Goal: Task Accomplishment & Management: Use online tool/utility

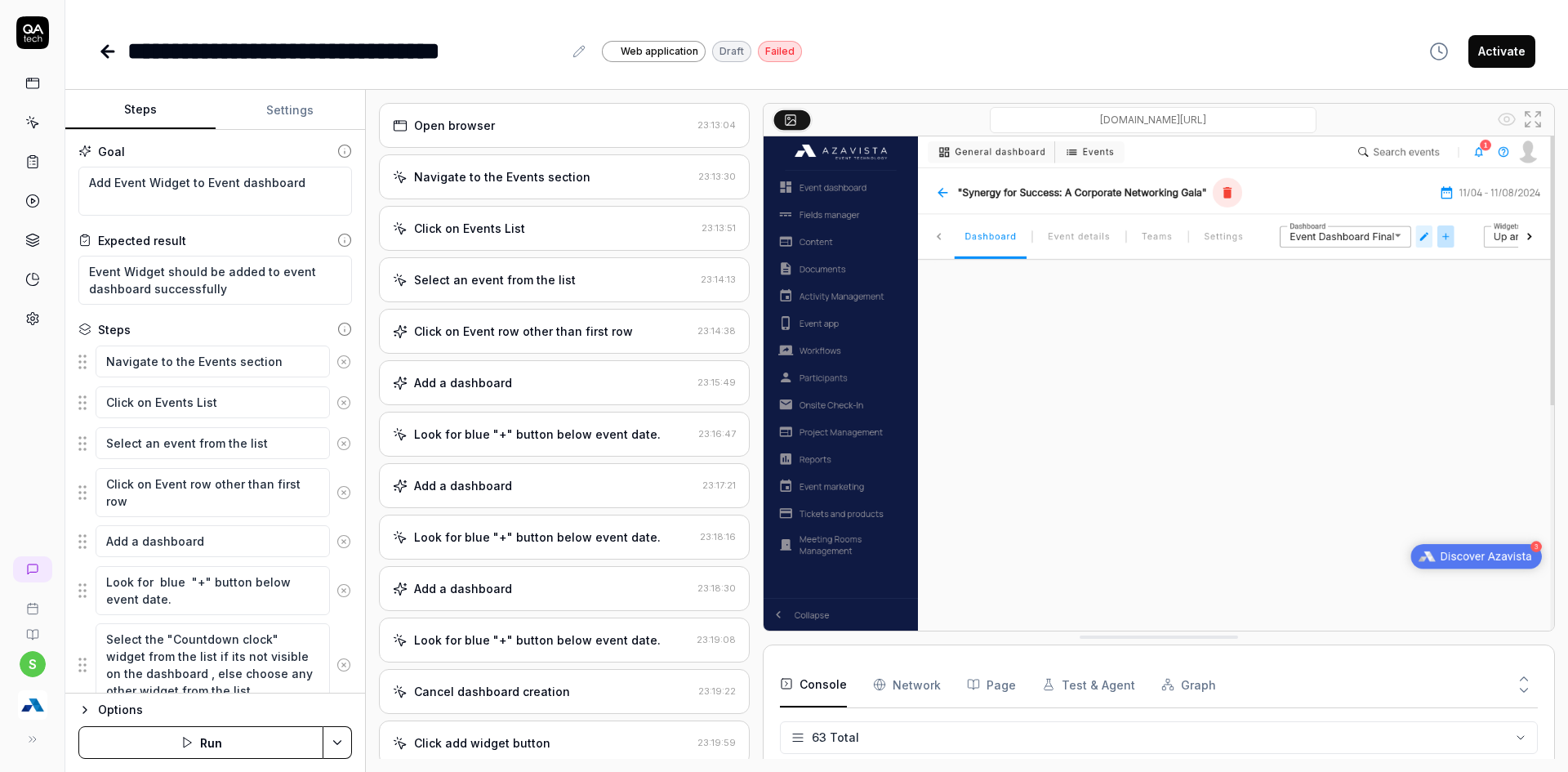
scroll to position [2721, 0]
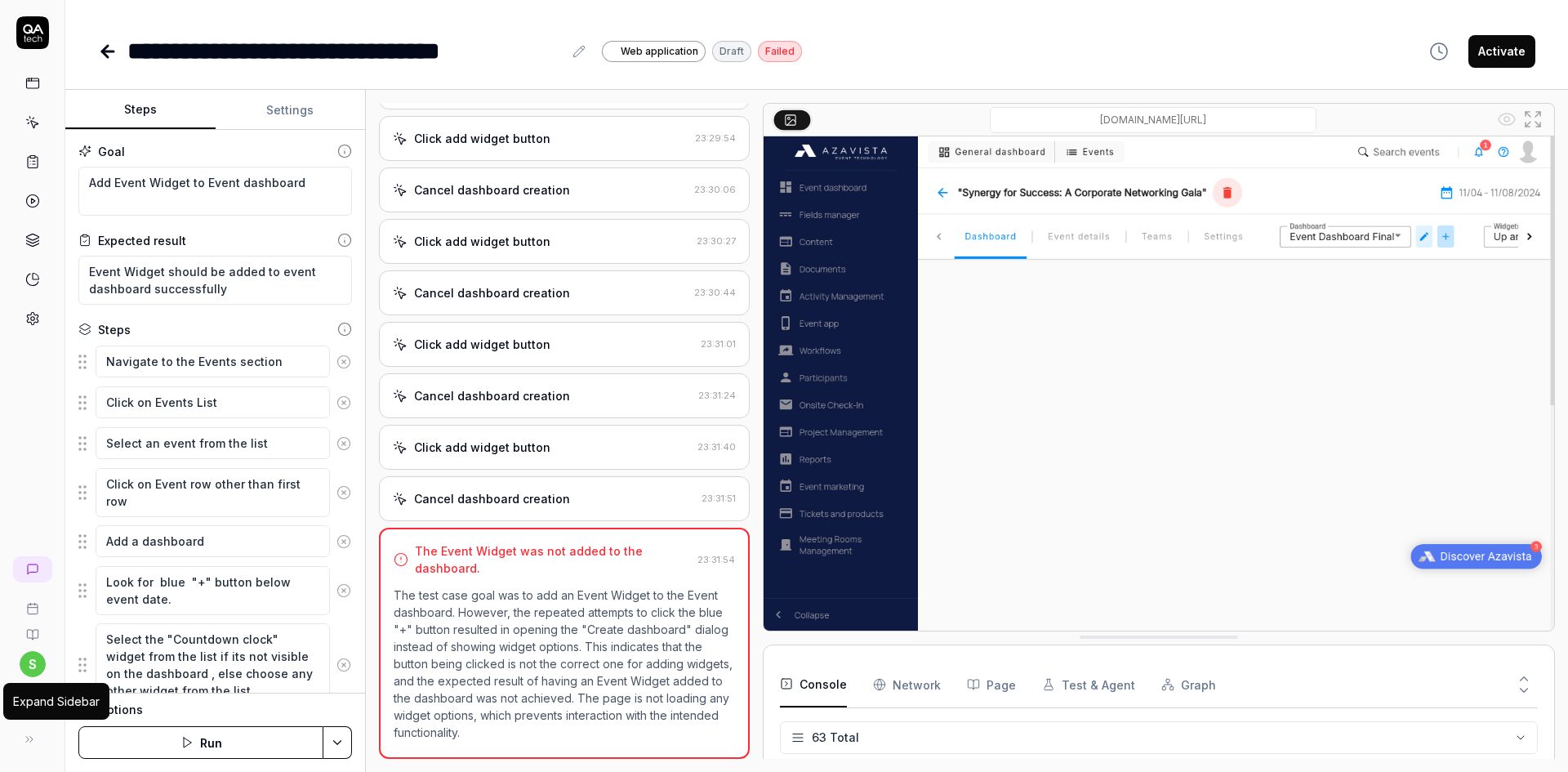
click at [44, 710] on div "Expand Sidebar" at bounding box center [57, 702] width 86 height 17
click at [16, 709] on div "button" at bounding box center [33, 705] width 52 height 36
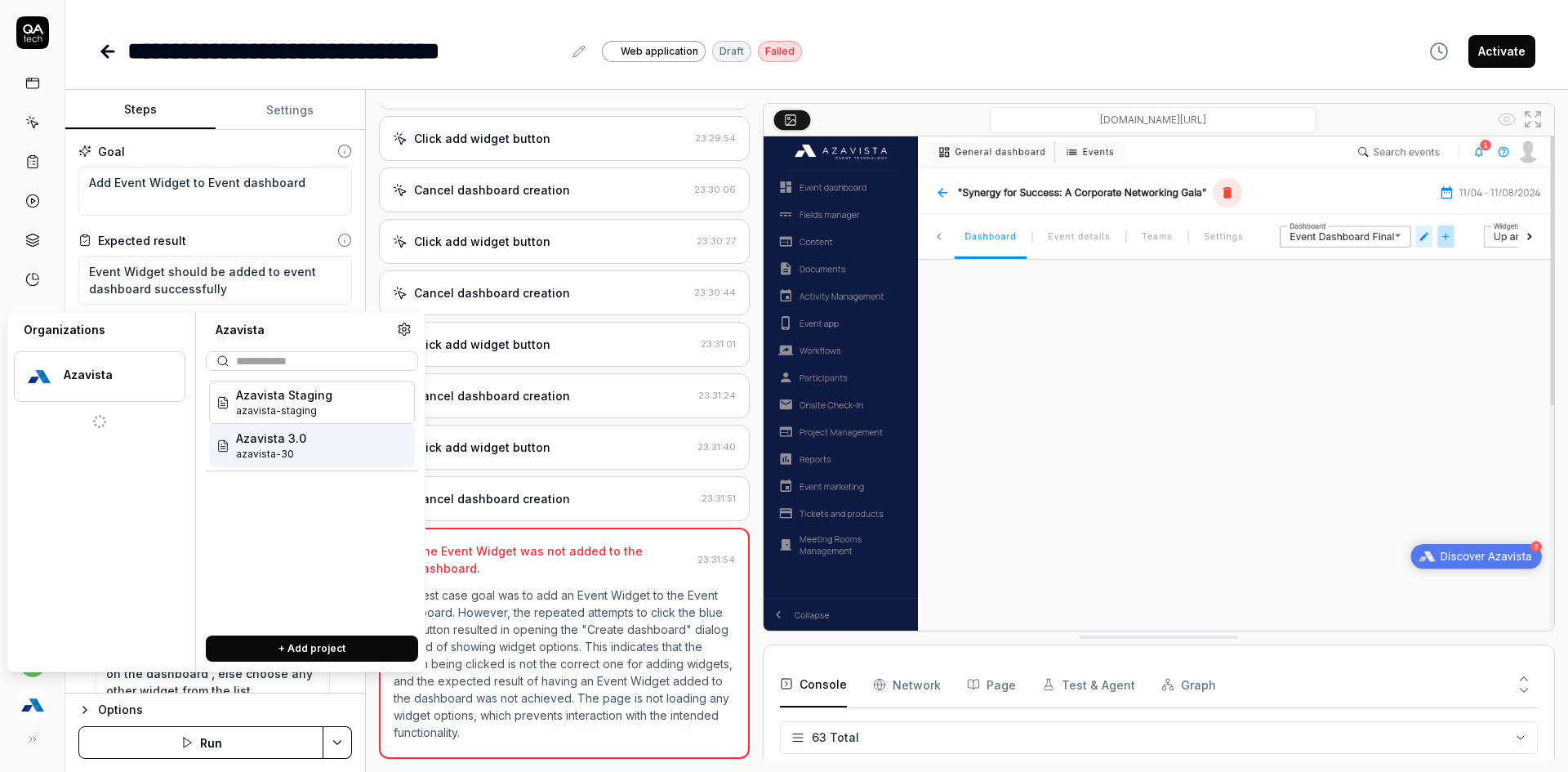
click at [255, 433] on span "Azavista 3.0" at bounding box center [271, 438] width 70 height 17
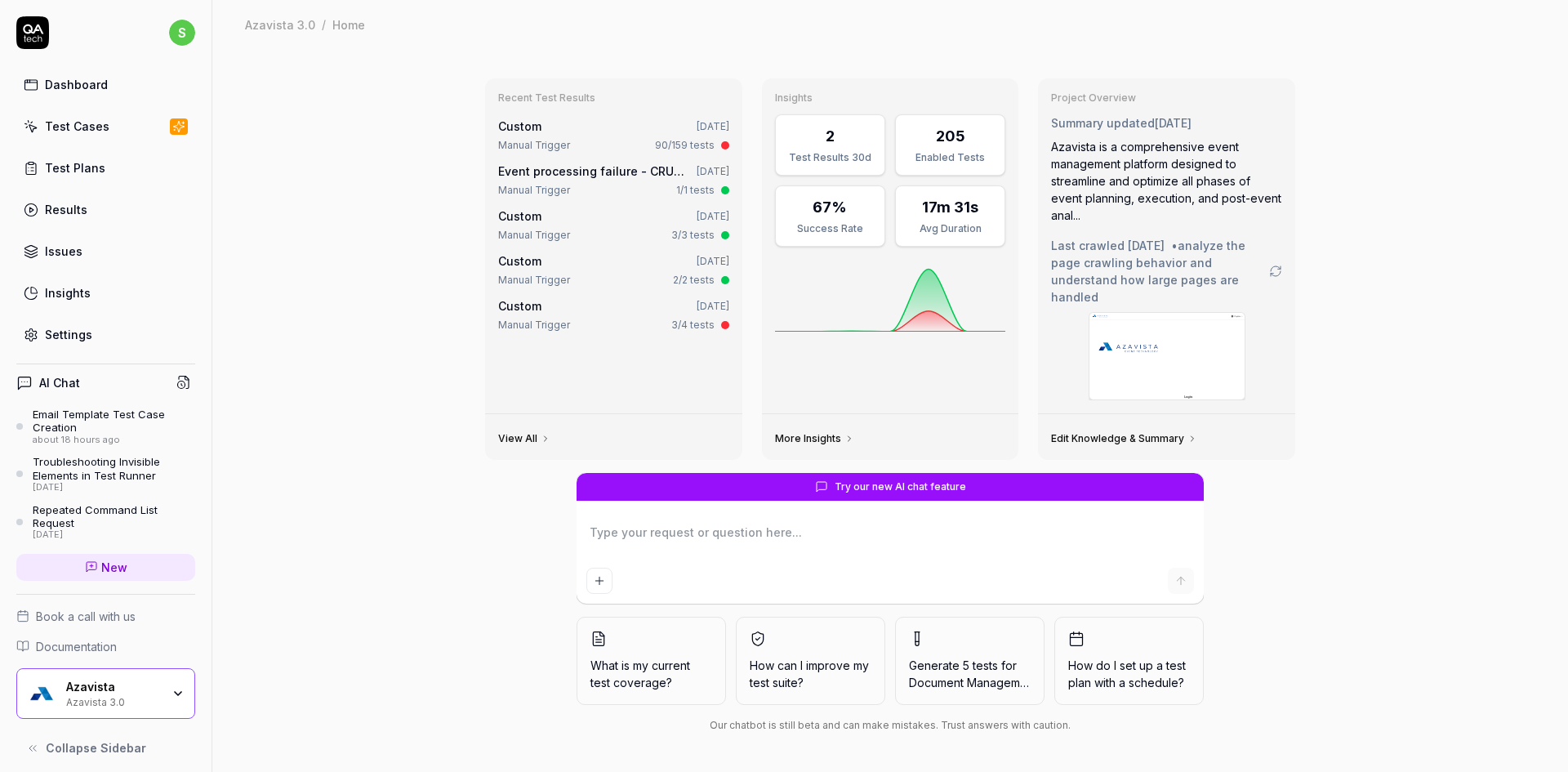
click at [93, 136] on link "Test Cases" at bounding box center [106, 126] width 179 height 32
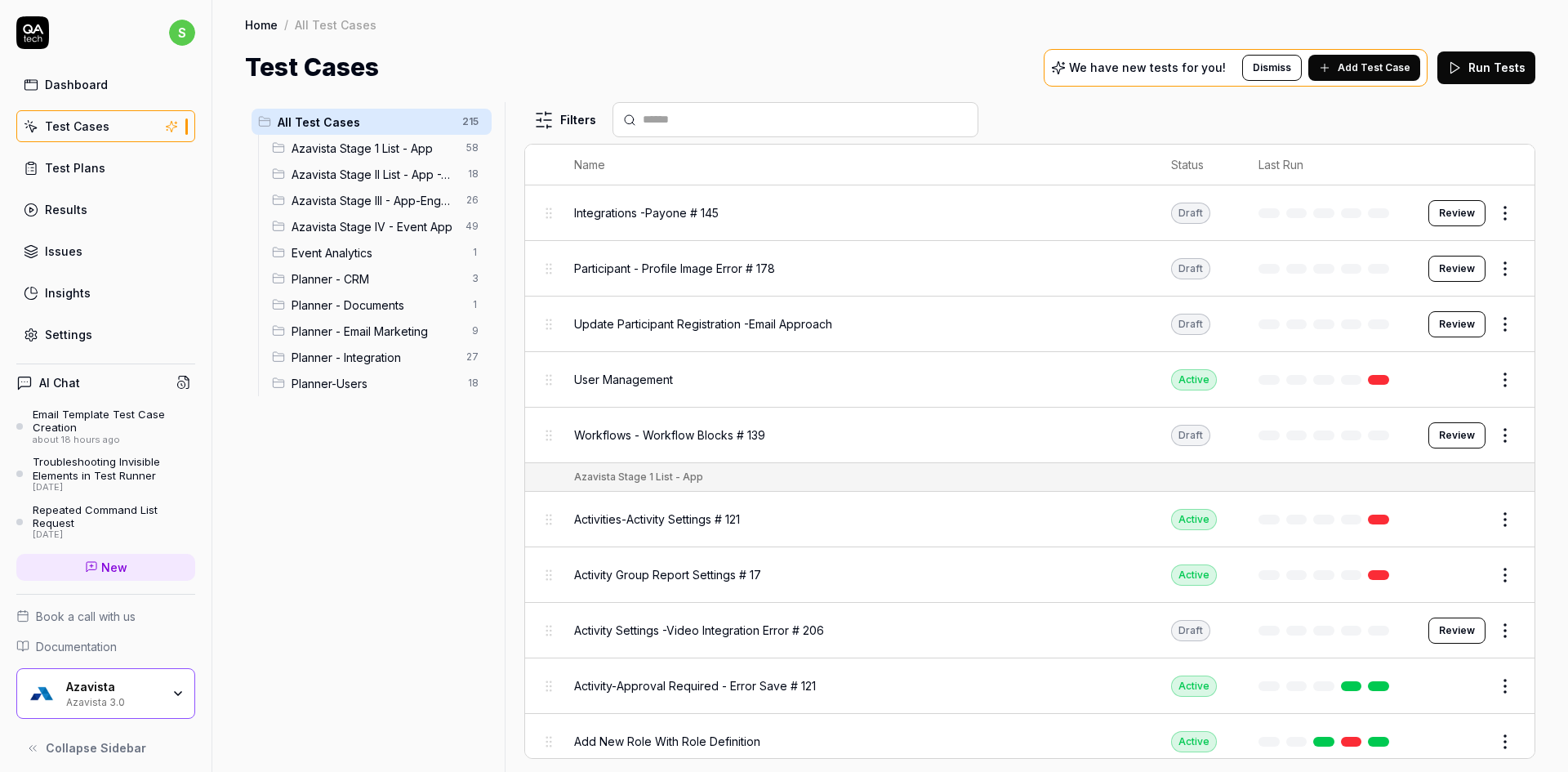
click at [375, 361] on span "Planner - Integration" at bounding box center [374, 358] width 165 height 17
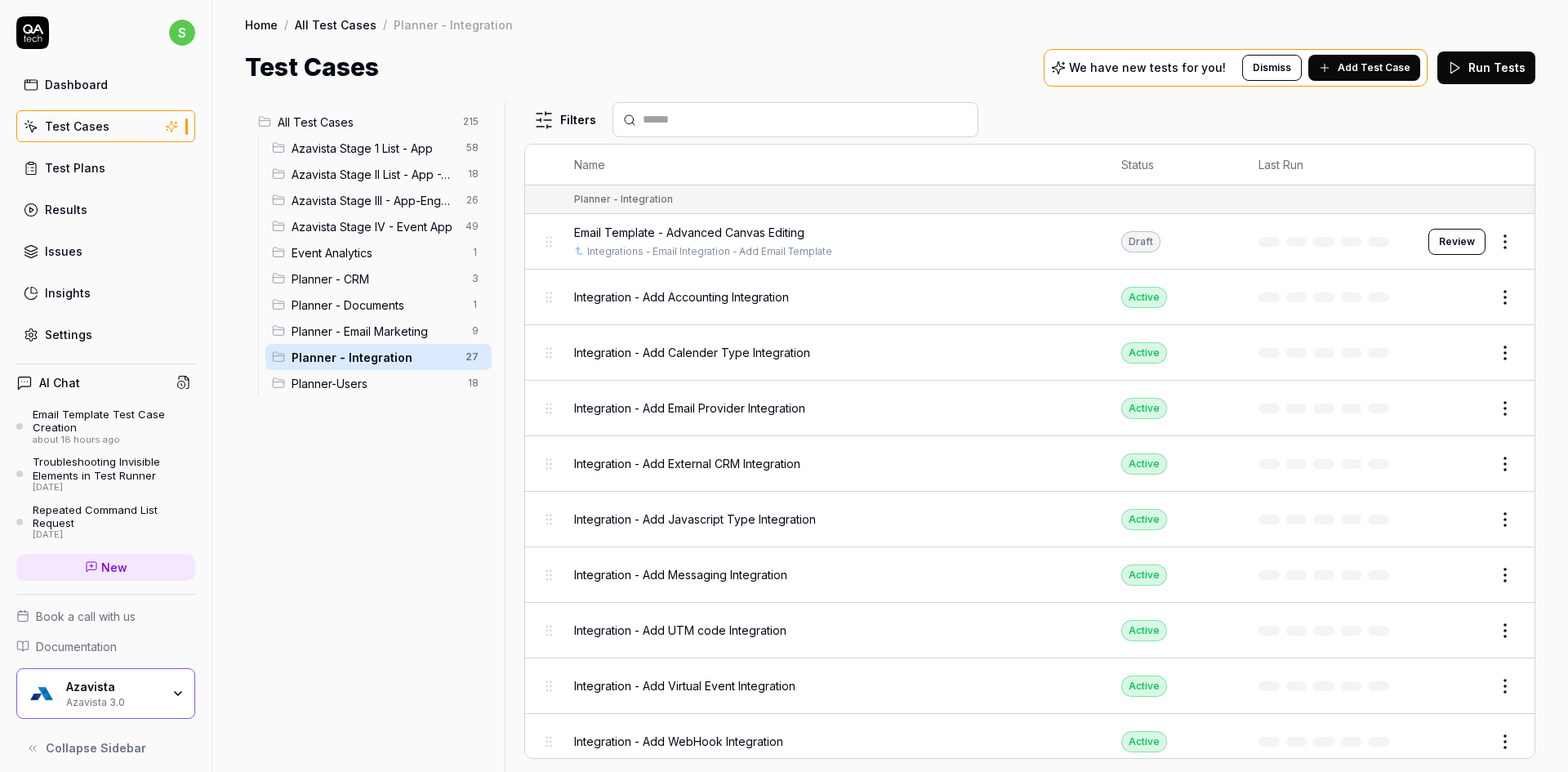
click at [917, 223] on td "Email Template - Advanced Canvas Editing Integrations - Email Integration - Add…" at bounding box center [831, 242] width 547 height 56
click at [903, 236] on div "Email Template - Advanced Canvas Editing" at bounding box center [831, 233] width 514 height 17
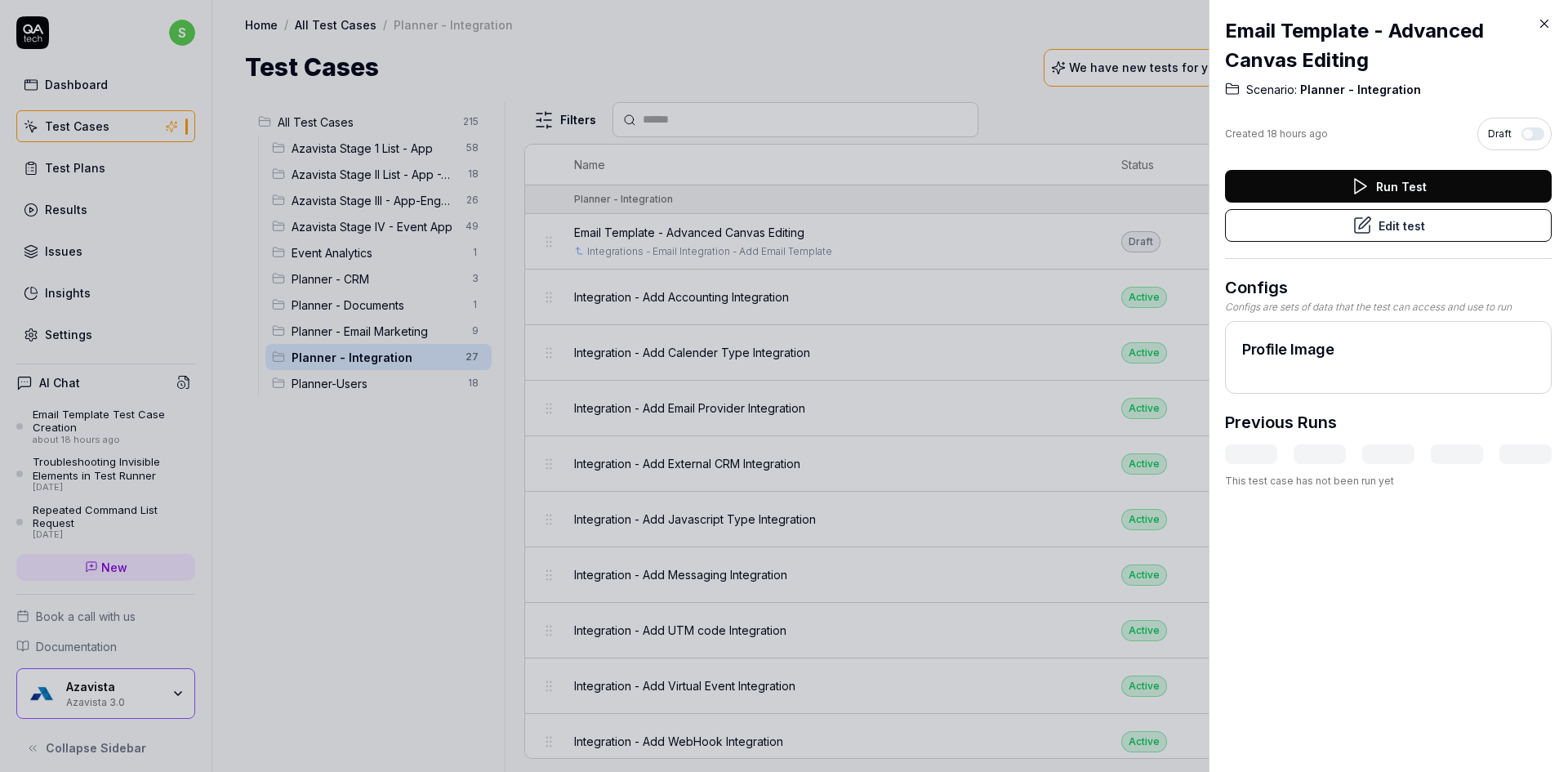
click at [1334, 232] on button "Edit test" at bounding box center [1388, 226] width 327 height 33
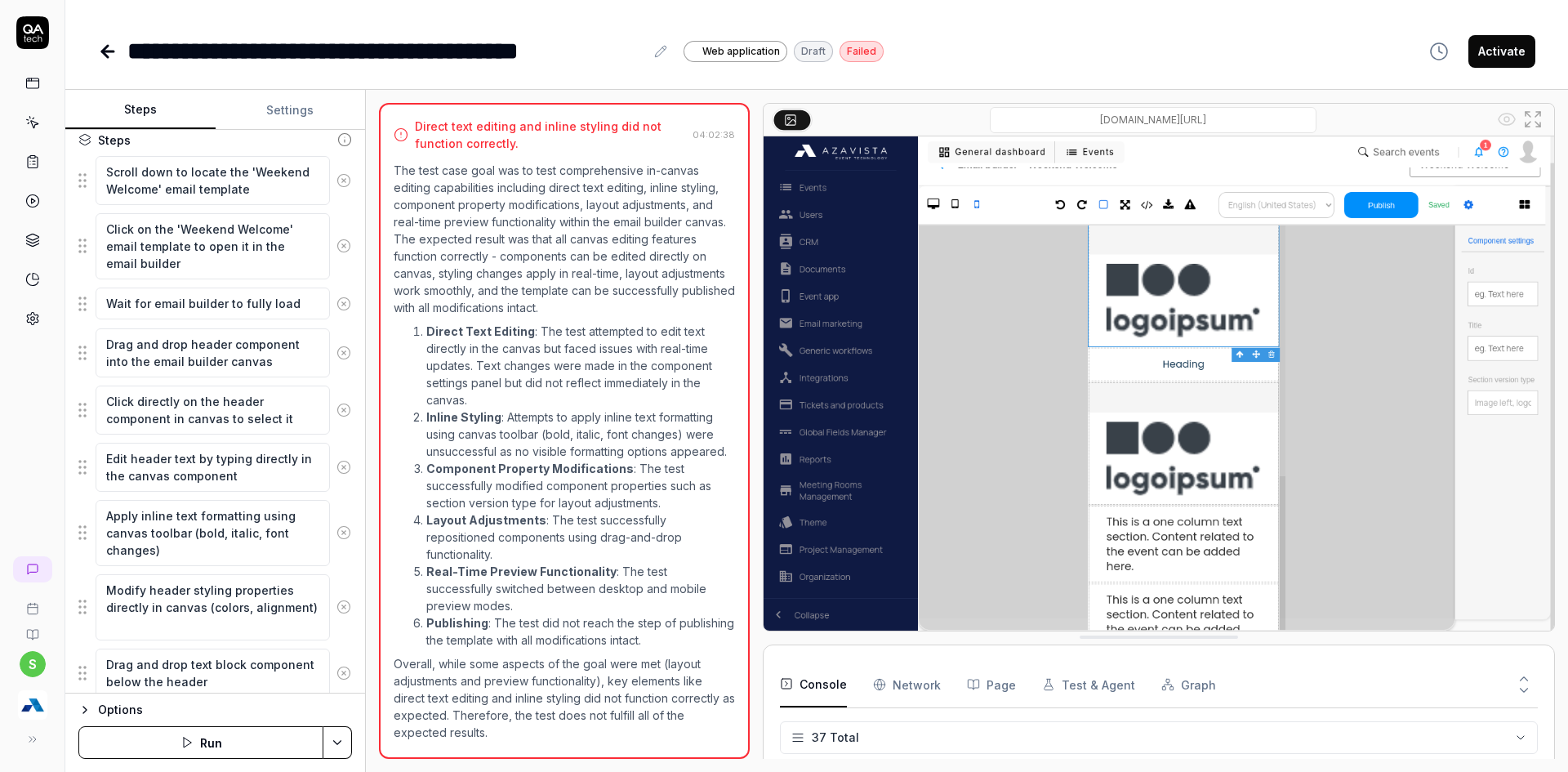
scroll to position [1551, 0]
click at [284, 106] on button "Settings" at bounding box center [290, 110] width 150 height 39
click at [137, 114] on button "Steps" at bounding box center [140, 110] width 150 height 39
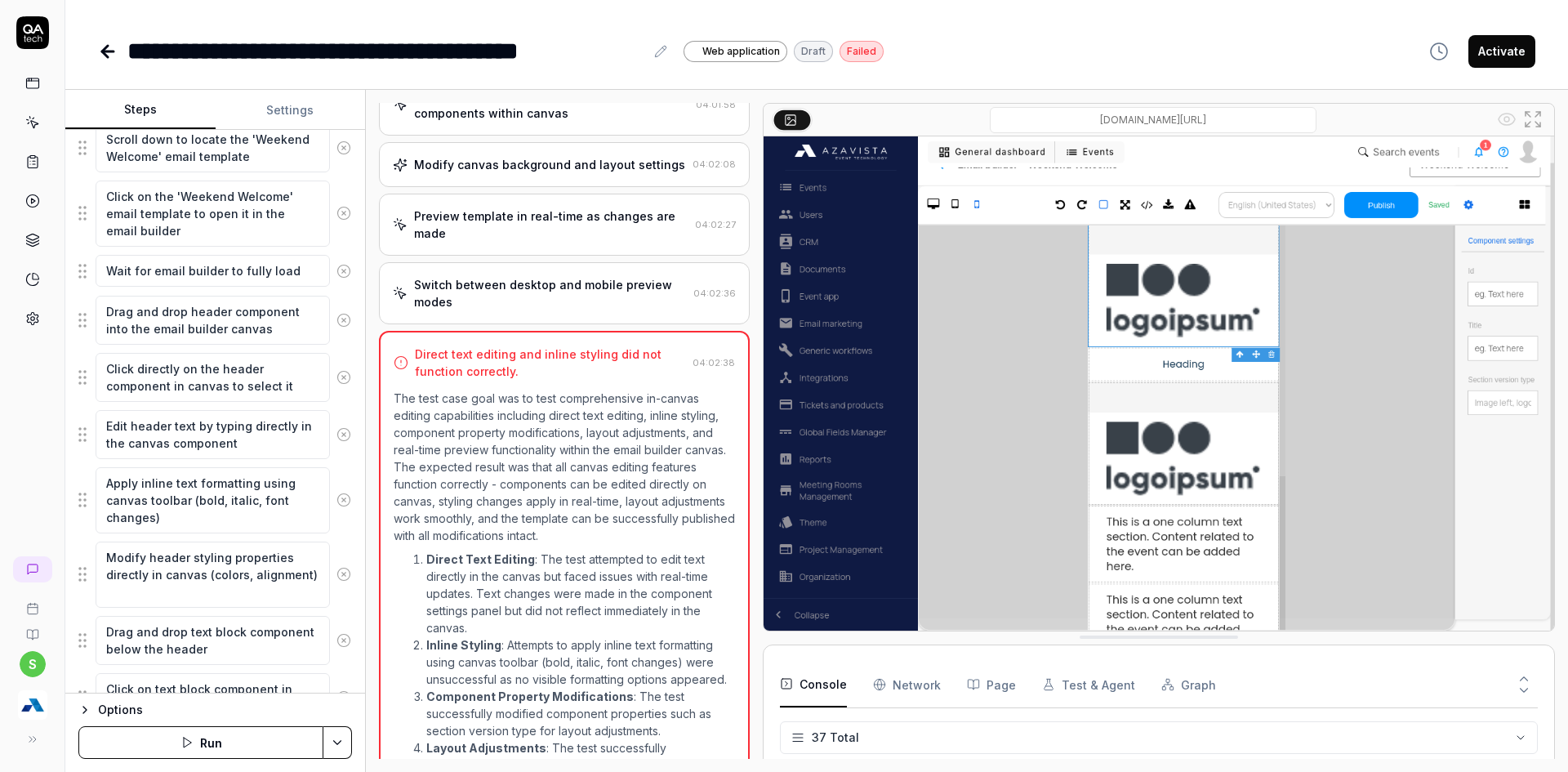
scroll to position [367, 0]
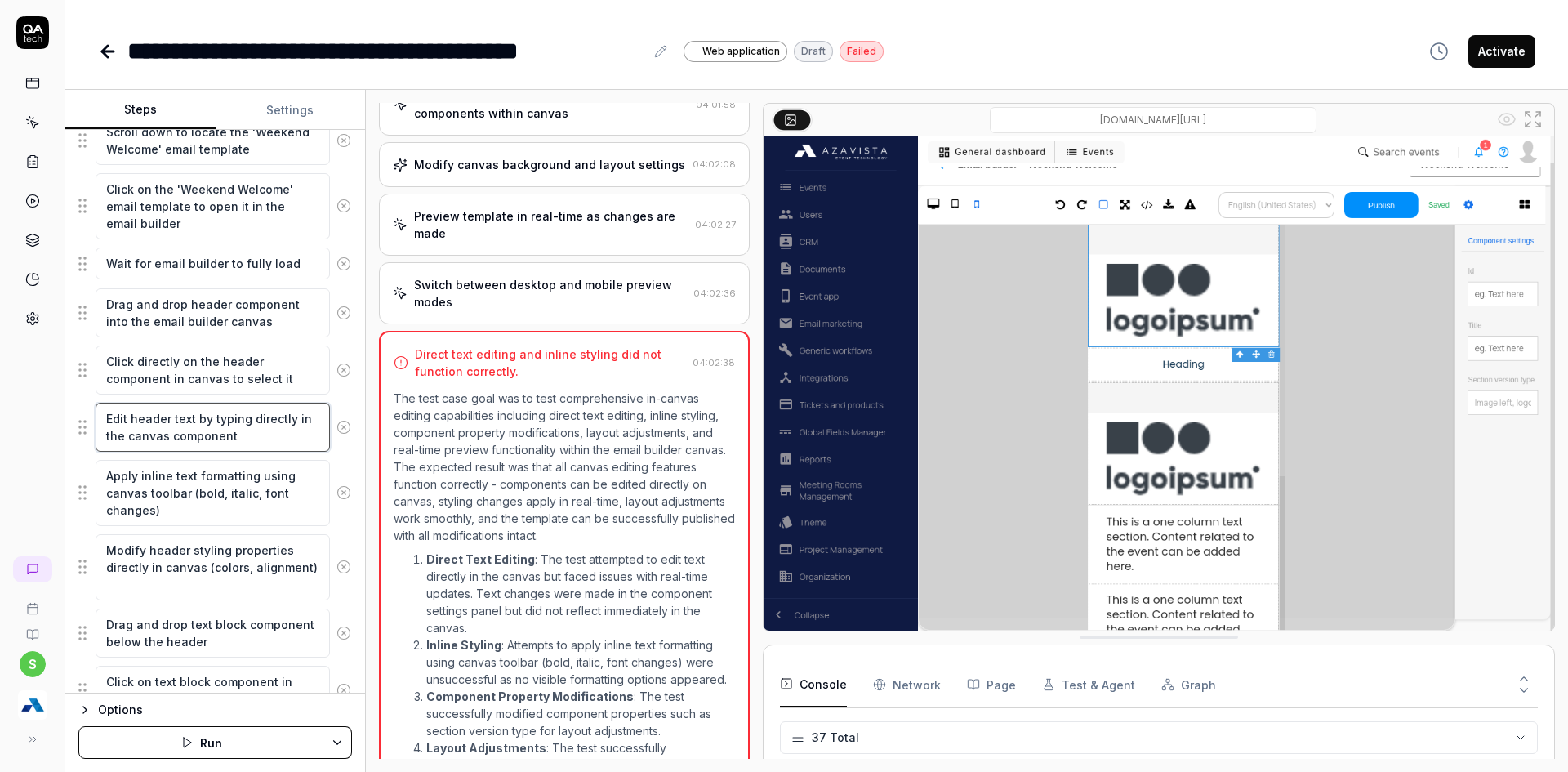
type textarea "*"
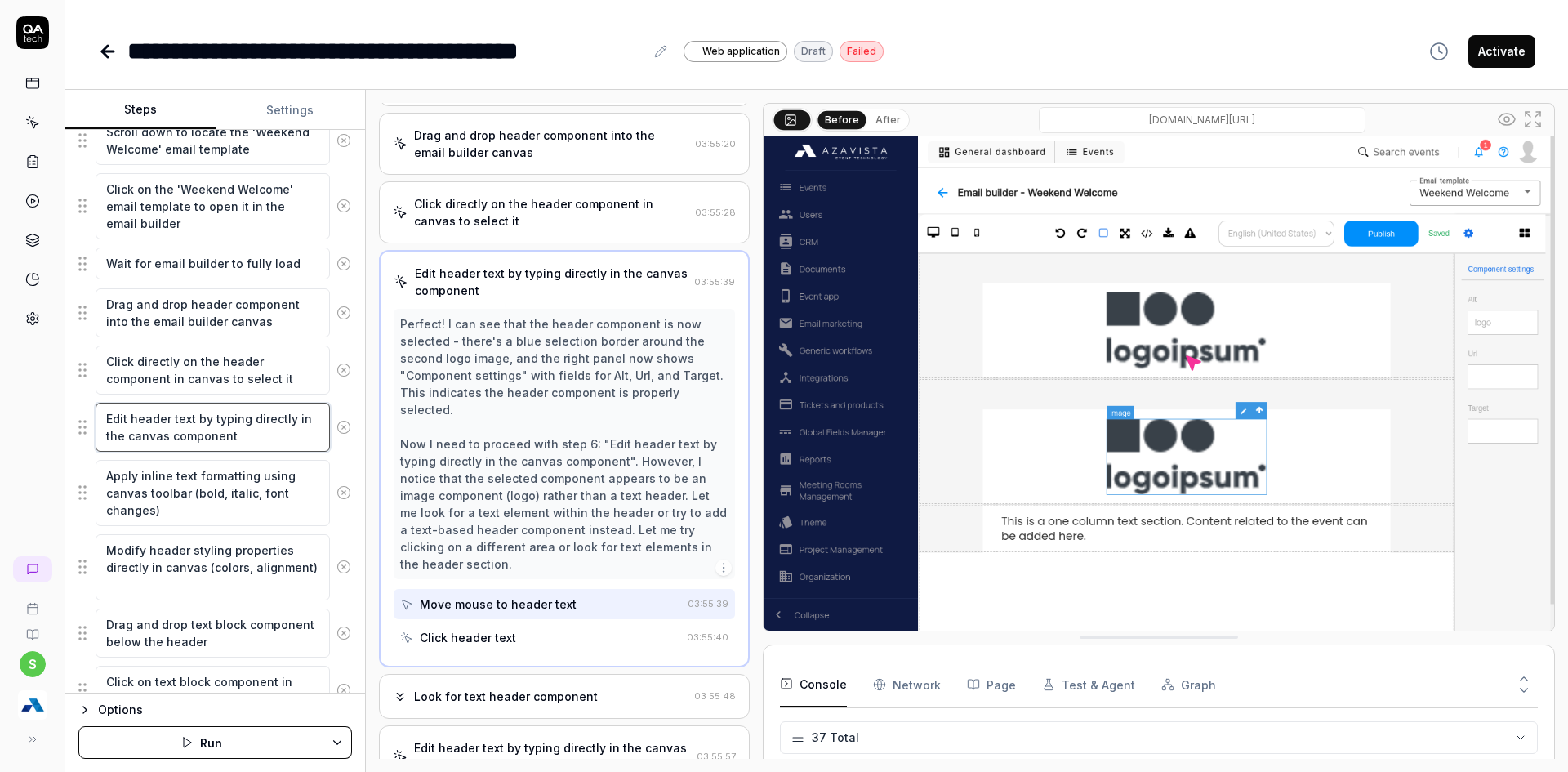
scroll to position [163, 0]
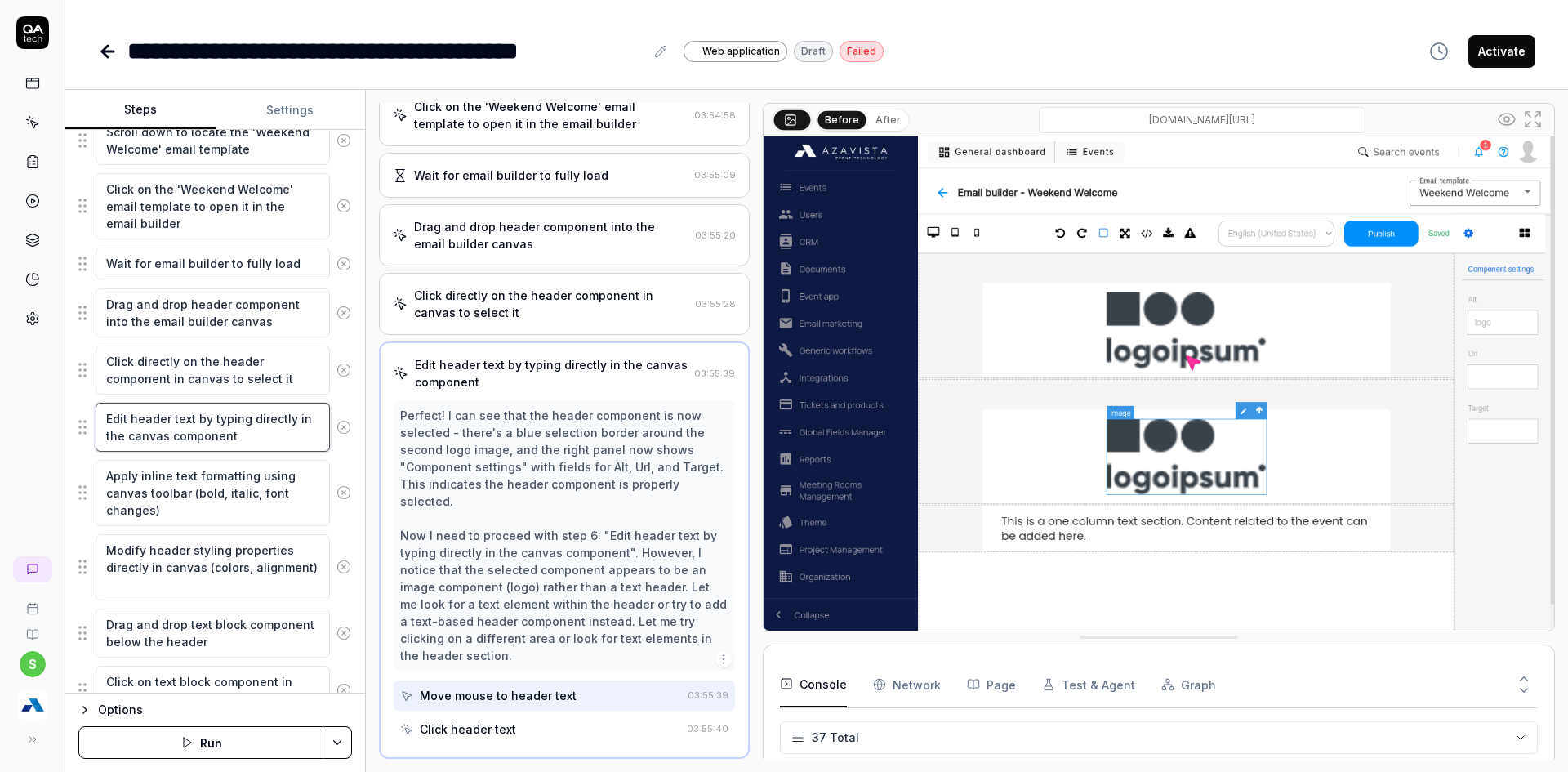
drag, startPoint x: 106, startPoint y: 422, endPoint x: 264, endPoint y: 433, distance: 158.4
click at [264, 433] on textarea "Edit header text by typing directly in the canvas component" at bounding box center [212, 427] width 234 height 49
type textarea "C"
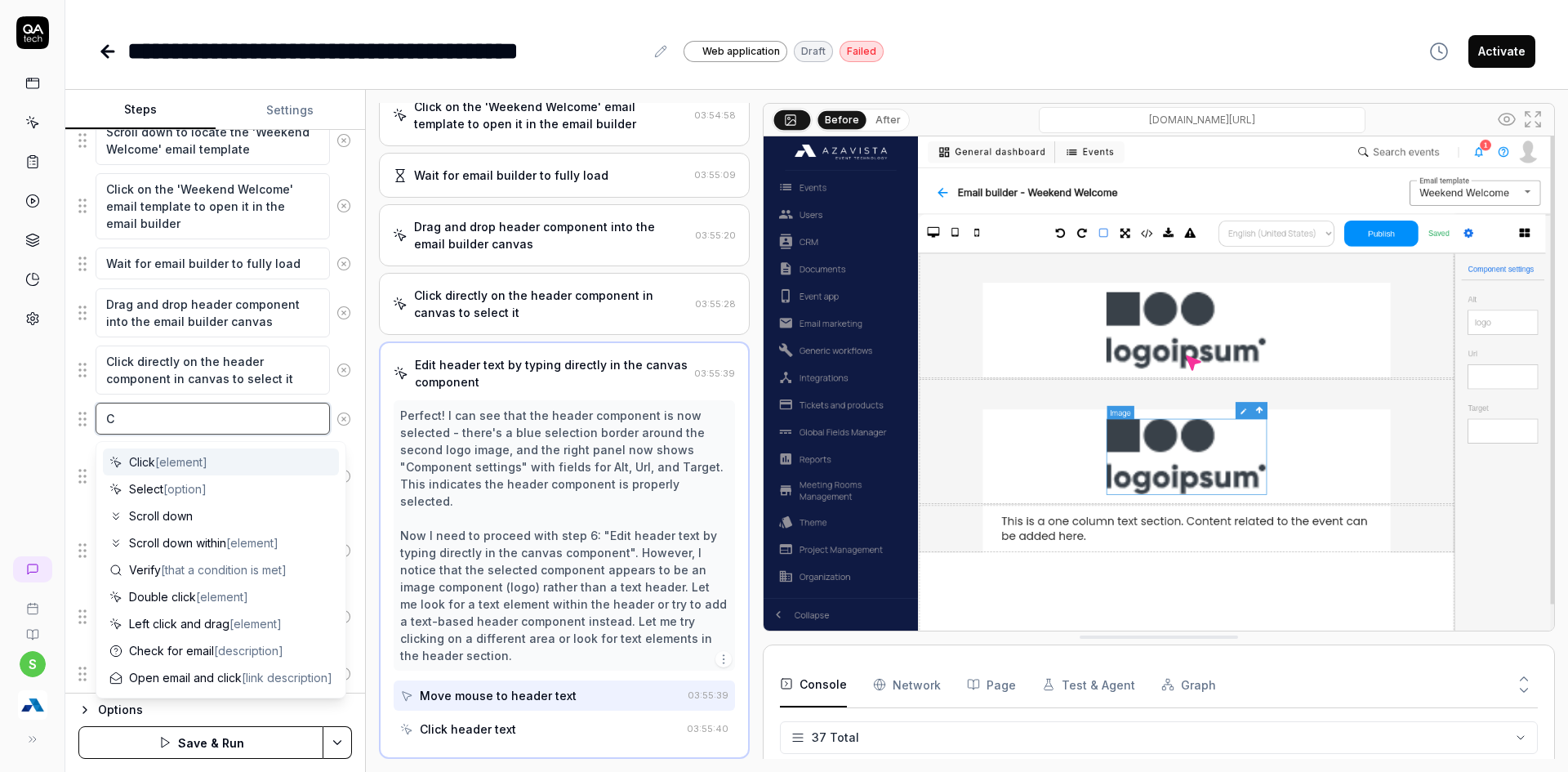
type textarea "*"
type textarea "Cl"
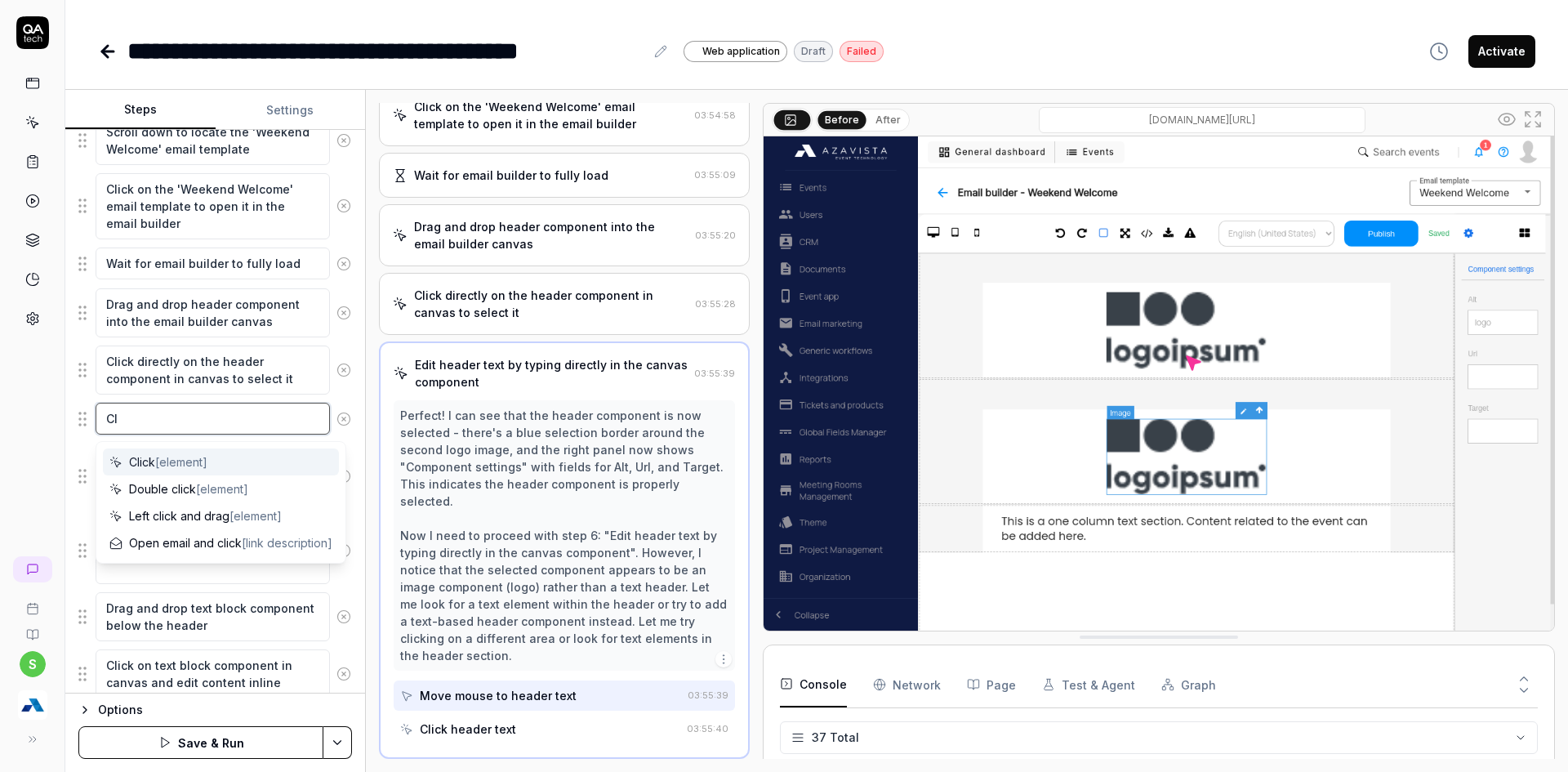
type textarea "*"
type textarea "Cli"
type textarea "*"
type textarea "Clic"
type textarea "*"
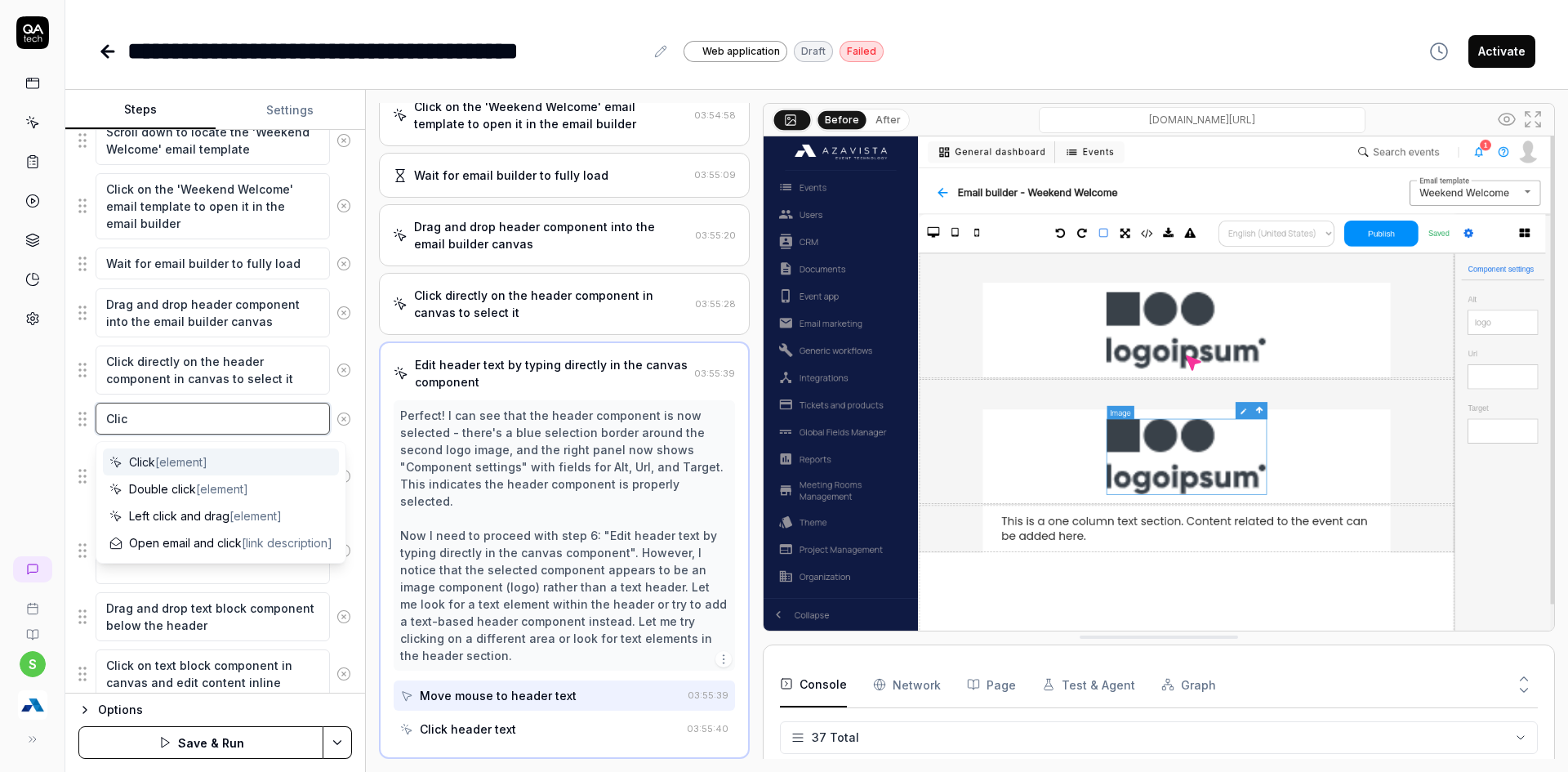
type textarea "Click"
type textarea "*"
type textarea "Click"
type textarea "*"
type textarea "Click o"
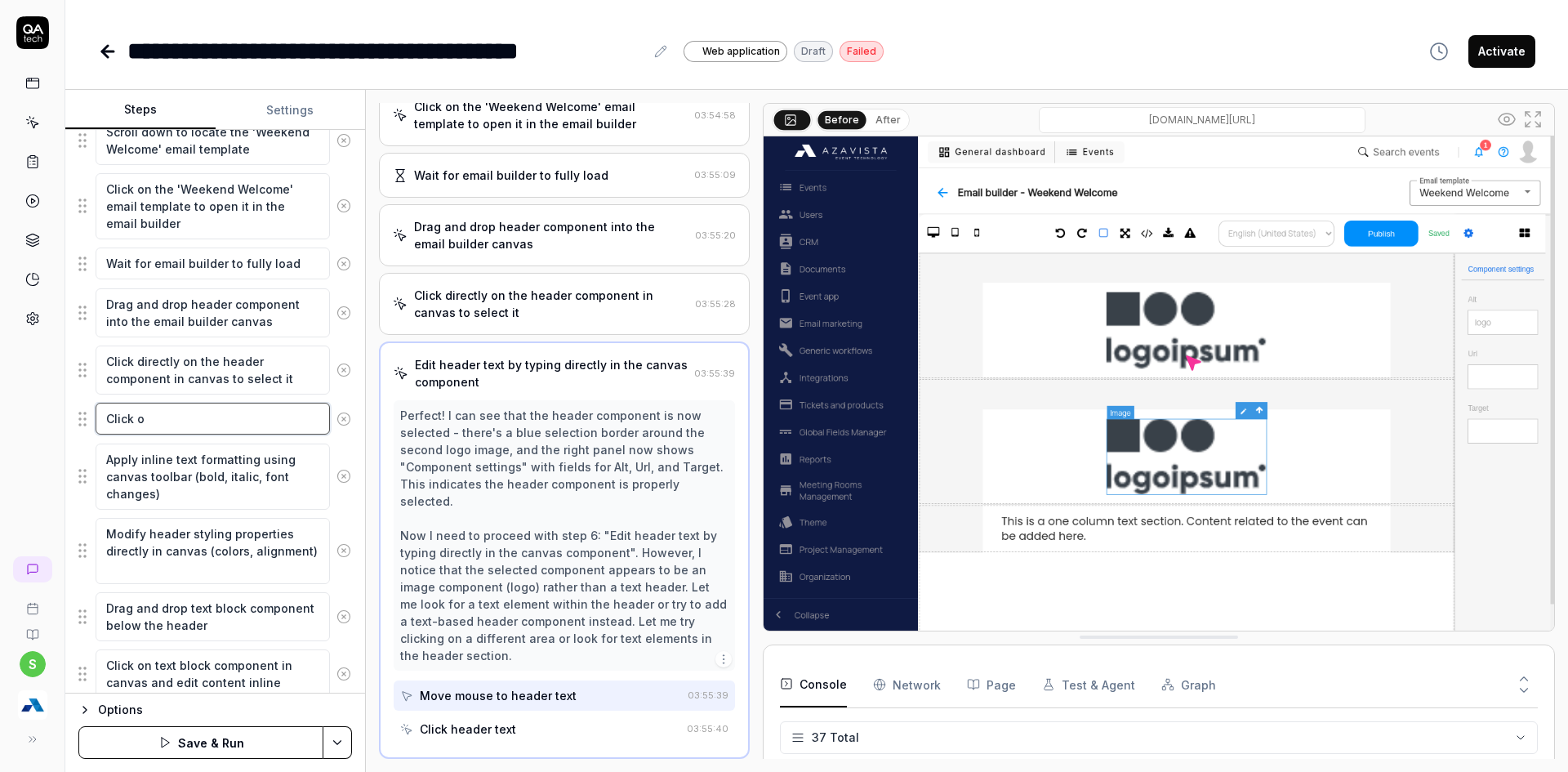
type textarea "*"
type textarea "Click on"
type textarea "*"
type textarea "Click on"
type textarea "*"
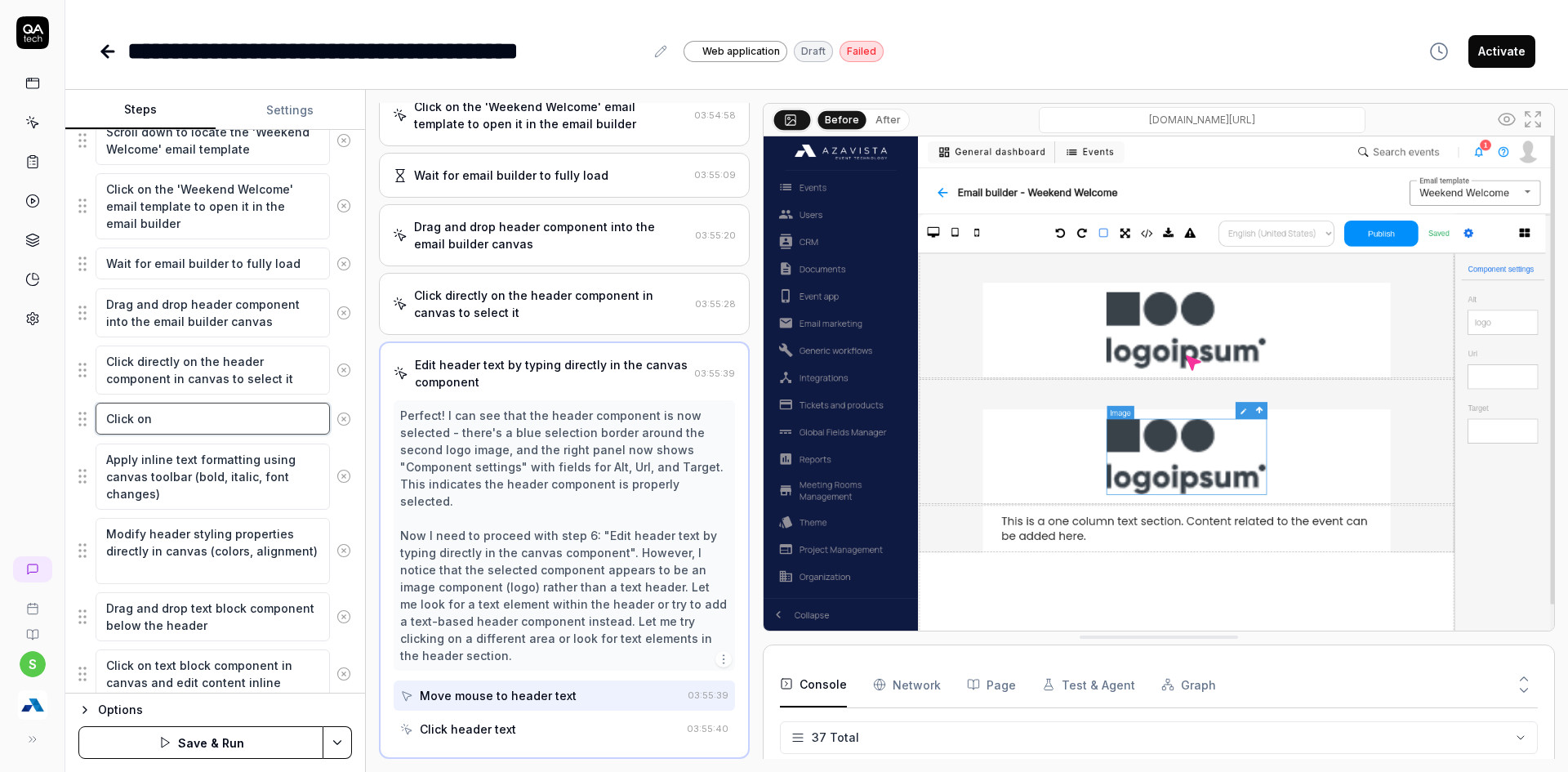
type textarea "Click on h"
type textarea "*"
type textarea "Click on he"
type textarea "*"
type textarea "Click on hea"
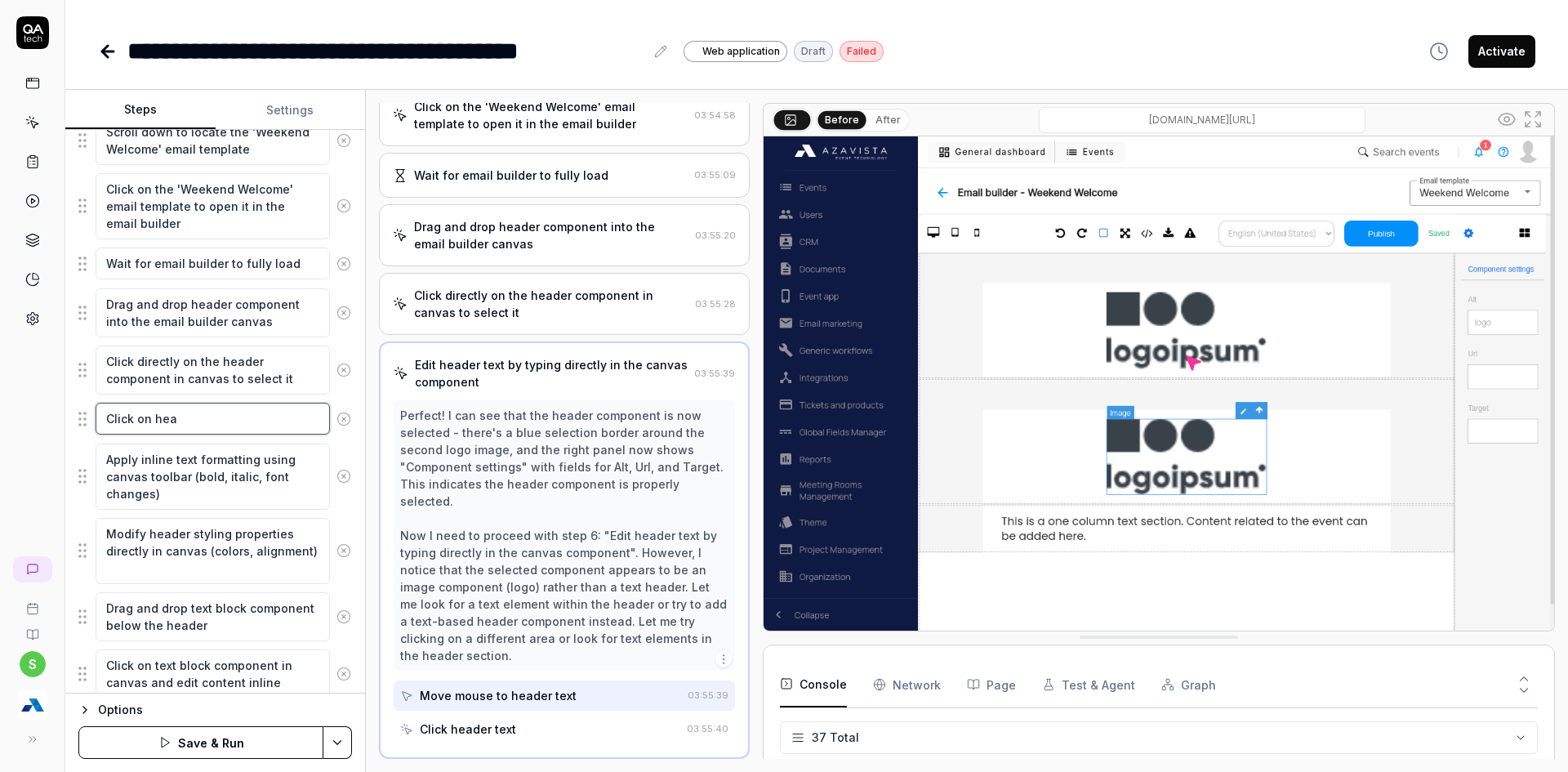
type textarea "*"
type textarea "Click on head"
type textarea "*"
type textarea "Click on heade"
type textarea "*"
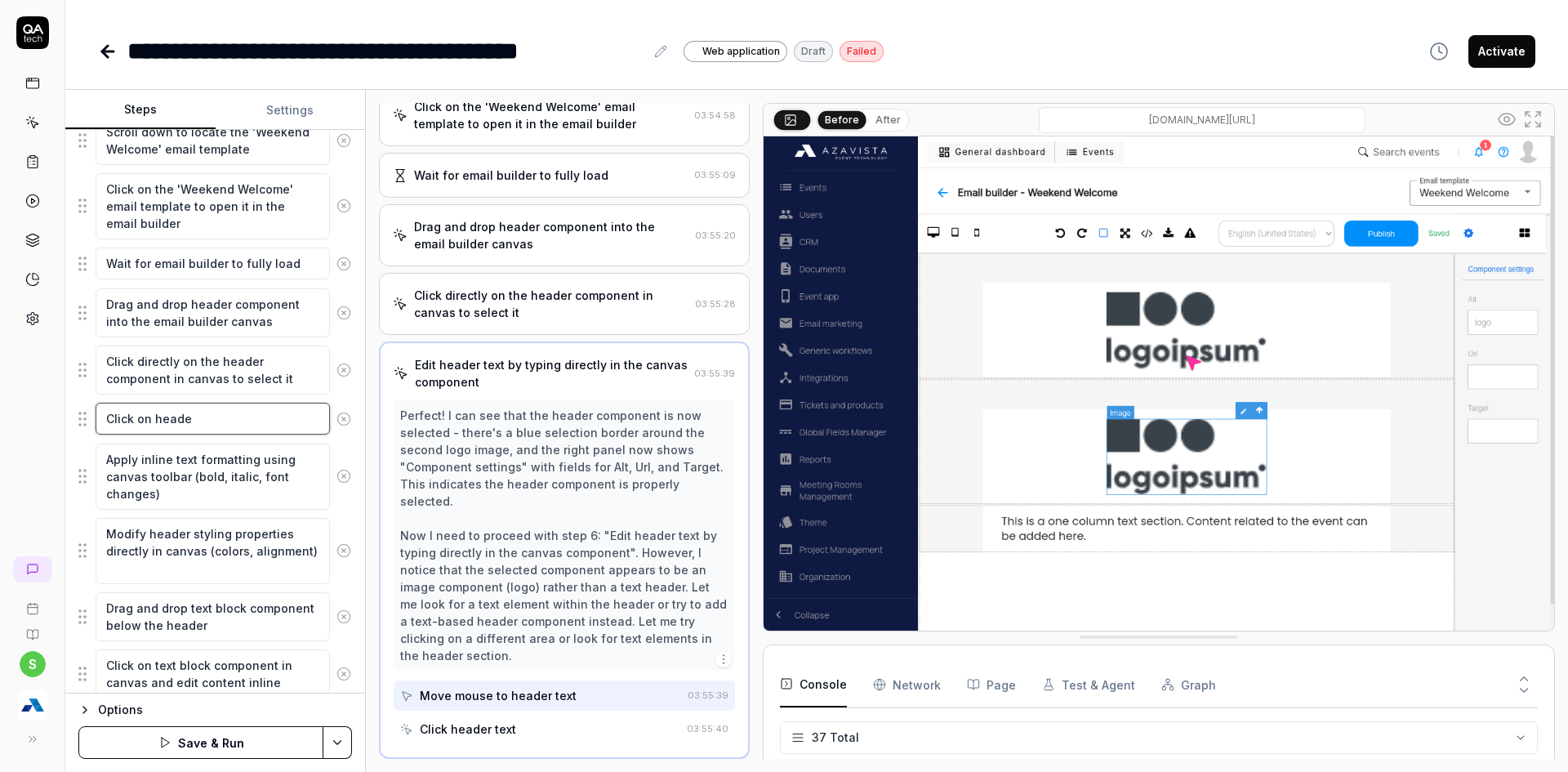
type textarea "Click on header"
type textarea "*"
type textarea "Click on header"
type textarea "*"
type textarea "Click on header i"
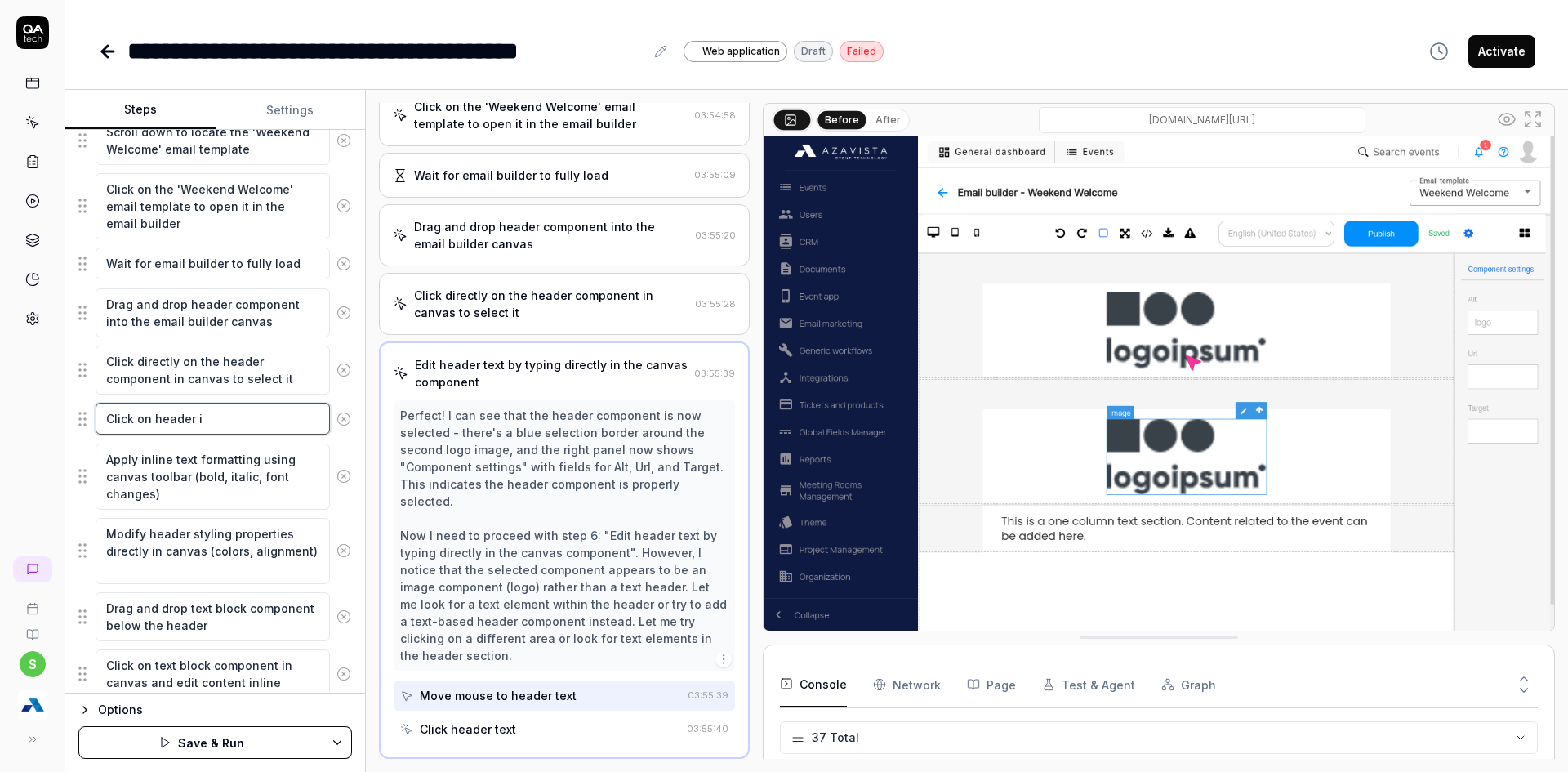
type textarea "*"
type textarea "Click on header im"
type textarea "*"
type textarea "Click on header ima"
type textarea "*"
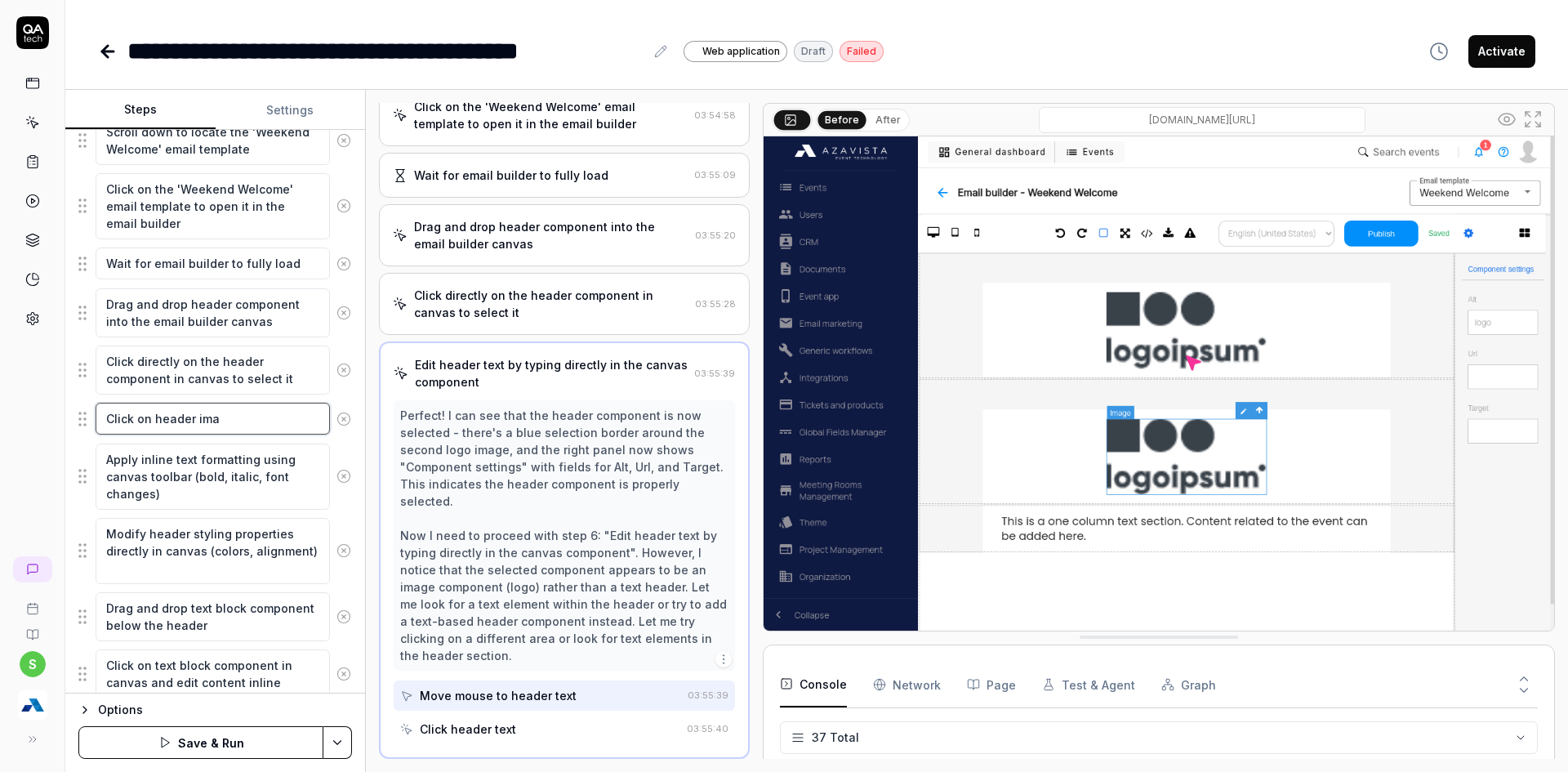
type textarea "Click on header imag"
type textarea "*"
type textarea "Click on header image"
type textarea "*"
type textarea "Click on header image t"
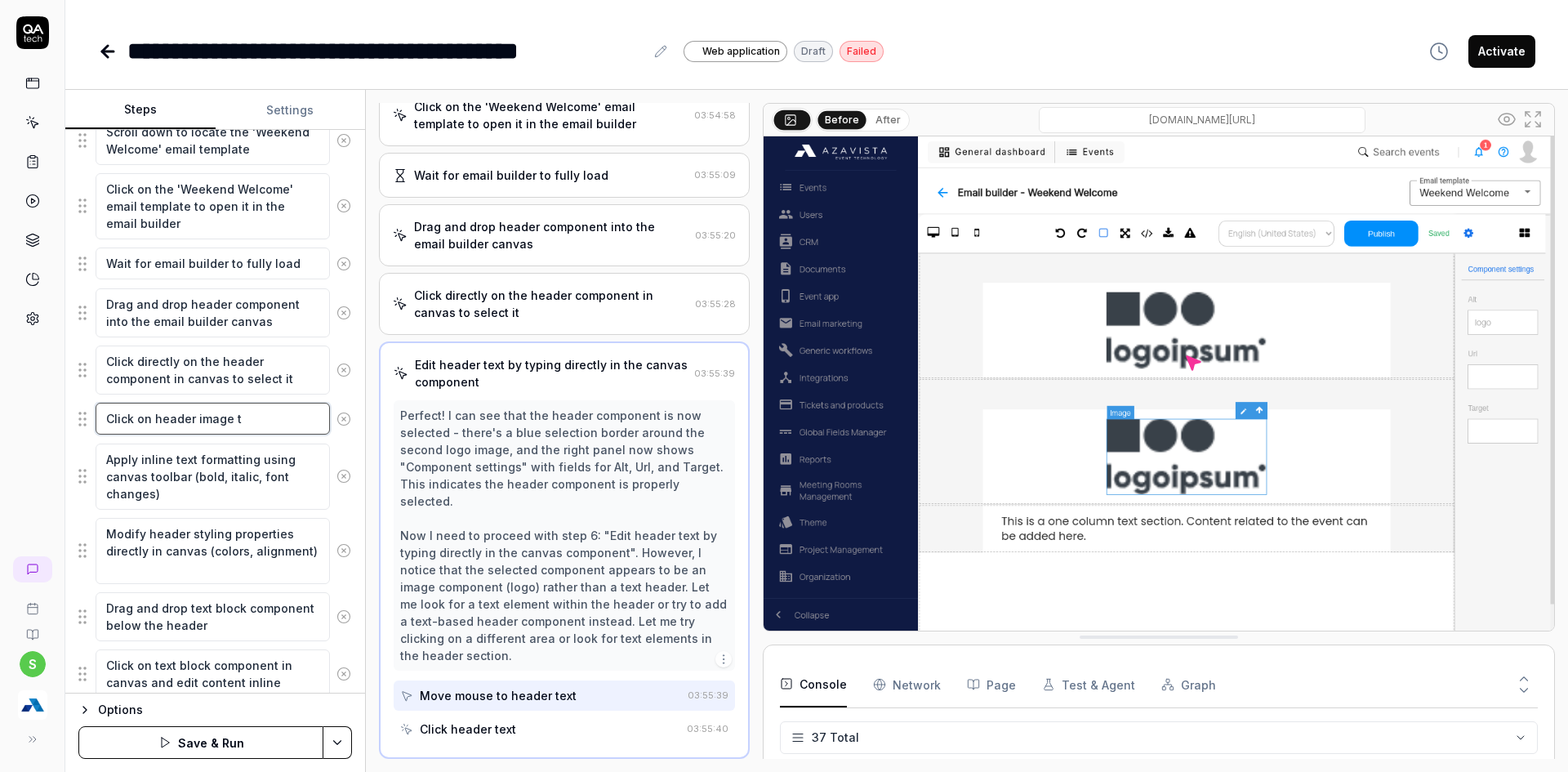
type textarea "*"
type textarea "Click on header image to"
type textarea "*"
type textarea "Click on header image to"
type textarea "*"
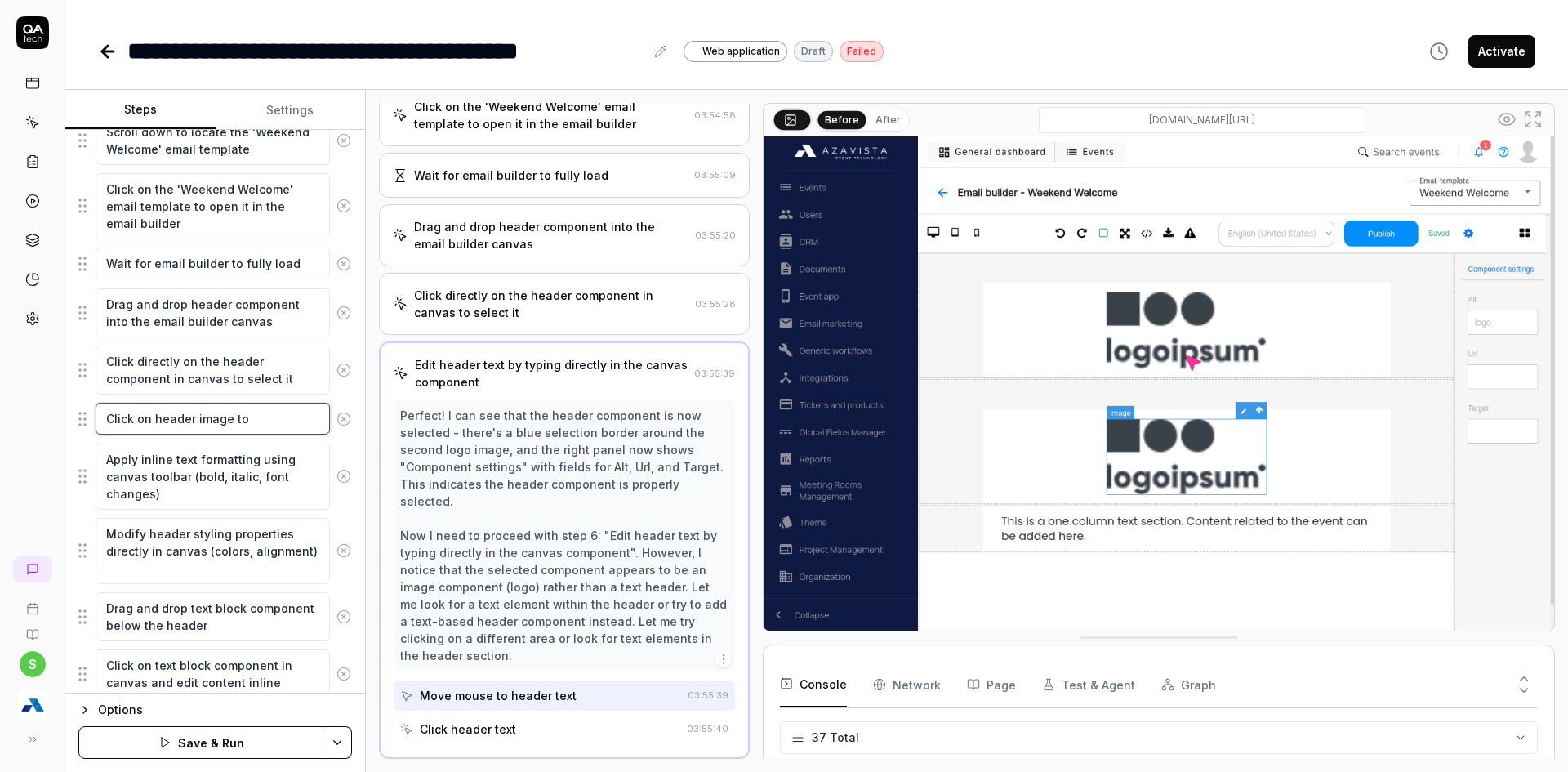
type textarea "Click on header image to u"
type textarea "*"
type textarea "Click on header image to up"
type textarea "*"
type textarea "Click on header image to upa"
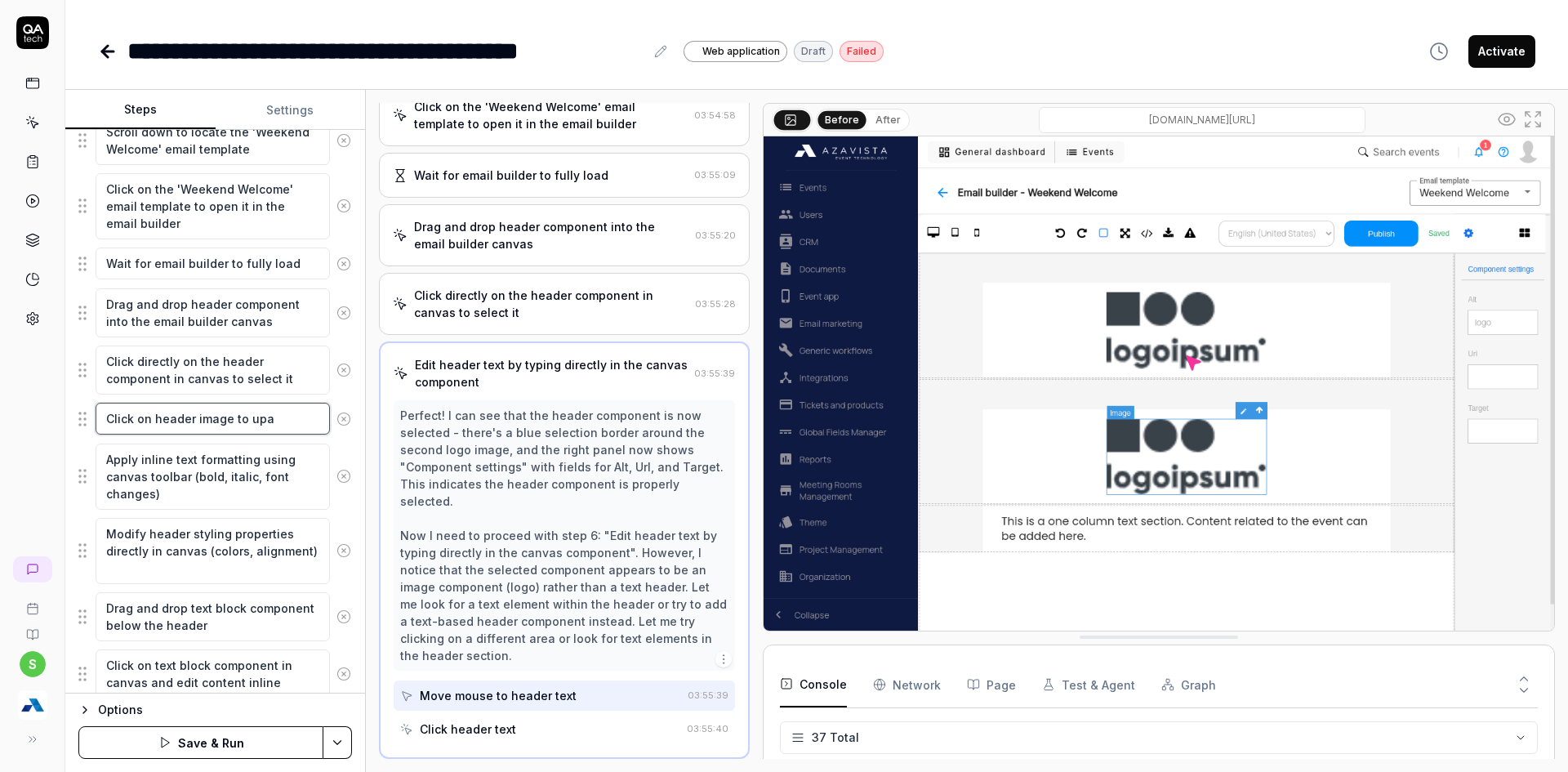
type textarea "*"
type textarea "Click on header image to upal"
type textarea "*"
type textarea "Click on header image to upalo"
type textarea "*"
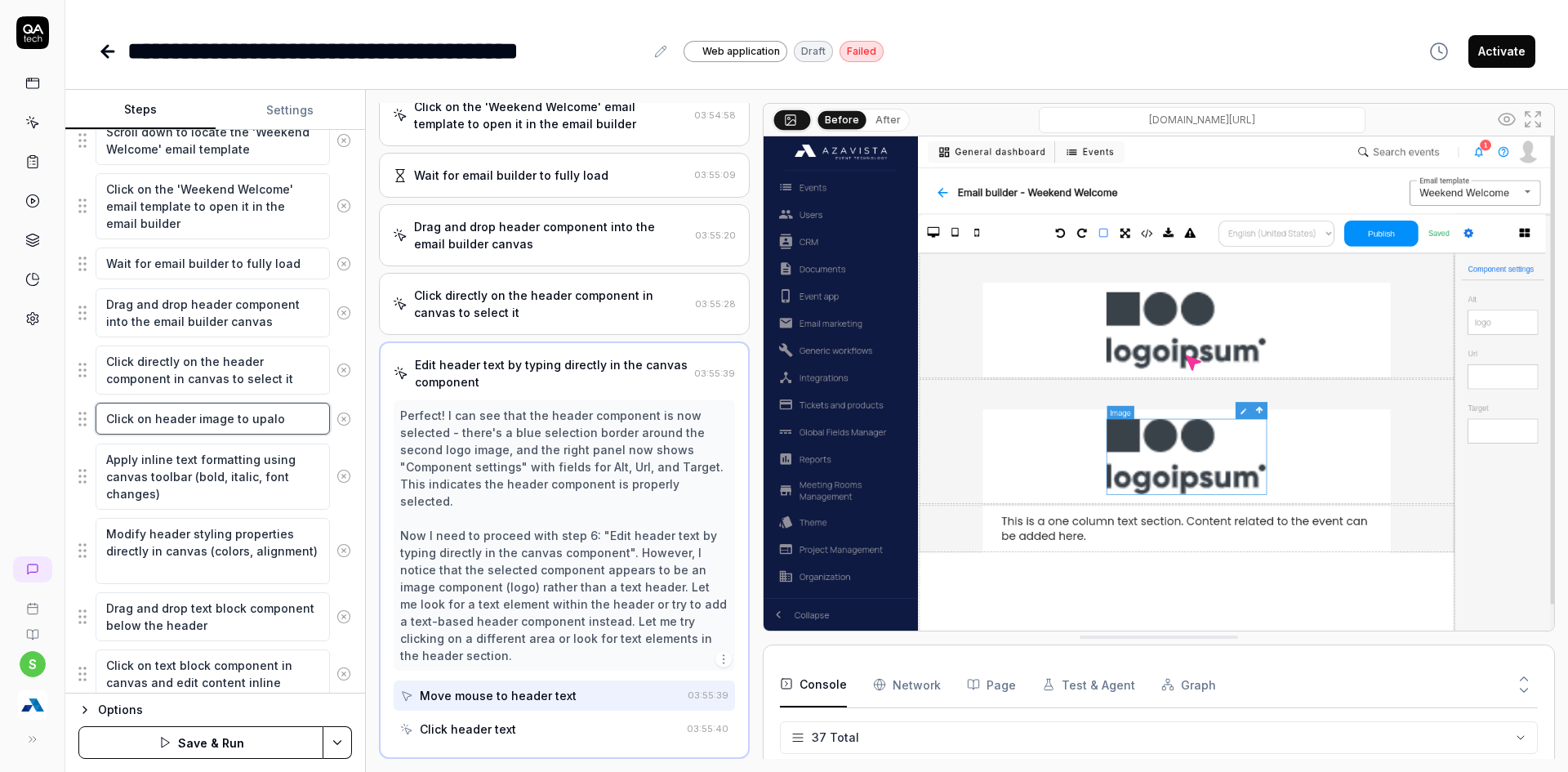
type textarea "Click on header image to upalod"
type textarea "*"
type textarea "Click on header image to upalod"
type textarea "*"
type textarea "Click on header image to upalod n"
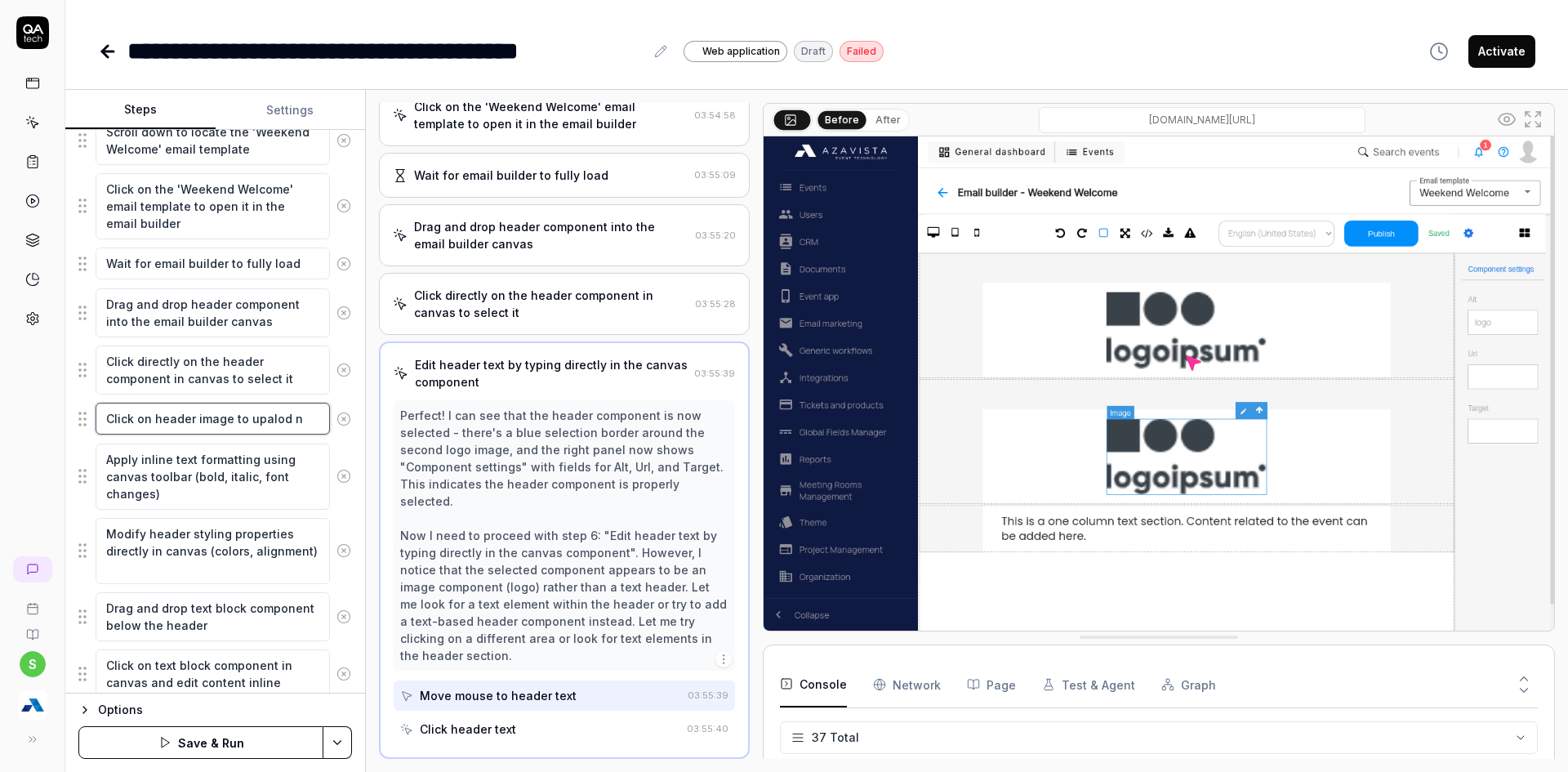
type textarea "*"
type textarea "Click on header image to upalod ne"
type textarea "*"
type textarea "Click on header image to upalod new"
type textarea "*"
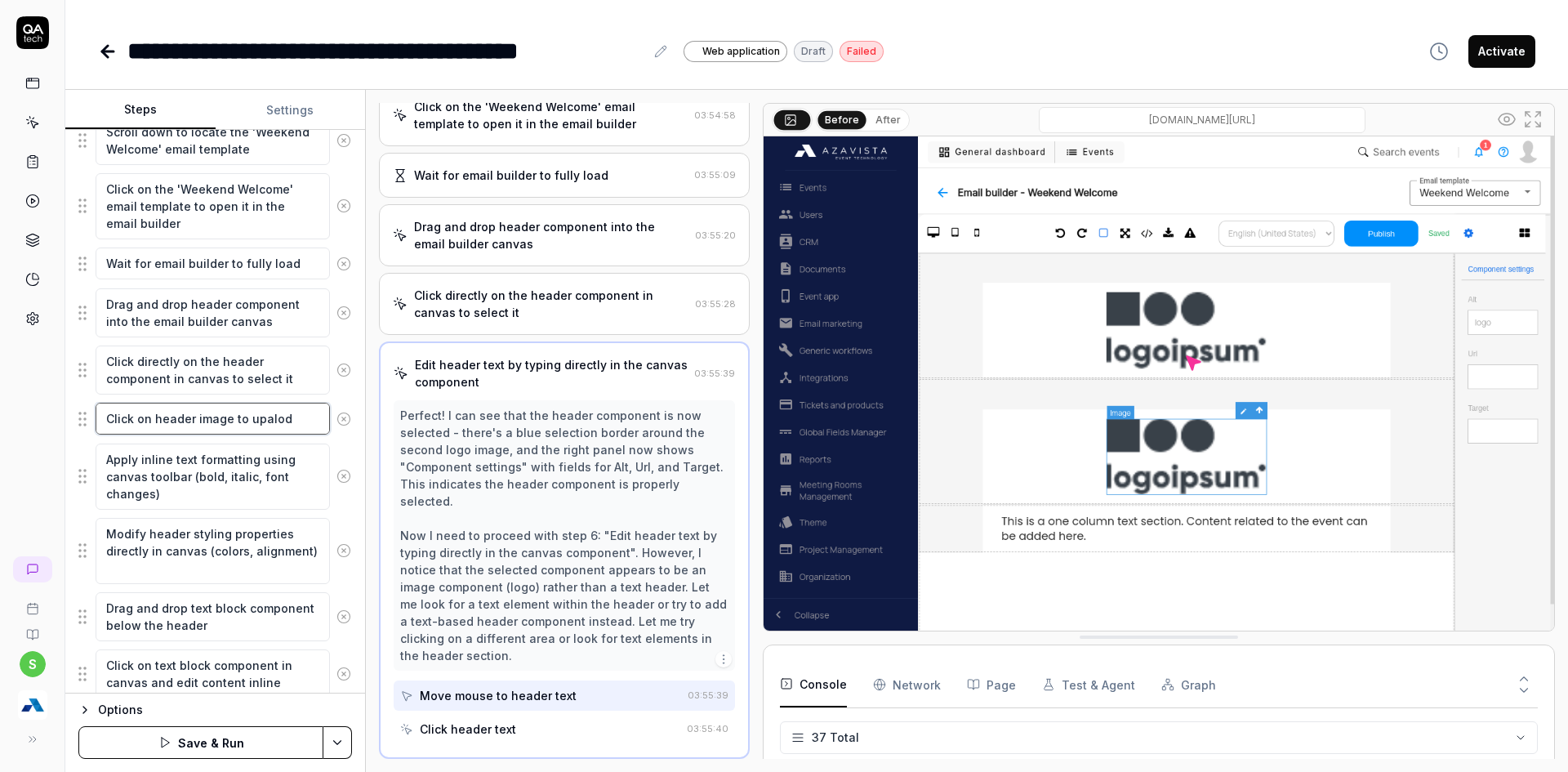
type textarea "Click on header image to upalod new"
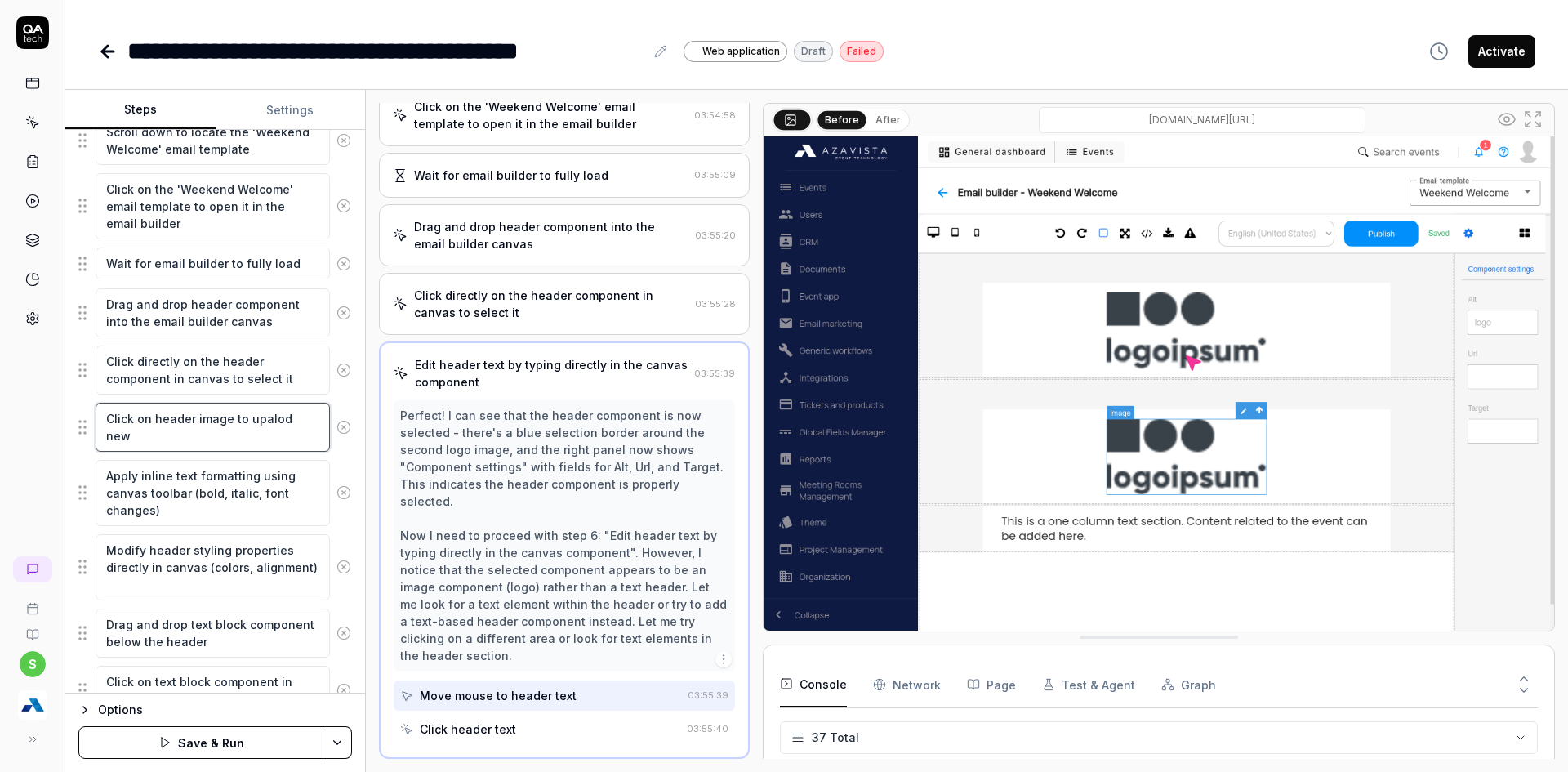
type textarea "*"
type textarea "Click on header image to upalod new"
type textarea "*"
type textarea "Click on header image to upalod ne"
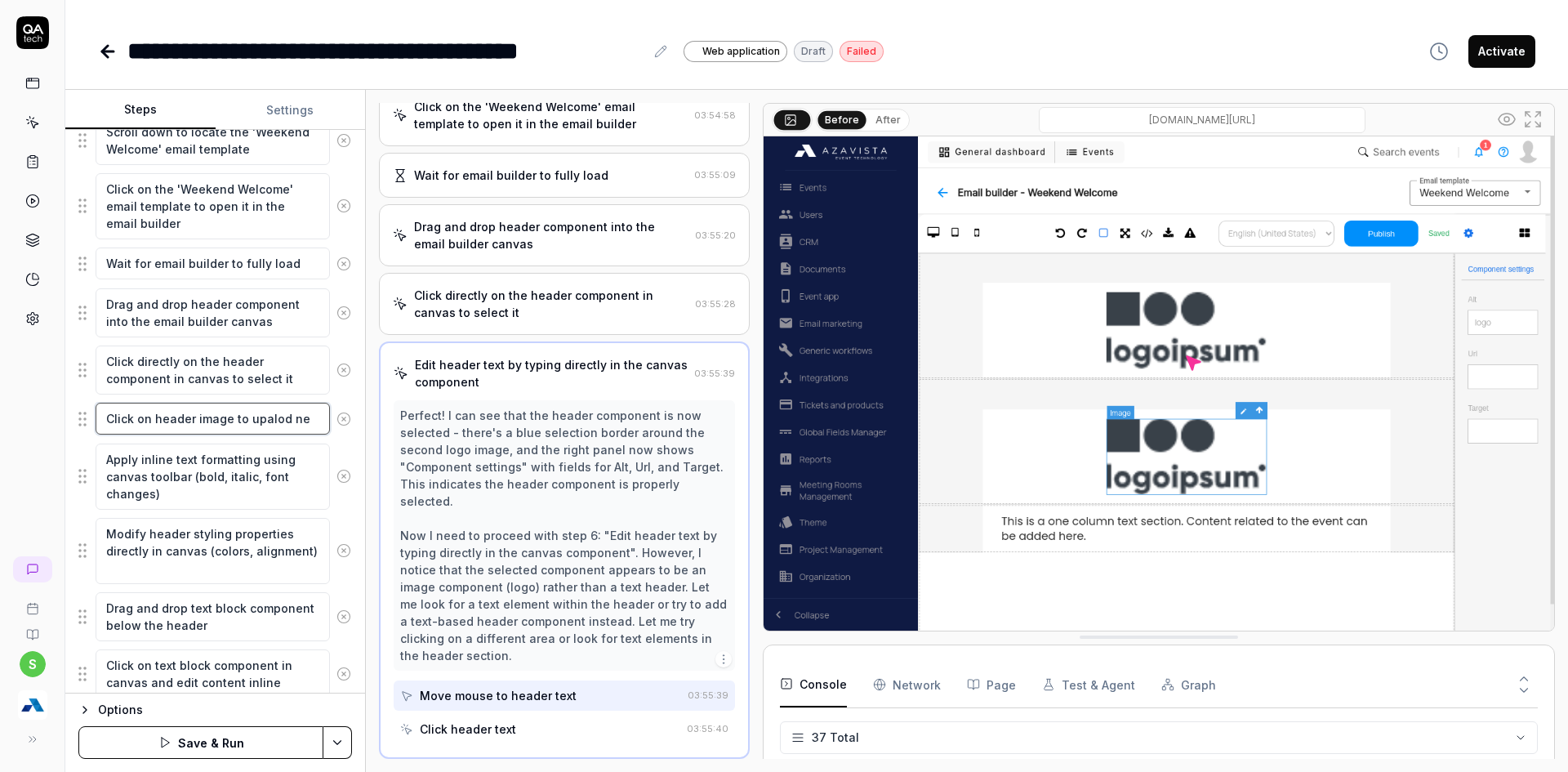
type textarea "*"
type textarea "Click on header image to upalod n"
type textarea "*"
type textarea "Click on header image to upalod"
type textarea "*"
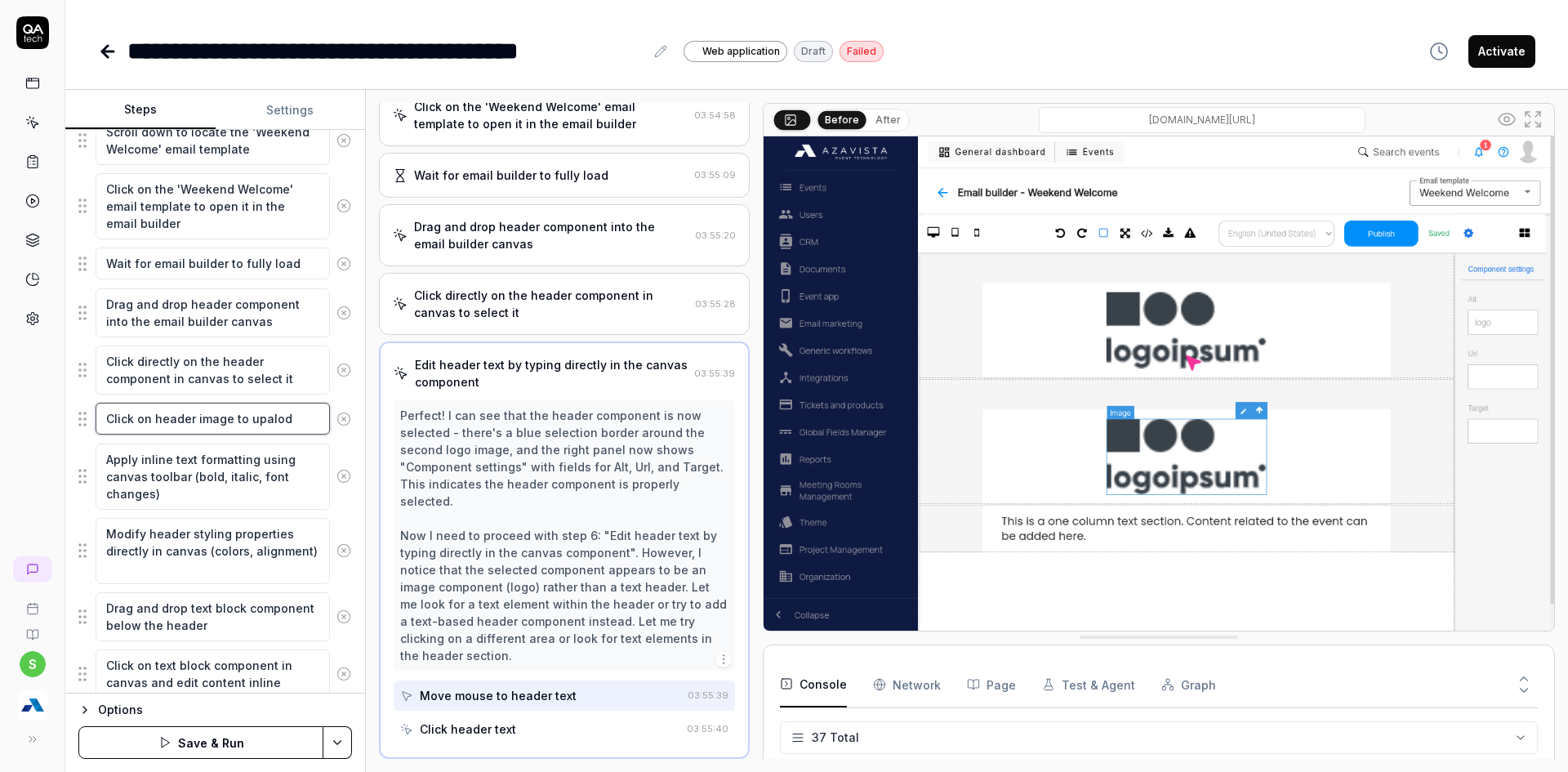
type textarea "Click on header image to upalod"
type textarea "*"
type textarea "Click on header image to upalo"
type textarea "*"
type textarea "Click on header image to upal"
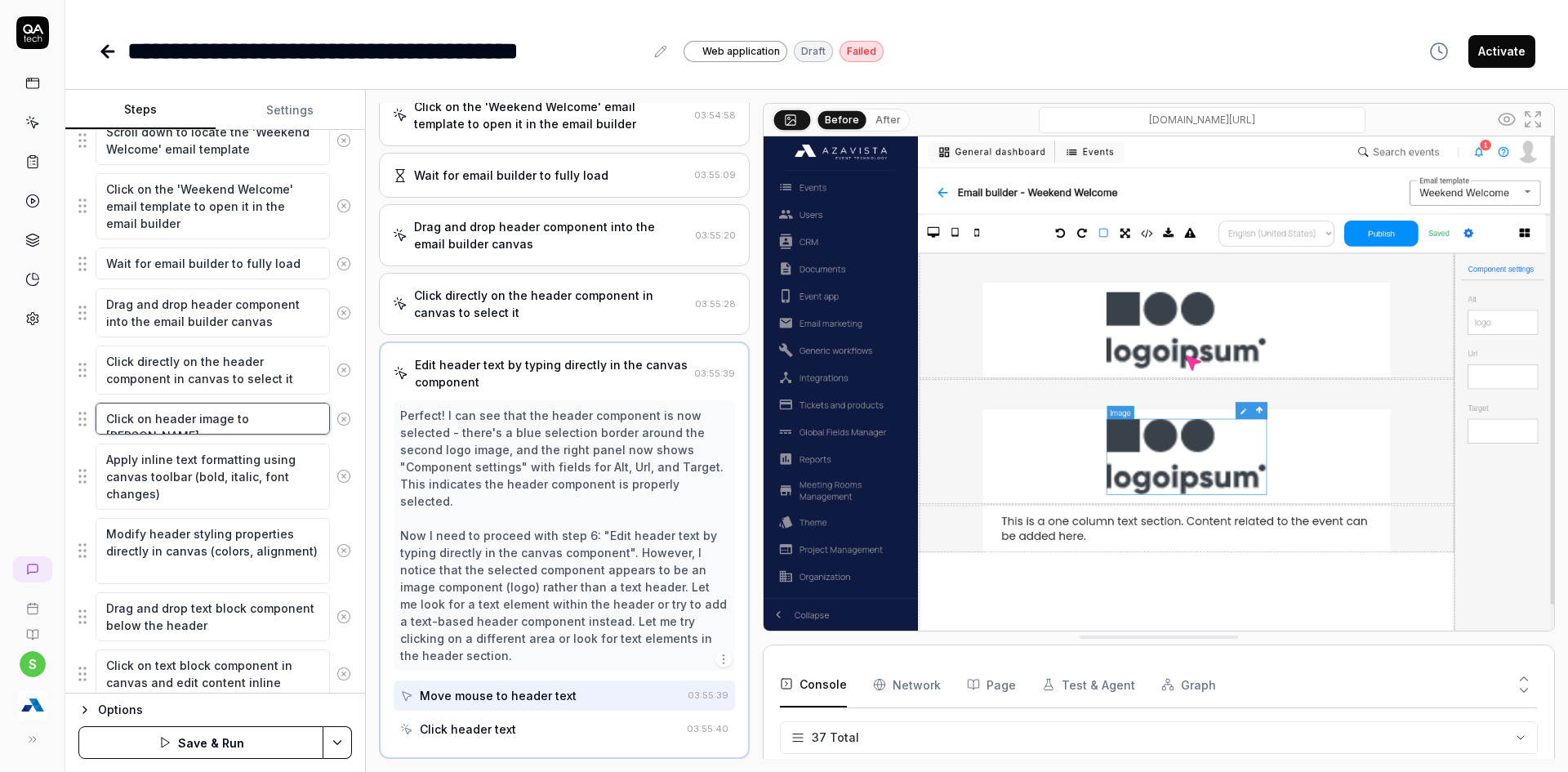
type textarea "*"
type textarea "Click on header image to upalo"
type textarea "*"
type textarea "Click on header image to upaloa"
type textarea "*"
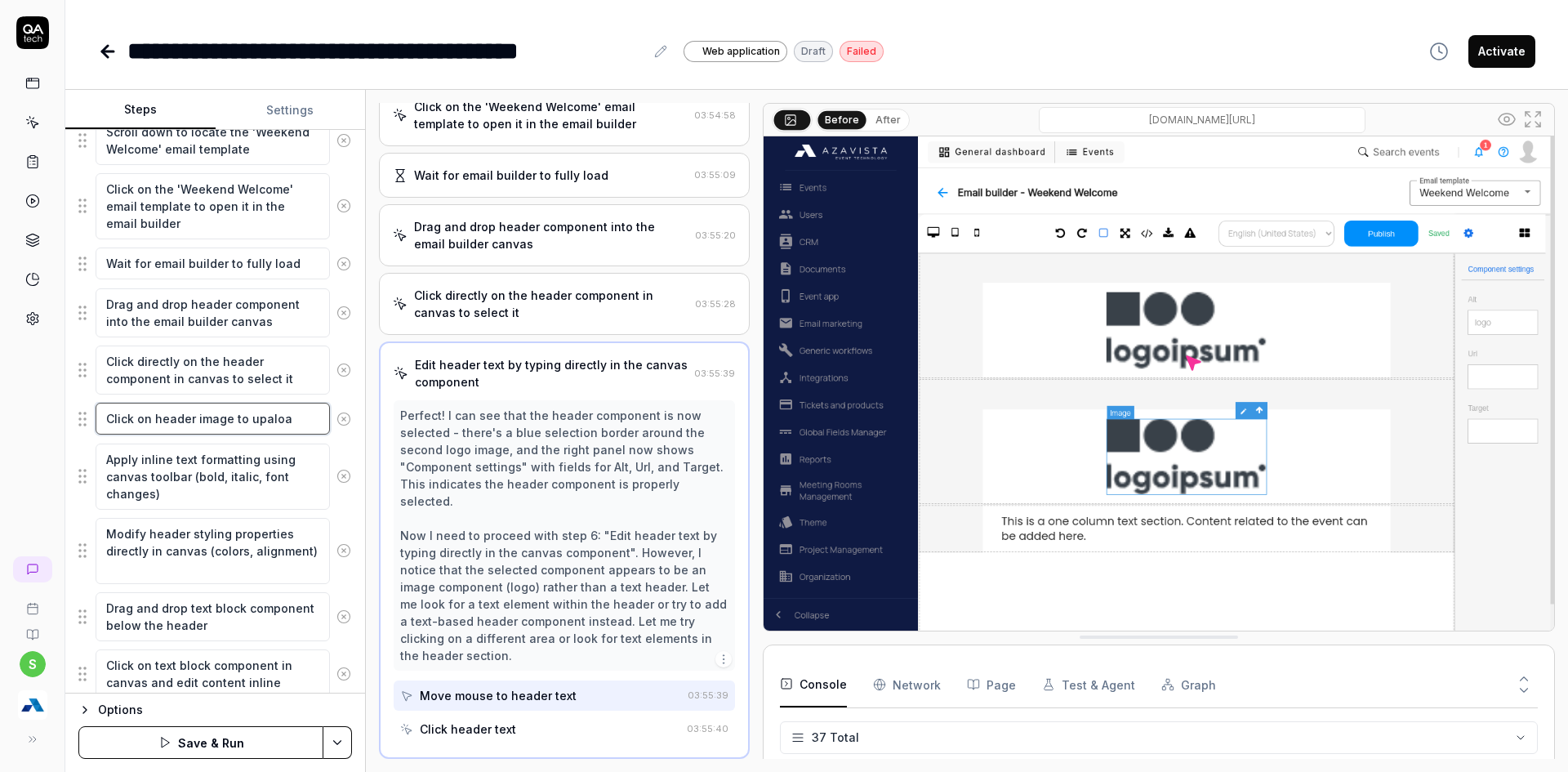
type textarea "Click on header image to upaload"
type textarea "*"
type textarea "Click on header image to upaload"
type textarea "*"
type textarea "Click on header image to upaload n"
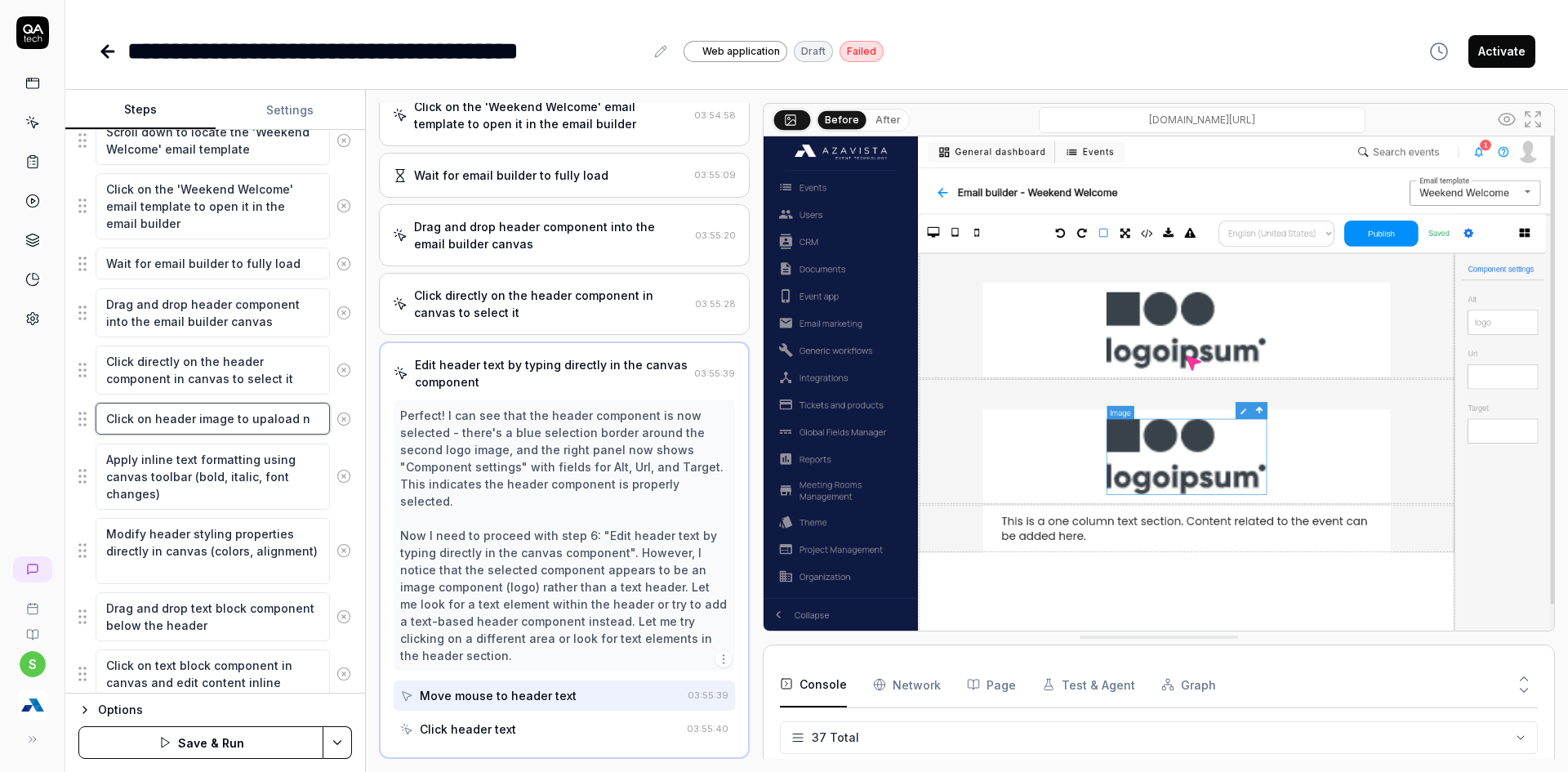
type textarea "*"
type textarea "Click on header image to upaload ne"
type textarea "*"
type textarea "Click on header image to upaload new"
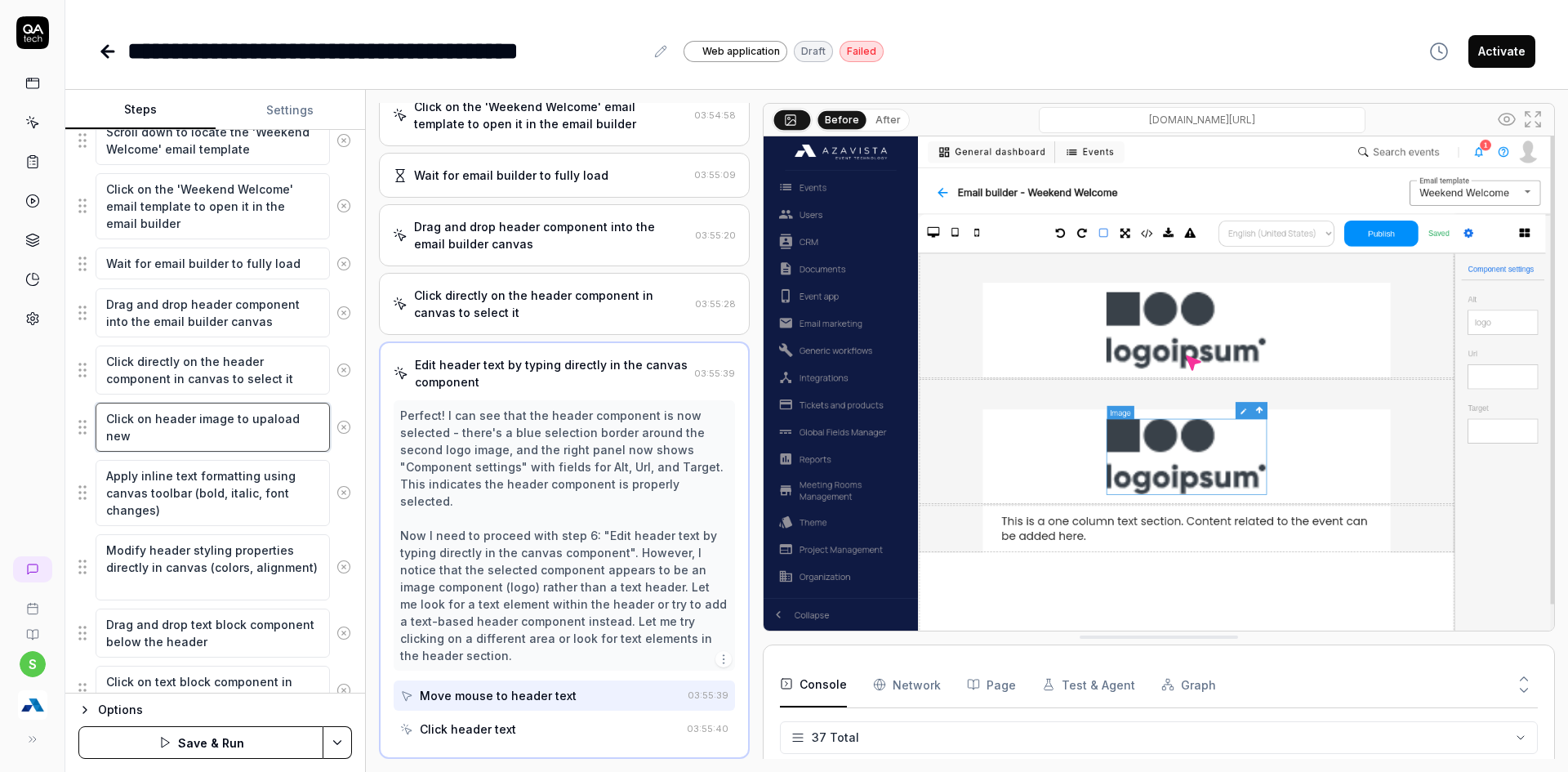
type textarea "*"
type textarea "Click on header image to upaload ne"
type textarea "*"
type textarea "Click on header image to upaload n"
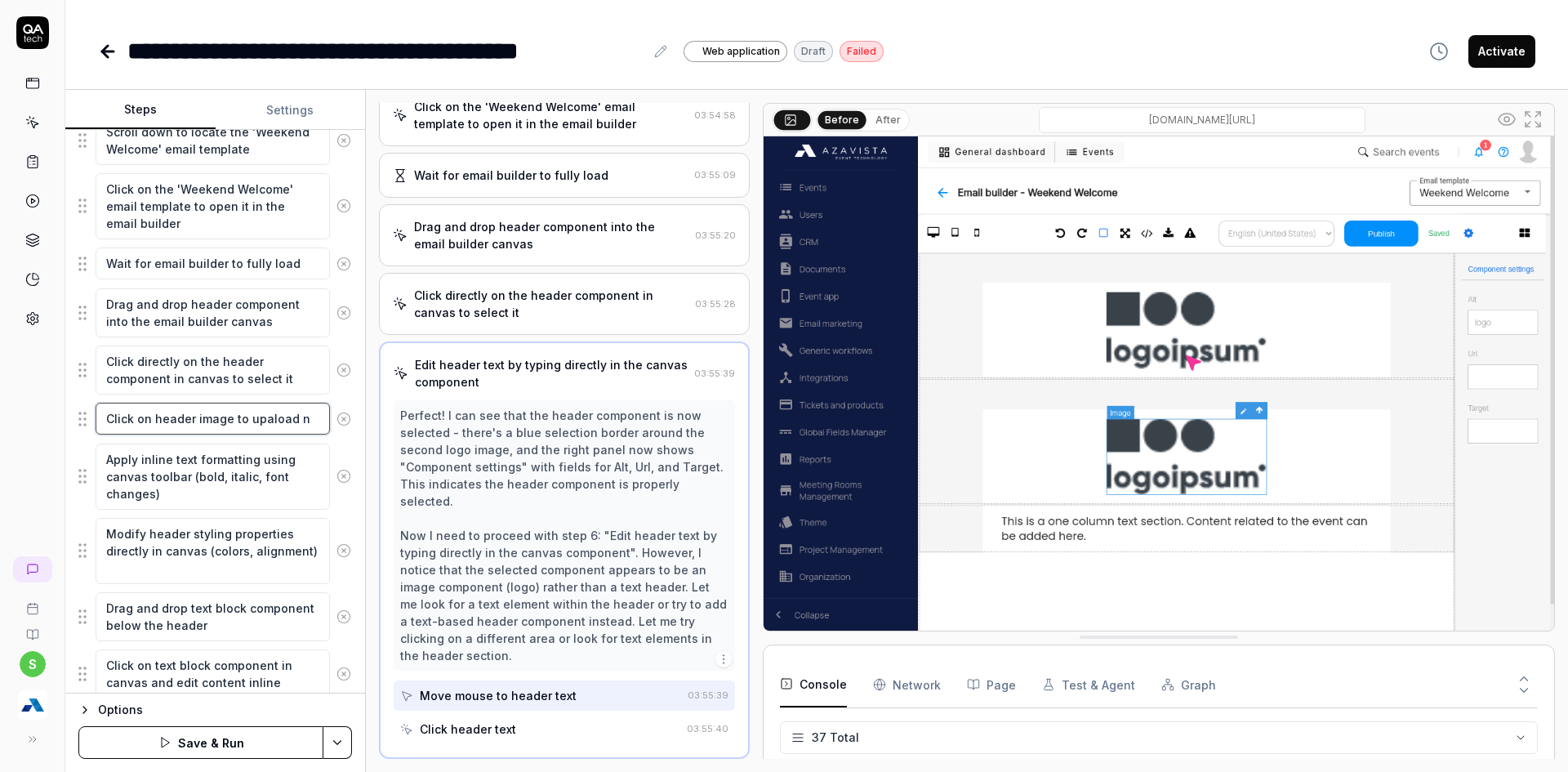
type textarea "*"
type textarea "Click on header image to upaload"
type textarea "*"
type textarea "Click on header image to upaload"
type textarea "*"
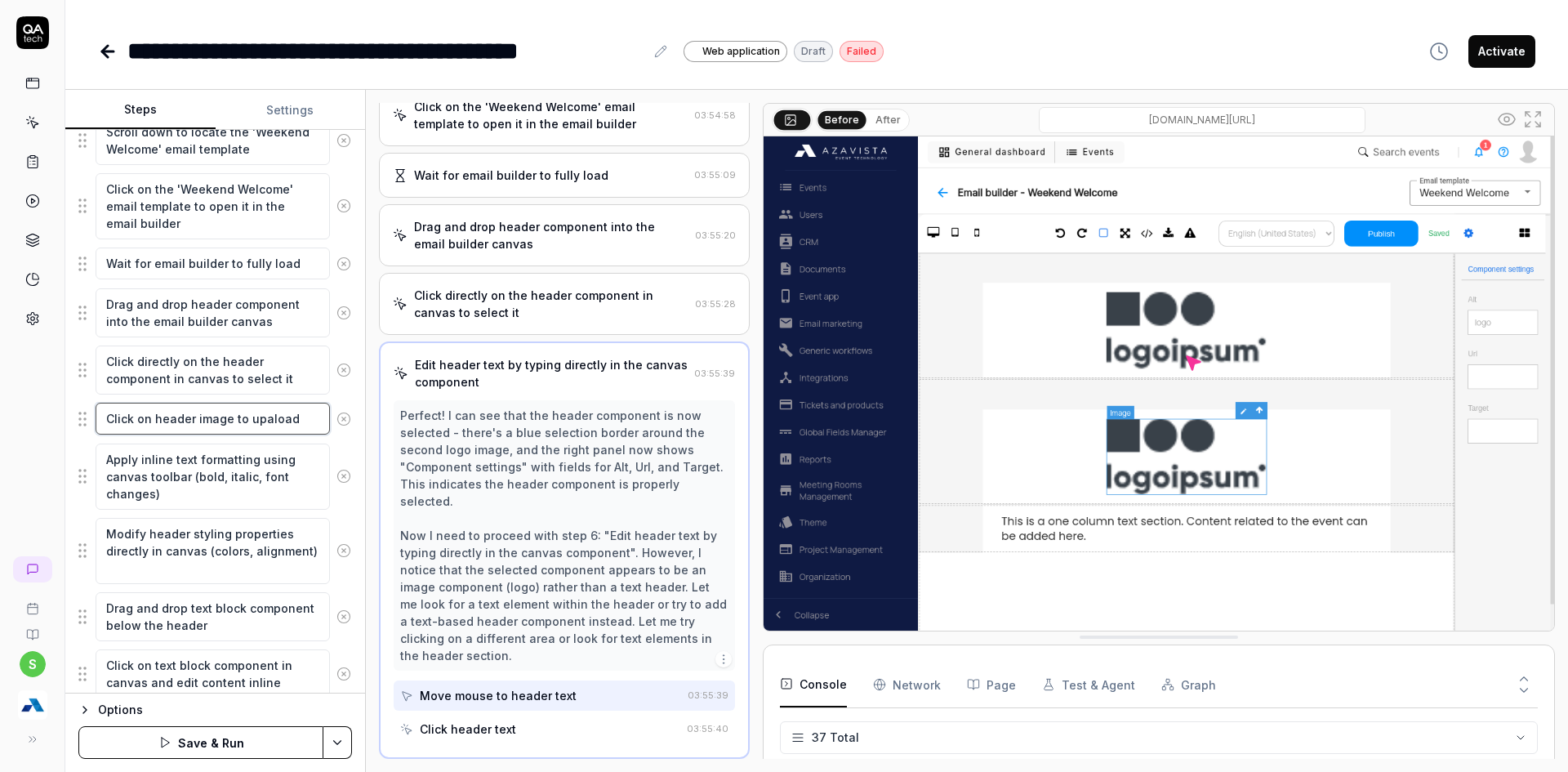
type textarea "Click on header image to upaloa"
type textarea "*"
type textarea "Click on header image to upalo"
type textarea "*"
type textarea "Click on header image to upal"
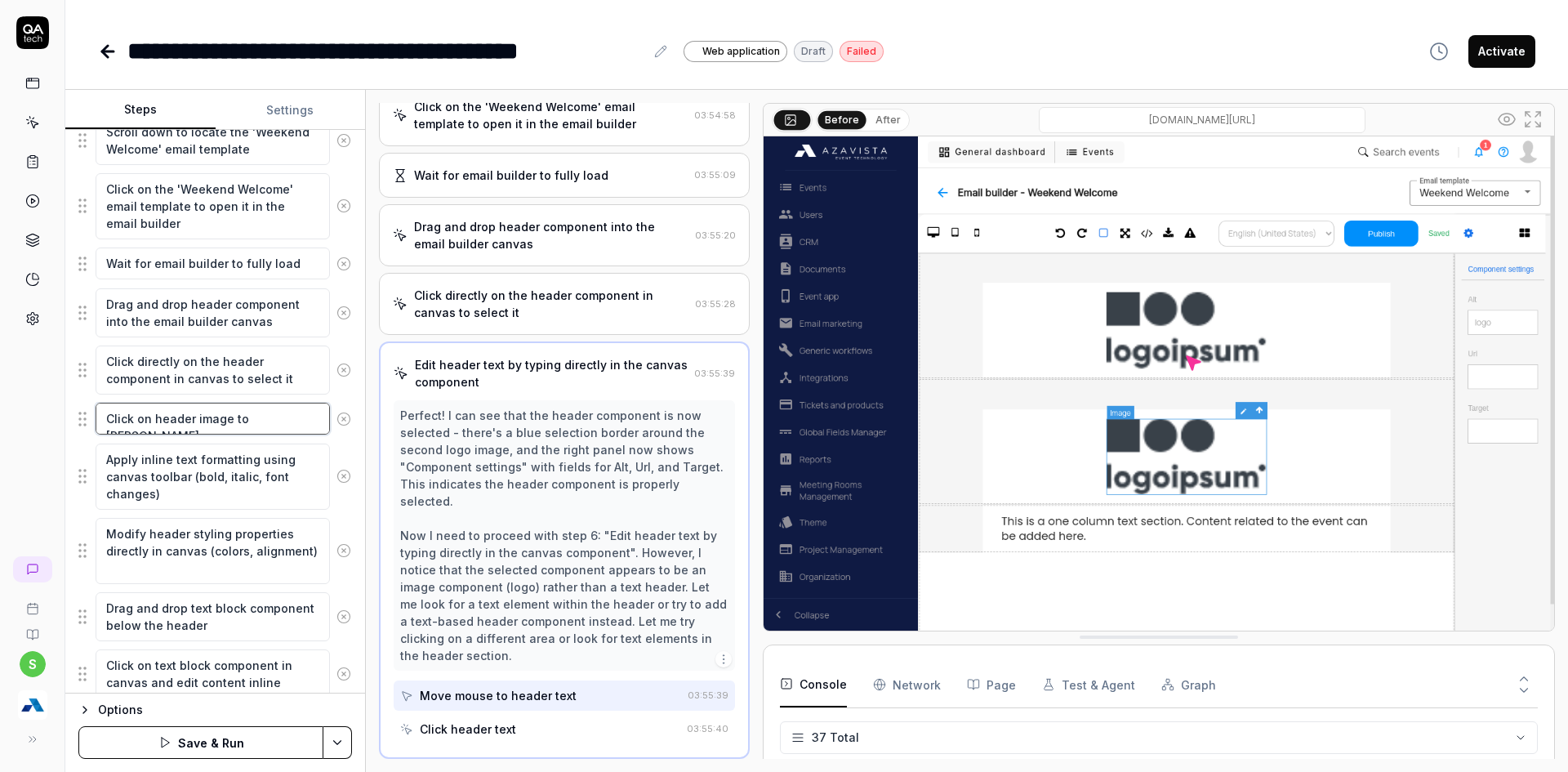
type textarea "*"
type textarea "Click on header image to upa"
type textarea "*"
type textarea "Click on header image to up"
type textarea "*"
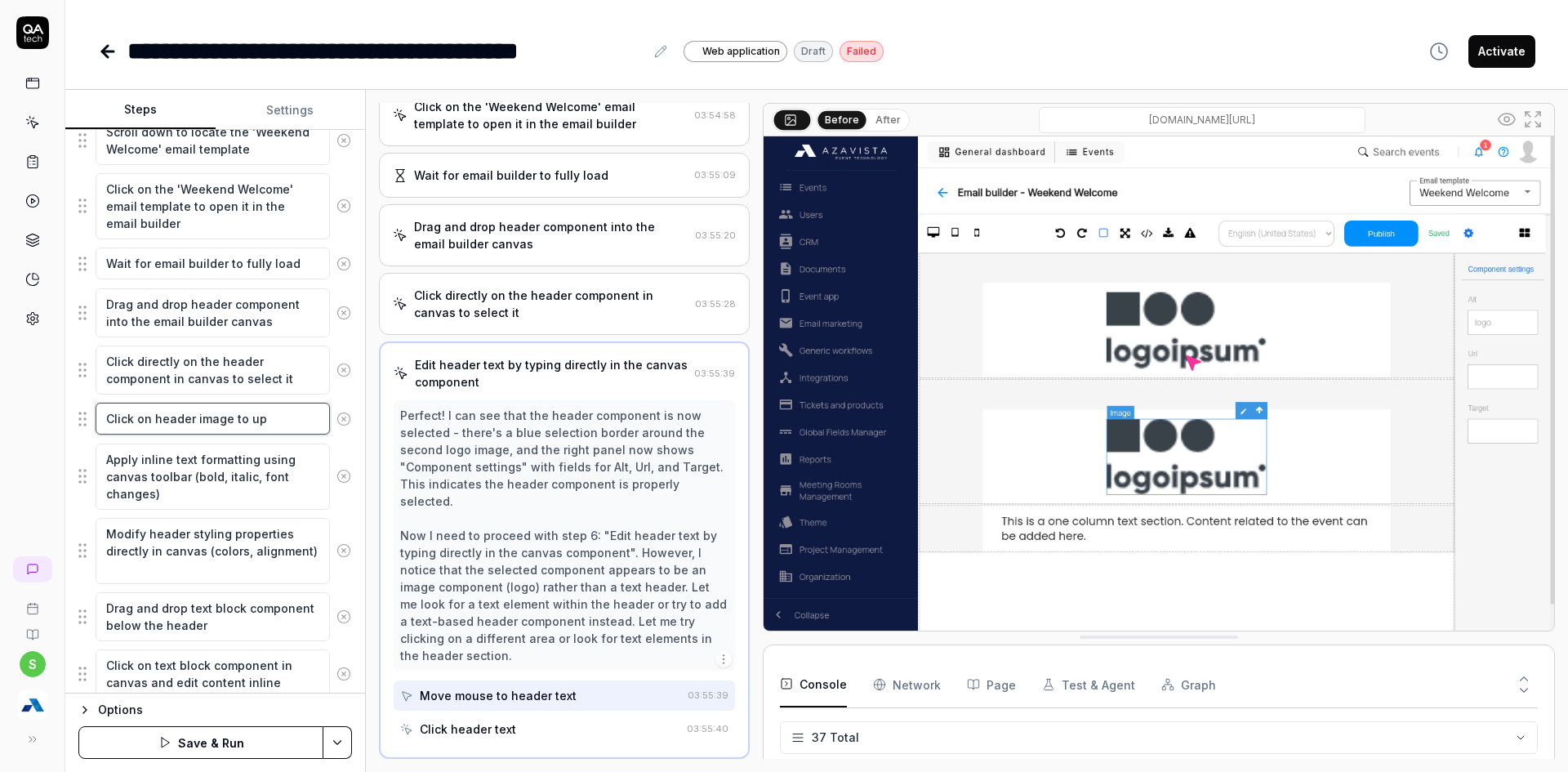
type textarea "Click on header image to upl"
type textarea "*"
type textarea "Click on header image to uplo"
type textarea "*"
type textarea "Click on header image to uploa"
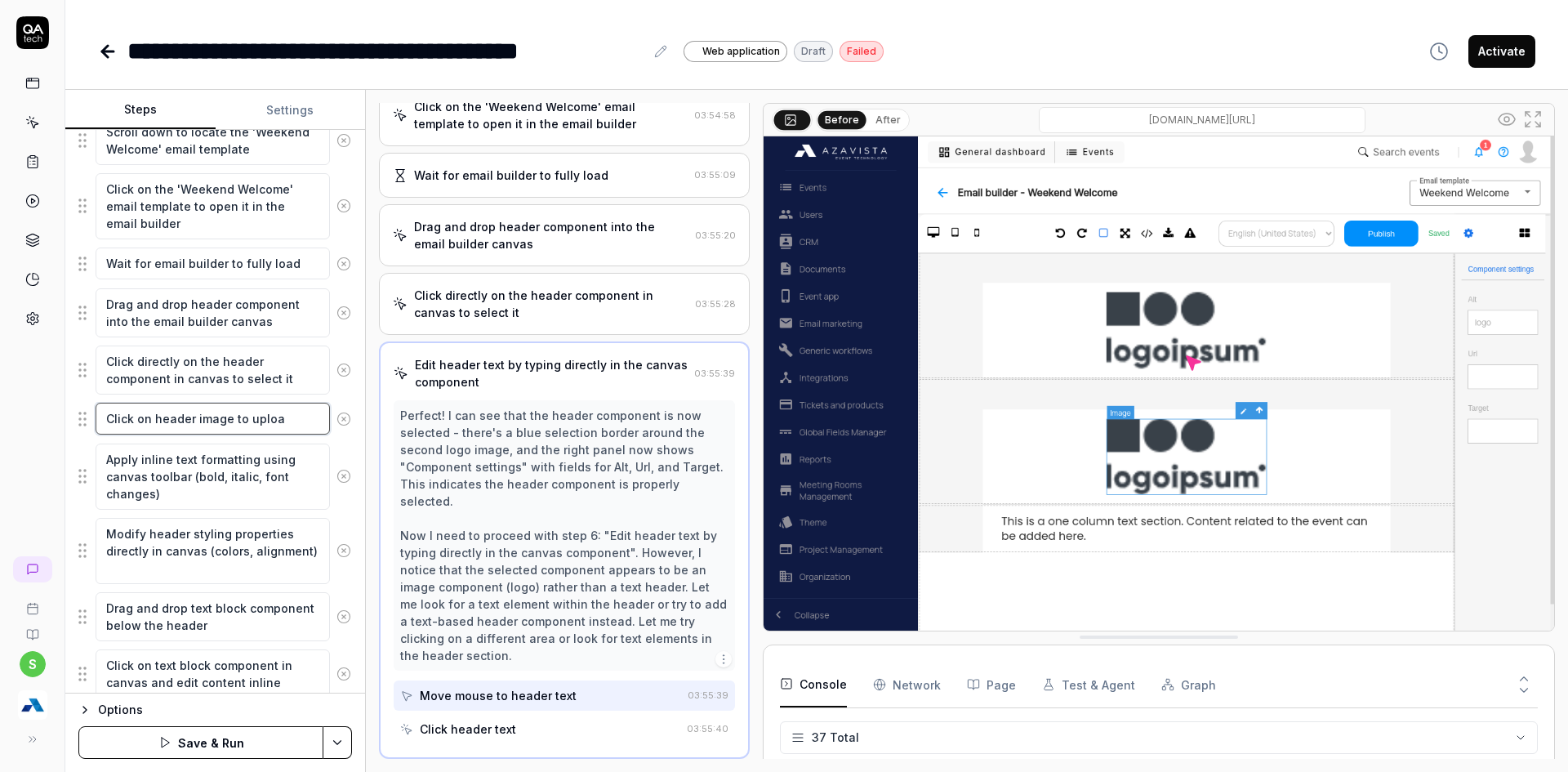
type textarea "*"
type textarea "Click on header image to upload"
type textarea "*"
type textarea "Click on header image to upload"
type textarea "*"
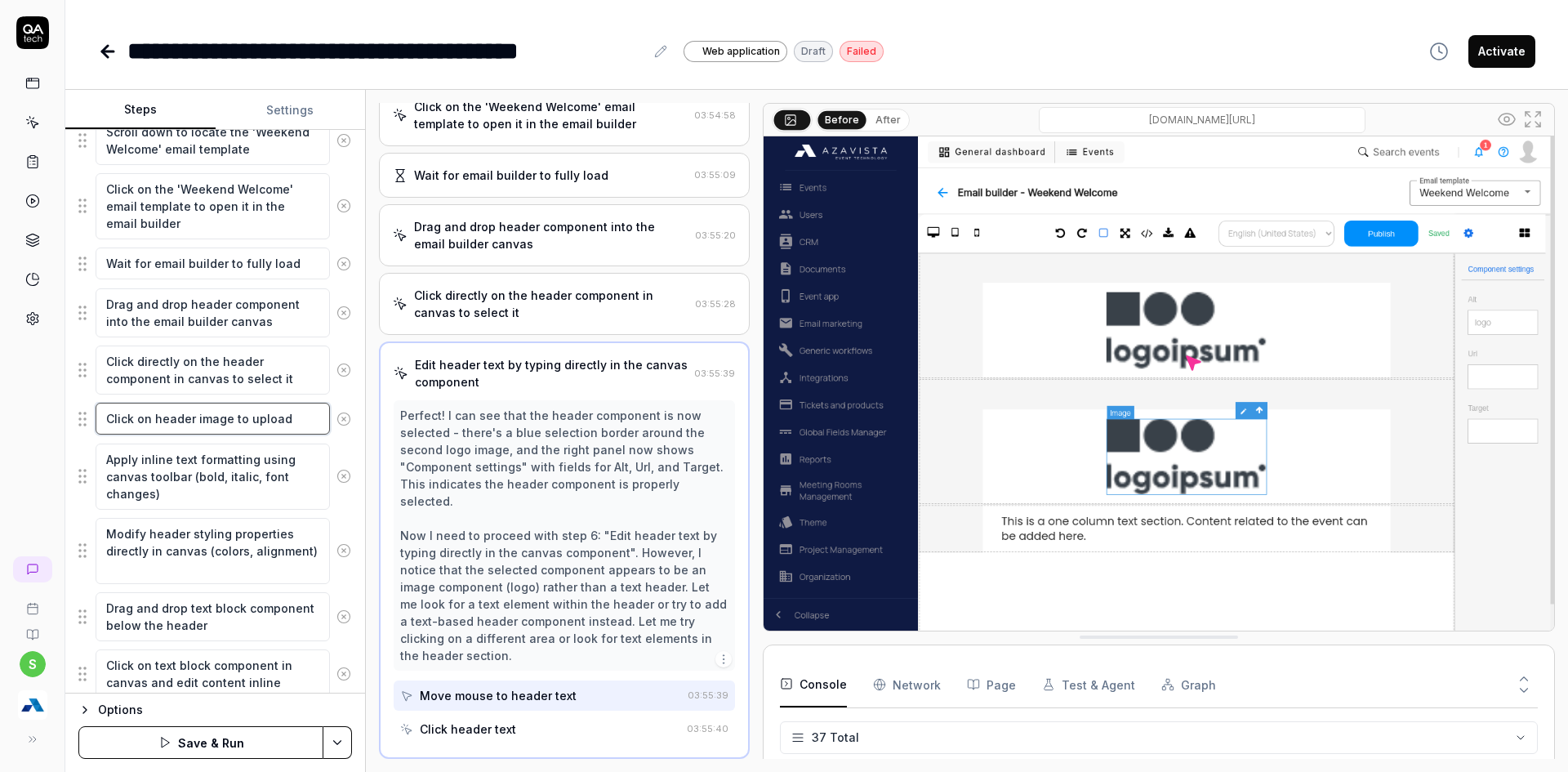
type textarea "Click on header image to upload n"
type textarea "*"
type textarea "Click on header image to upload ne"
type textarea "*"
type textarea "Click on header image to upload new"
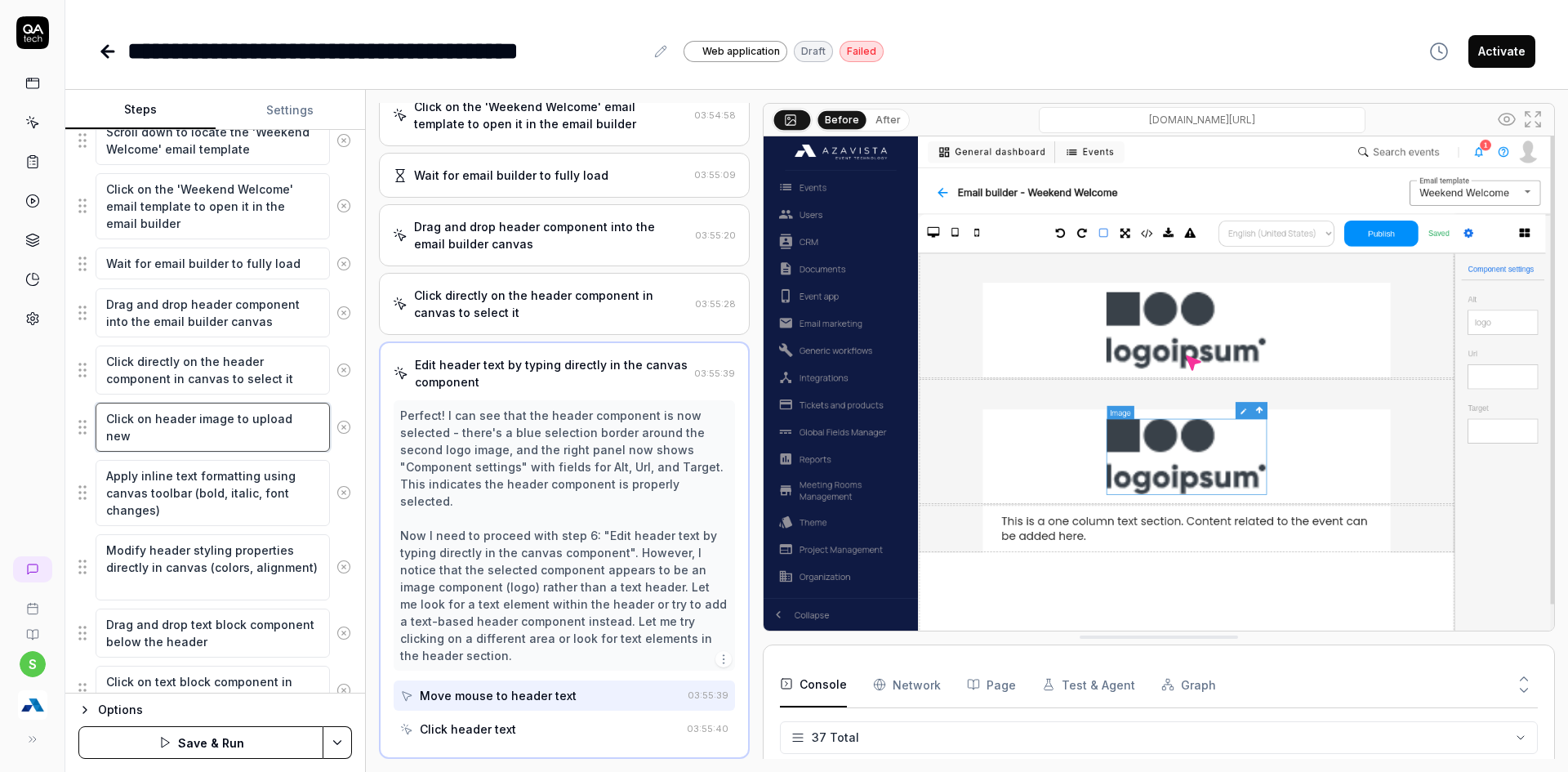
type textarea "*"
type textarea "Click on header image to upload new i"
type textarea "*"
type textarea "Click on header image to upload new im"
type textarea "*"
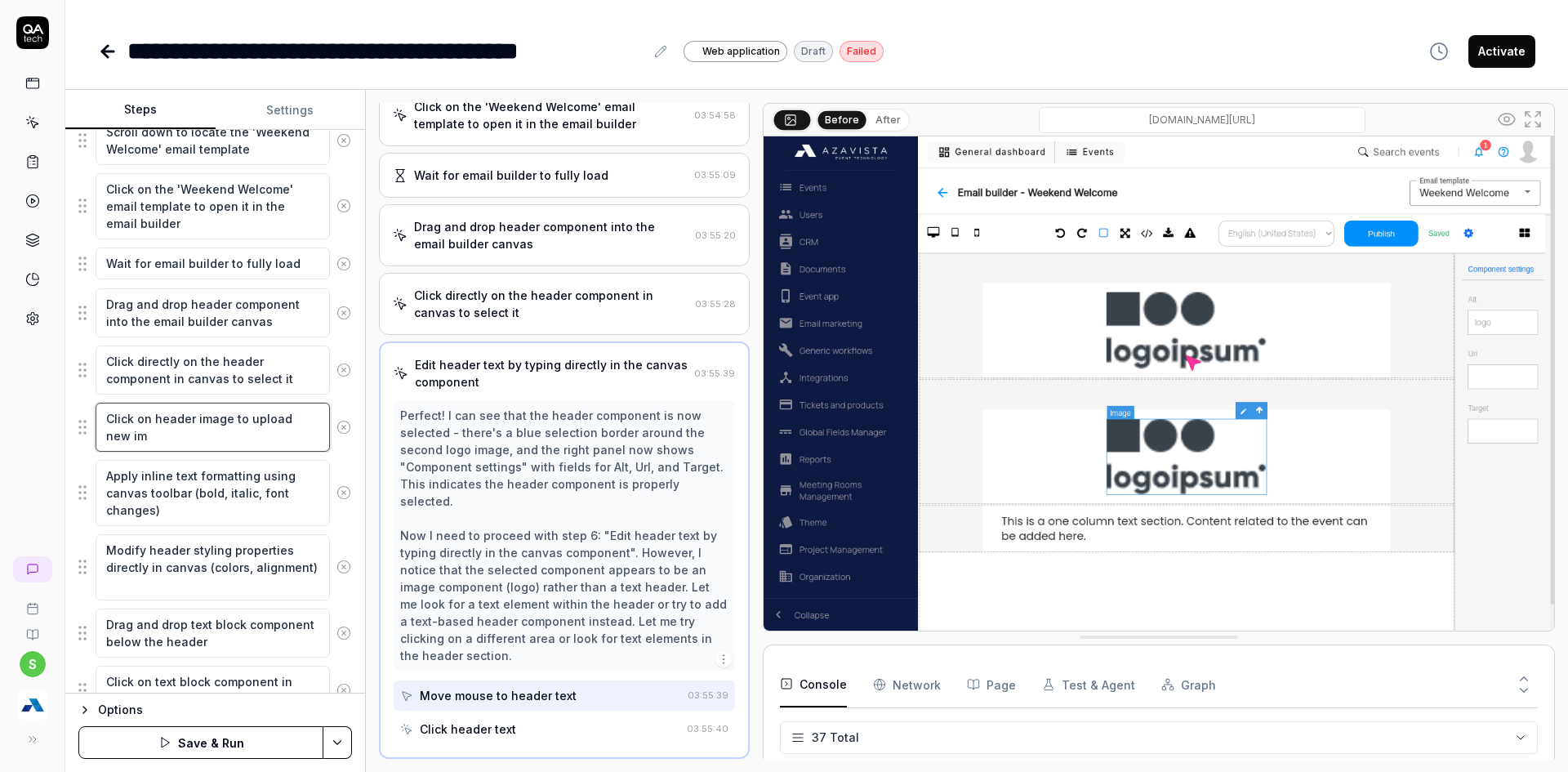
type textarea "Click on header image to upload new ima"
type textarea "*"
type textarea "Click on header image to upload new imag"
type textarea "*"
type textarea "Click on header image to upload new image"
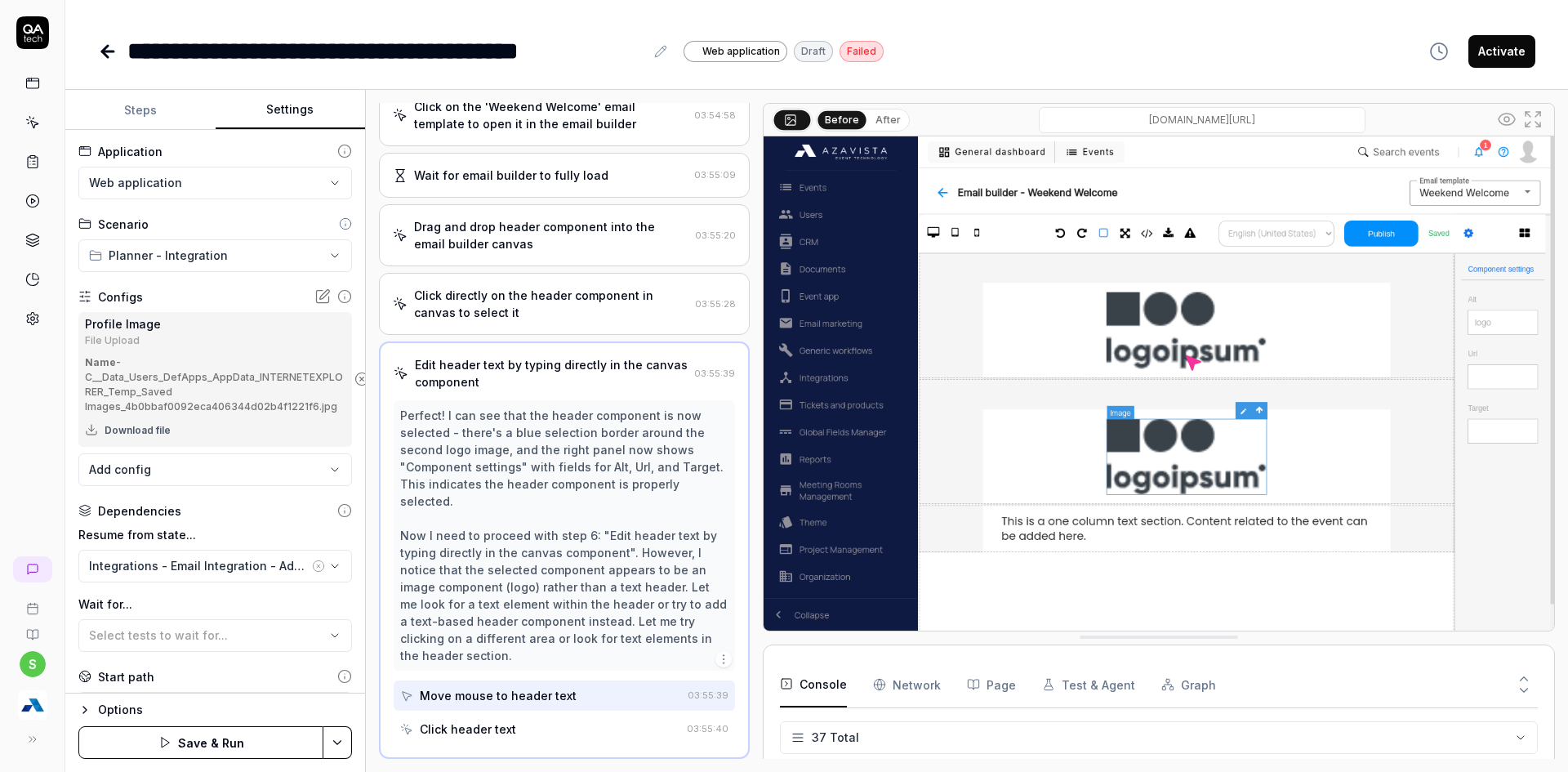
click at [253, 116] on button "Settings" at bounding box center [290, 110] width 150 height 39
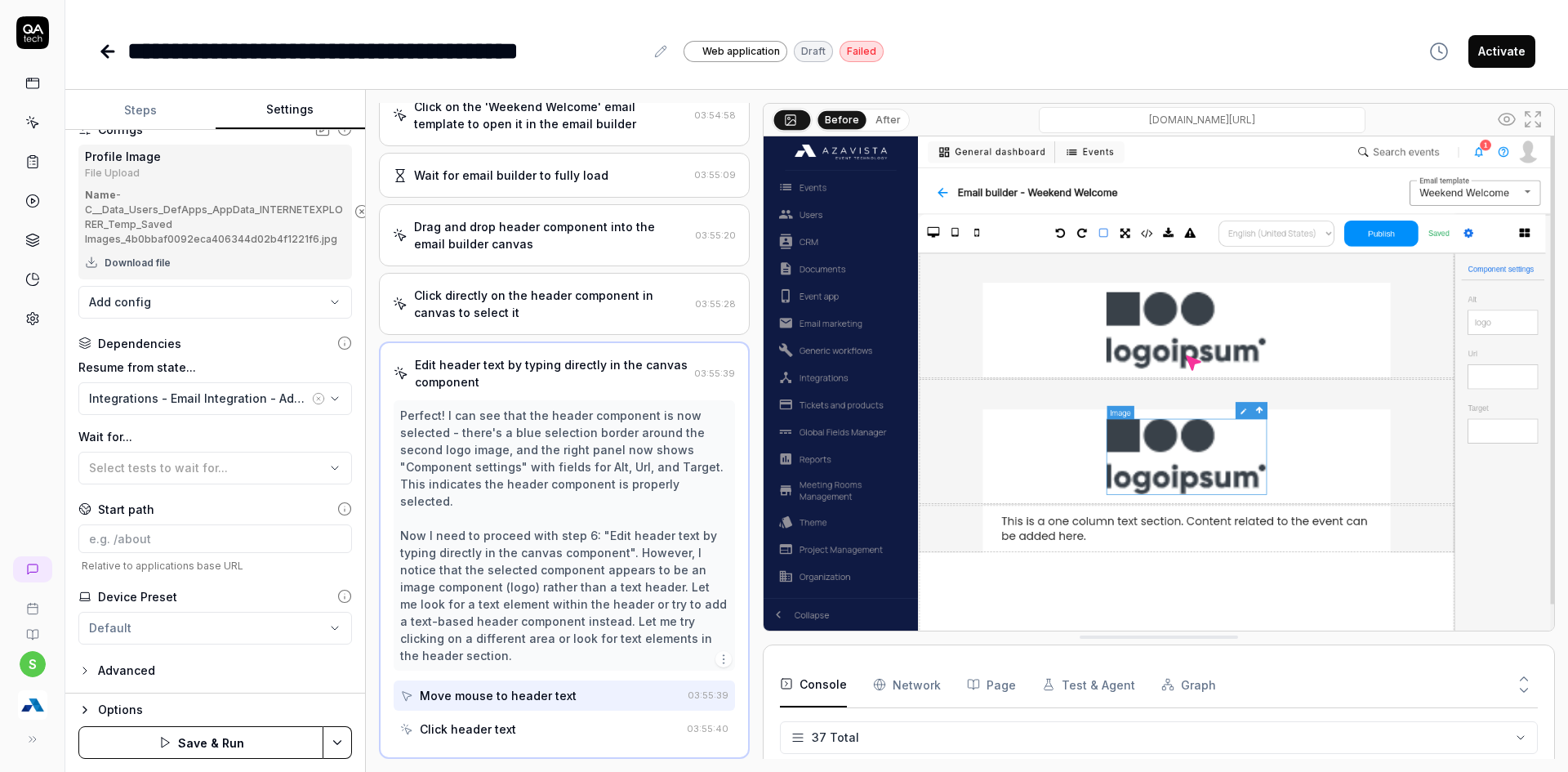
scroll to position [0, 0]
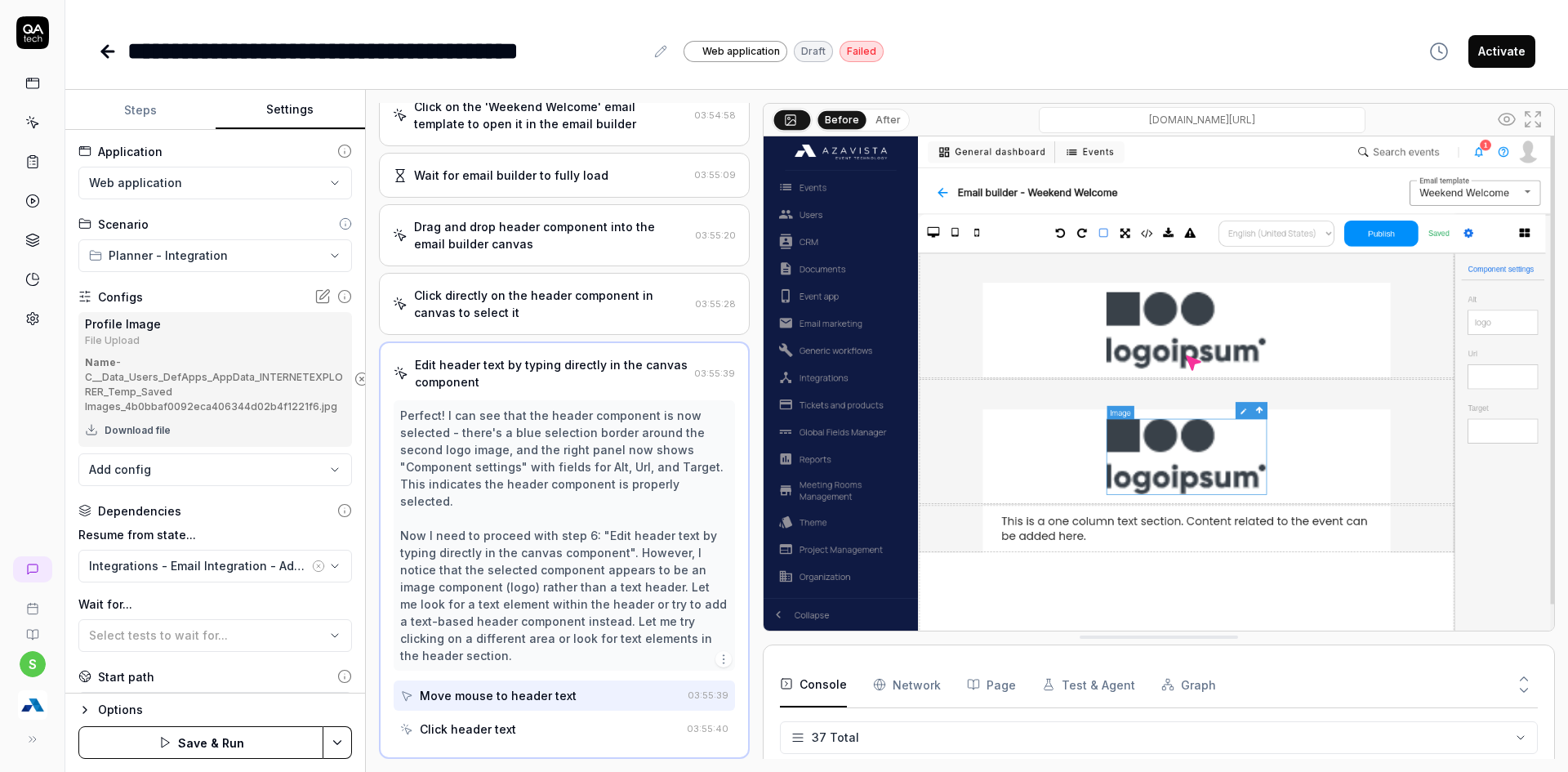
click at [128, 110] on button "Steps" at bounding box center [140, 110] width 150 height 39
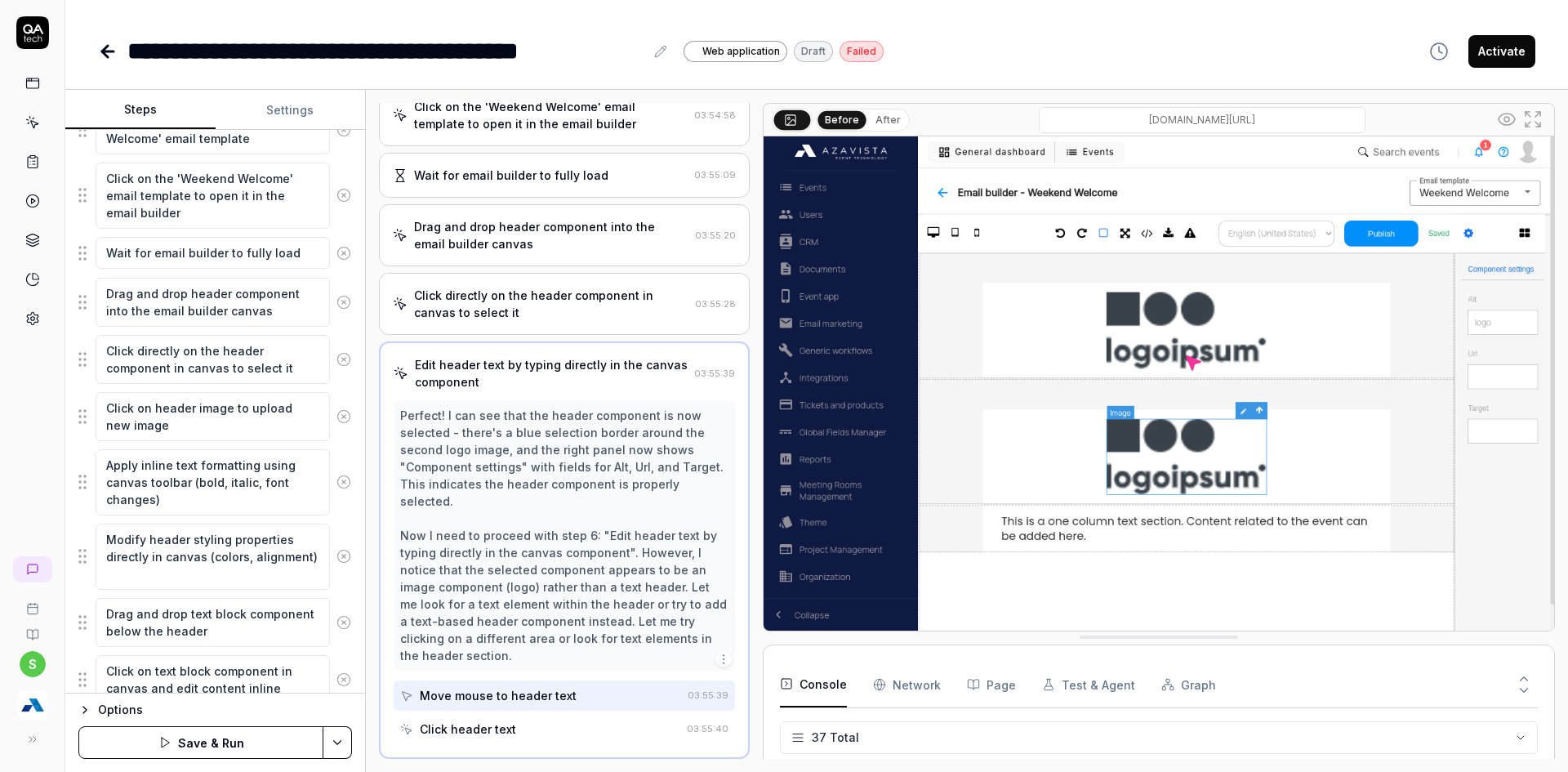
scroll to position [379, 0]
click at [330, 488] on button at bounding box center [343, 482] width 28 height 33
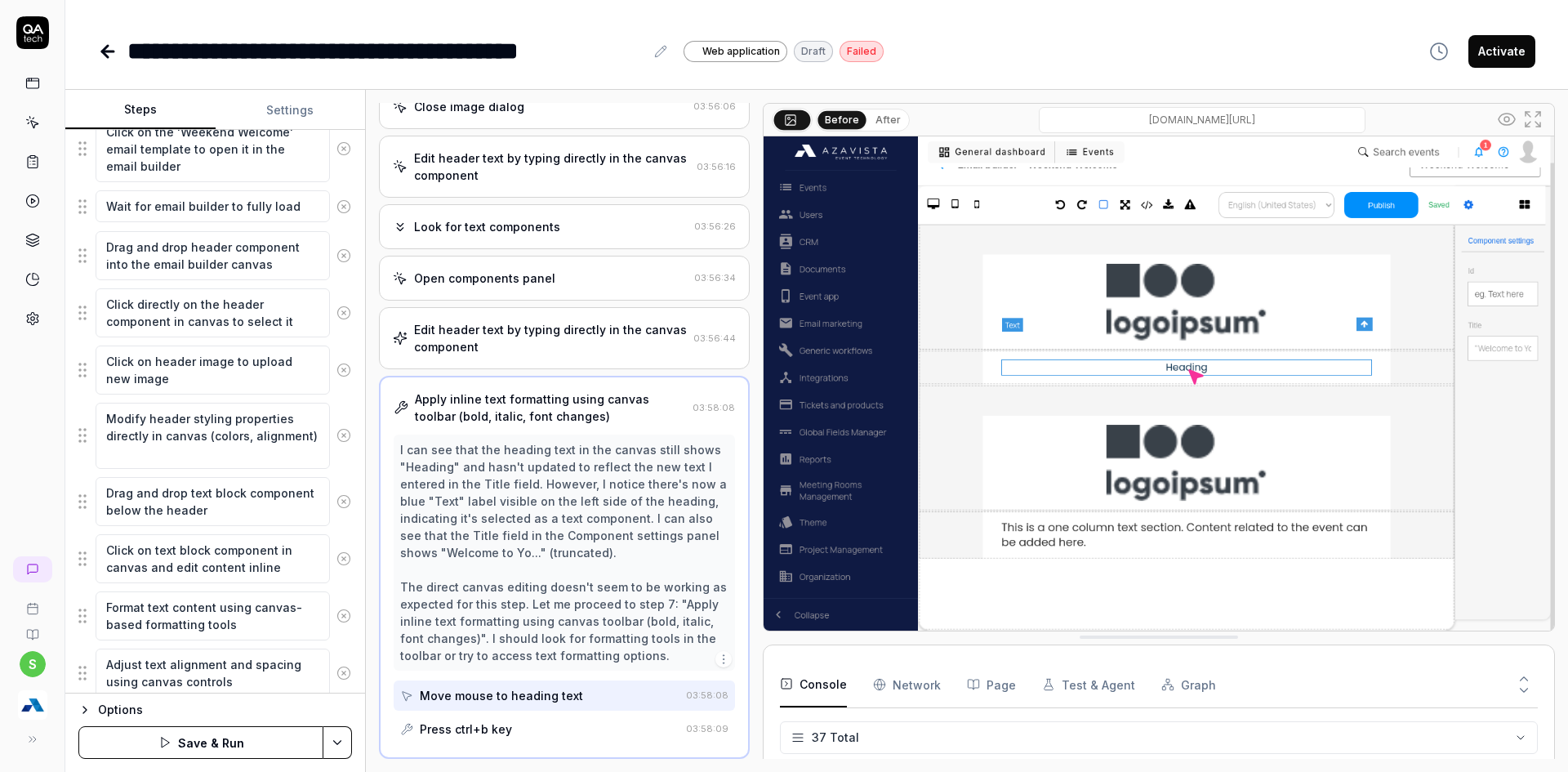
scroll to position [461, 0]
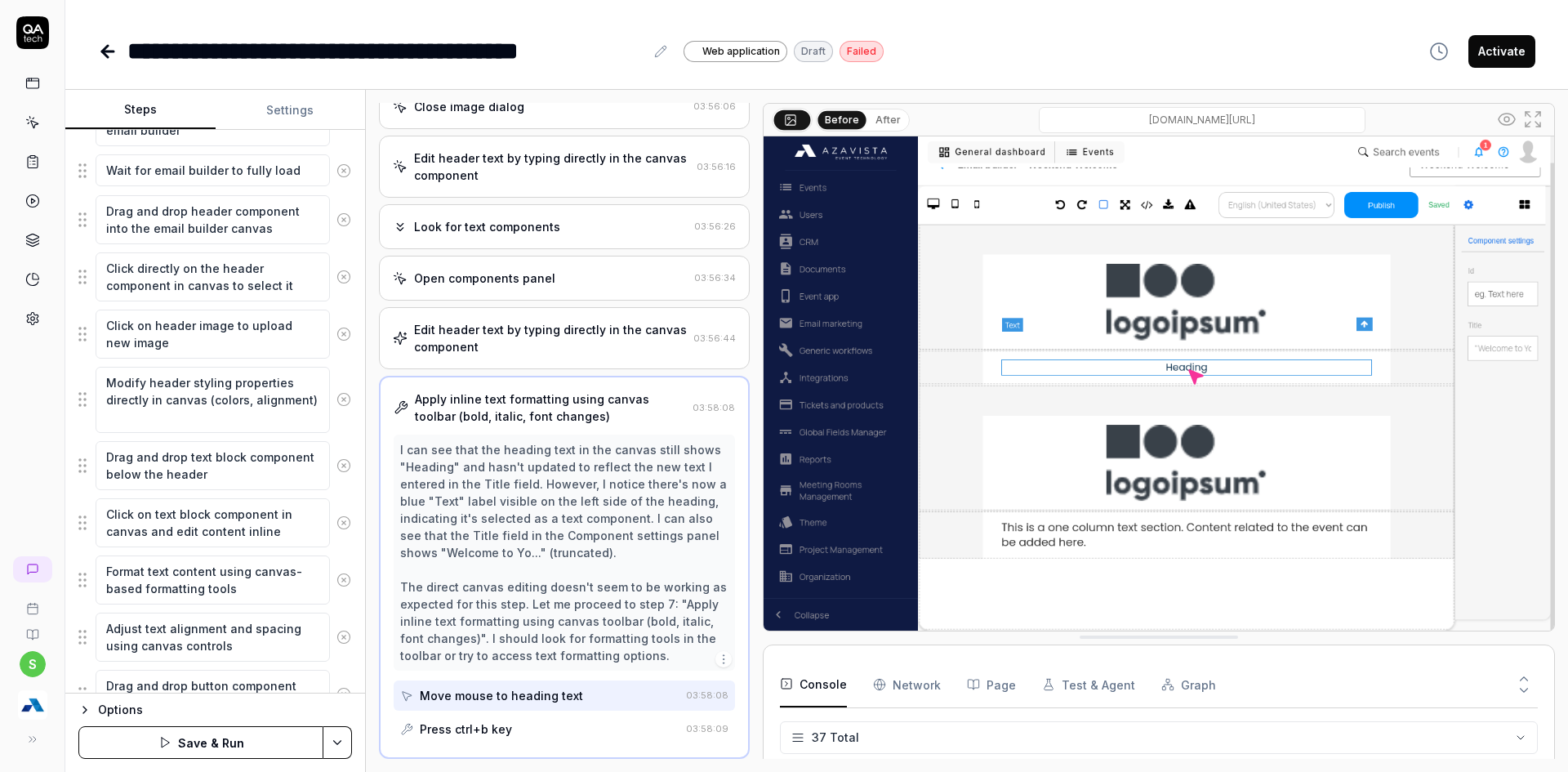
click at [337, 582] on circle at bounding box center [343, 580] width 12 height 12
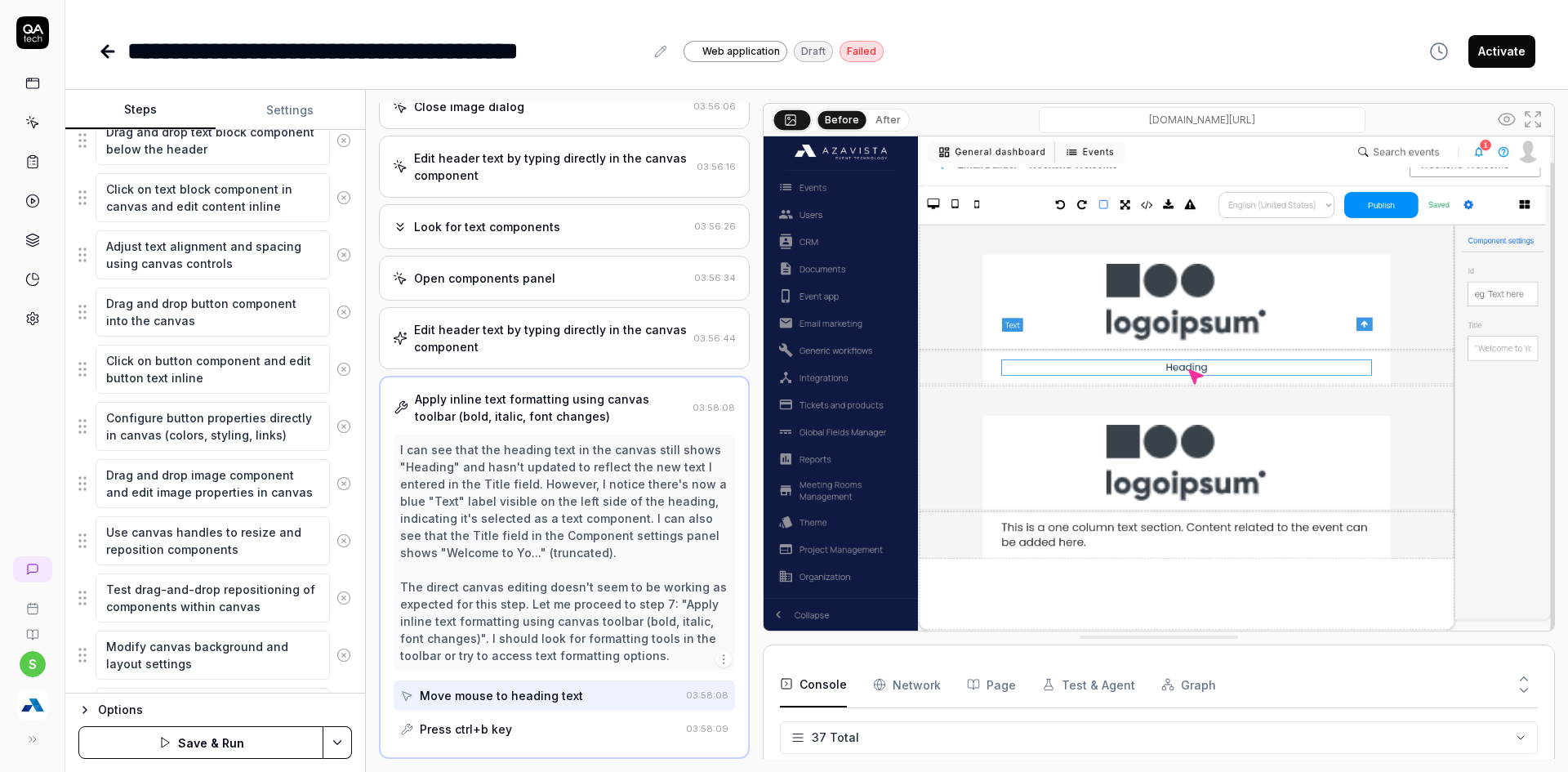
scroll to position [787, 0]
click at [336, 429] on icon at bounding box center [343, 424] width 14 height 14
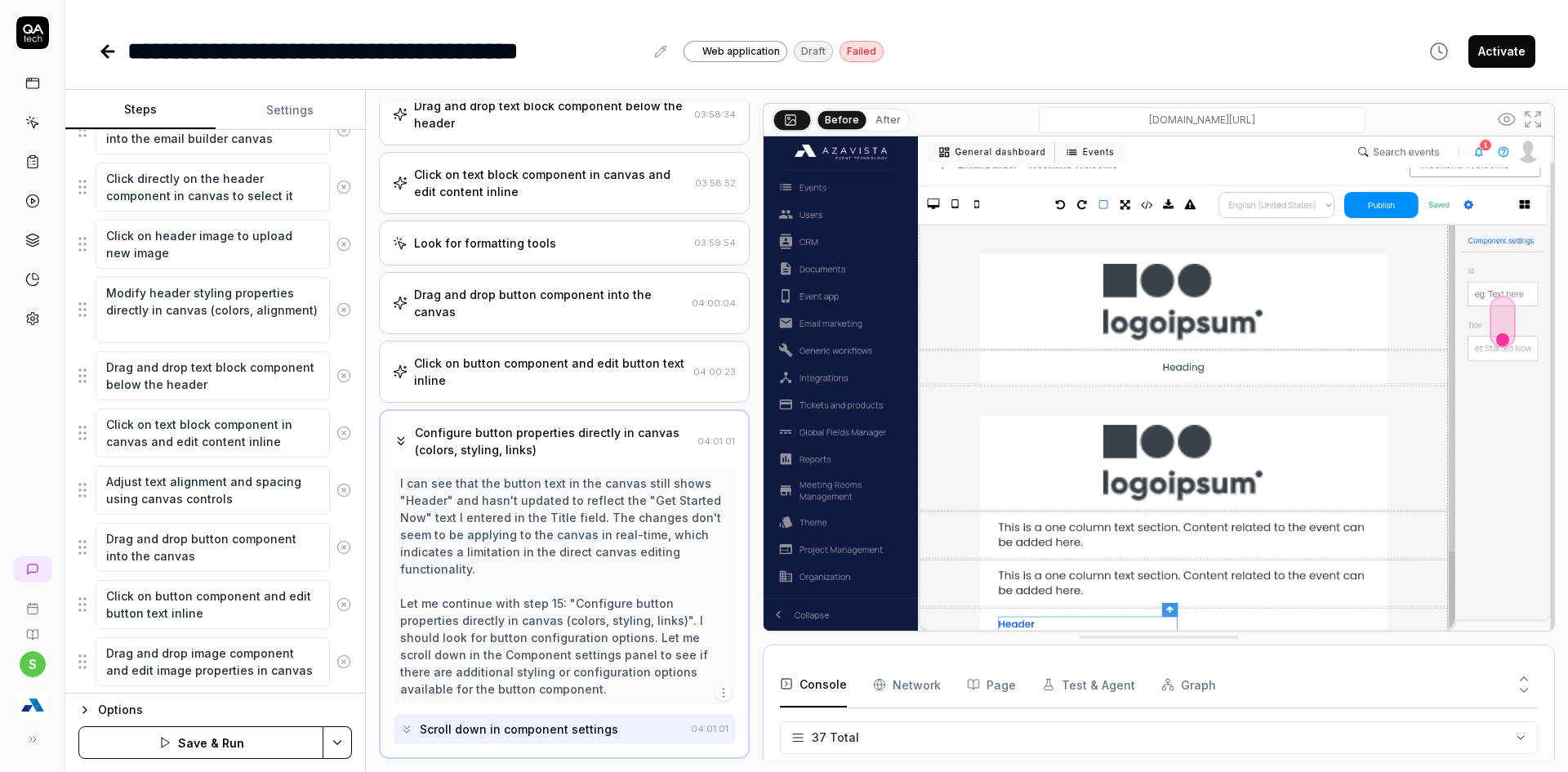
scroll to position [542, 0]
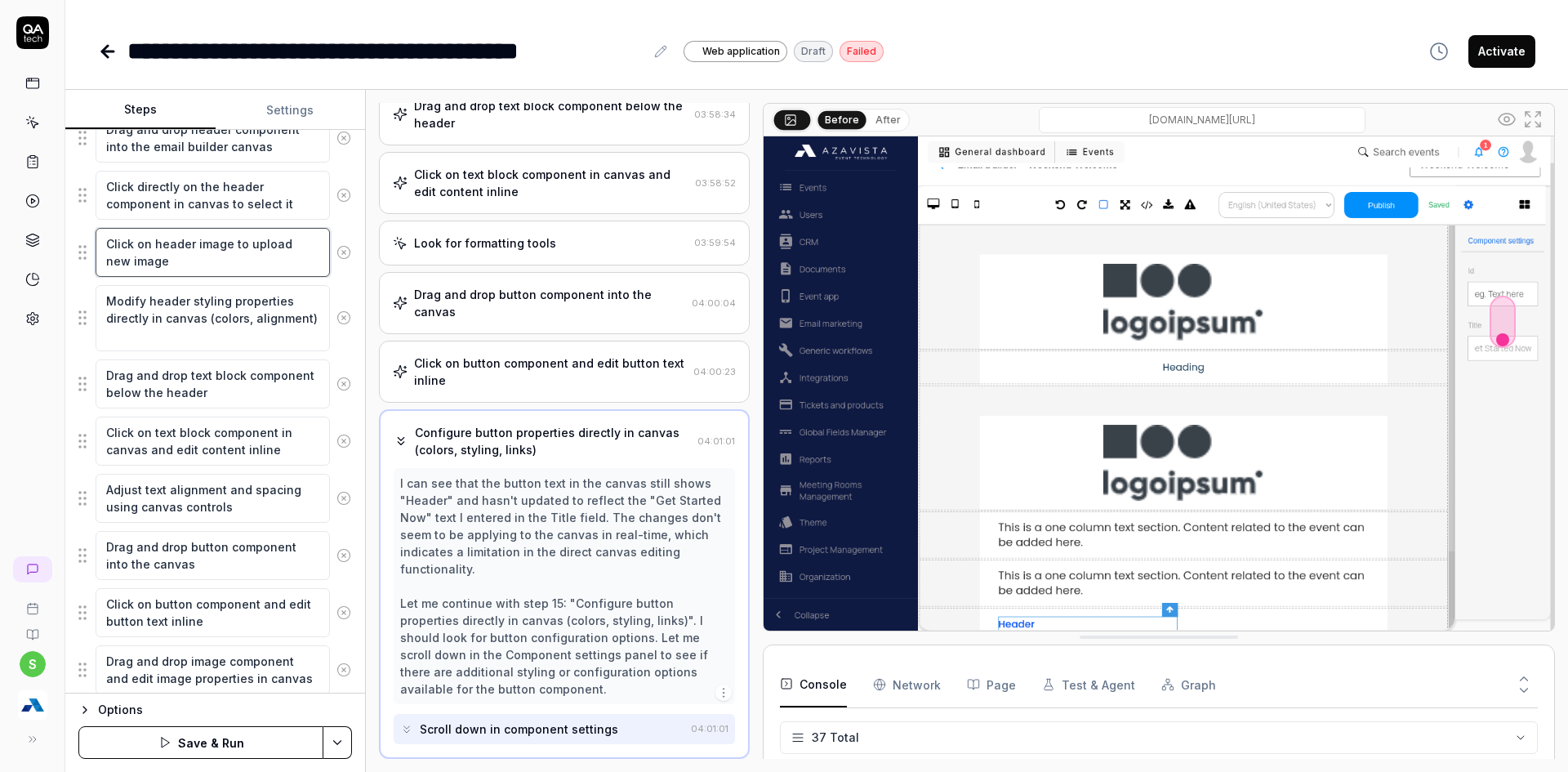
drag, startPoint x: 164, startPoint y: 266, endPoint x: 107, endPoint y: 250, distance: 59.2
click at [107, 250] on textarea "Click on header image to upload new image" at bounding box center [212, 252] width 234 height 49
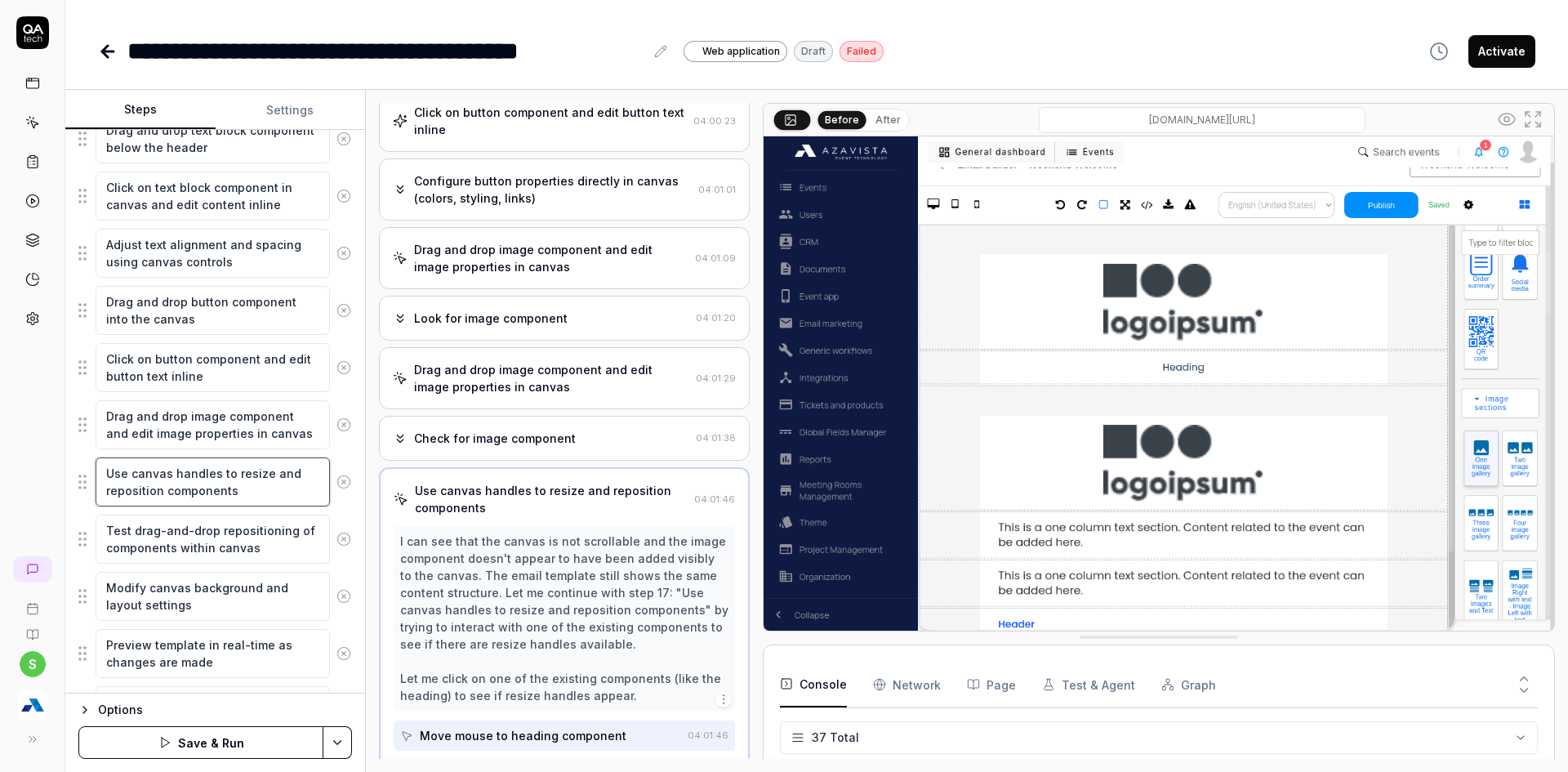
scroll to position [1382, 0]
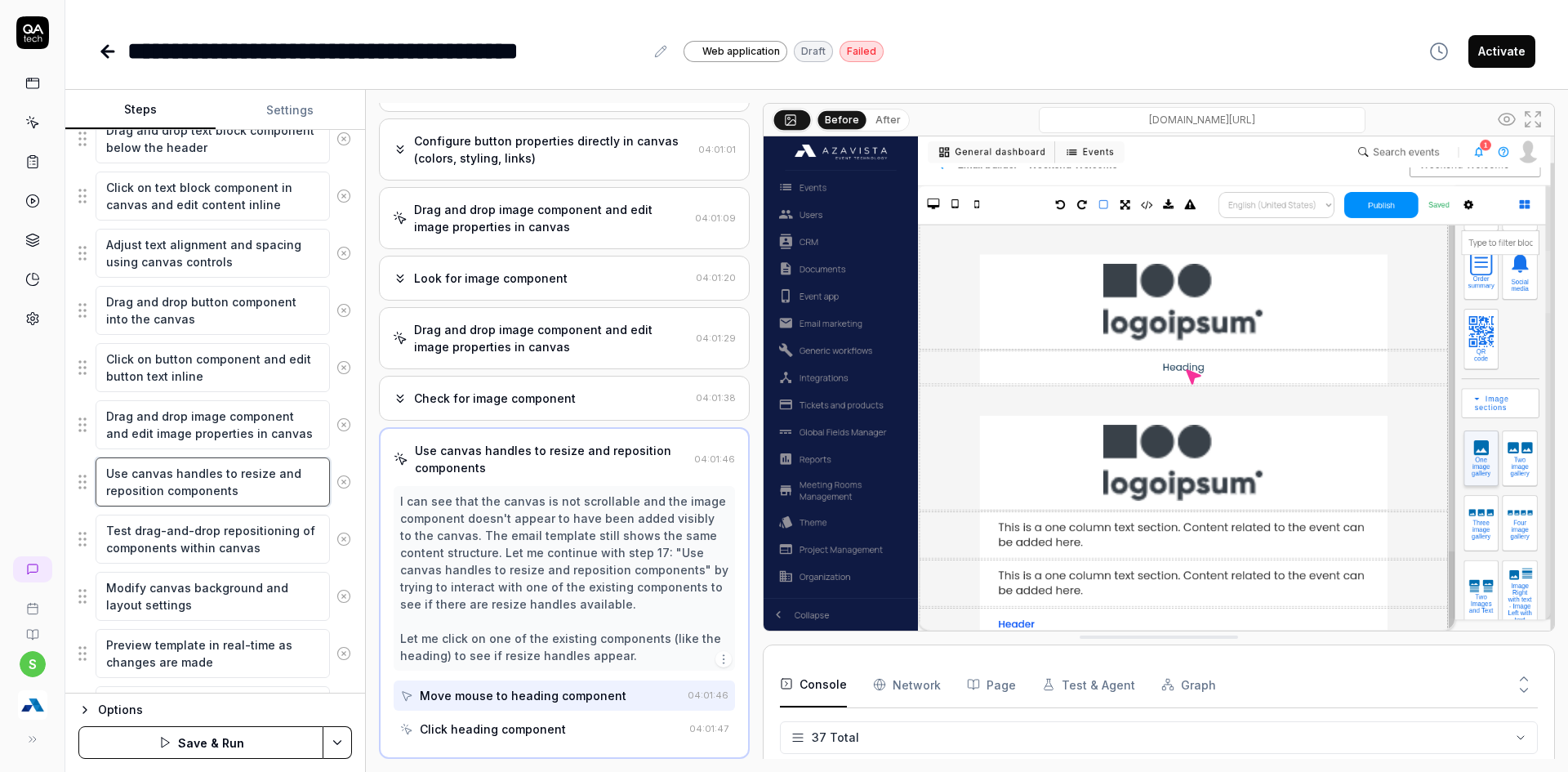
drag, startPoint x: 243, startPoint y: 500, endPoint x: 73, endPoint y: 465, distance: 173.6
click at [76, 469] on div "Goal Test comprehensive in-canvas editing capabilities including direct text ed…" at bounding box center [215, 411] width 300 height 563
paste textarea "Click on header image to upload new image"
type textarea "*"
type textarea "Click on header image to upload new image"
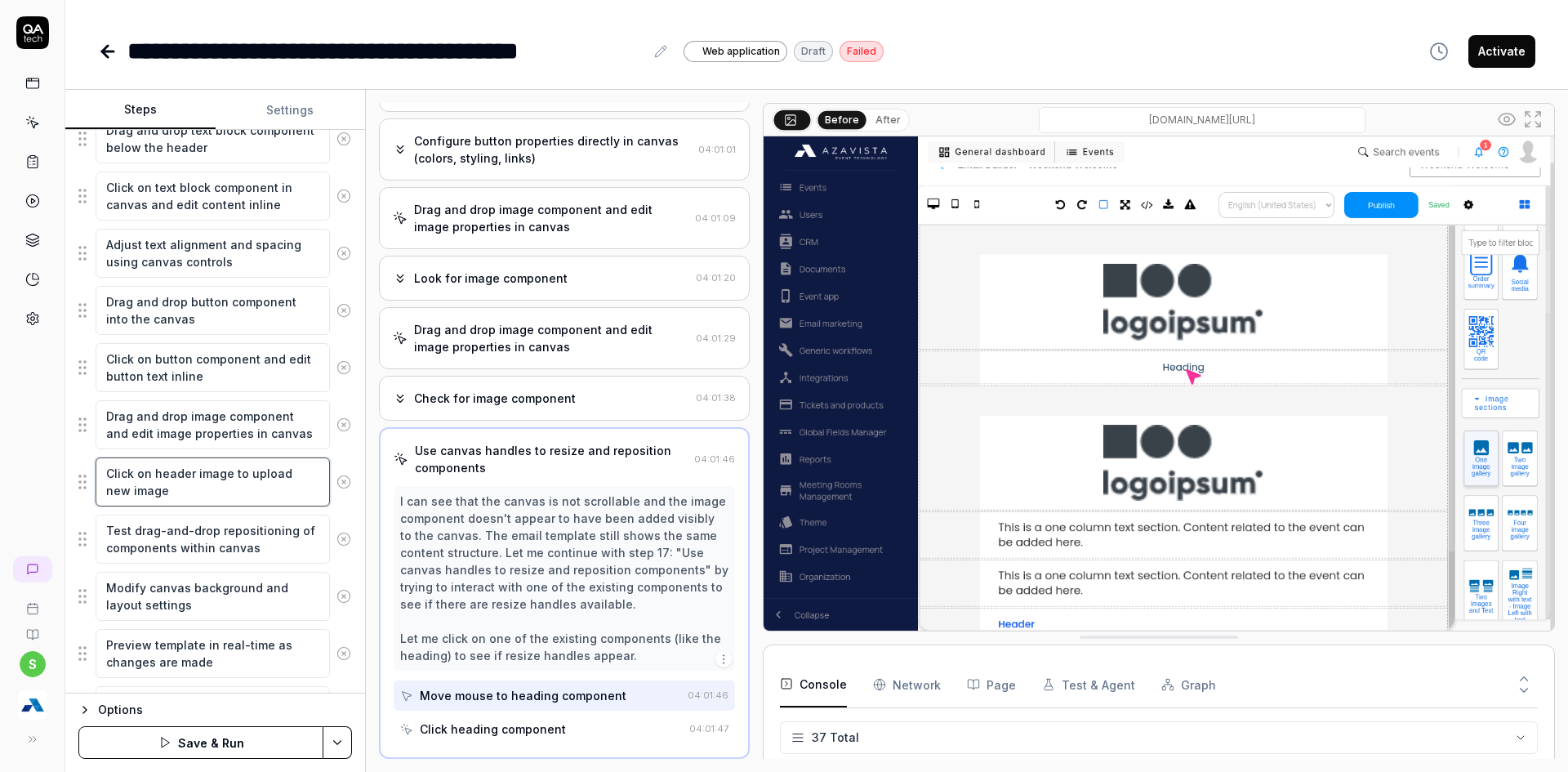
click at [171, 486] on textarea "Click on header image to upload new image" at bounding box center [212, 482] width 234 height 49
click at [171, 462] on textarea "Click on header image to upload new image" at bounding box center [212, 482] width 234 height 49
click at [171, 464] on textarea "Click on header image to upload new image" at bounding box center [212, 482] width 234 height 49
type textarea "*"
type textarea "Click on image to upload new image"
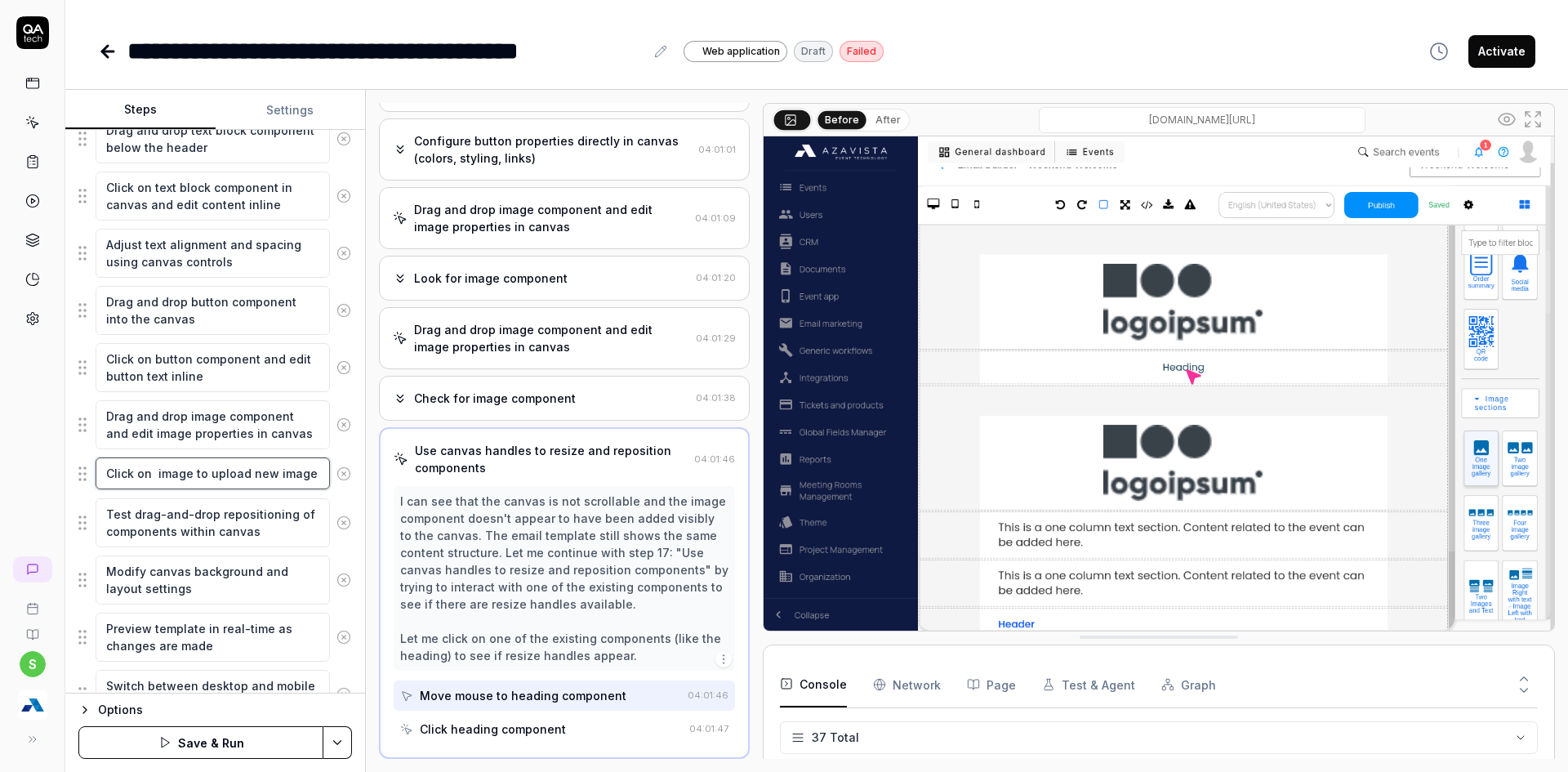
type textarea "*"
type textarea "Click on image to upload new image"
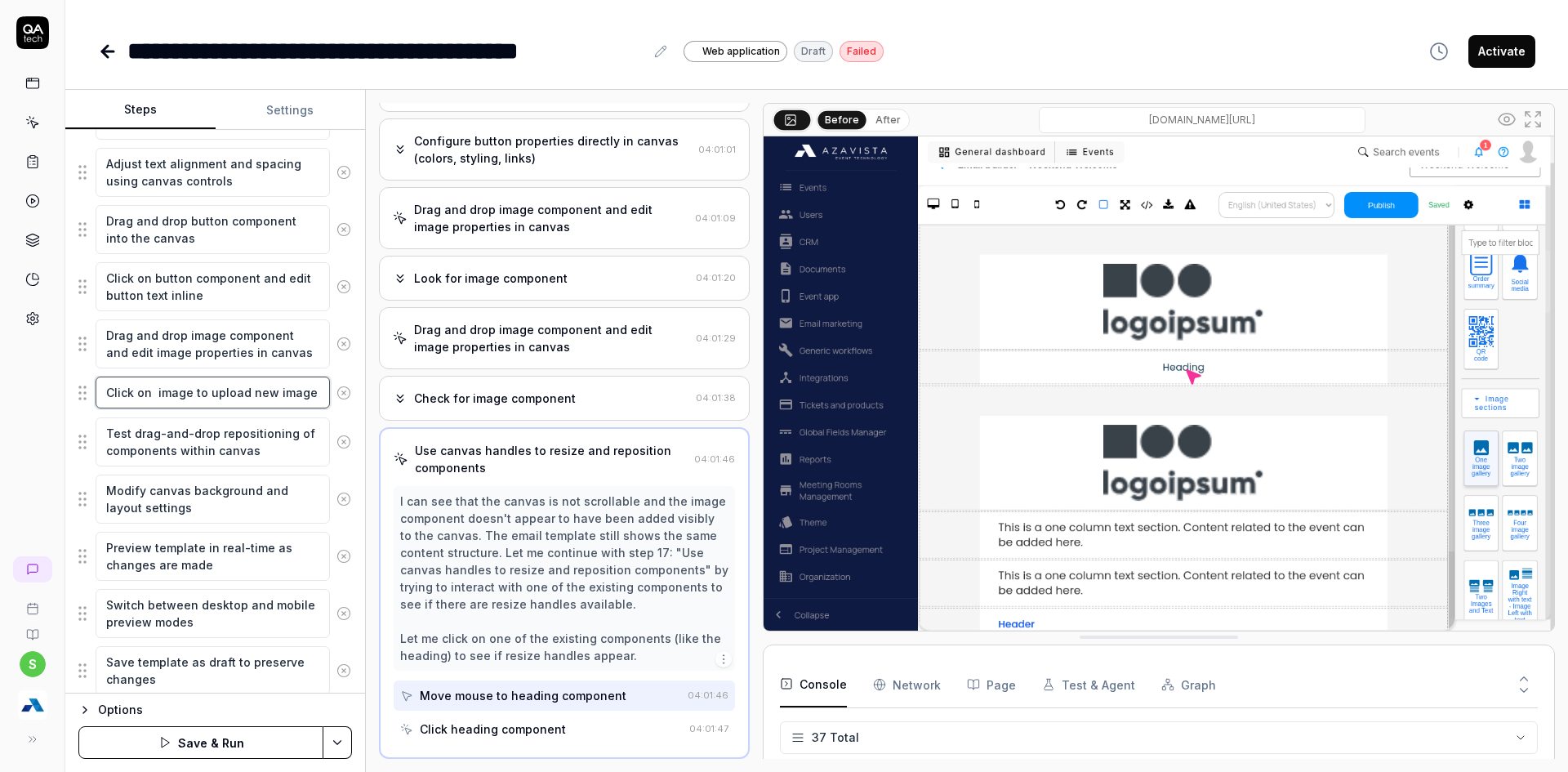
scroll to position [978, 0]
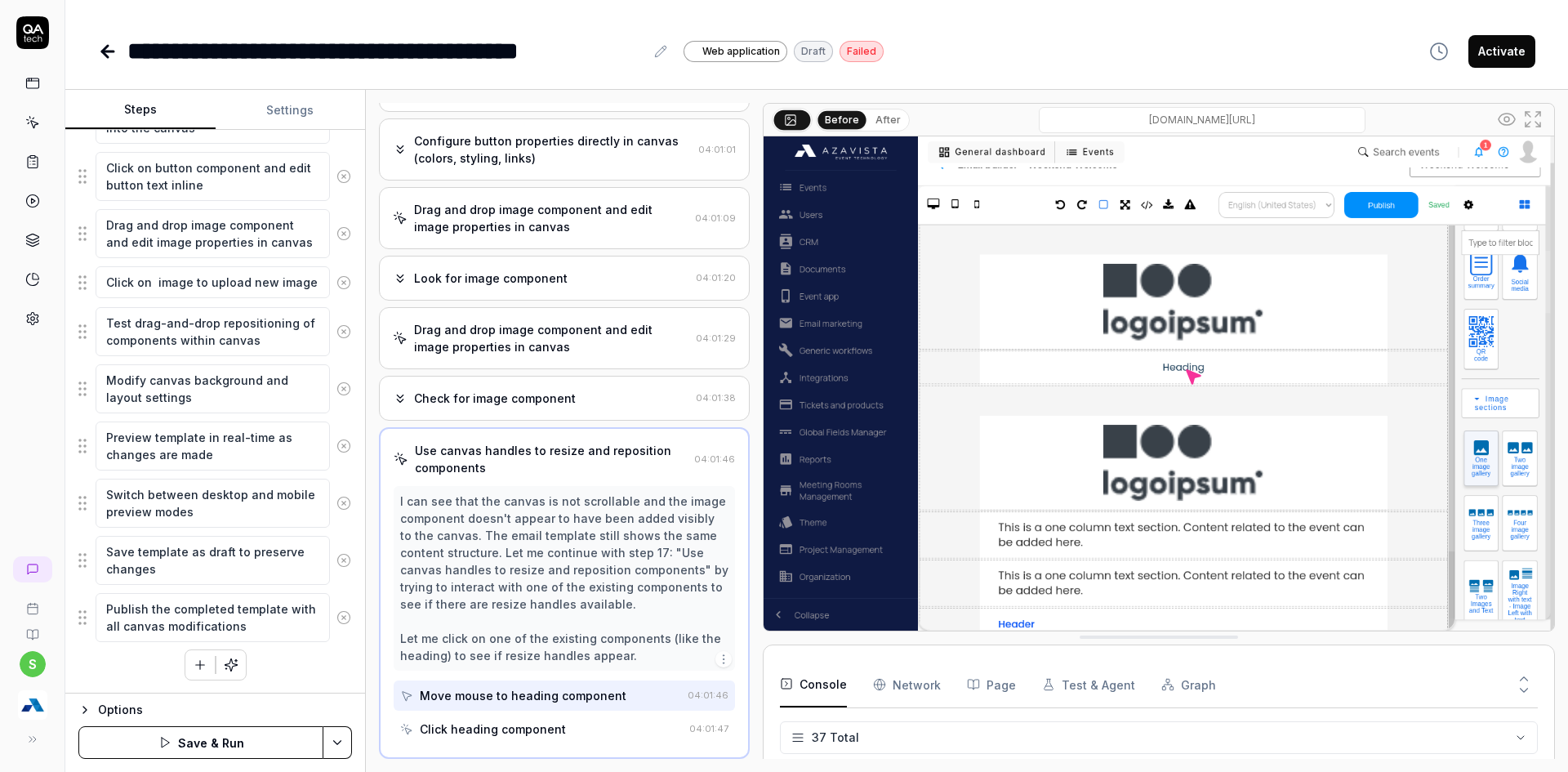
click at [346, 737] on html "**********" at bounding box center [784, 396] width 1568 height 792
click at [209, 635] on div "Save" at bounding box center [256, 629] width 208 height 36
click at [351, 738] on html "**********" at bounding box center [784, 396] width 1568 height 792
click at [293, 667] on div "Run w. Dependencies" at bounding box center [276, 664] width 165 height 36
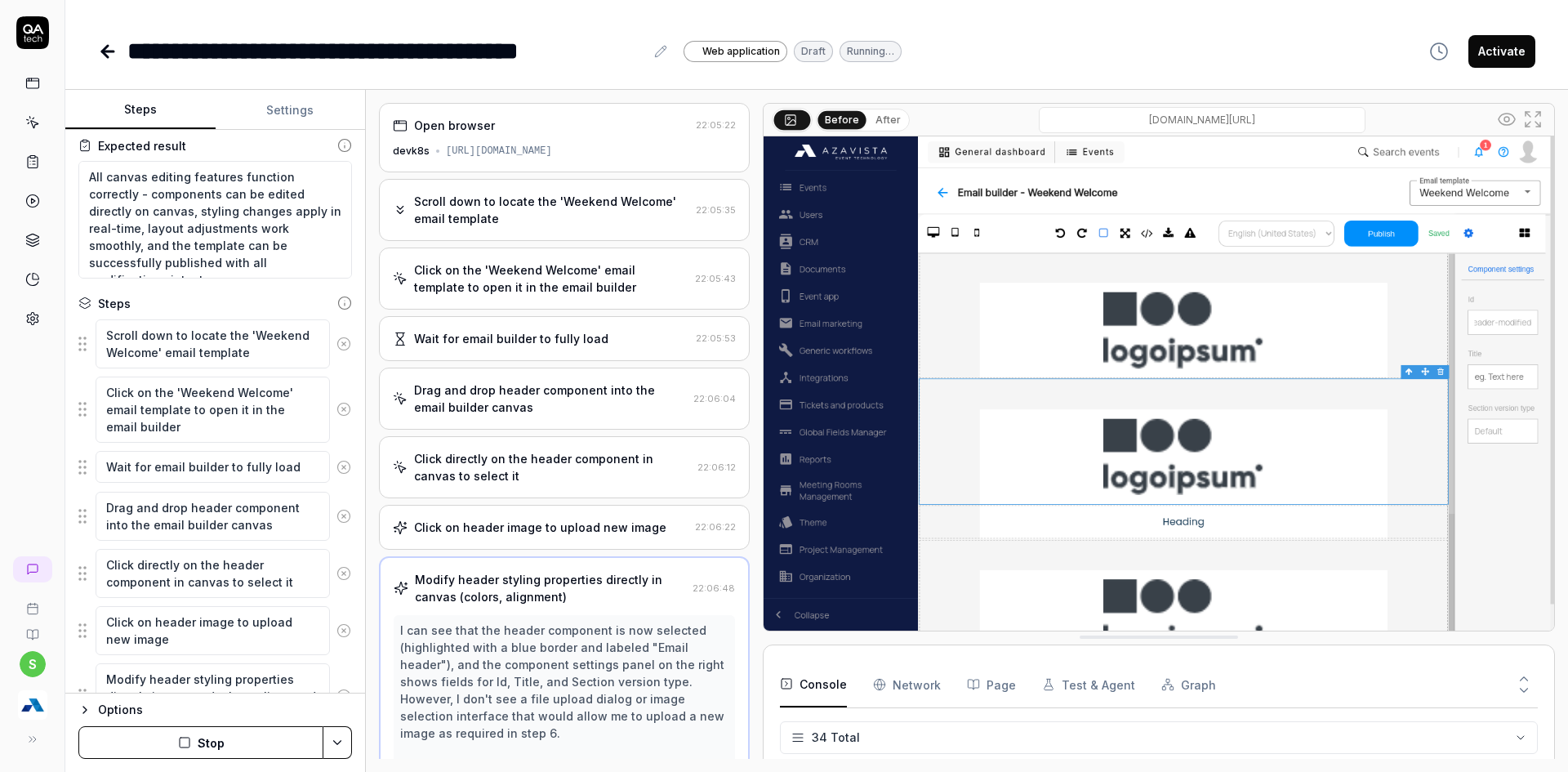
click at [518, 347] on div "Wait for email builder to fully load 22:05:53" at bounding box center [564, 338] width 371 height 45
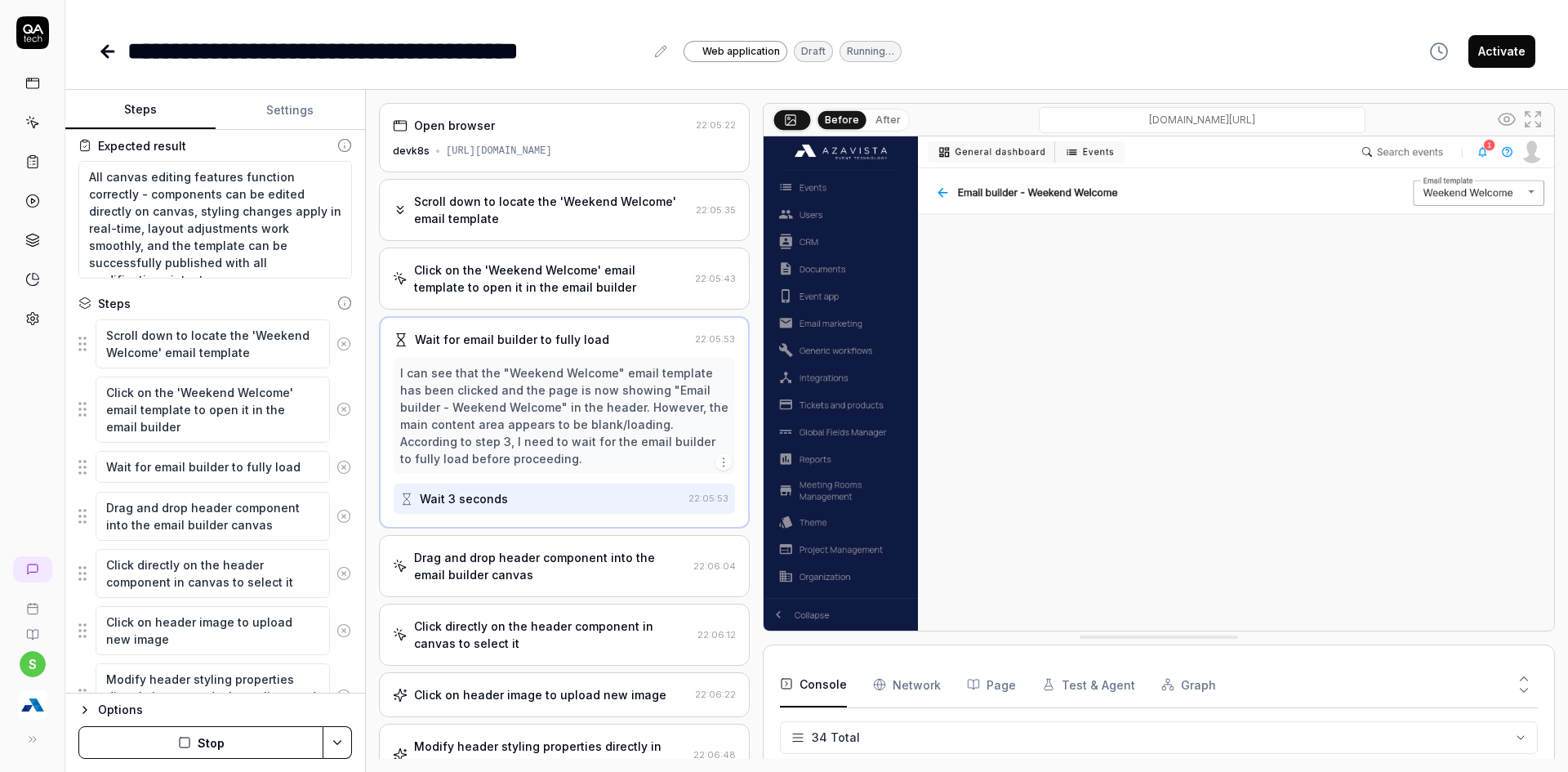
click at [495, 566] on div "Drag and drop header component into the email builder canvas" at bounding box center [551, 566] width 273 height 35
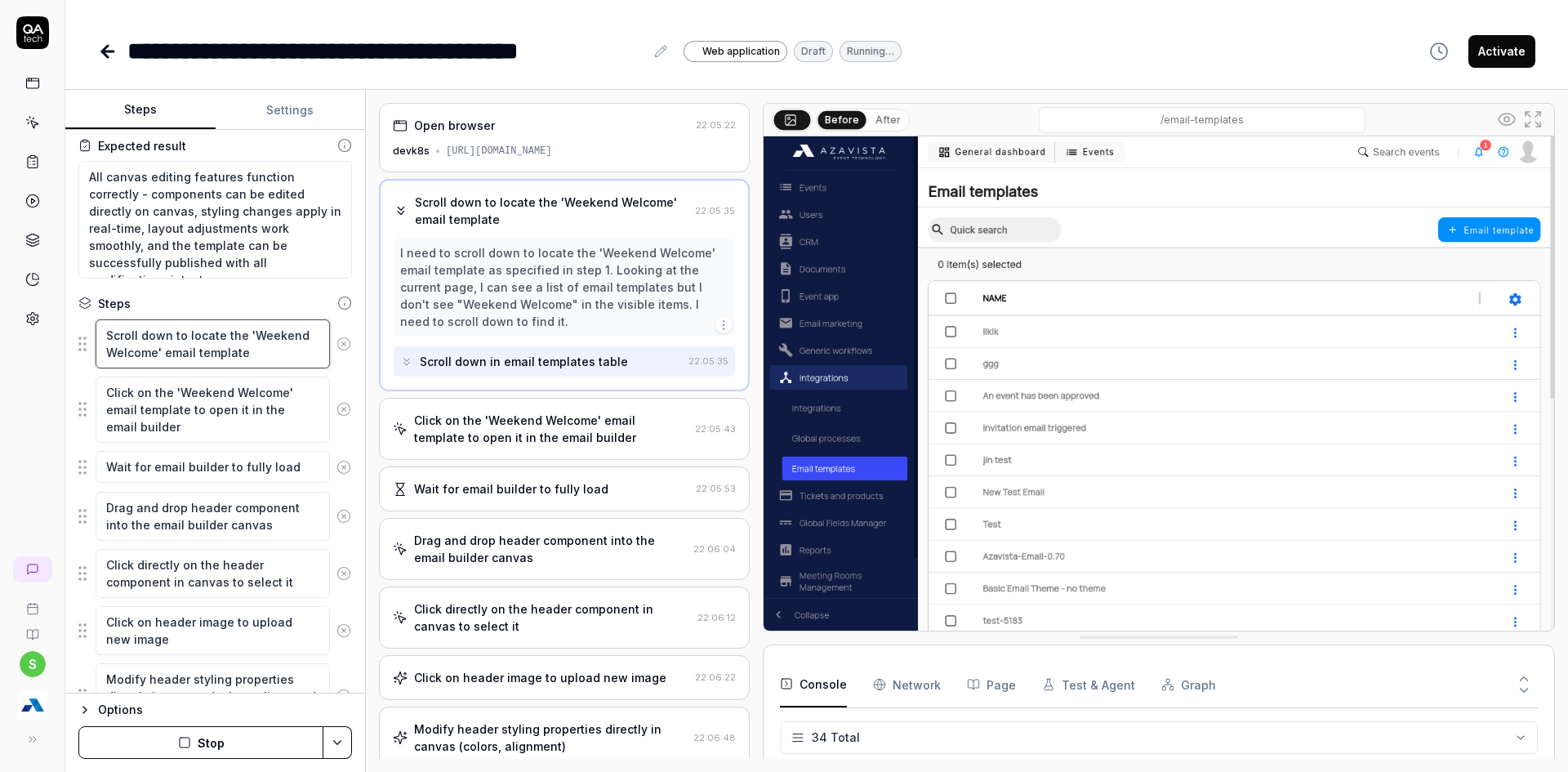
drag, startPoint x: 224, startPoint y: 333, endPoint x: 266, endPoint y: 357, distance: 48.4
click at [266, 357] on textarea "Scroll down to locate the 'Weekend Welcome' email template" at bounding box center [212, 343] width 234 height 49
click at [216, 754] on button "Stop" at bounding box center [201, 743] width 245 height 33
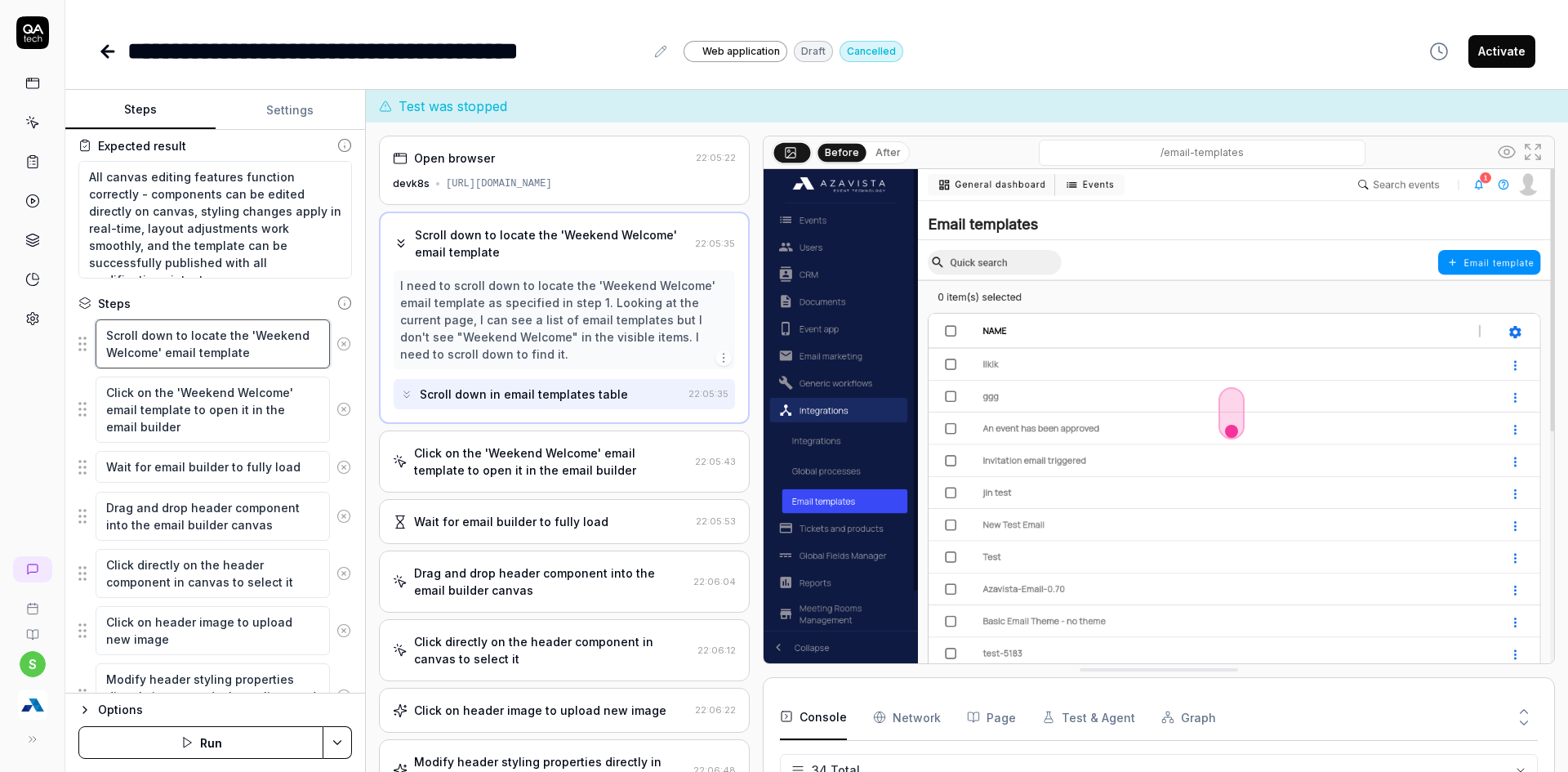
type textarea "*"
type textarea "Scroll down to locate n"
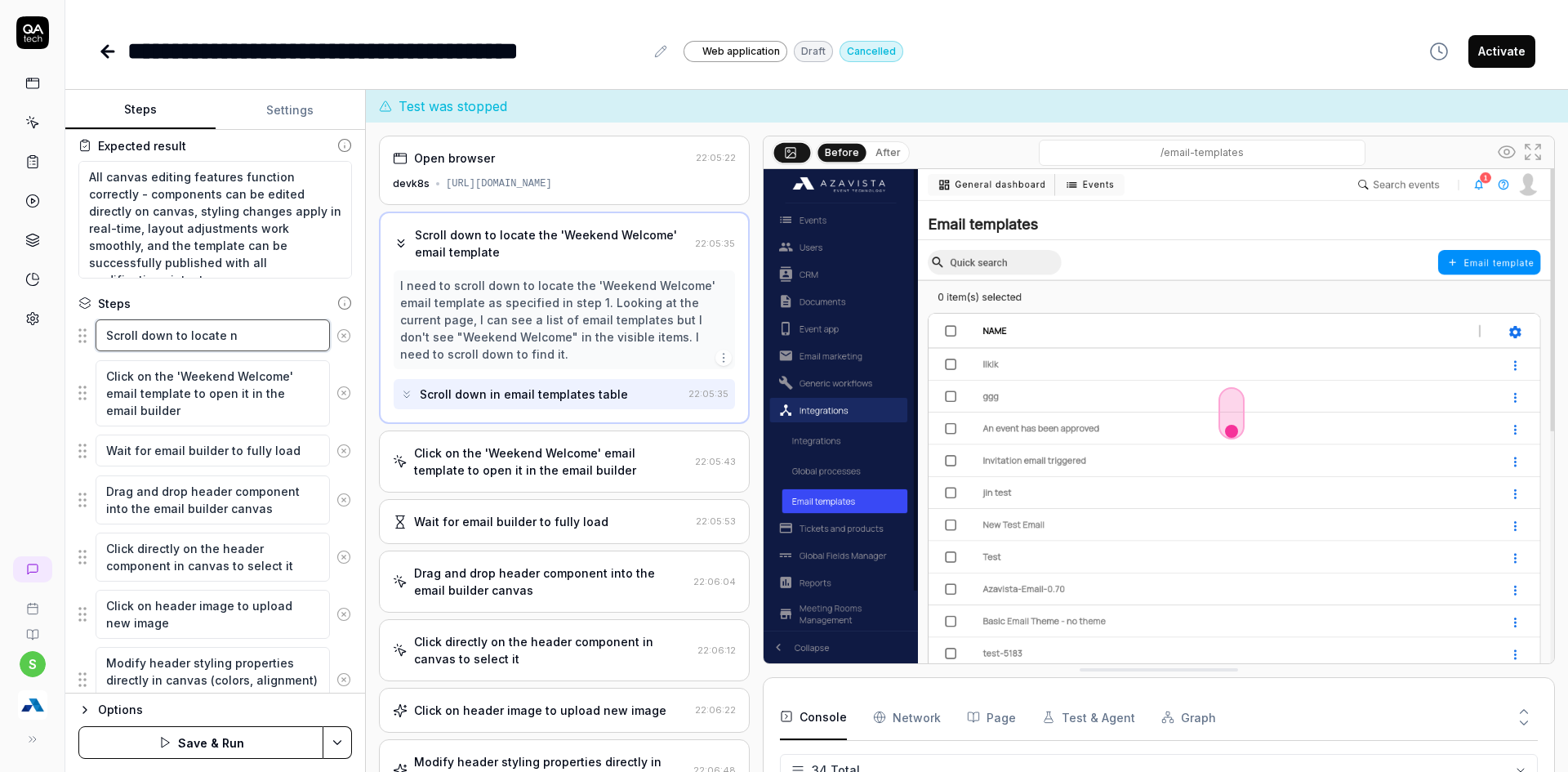
type textarea "*"
type textarea "Scroll down to locate ne"
type textarea "*"
type textarea "Scroll down to locate new"
type textarea "*"
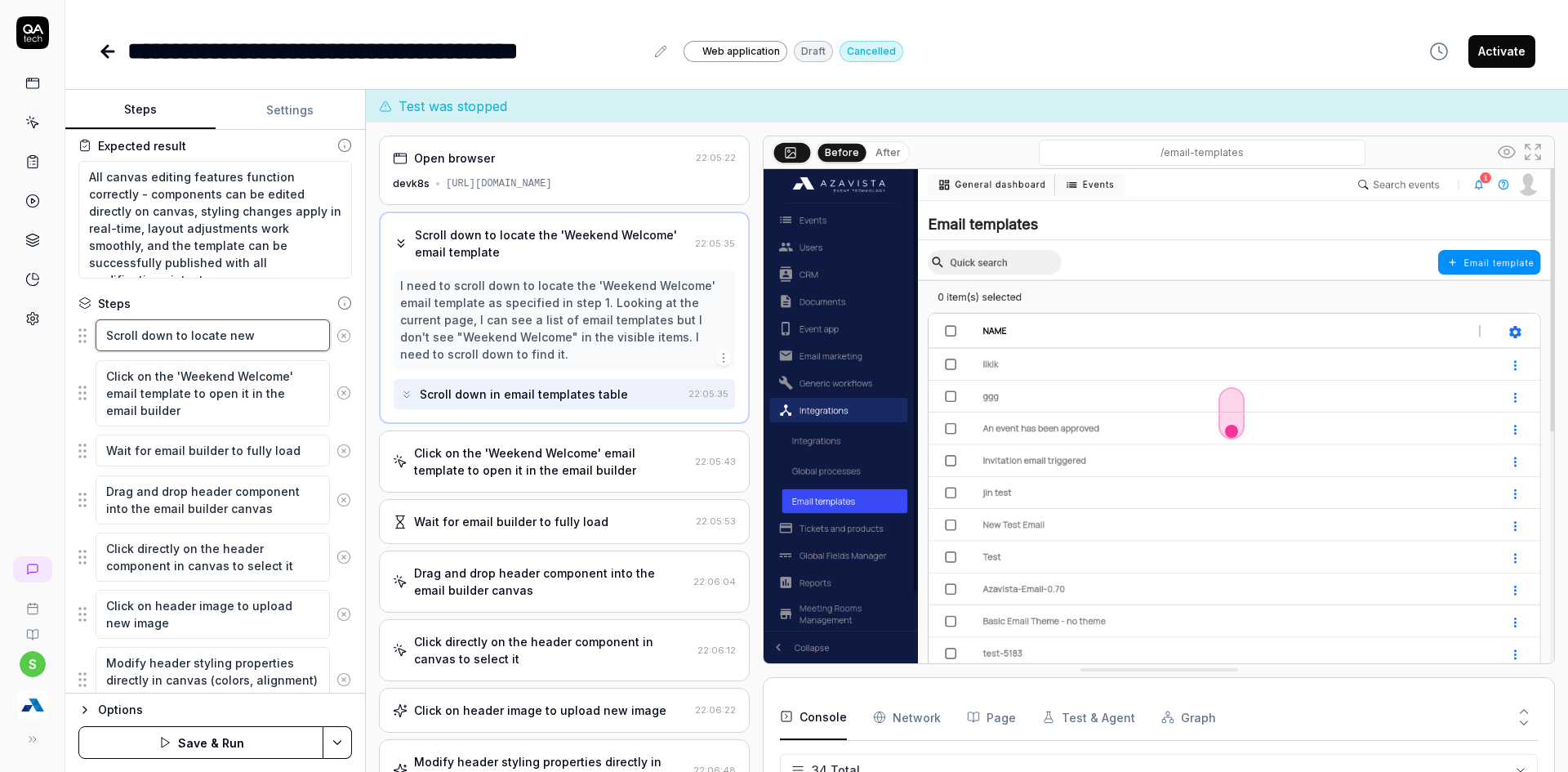
type textarea "Scroll down to locate newl"
type textarea "*"
type textarea "Scroll down to locate newly"
type textarea "*"
type textarea "Scroll down to locate newly"
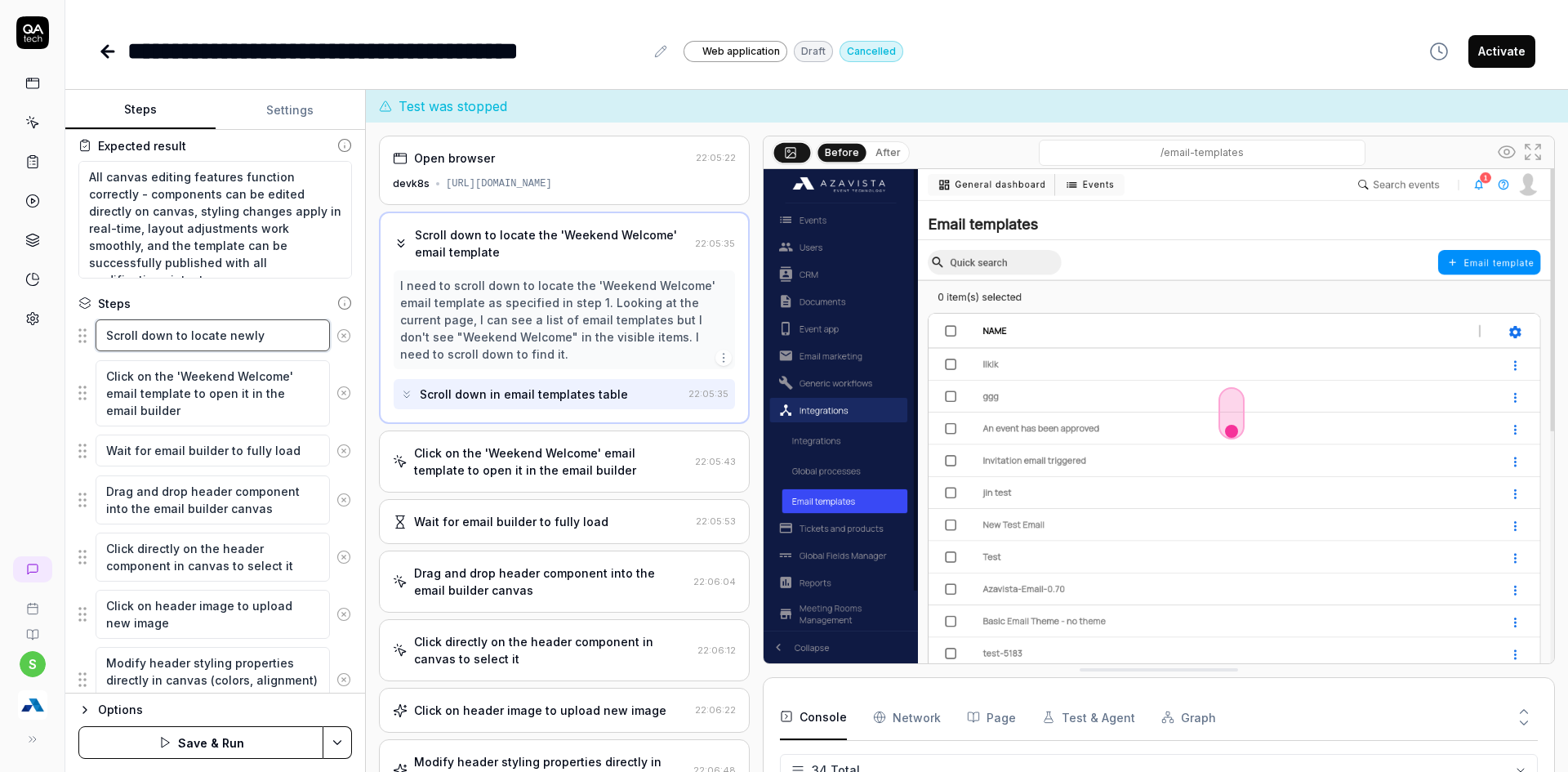
type textarea "*"
type textarea "Scroll down to locate newly c"
type textarea "*"
type textarea "Scroll down to locate newly cre"
type textarea "*"
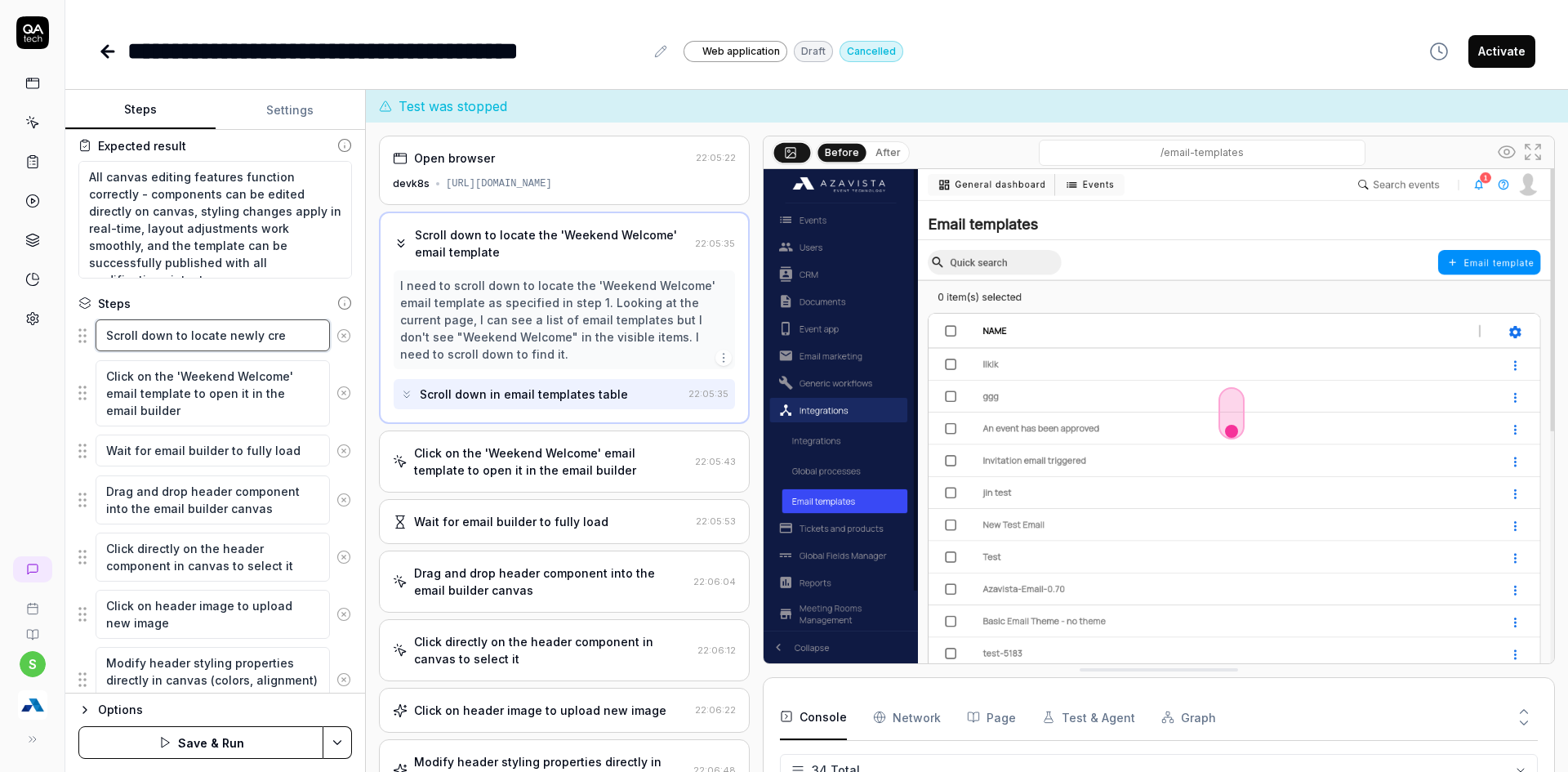
type textarea "Scroll down to locate newly crea"
type textarea "*"
type textarea "Scroll down to locate newly creat"
type textarea "*"
type textarea "Scroll down to locate newly create"
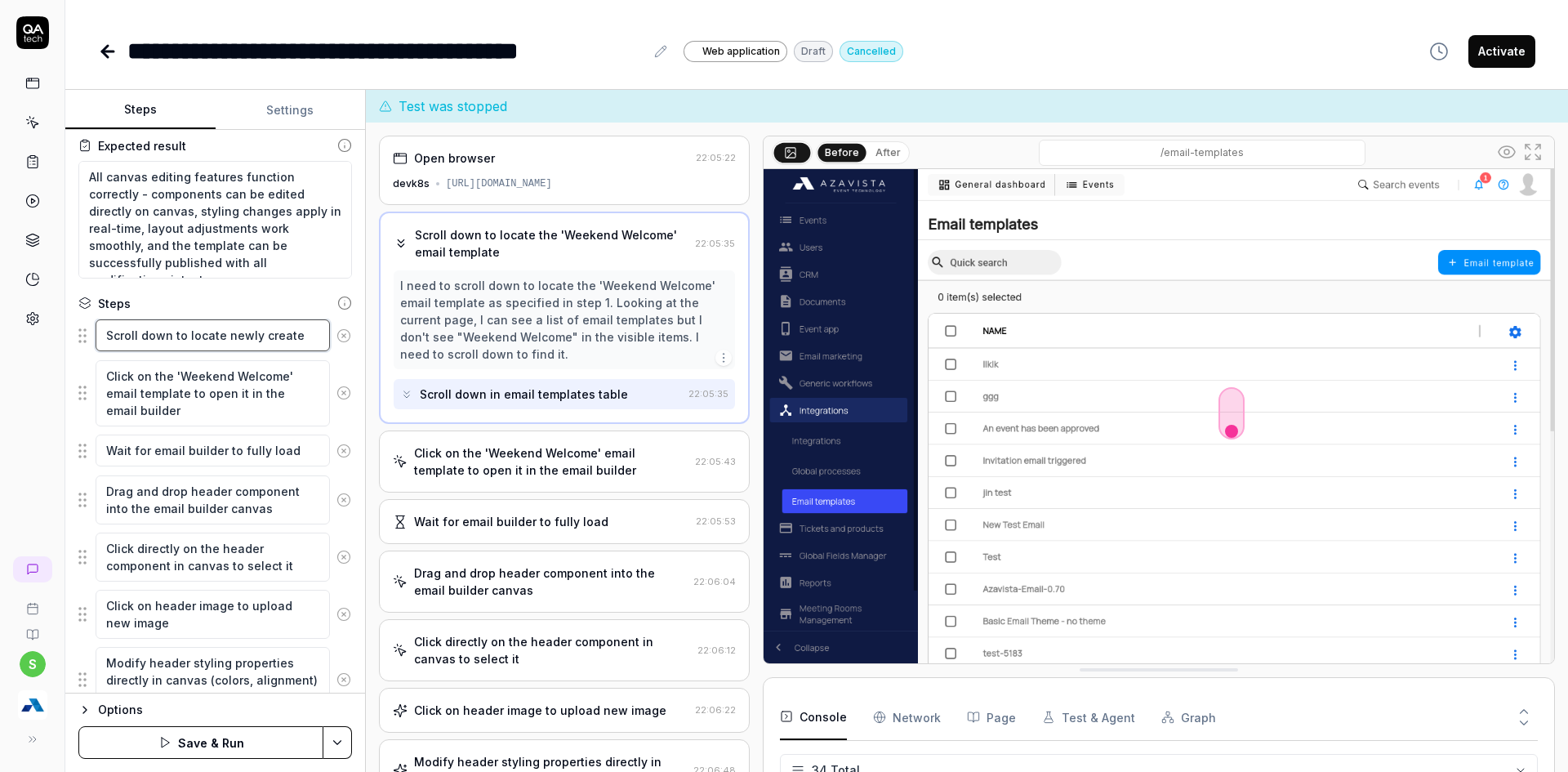
type textarea "*"
type textarea "Scroll down to locate newly created"
type textarea "*"
type textarea "Scroll down to locate newly created"
type textarea "*"
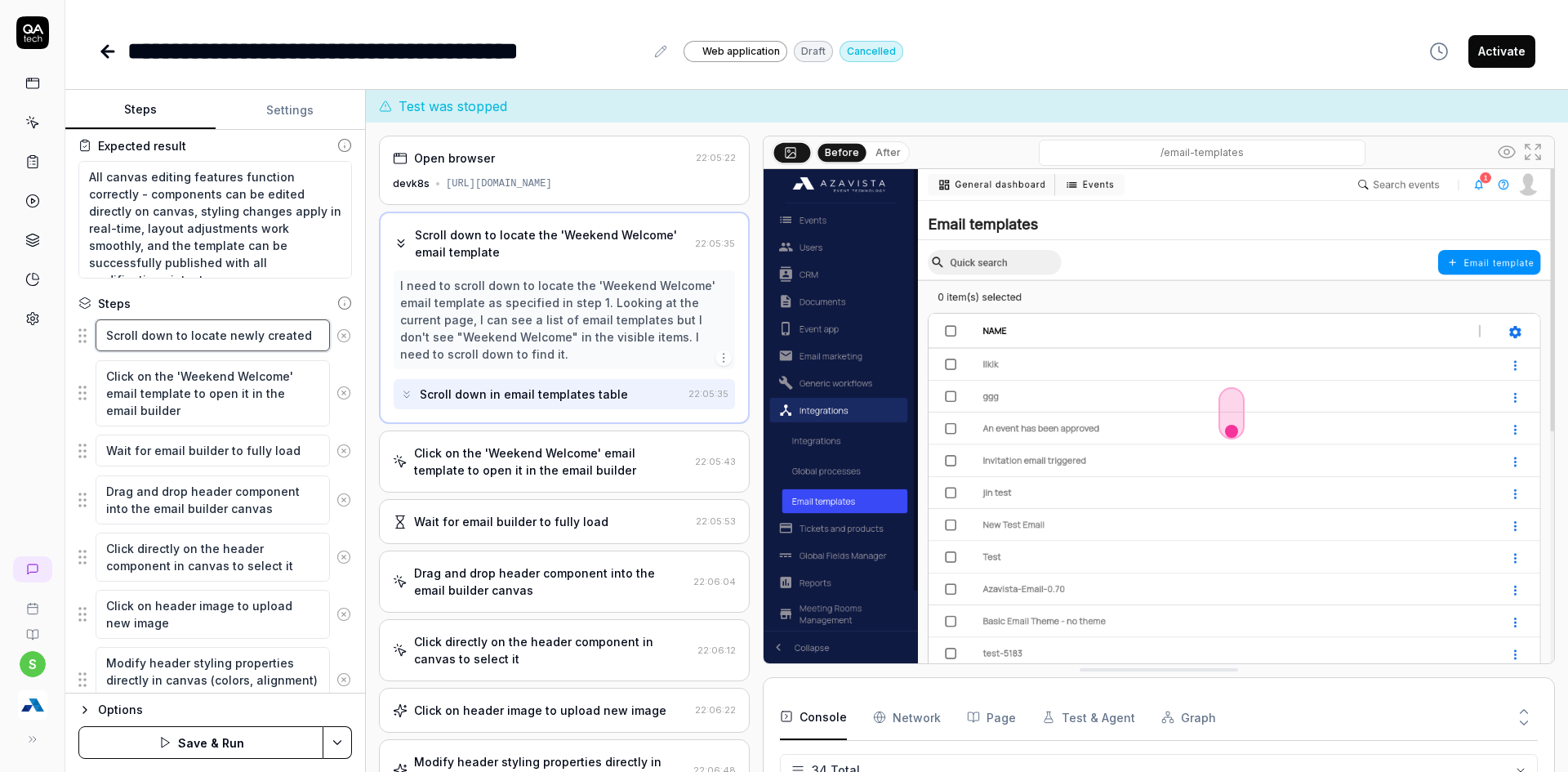
type textarea "Scroll down to locate newly created t"
type textarea "*"
type textarea "Scroll down to locate newly created te"
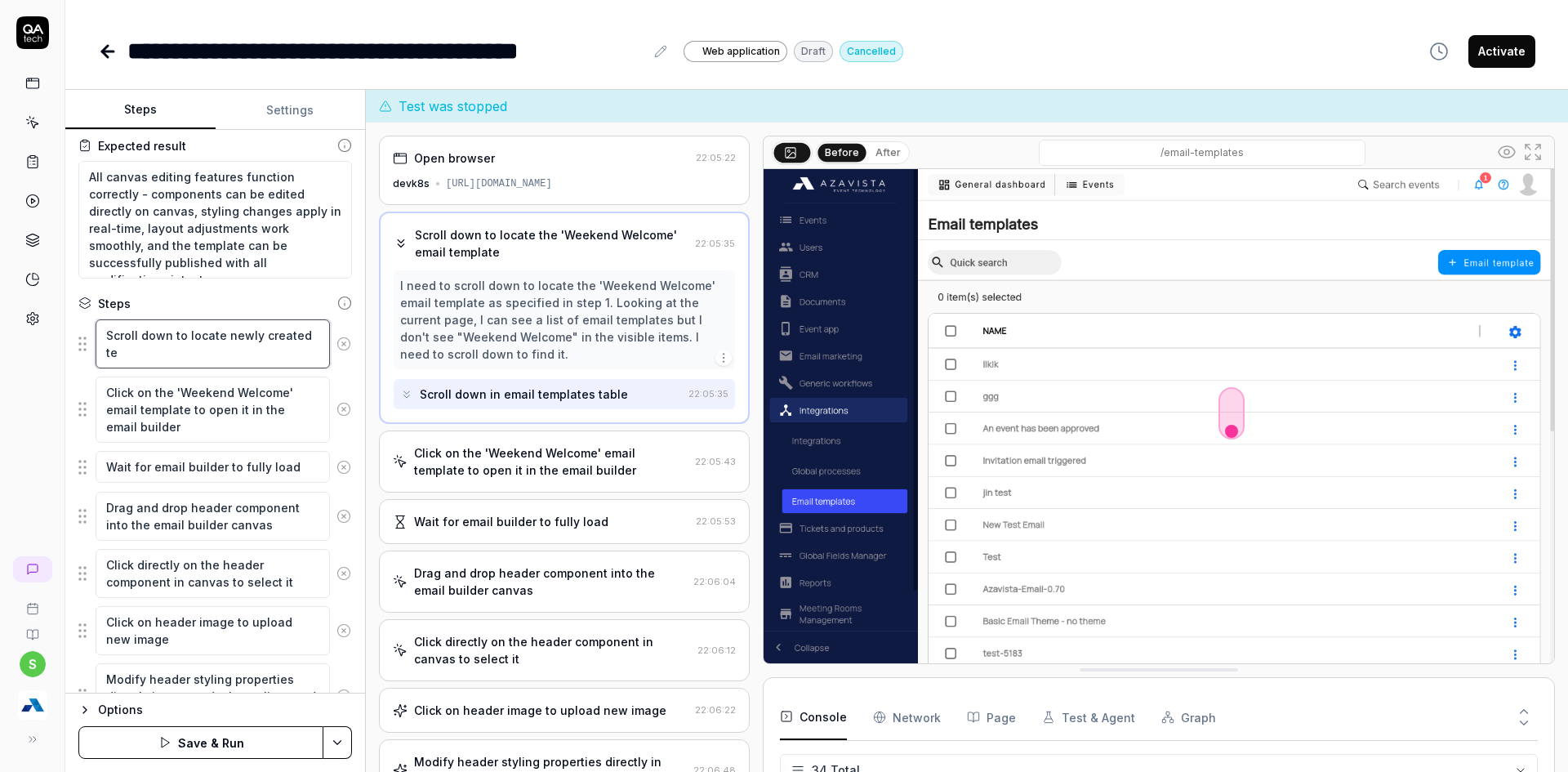
type textarea "*"
type textarea "Scroll down to locate newly created tem"
type textarea "*"
type textarea "Scroll down to locate newly created temp"
type textarea "*"
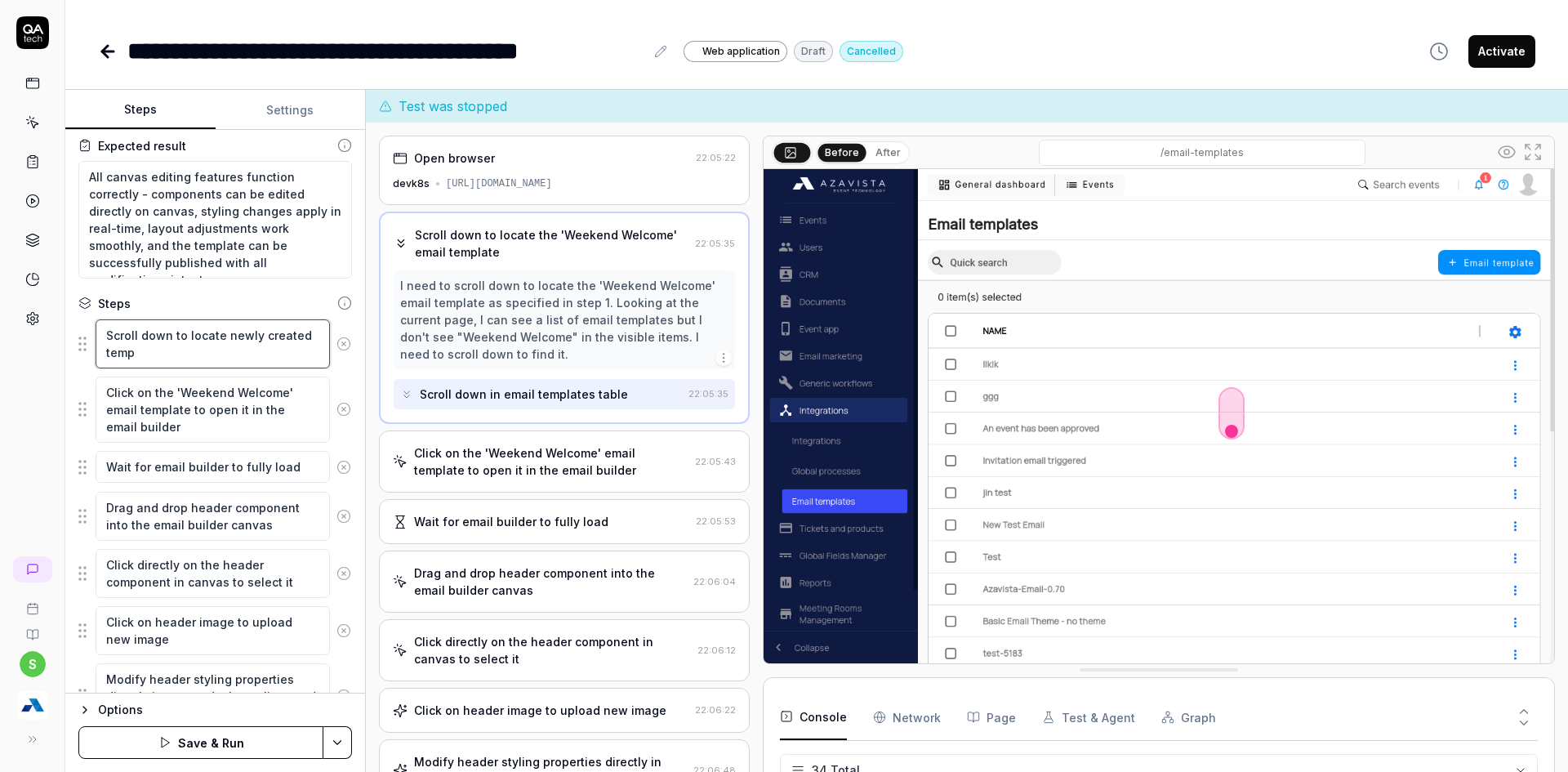
type textarea "Scroll down to locate newly created templ"
type textarea "*"
type textarea "Scroll down to locate newly created templa"
type textarea "*"
type textarea "Scroll down to locate newly created templat"
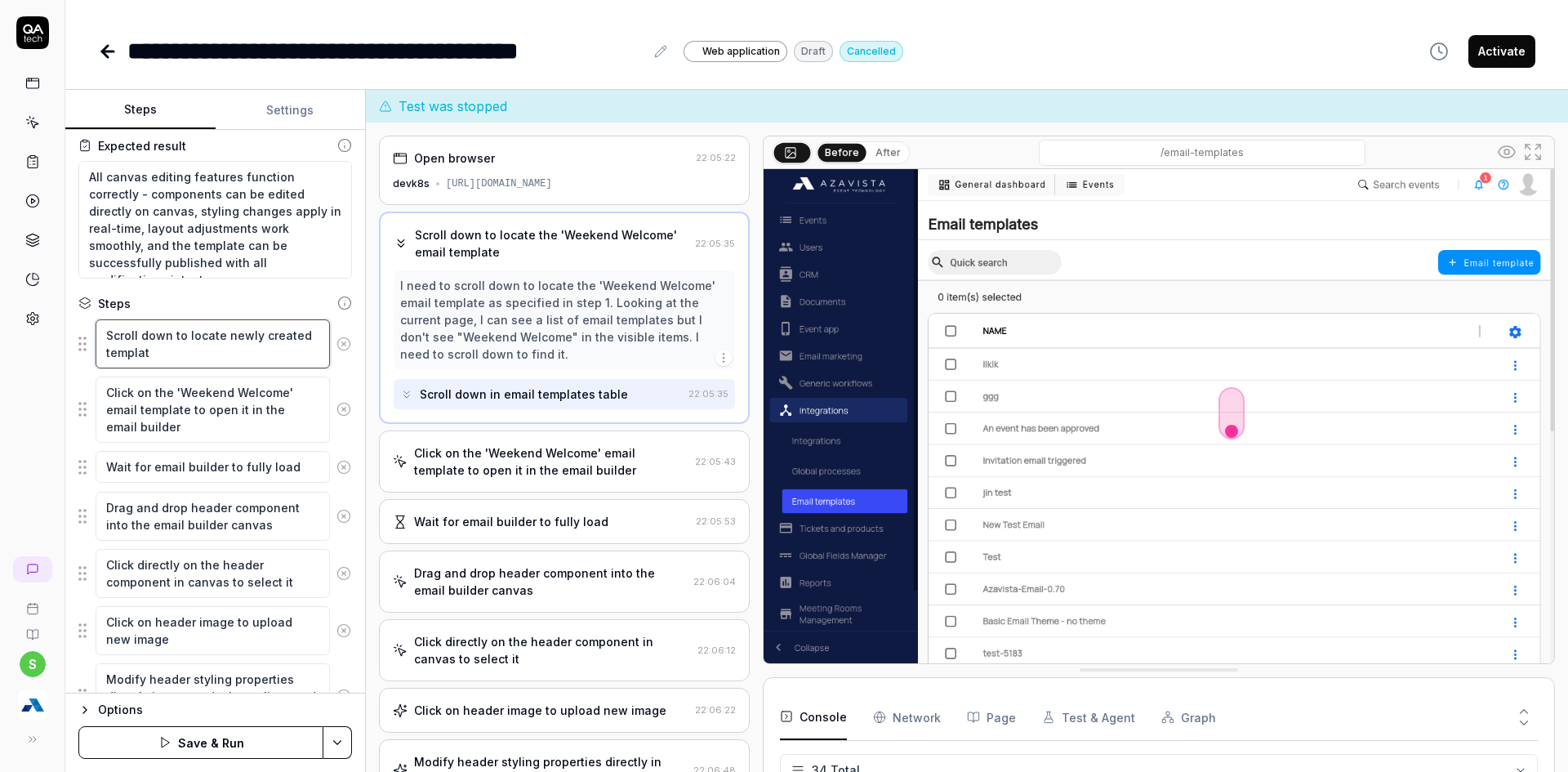
type textarea "*"
type textarea "Scroll down to locate newly created template"
type textarea "*"
type textarea "Scroll down to locate newly created template"
type textarea "*"
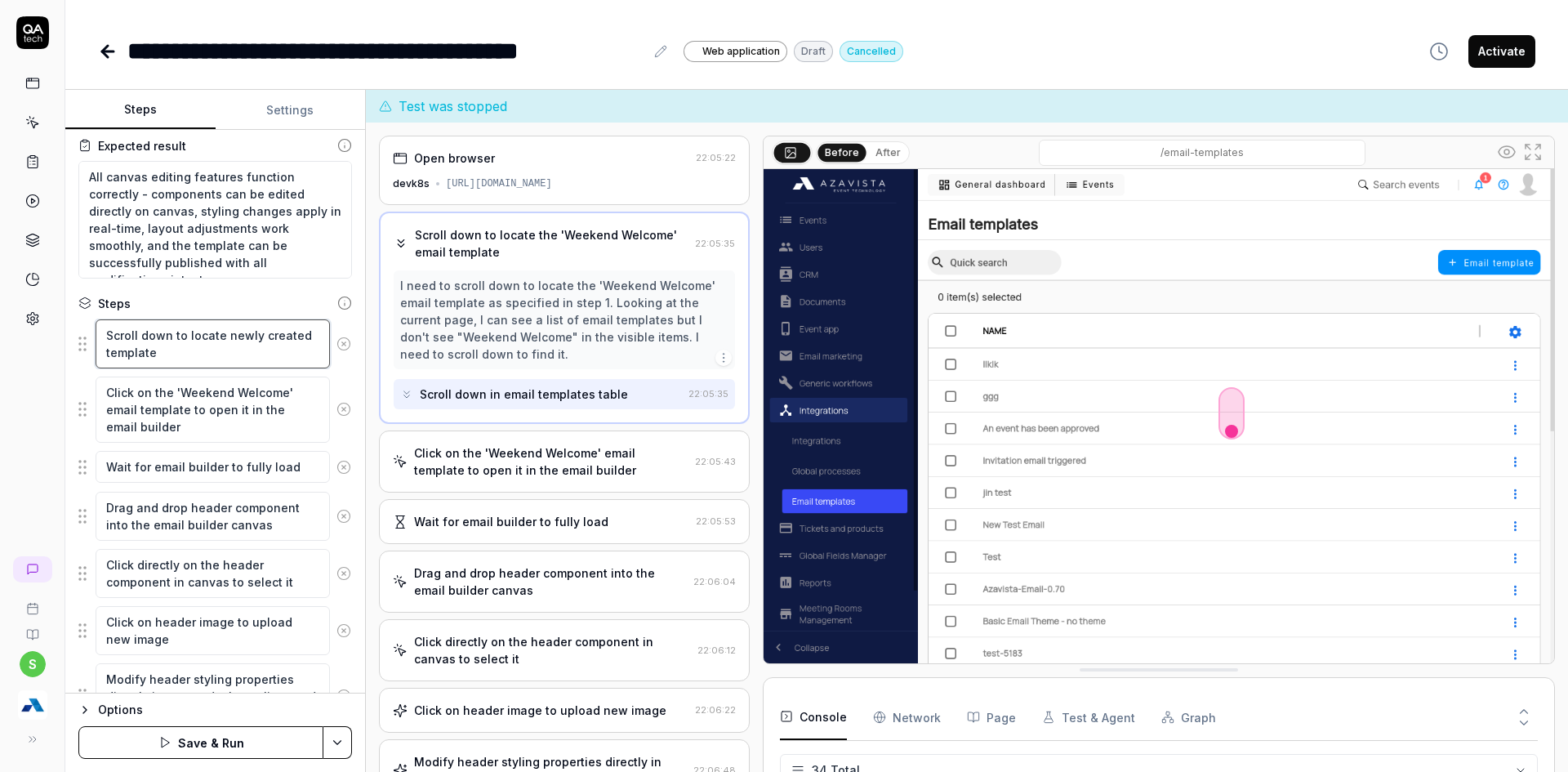
type textarea "Scroll down to locate newly created template f"
type textarea "*"
type textarea "Scroll down to locate newly created template fr"
type textarea "*"
type textarea "Scroll down to locate newly created template fro"
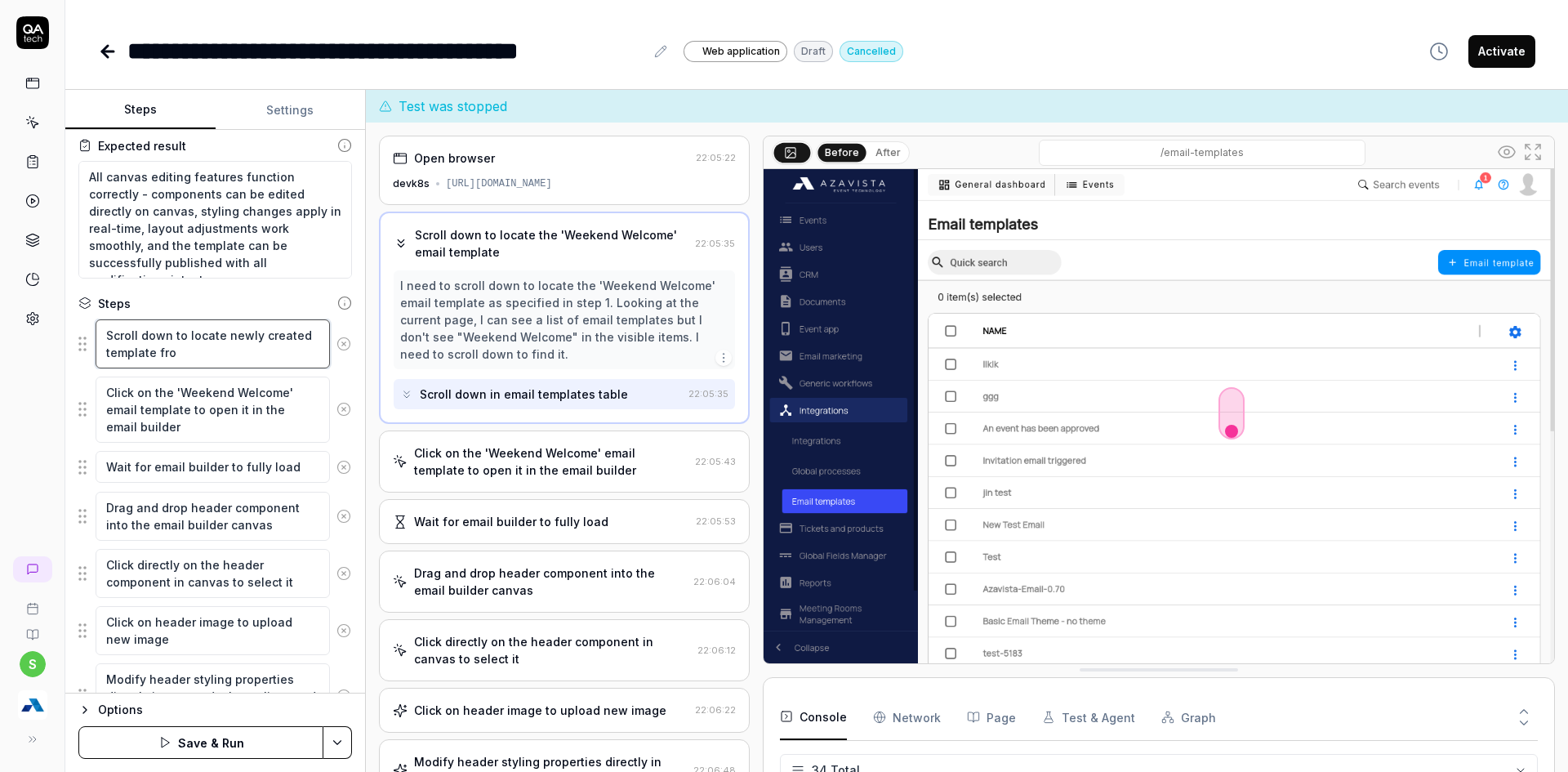
type textarea "*"
type textarea "Scroll down to locate newly created template from"
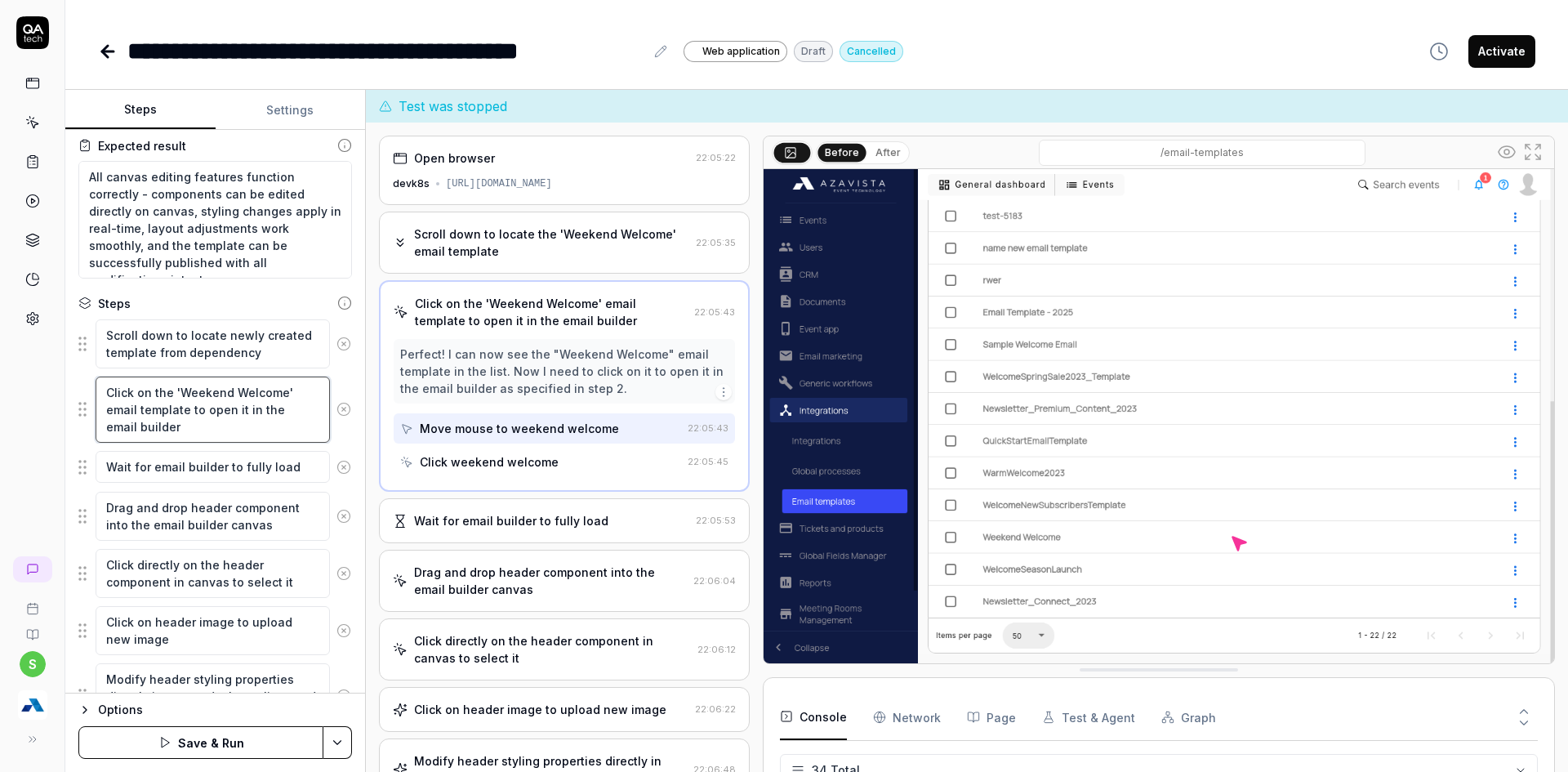
drag, startPoint x: 177, startPoint y: 395, endPoint x: 286, endPoint y: 384, distance: 109.6
click at [286, 384] on textarea "Click on the 'Weekend Welcome' email template to open it in the email builder" at bounding box center [212, 410] width 234 height 66
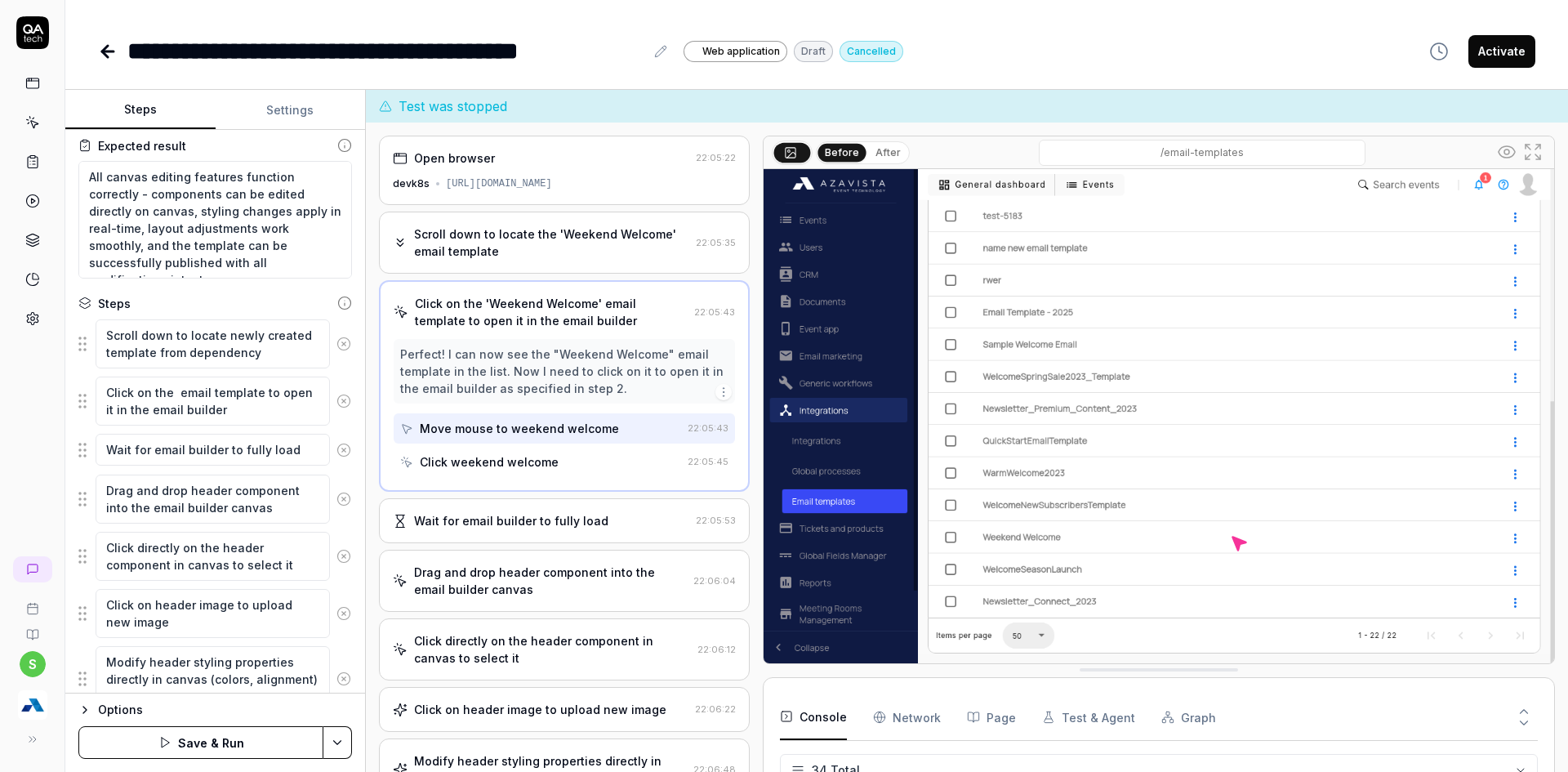
click at [343, 734] on html "**********" at bounding box center [784, 396] width 1568 height 792
click at [198, 624] on div "Save" at bounding box center [256, 629] width 208 height 36
click at [345, 730] on html "**********" at bounding box center [784, 396] width 1568 height 792
click at [280, 664] on div "Run w. Dependencies" at bounding box center [276, 664] width 165 height 36
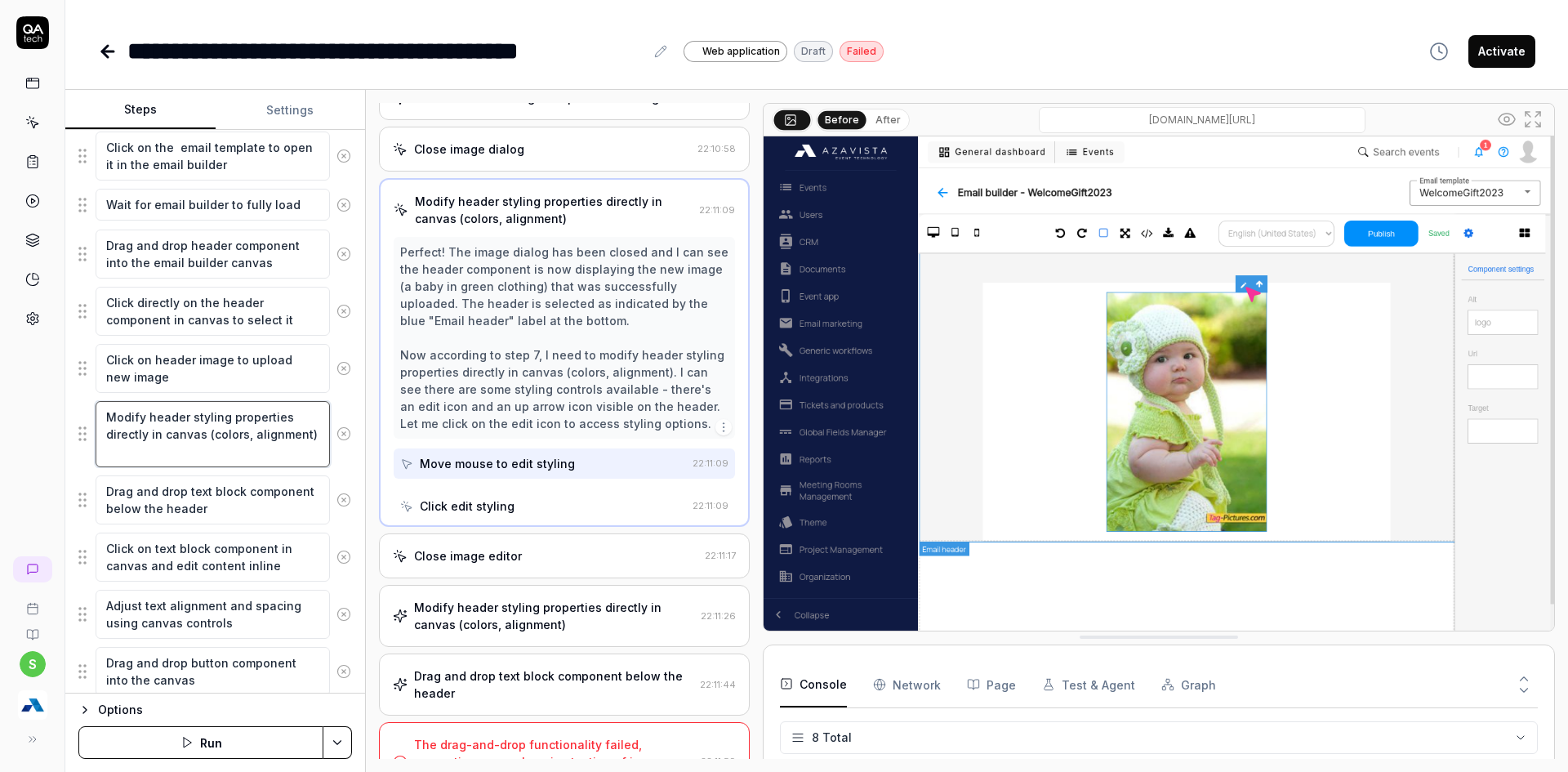
scroll to position [198, 0]
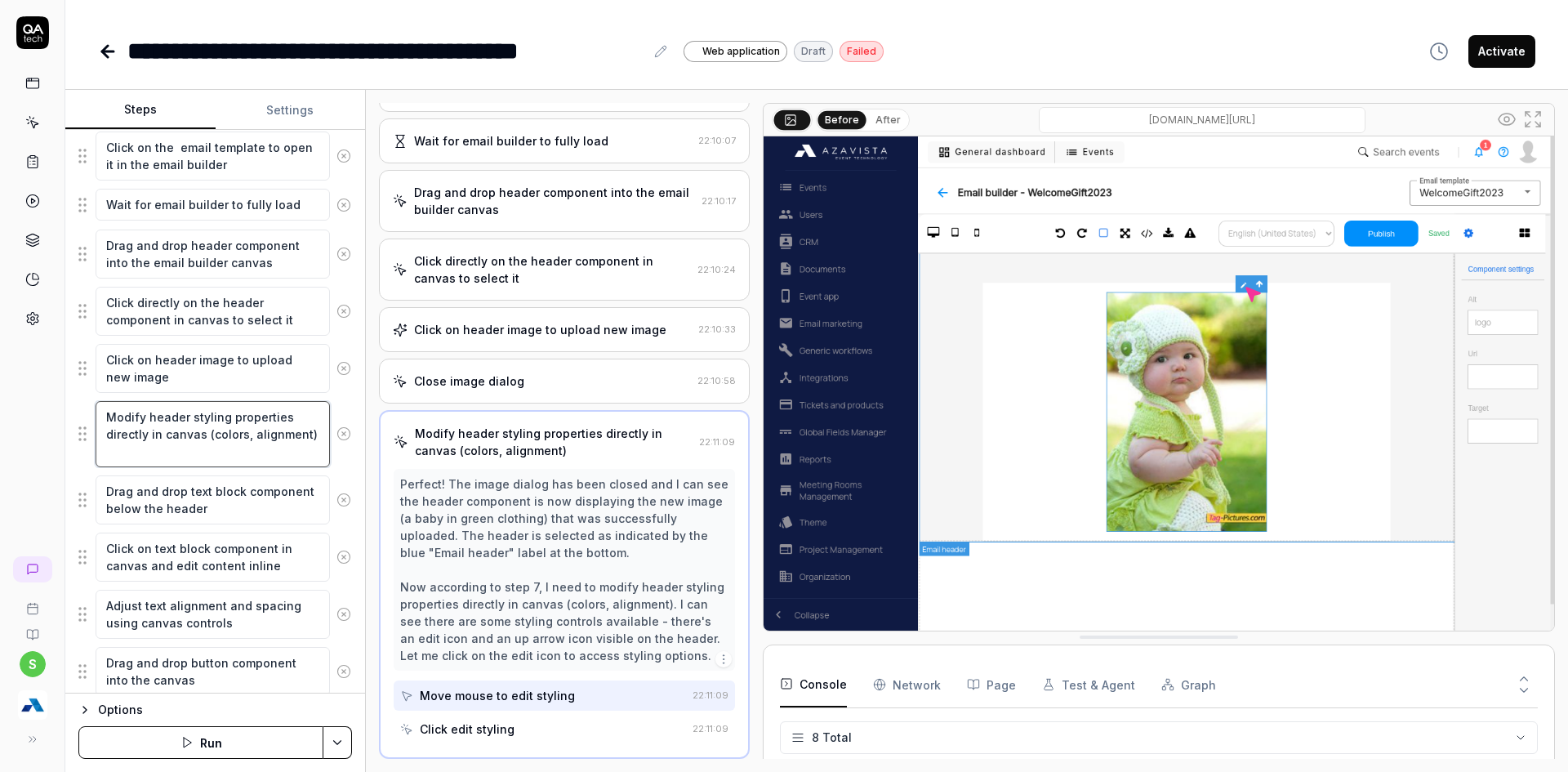
drag, startPoint x: 175, startPoint y: 449, endPoint x: 69, endPoint y: 420, distance: 109.9
click at [69, 420] on div "Goal Test comprehensive in-canvas editing capabilities including direct text ed…" at bounding box center [215, 411] width 300 height 563
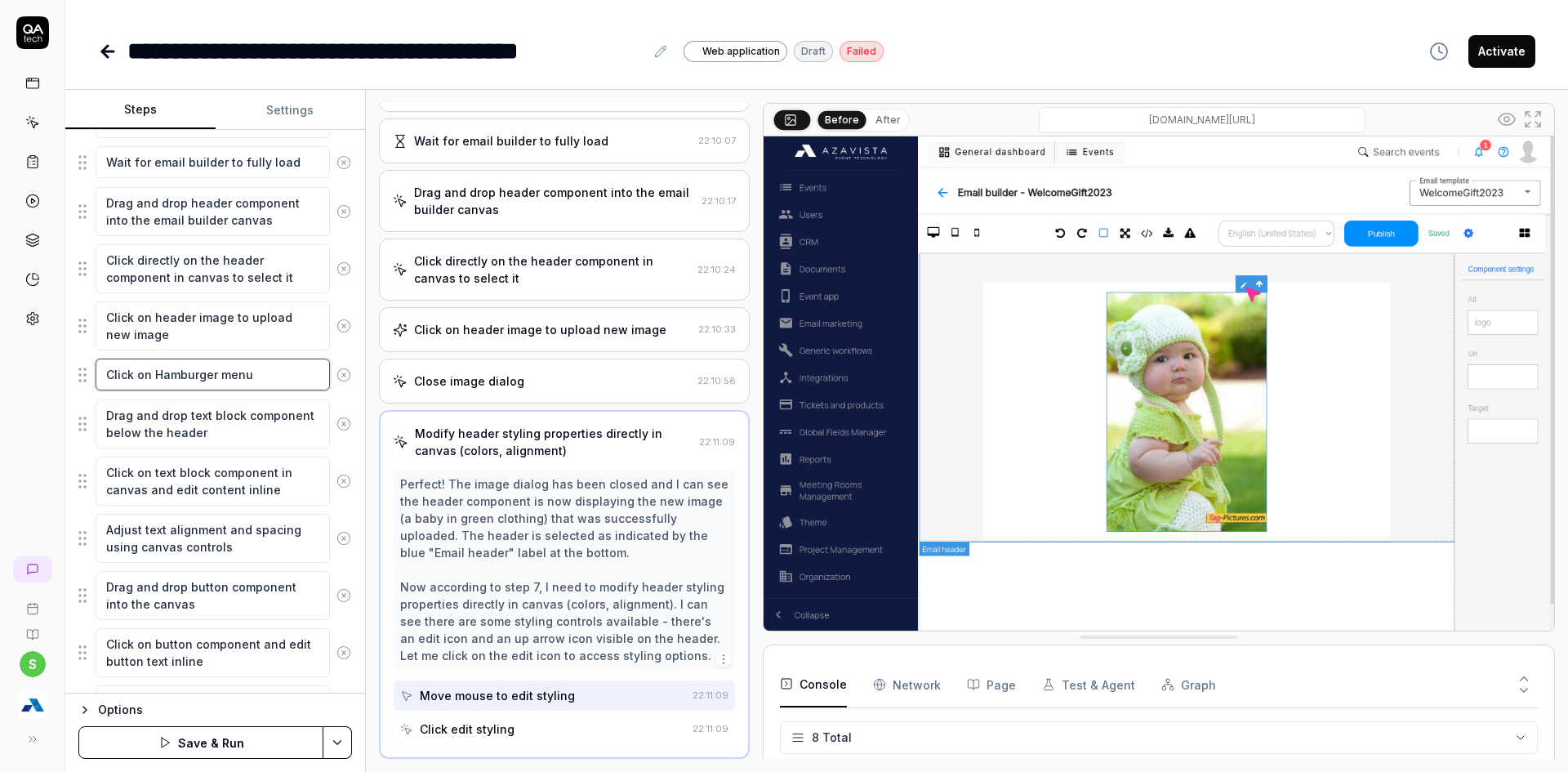
scroll to position [490, 0]
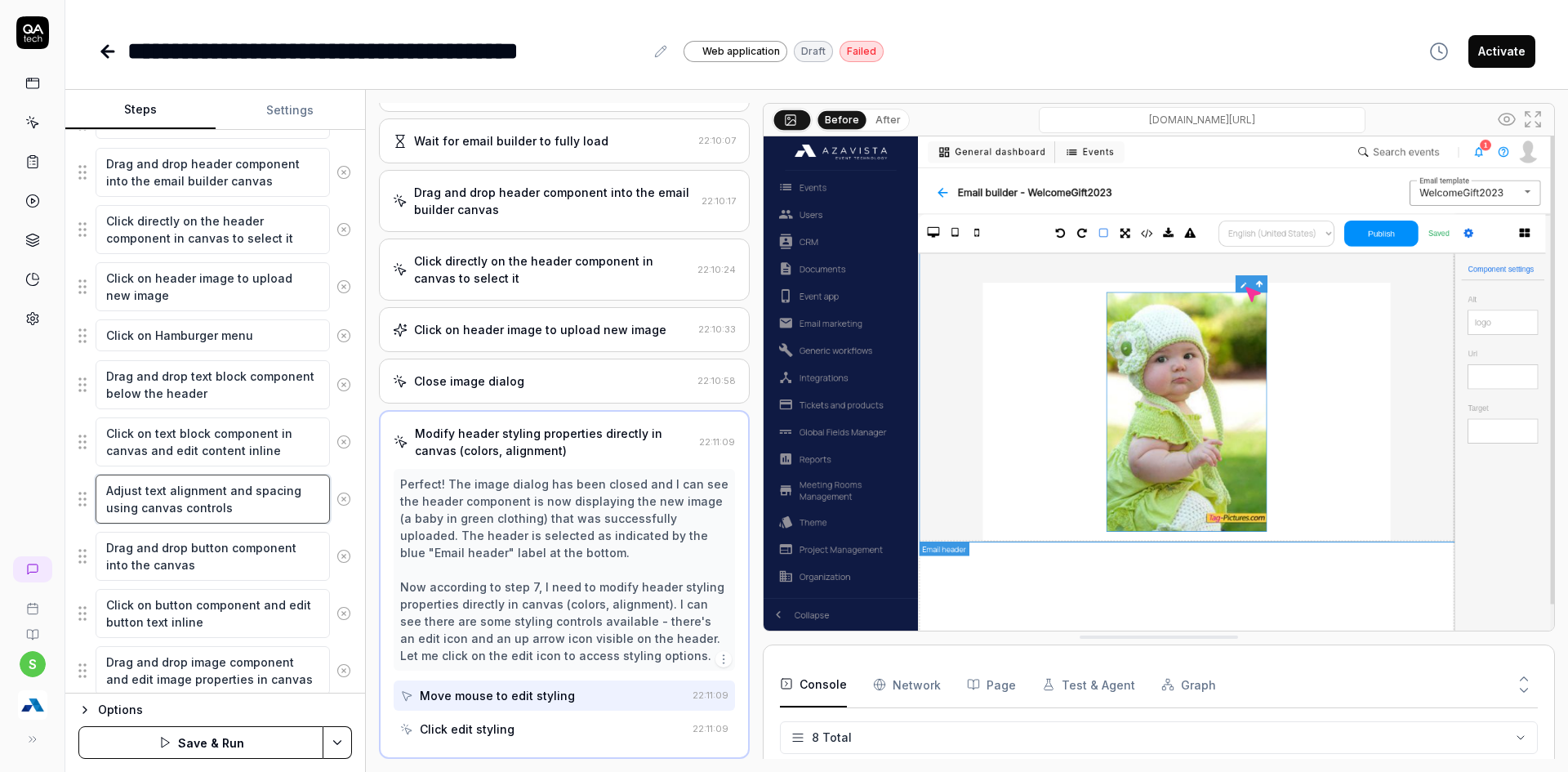
click at [244, 513] on textarea "Adjust text alignment and spacing using canvas controls" at bounding box center [212, 499] width 234 height 49
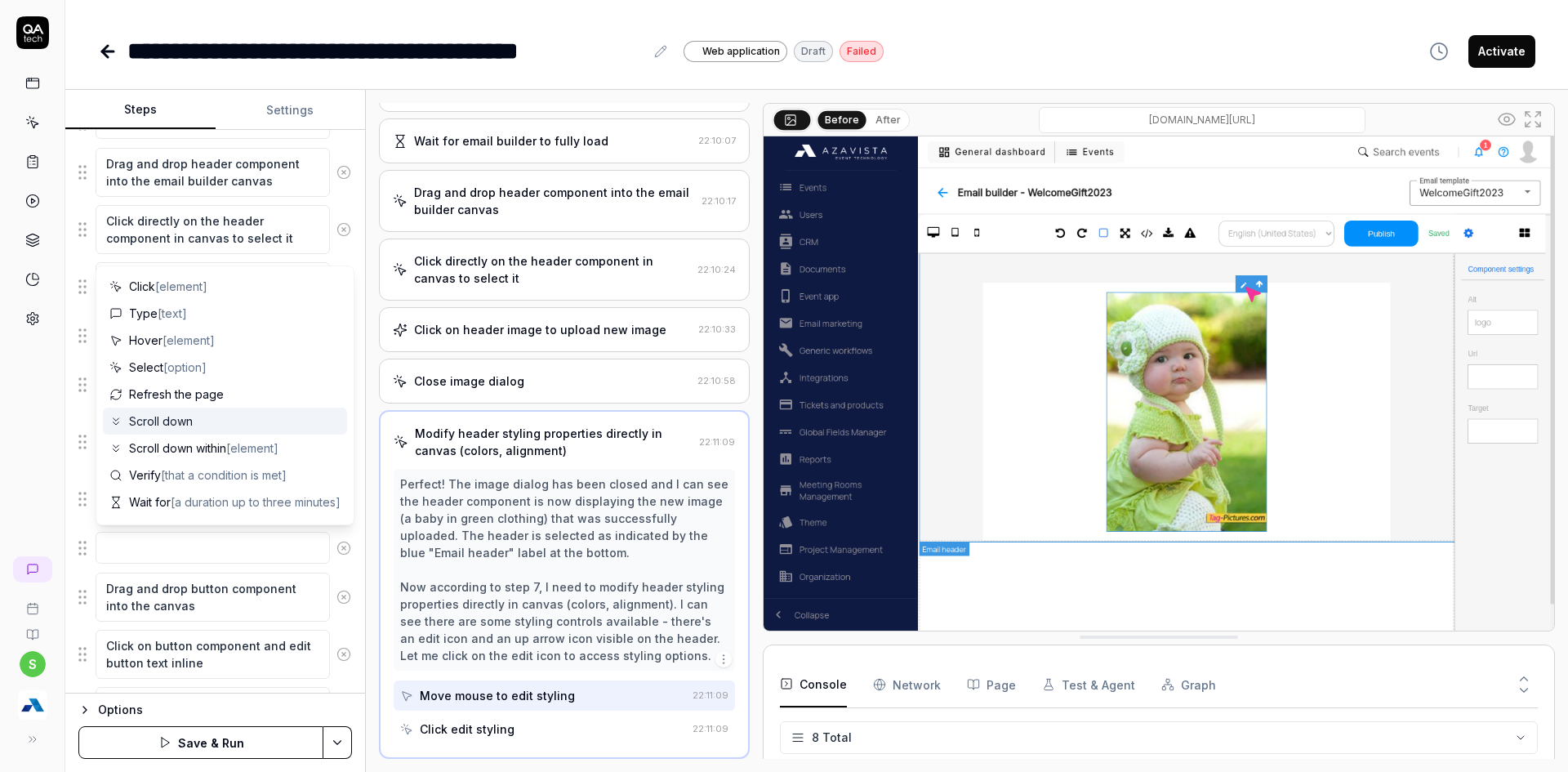
click at [22, 393] on div "s" at bounding box center [33, 386] width 65 height 772
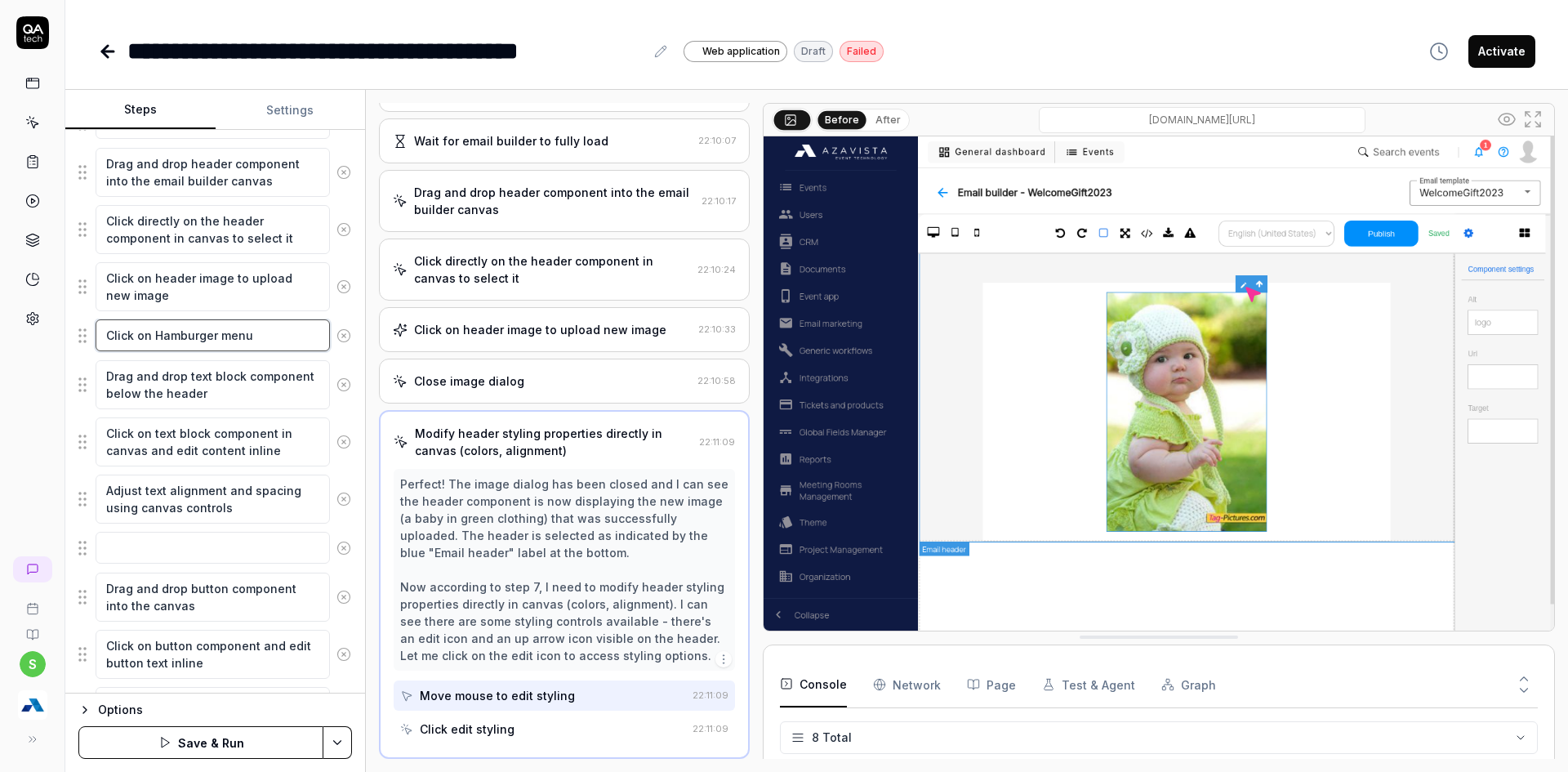
click at [184, 335] on textarea "Click on Hamburger menu" at bounding box center [212, 335] width 234 height 32
click at [194, 548] on textarea at bounding box center [212, 547] width 234 height 32
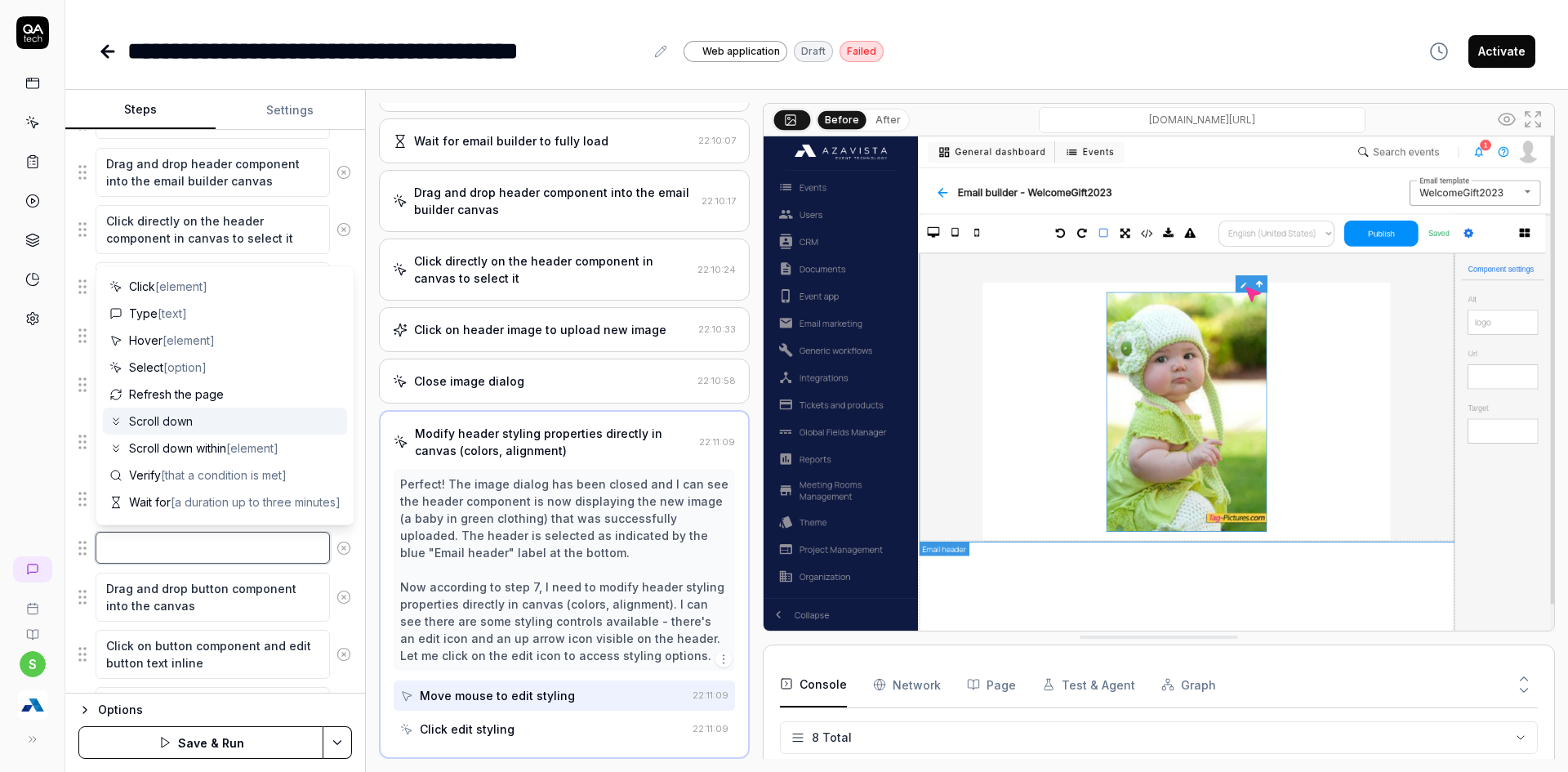
paste textarea "Click on Hamburger menu"
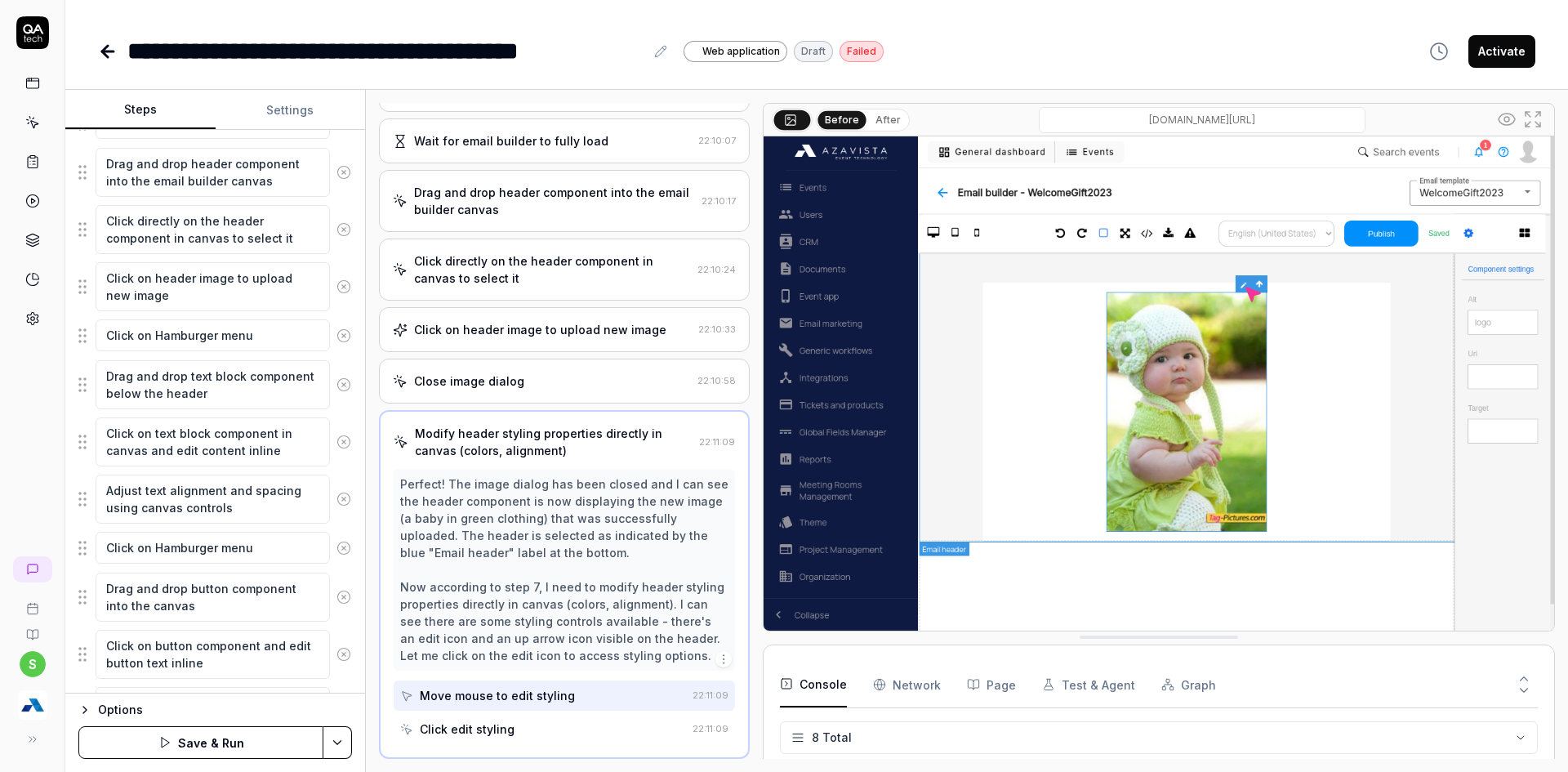
click at [30, 461] on div "s" at bounding box center [33, 386] width 65 height 772
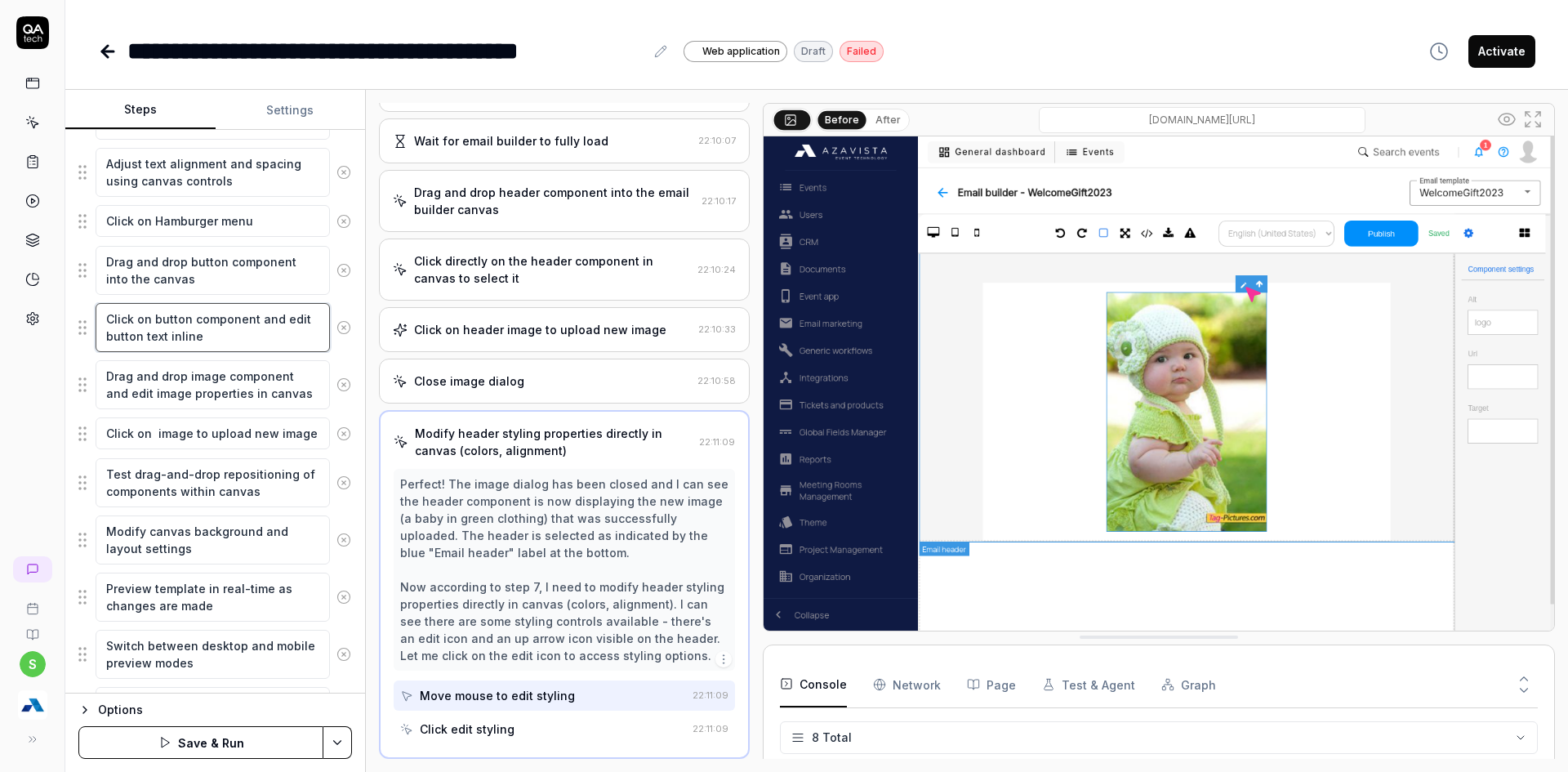
click at [222, 340] on textarea "Click on button component and edit button text inline" at bounding box center [212, 327] width 234 height 49
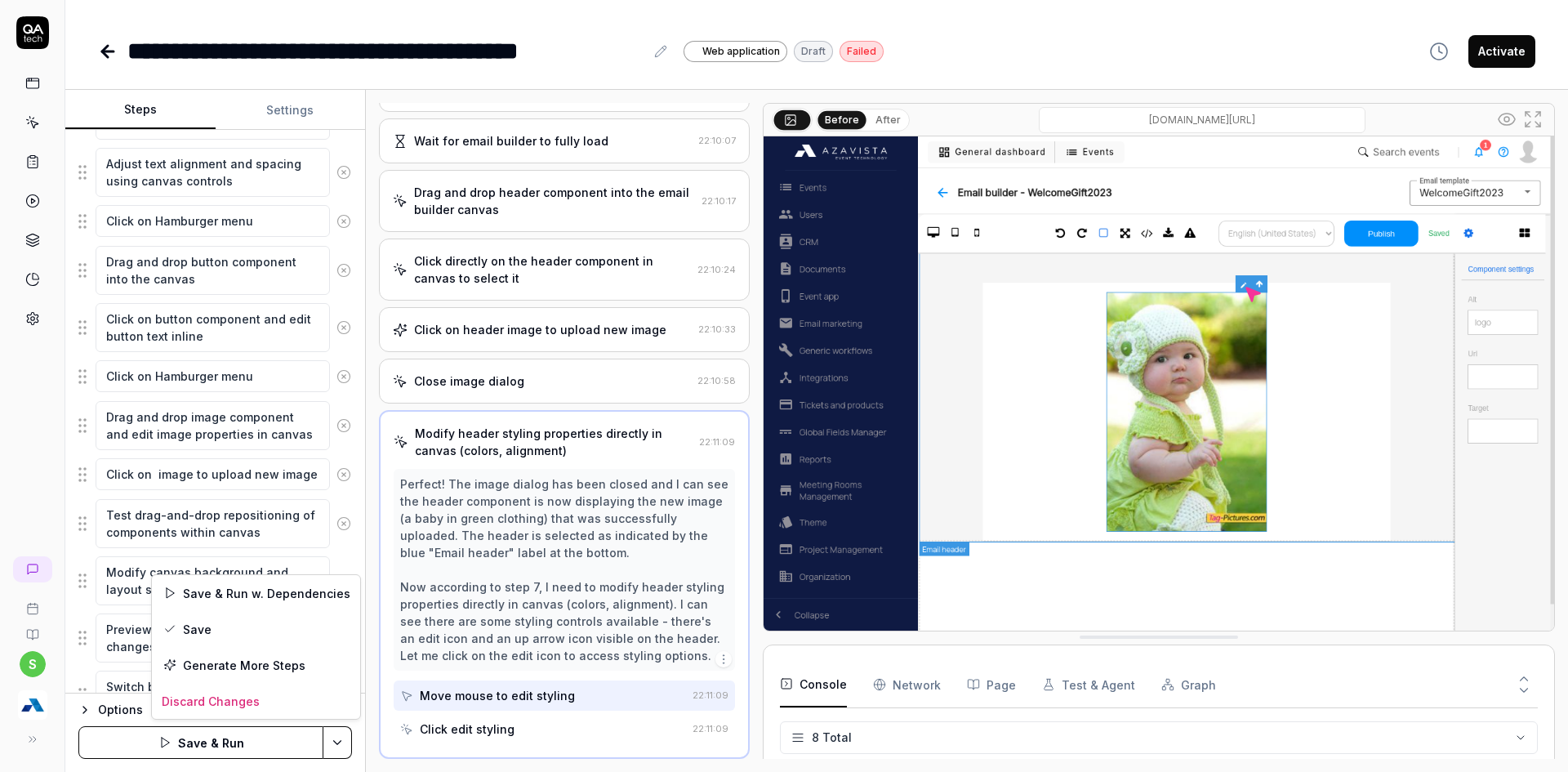
click at [346, 734] on html "**********" at bounding box center [784, 396] width 1568 height 792
click at [226, 635] on div "Save" at bounding box center [256, 629] width 208 height 36
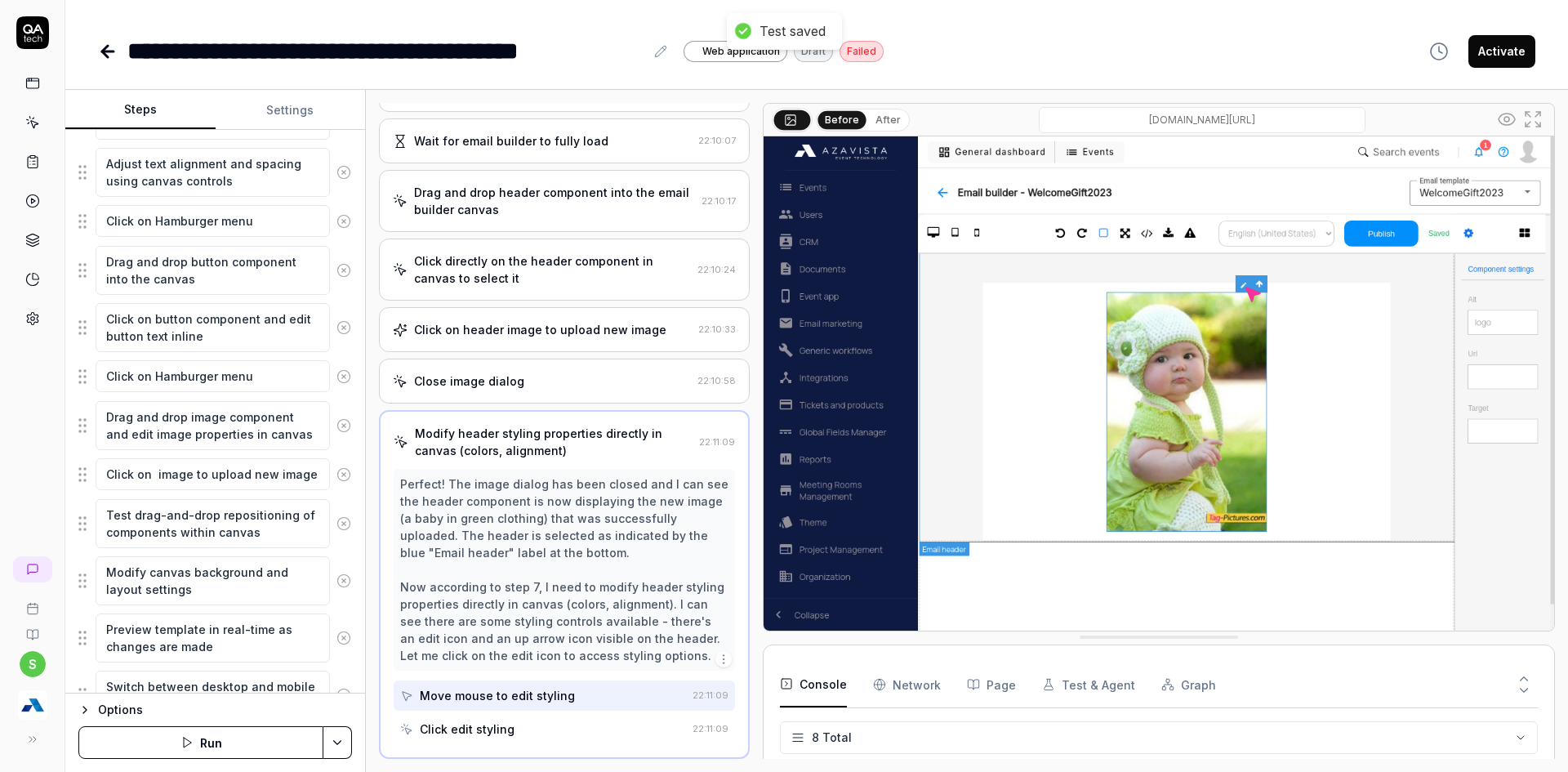
click at [349, 740] on html "**********" at bounding box center [784, 396] width 1568 height 792
click at [232, 660] on div "Run w. Dependencies" at bounding box center [276, 664] width 165 height 36
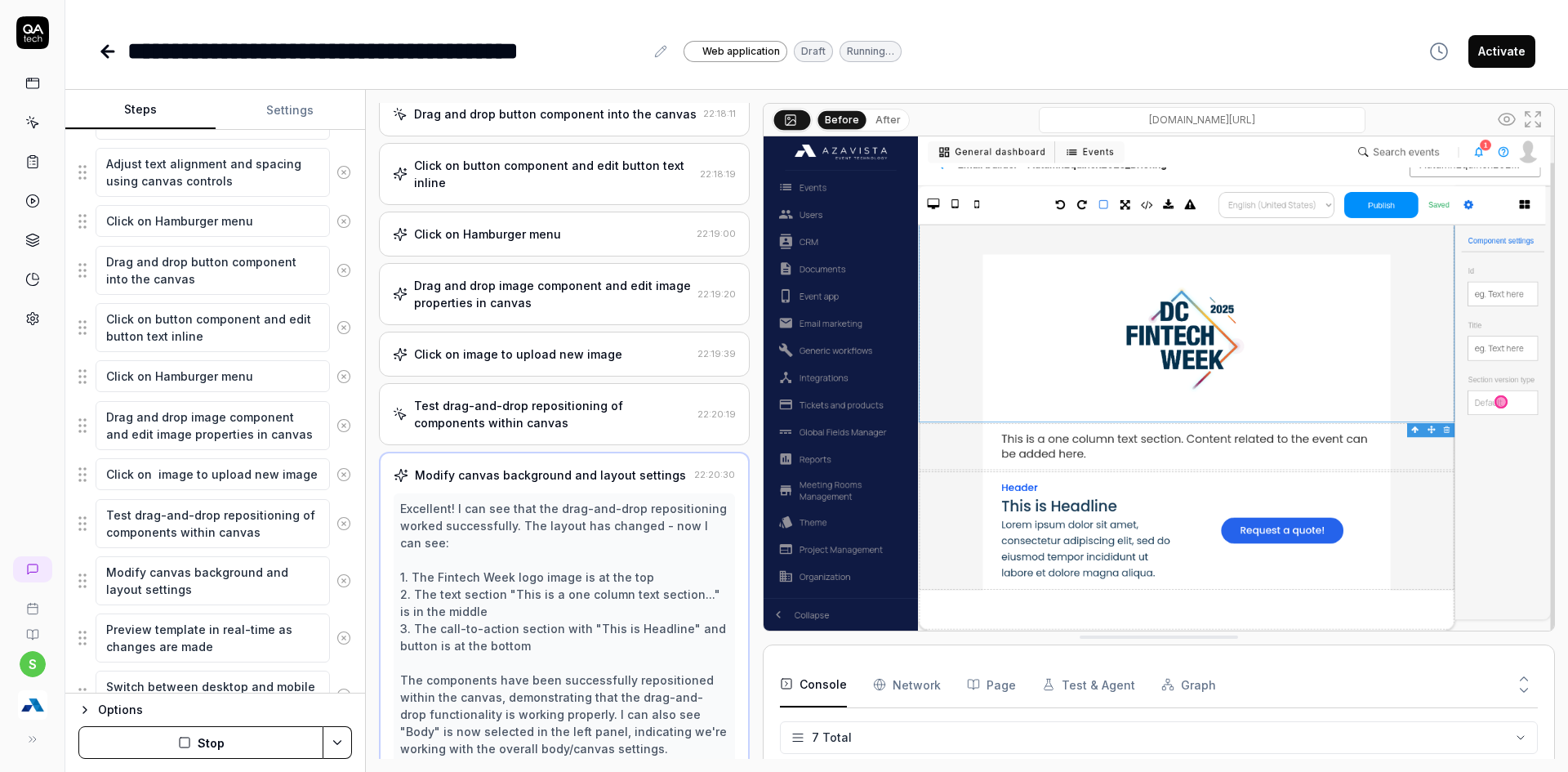
scroll to position [629, 0]
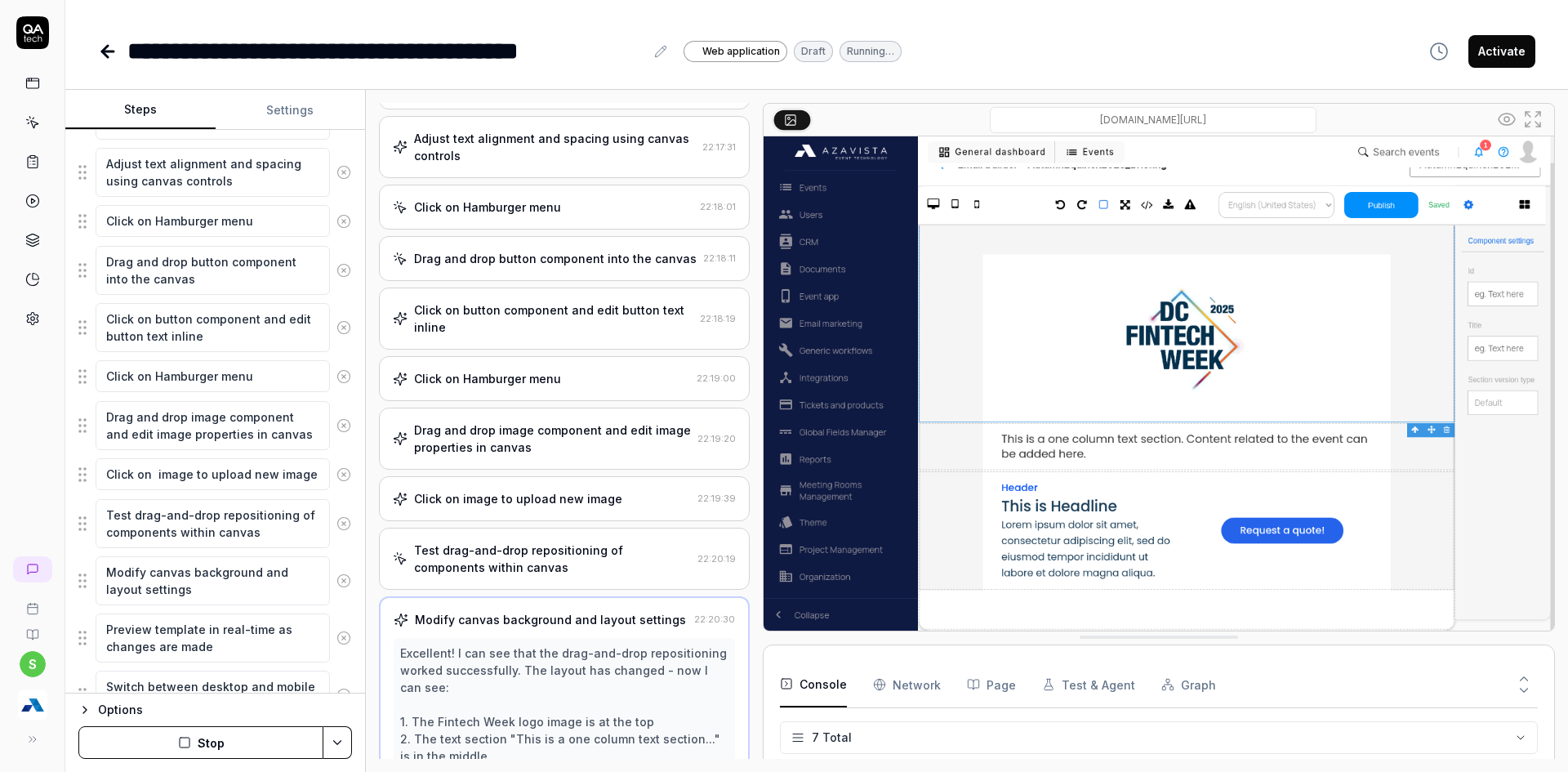
click at [536, 386] on div "Click on Hamburger menu" at bounding box center [487, 379] width 147 height 17
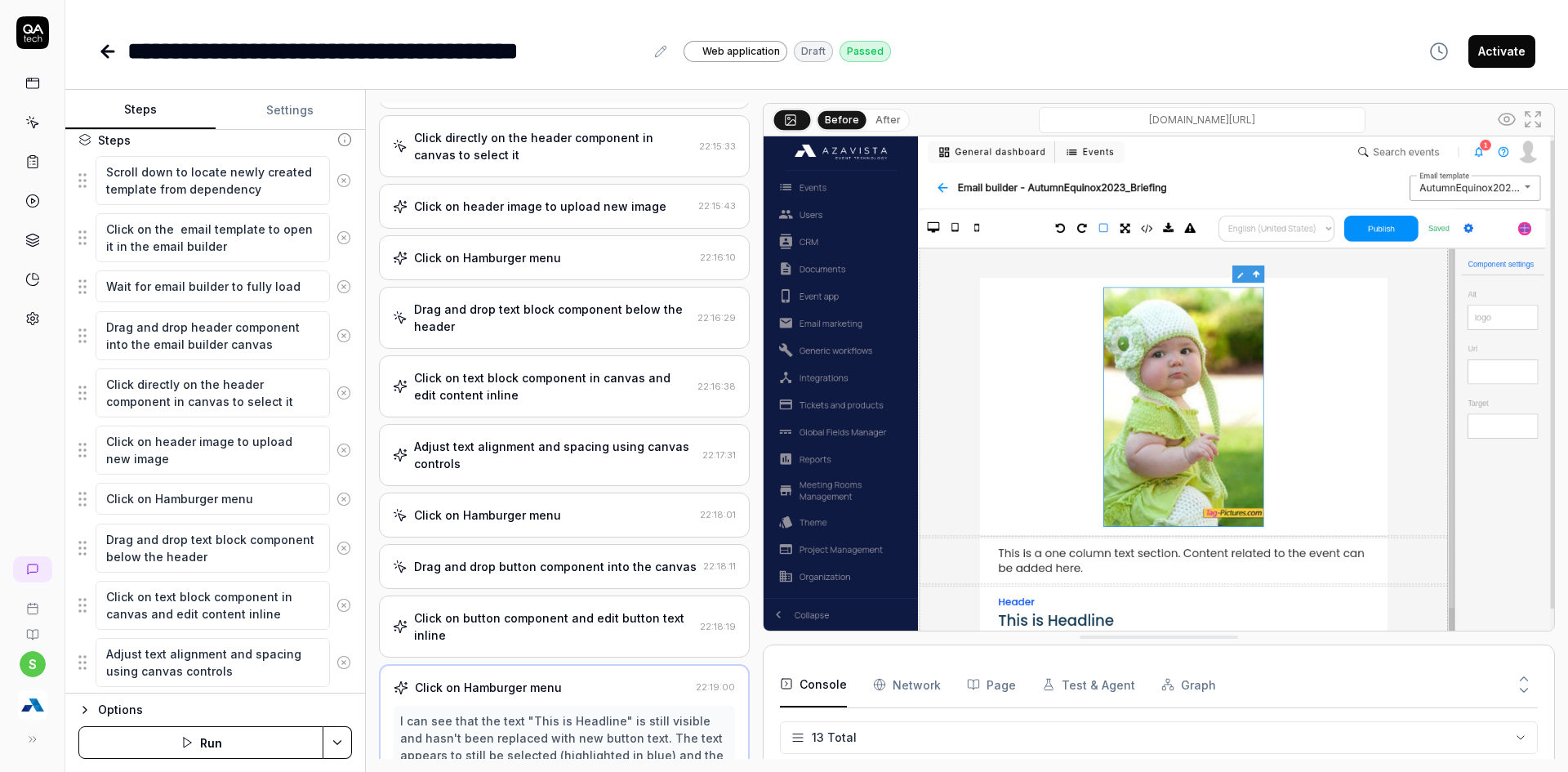
scroll to position [102, 0]
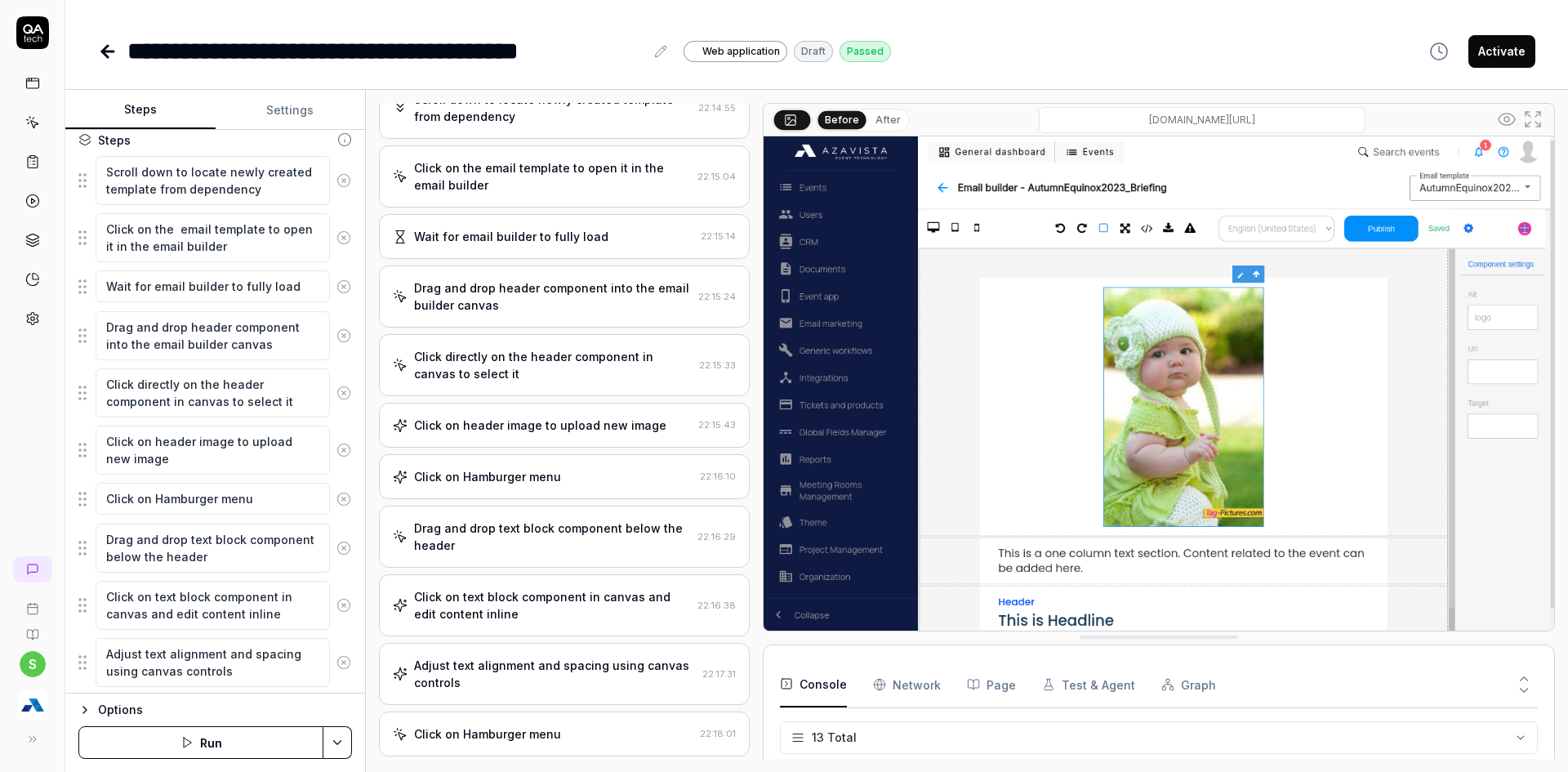
click at [526, 287] on div "Drag and drop header component into the email builder canvas" at bounding box center [552, 297] width 278 height 35
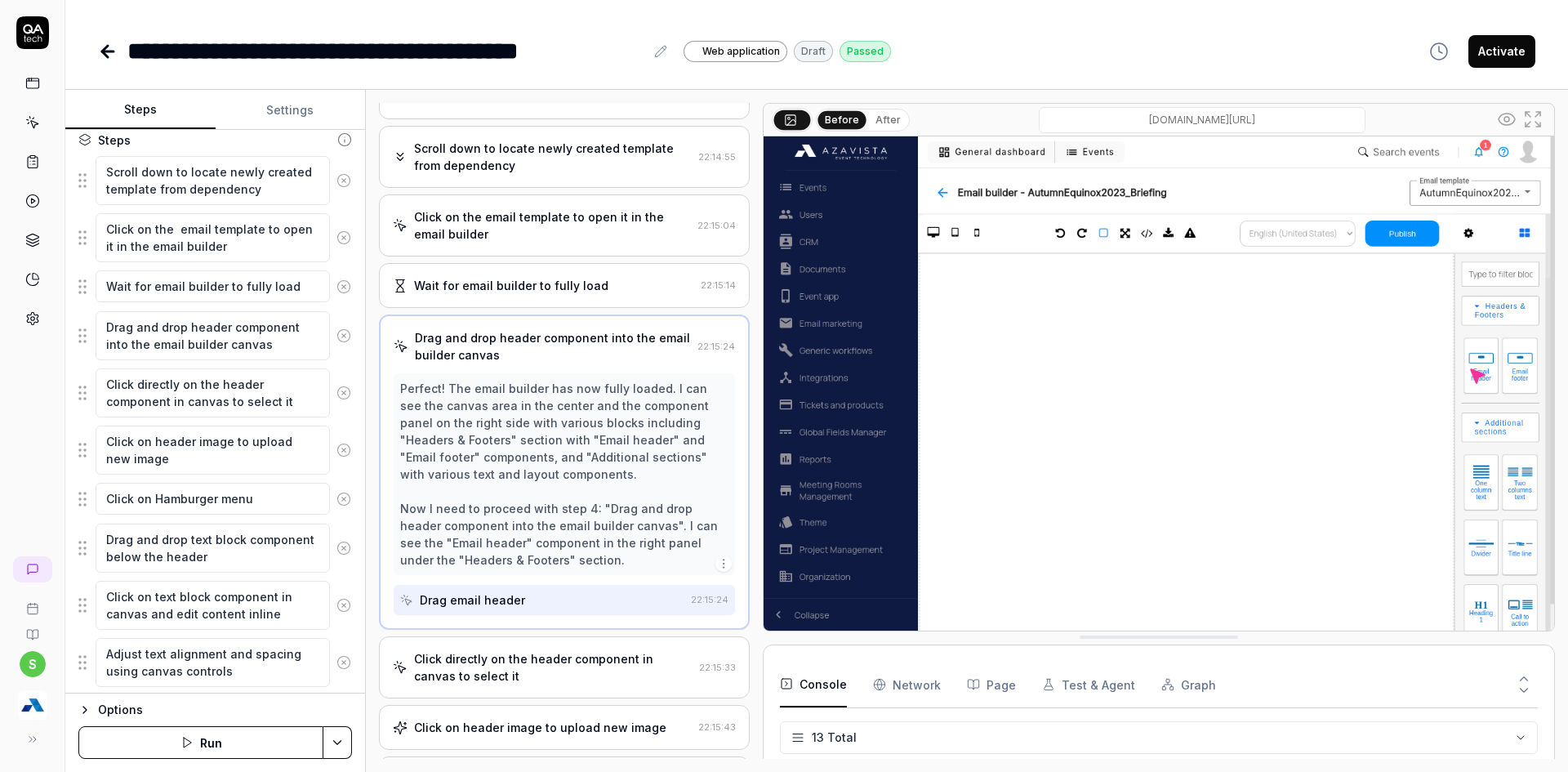
scroll to position [82, 0]
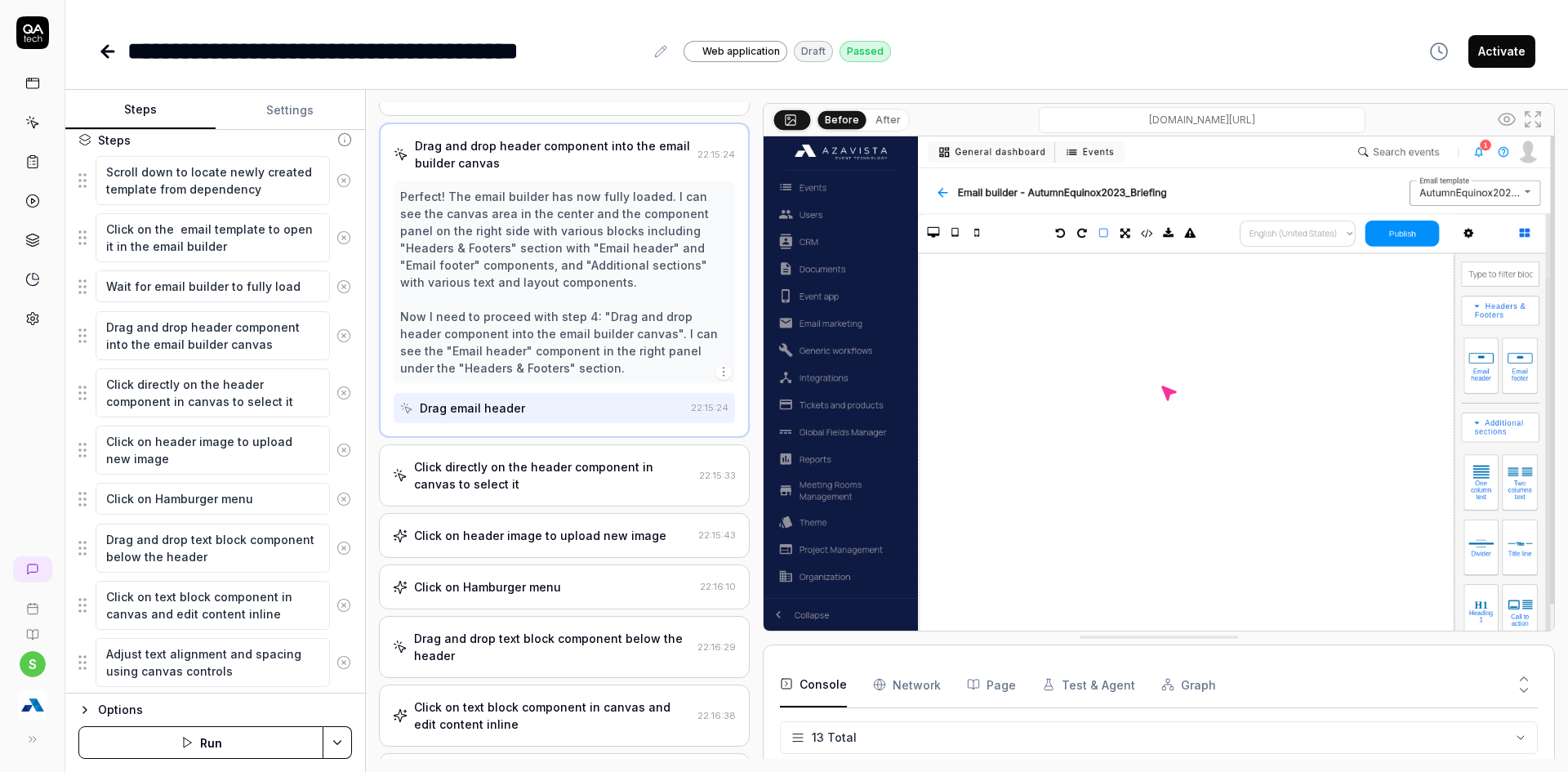
click at [530, 472] on div "Click directly on the header component in canvas to select it" at bounding box center [553, 476] width 279 height 35
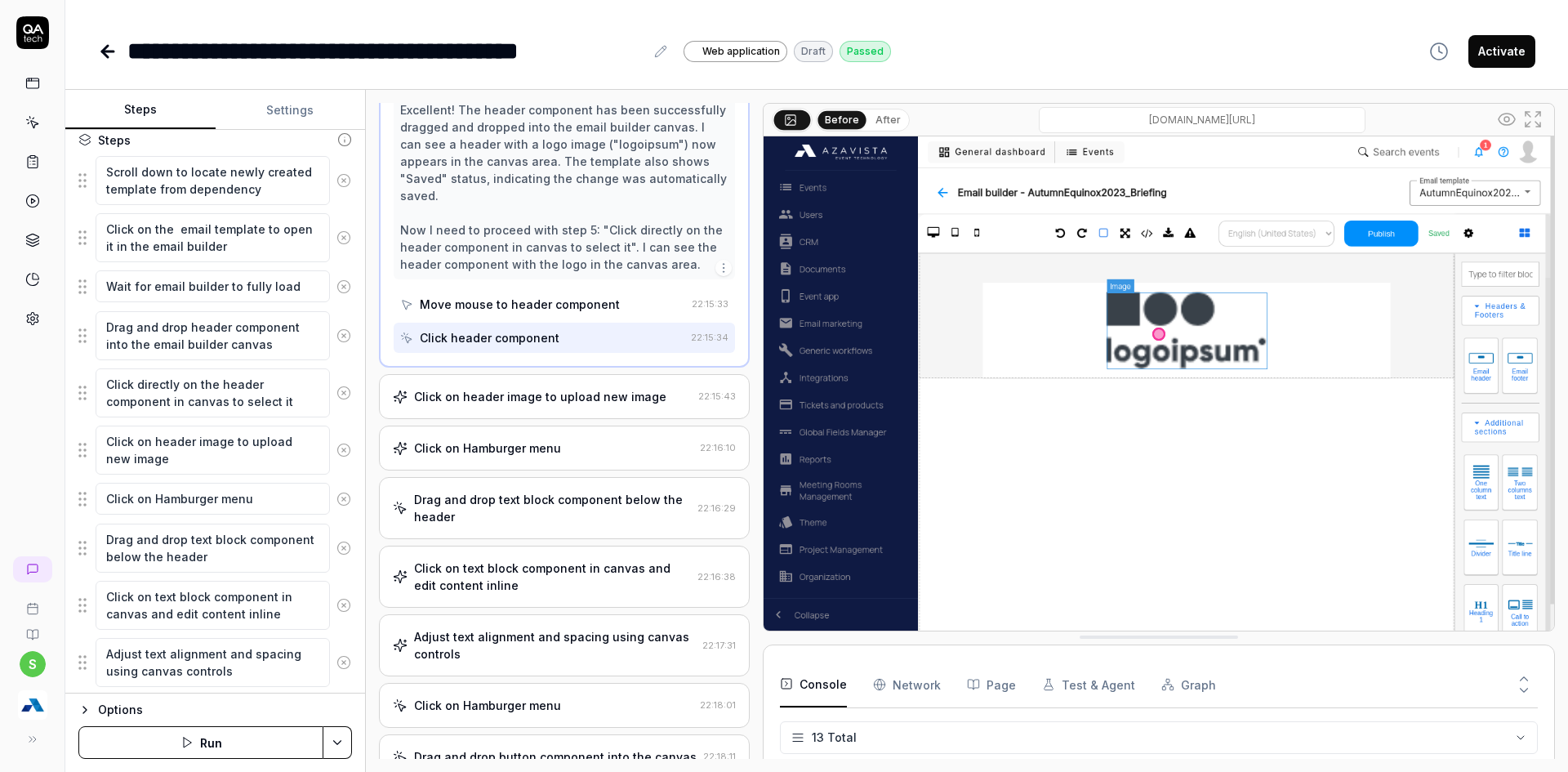
scroll to position [581, 0]
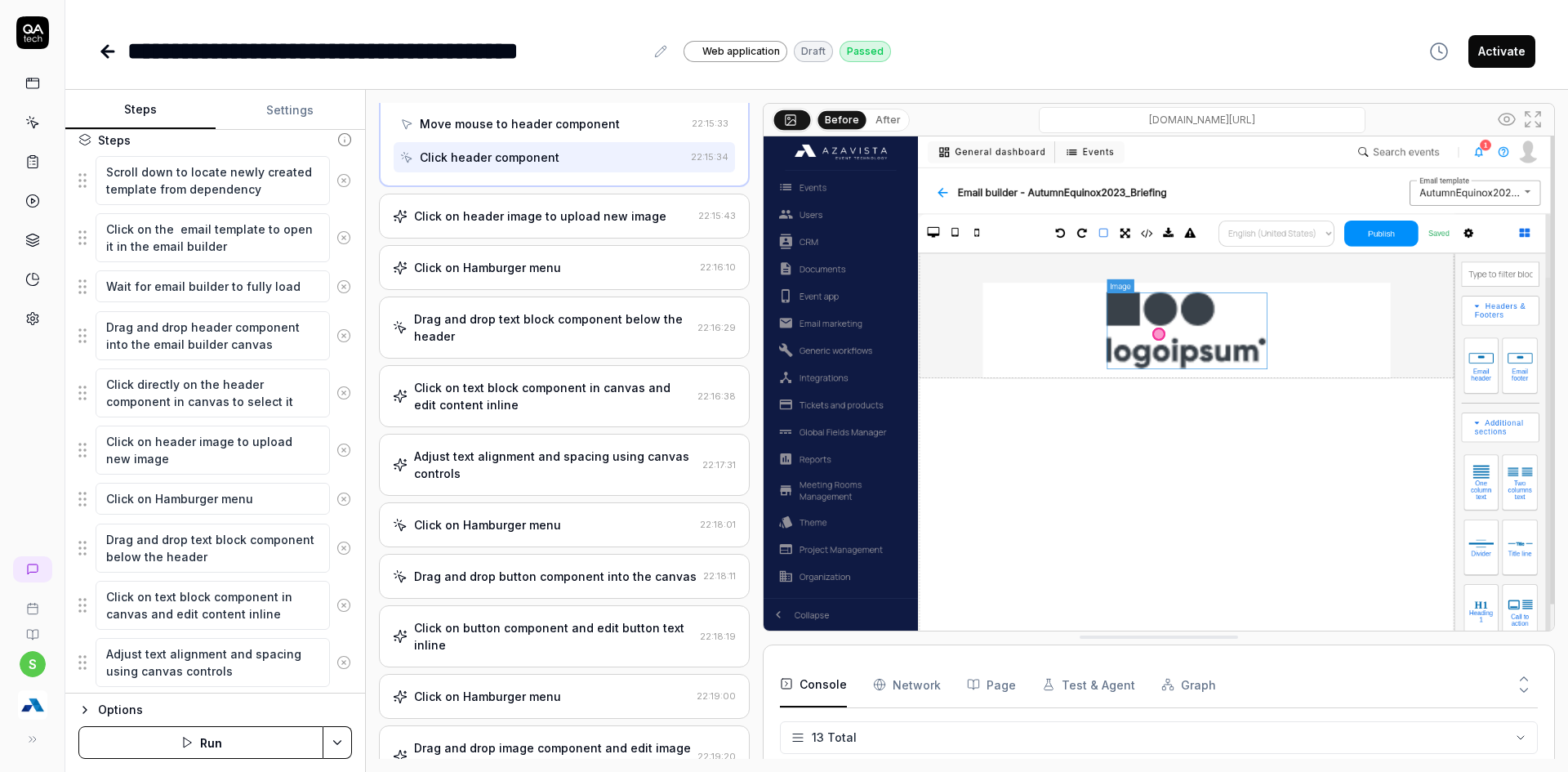
click at [530, 230] on div "Click on header image to upload new image 22:15:43" at bounding box center [564, 215] width 371 height 45
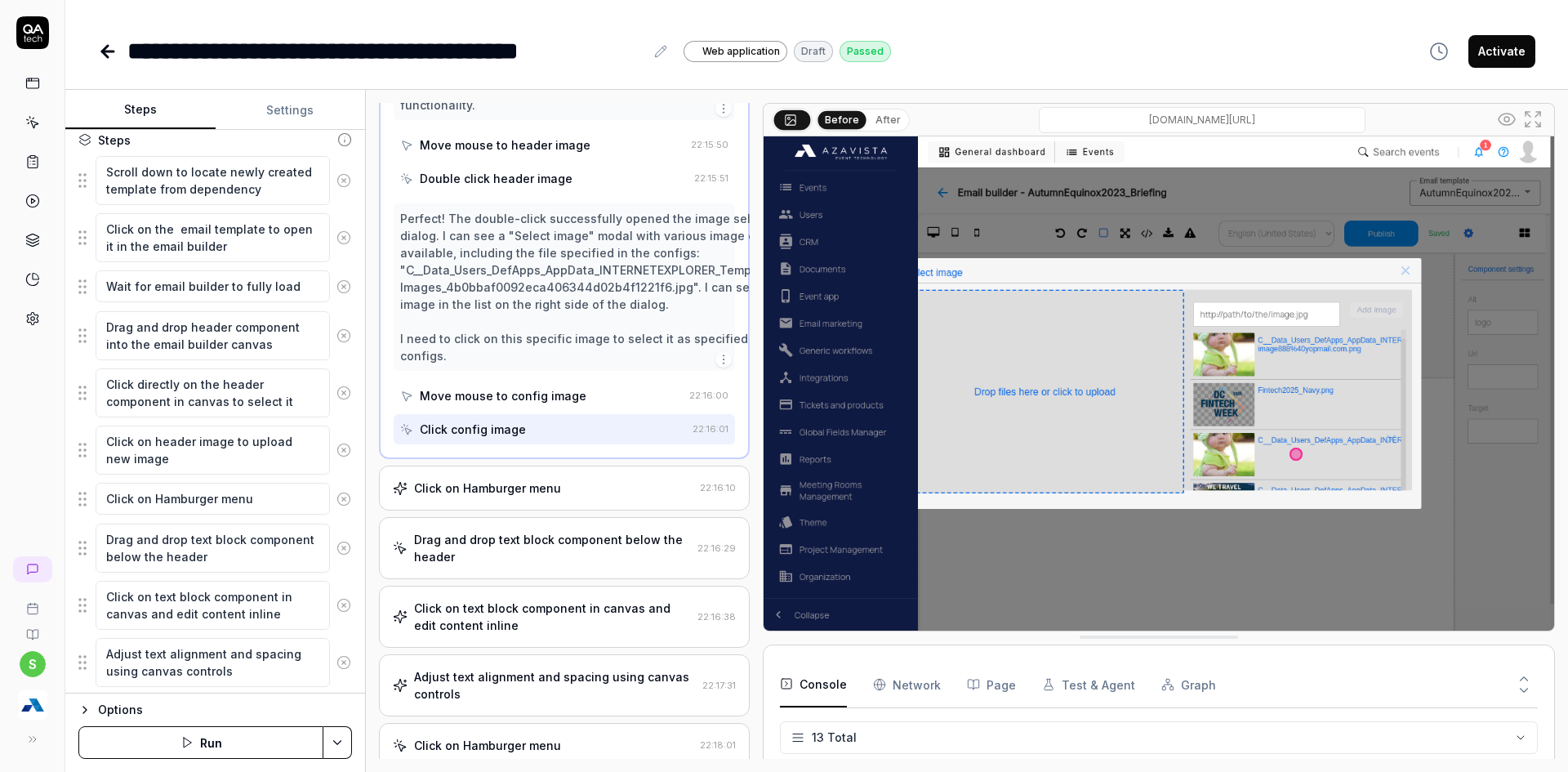
scroll to position [820, 0]
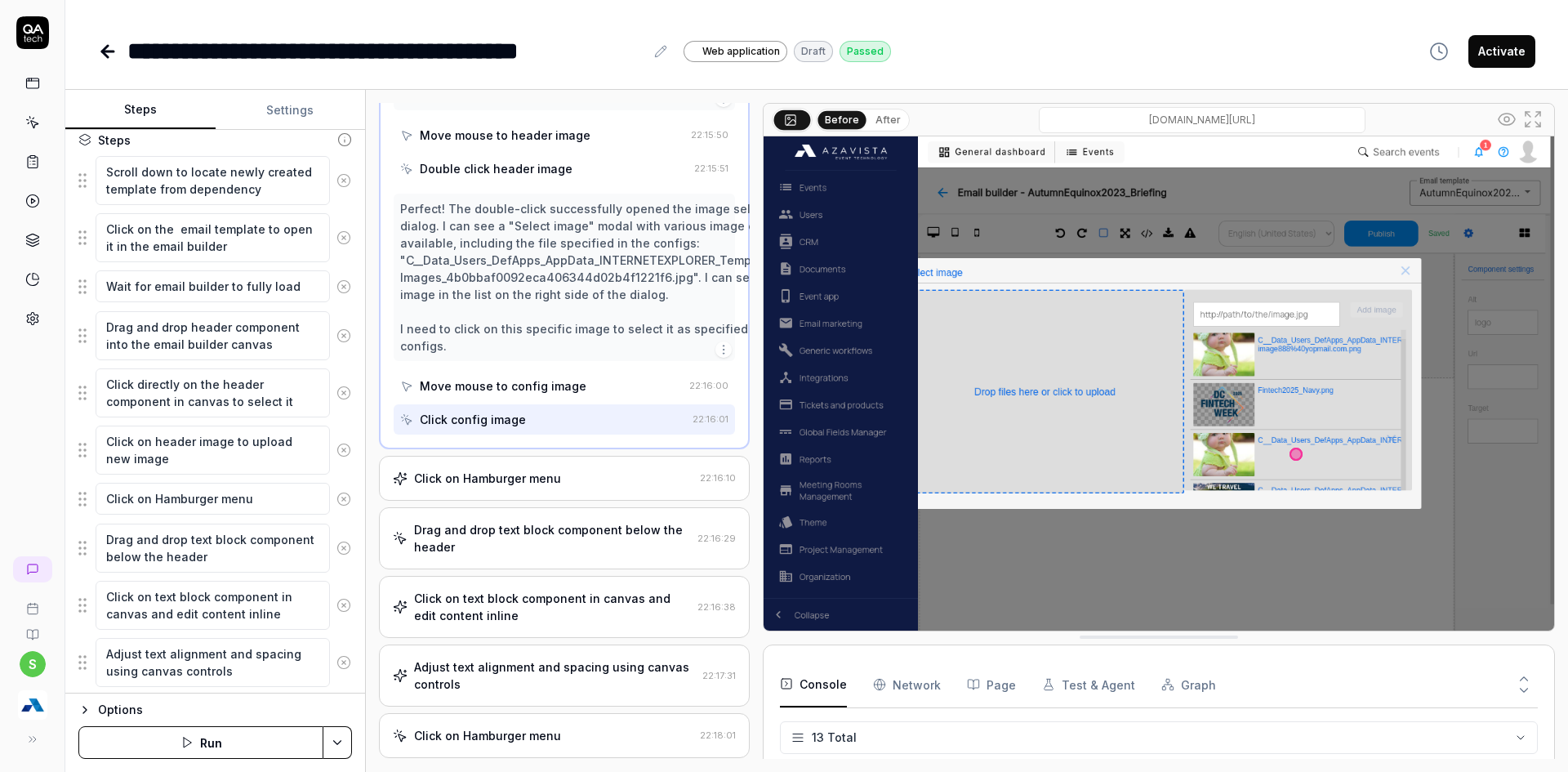
click at [459, 456] on div "Click on Hamburger menu 22:16:10" at bounding box center [564, 478] width 371 height 45
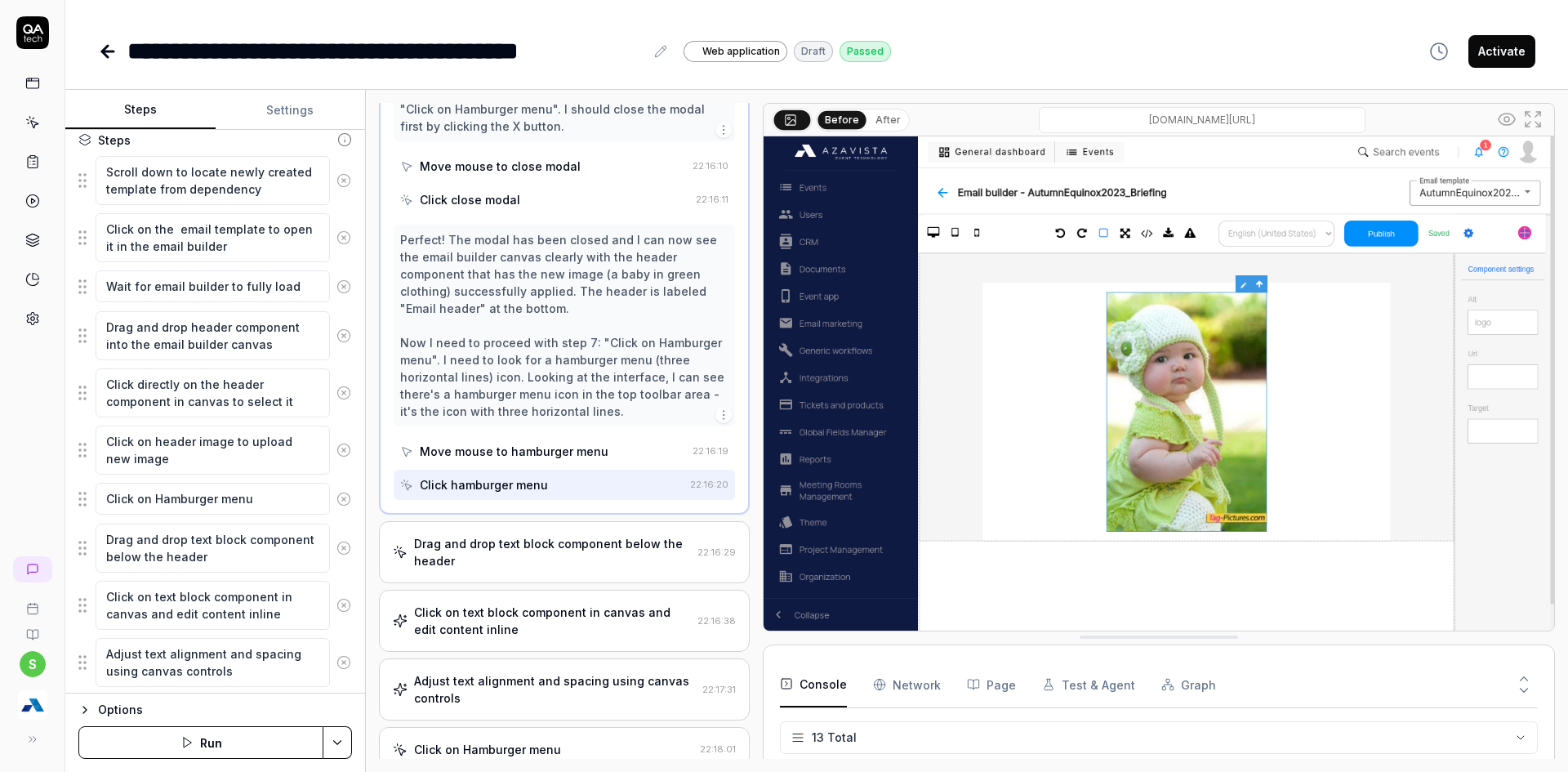
scroll to position [724, 0]
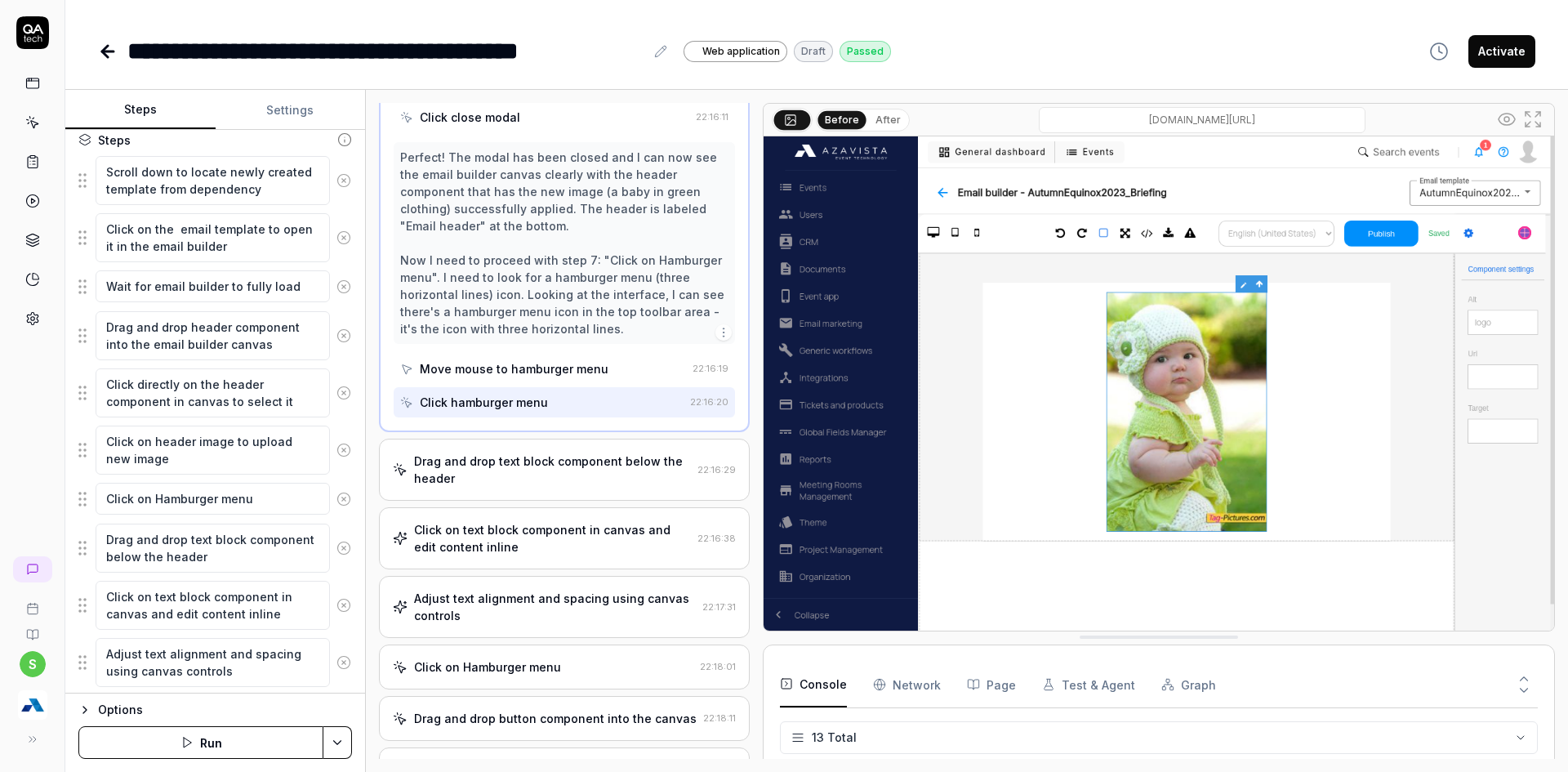
click at [457, 461] on div "Drag and drop text block component below the header" at bounding box center [552, 470] width 277 height 35
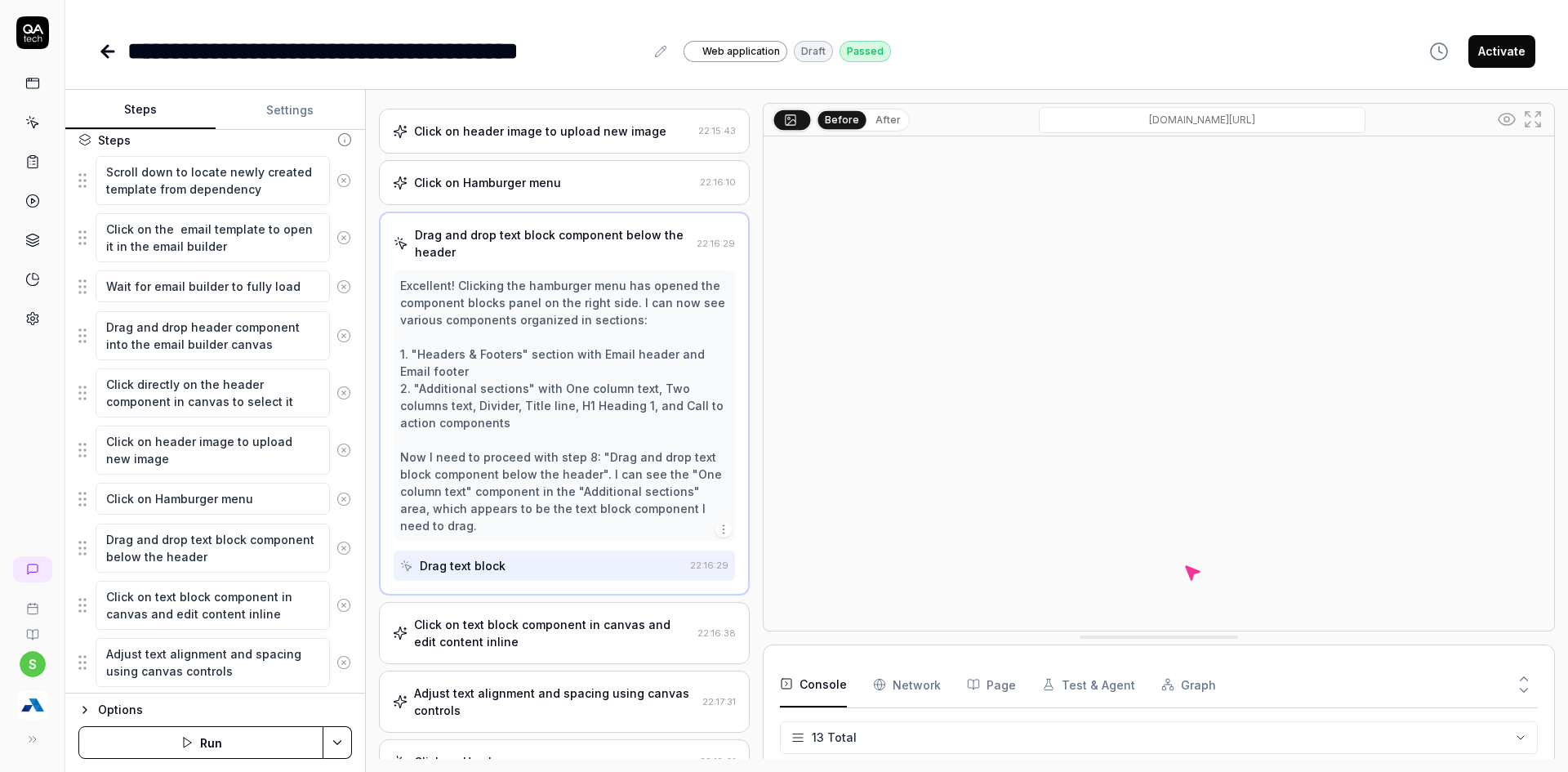
scroll to position [560, 0]
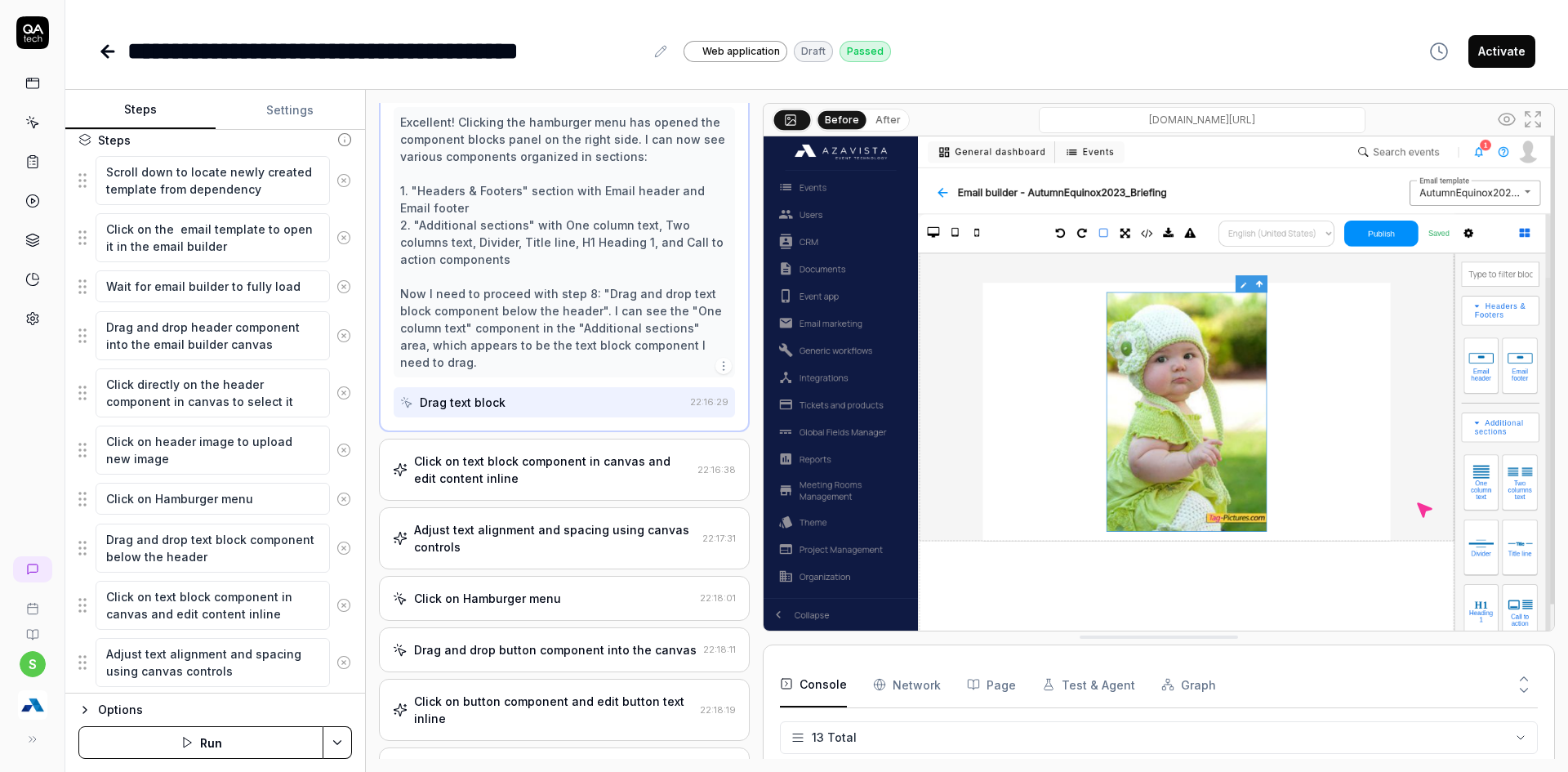
click at [503, 486] on div "Click on text block component in canvas and edit content inline" at bounding box center [552, 470] width 277 height 35
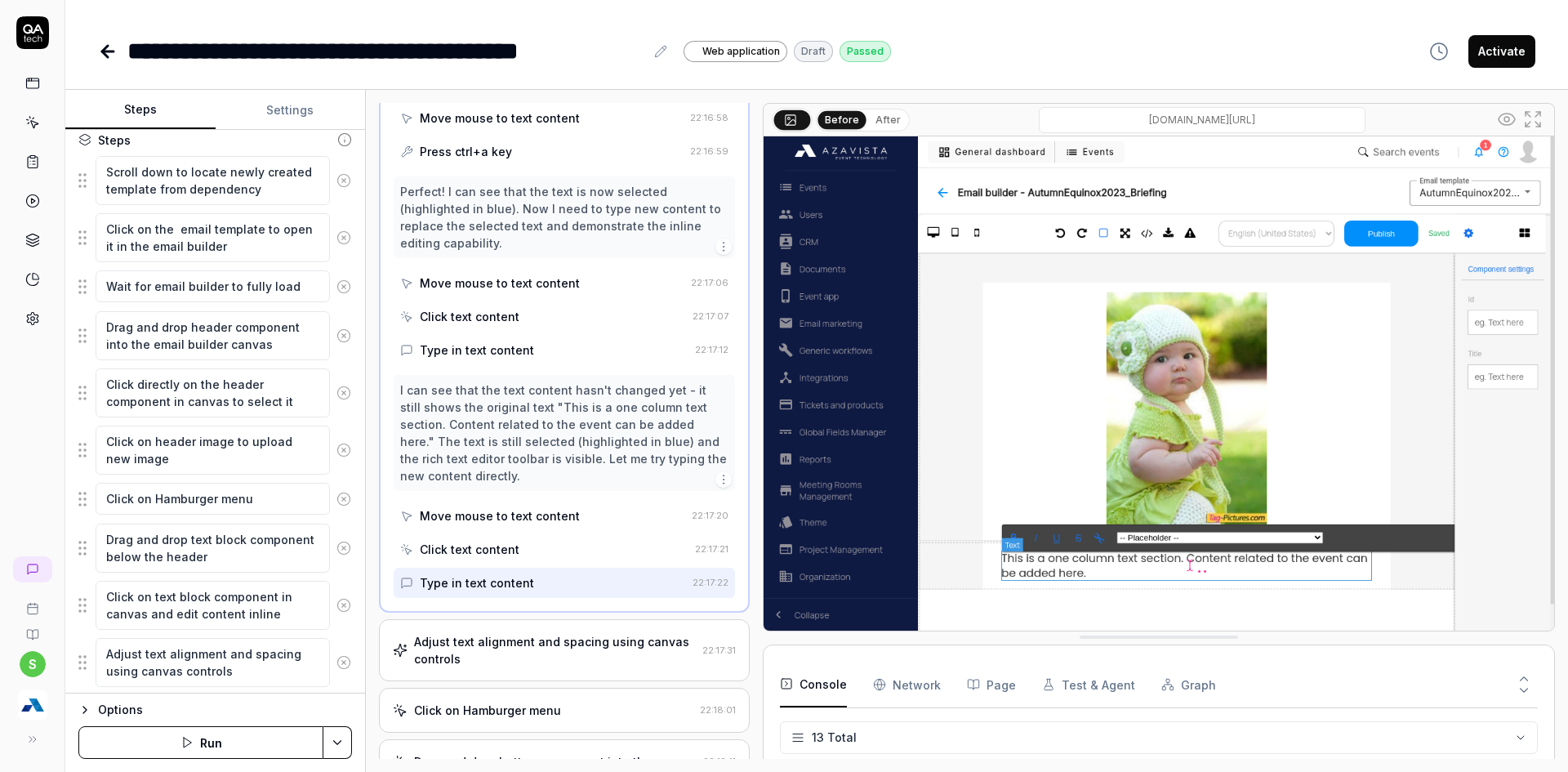
scroll to position [1608, 0]
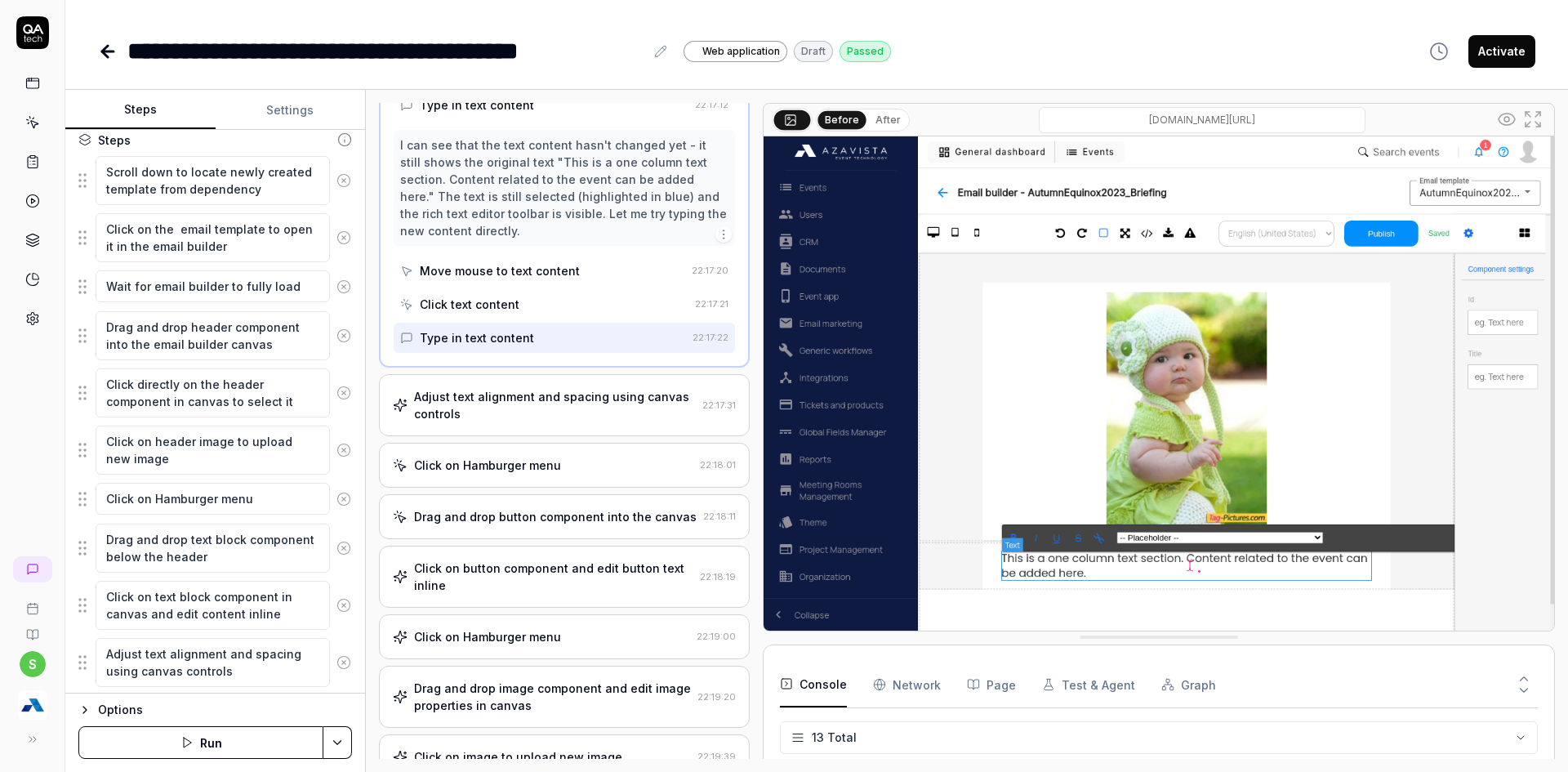
click at [534, 388] on div "Adjust text alignment and spacing using canvas controls" at bounding box center [554, 406] width 282 height 35
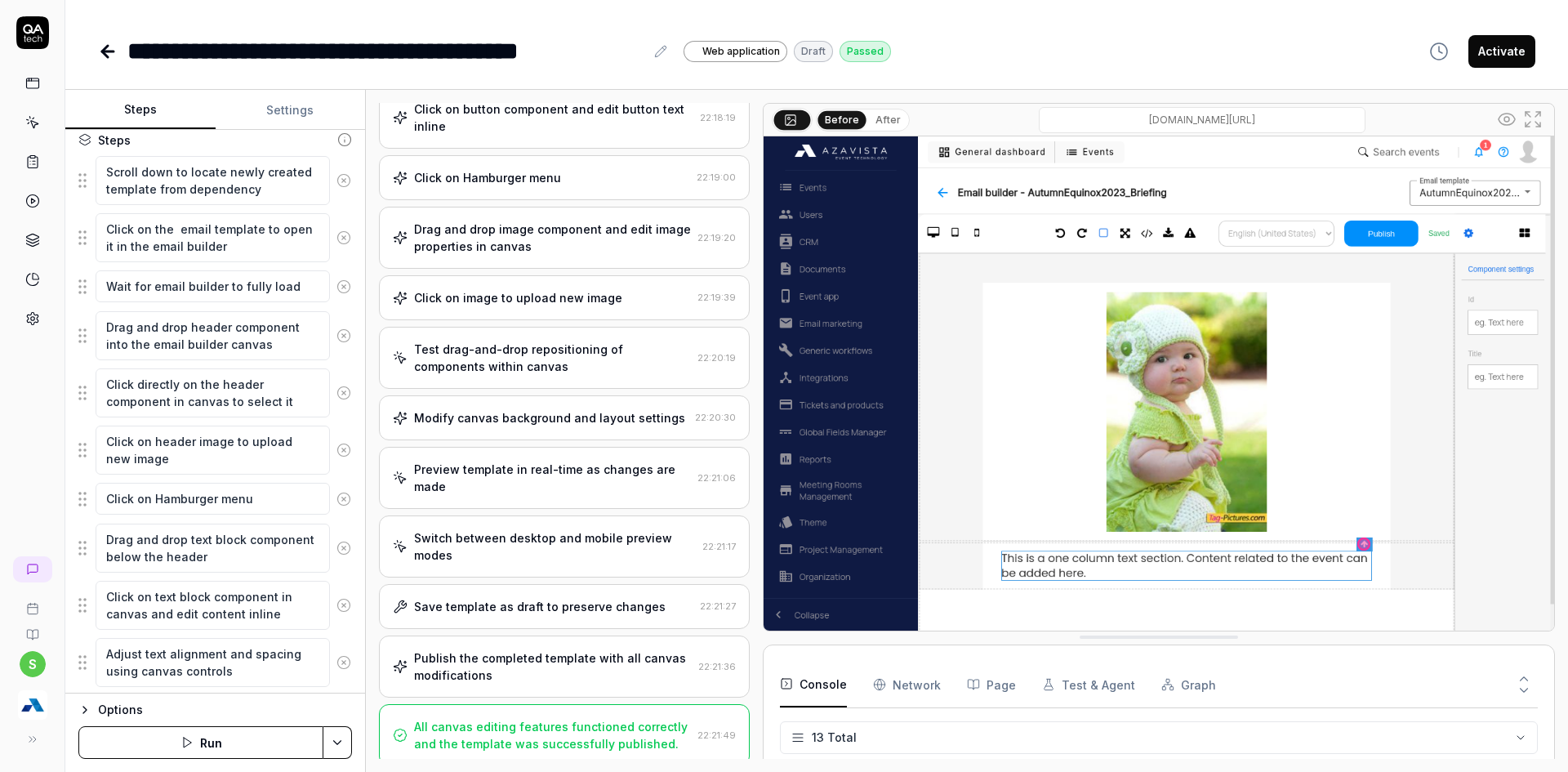
scroll to position [1798, 0]
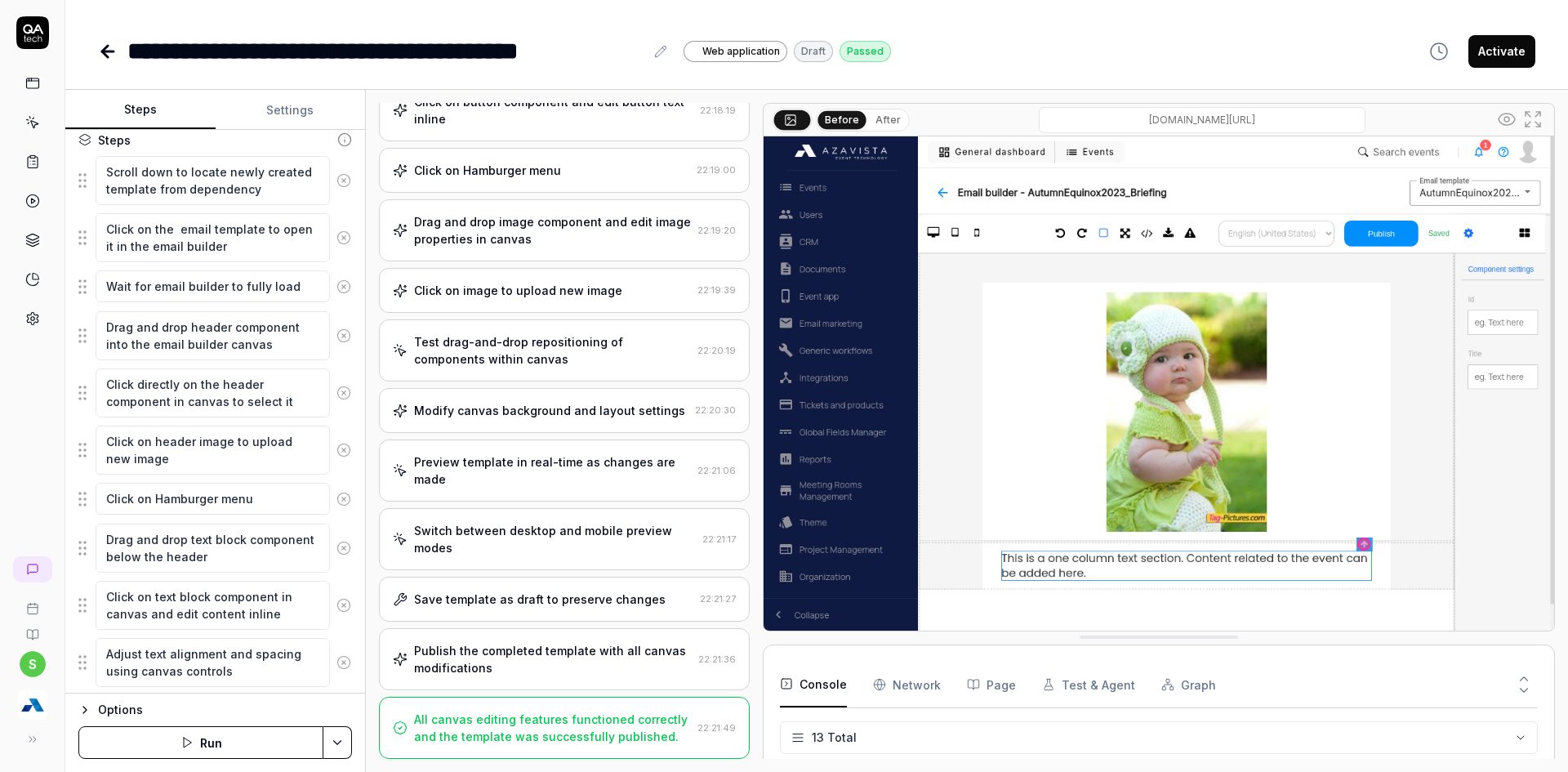
click at [891, 118] on button "After" at bounding box center [888, 120] width 38 height 18
click at [841, 122] on button "Before" at bounding box center [842, 120] width 47 height 18
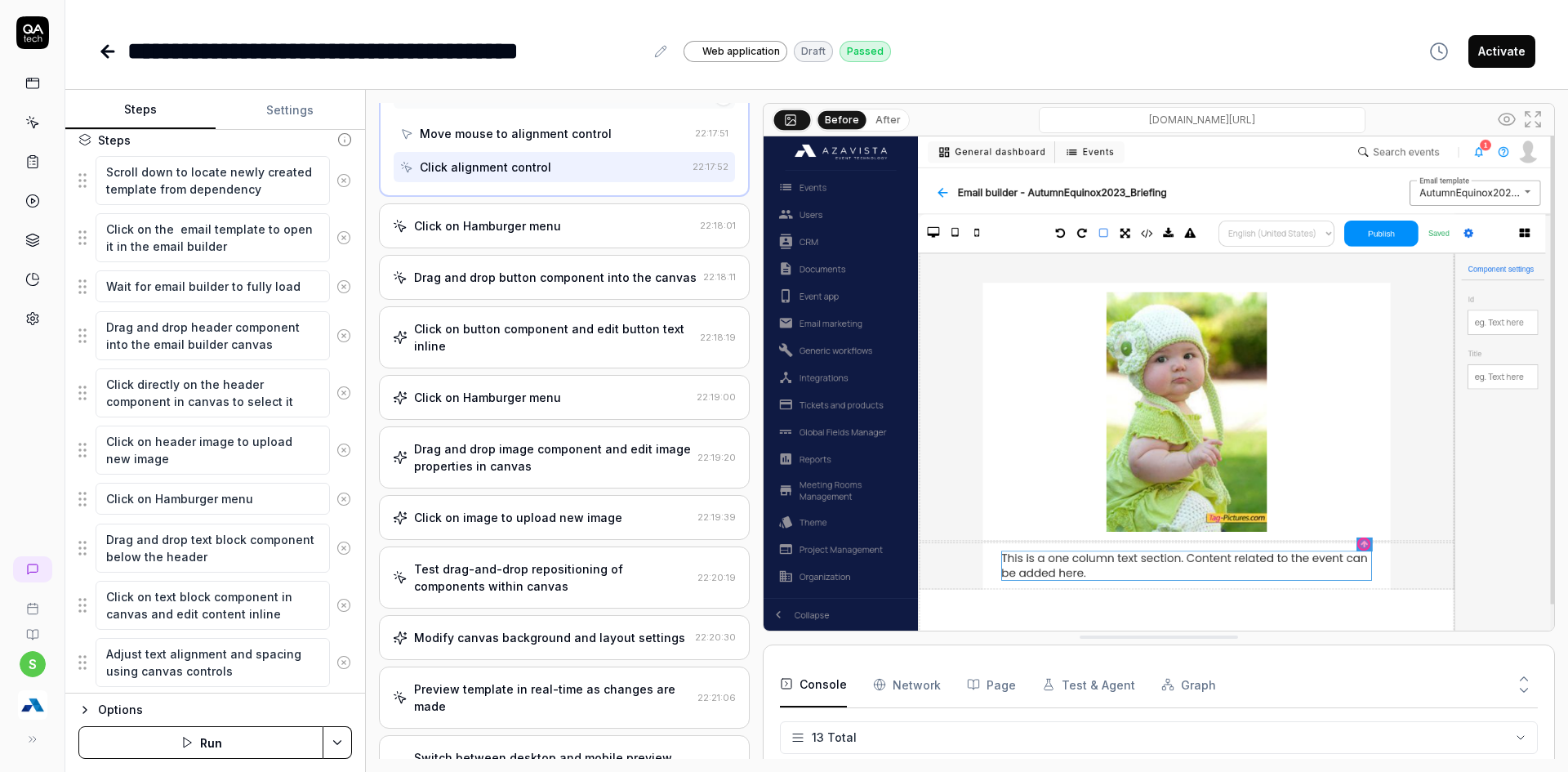
scroll to position [1471, 0]
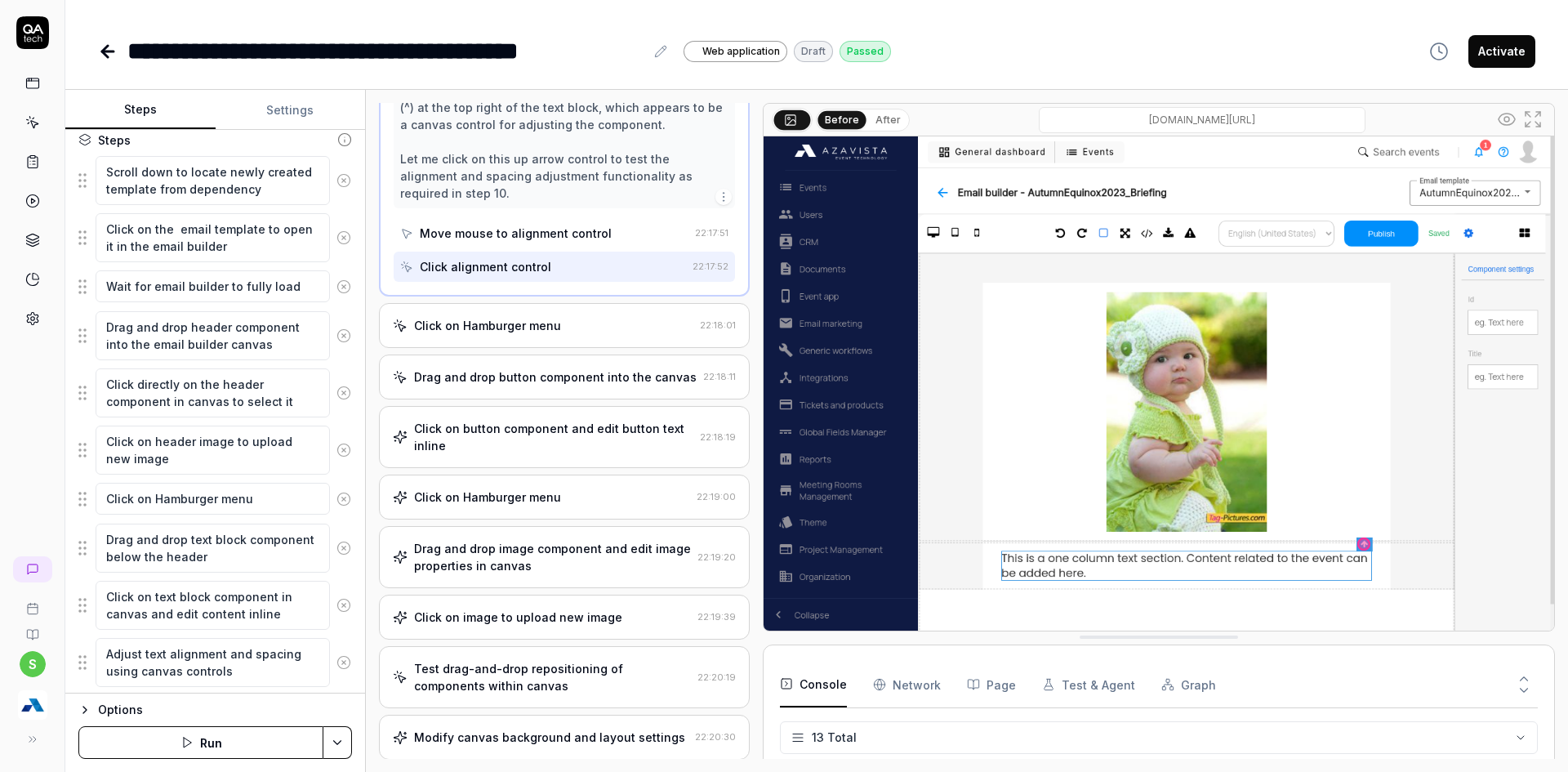
click at [571, 337] on div "Click on Hamburger menu 22:18:01" at bounding box center [564, 325] width 371 height 45
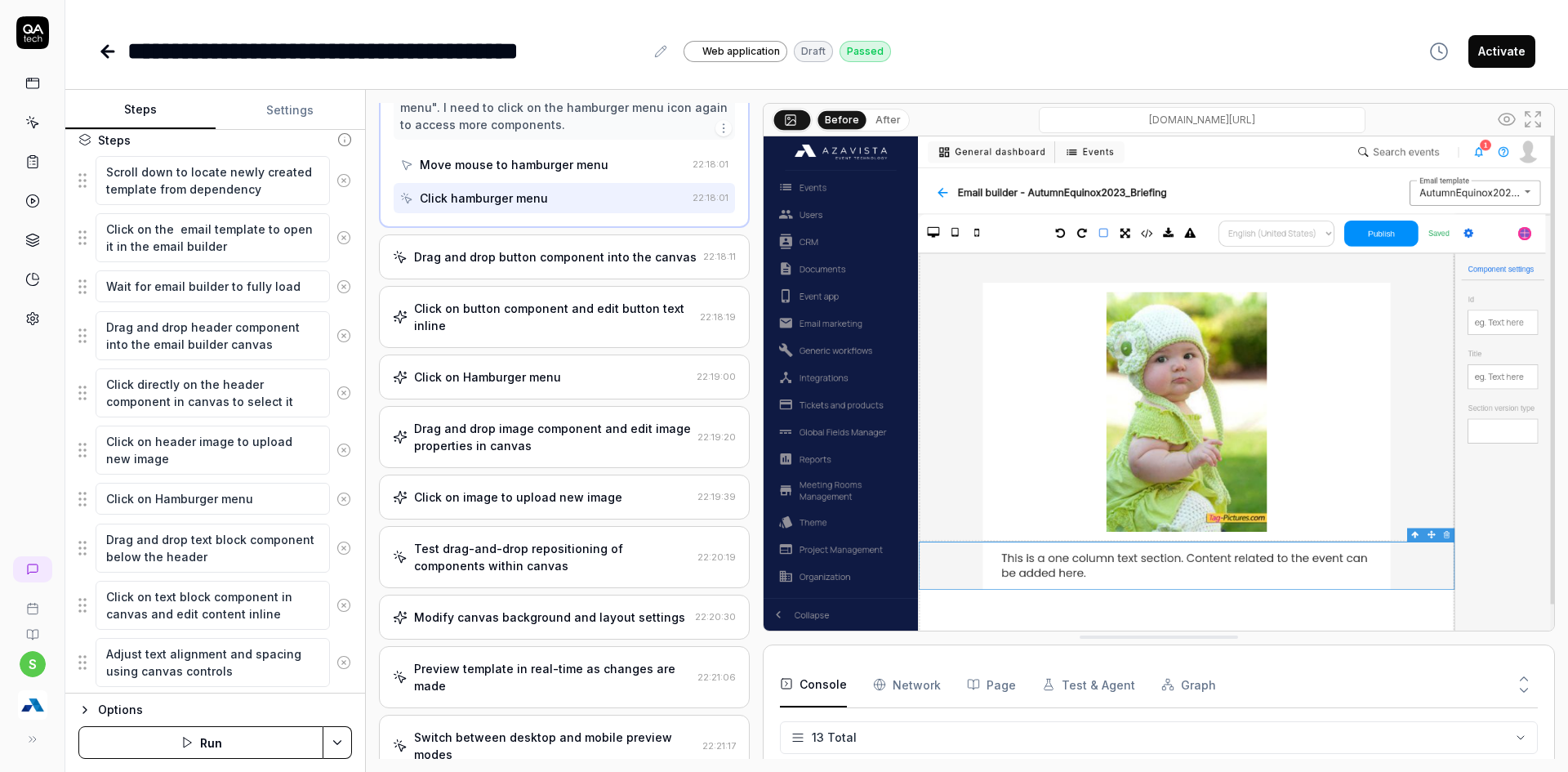
scroll to position [814, 0]
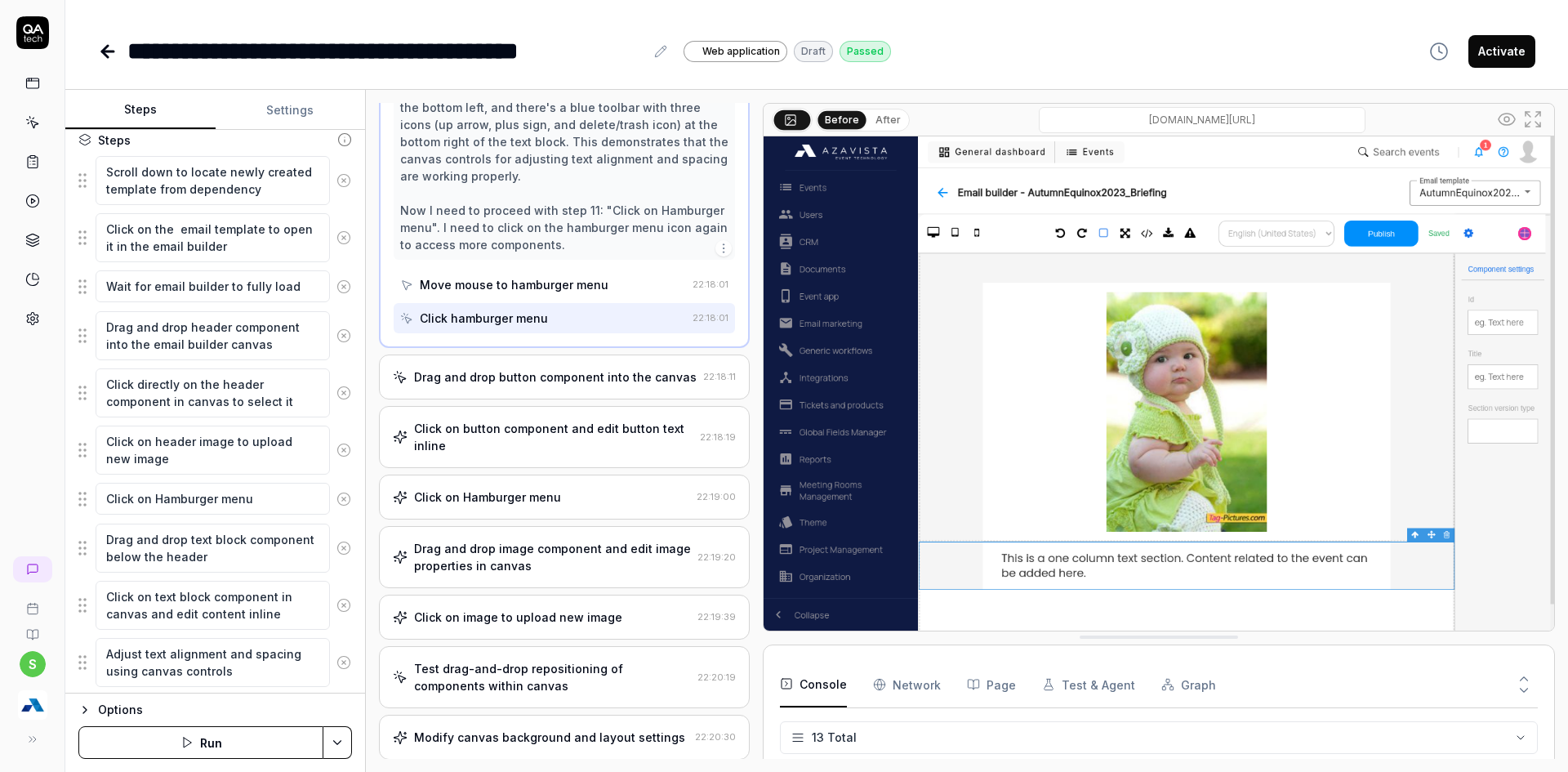
click at [525, 449] on div "Click on button component and edit button text inline" at bounding box center [553, 437] width 280 height 35
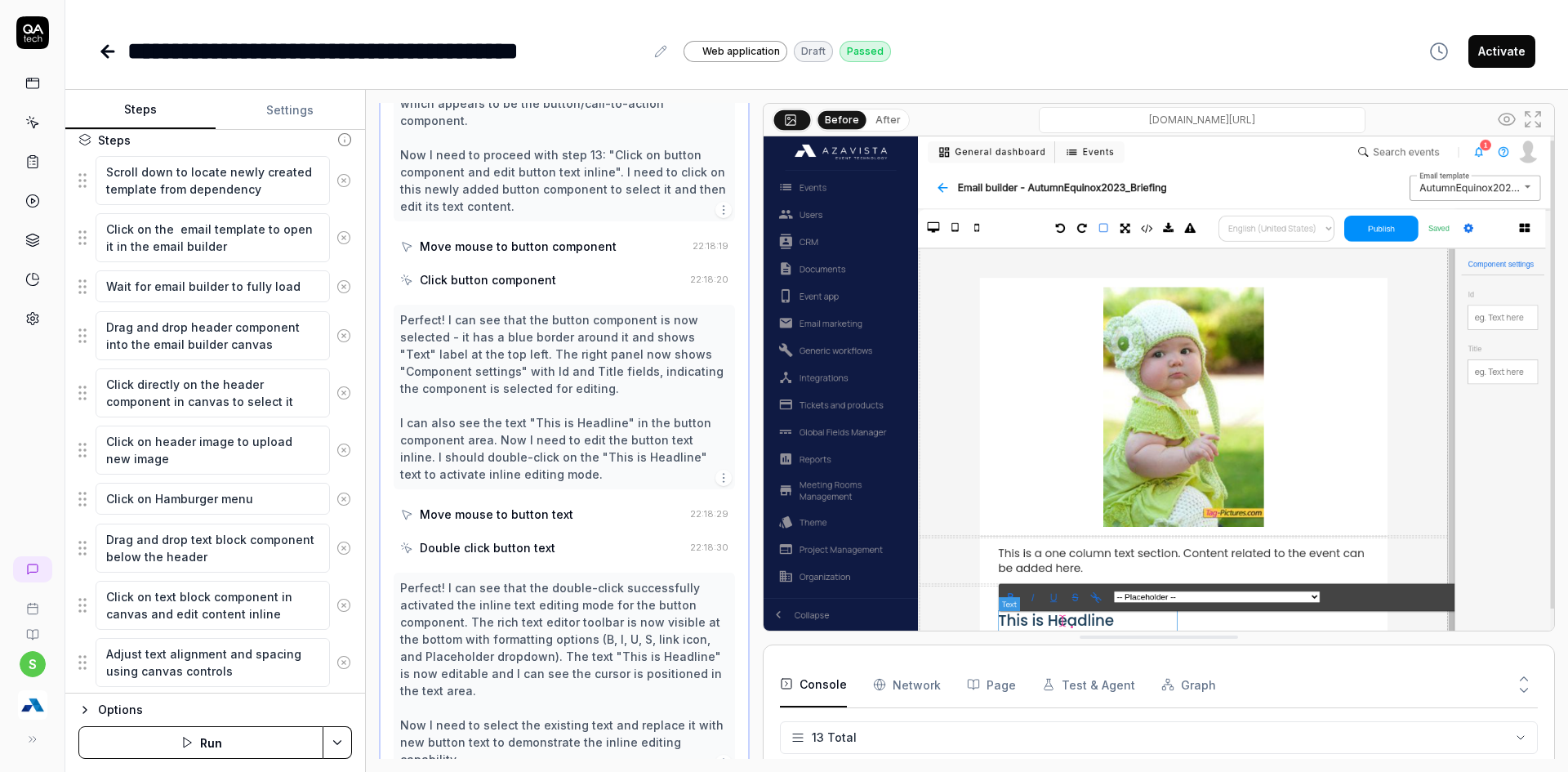
scroll to position [884, 0]
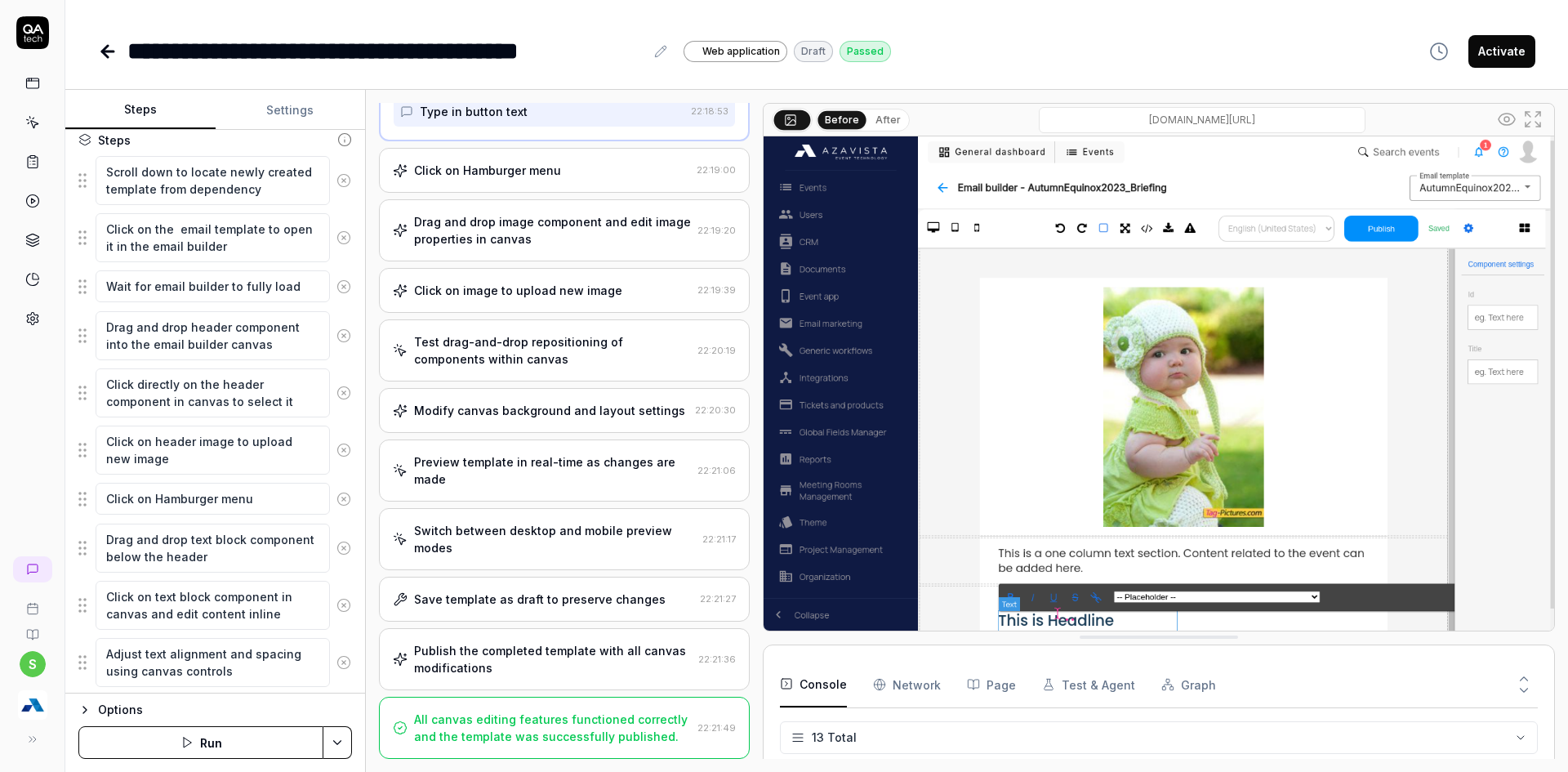
click at [667, 471] on div "Preview template in real-time as changes are made" at bounding box center [552, 471] width 277 height 35
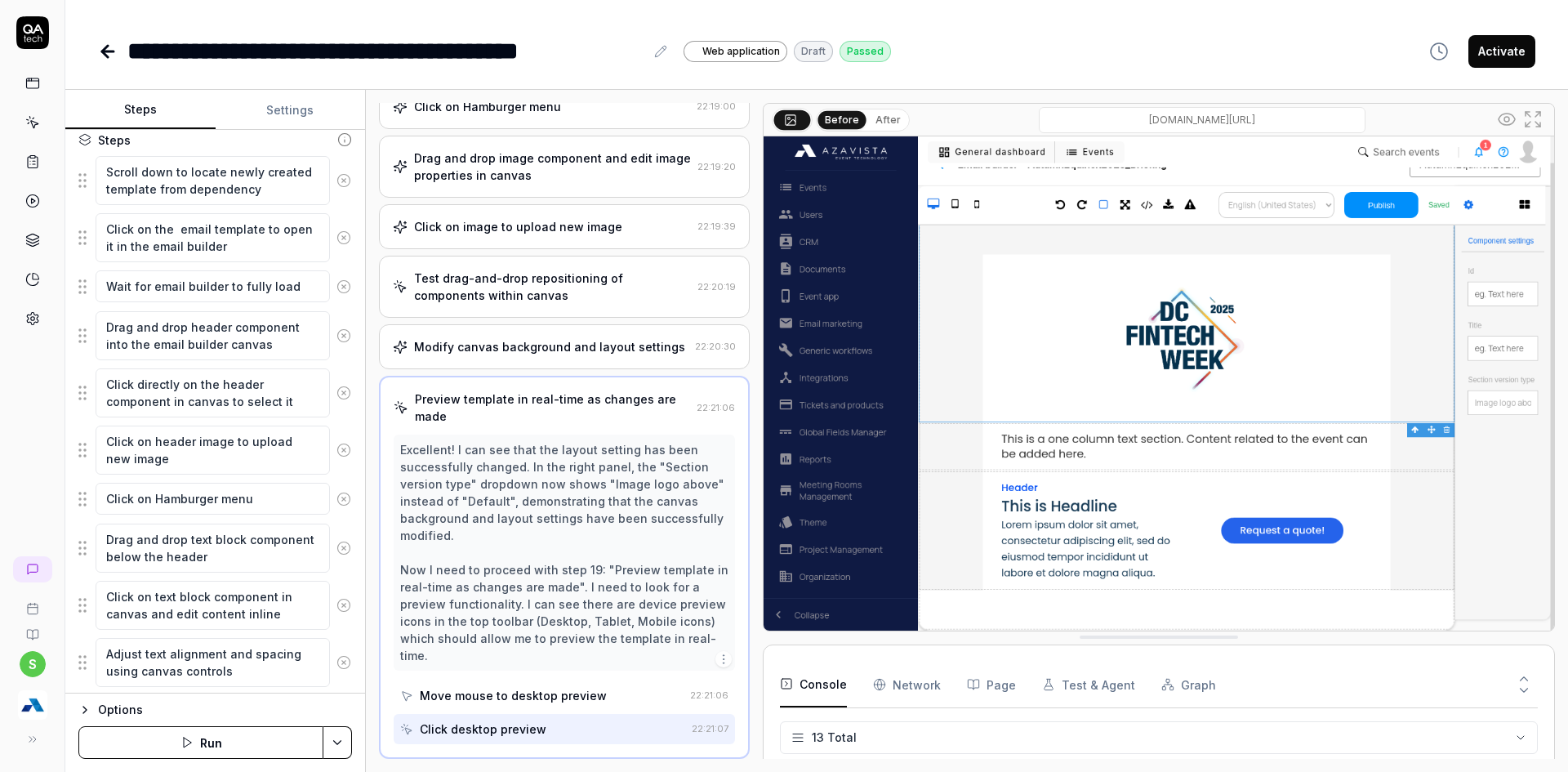
click at [527, 351] on div "Modify canvas background and layout settings" at bounding box center [550, 347] width 271 height 17
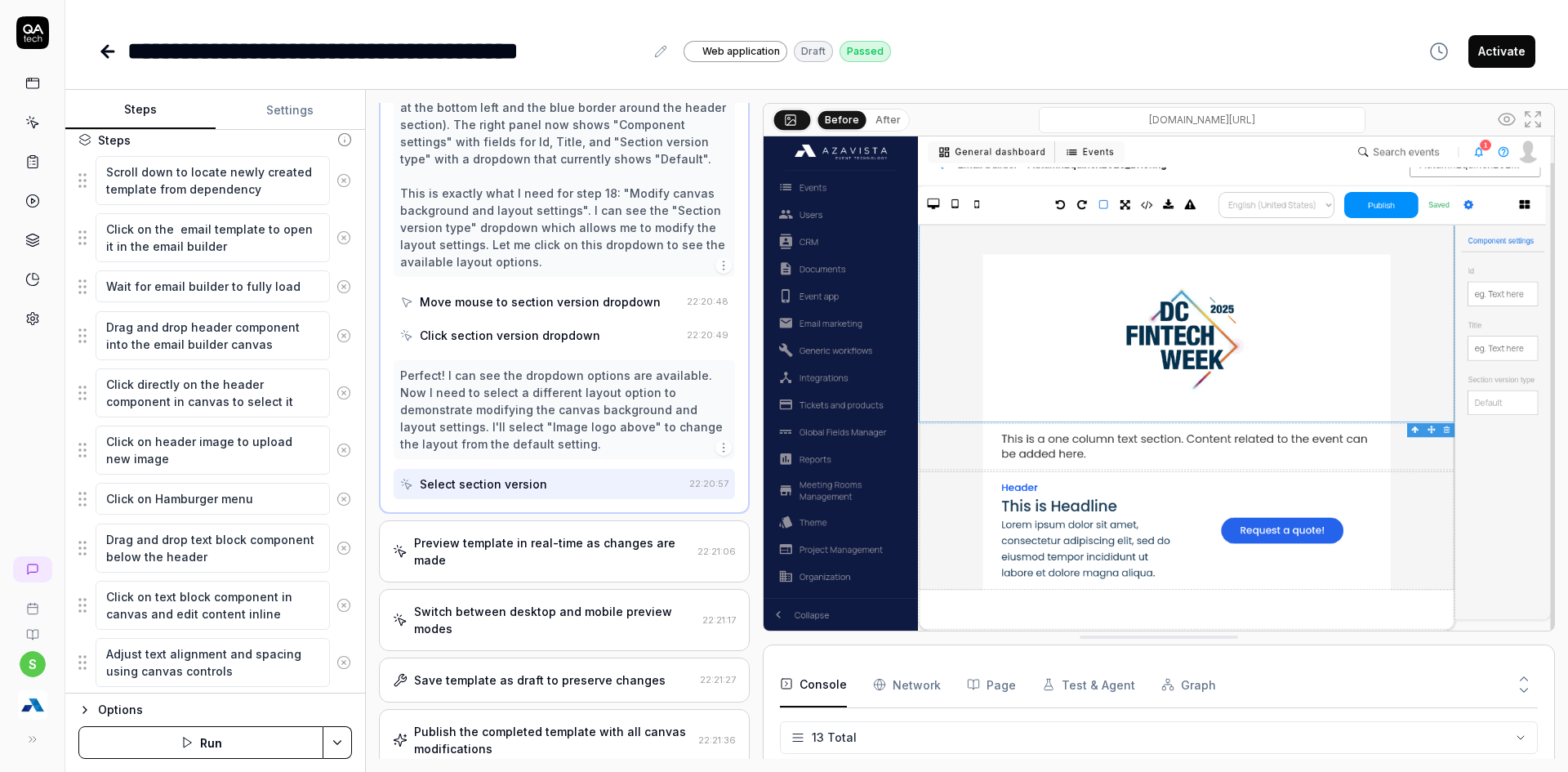
scroll to position [2032, 0]
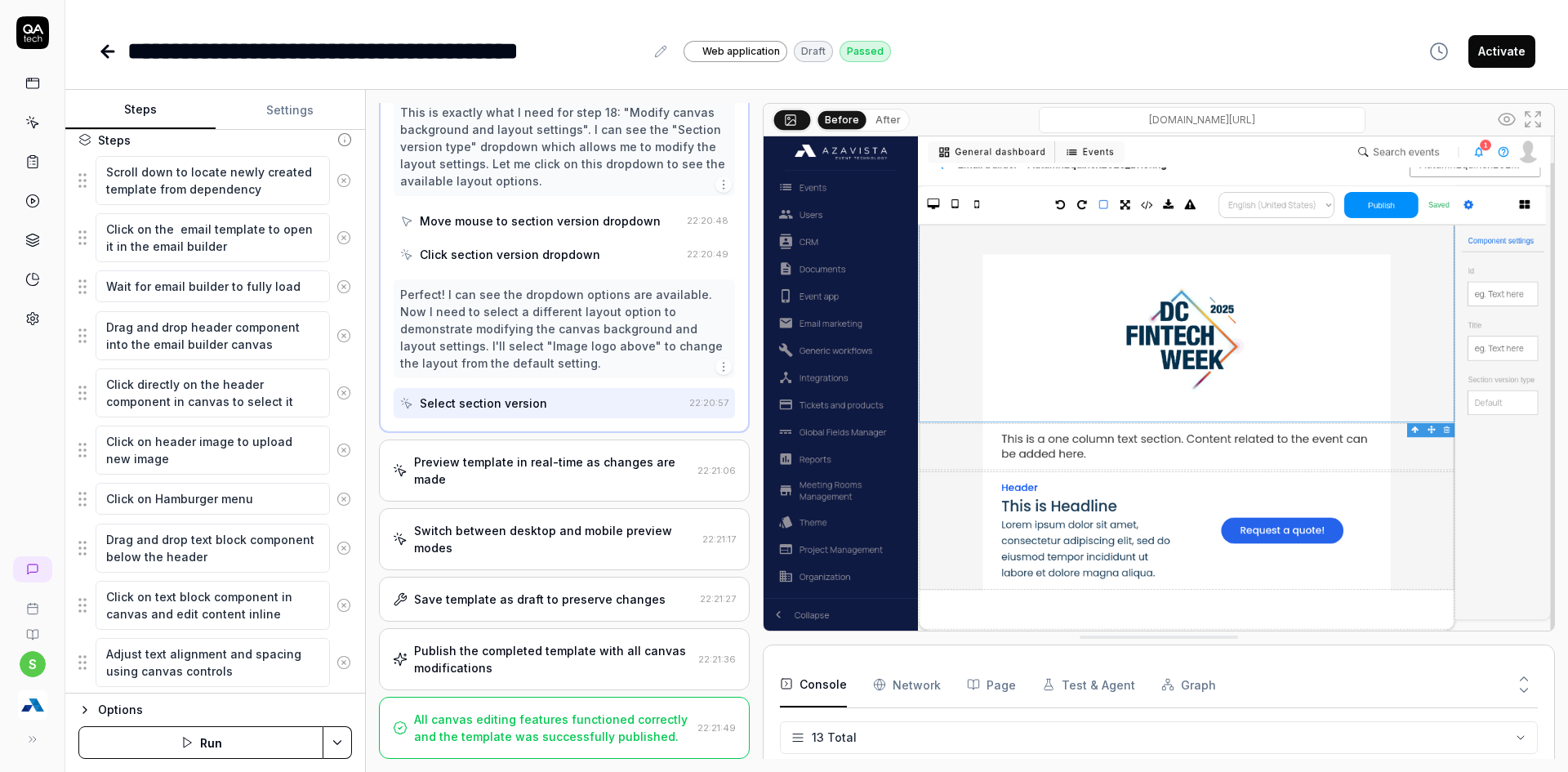
click at [509, 524] on div "Switch between desktop and mobile preview modes" at bounding box center [554, 539] width 282 height 35
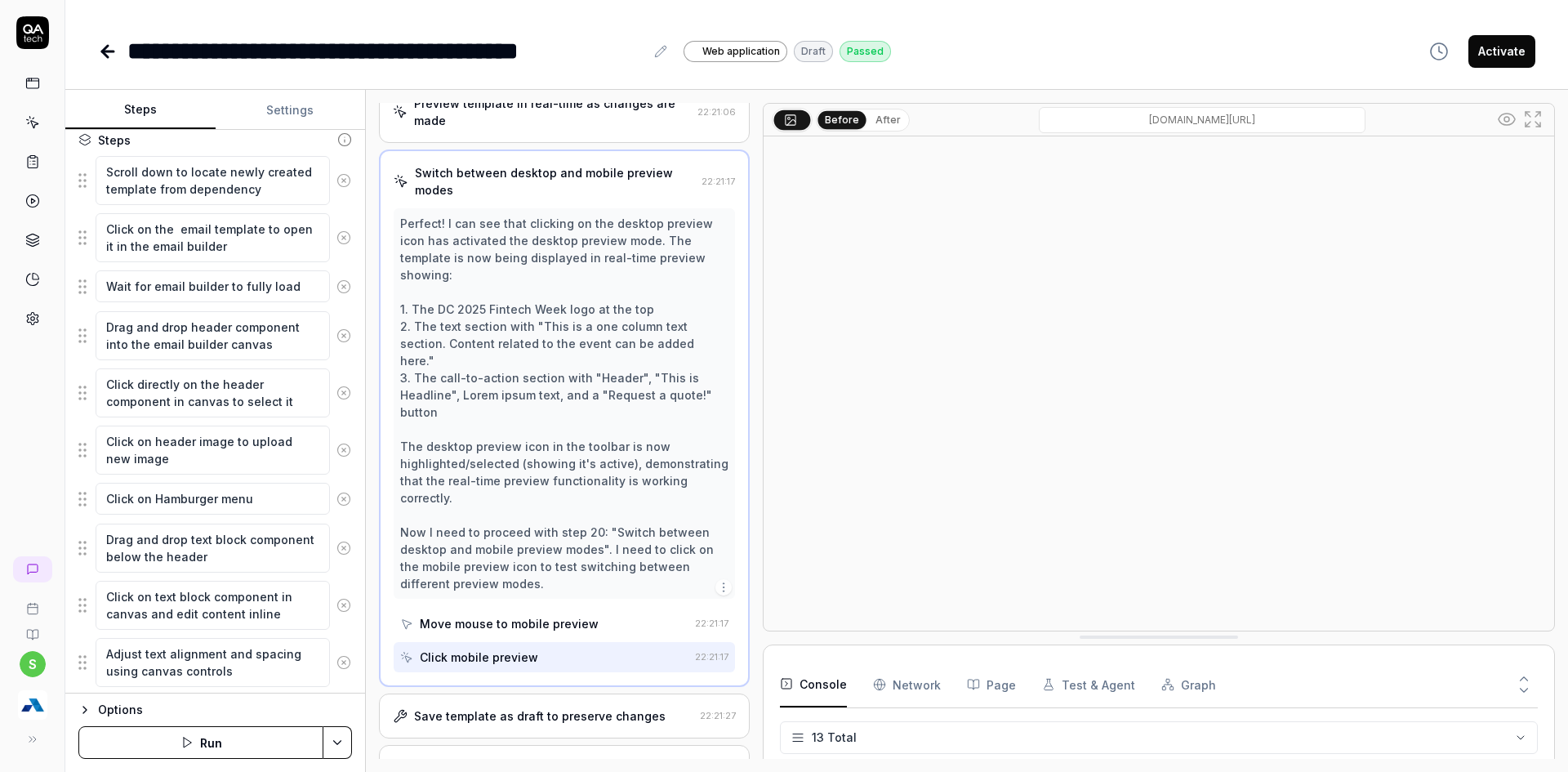
scroll to position [1296, 0]
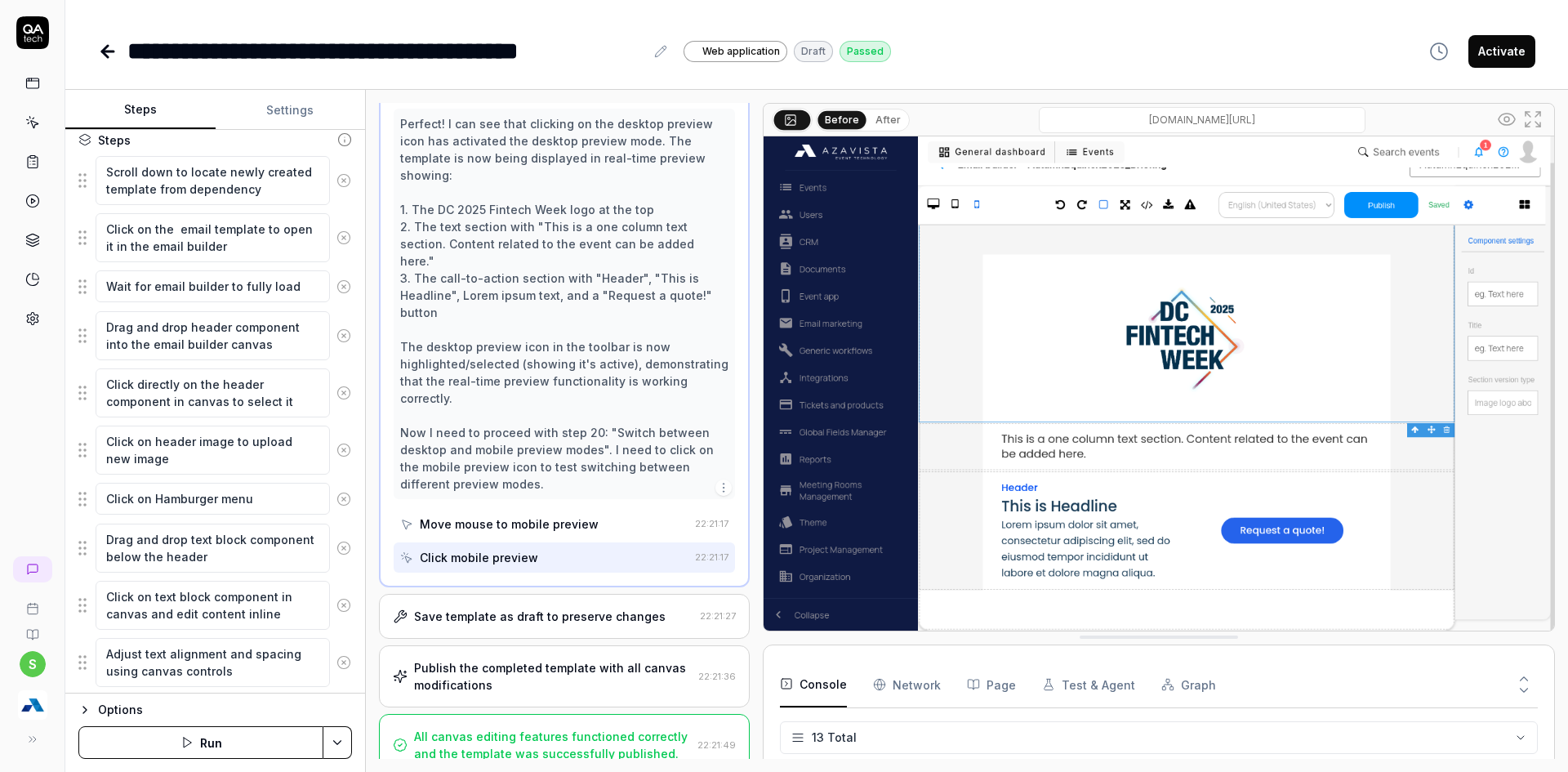
click at [518, 608] on div "Save template as draft to preserve changes" at bounding box center [540, 616] width 252 height 17
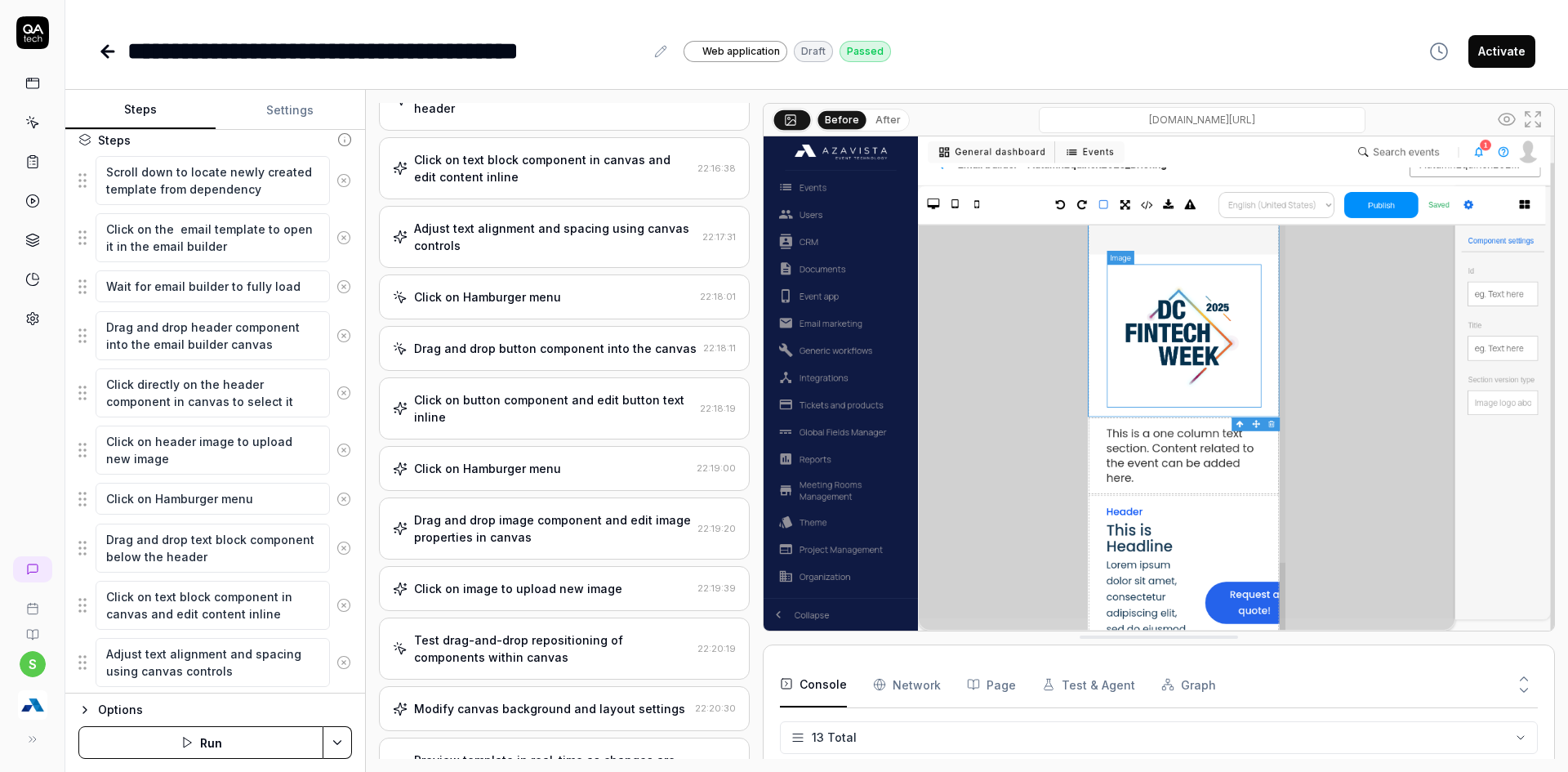
click at [518, 589] on div "Click on image to upload new image" at bounding box center [518, 588] width 208 height 17
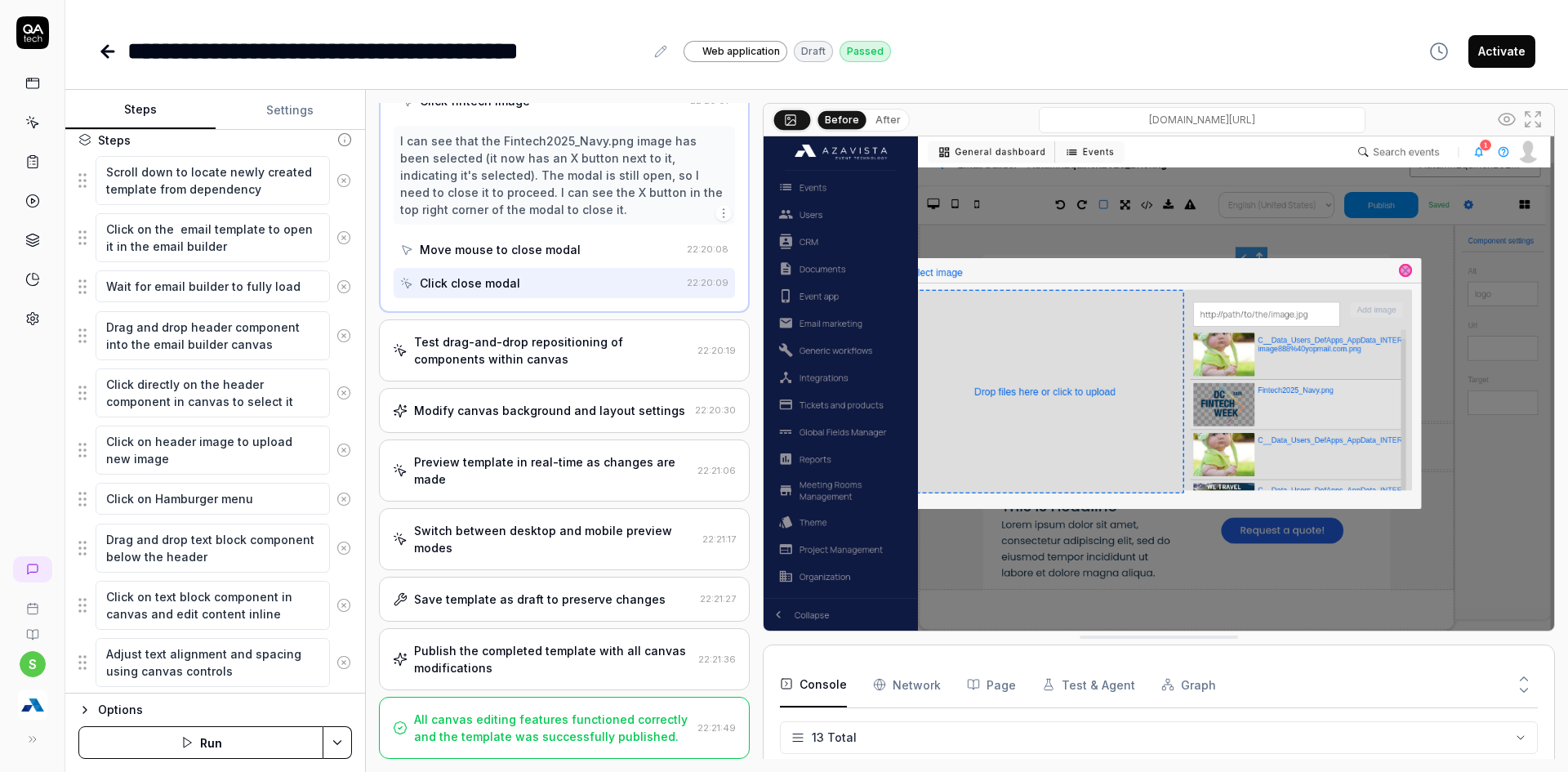
click at [518, 591] on div "Save template as draft to preserve changes" at bounding box center [540, 600] width 252 height 17
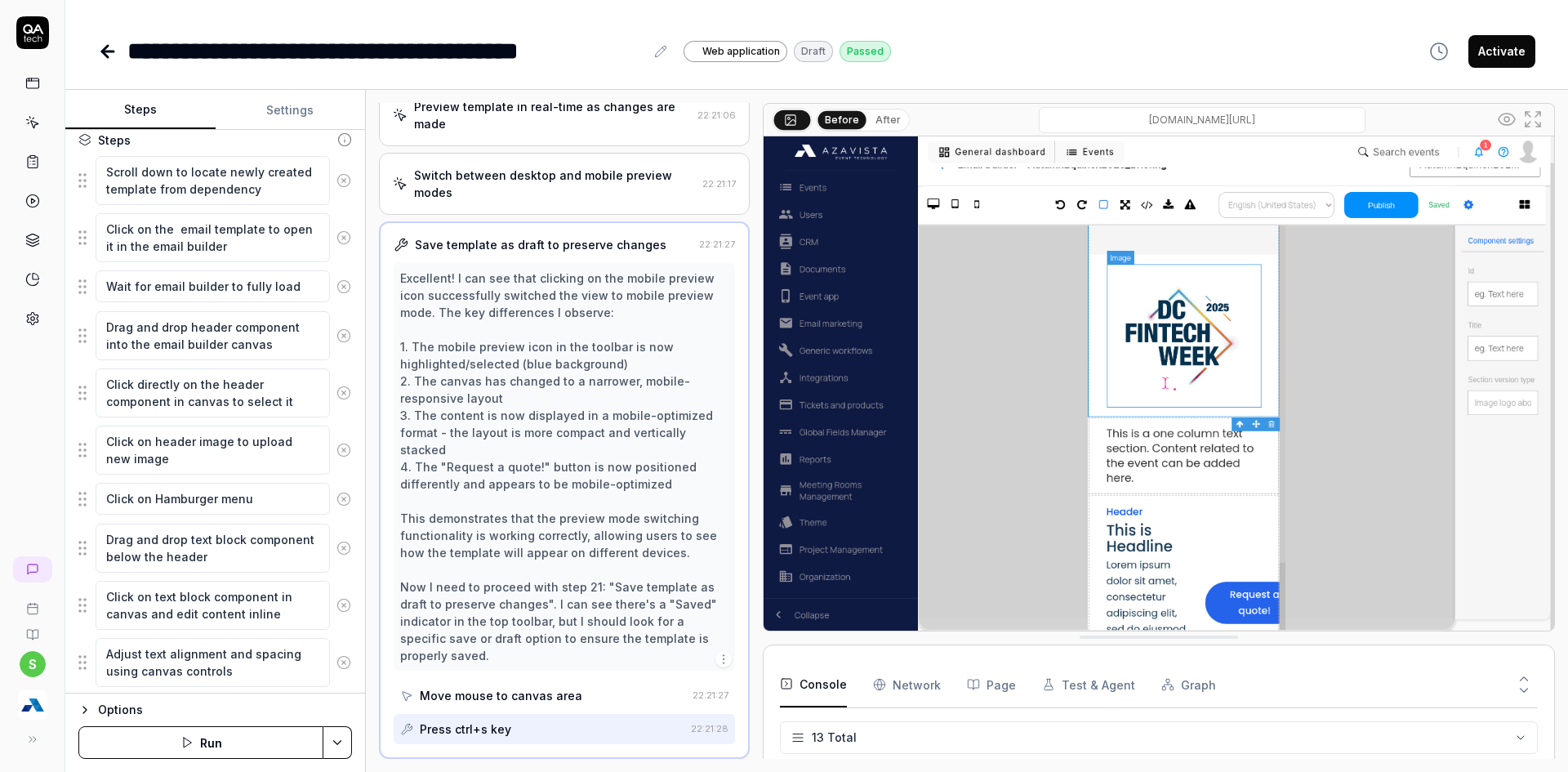
scroll to position [1331, 0]
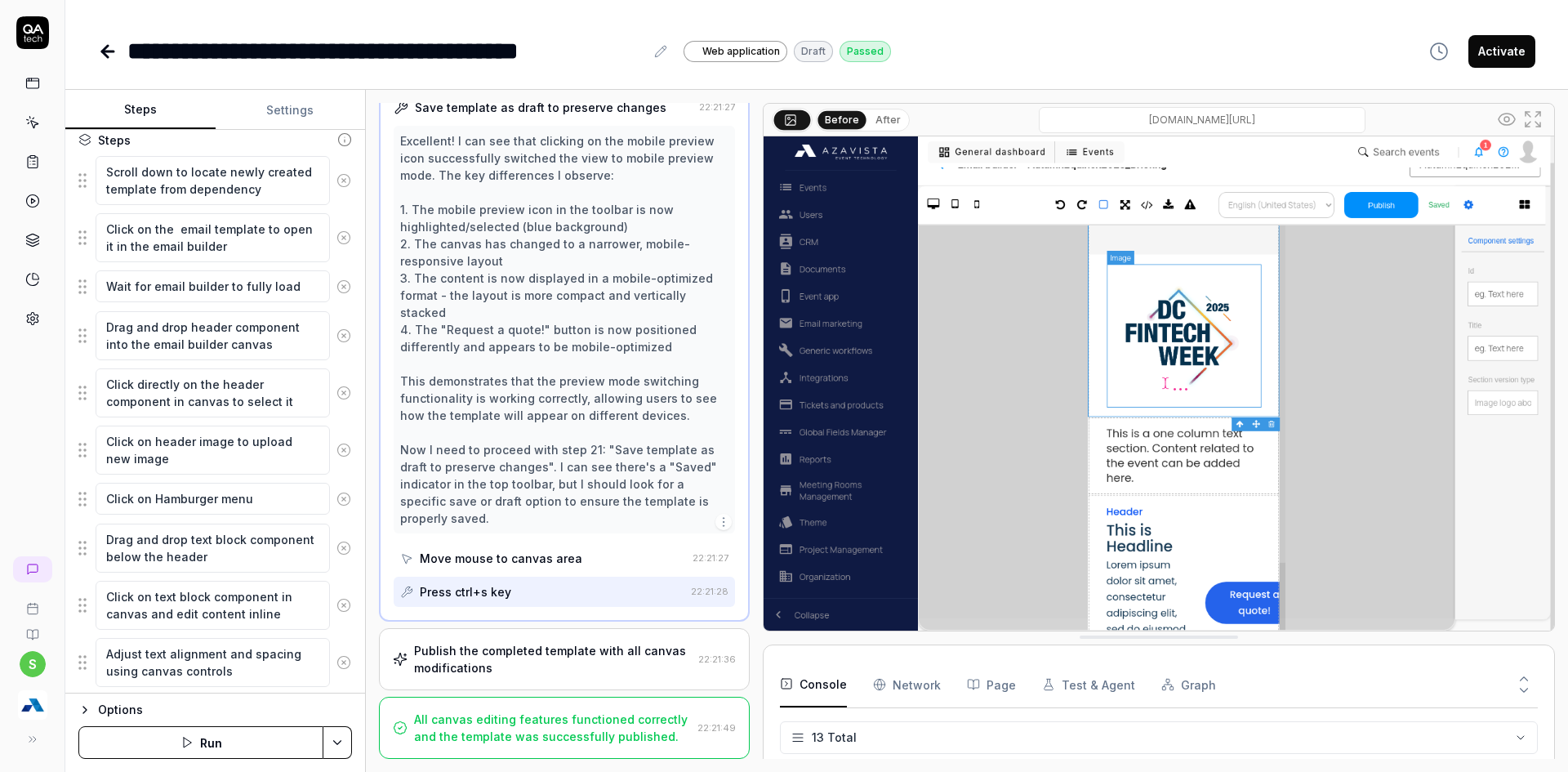
click at [481, 653] on div "Publish the completed template with all canvas modifications" at bounding box center [552, 660] width 278 height 35
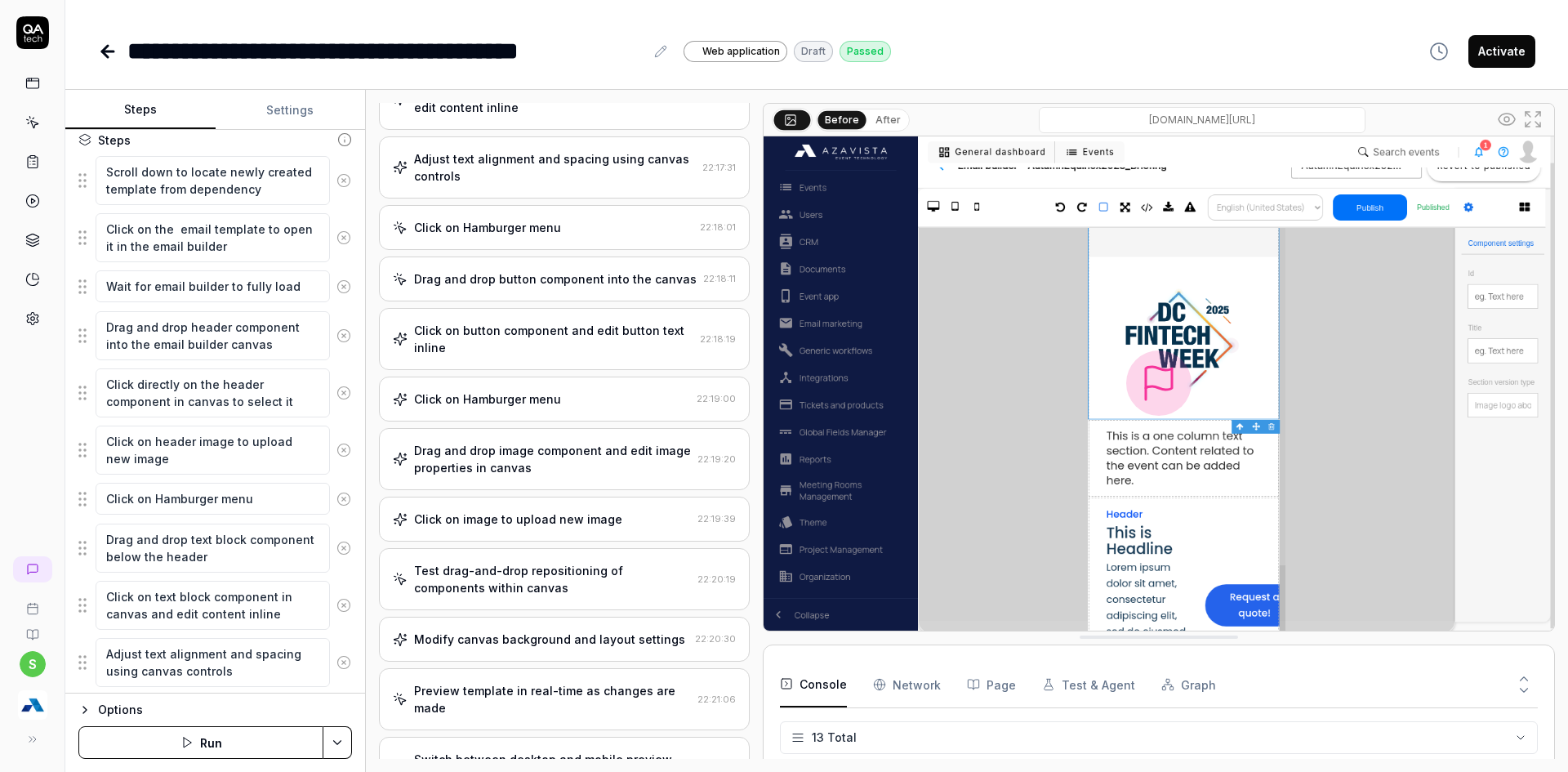
scroll to position [502, 0]
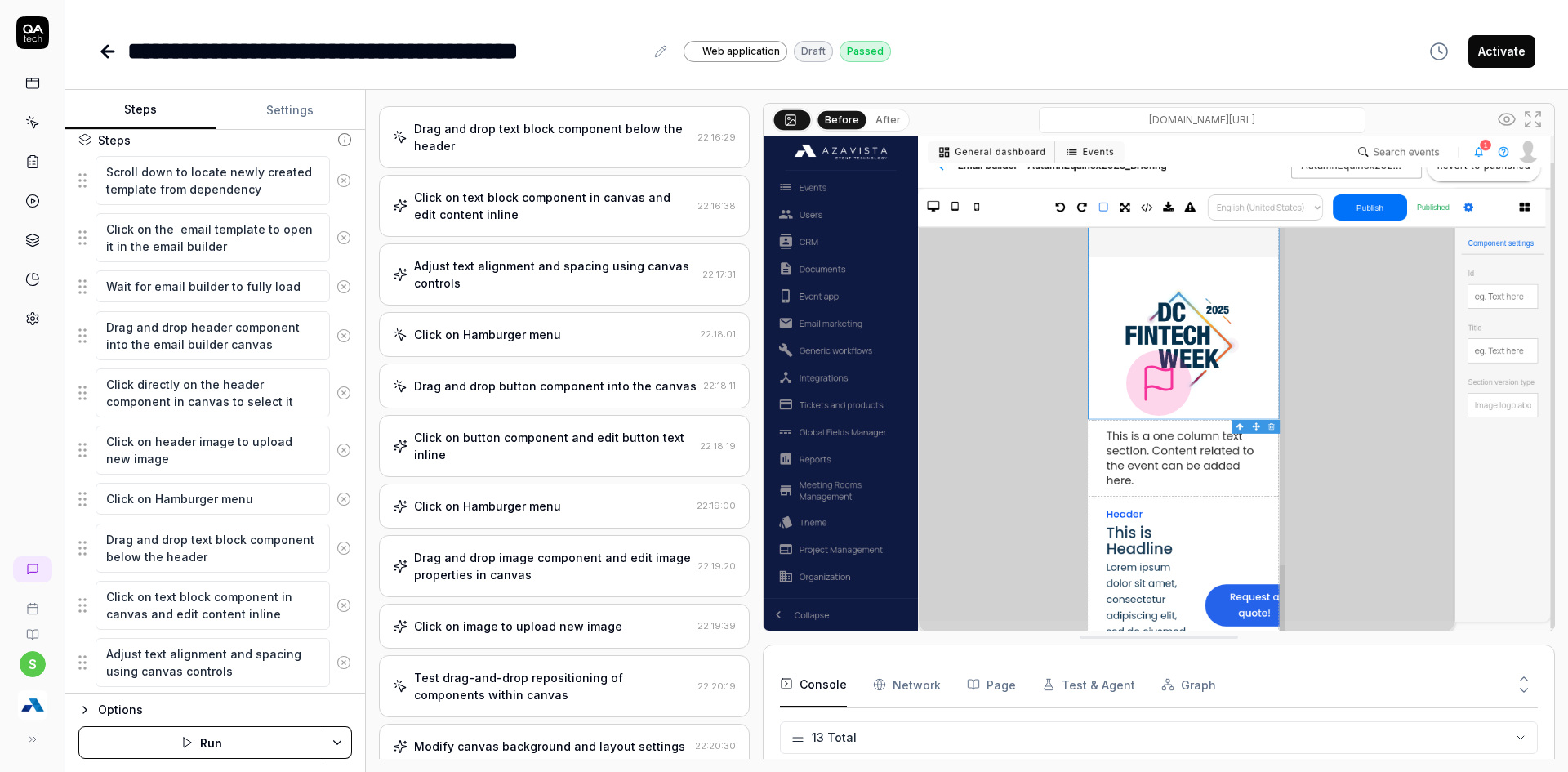
click at [285, 113] on button "Settings" at bounding box center [290, 110] width 150 height 39
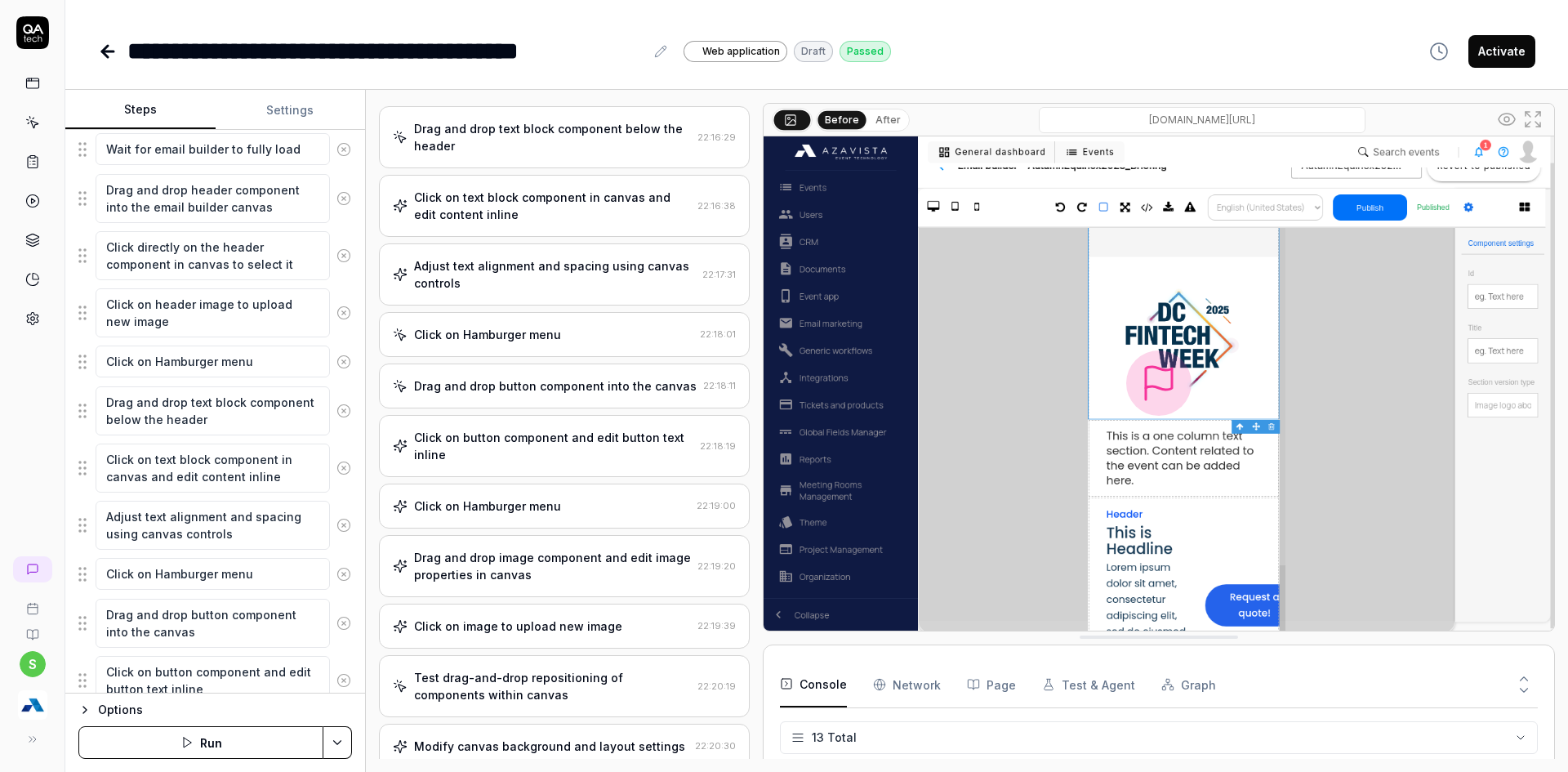
click at [173, 118] on button "Steps" at bounding box center [140, 110] width 150 height 39
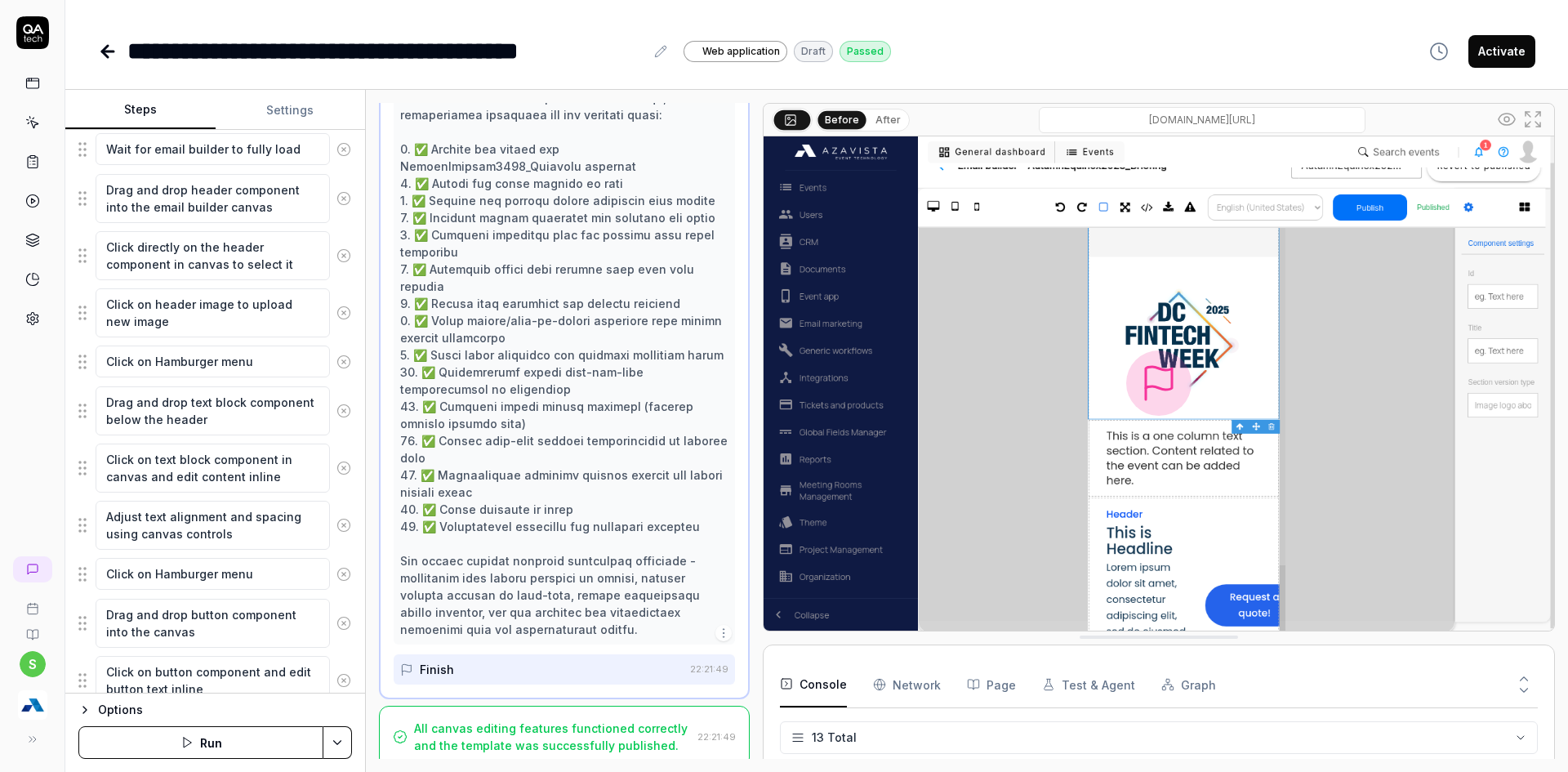
scroll to position [1891, 0]
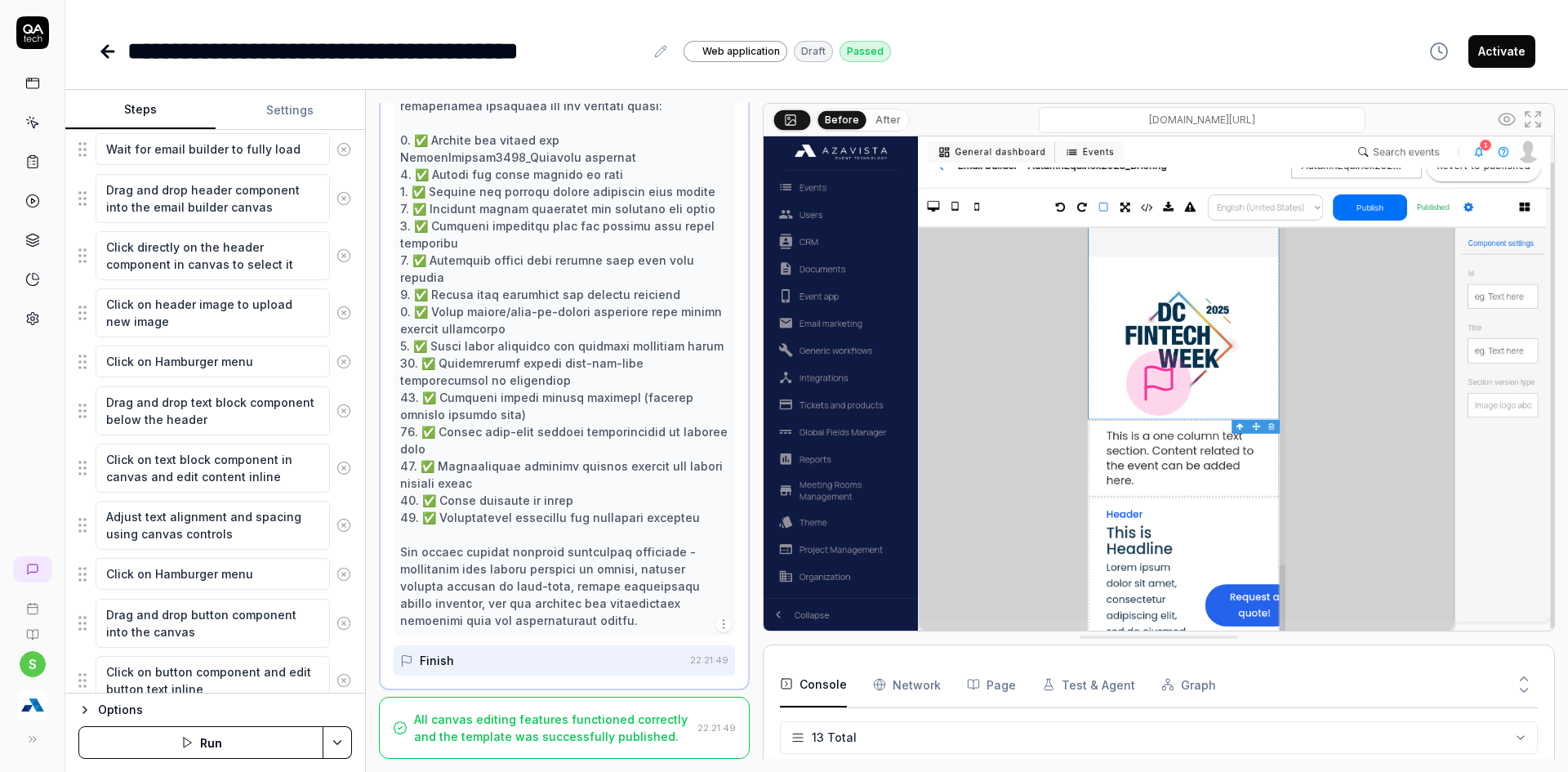
click at [520, 716] on div "All canvas editing features functioned correctly and the template was successfu…" at bounding box center [552, 728] width 277 height 35
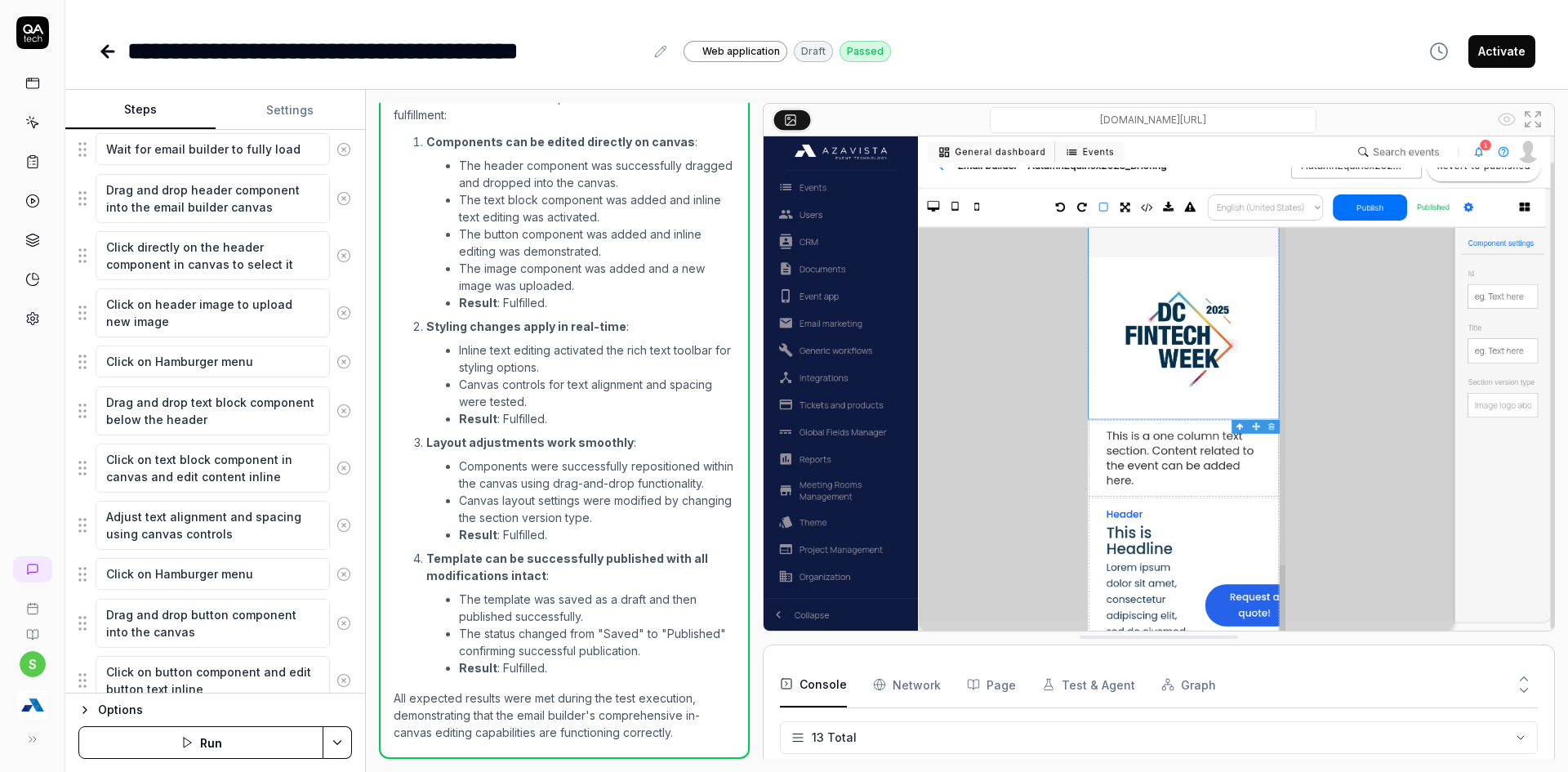
scroll to position [1697, 0]
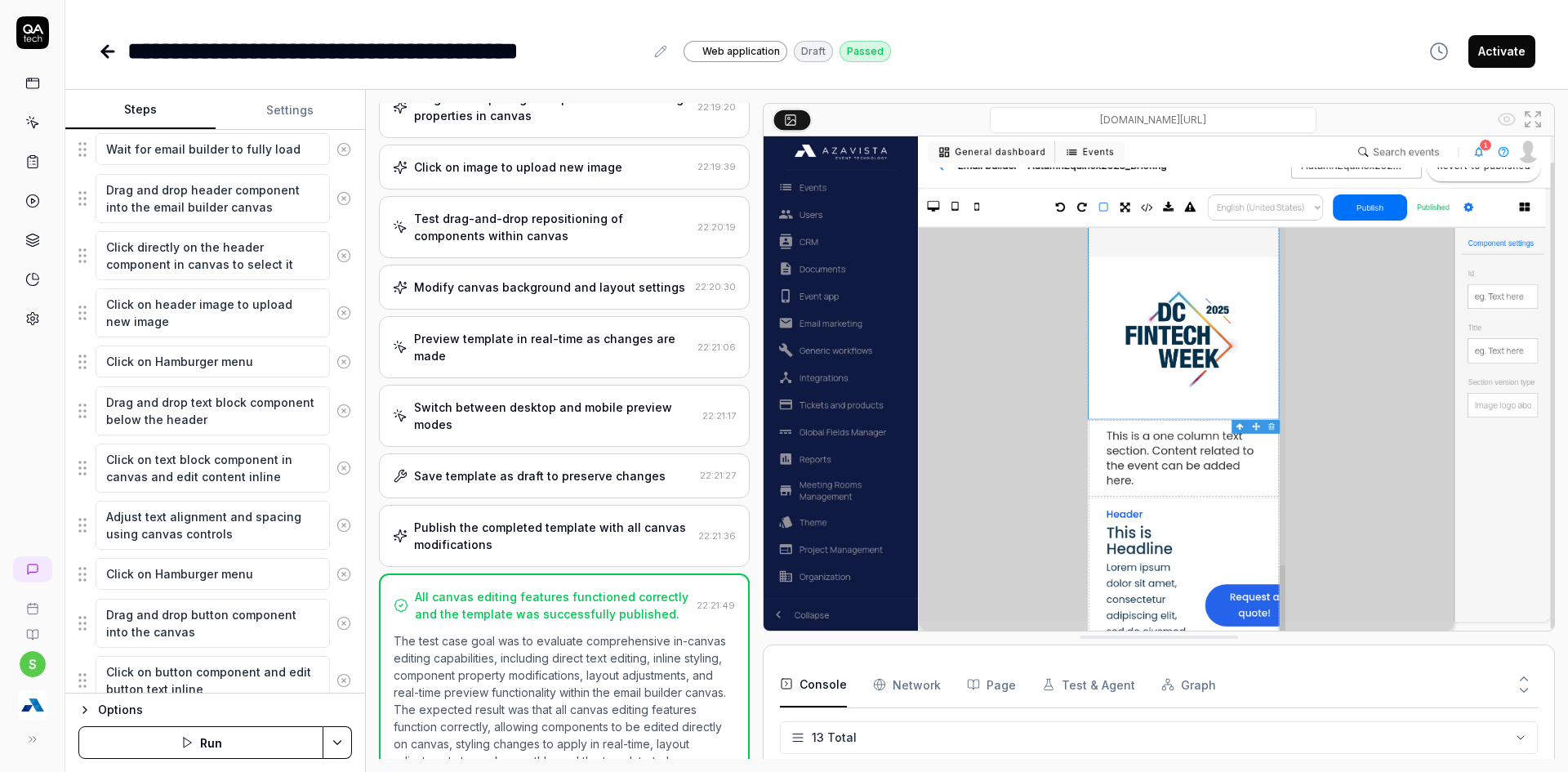
click at [530, 536] on div "Publish the completed template with all canvas modifications" at bounding box center [552, 536] width 278 height 35
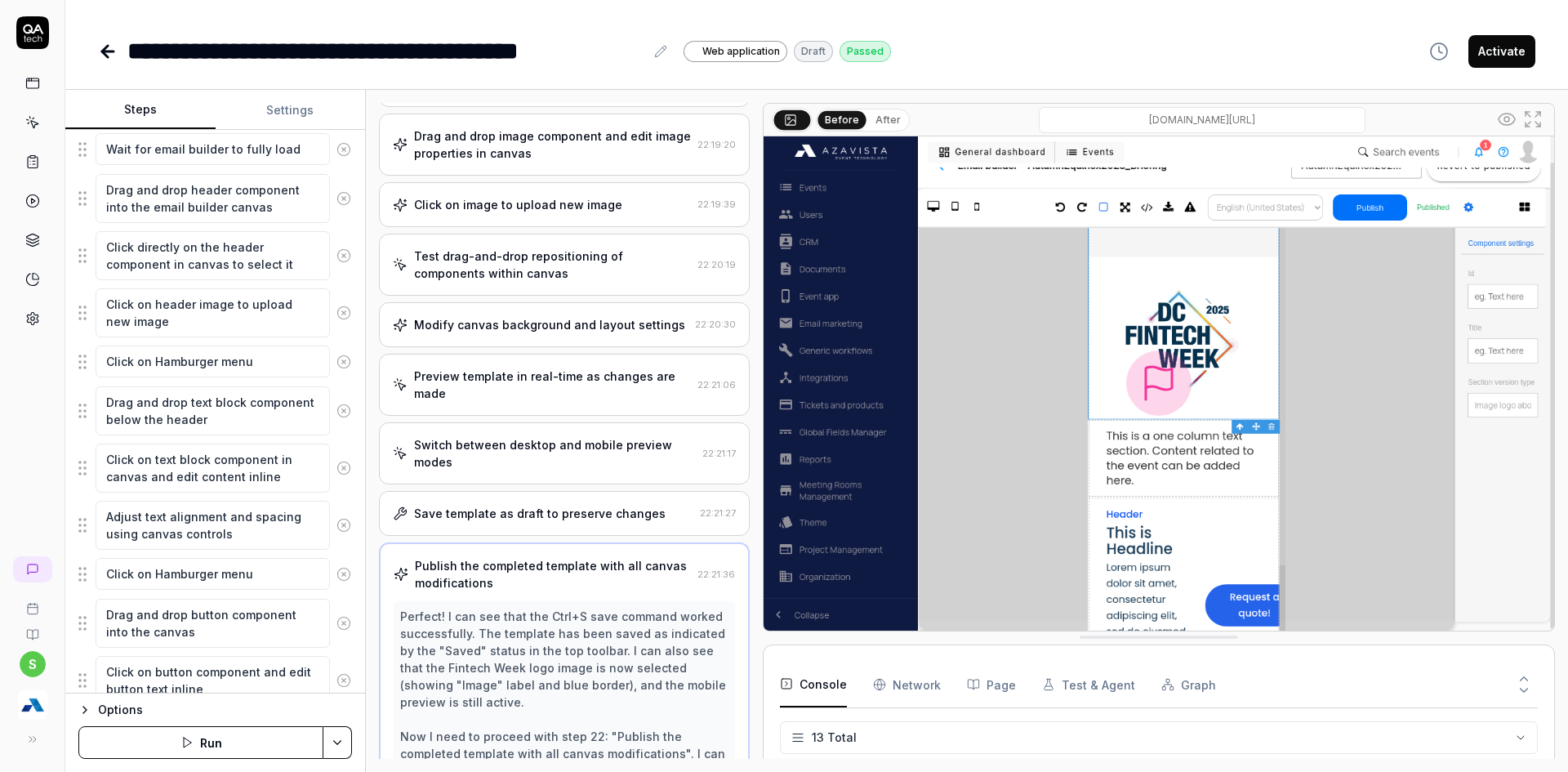
click at [485, 513] on div "Save template as draft to preserve changes" at bounding box center [540, 513] width 252 height 17
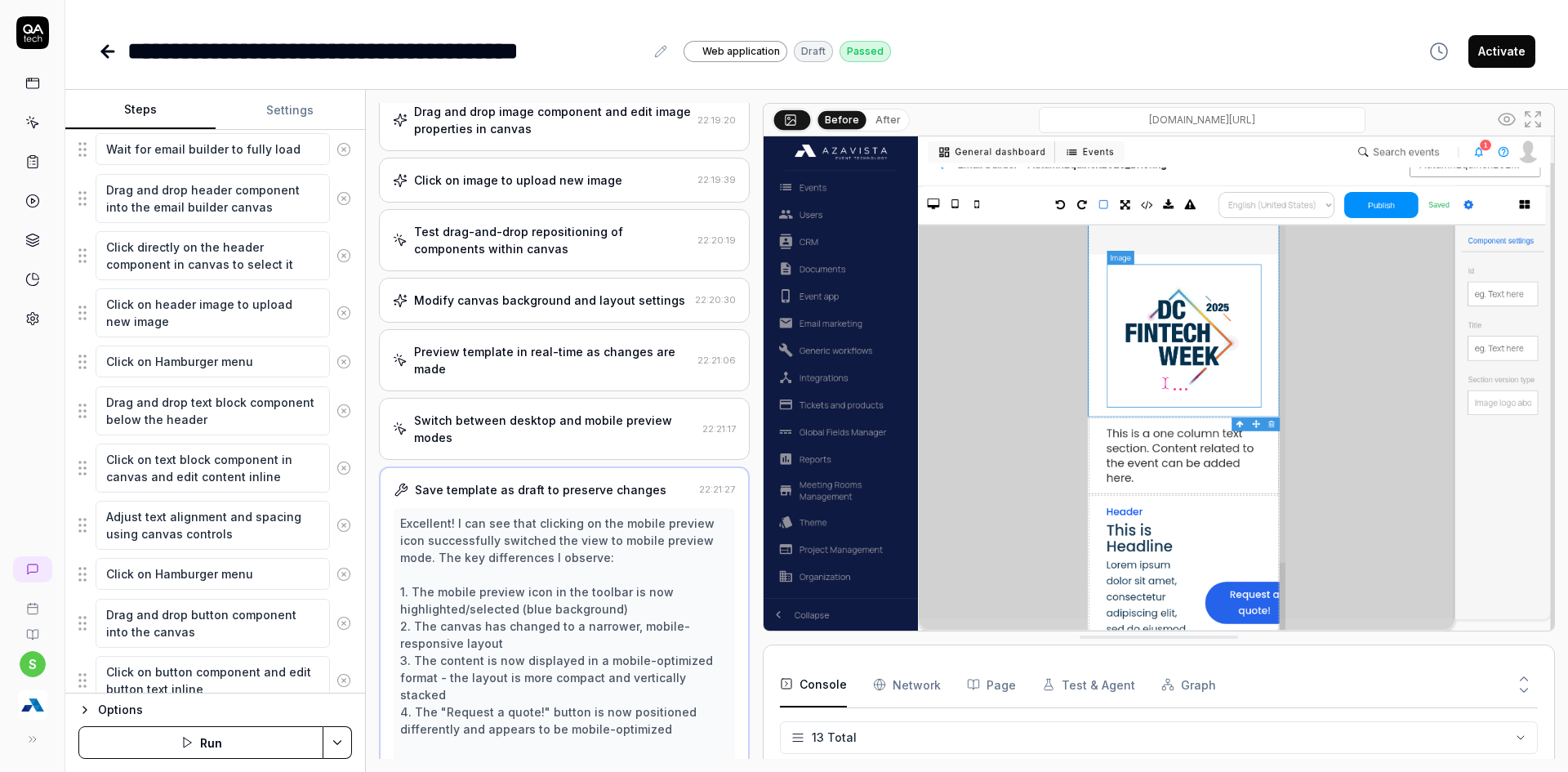
click at [527, 426] on div "Switch between desktop and mobile preview modes" at bounding box center [554, 429] width 282 height 35
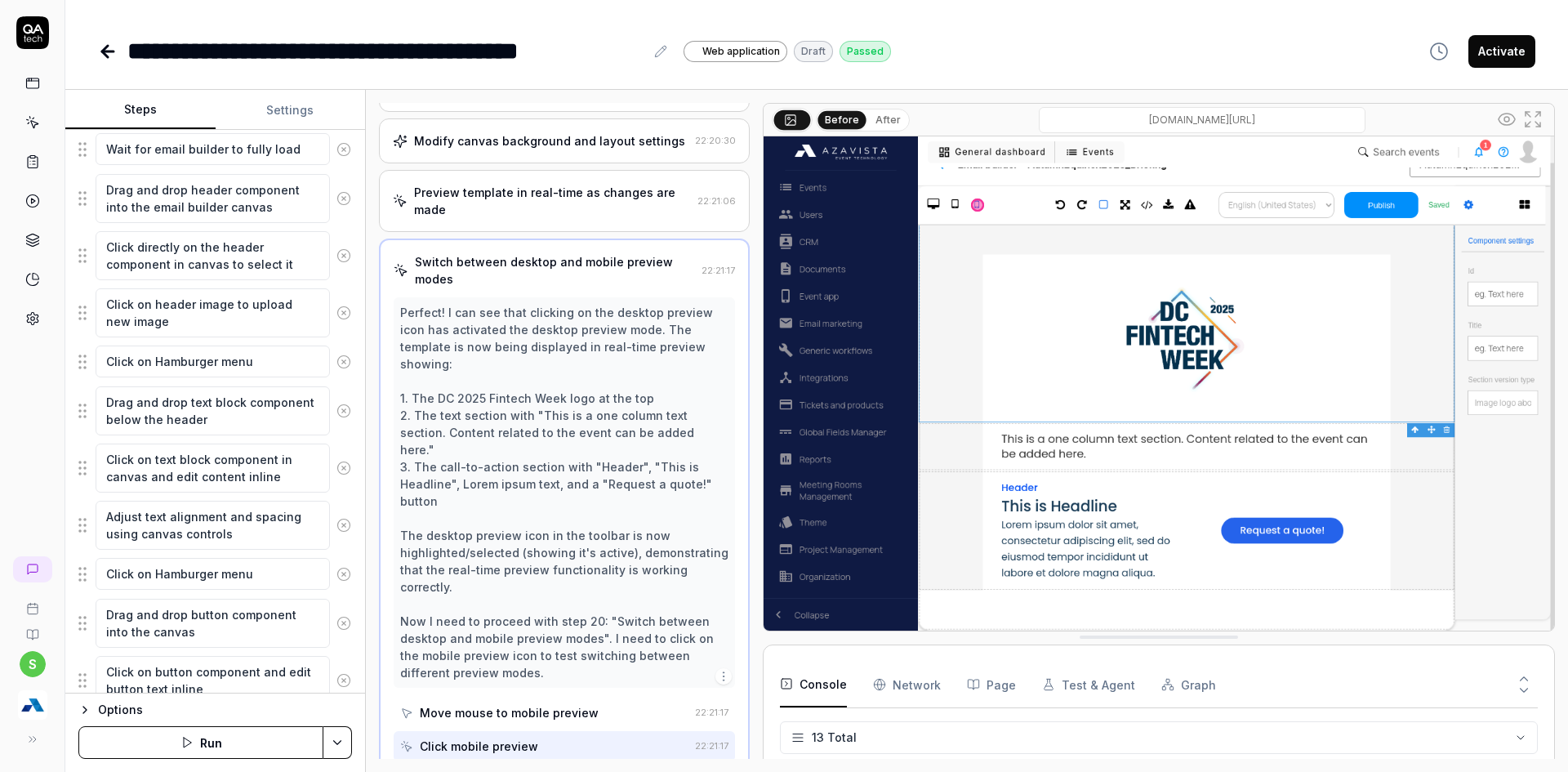
scroll to position [862, 0]
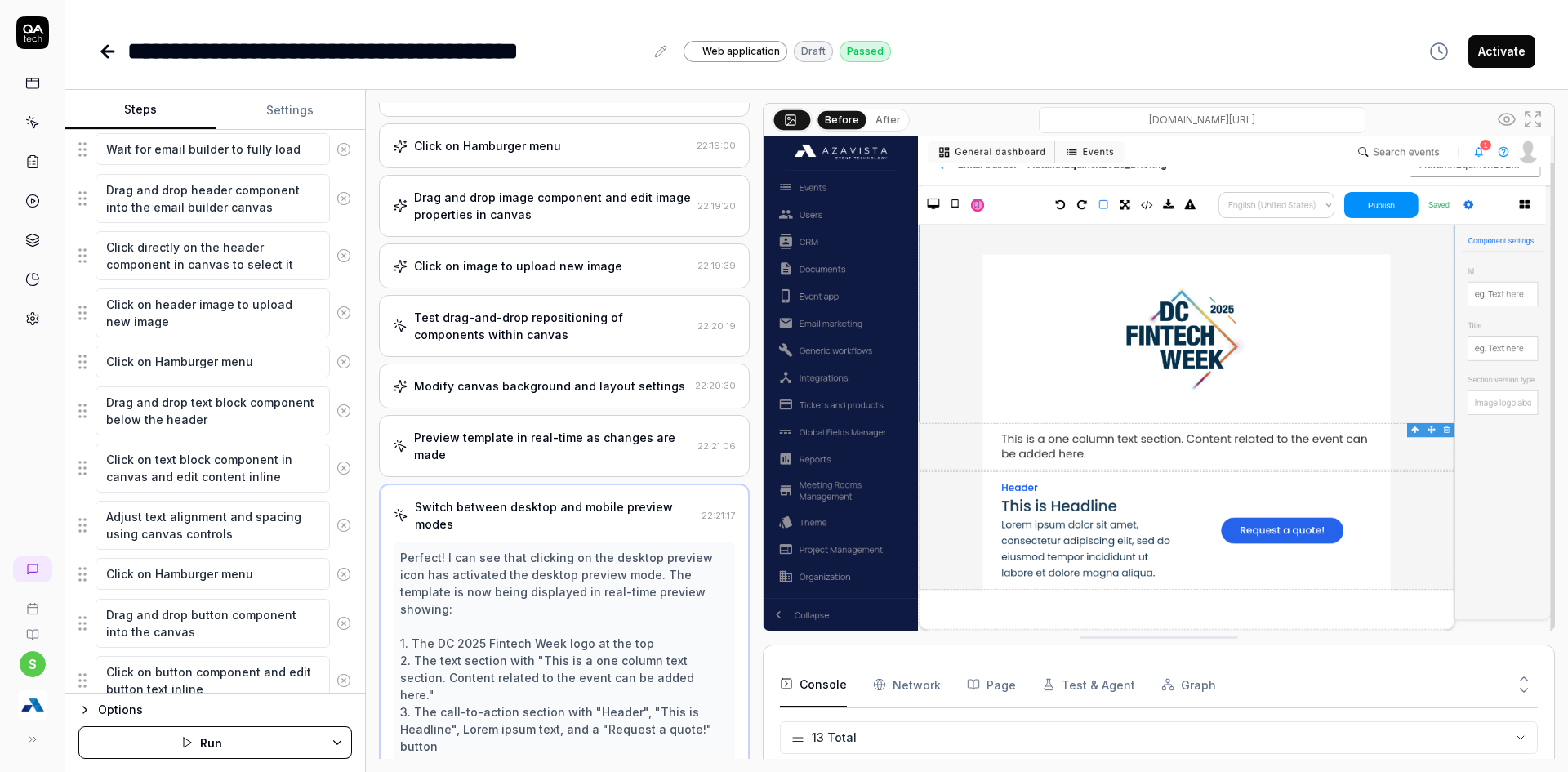
click at [493, 458] on div "Preview template in real-time as changes are made" at bounding box center [552, 446] width 277 height 35
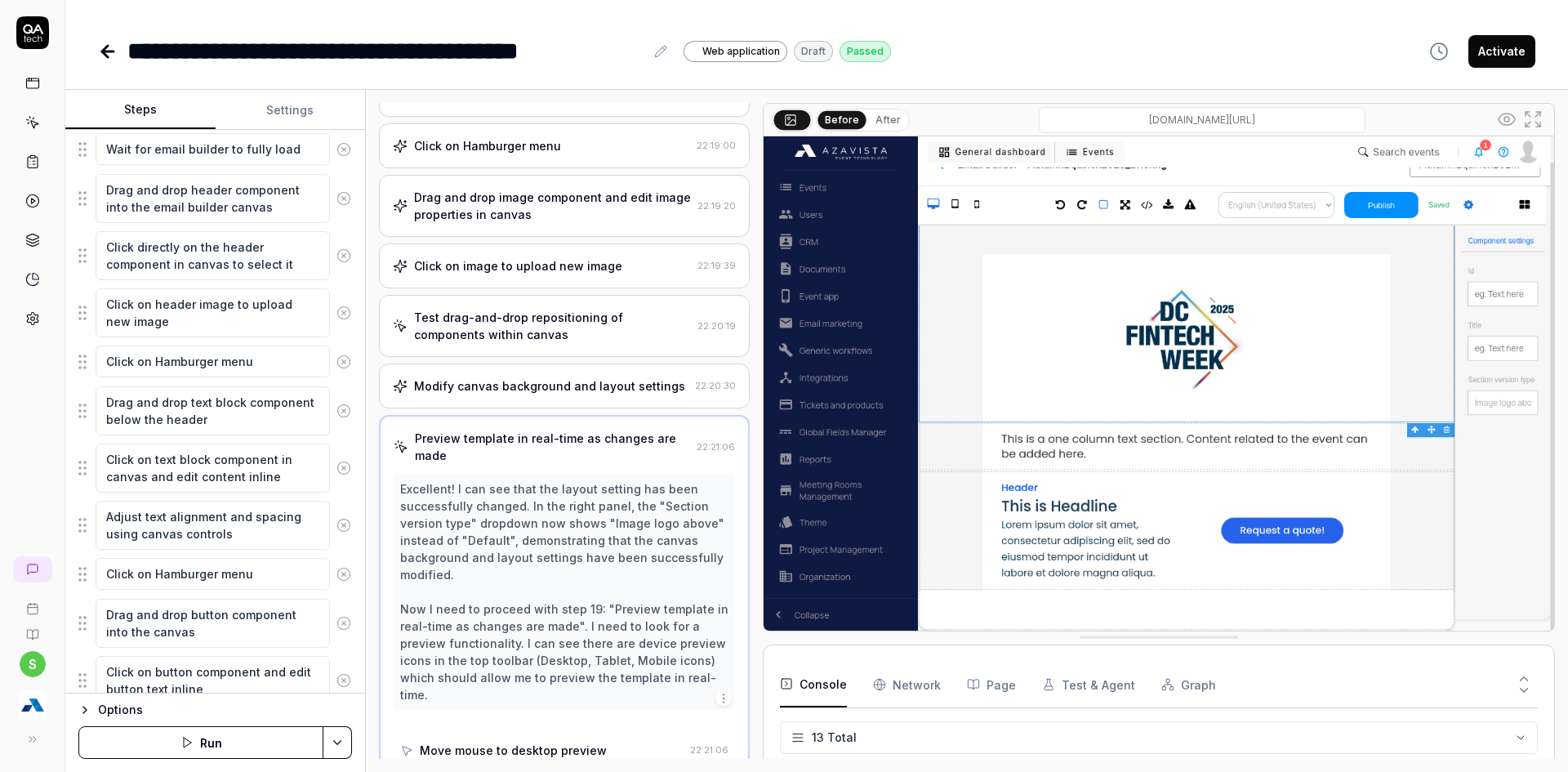
scroll to position [901, 0]
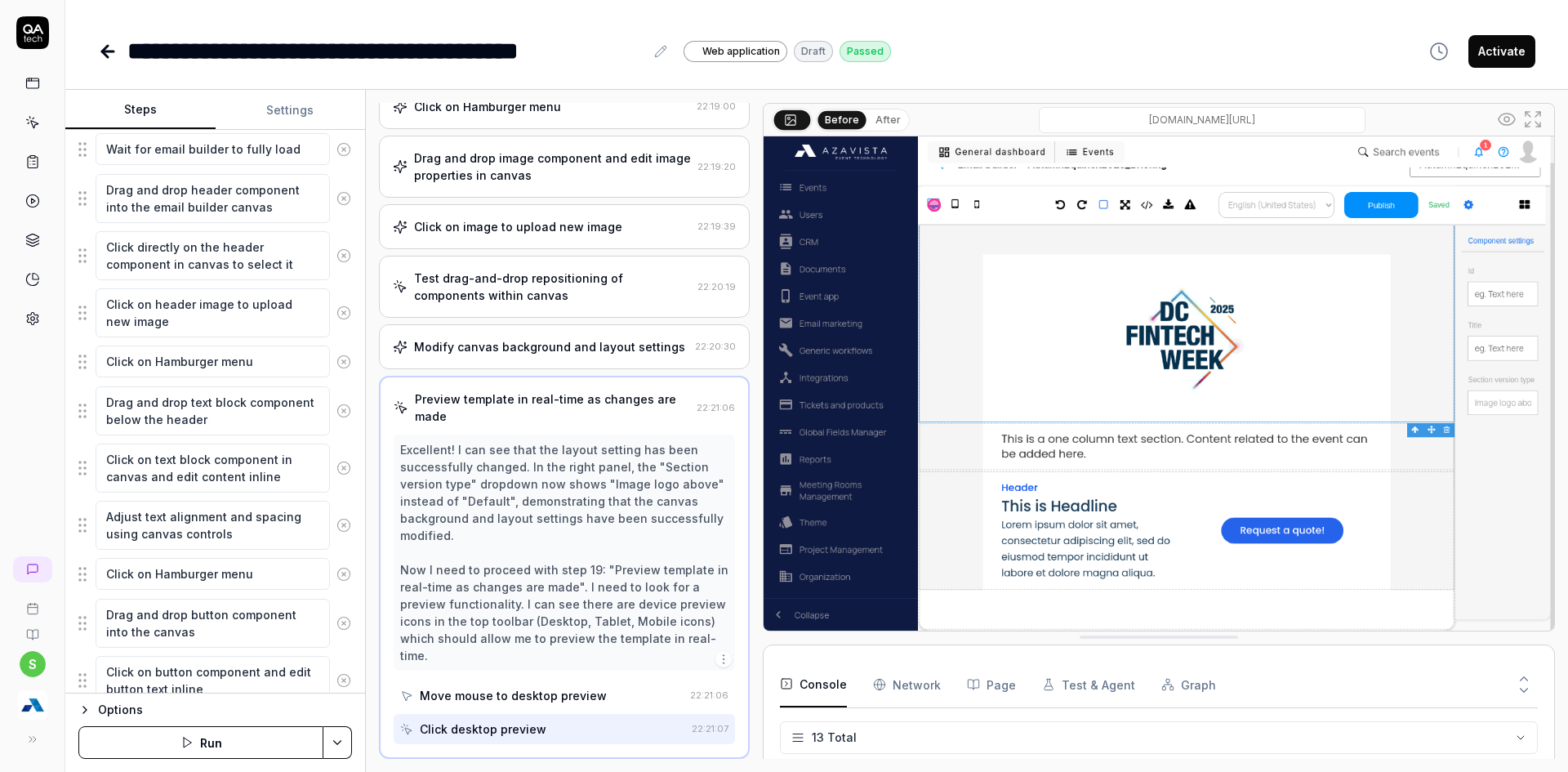
click at [508, 360] on div "Modify canvas background and layout settings 22:20:30" at bounding box center [564, 346] width 371 height 45
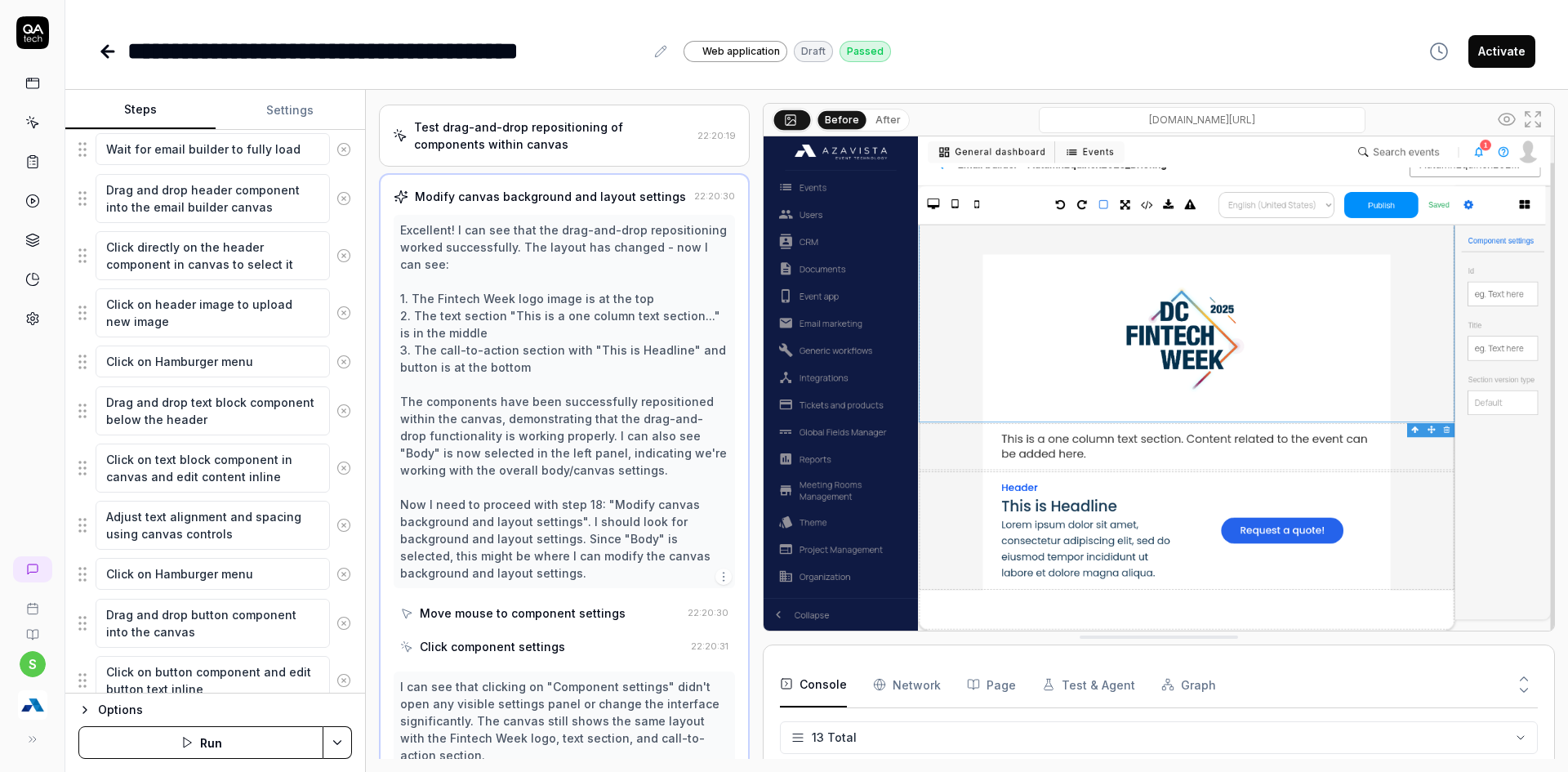
scroll to position [726, 0]
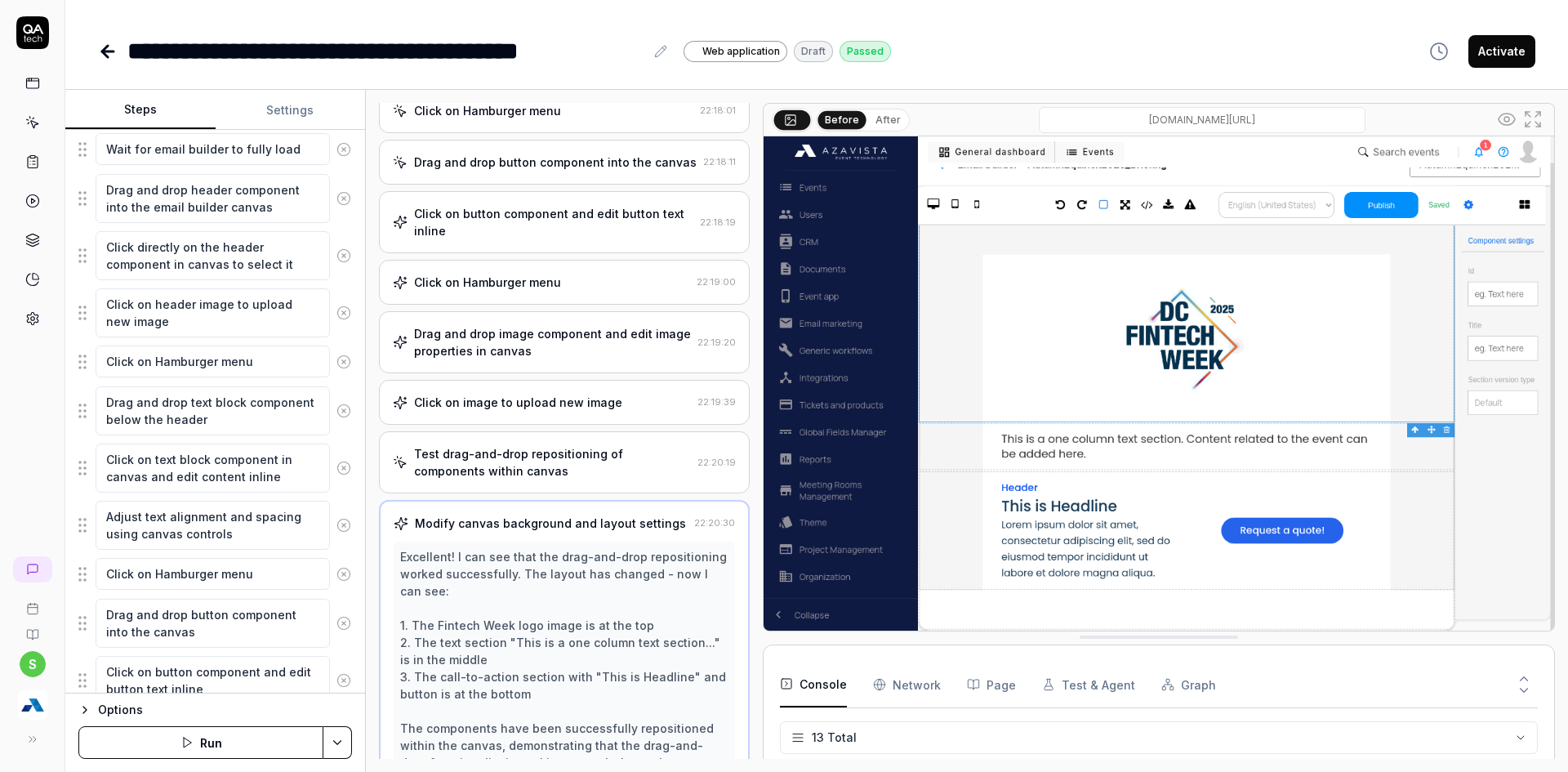
click at [538, 402] on div "Click on image to upload new image" at bounding box center [518, 403] width 208 height 17
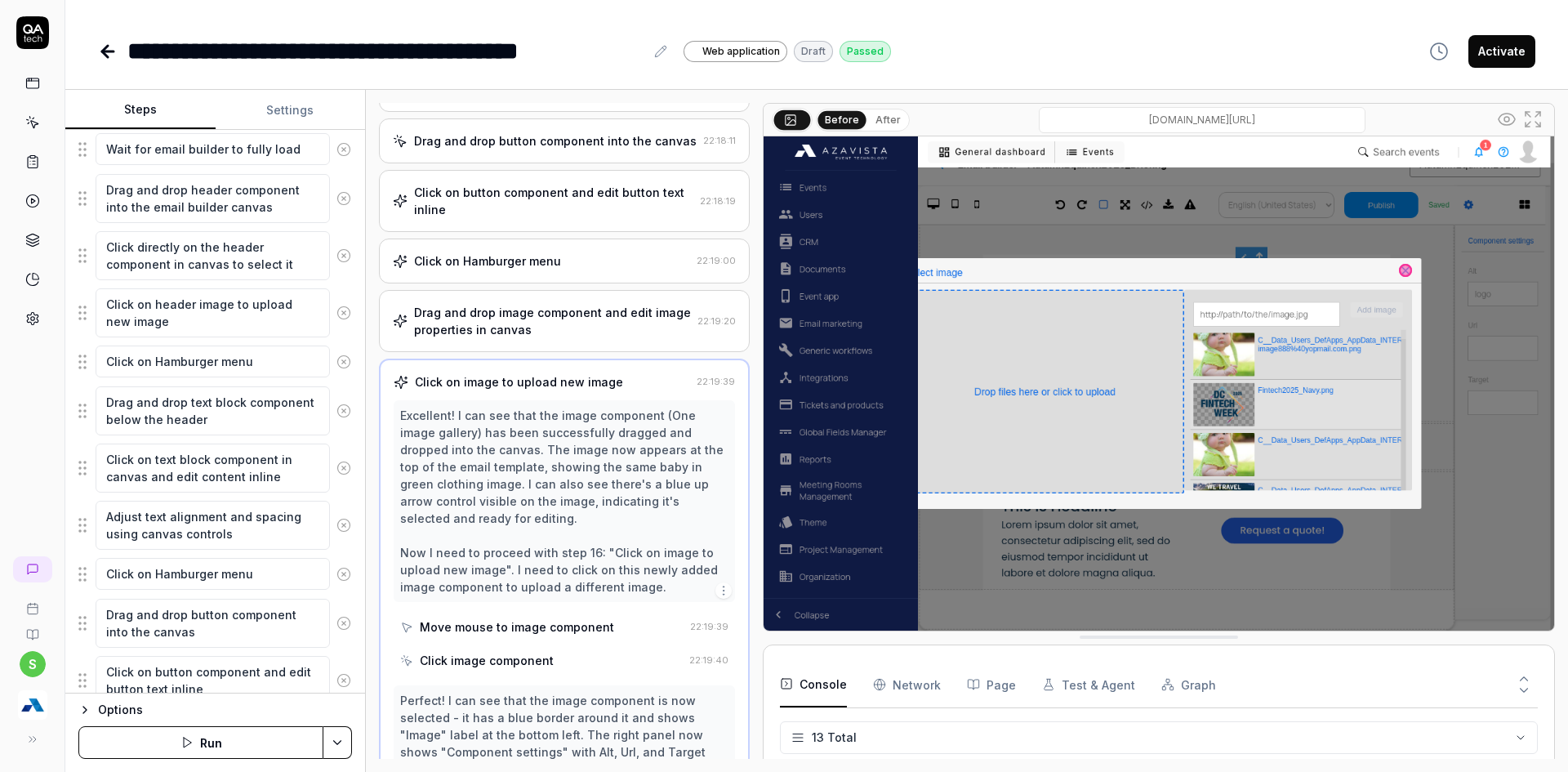
scroll to position [420, 0]
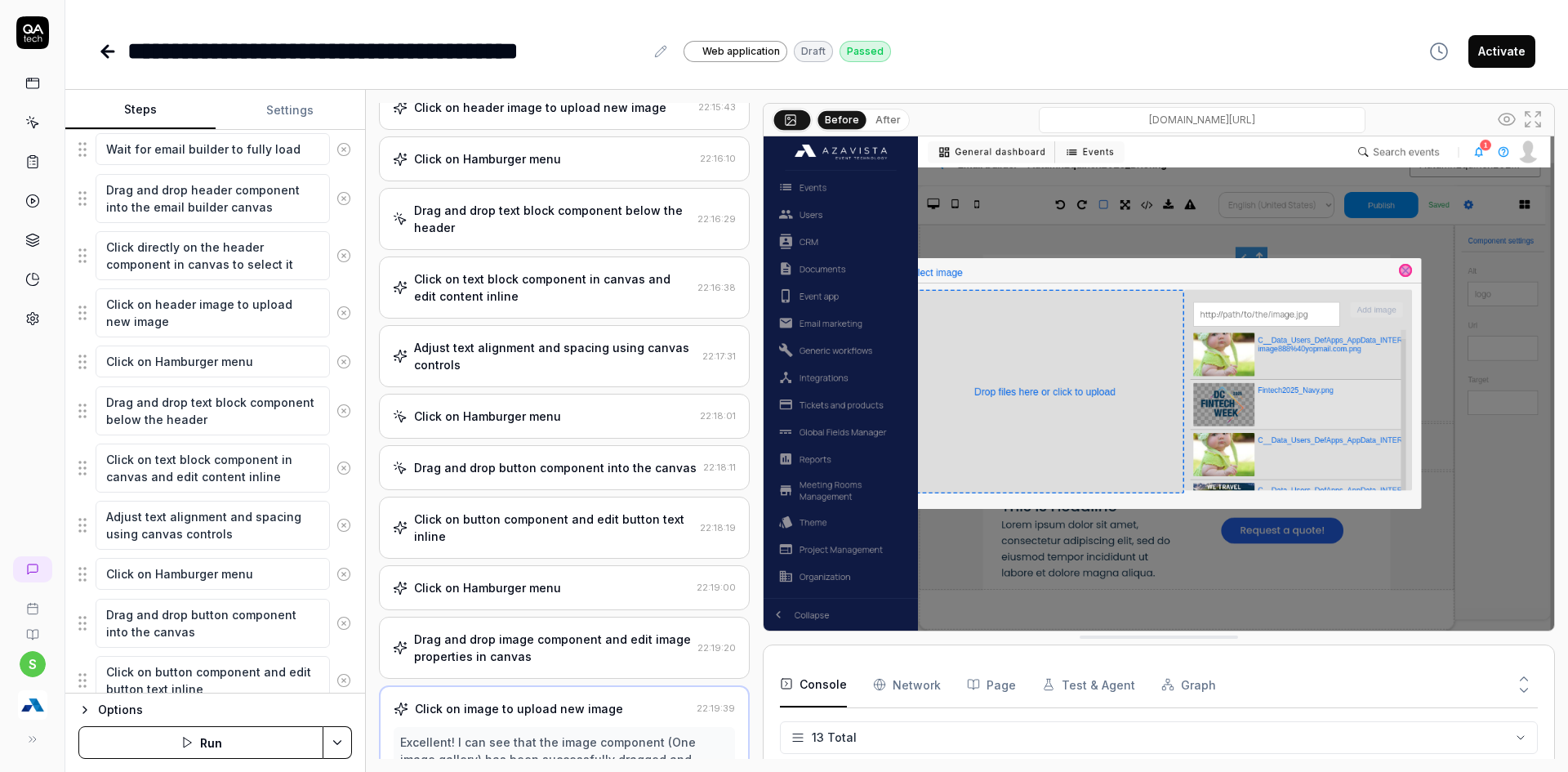
click at [566, 575] on div "Click on Hamburger menu 22:19:00" at bounding box center [564, 587] width 371 height 45
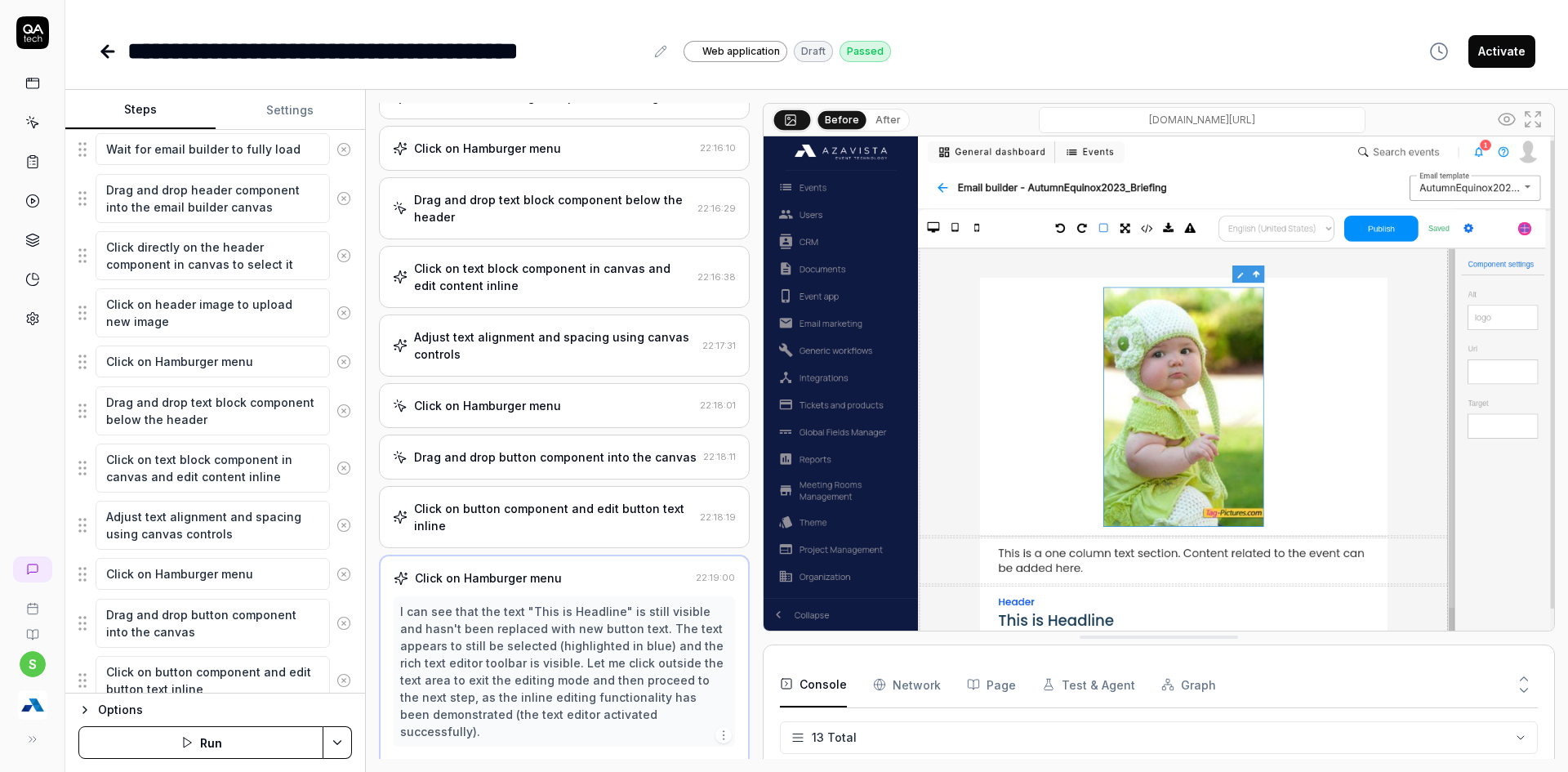
click at [567, 519] on div "Click on button component and edit button text inline" at bounding box center [553, 517] width 280 height 35
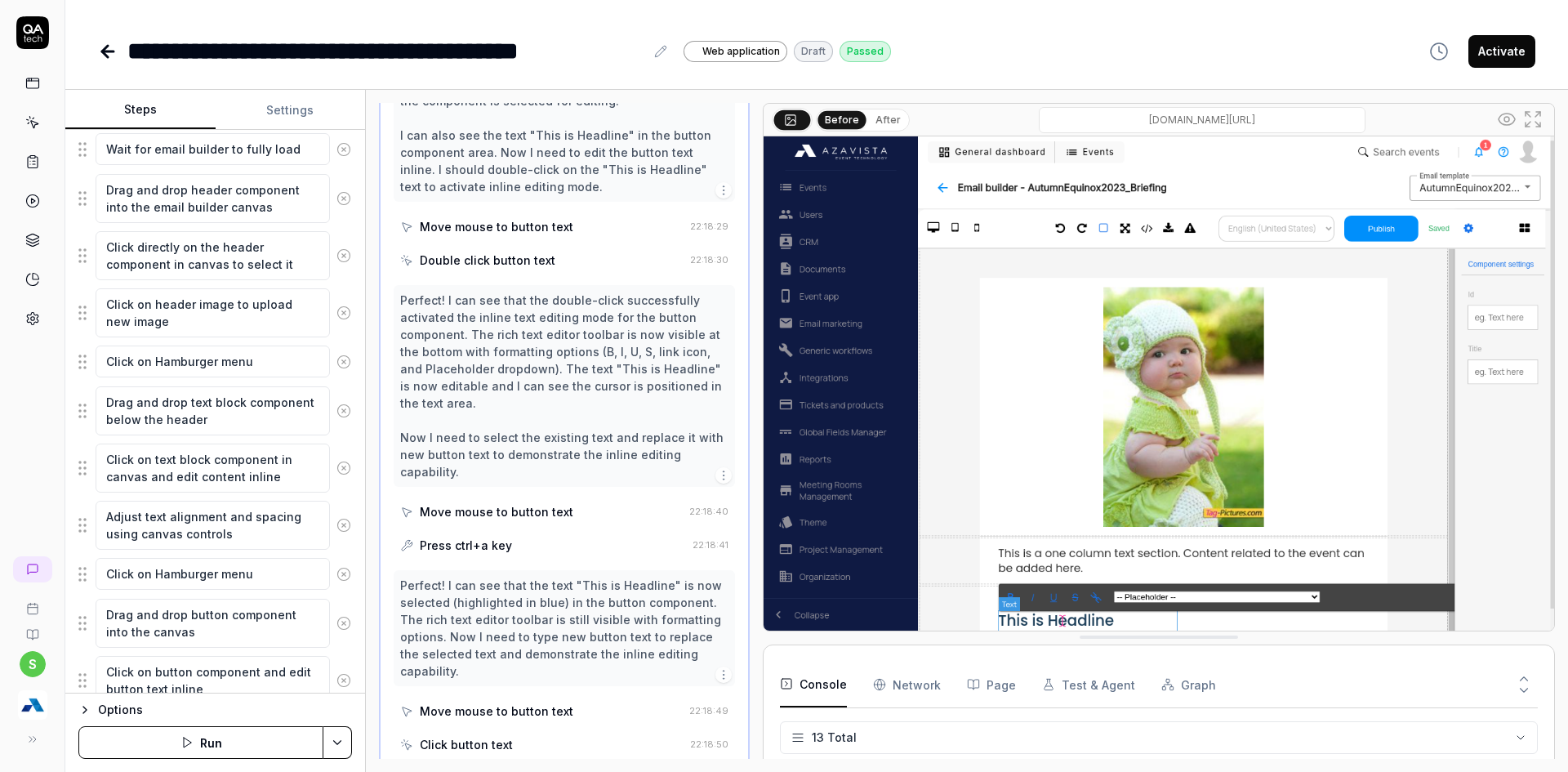
scroll to position [1293, 0]
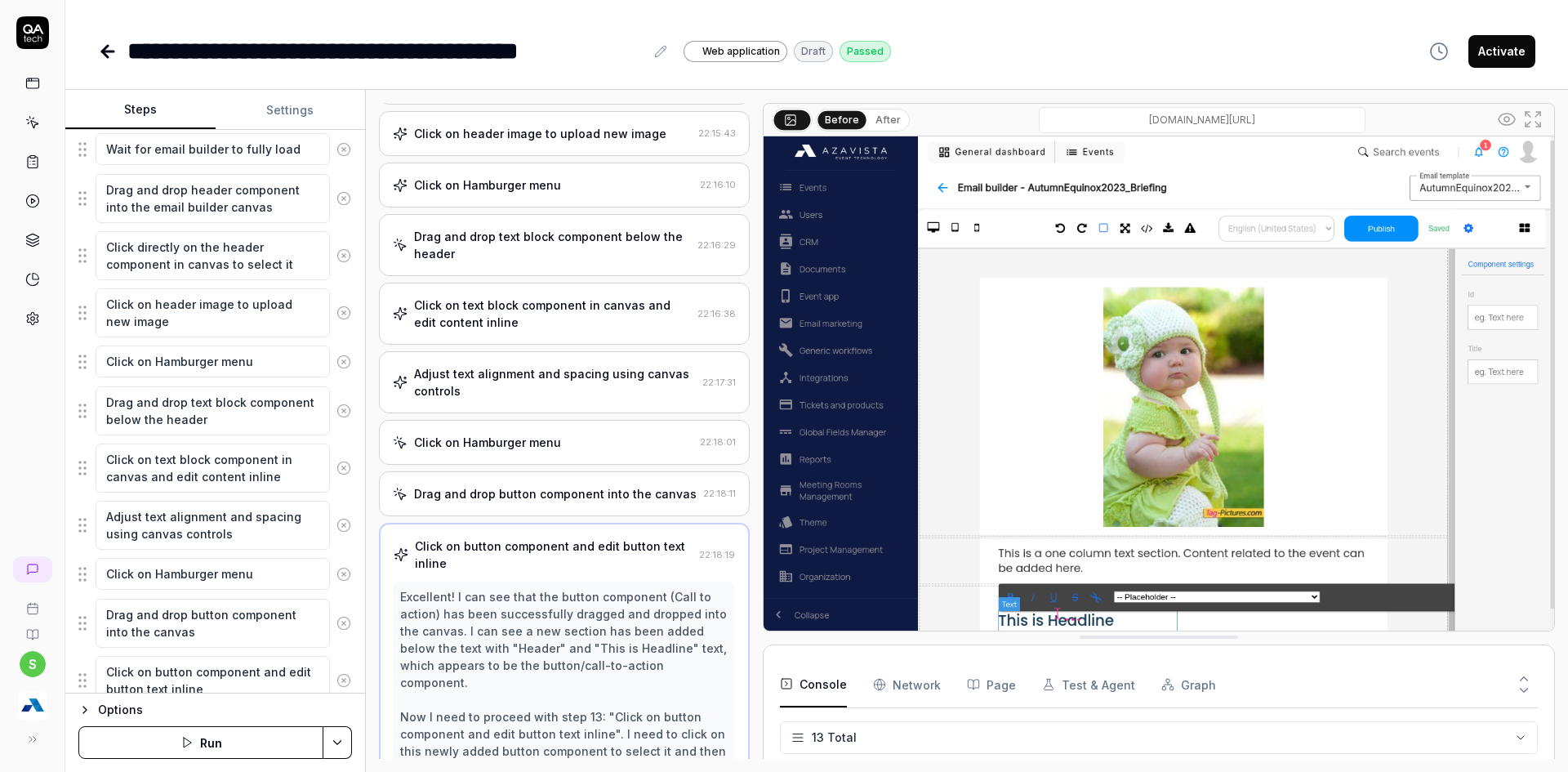
click at [569, 505] on div "Drag and drop button component into the canvas 22:18:11" at bounding box center [564, 493] width 371 height 45
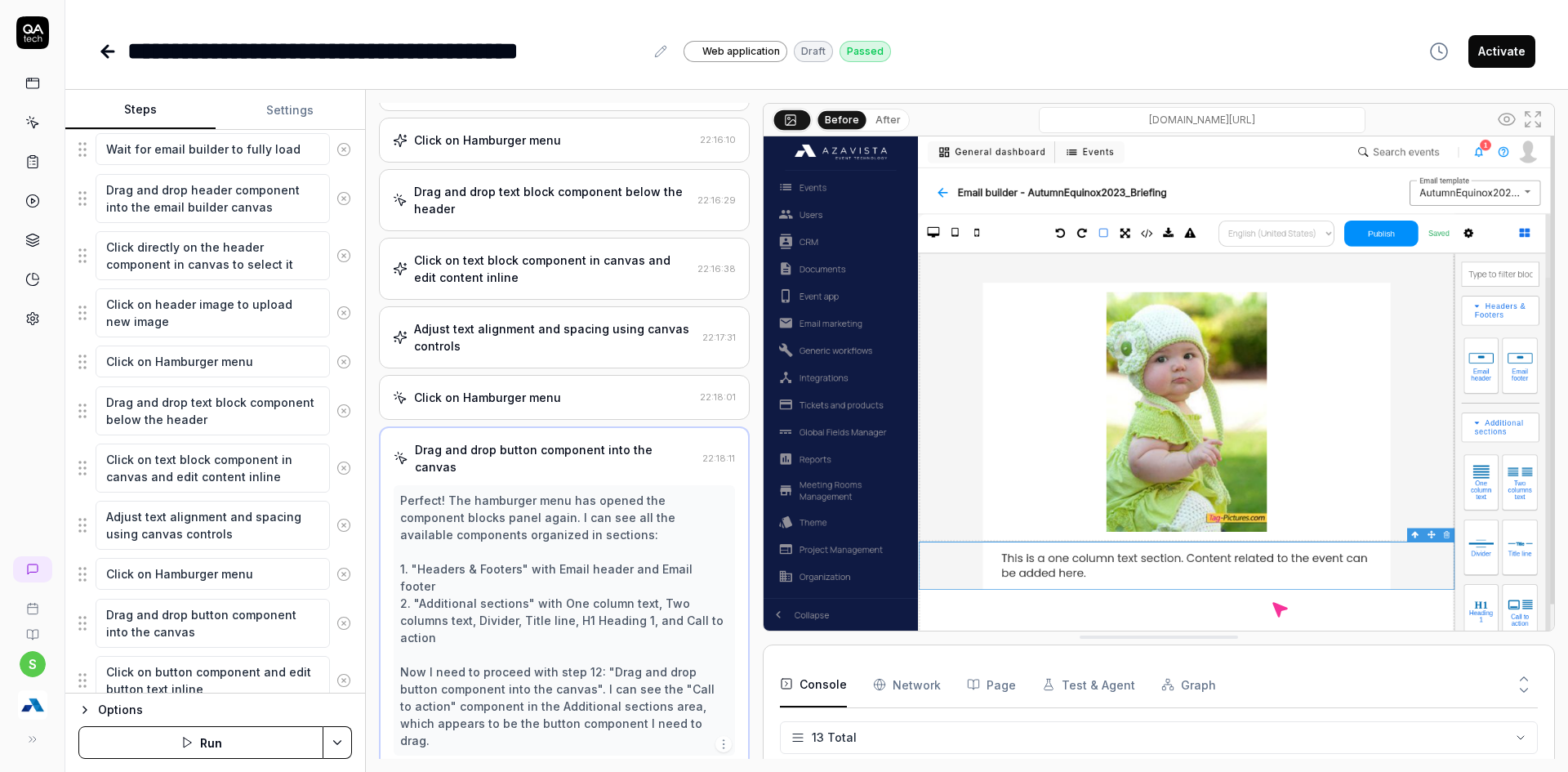
click at [537, 406] on div "Click on Hamburger menu 22:18:01" at bounding box center [564, 397] width 371 height 45
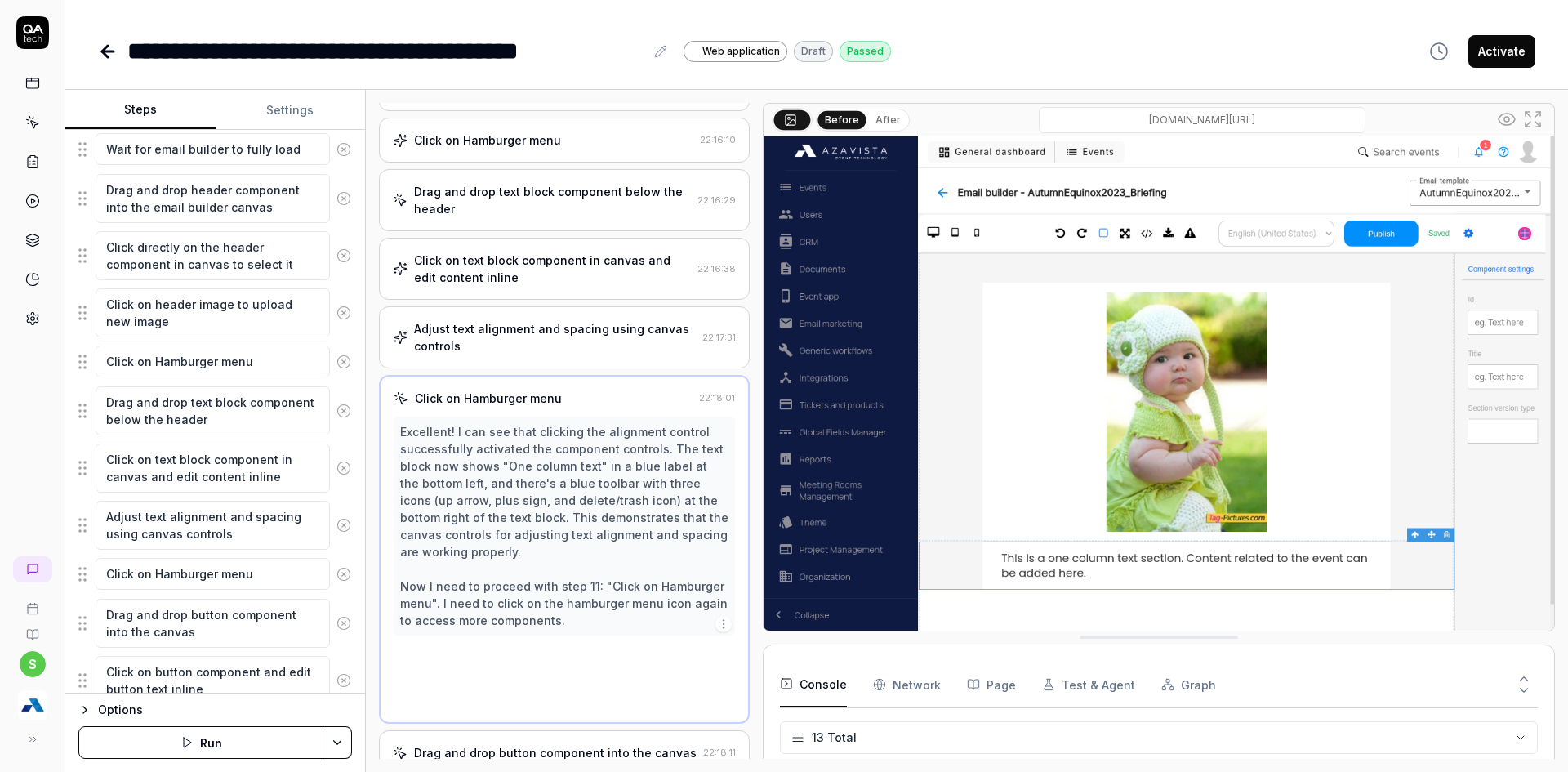
scroll to position [404, 0]
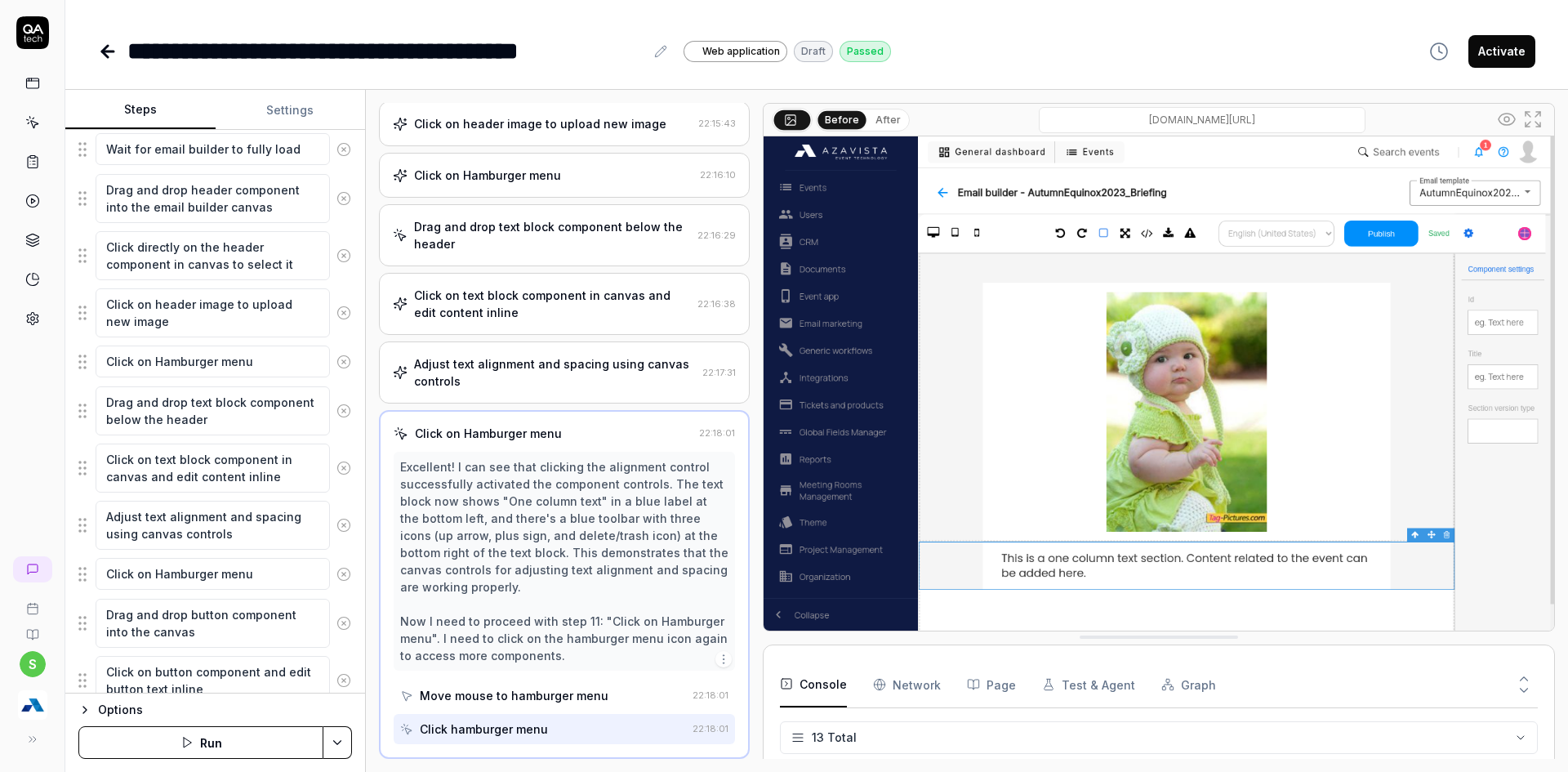
click at [546, 366] on div "Adjust text alignment and spacing using canvas controls" at bounding box center [554, 373] width 282 height 35
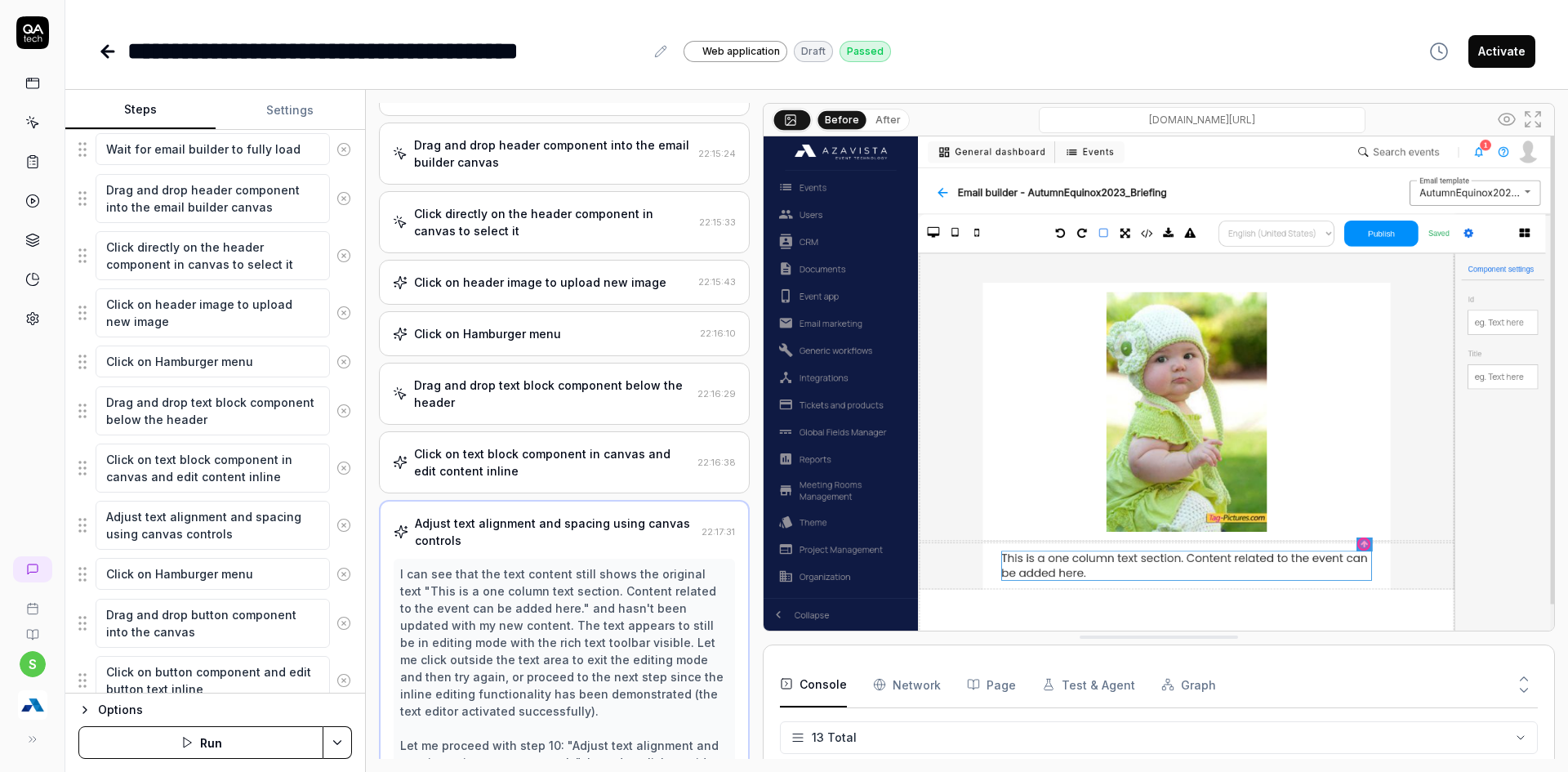
scroll to position [191, 0]
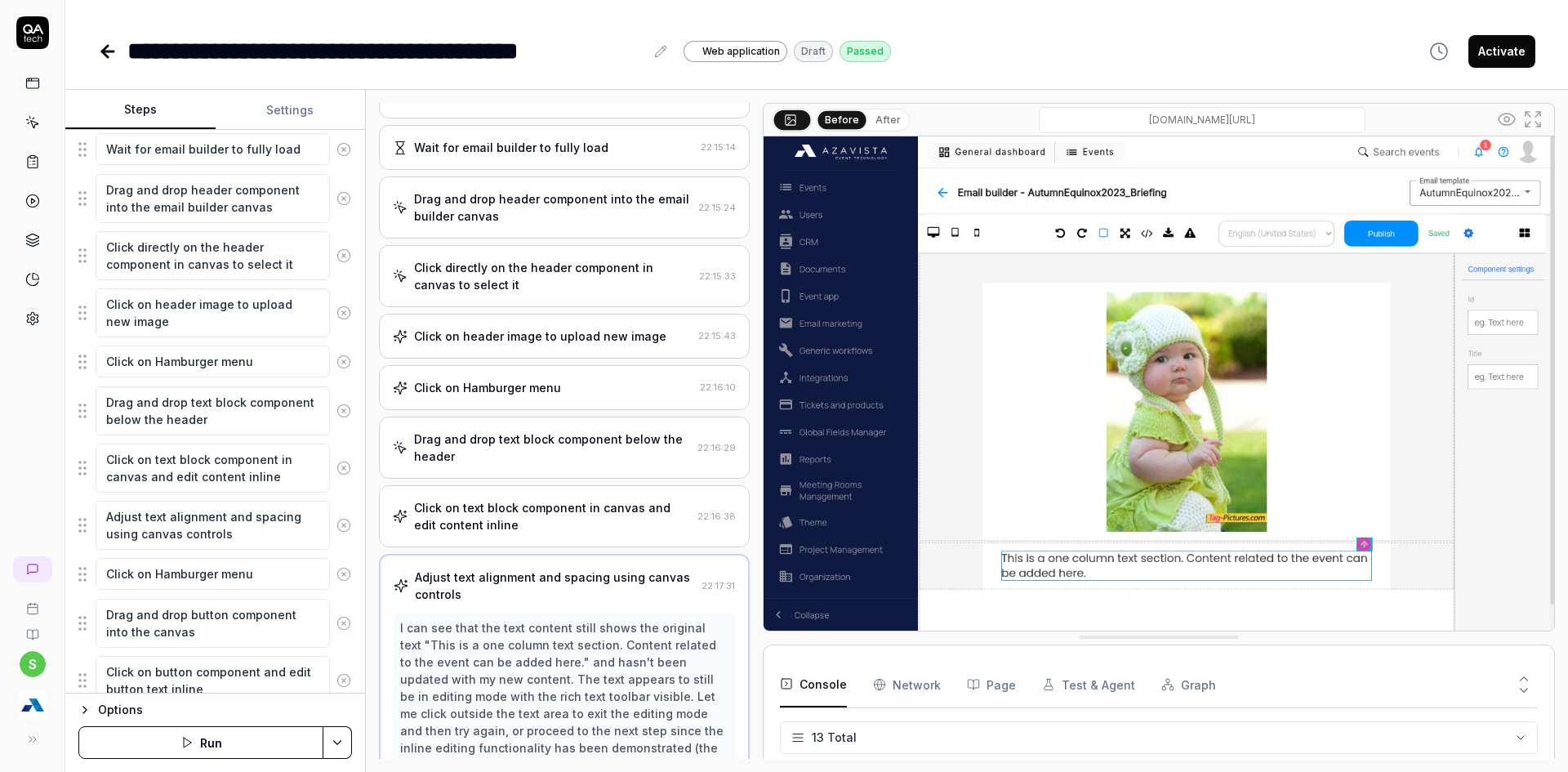
click at [631, 286] on div "Click directly on the header component in canvas to select it" at bounding box center [553, 276] width 279 height 35
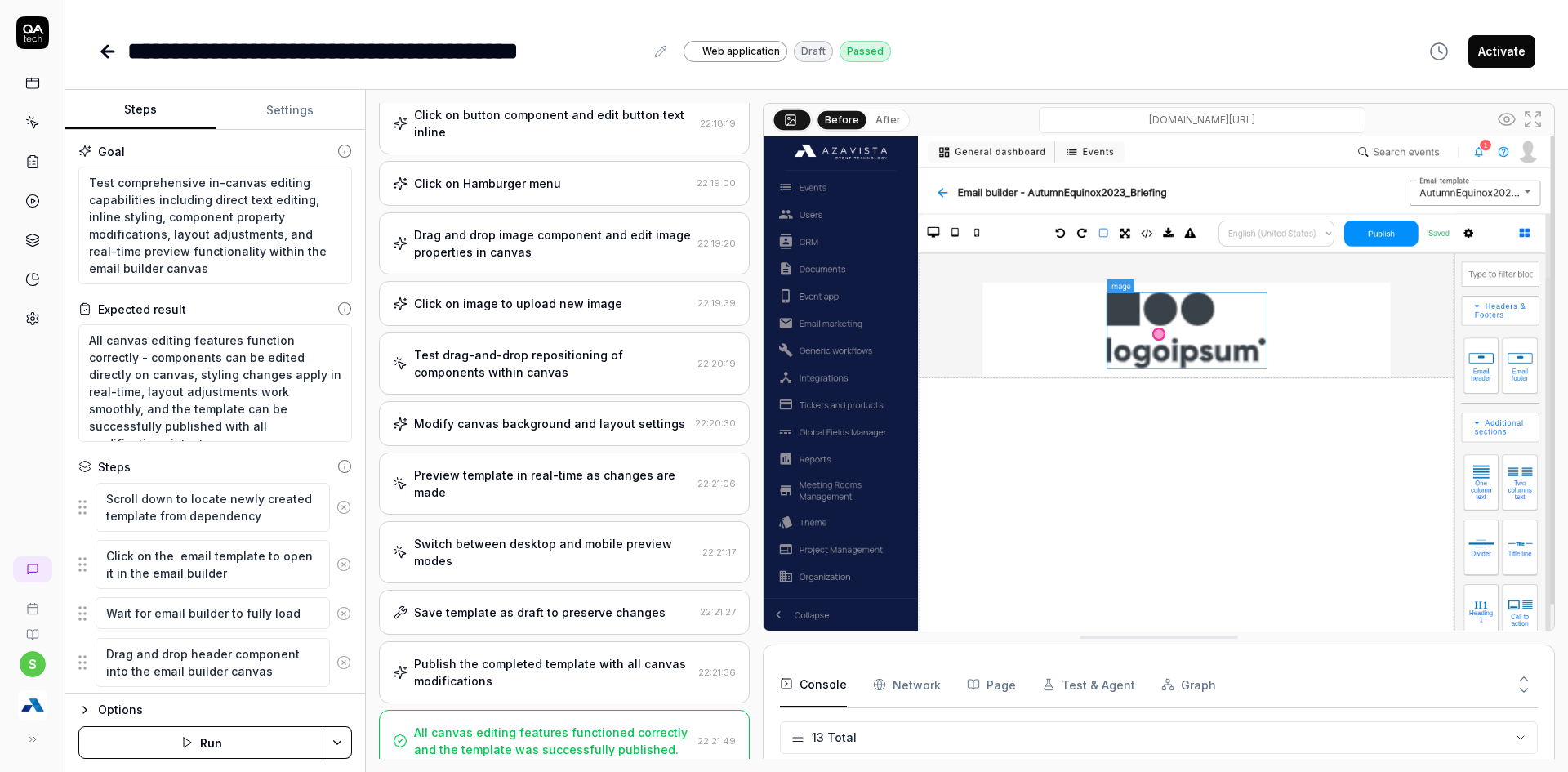
scroll to position [1108, 0]
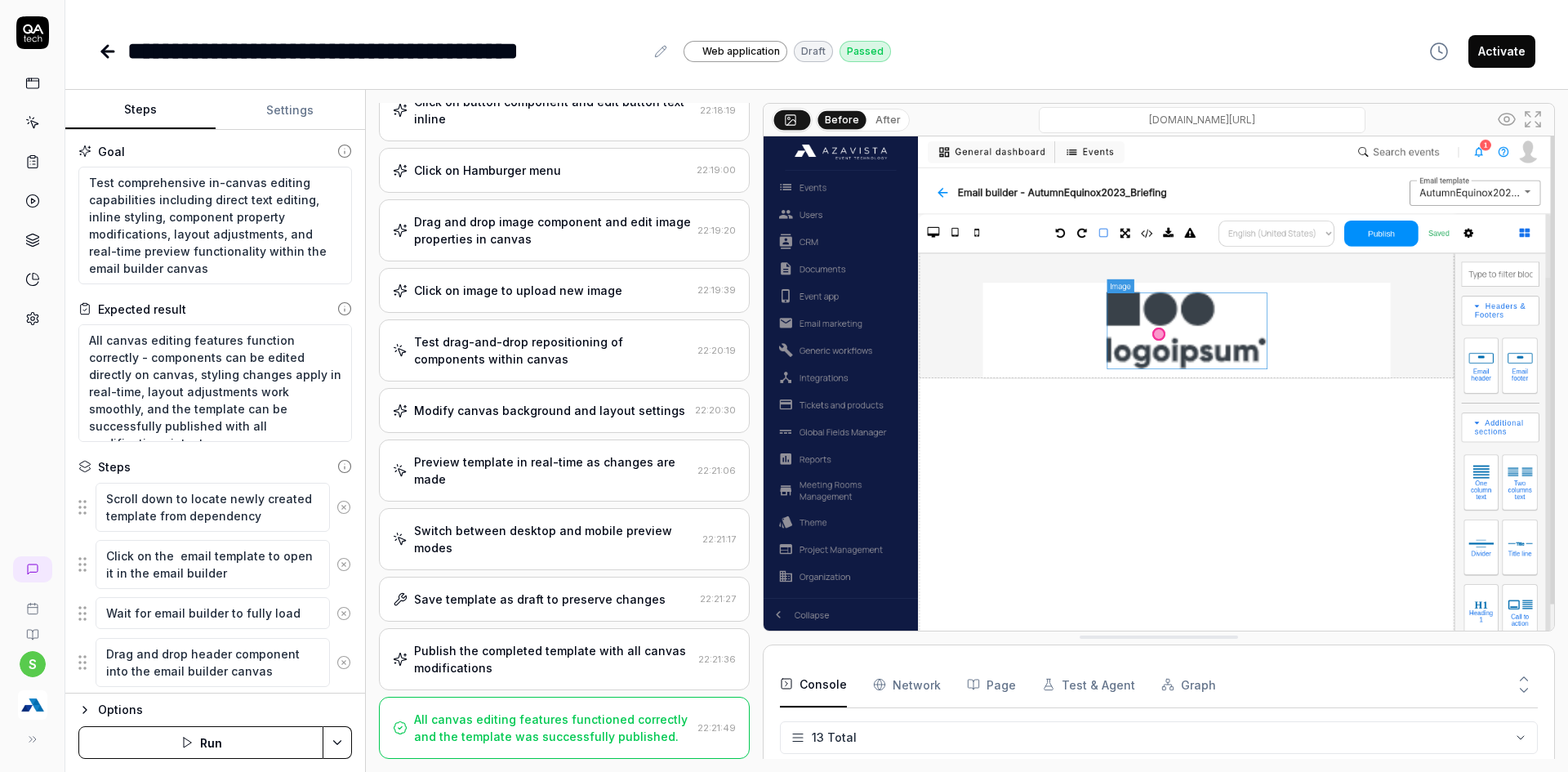
click at [545, 471] on div "Preview template in real-time as changes are made" at bounding box center [552, 471] width 277 height 35
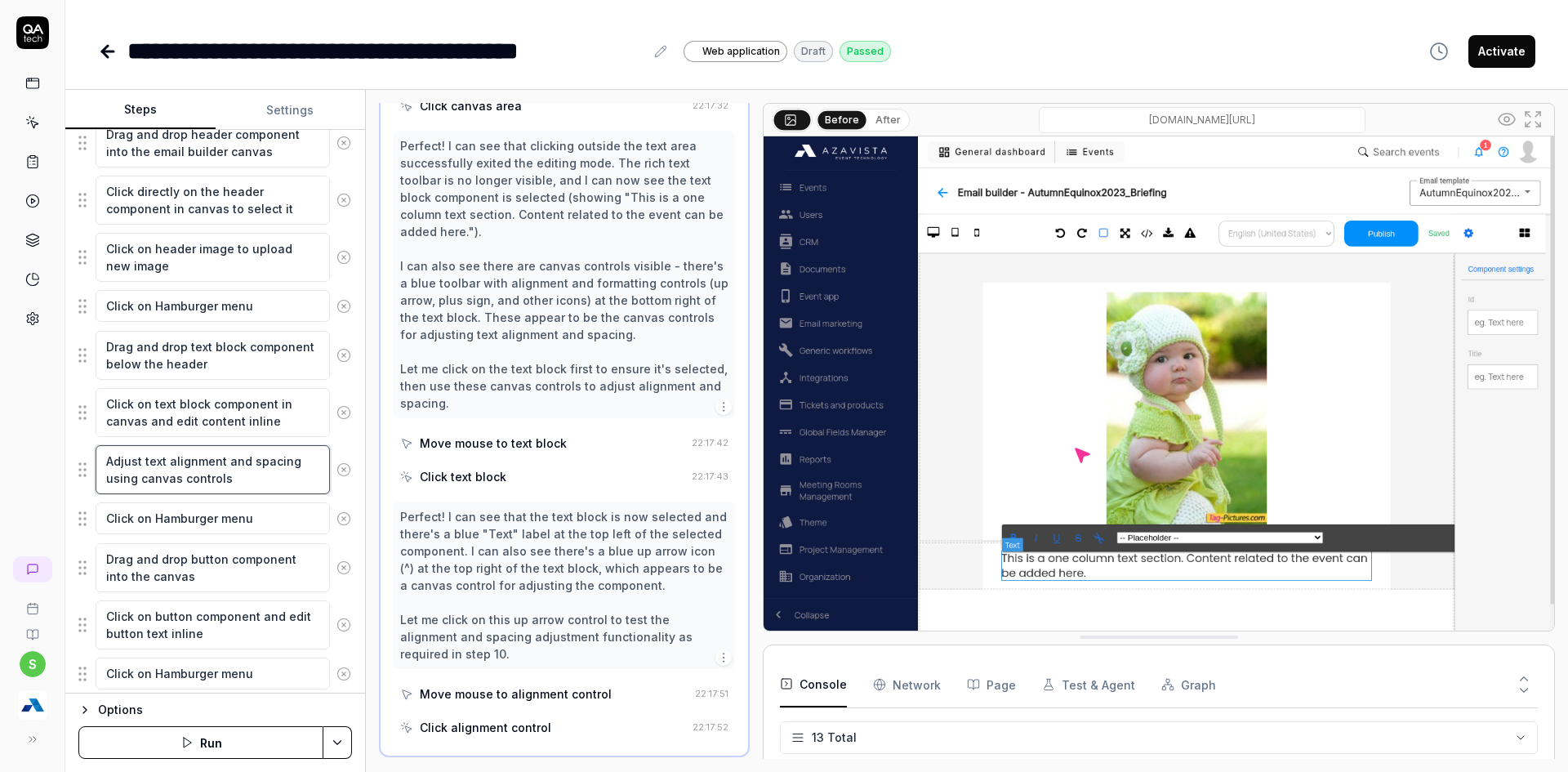
scroll to position [1009, 0]
drag, startPoint x: 245, startPoint y: 479, endPoint x: 107, endPoint y: 465, distance: 138.7
click at [107, 466] on textarea "Adjust text alignment and spacing using canvas controls" at bounding box center [212, 469] width 234 height 49
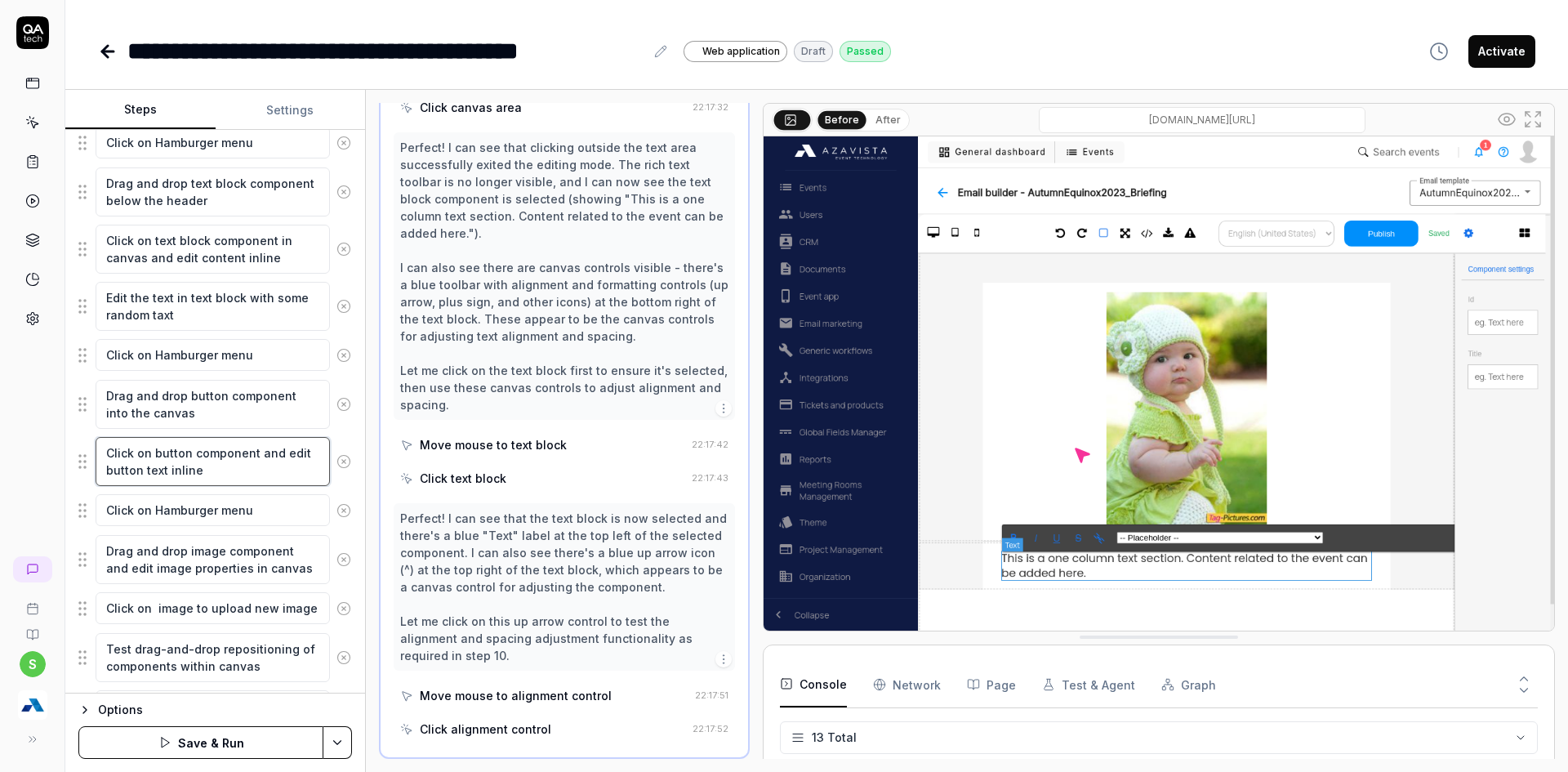
click at [233, 474] on textarea "Click on button component and edit button text inline" at bounding box center [212, 461] width 234 height 49
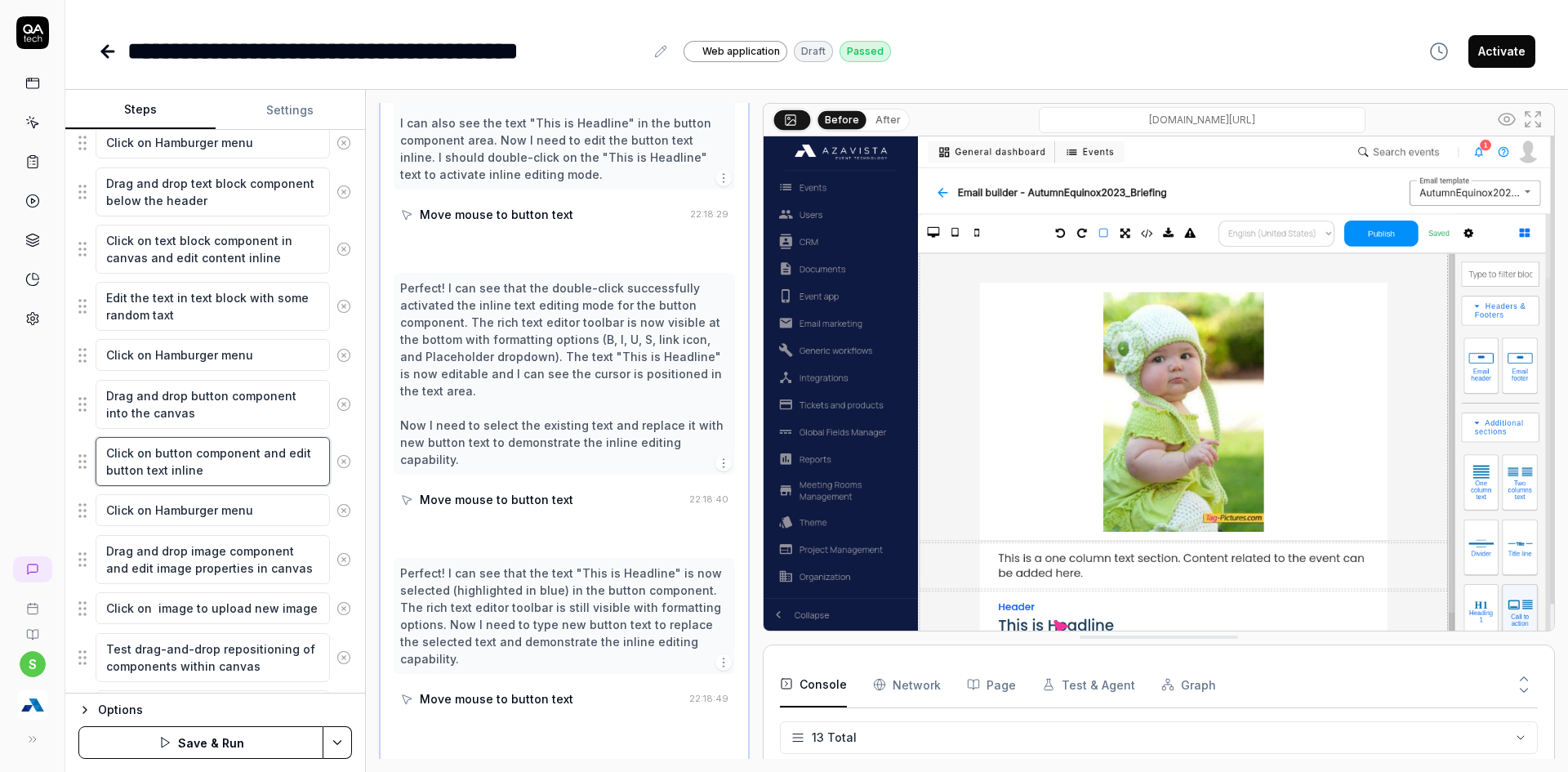
scroll to position [1293, 0]
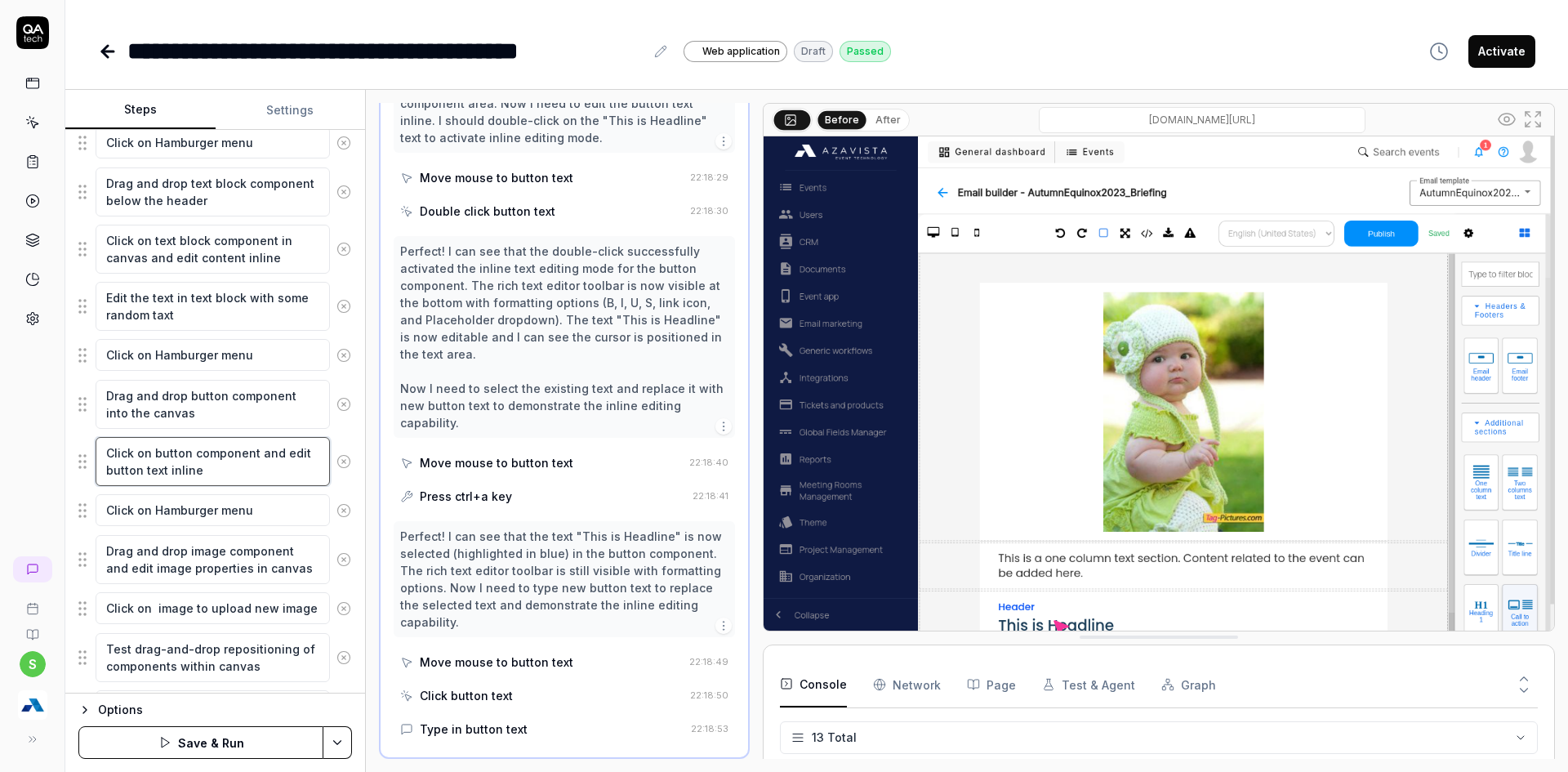
drag, startPoint x: 290, startPoint y: 452, endPoint x: 303, endPoint y: 457, distance: 13.9
click at [303, 457] on textarea "Click on button component and edit button text inline" at bounding box center [212, 461] width 234 height 49
click at [305, 457] on textarea "Click on button component and ebutton text inline" at bounding box center [212, 461] width 234 height 49
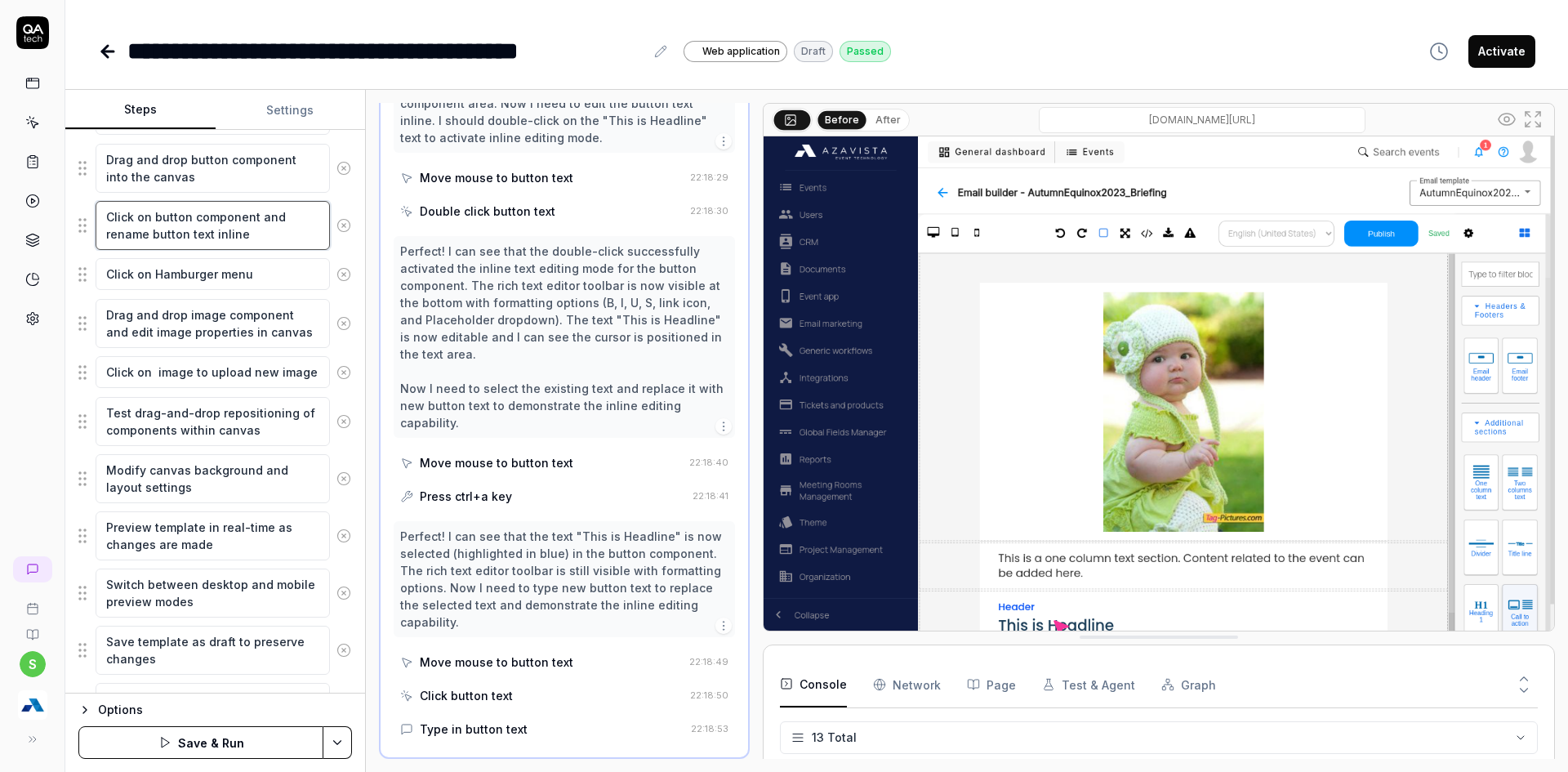
scroll to position [929, 0]
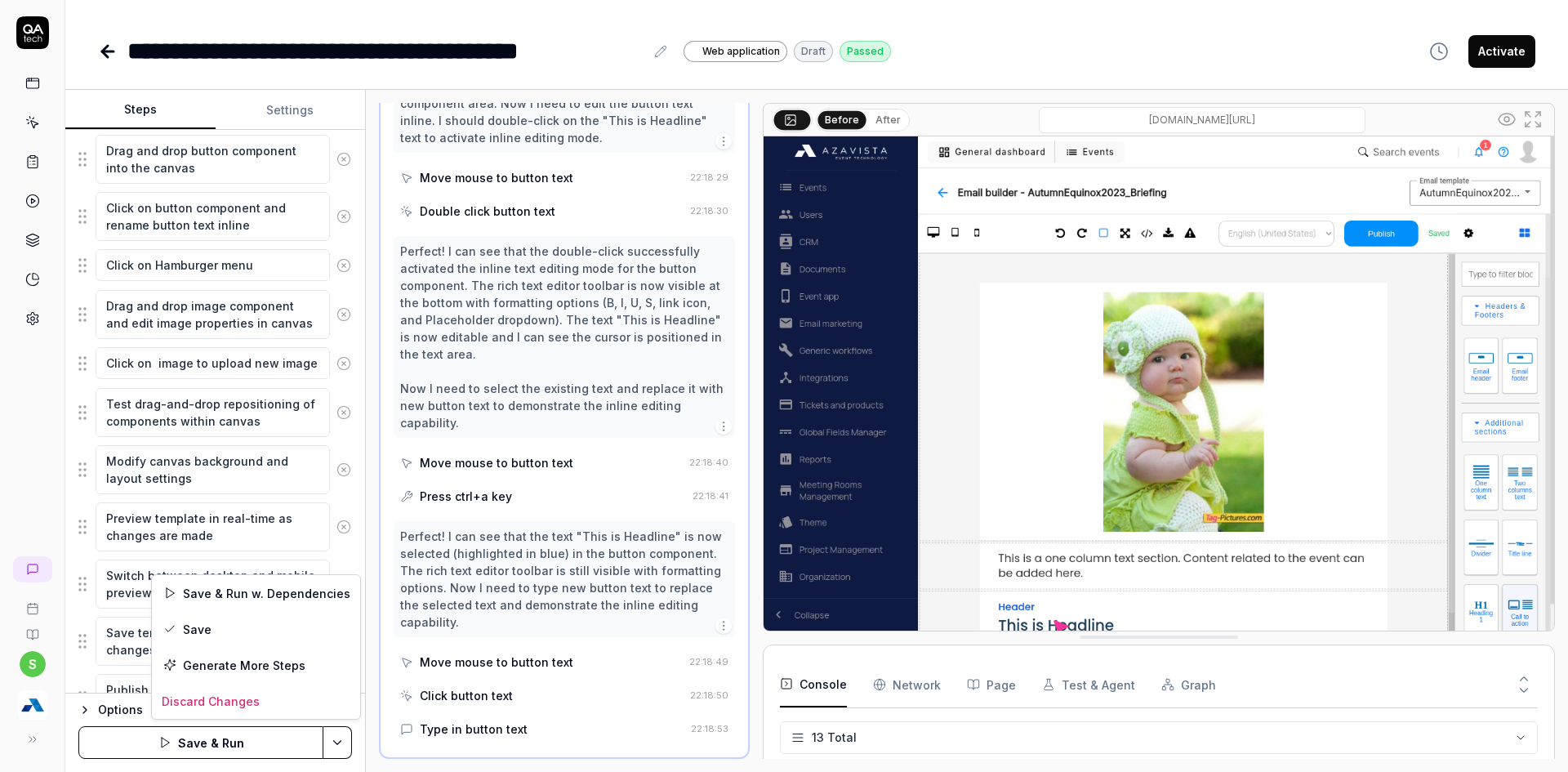
click at [351, 735] on html "**********" at bounding box center [784, 396] width 1568 height 792
click at [225, 624] on div "Save" at bounding box center [256, 629] width 208 height 36
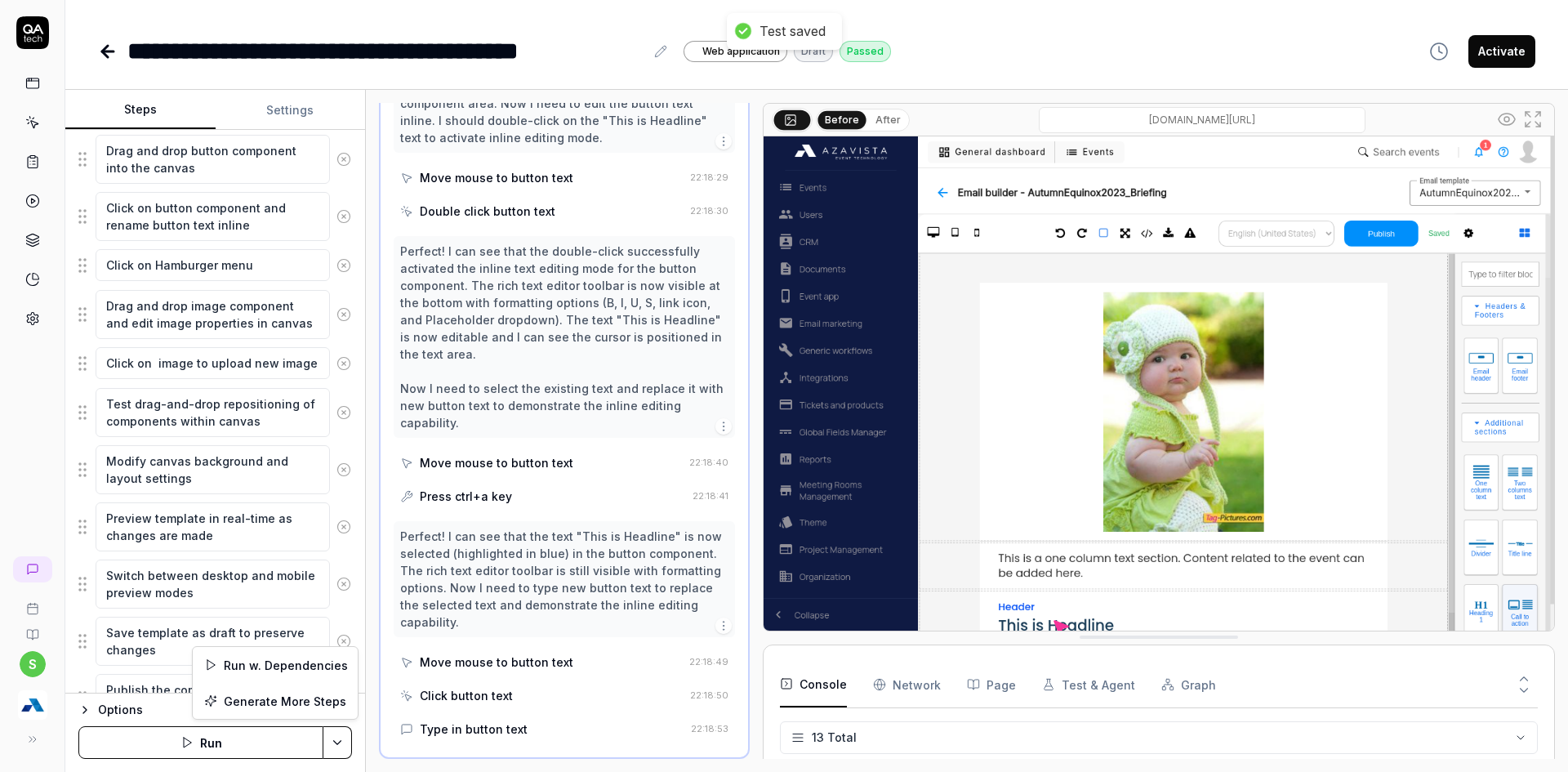
click at [349, 746] on html "**********" at bounding box center [784, 396] width 1568 height 792
click at [297, 671] on div "Run w. Dependencies" at bounding box center [276, 664] width 165 height 36
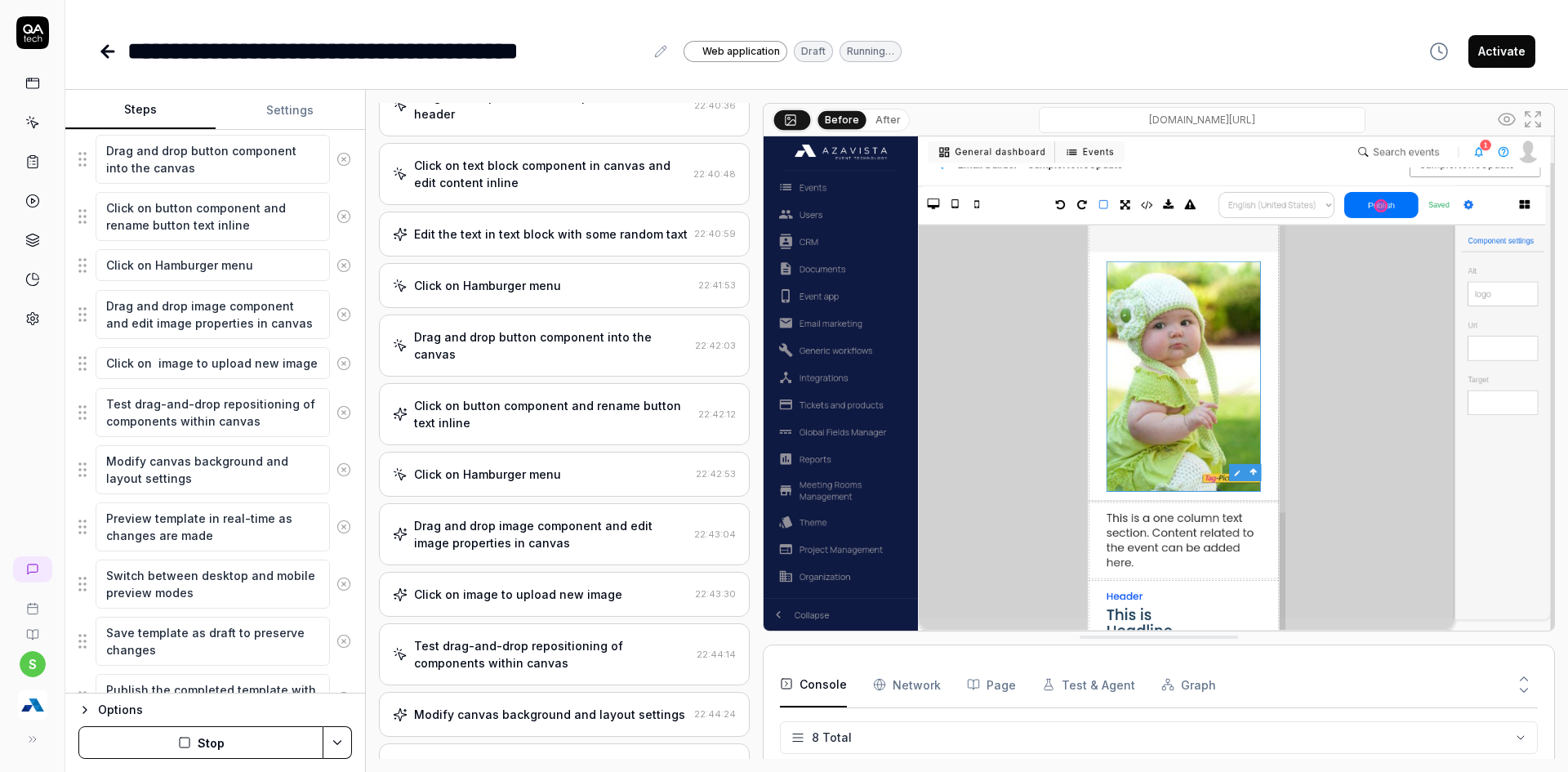
scroll to position [471, 0]
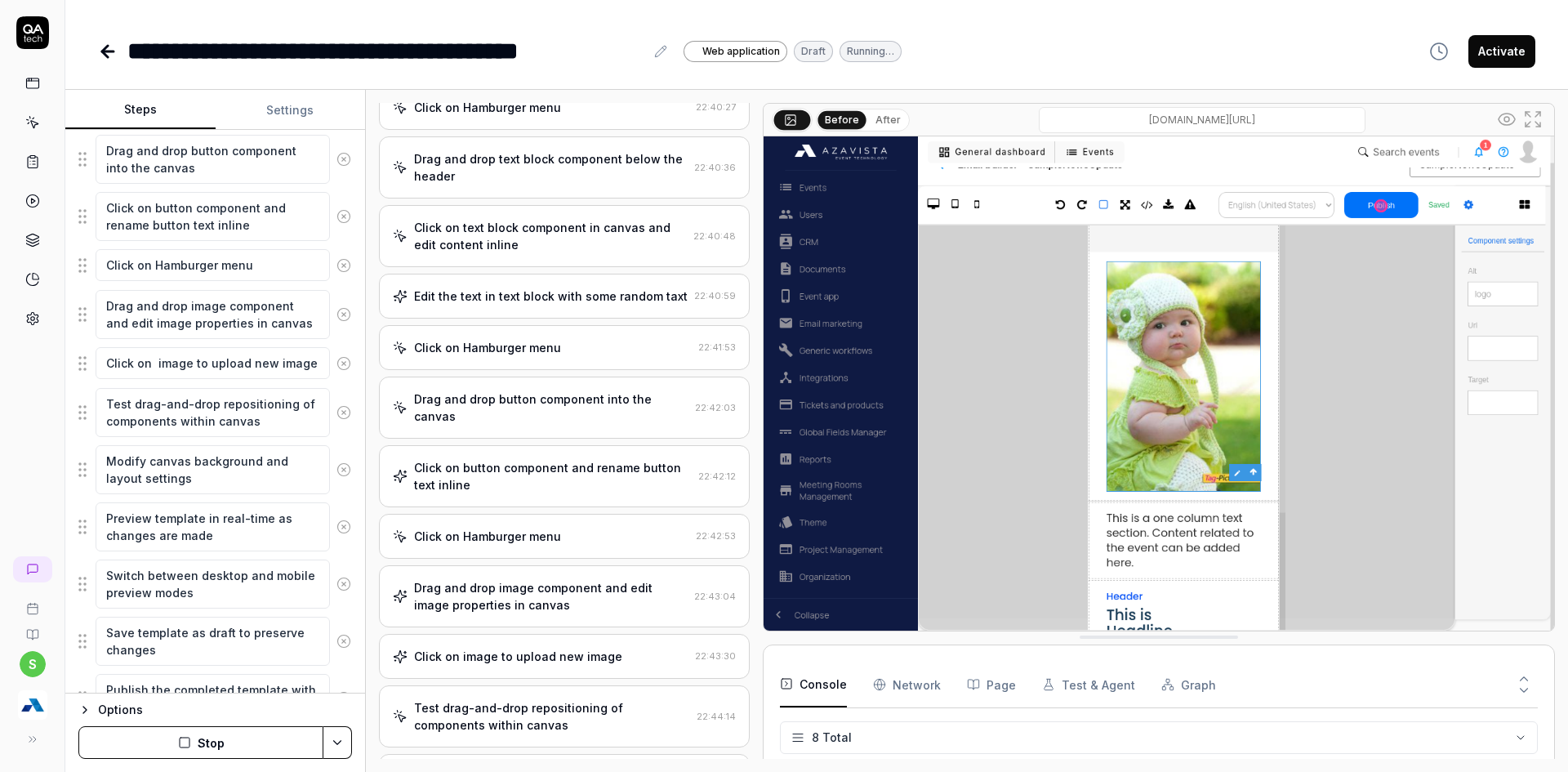
click at [523, 410] on div "Drag and drop button component into the canvas" at bounding box center [551, 408] width 275 height 35
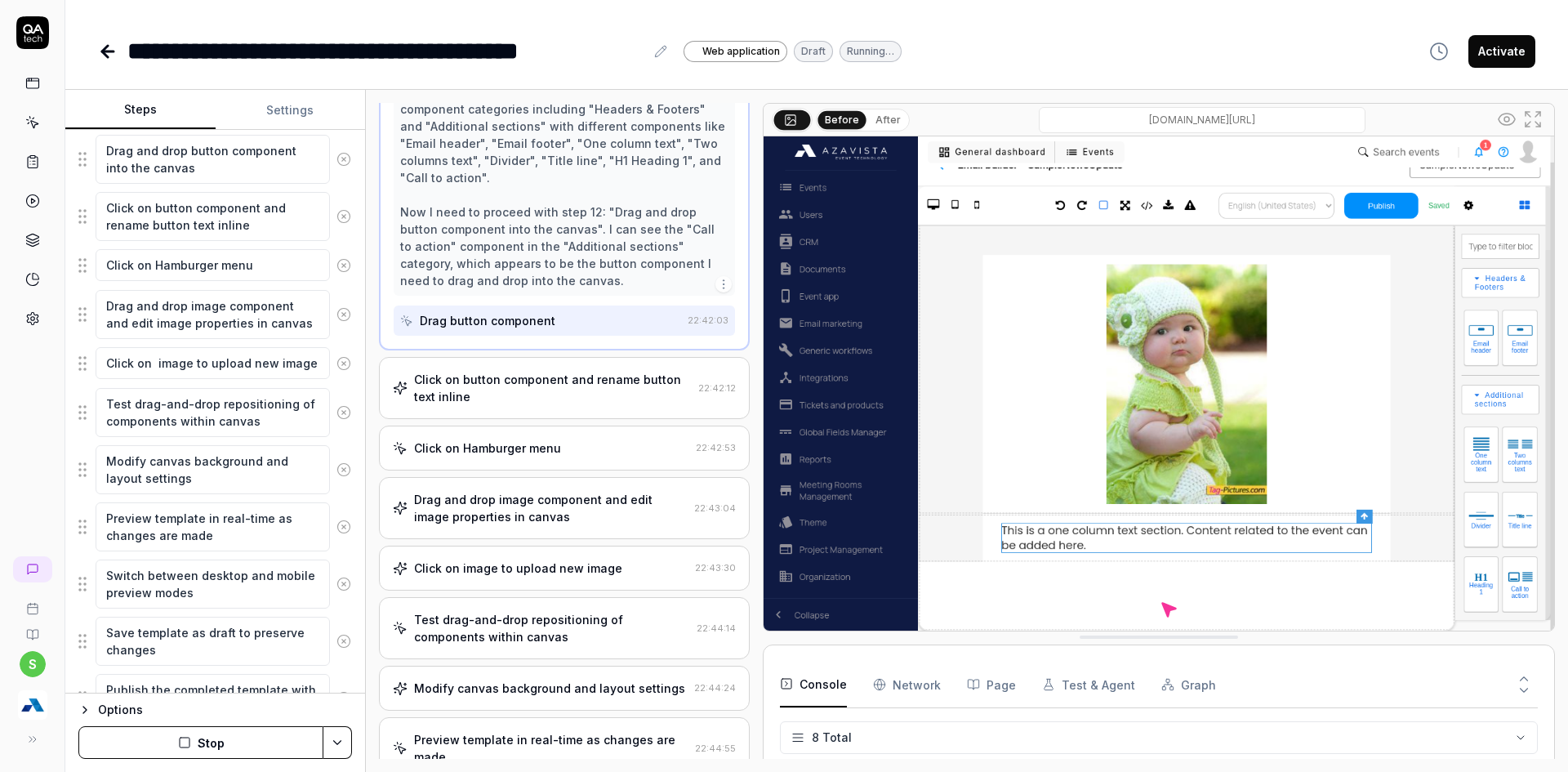
click at [509, 397] on div "Click on button component and rename button text inline" at bounding box center [552, 388] width 278 height 35
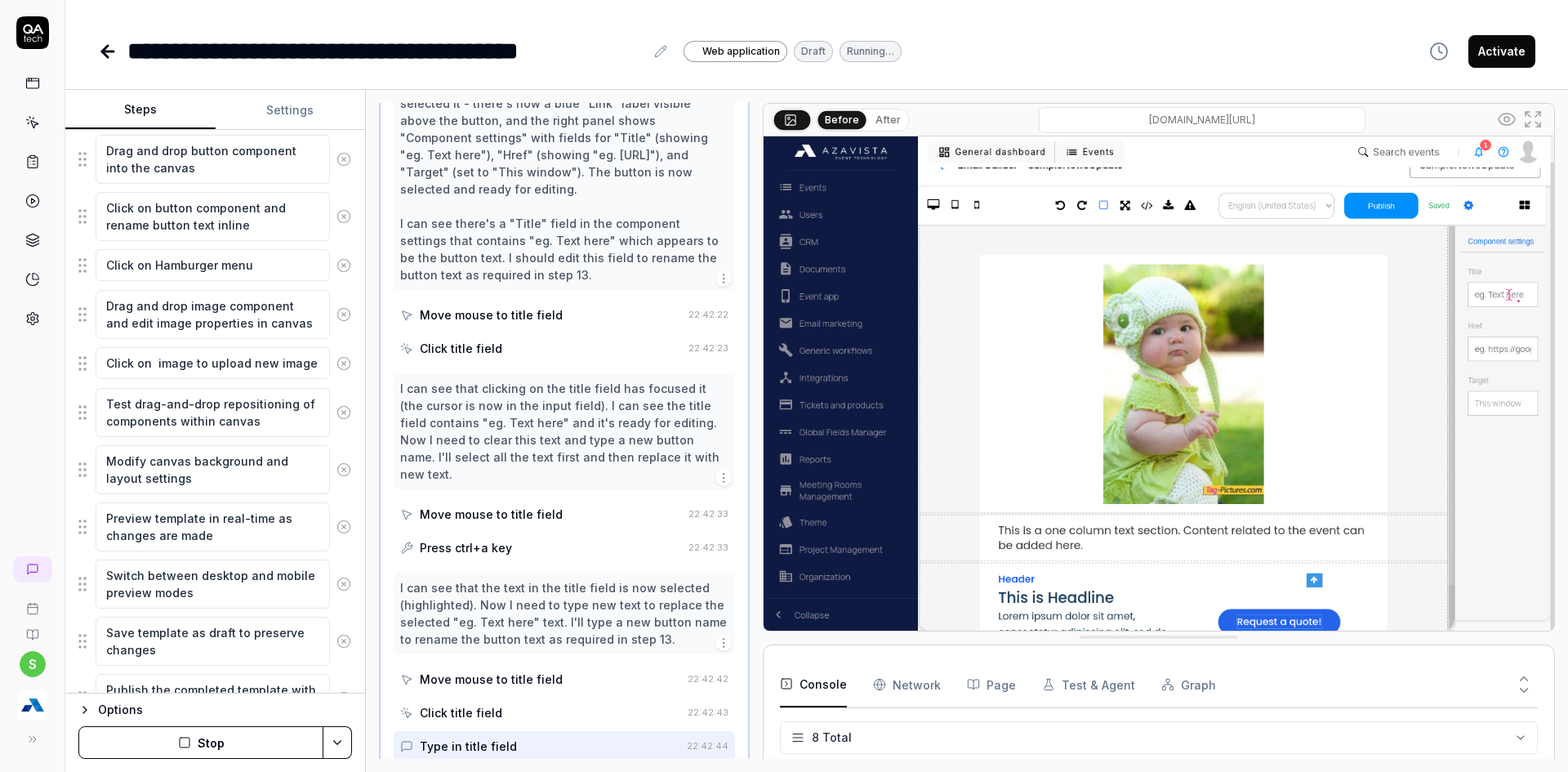
scroll to position [1615, 0]
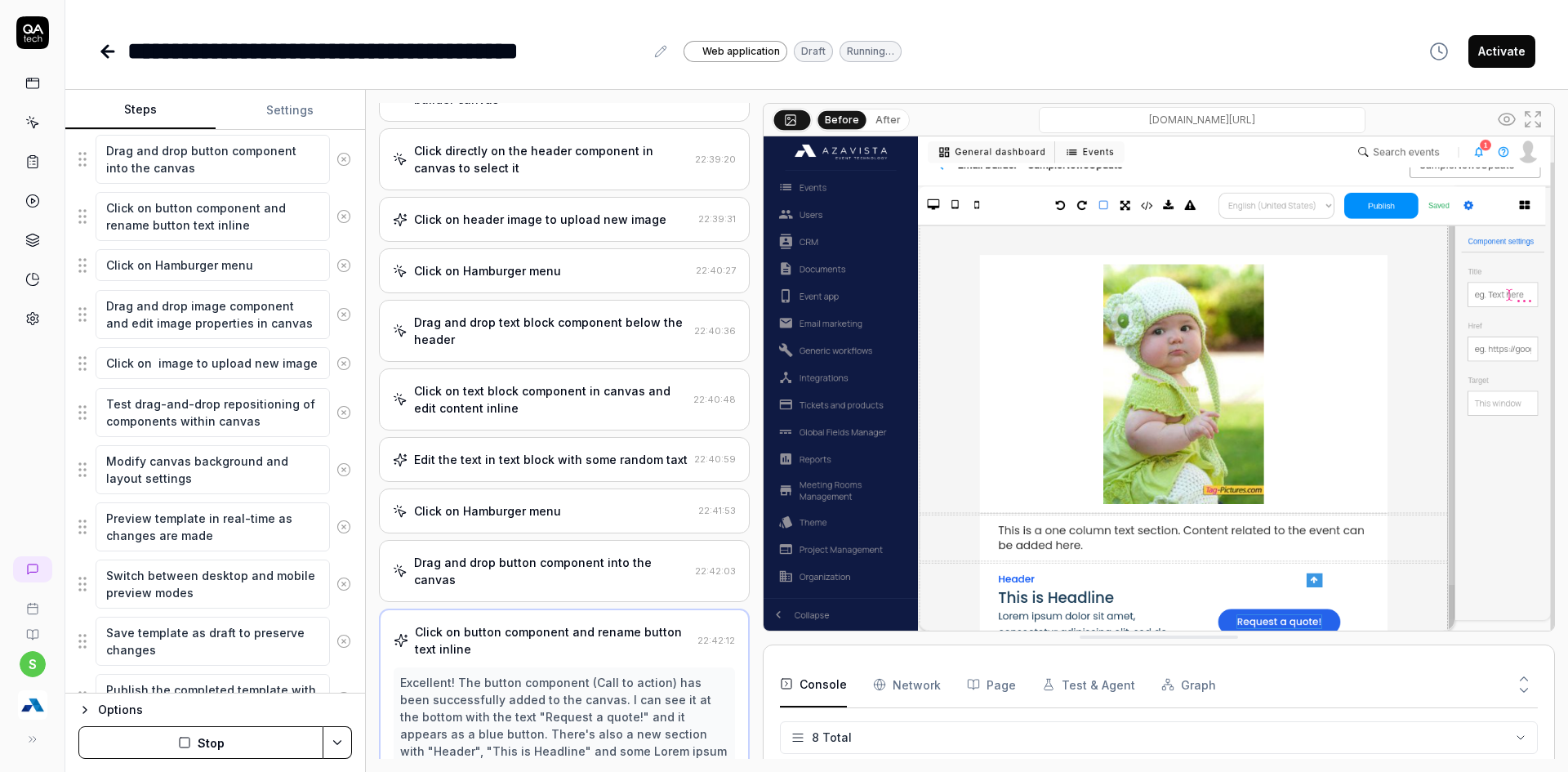
click at [529, 341] on div "Drag and drop text block component below the header" at bounding box center [551, 331] width 274 height 35
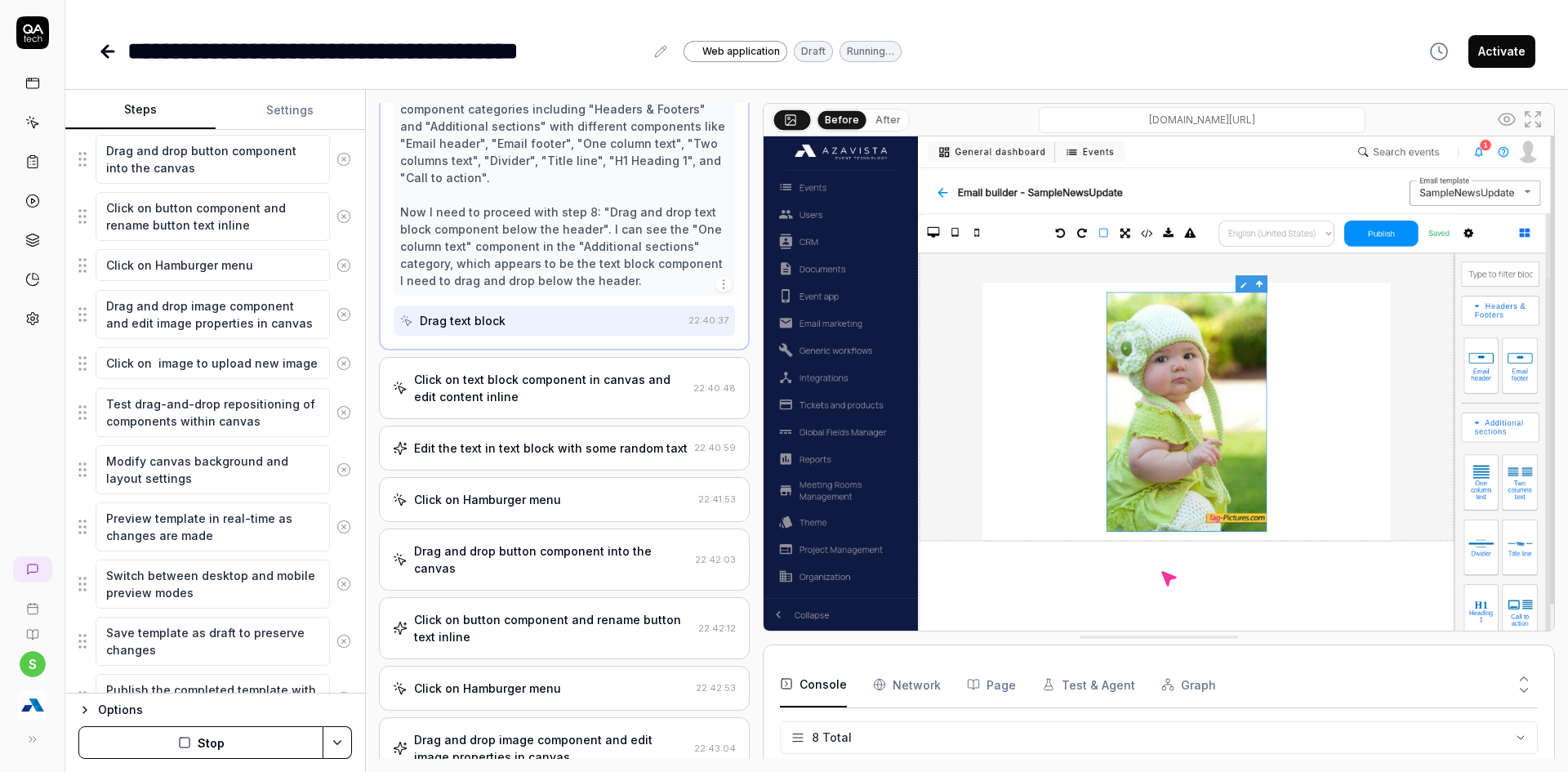
click at [513, 396] on div "Click on text block component in canvas and edit content inline" at bounding box center [551, 388] width 273 height 35
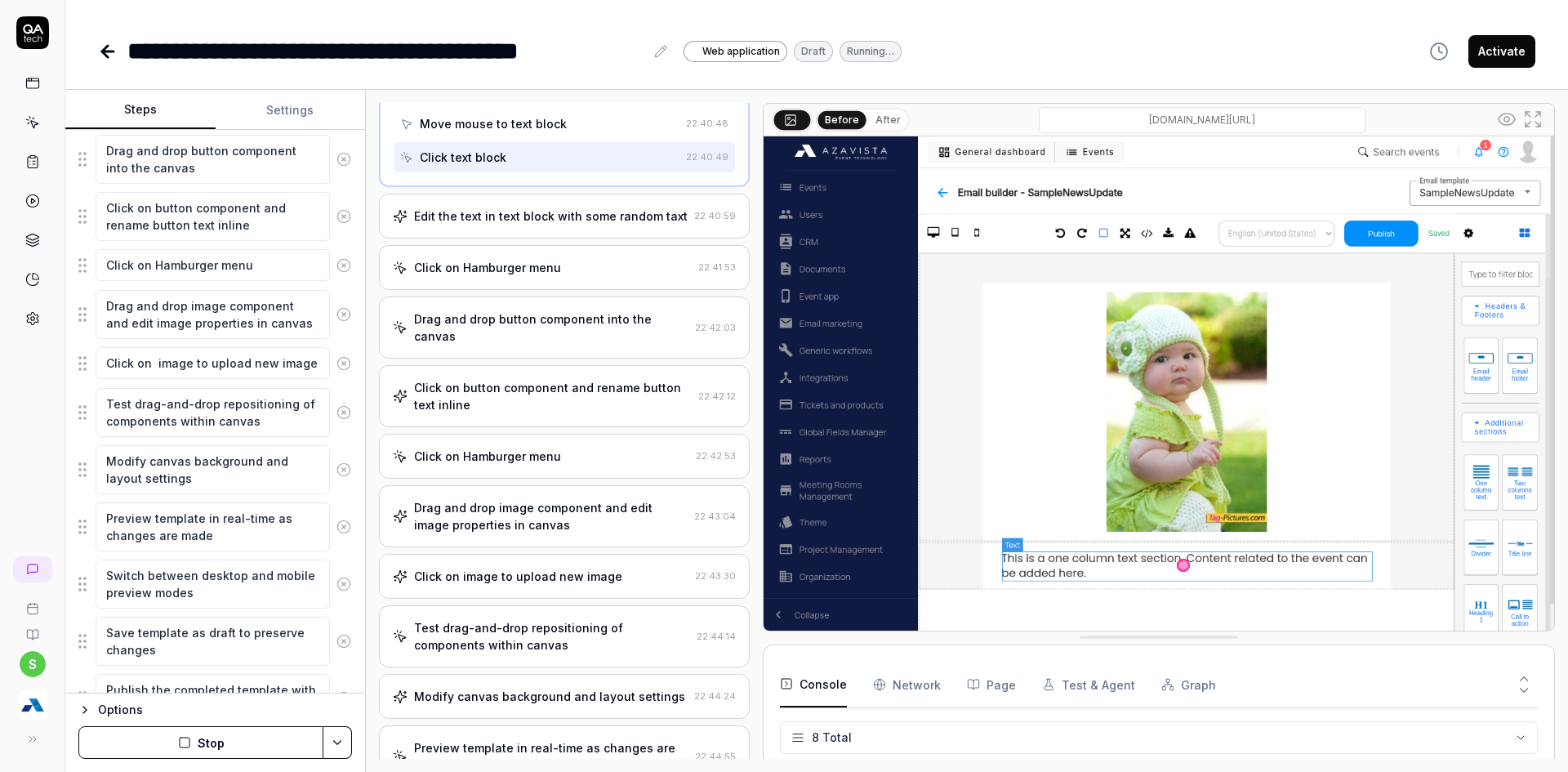
click at [563, 230] on div "Edit the text in text block with some random taxt 22:40:59" at bounding box center [564, 215] width 371 height 45
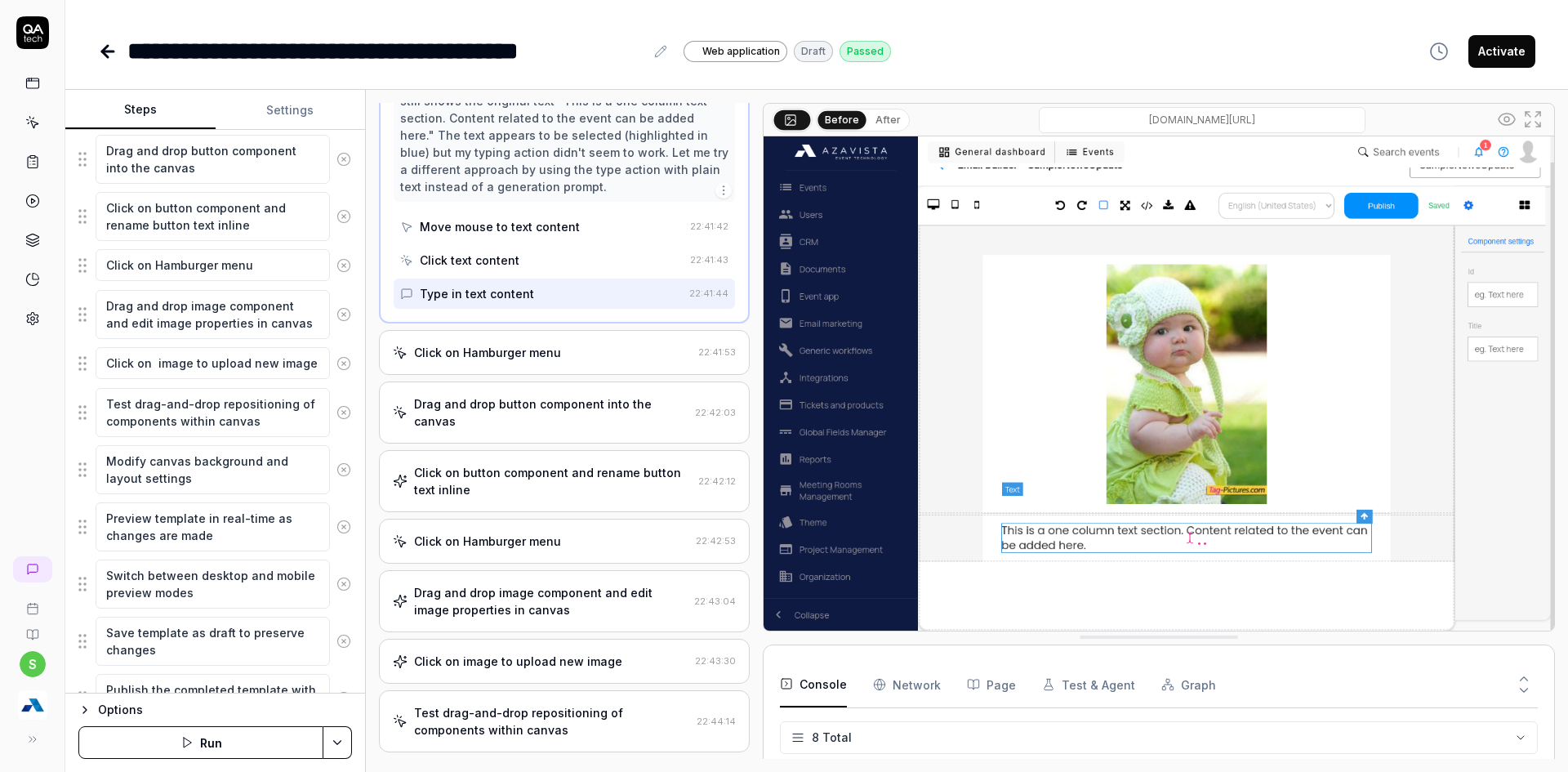
scroll to position [1740, 0]
click at [889, 125] on button "After" at bounding box center [888, 120] width 38 height 18
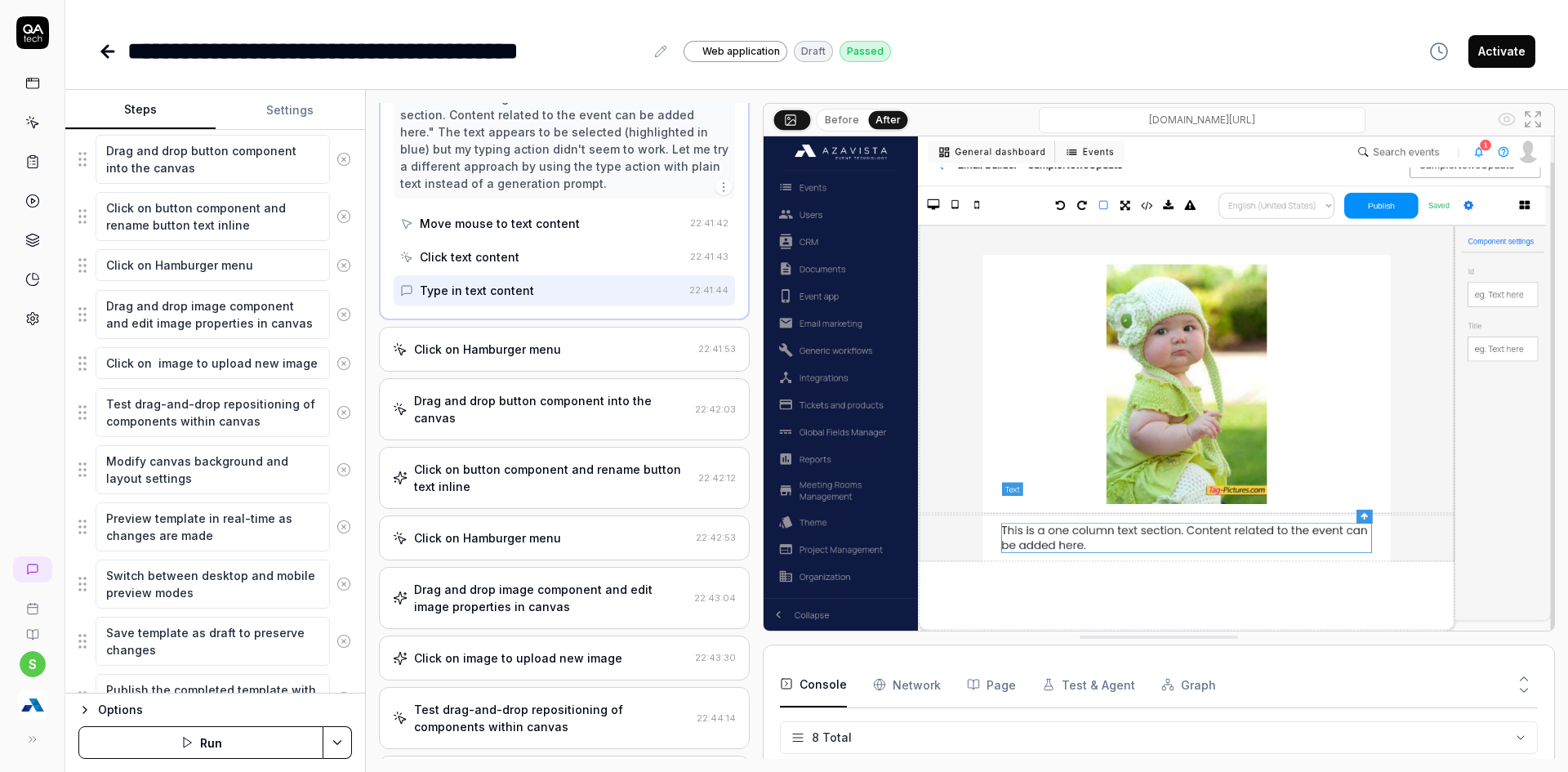
click at [576, 340] on div "Click on Hamburger menu" at bounding box center [542, 349] width 299 height 17
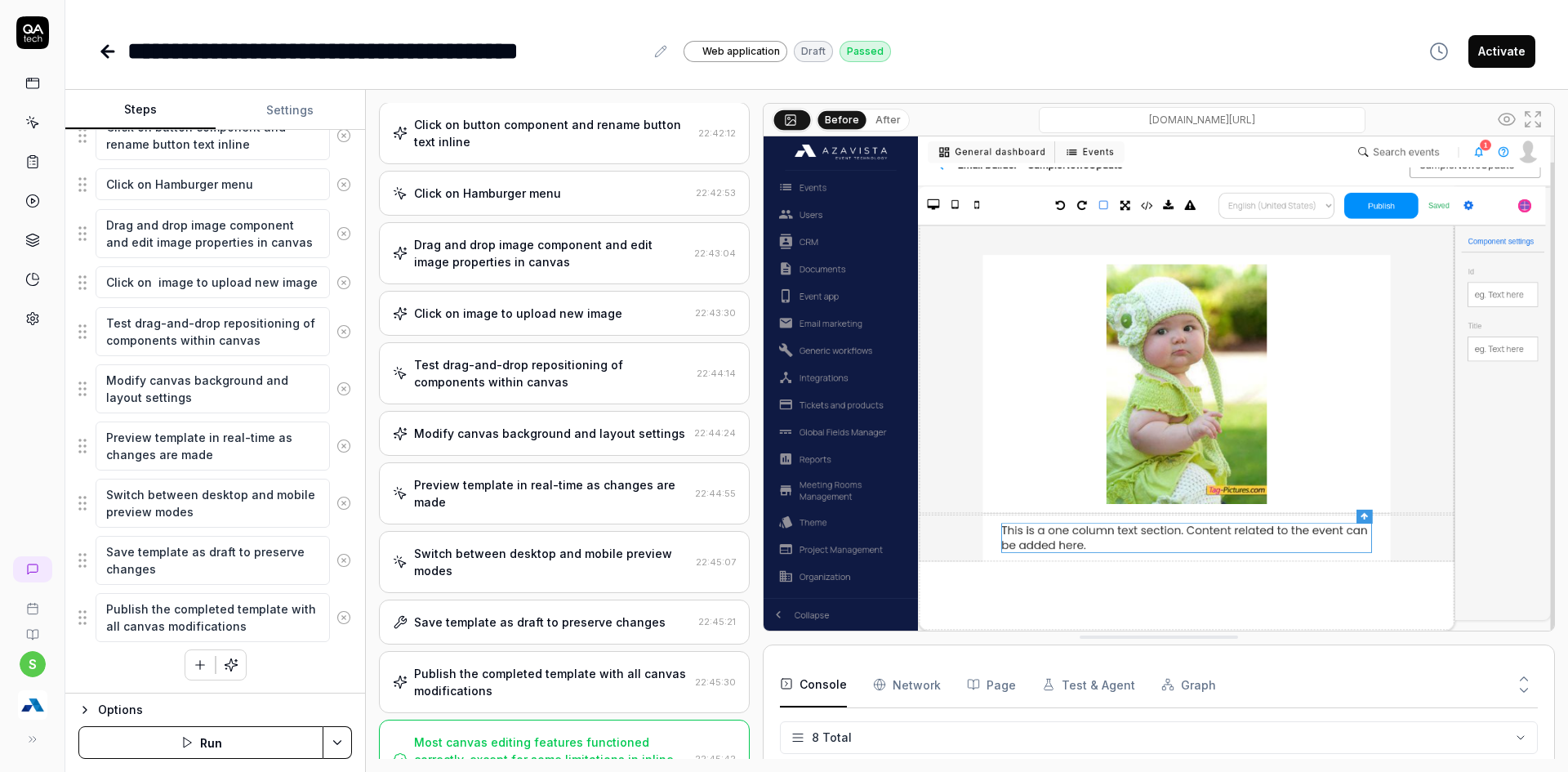
scroll to position [1210, 0]
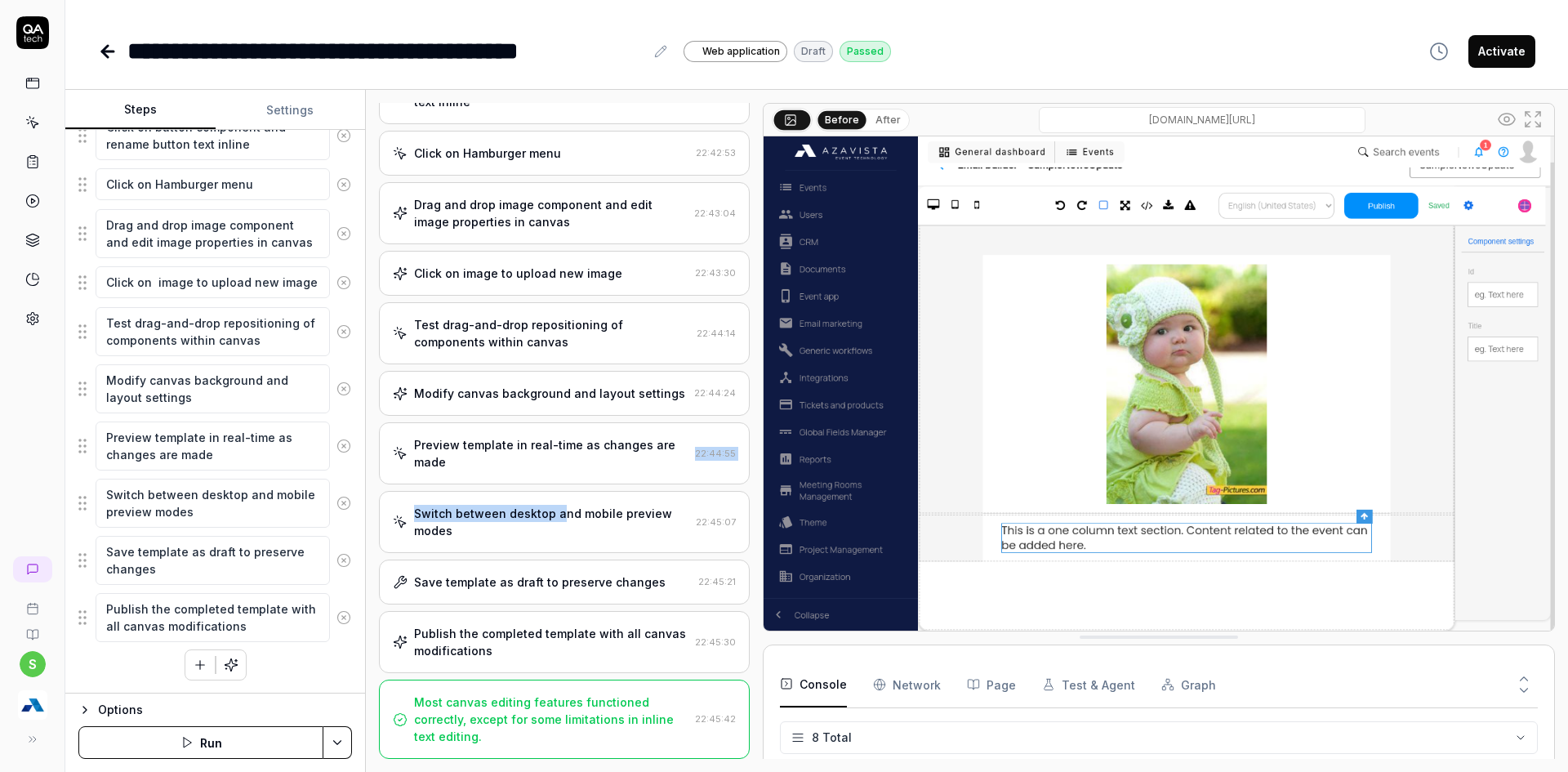
click at [561, 487] on div "Open browser 22:38:22 devk8s https://3.0.devk8s.azavista.com/global-processes/e…" at bounding box center [564, 431] width 371 height 657
click at [559, 436] on div "Preview template in real-time as changes are made" at bounding box center [551, 454] width 275 height 35
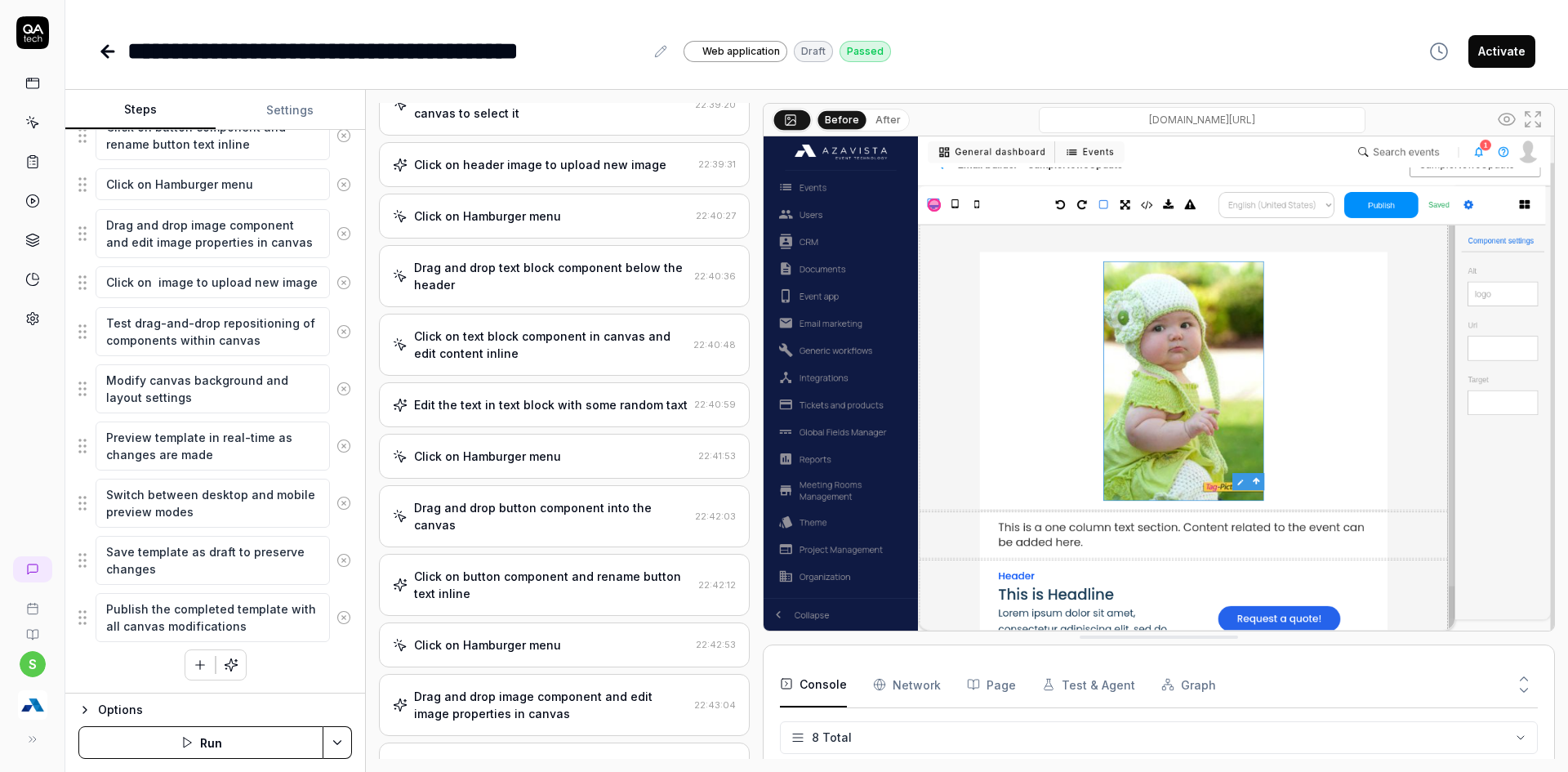
click at [565, 416] on div "Edit the text in text block with some random taxt 22:40:59" at bounding box center [564, 405] width 371 height 45
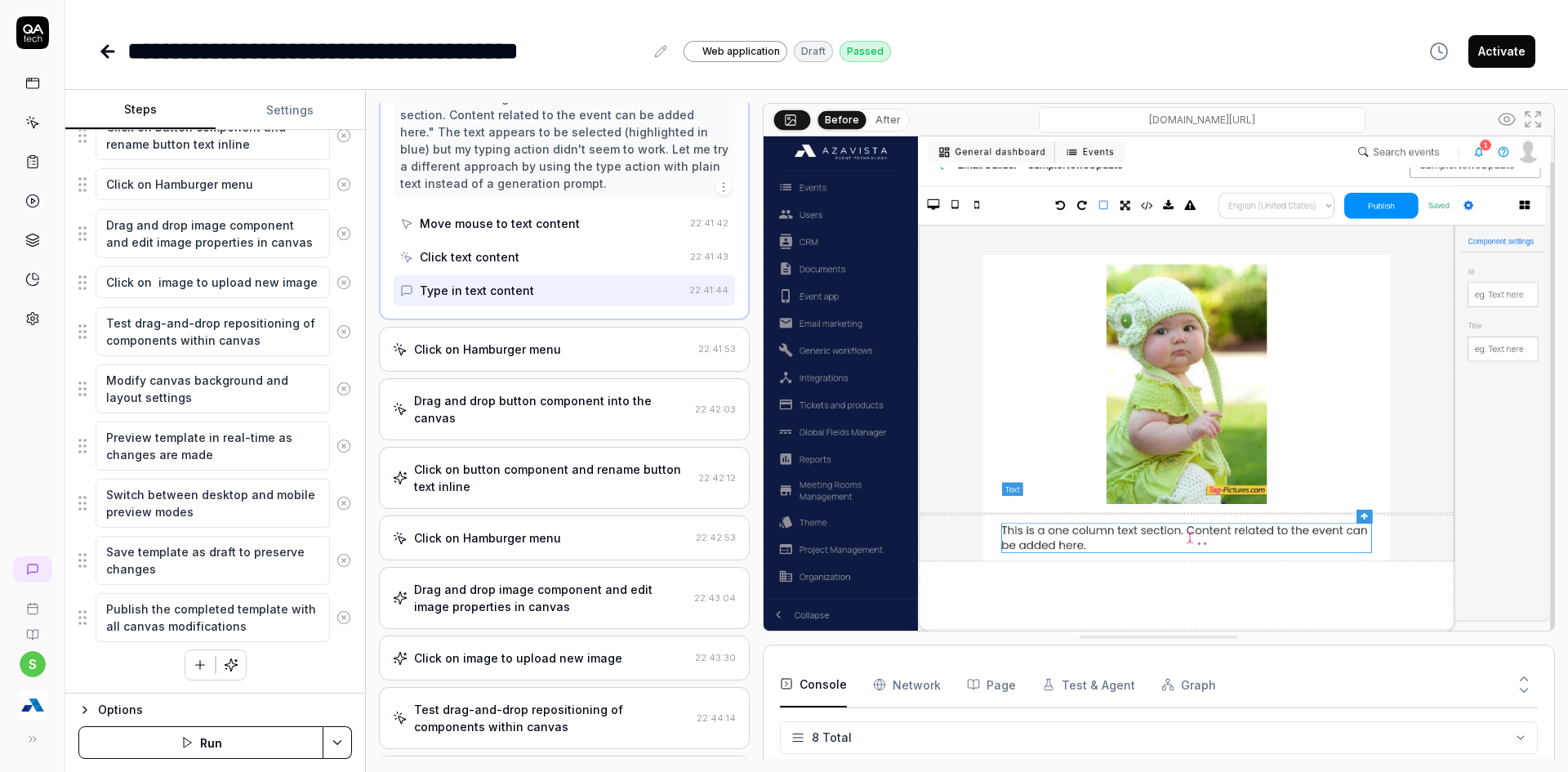
scroll to position [1577, 0]
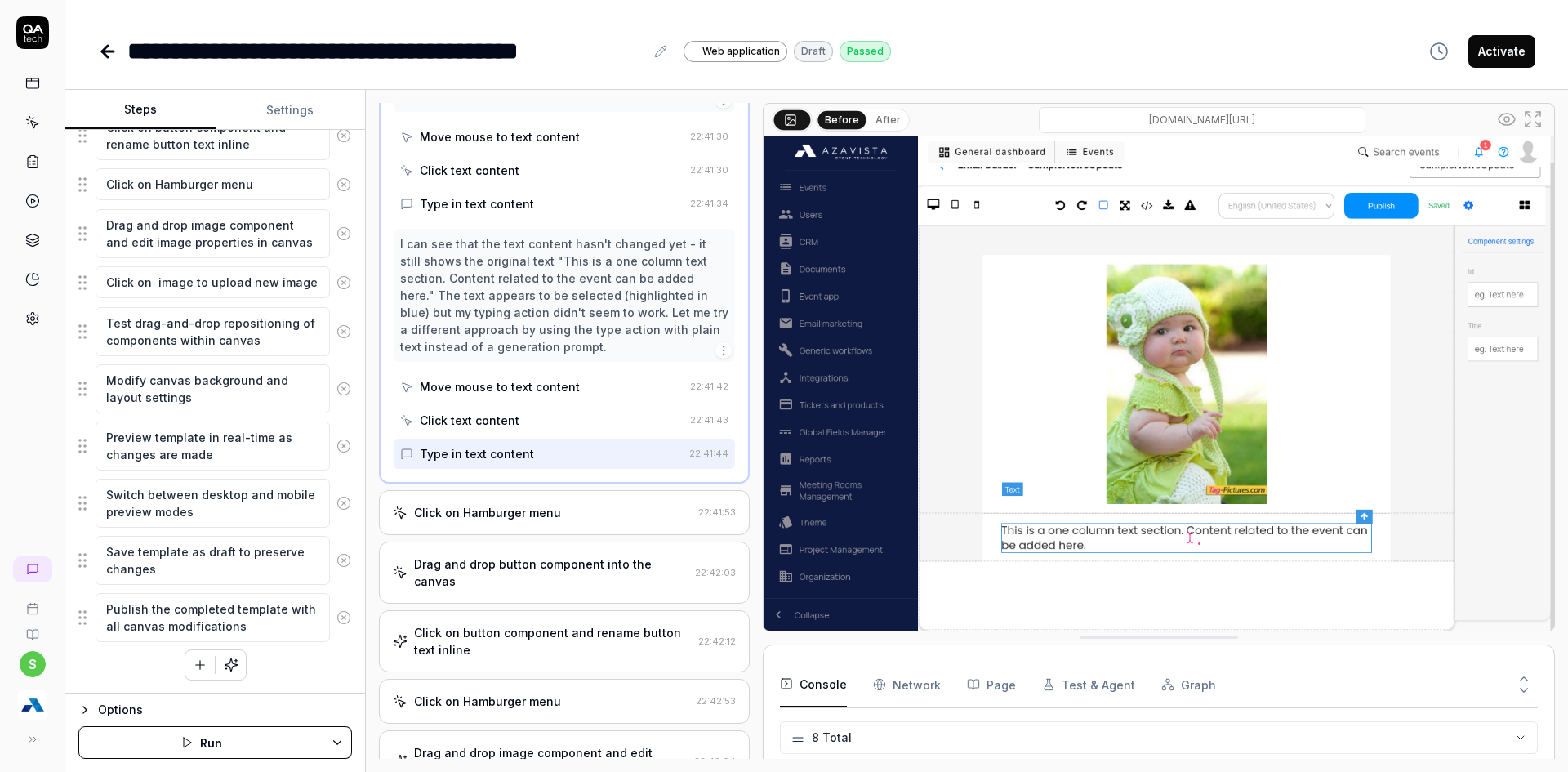
click at [569, 504] on div "Click on Hamburger menu" at bounding box center [542, 512] width 299 height 17
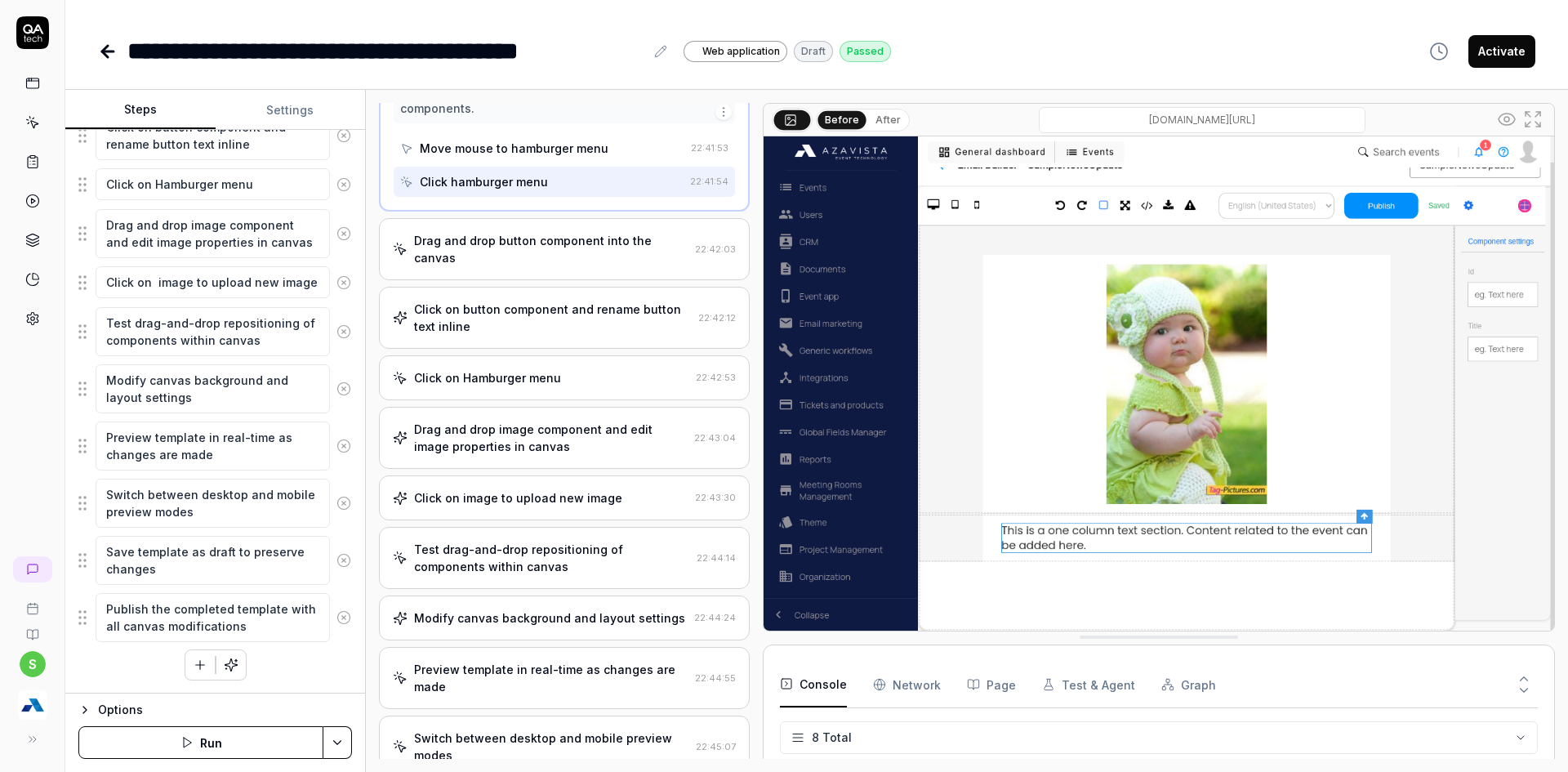
scroll to position [1210, 0]
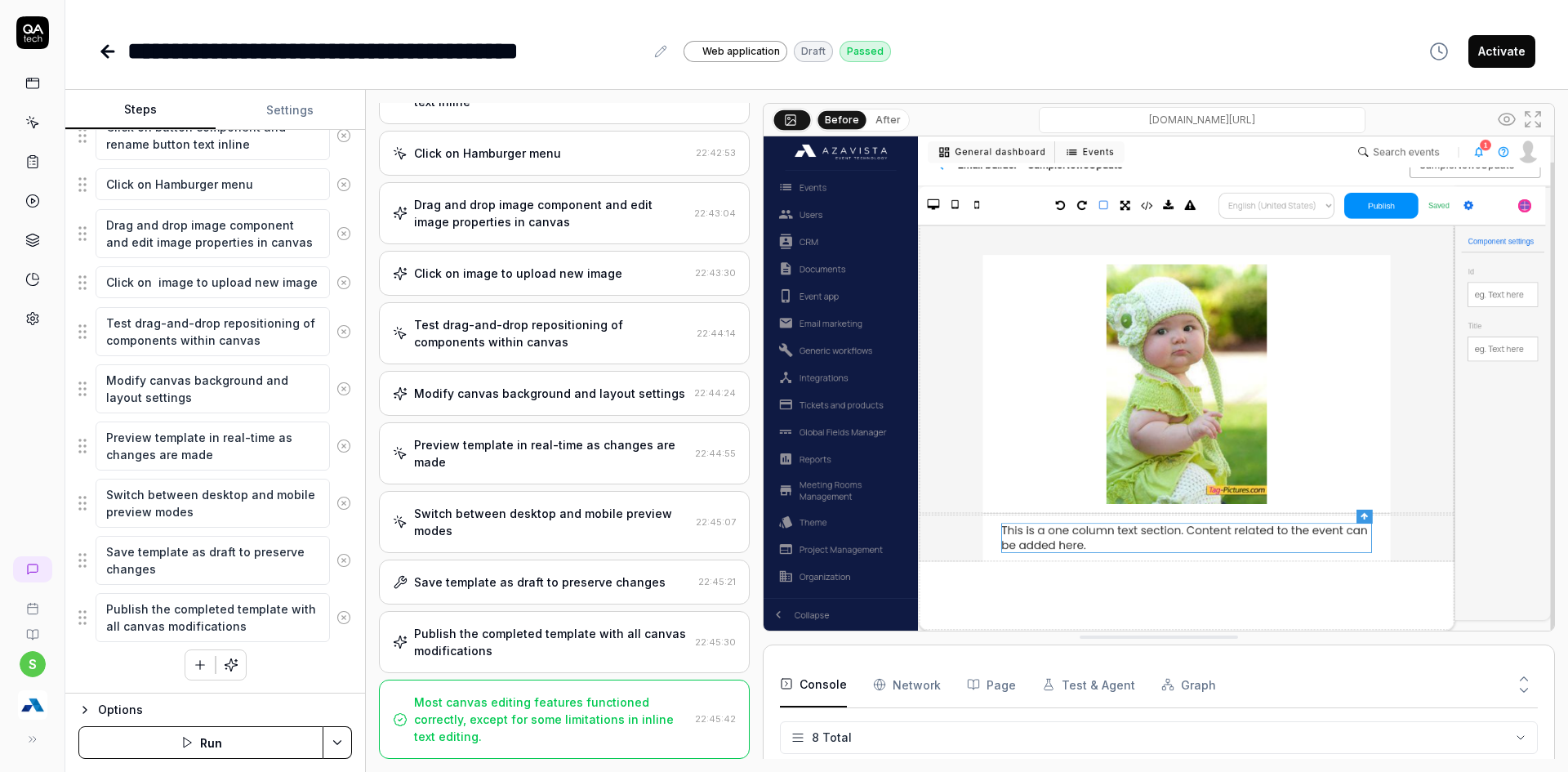
click at [495, 324] on div "Test drag-and-drop repositioning of components within canvas" at bounding box center [551, 334] width 276 height 35
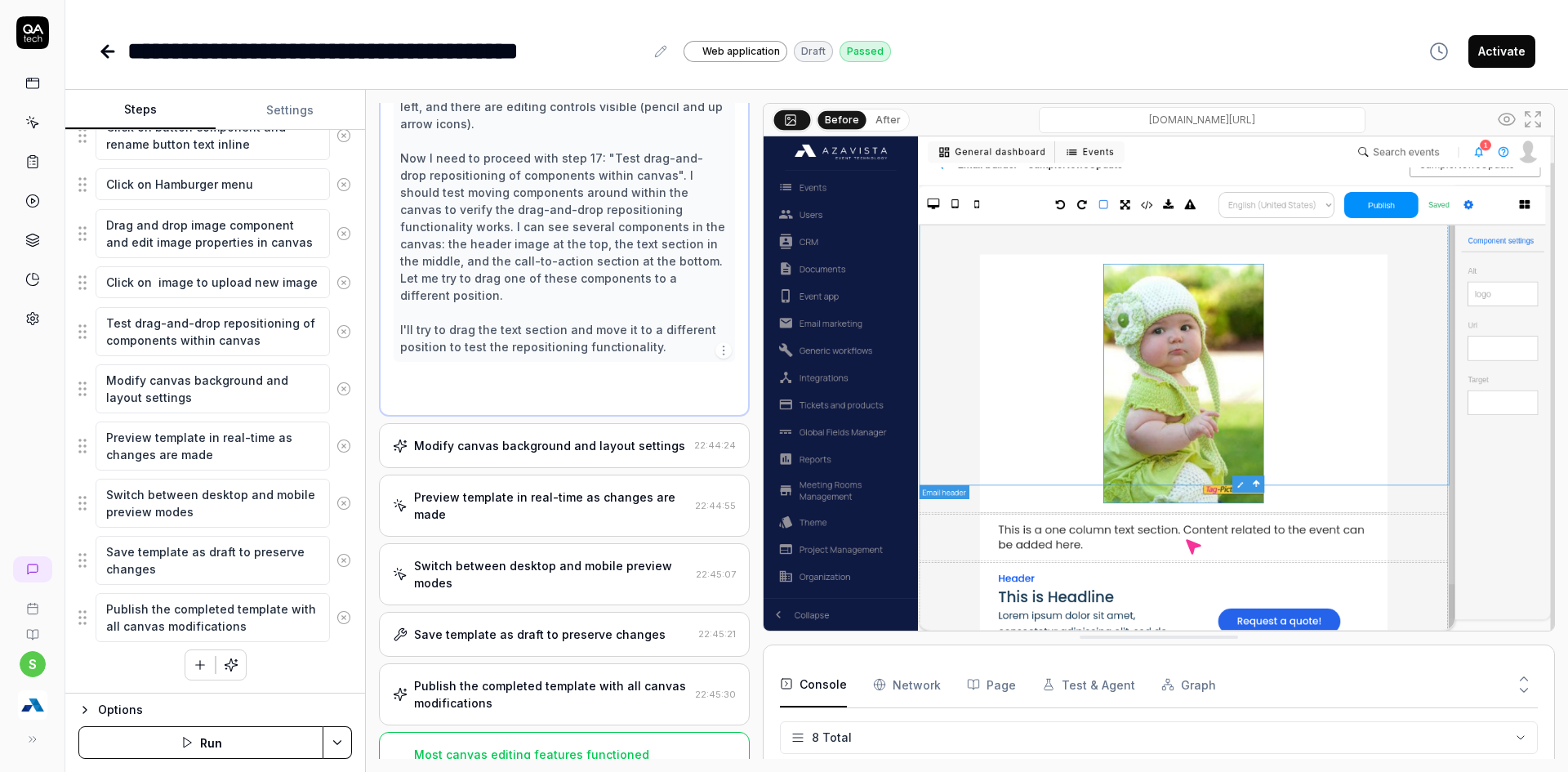
scroll to position [834, 0]
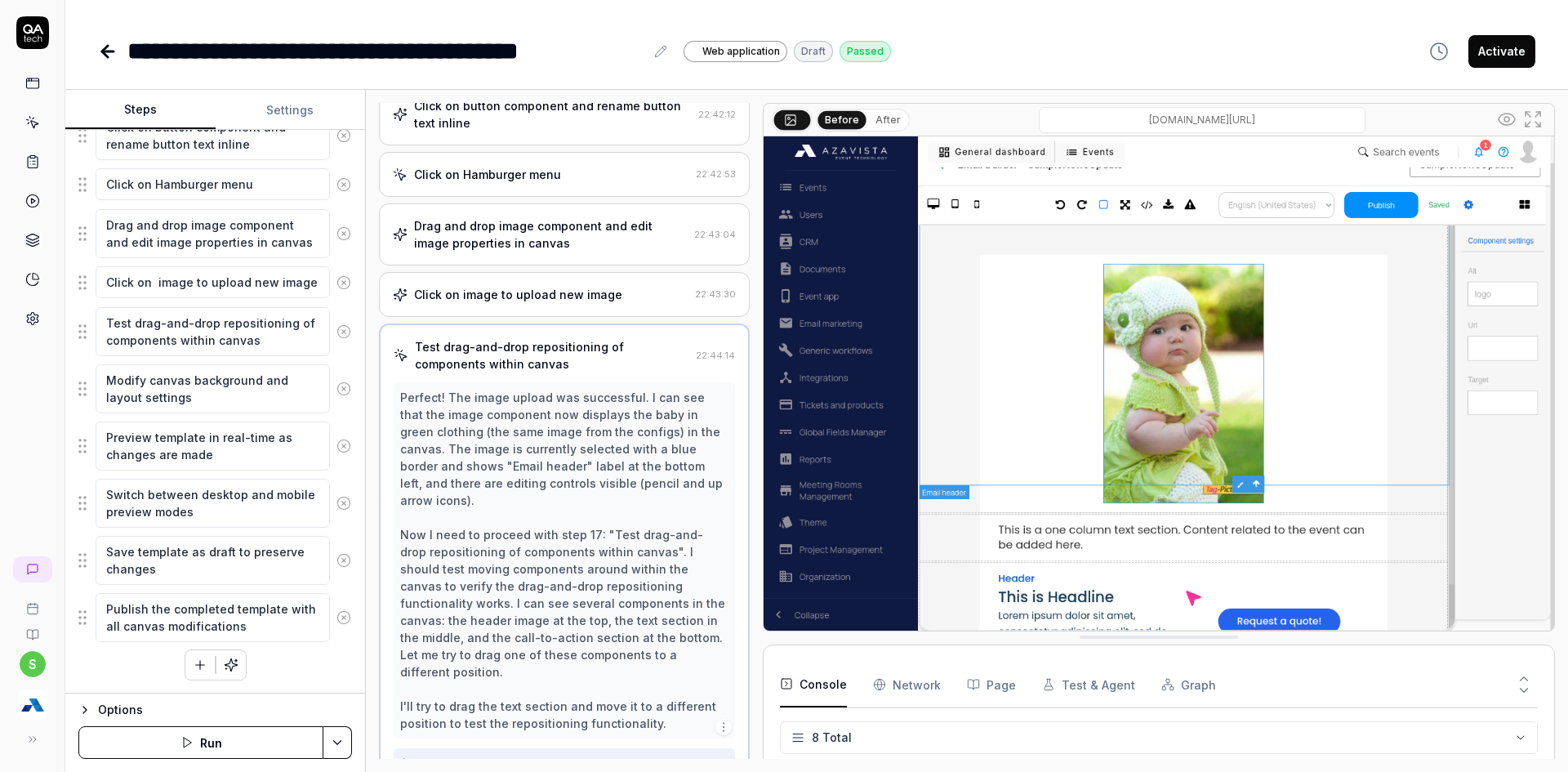
click at [536, 354] on div "Test drag-and-drop repositioning of components within canvas" at bounding box center [552, 356] width 275 height 35
click at [542, 305] on div "Click on image to upload new image 22:43:30" at bounding box center [564, 294] width 371 height 45
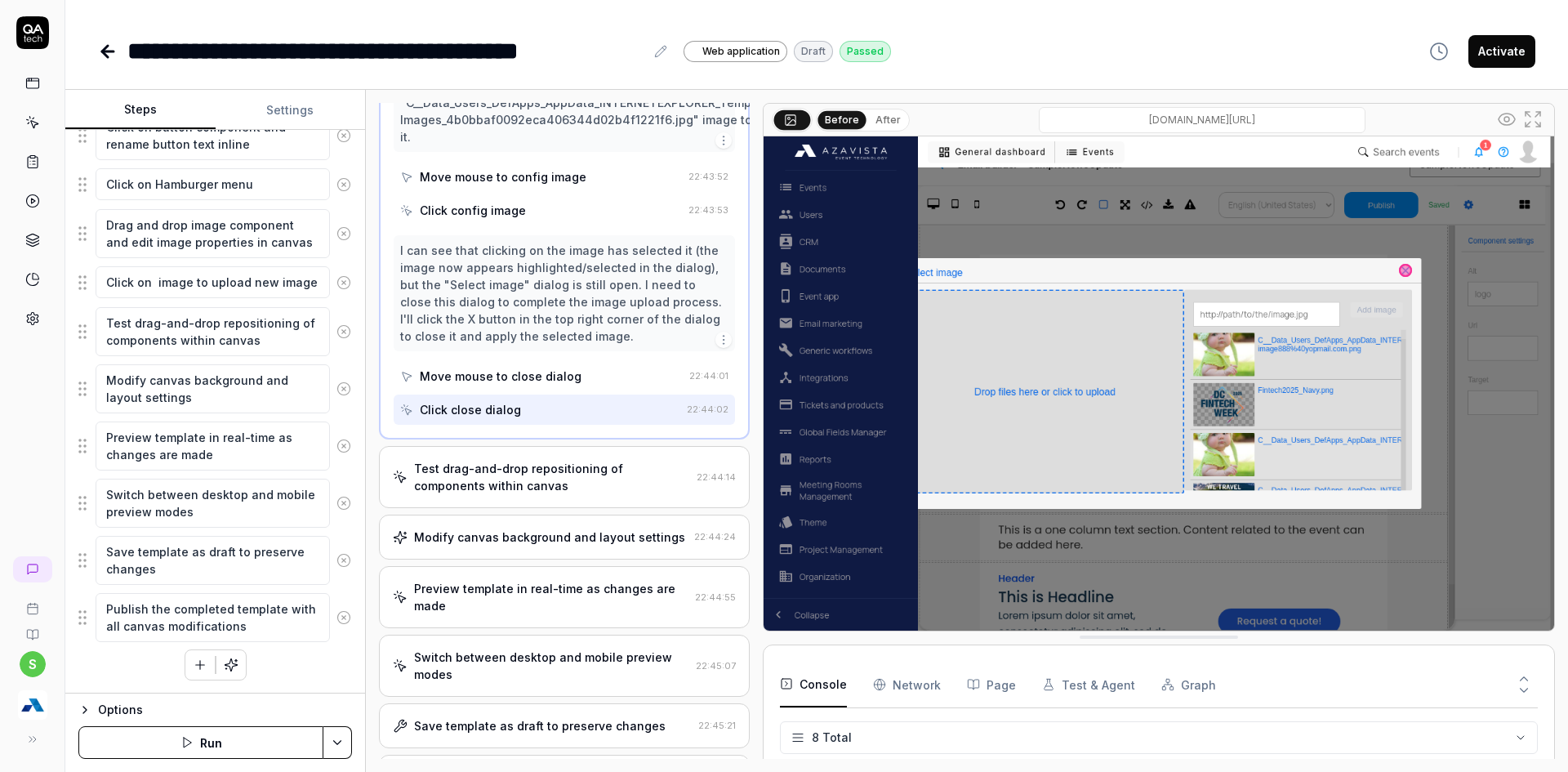
scroll to position [1908, 0]
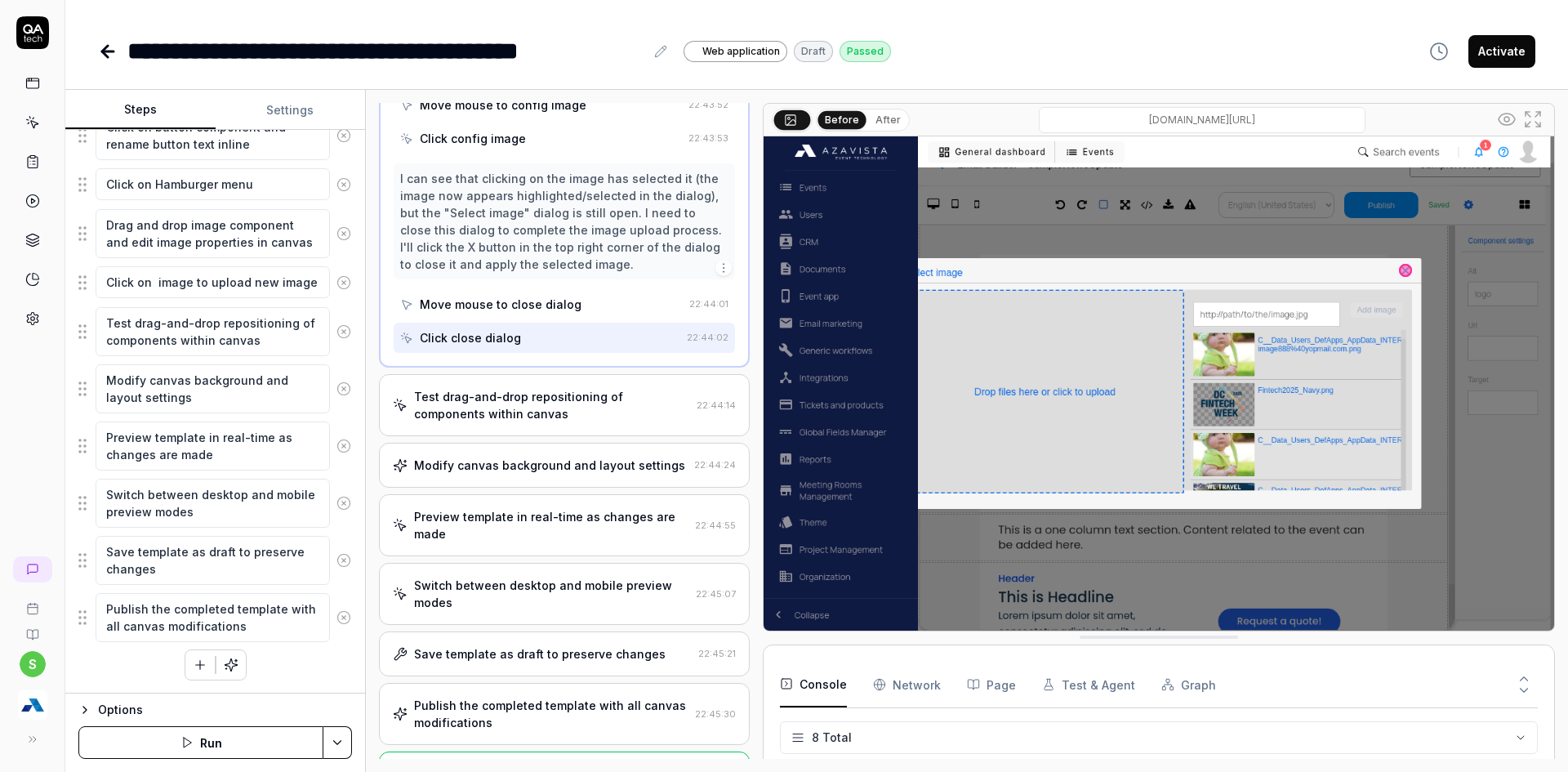
click at [560, 457] on div "Modify canvas background and layout settings" at bounding box center [550, 465] width 271 height 17
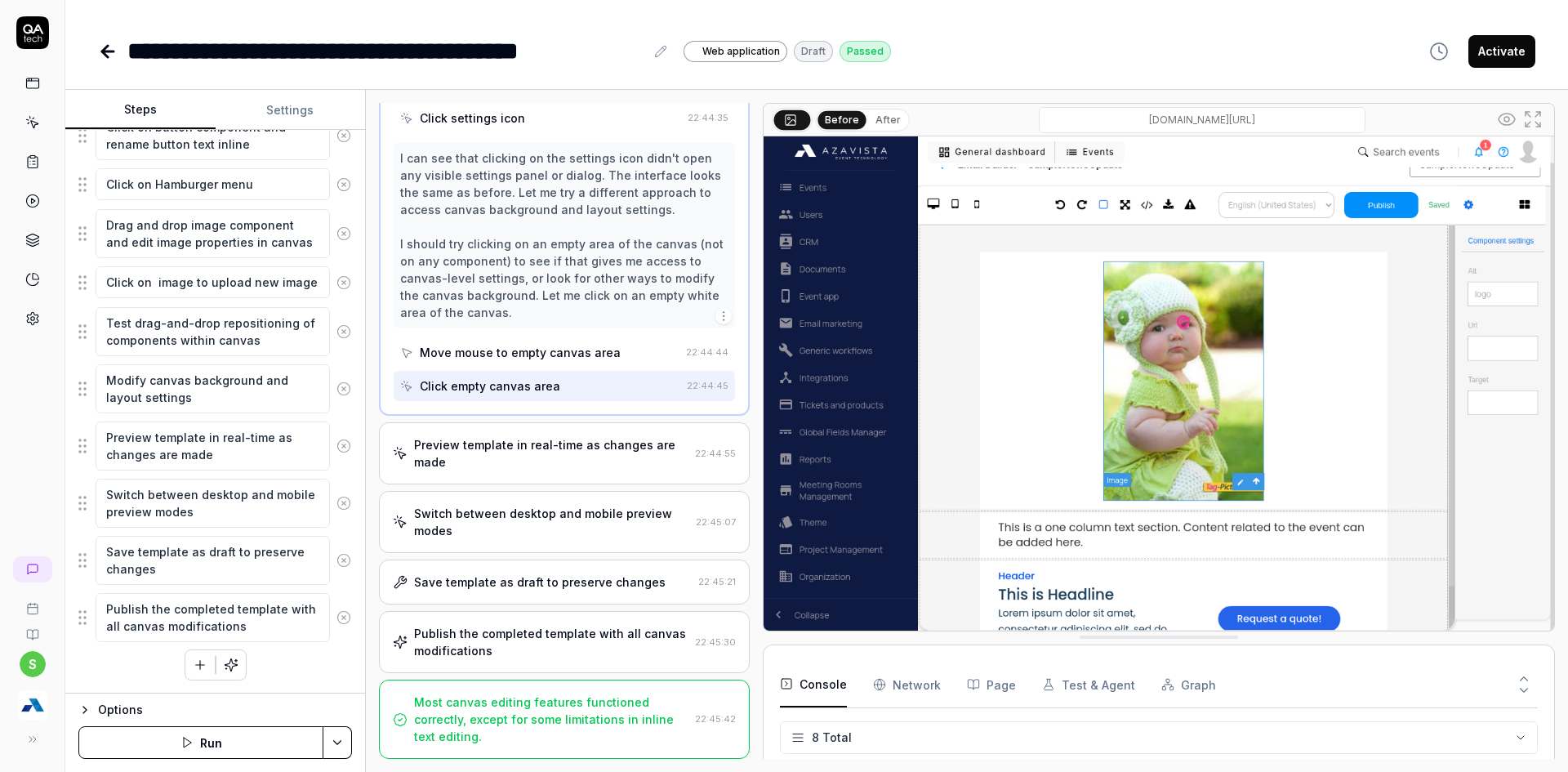
click at [560, 448] on div "Preview template in real-time as changes are made" at bounding box center [551, 454] width 275 height 35
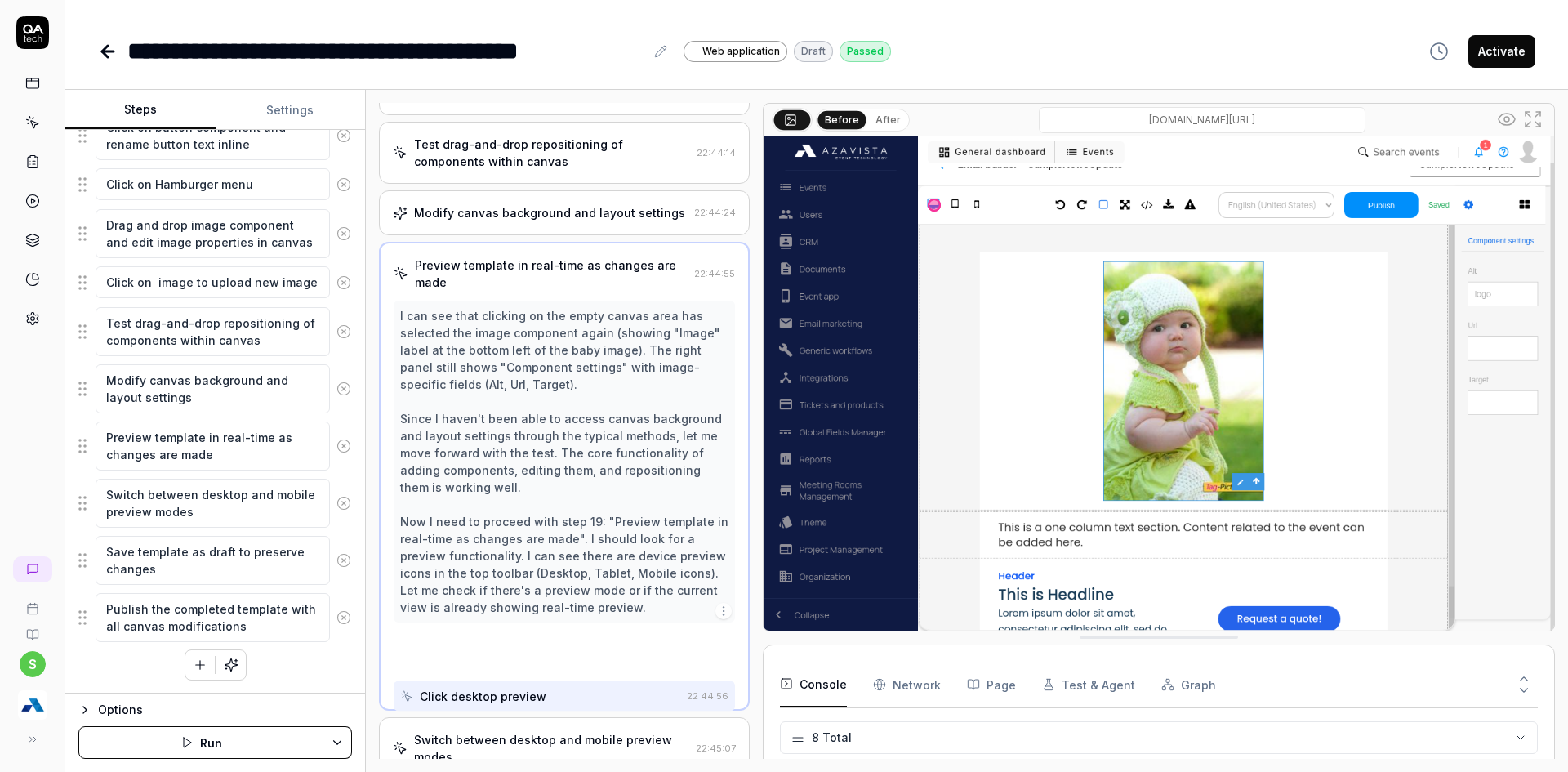
scroll to position [987, 0]
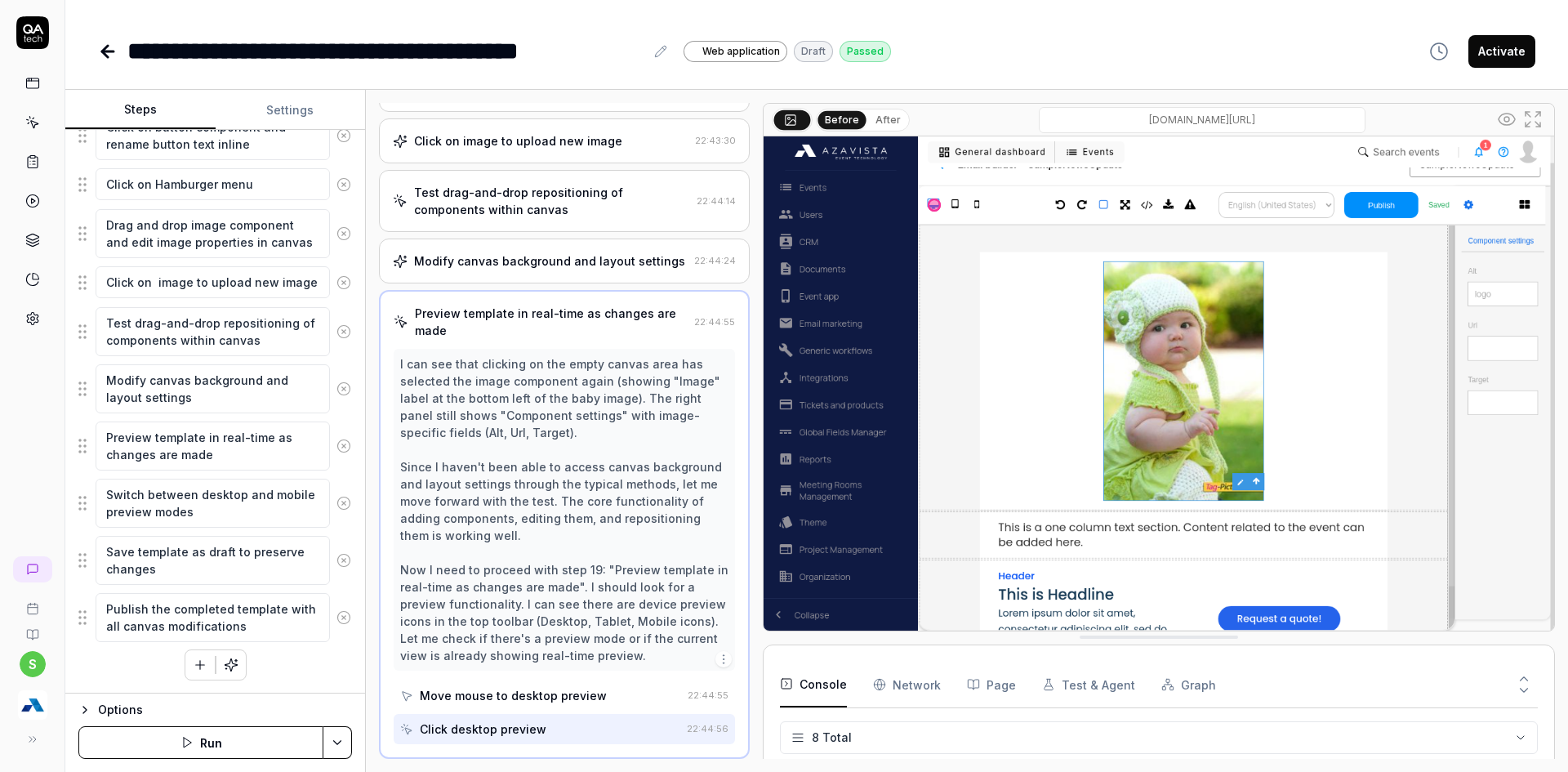
click at [536, 292] on div "Preview template in real-time as changes are made 22:44:55 I can see that click…" at bounding box center [564, 525] width 371 height 469
click at [521, 321] on div "Preview template in real-time as changes are made" at bounding box center [551, 322] width 273 height 35
click at [569, 263] on div "Modify canvas background and layout settings" at bounding box center [550, 261] width 271 height 17
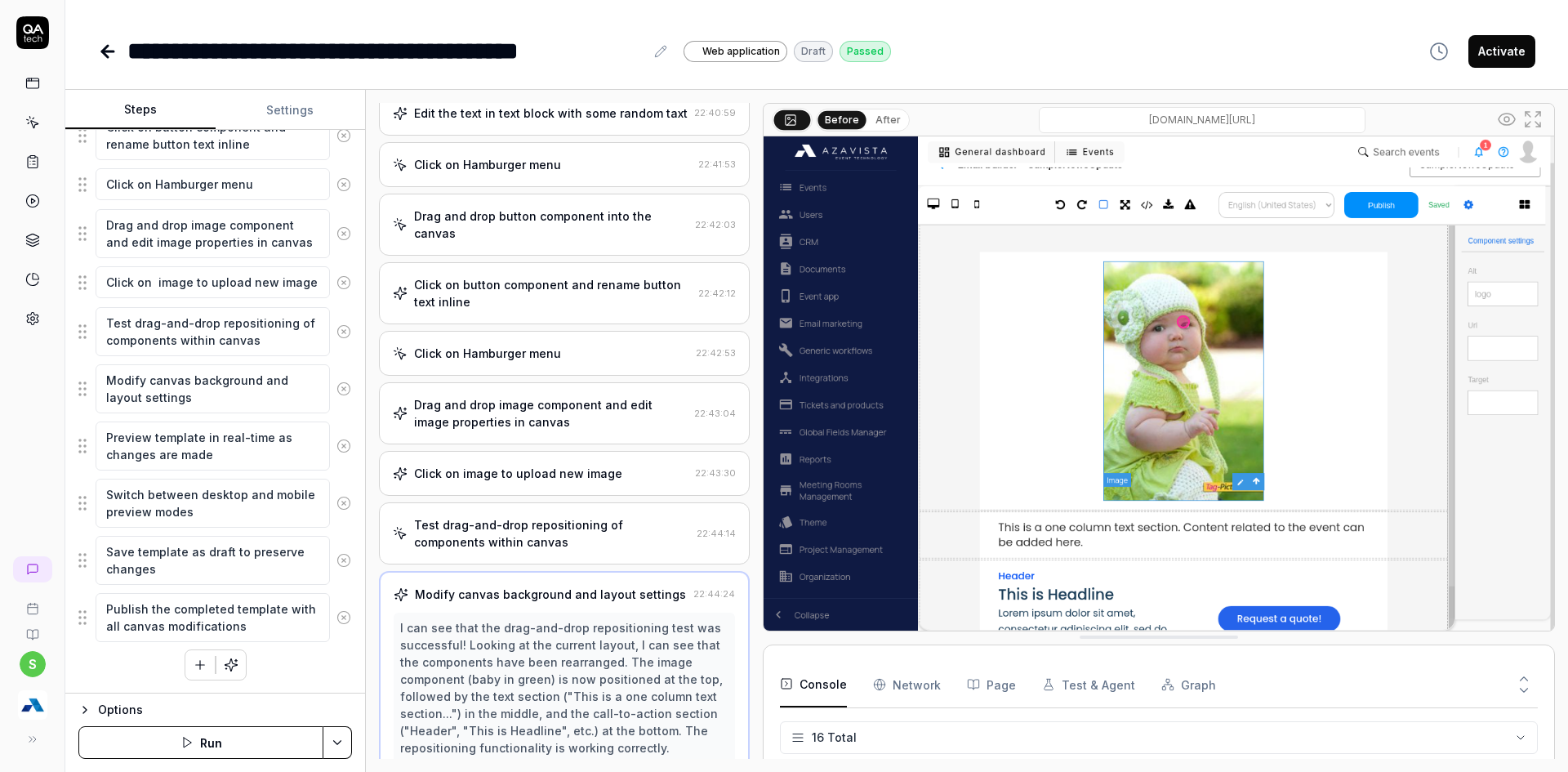
scroll to position [410, 0]
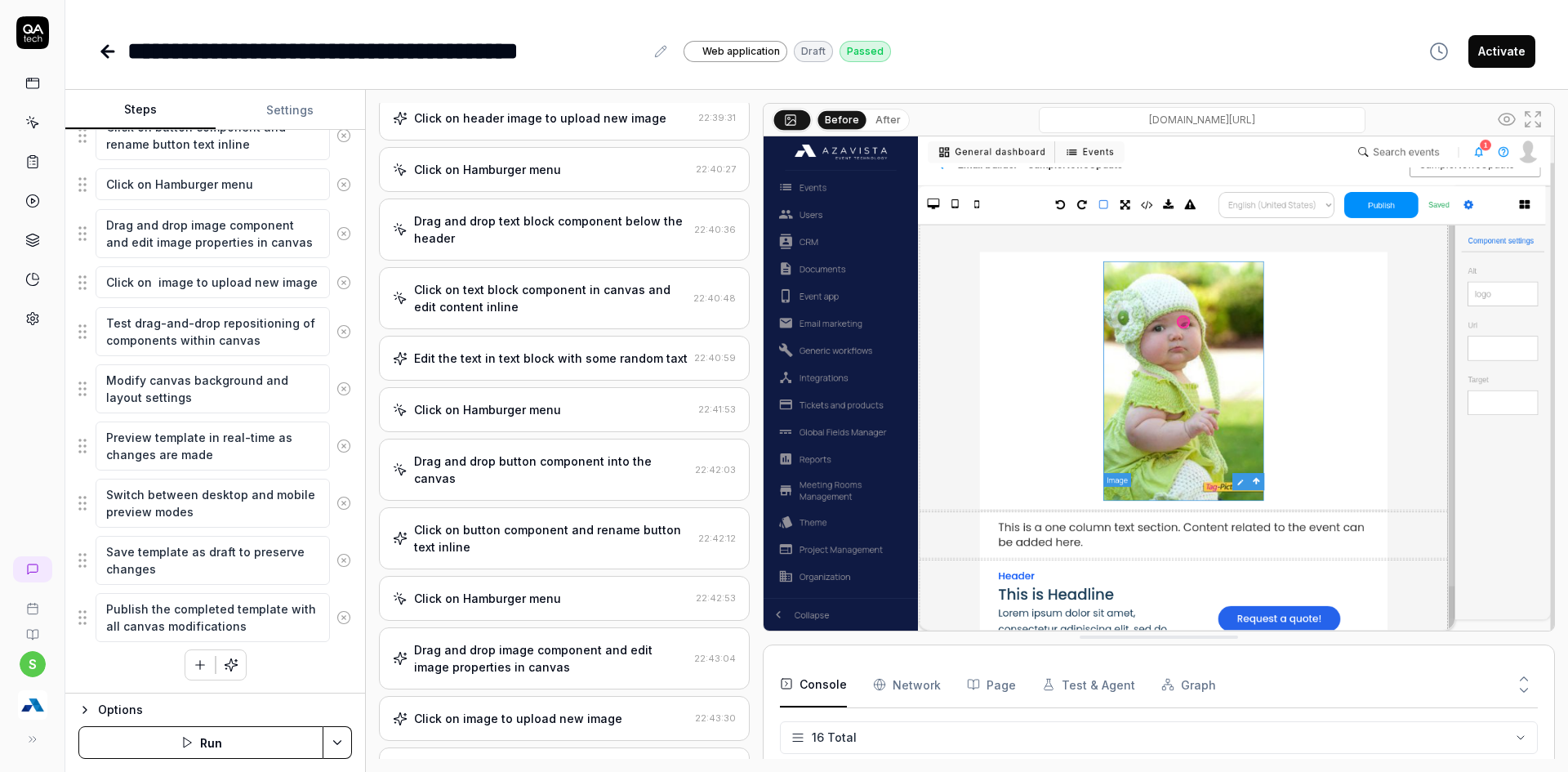
click at [545, 370] on div "Edit the text in text block with some random taxt 22:40:59" at bounding box center [564, 358] width 371 height 45
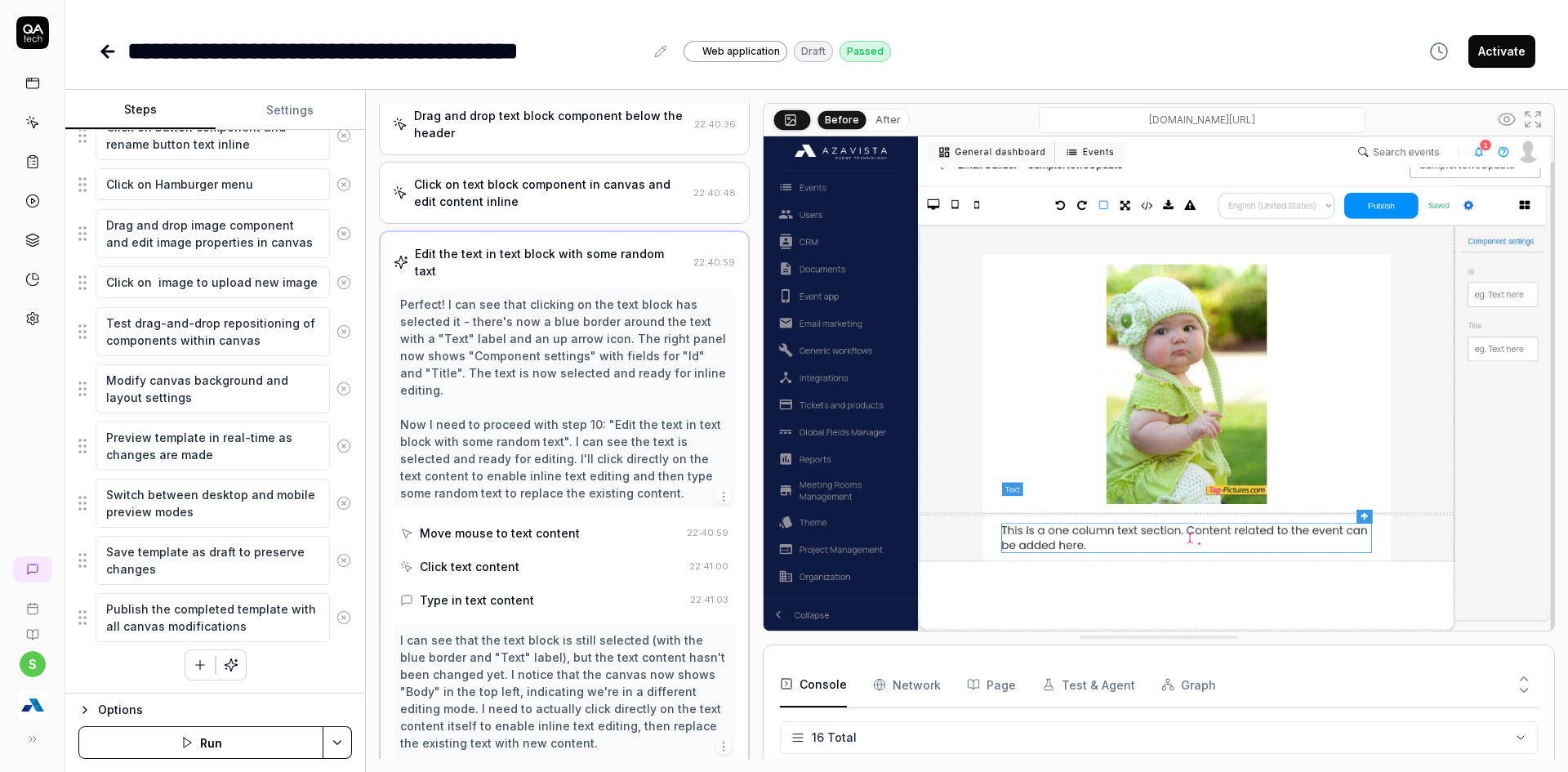
scroll to position [351, 0]
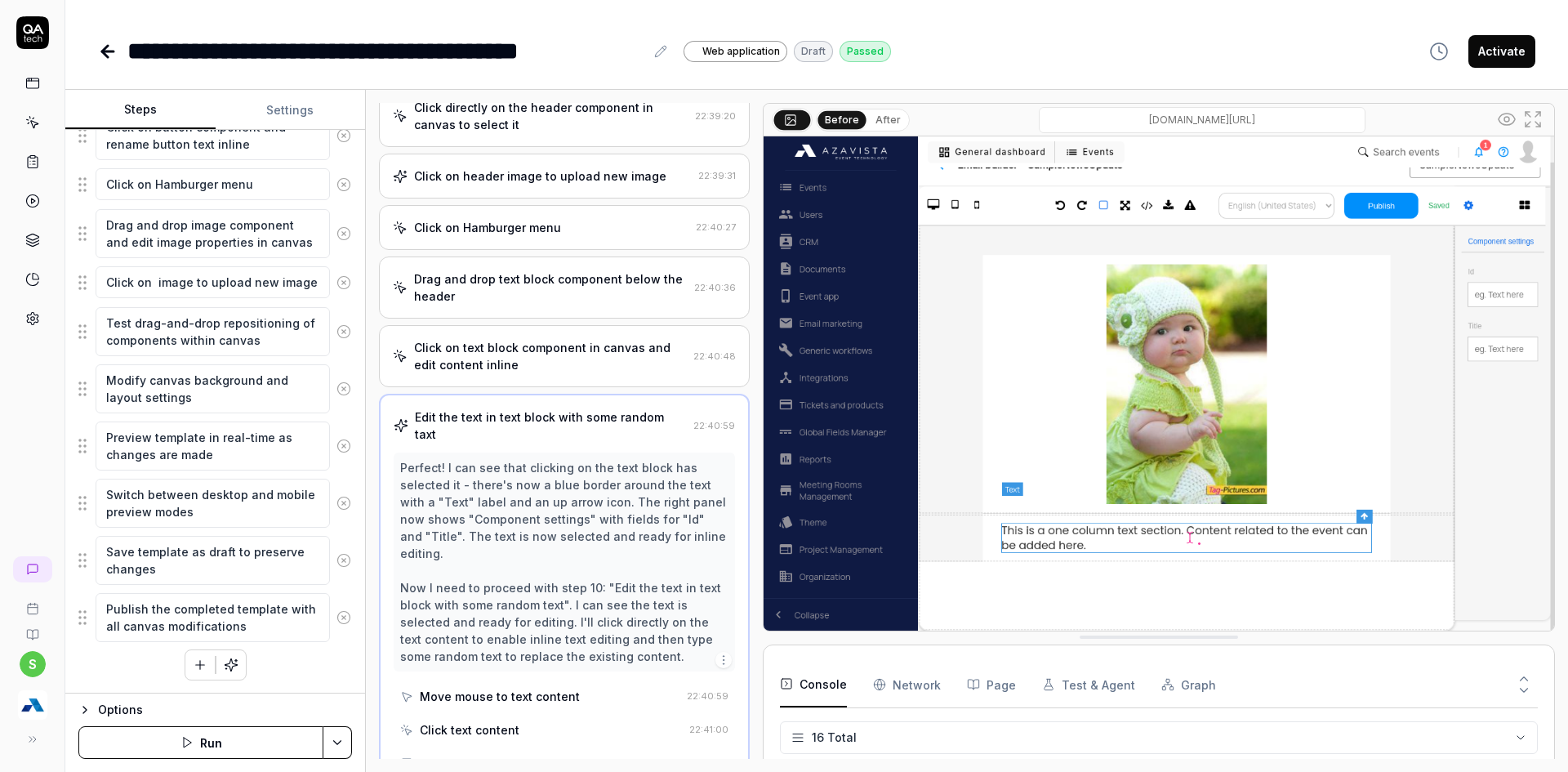
click at [872, 125] on button "After" at bounding box center [888, 120] width 38 height 18
click at [521, 421] on div "Edit the text in text block with some random taxt" at bounding box center [551, 426] width 272 height 35
click at [551, 362] on div "Click on text block component in canvas and edit content inline" at bounding box center [551, 357] width 273 height 35
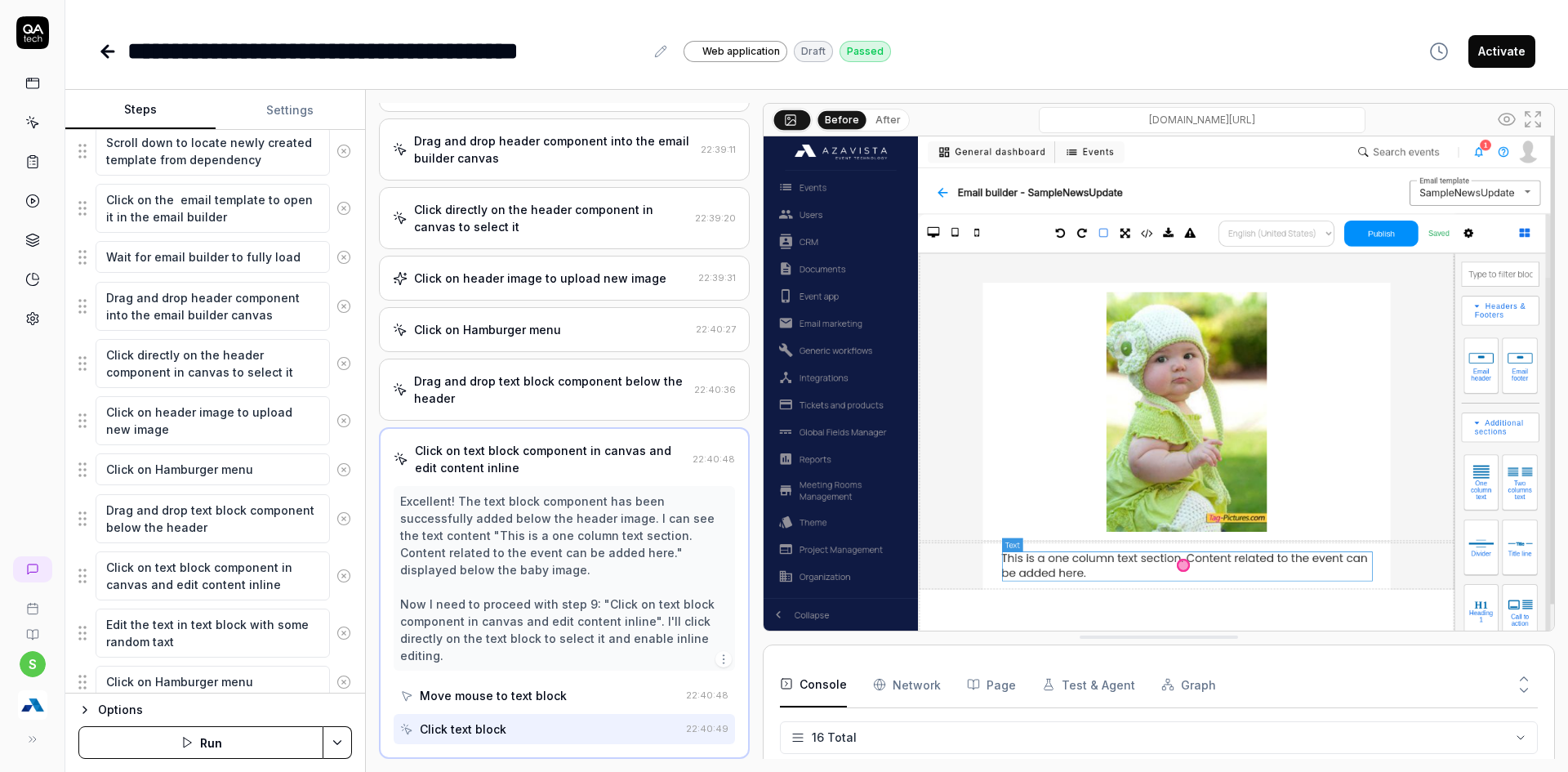
scroll to position [520, 0]
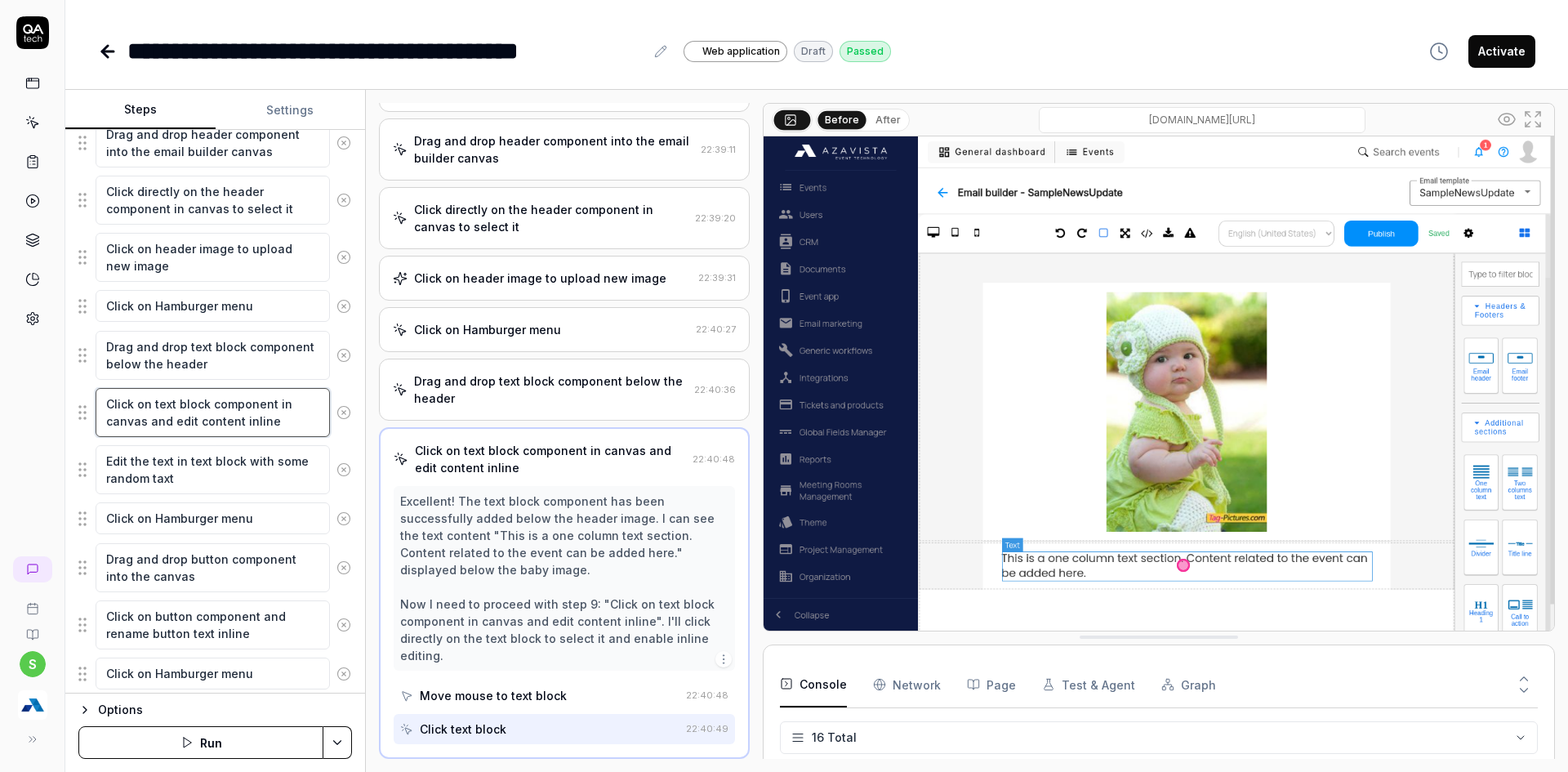
click at [107, 402] on textarea "Click on text block component in canvas and edit content inline" at bounding box center [212, 412] width 234 height 49
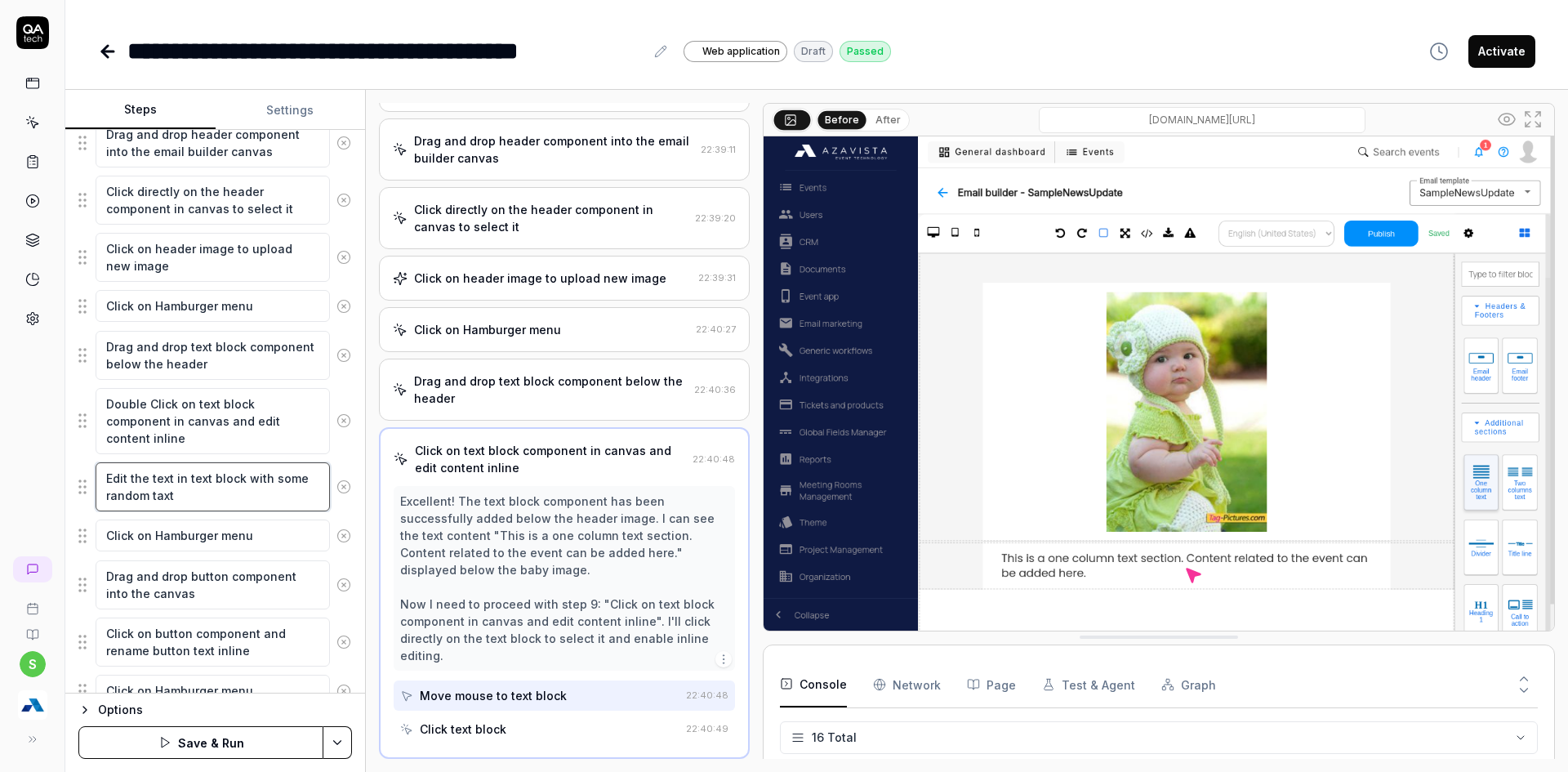
click at [159, 493] on textarea "Edit the text in text block with some random taxt" at bounding box center [212, 486] width 234 height 49
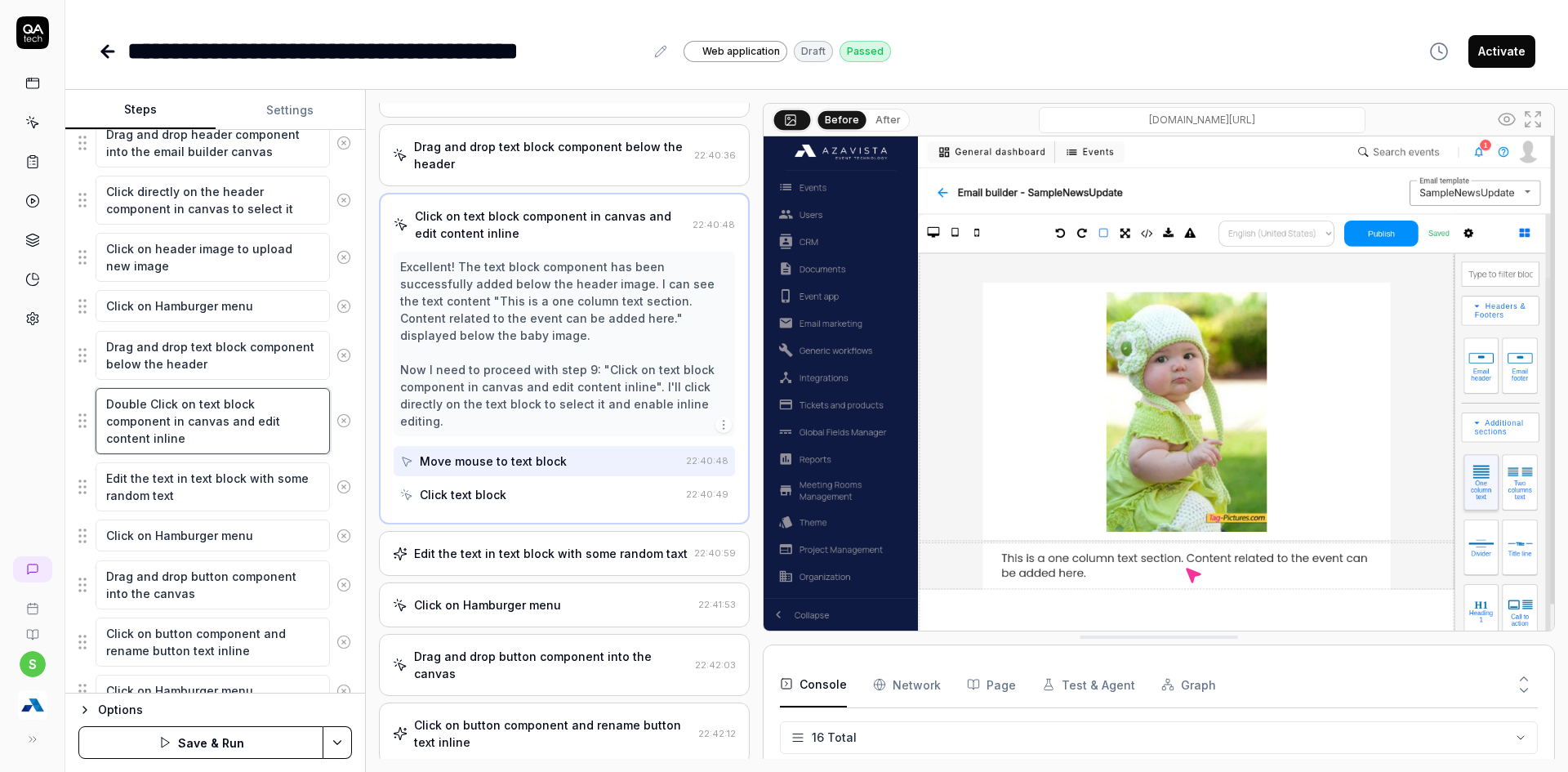
scroll to position [249, 0]
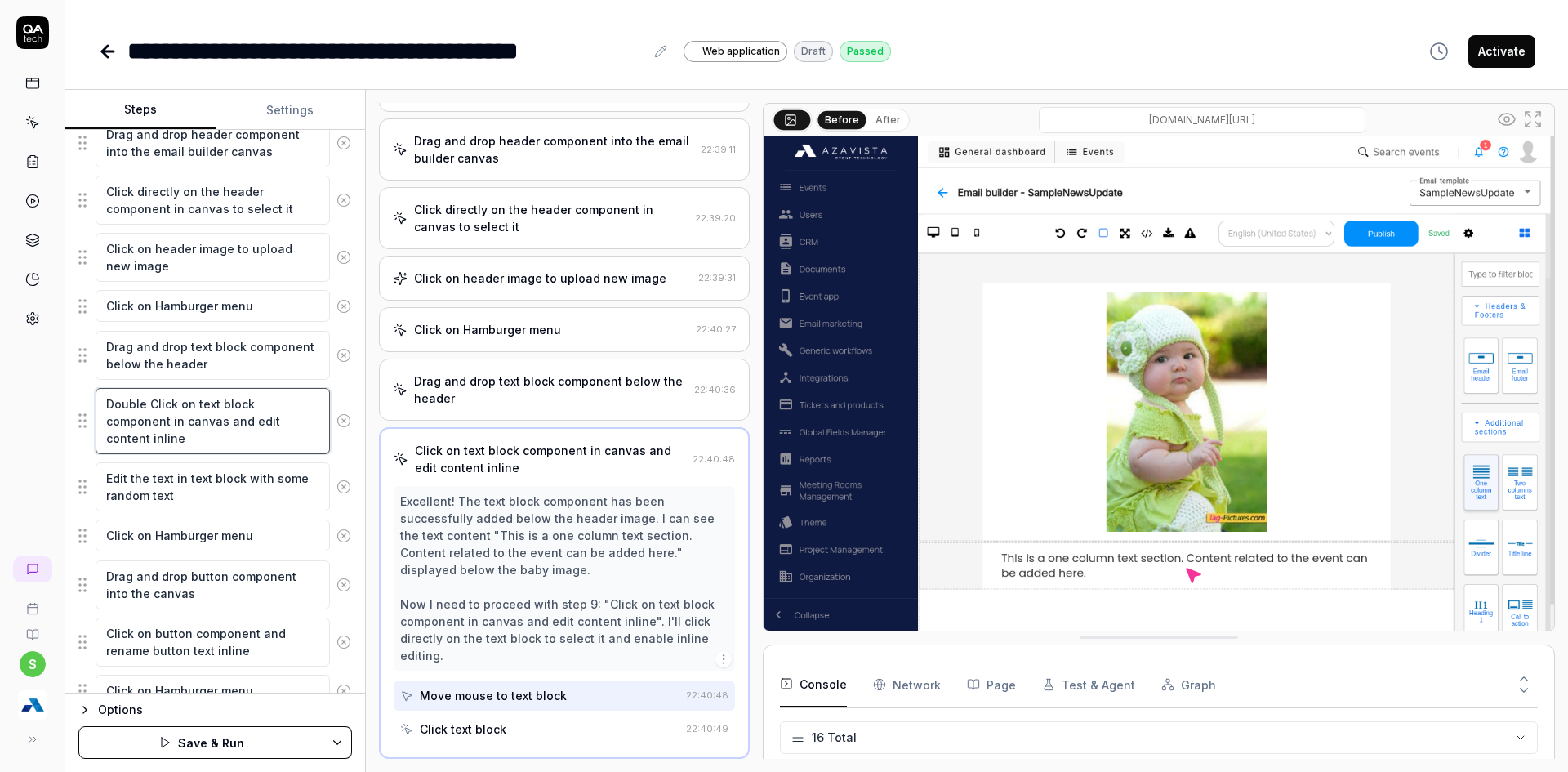
drag, startPoint x: 182, startPoint y: 408, endPoint x: 191, endPoint y: 408, distance: 9.0
click at [191, 408] on textarea "Double Click on text block component in canvas and edit content inline" at bounding box center [212, 421] width 234 height 66
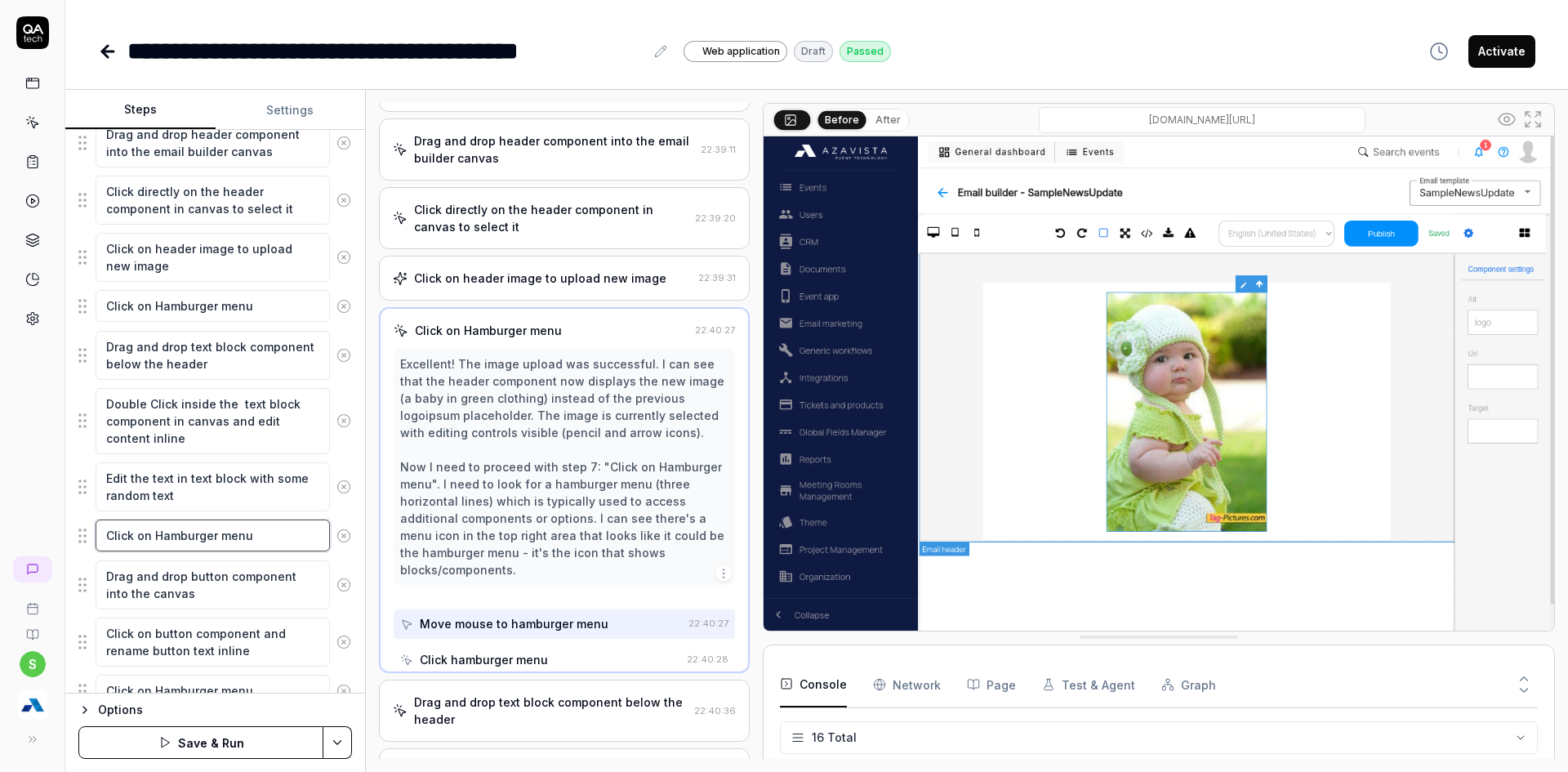
click at [213, 545] on textarea "Click on Hamburger menu" at bounding box center [212, 535] width 234 height 32
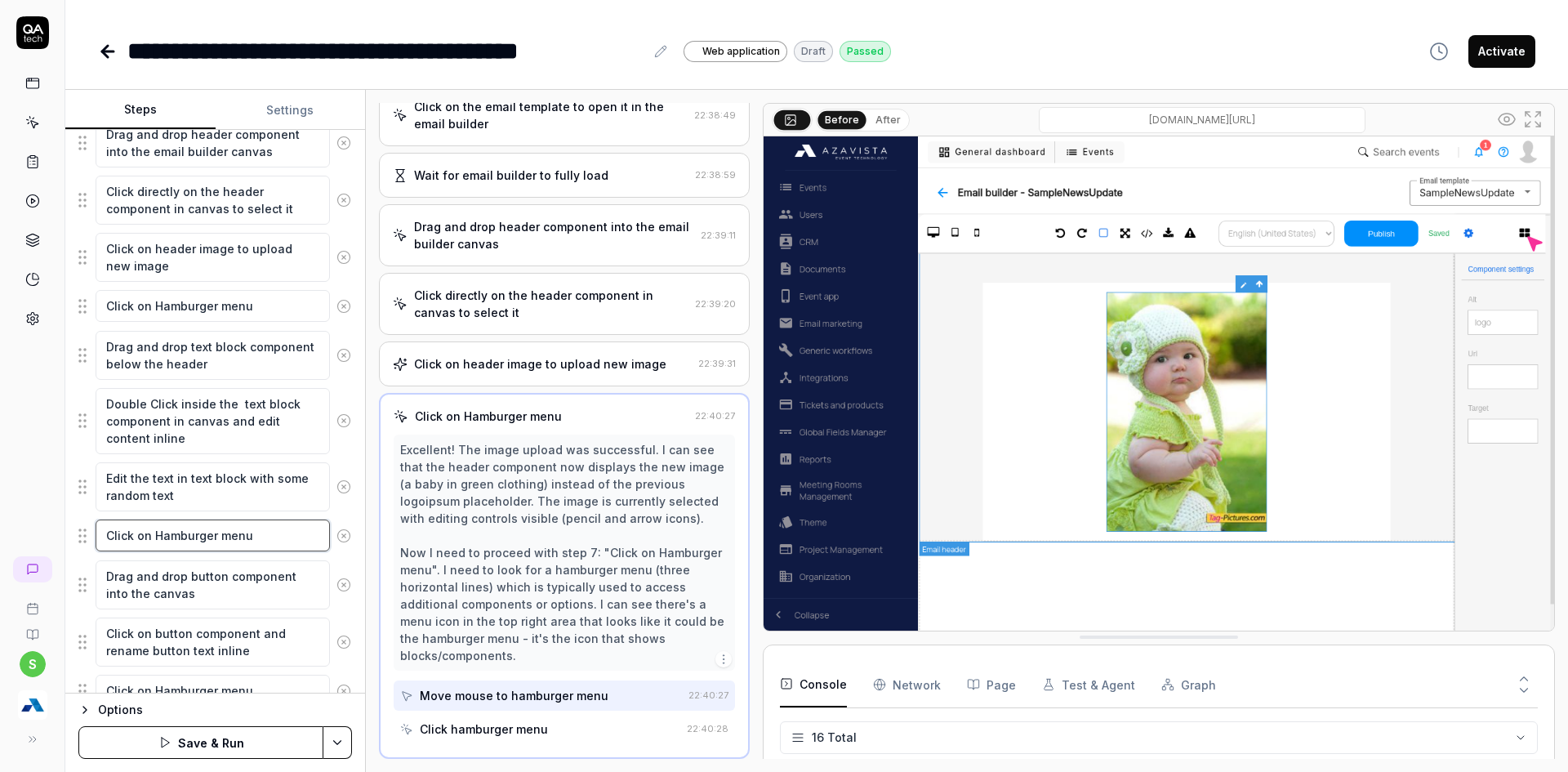
scroll to position [684, 0]
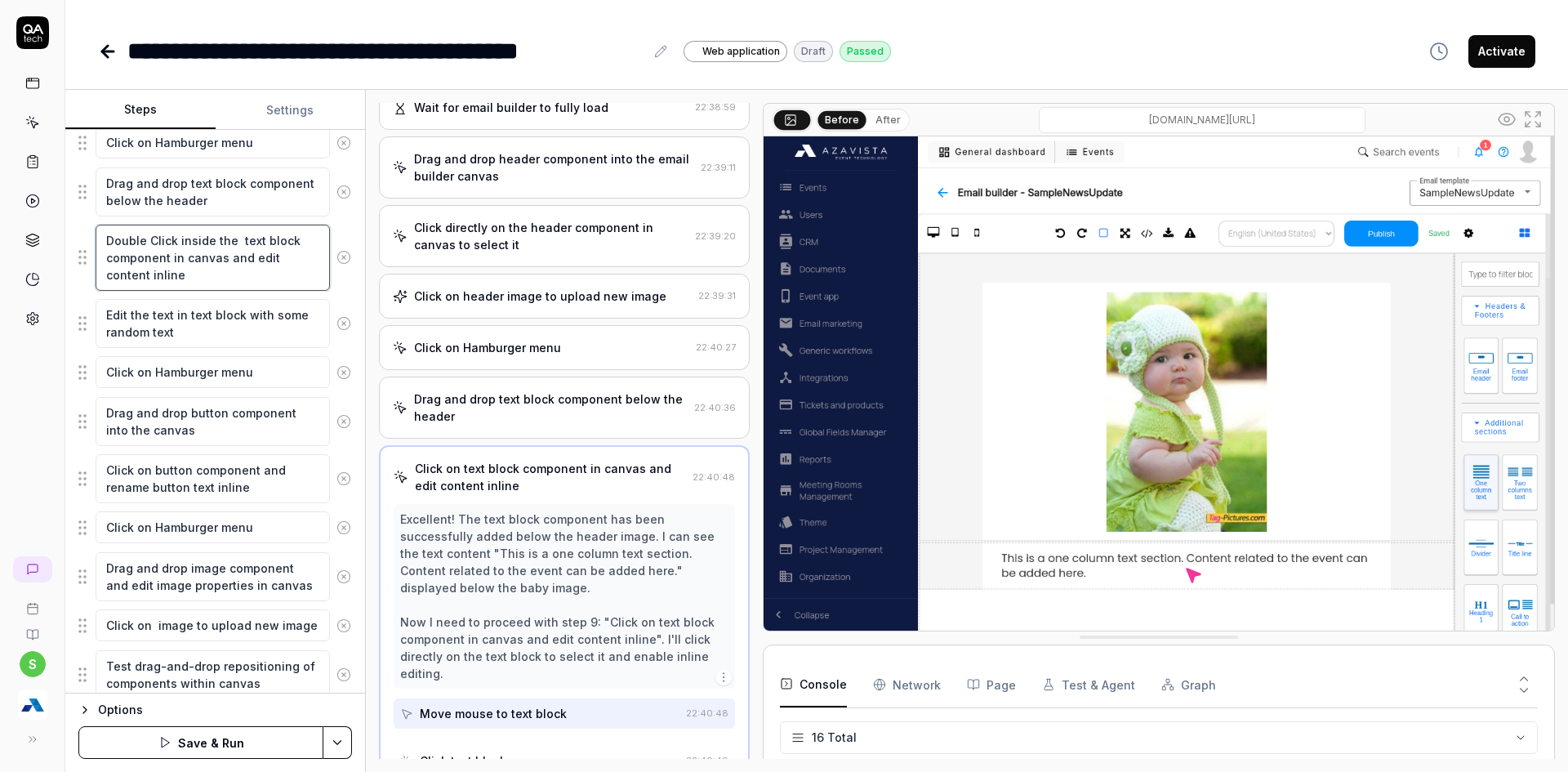
click at [128, 237] on textarea "Double Click inside the text block component in canvas and edit content inline" at bounding box center [212, 258] width 234 height 66
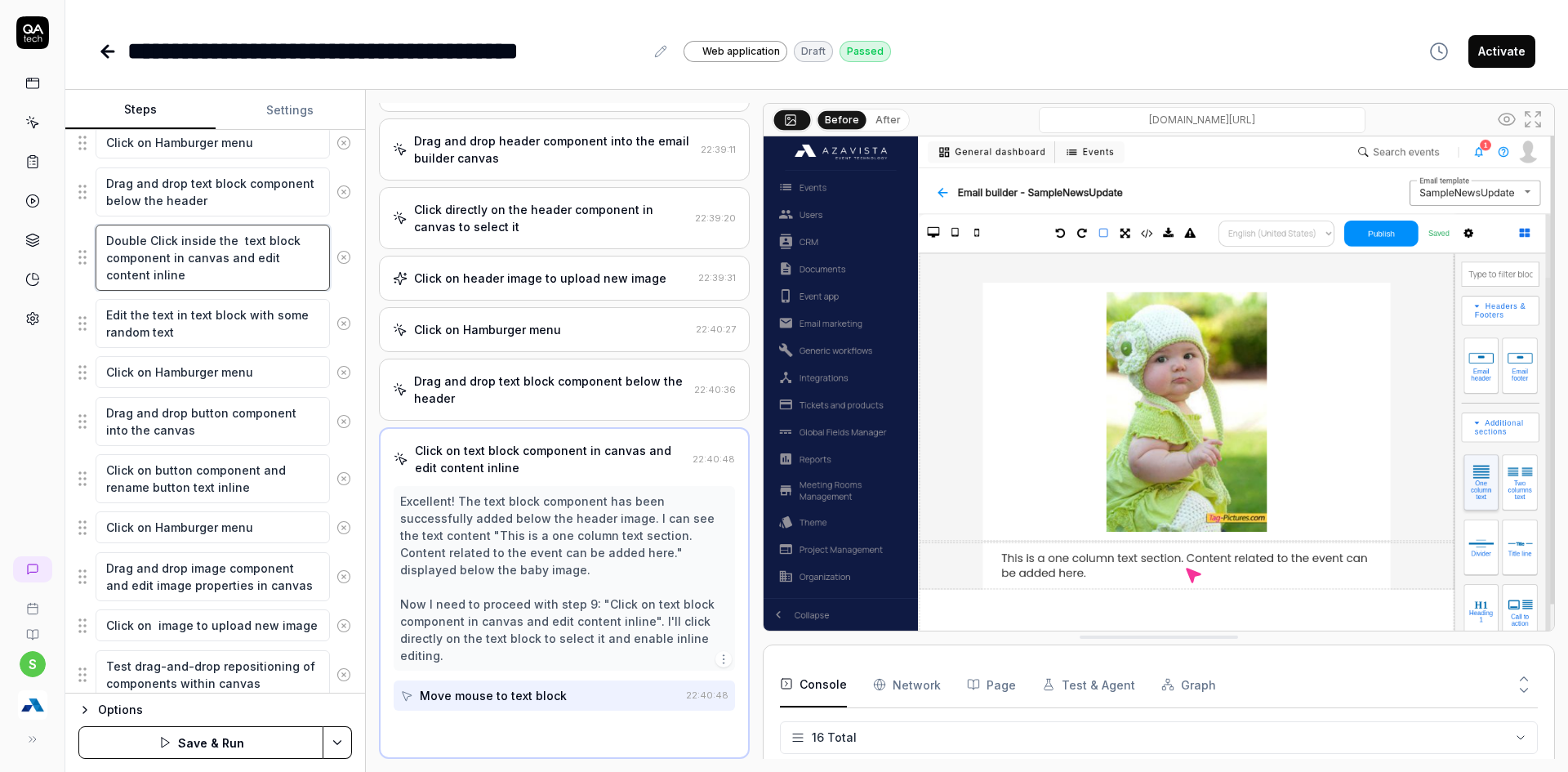
click at [128, 237] on textarea "Double Click inside the text block component in canvas and edit content inline" at bounding box center [212, 258] width 234 height 66
click at [105, 471] on textarea "Click on button component and rename button text inline" at bounding box center [212, 479] width 234 height 49
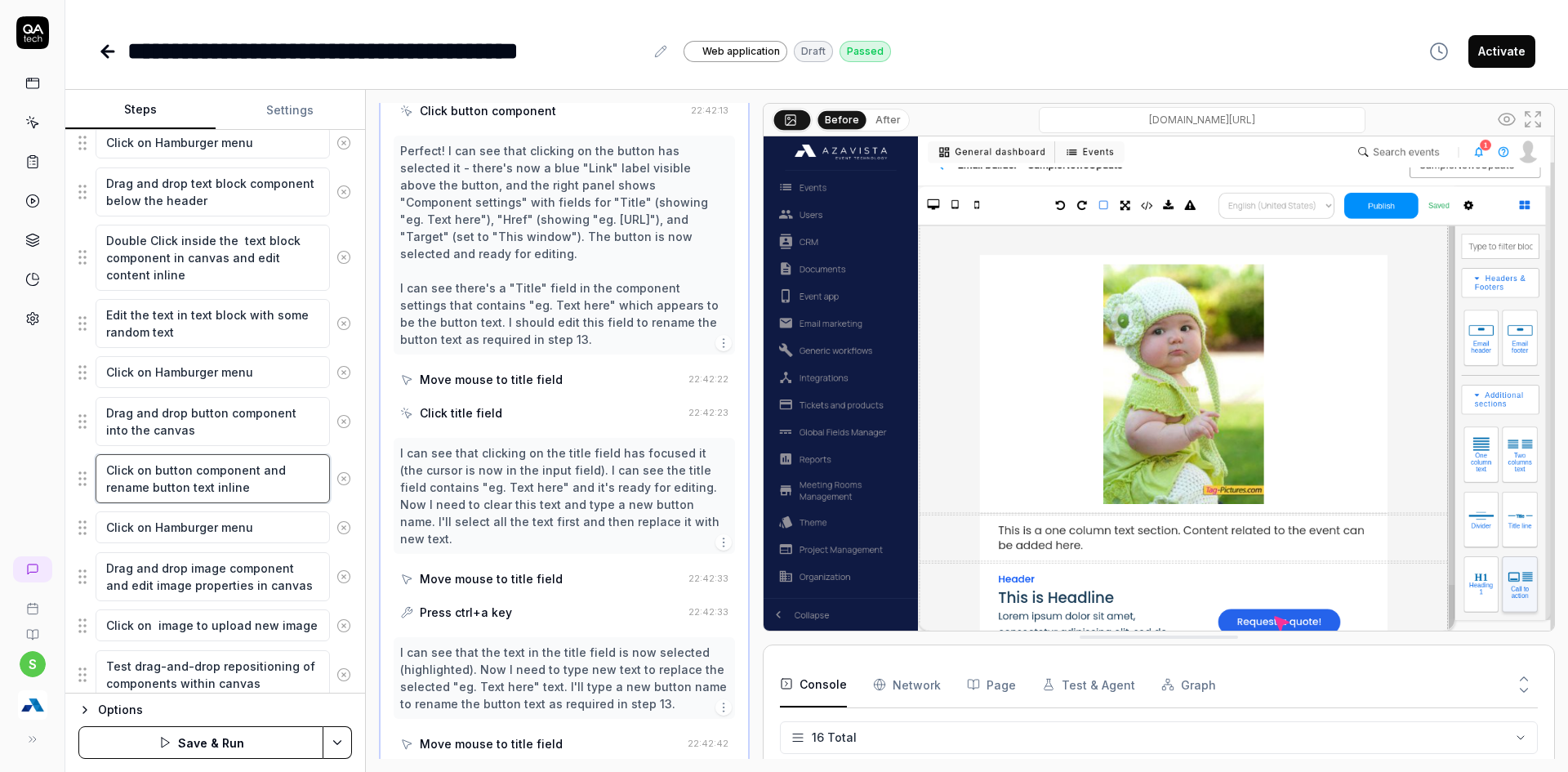
scroll to position [1207, 0]
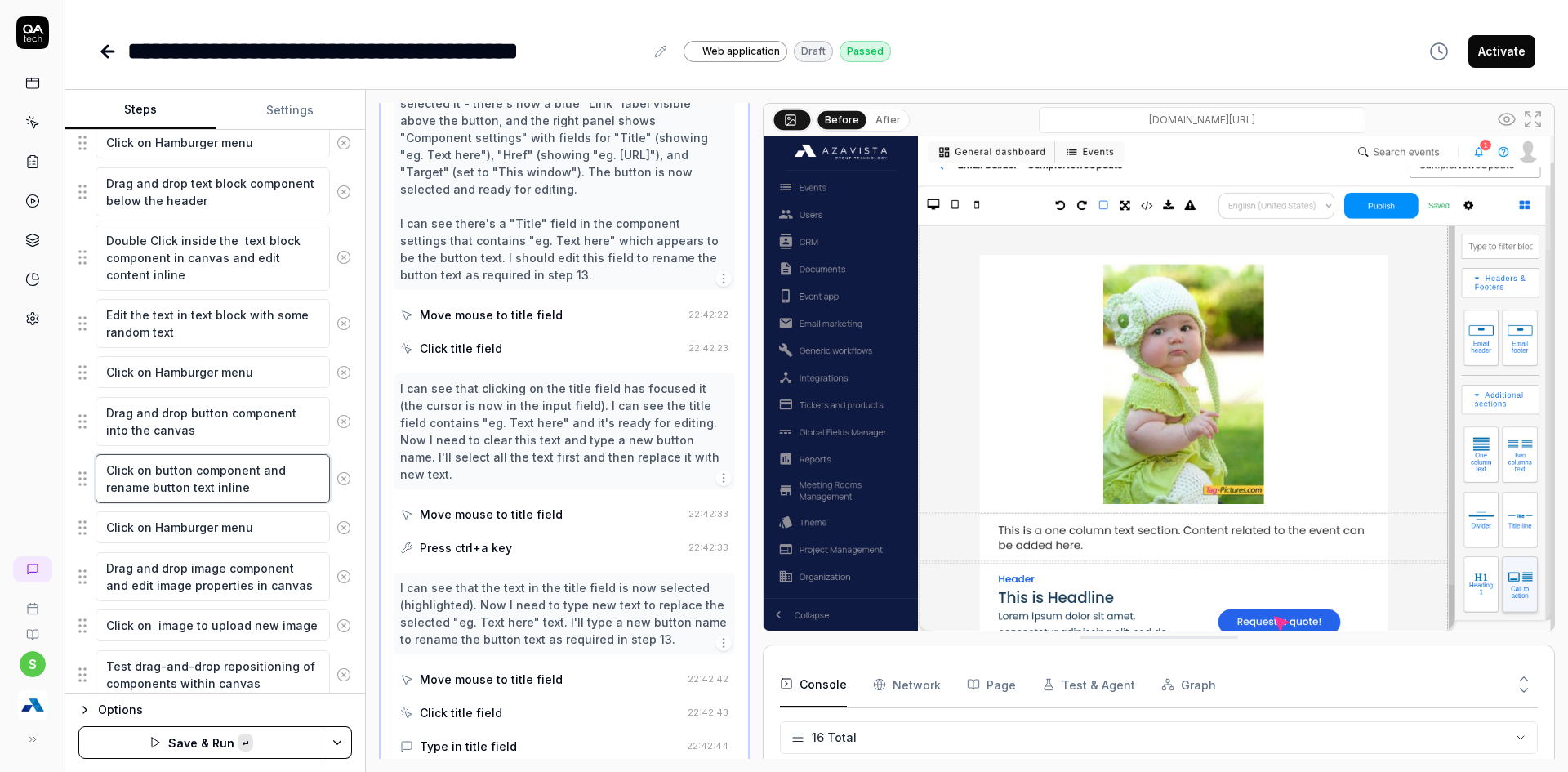
paste textarea "Double"
drag, startPoint x: 43, startPoint y: 429, endPoint x: 45, endPoint y: 439, distance: 10.2
click at [43, 429] on div "s" at bounding box center [33, 386] width 65 height 772
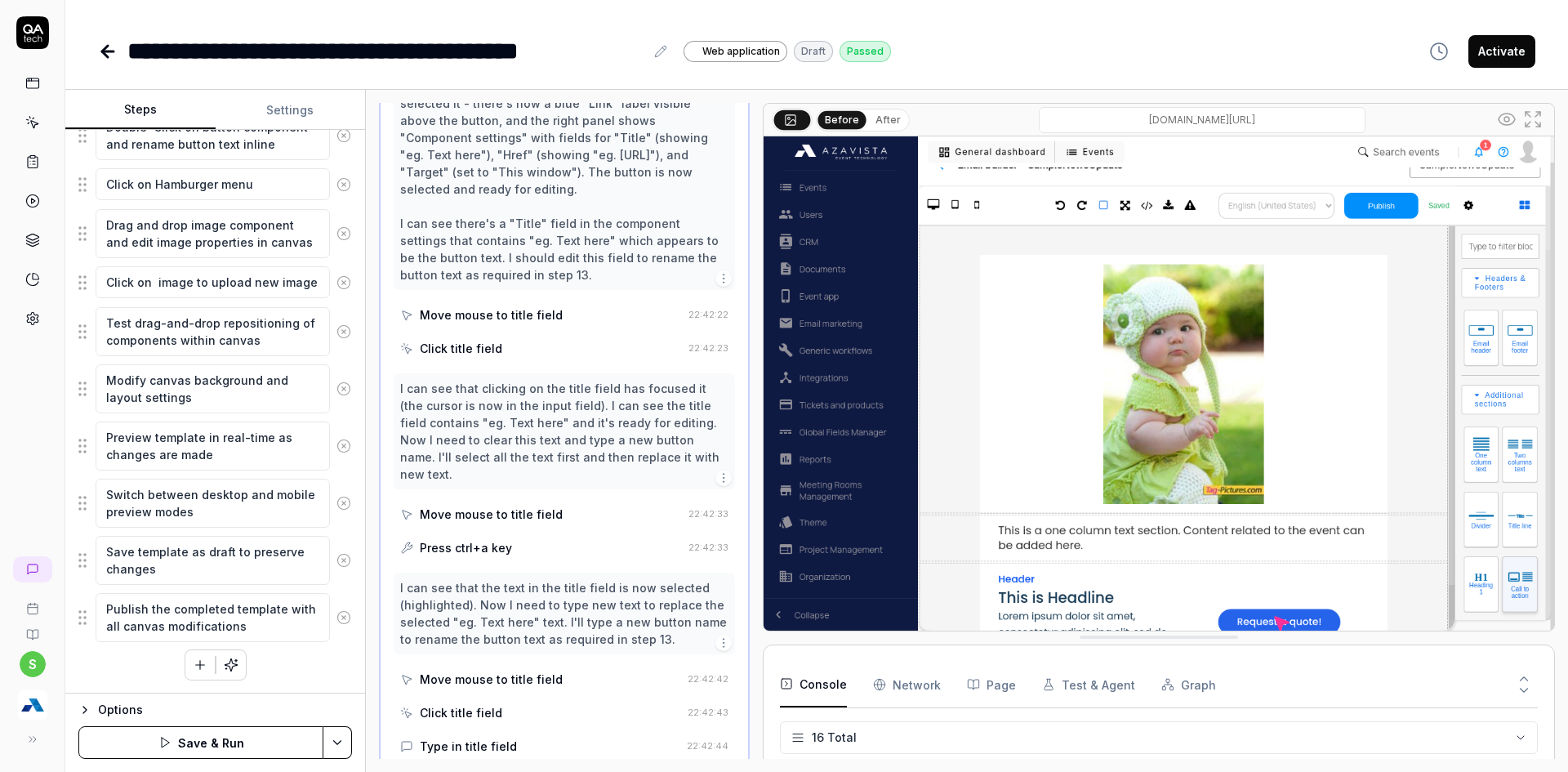
scroll to position [15, 0]
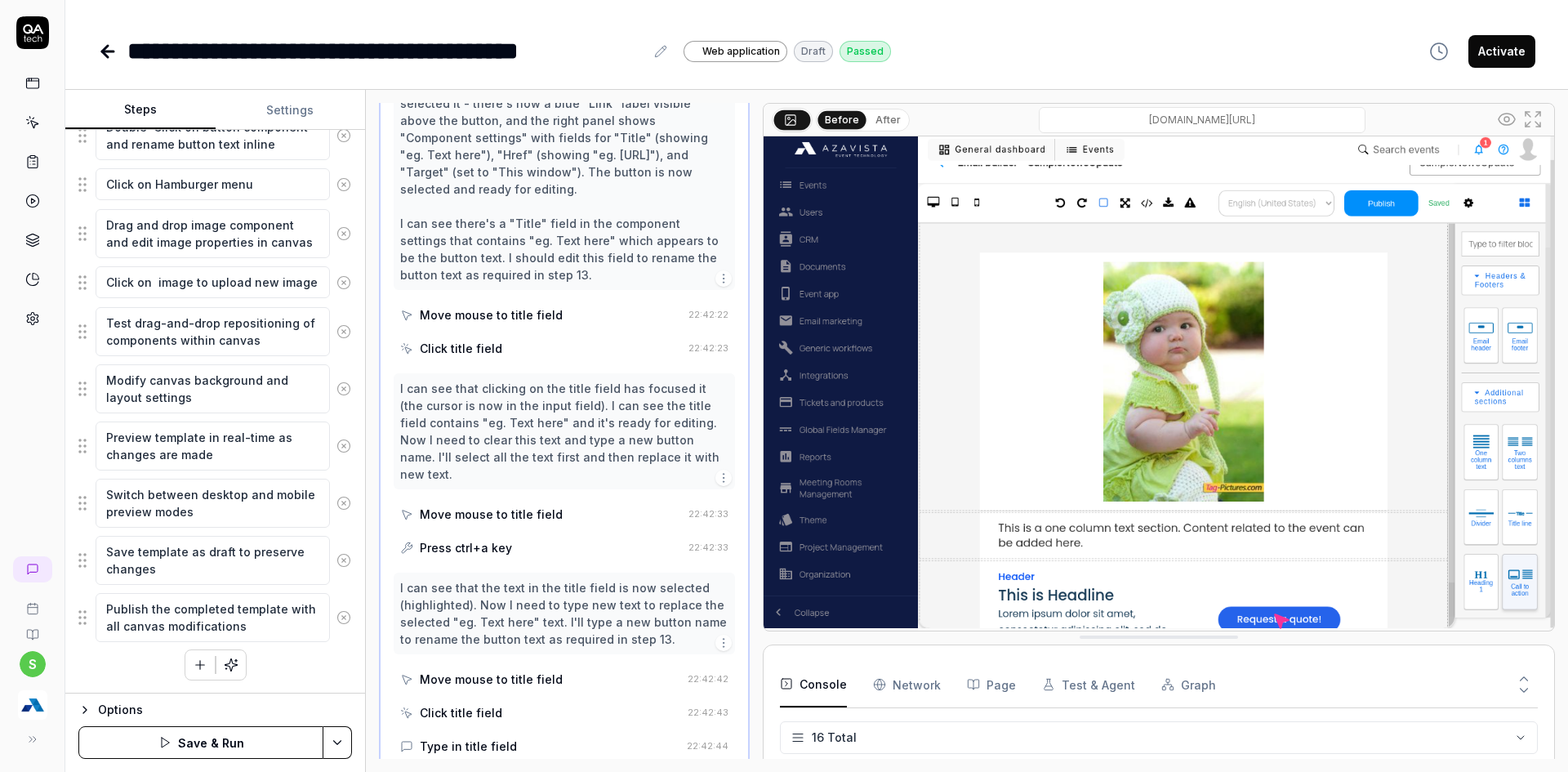
click at [339, 740] on html "**********" at bounding box center [784, 396] width 1568 height 792
click at [204, 627] on div "Save" at bounding box center [256, 629] width 208 height 36
click at [332, 735] on html "**********" at bounding box center [784, 396] width 1568 height 792
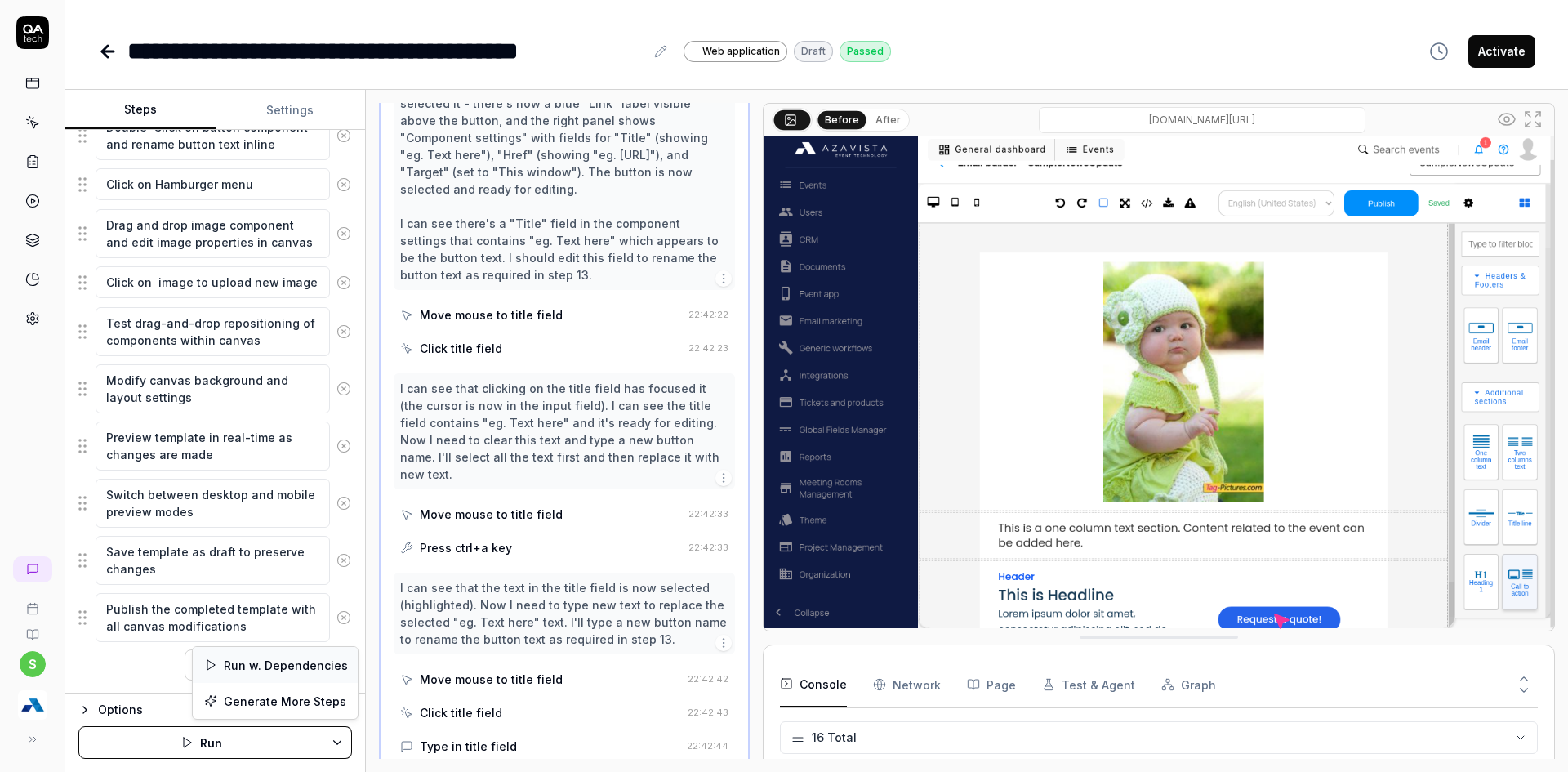
click at [273, 661] on div "Run w. Dependencies" at bounding box center [276, 664] width 165 height 36
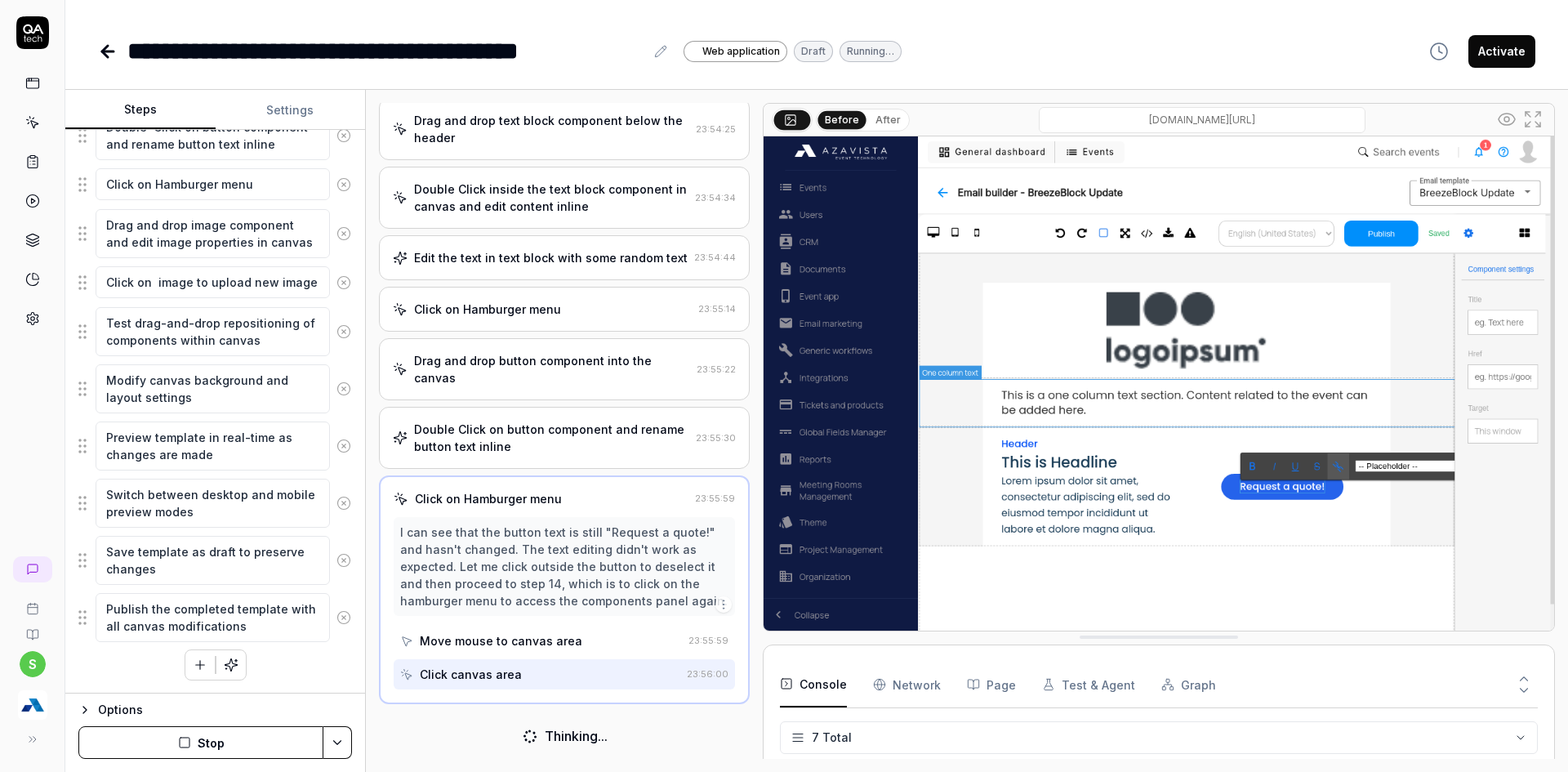
scroll to position [508, 0]
click at [157, 740] on button "Stop" at bounding box center [201, 743] width 245 height 33
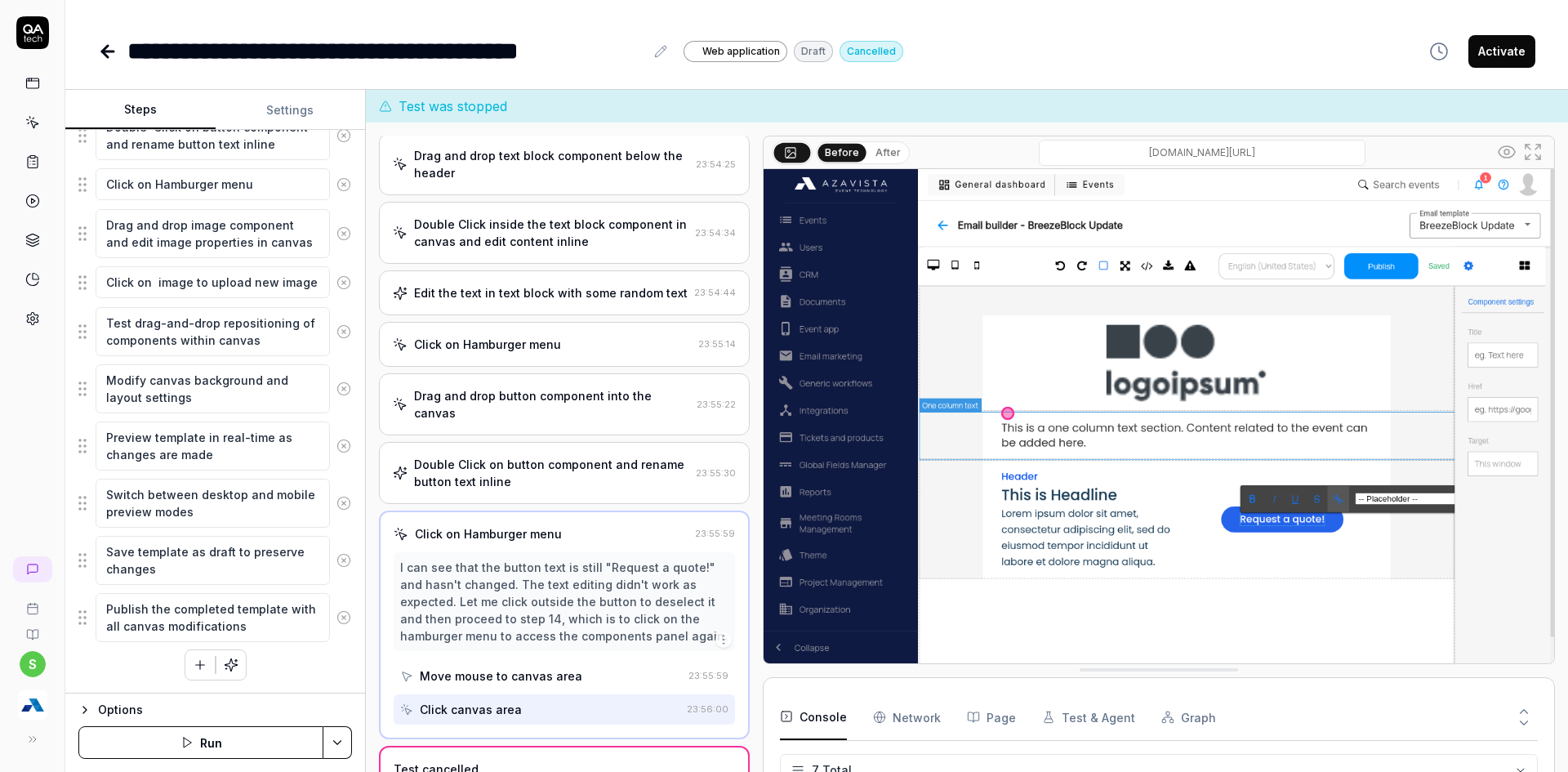
scroll to position [553, 0]
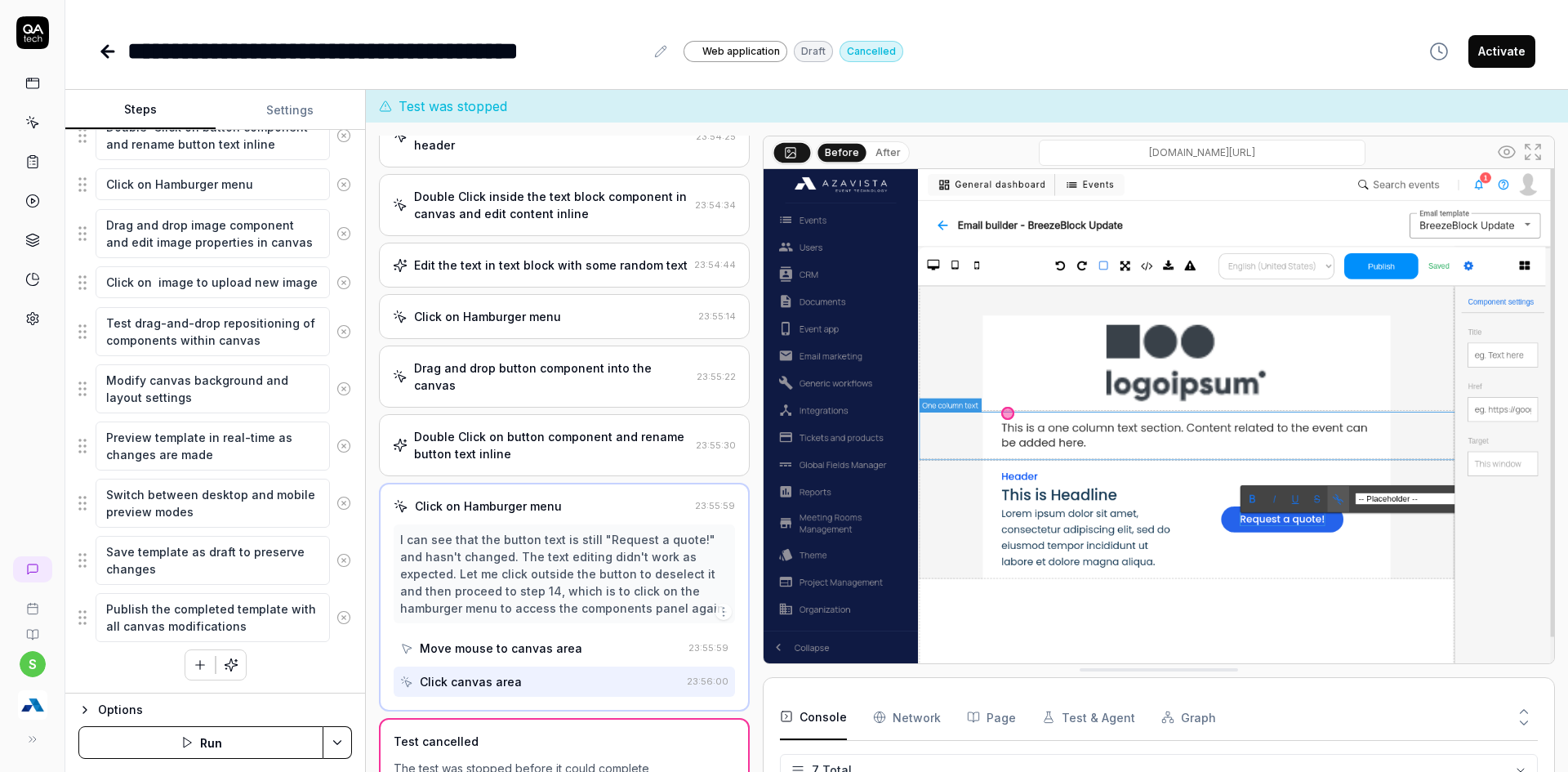
click at [530, 576] on div "I can see that the button text is still "Request a quote!" and hasn't changed. …" at bounding box center [564, 573] width 329 height 86
click at [484, 405] on div "Drag and drop button component into the canvas 23:55:22" at bounding box center [564, 377] width 371 height 62
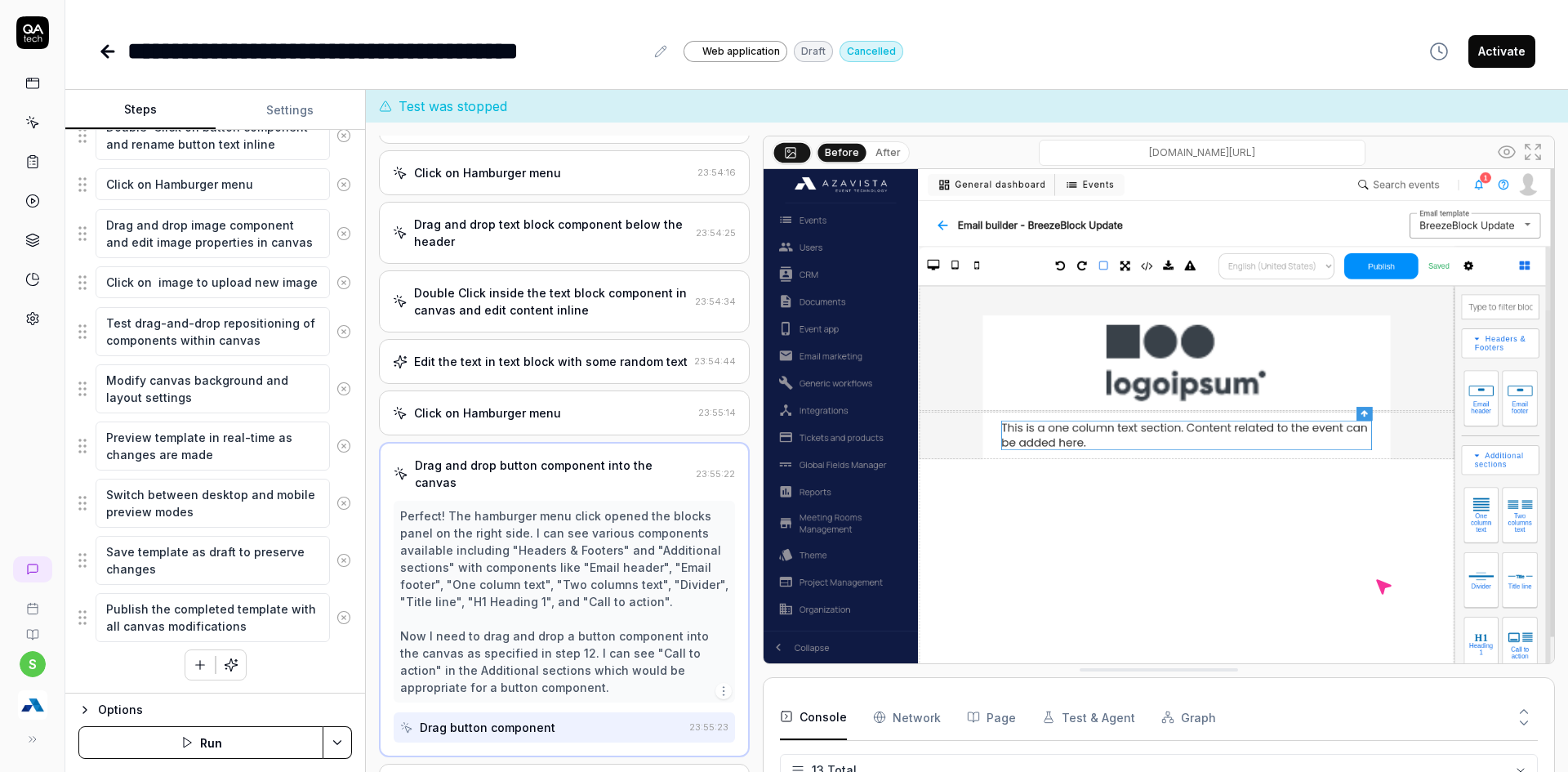
scroll to position [639, 0]
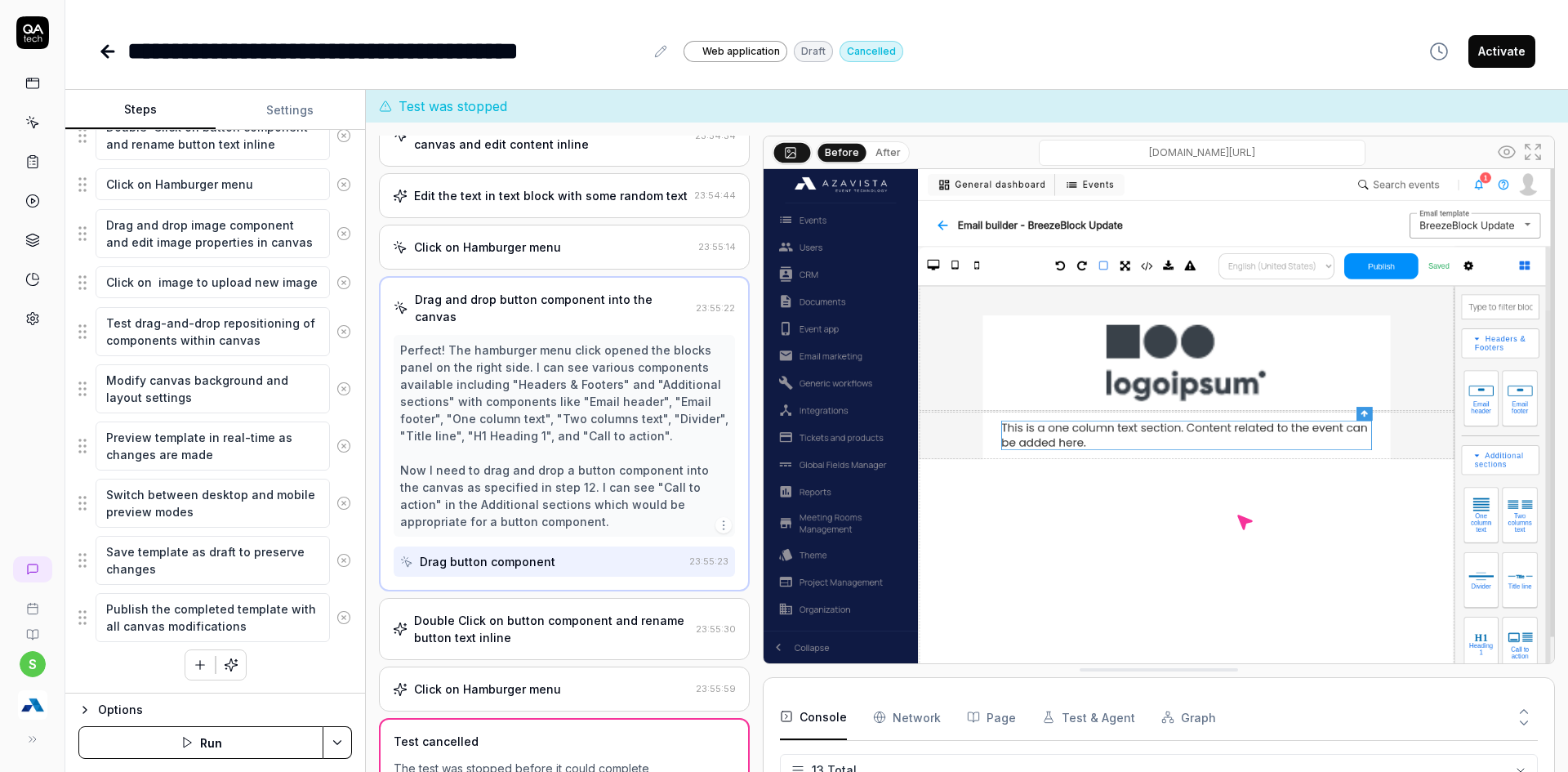
click at [487, 618] on div "Double Click on button component and rename button text inline" at bounding box center [551, 630] width 275 height 35
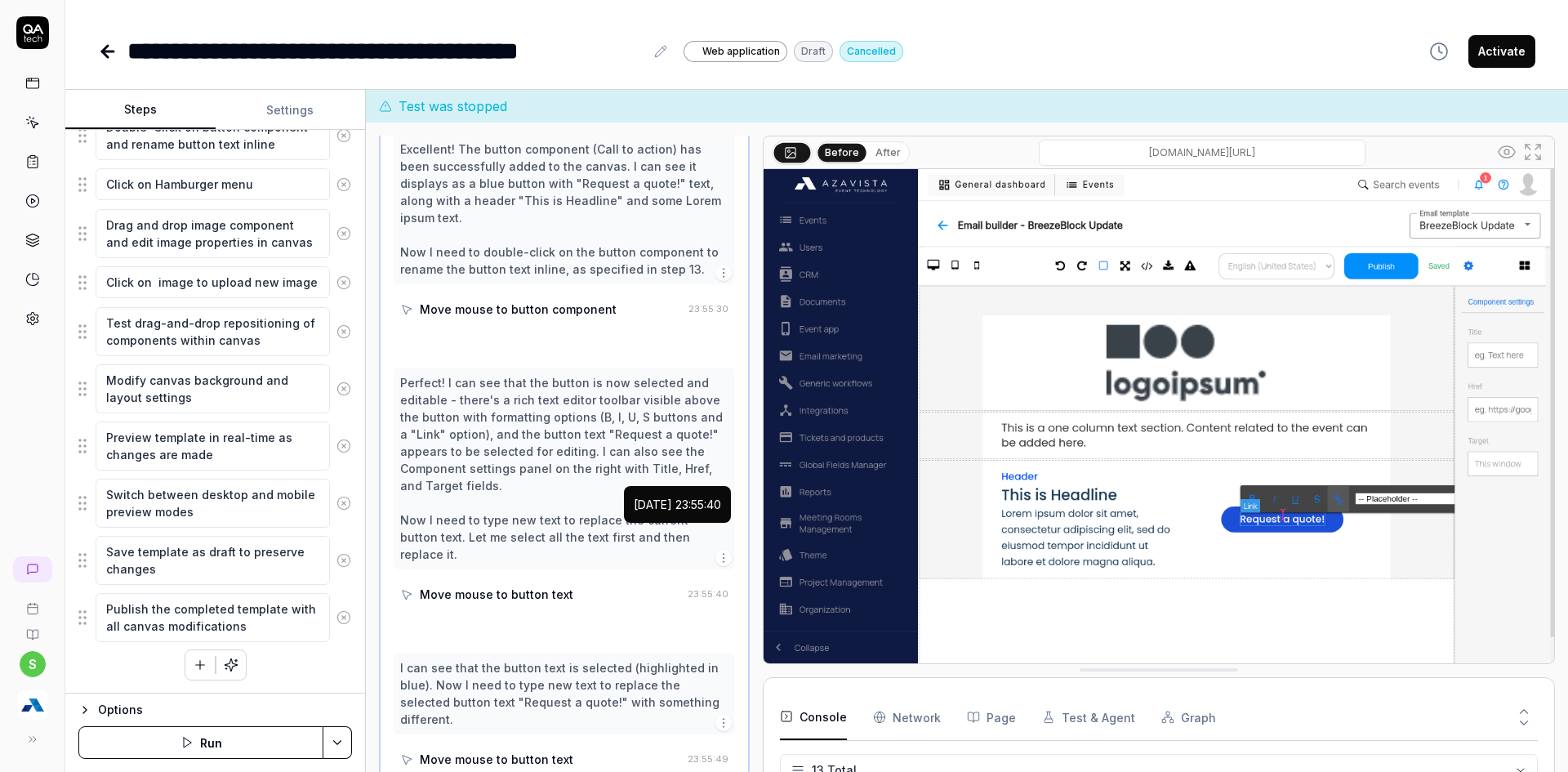
scroll to position [939, 0]
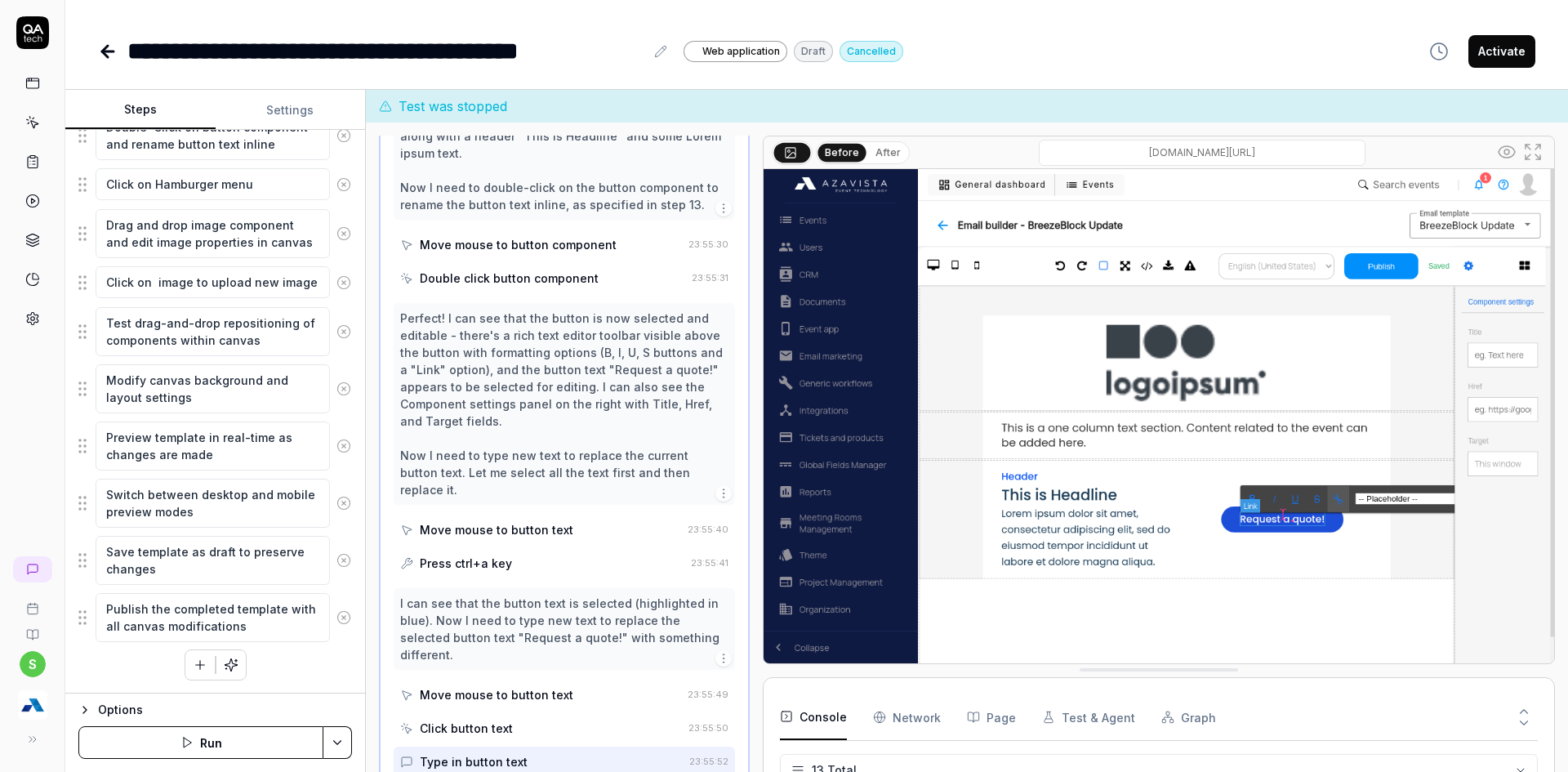
click at [889, 147] on button "After" at bounding box center [888, 153] width 38 height 18
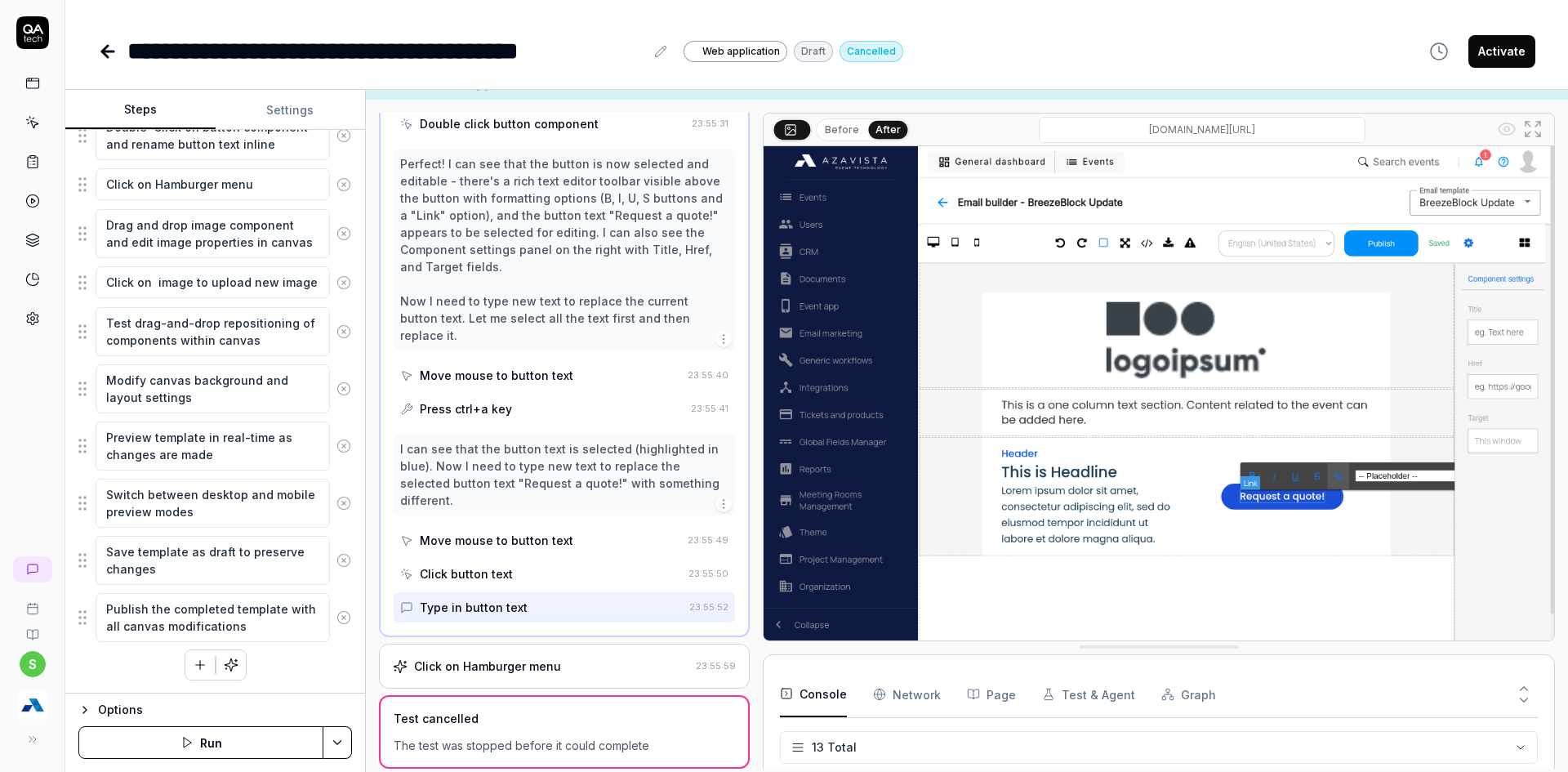
scroll to position [33, 0]
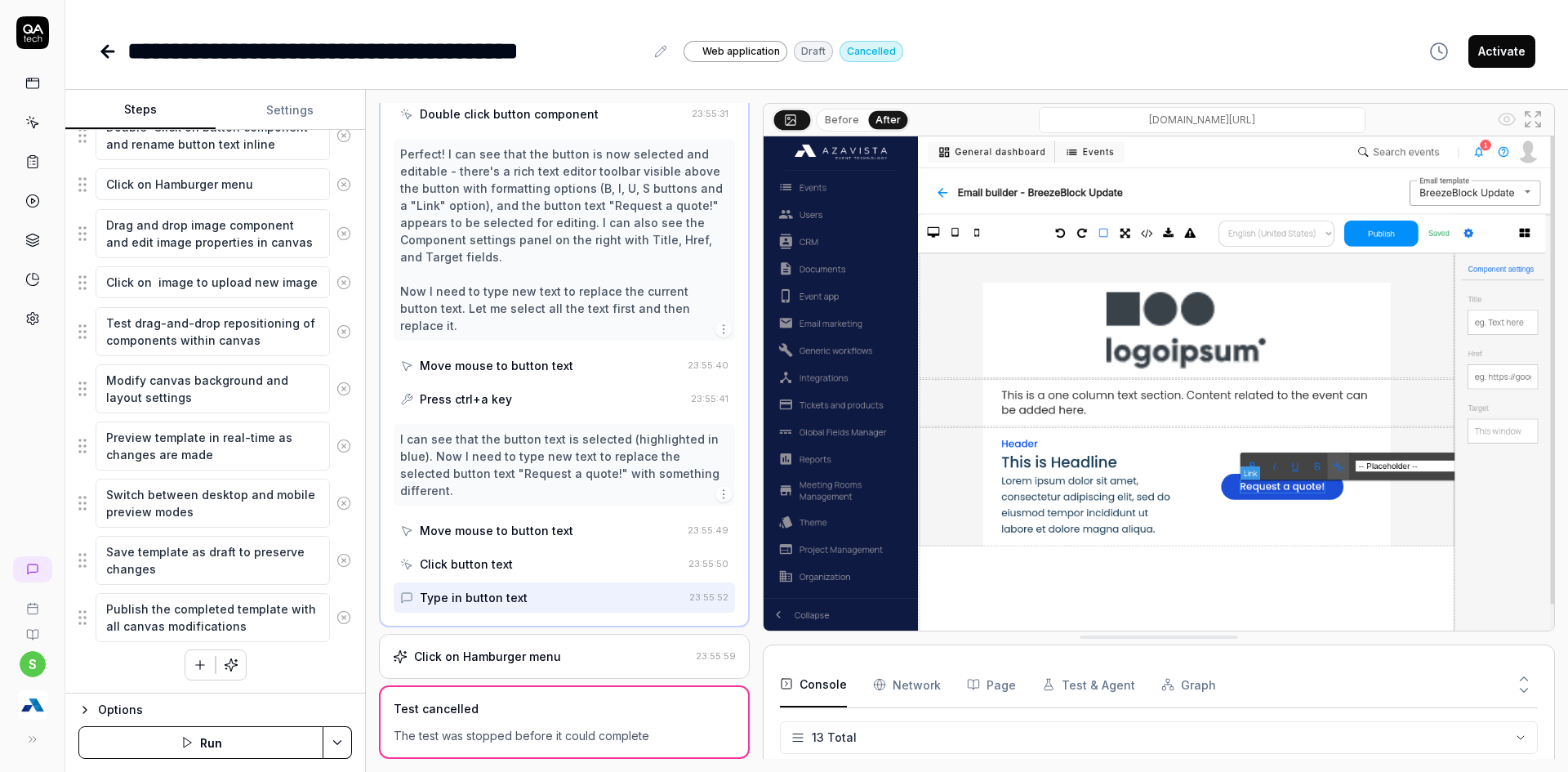
click at [477, 585] on div "Type in button text" at bounding box center [541, 597] width 282 height 30
click at [478, 648] on div "Click on Hamburger menu" at bounding box center [487, 657] width 147 height 17
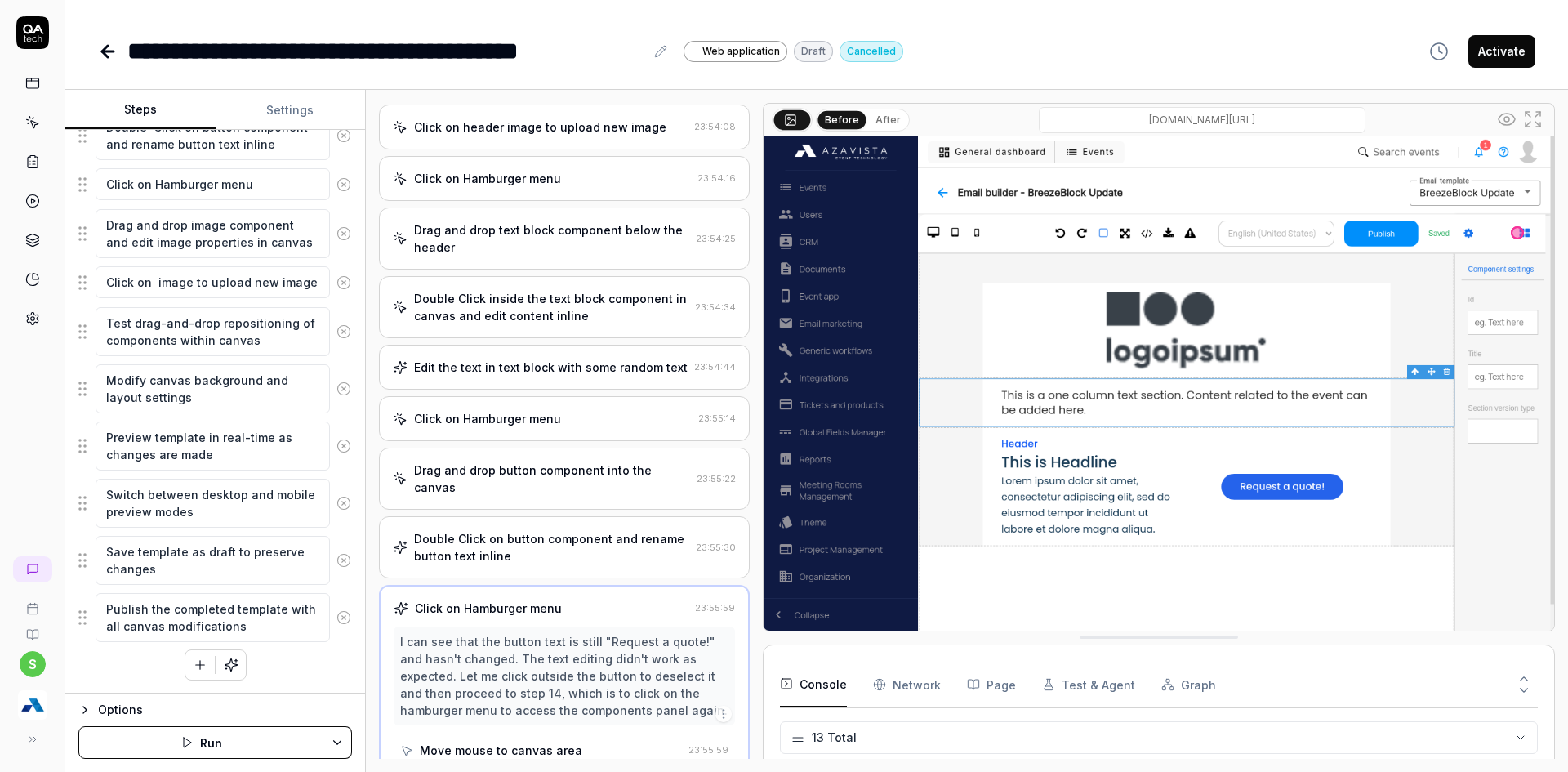
scroll to position [410, 0]
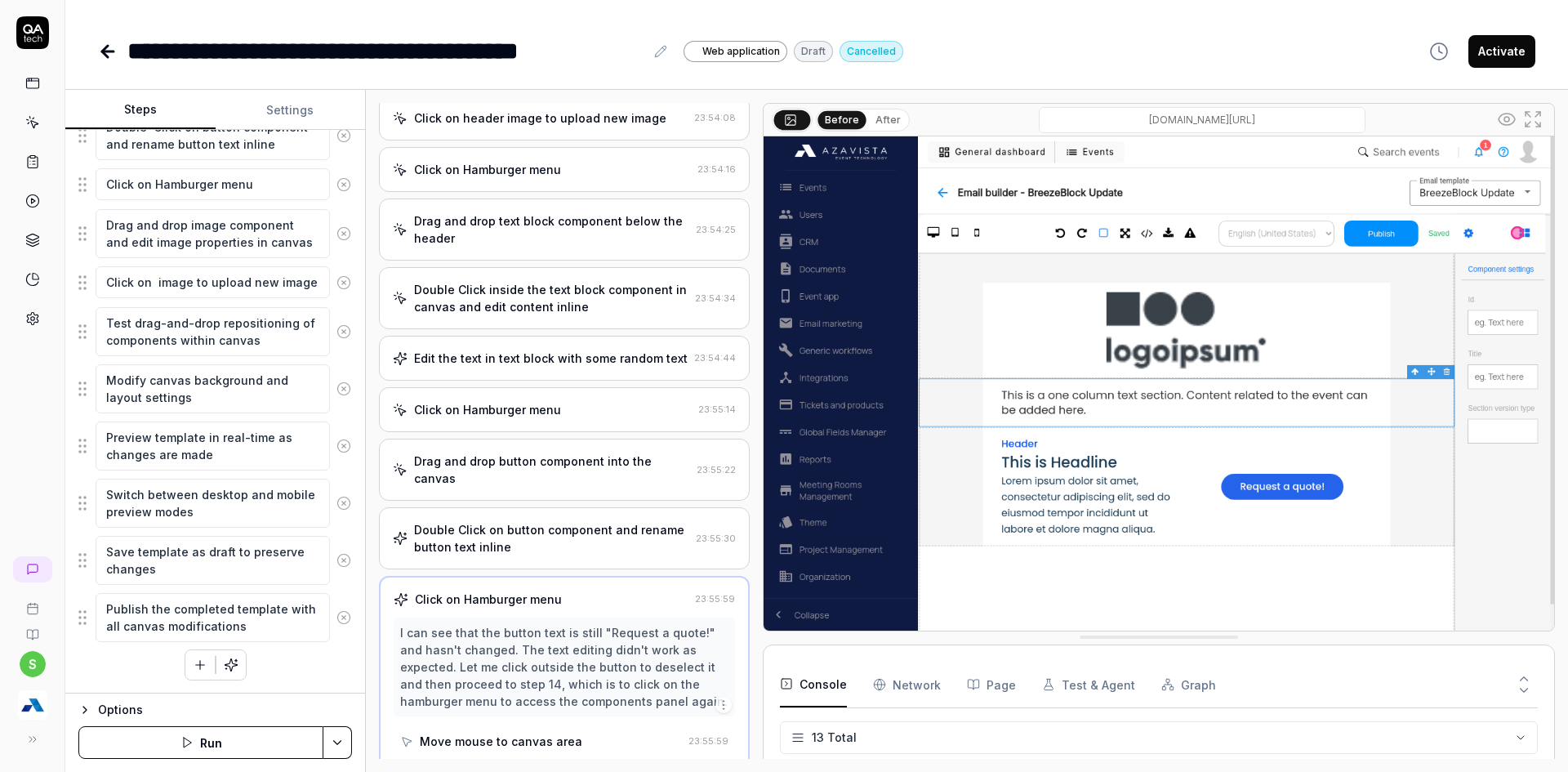
click at [496, 556] on div "Double Click on button component and rename button text inline" at bounding box center [551, 538] width 275 height 35
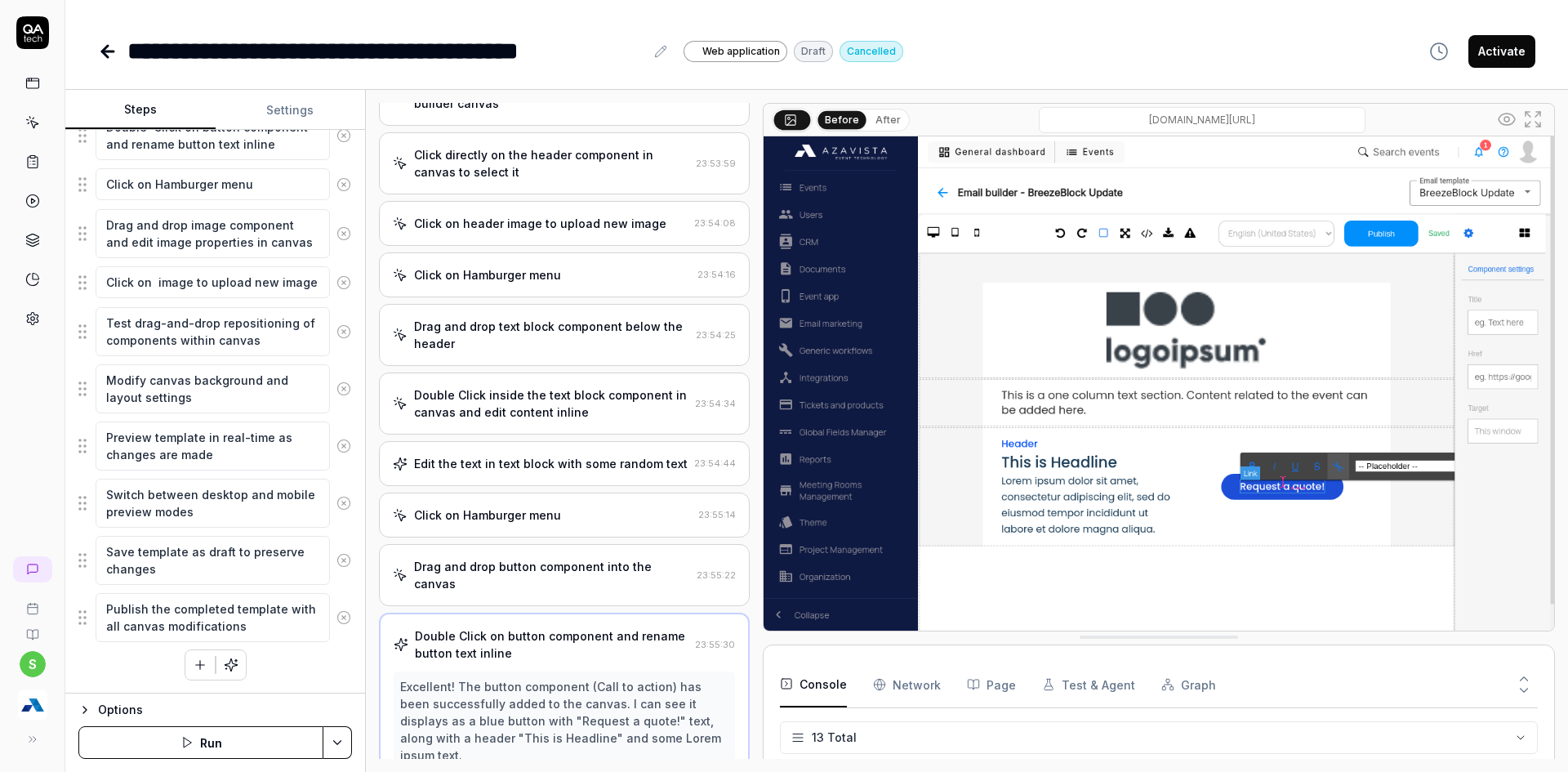
scroll to position [122, 0]
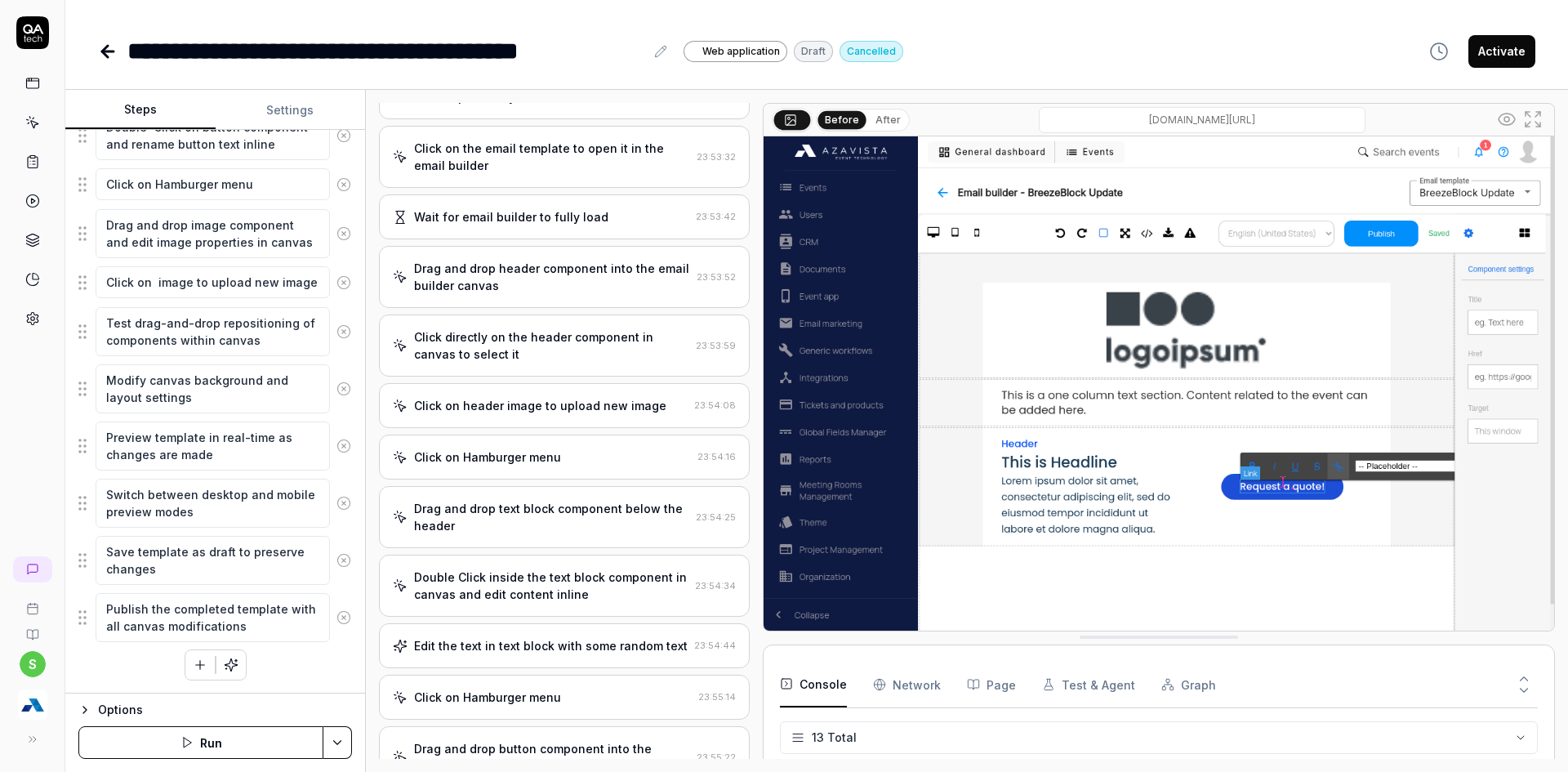
click at [498, 510] on div "Drag and drop text block component below the header" at bounding box center [551, 517] width 275 height 35
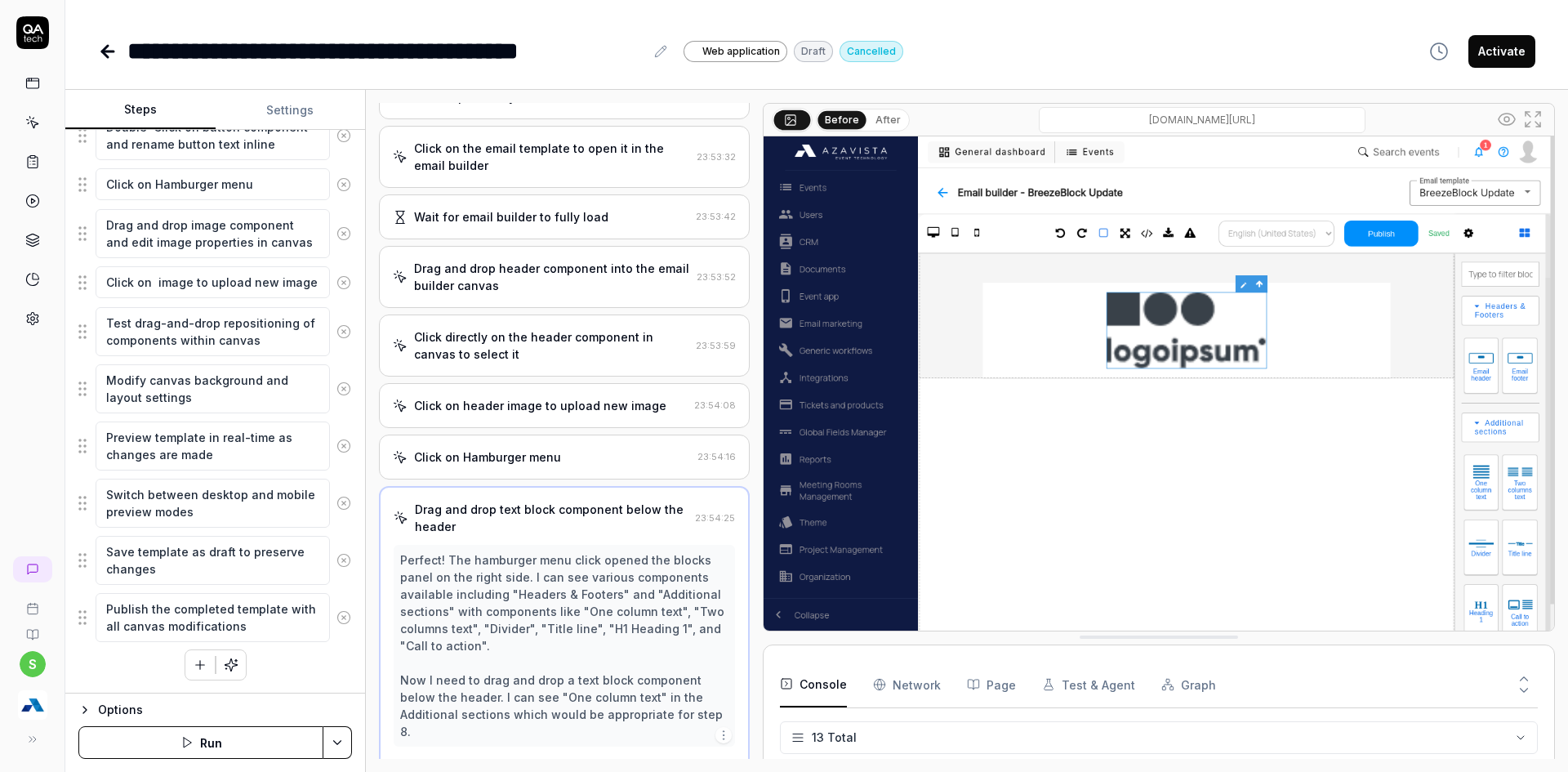
scroll to position [164, 0]
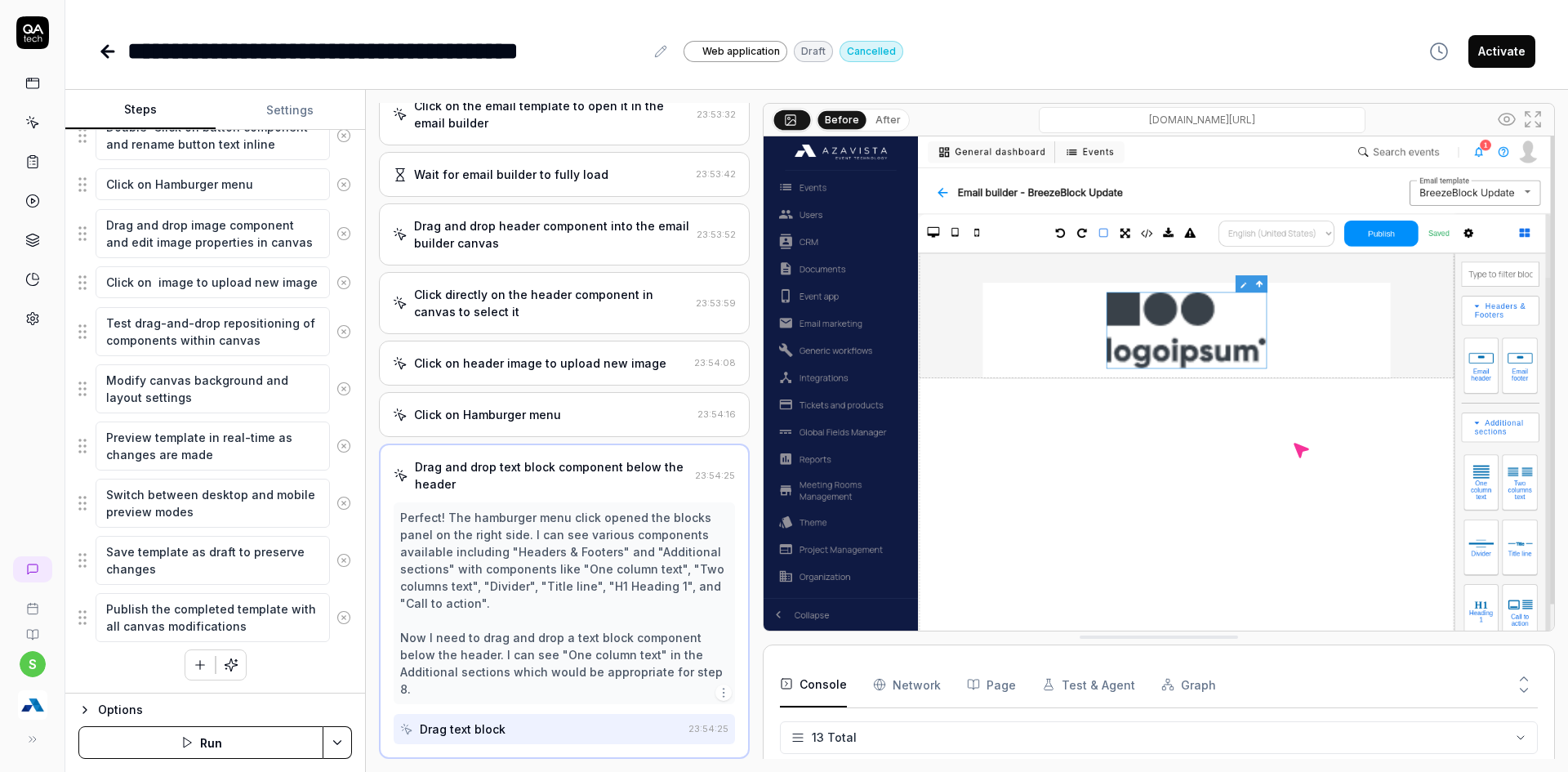
click at [487, 467] on div "Drag and drop text block component below the header" at bounding box center [551, 476] width 274 height 35
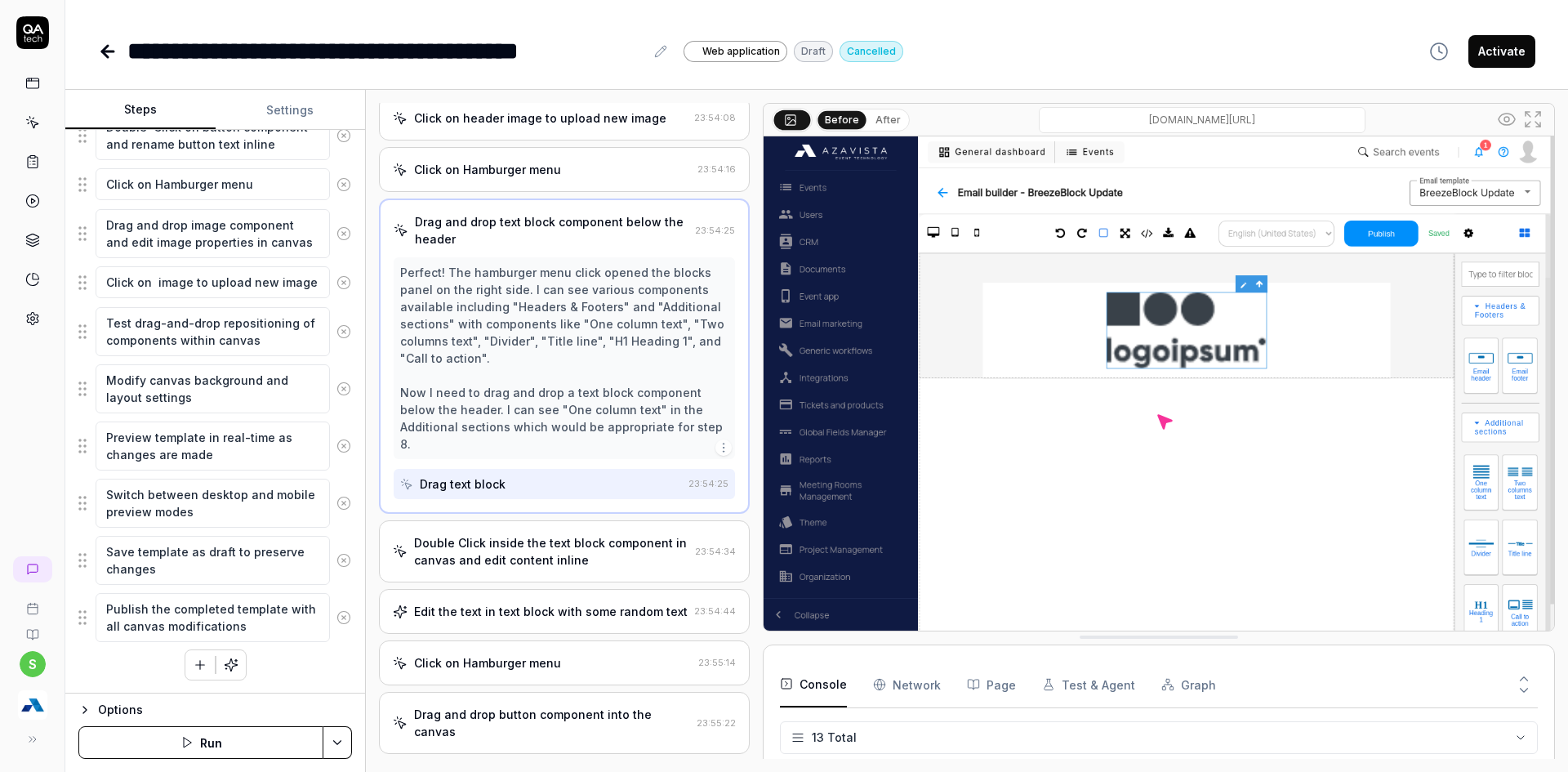
click at [487, 554] on div "Double Click inside the text block component in canvas and edit content inline" at bounding box center [551, 552] width 275 height 35
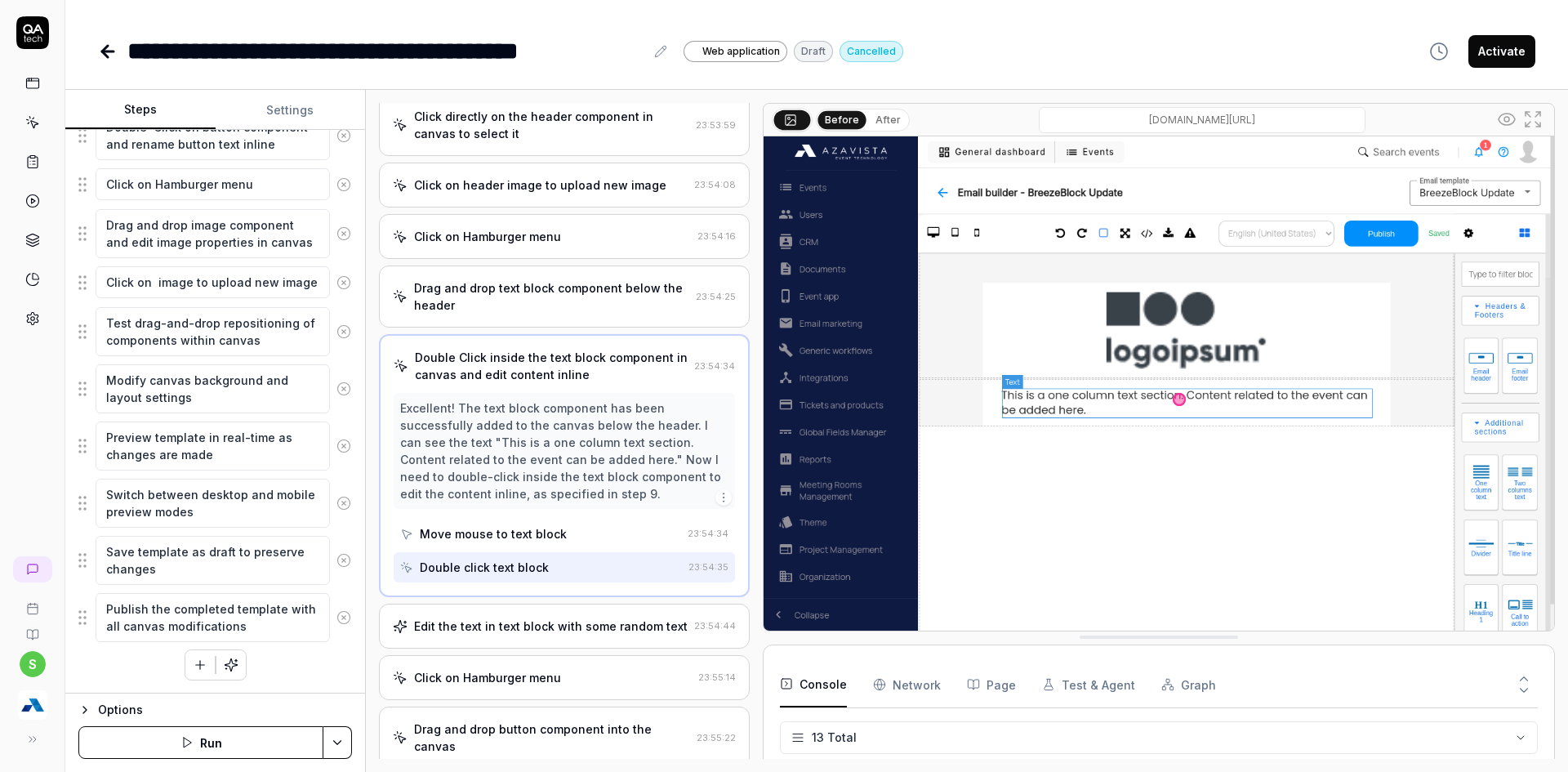
scroll to position [344, 0]
click at [861, 113] on div "Before After" at bounding box center [863, 120] width 94 height 23
click at [887, 121] on button "After" at bounding box center [888, 120] width 38 height 18
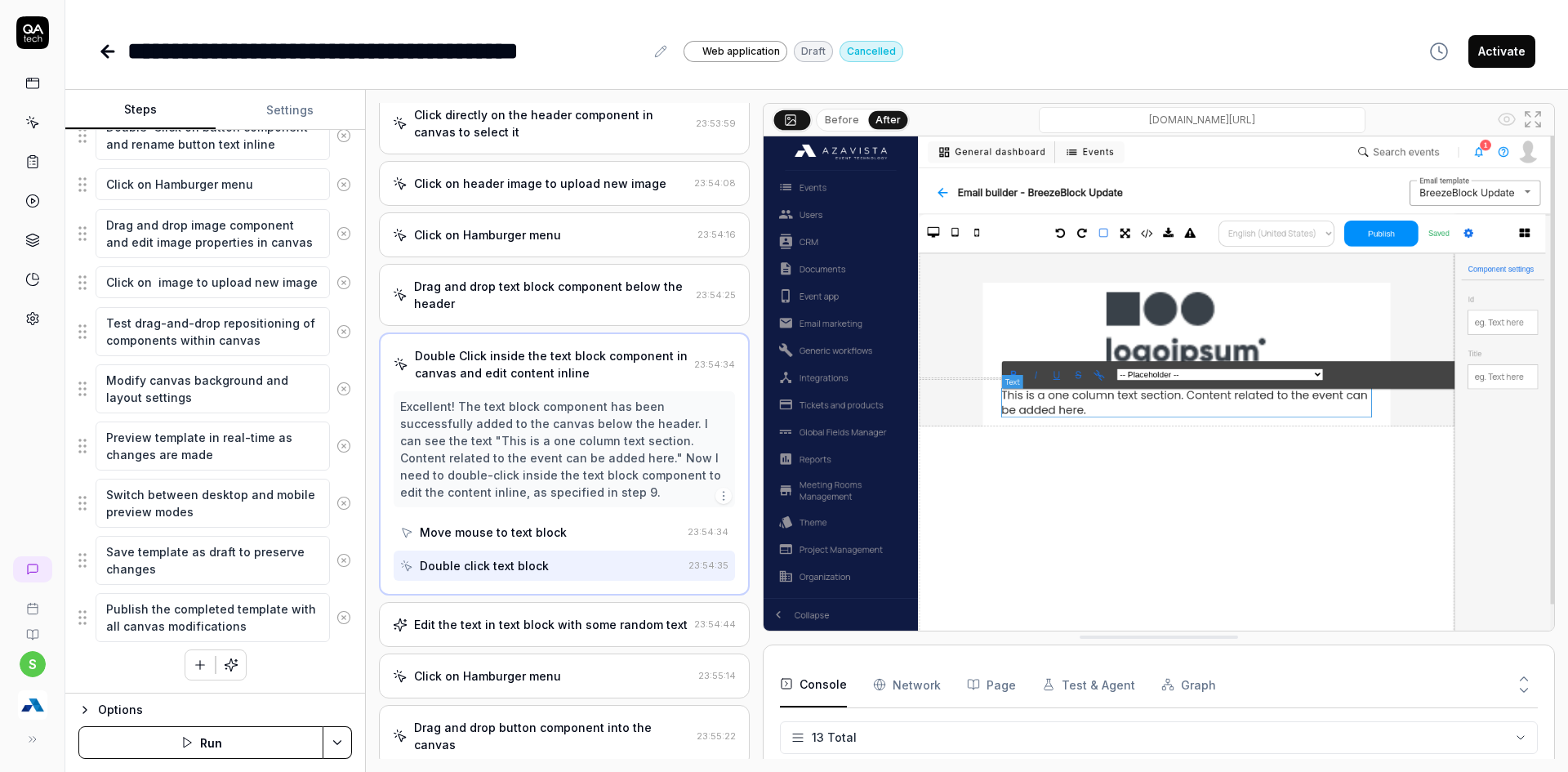
click at [503, 634] on div "Edit the text in text block with some random text" at bounding box center [551, 625] width 274 height 17
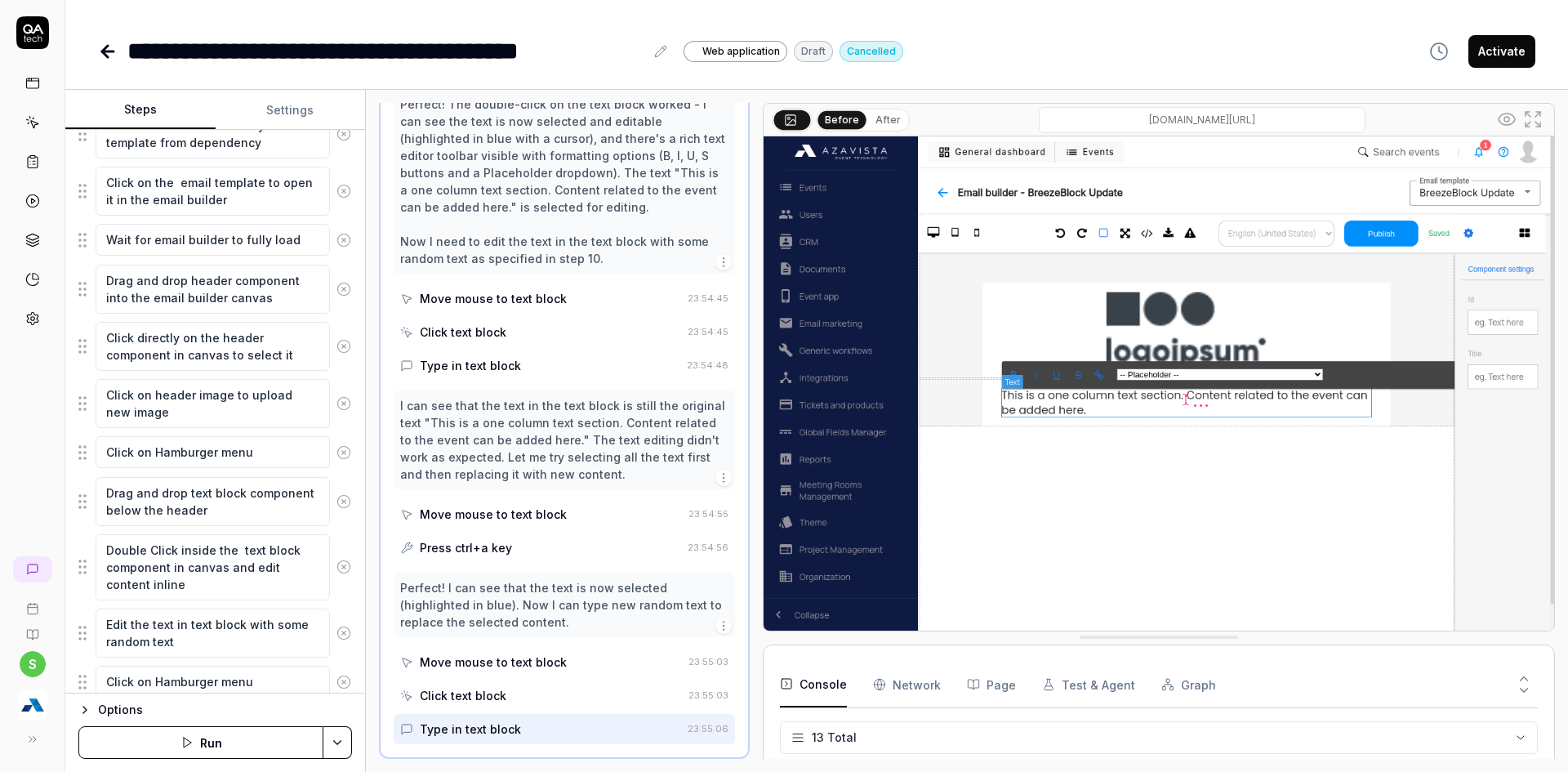
scroll to position [373, 0]
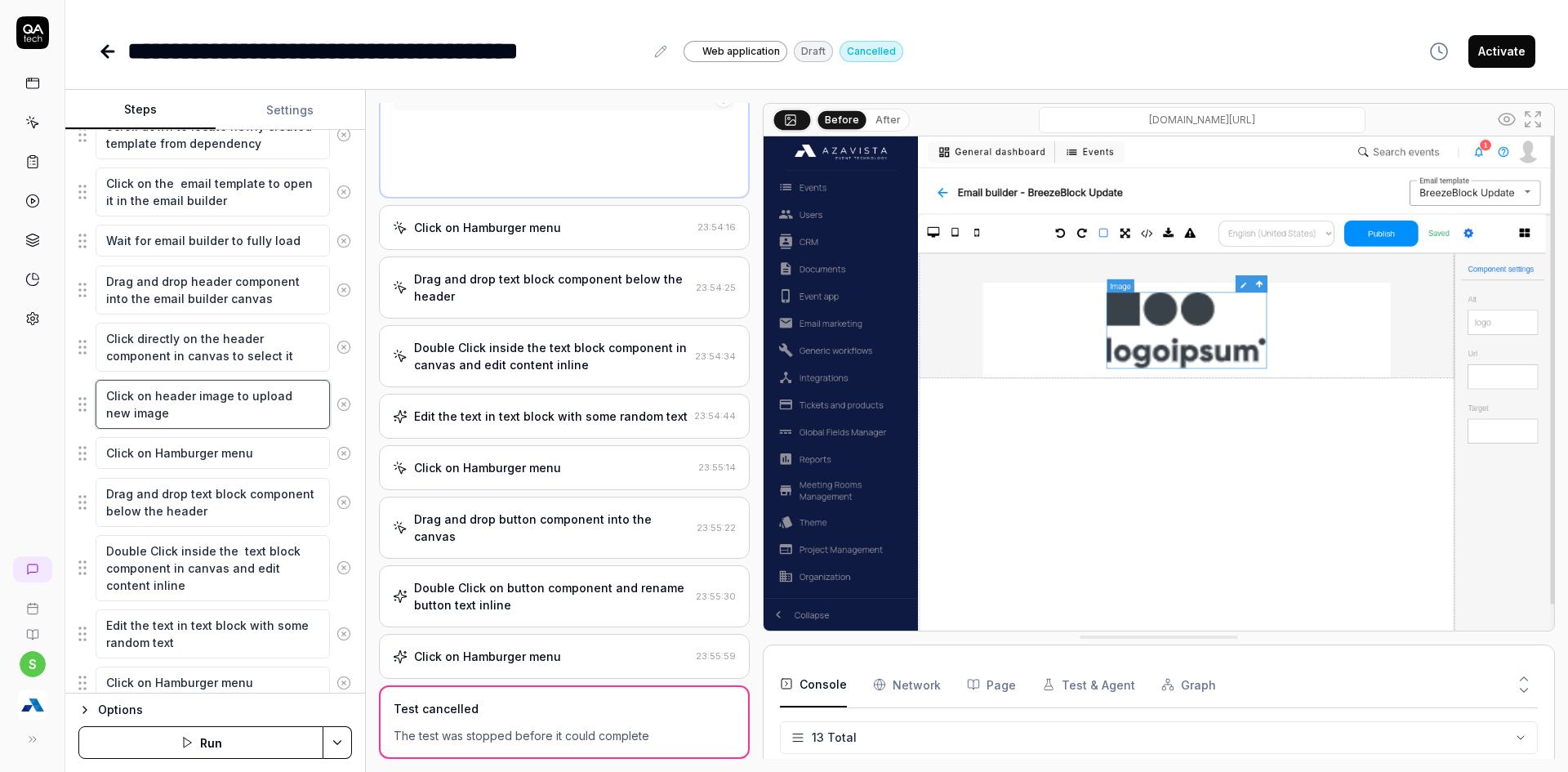
click at [207, 418] on textarea "Click on header image to upload new image" at bounding box center [212, 404] width 234 height 49
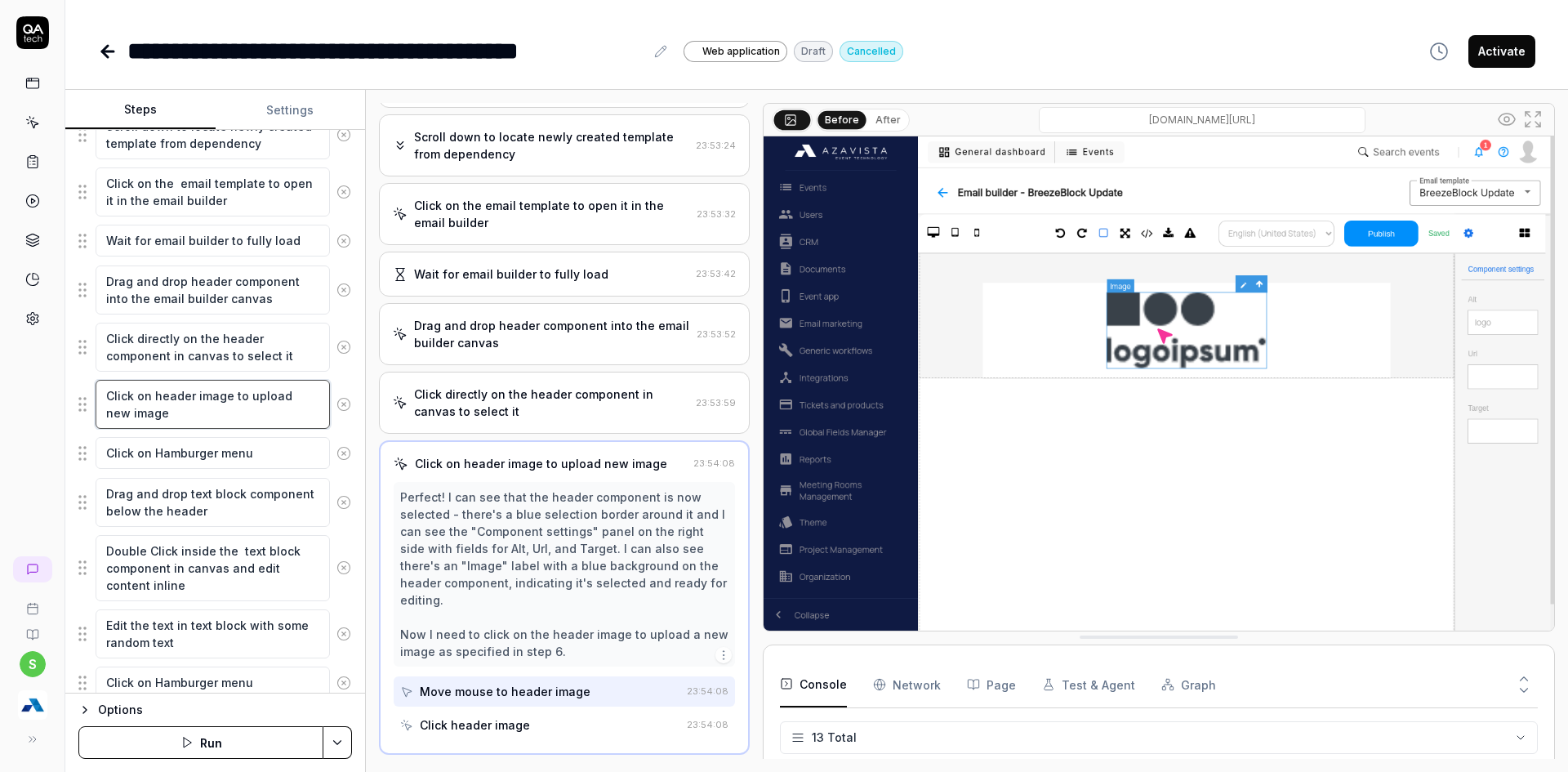
scroll to position [61, 0]
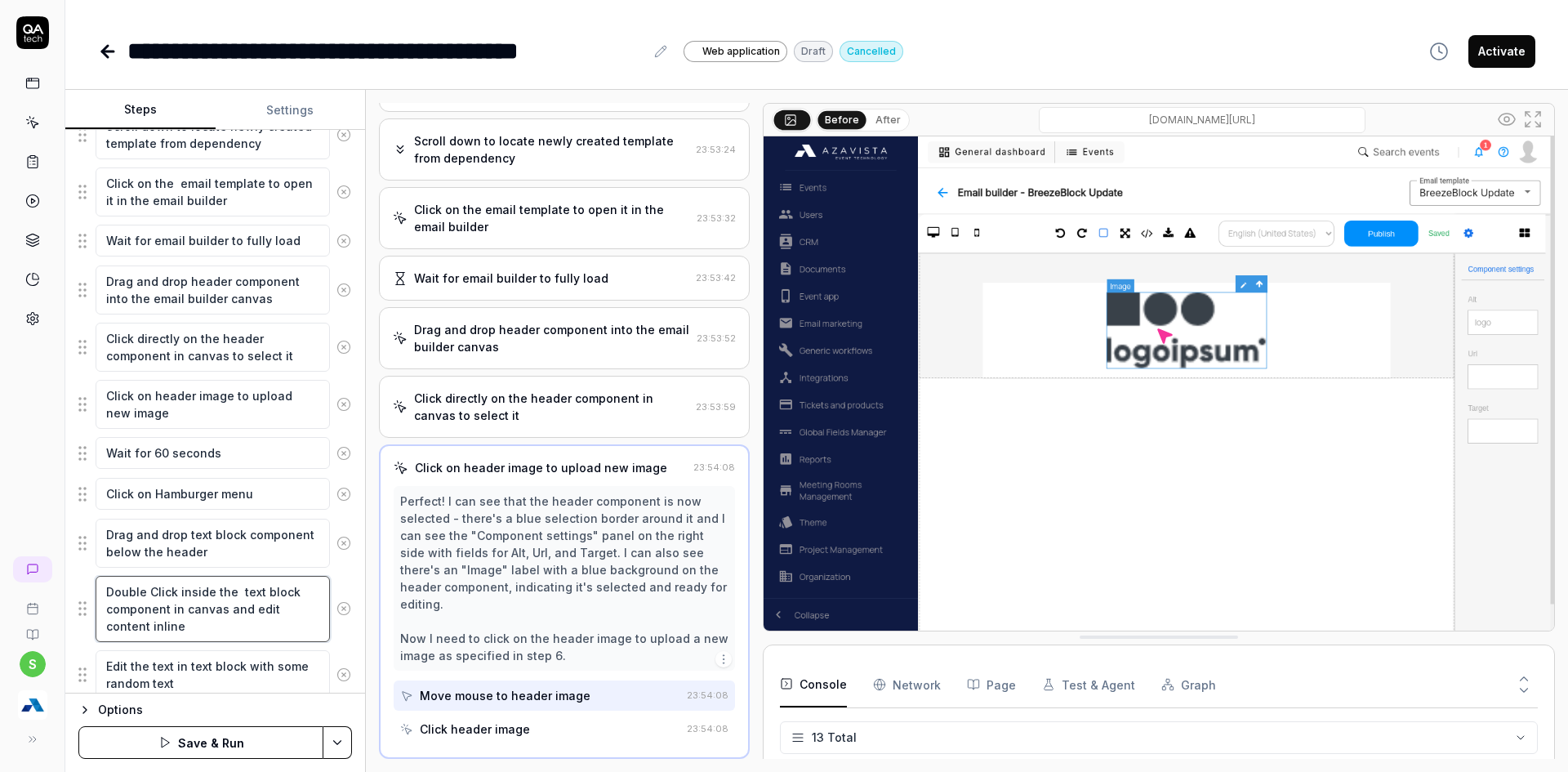
click at [197, 623] on textarea "Double Click inside the text block component in canvas and edit content inline" at bounding box center [212, 609] width 234 height 66
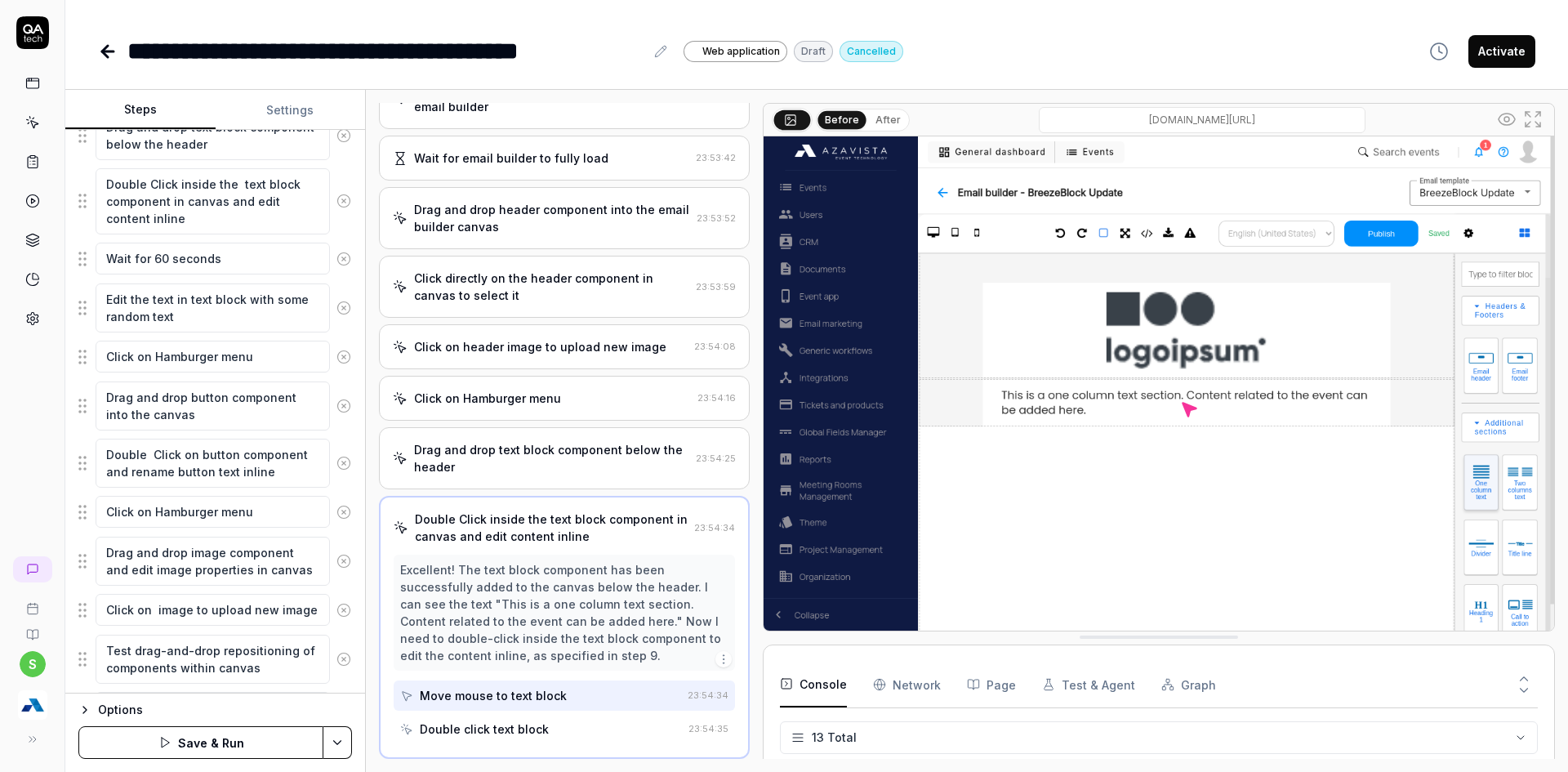
scroll to position [782, 0]
click at [314, 469] on textarea "Double Click on button component and rename button text inline" at bounding box center [212, 462] width 234 height 49
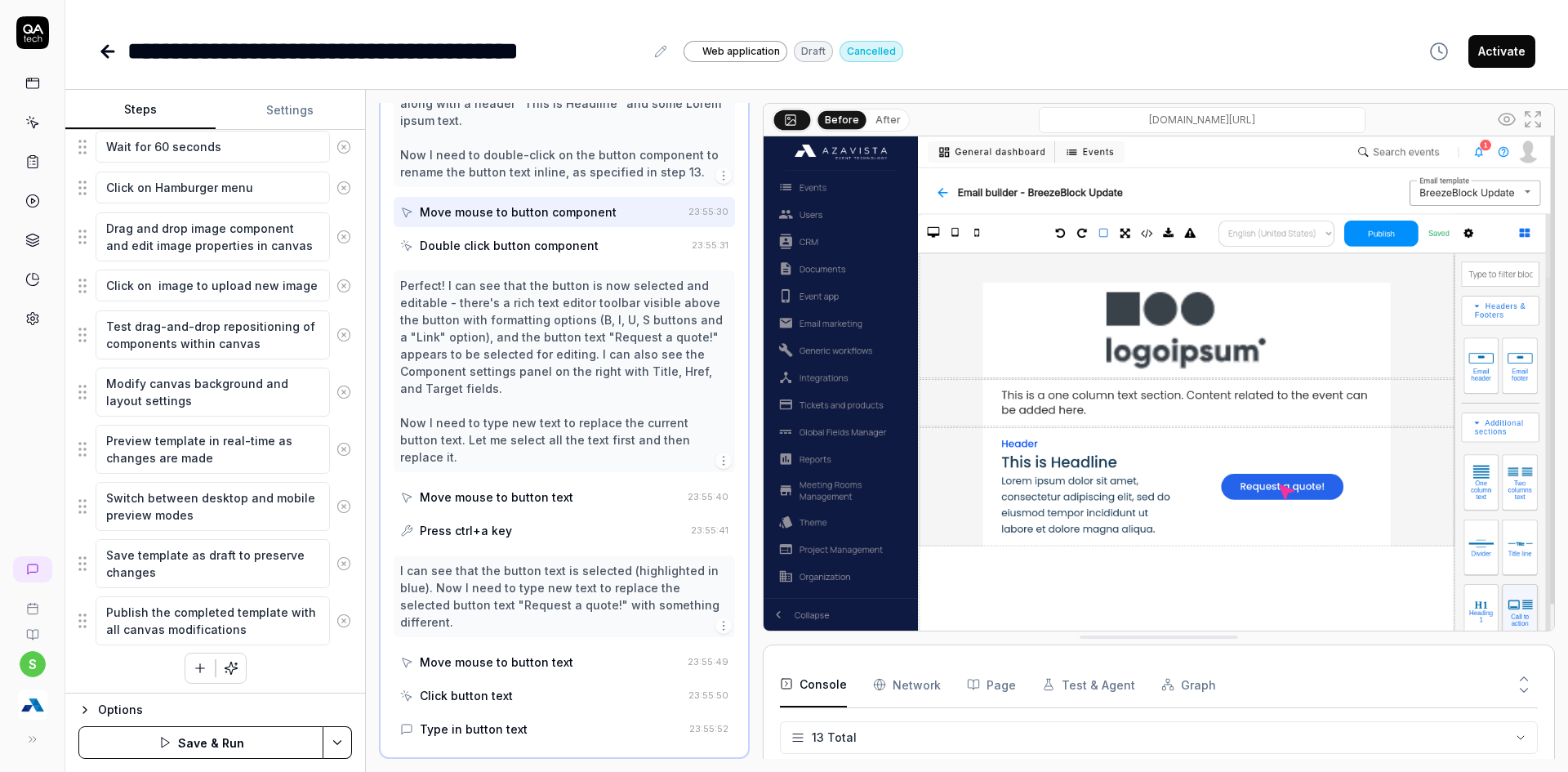
scroll to position [1149, 0]
click at [328, 741] on html "**********" at bounding box center [784, 396] width 1568 height 792
click at [195, 623] on div "Save" at bounding box center [256, 629] width 208 height 36
click at [339, 738] on html "**********" at bounding box center [784, 396] width 1568 height 792
click at [266, 670] on div "Run w. Dependencies" at bounding box center [276, 664] width 165 height 36
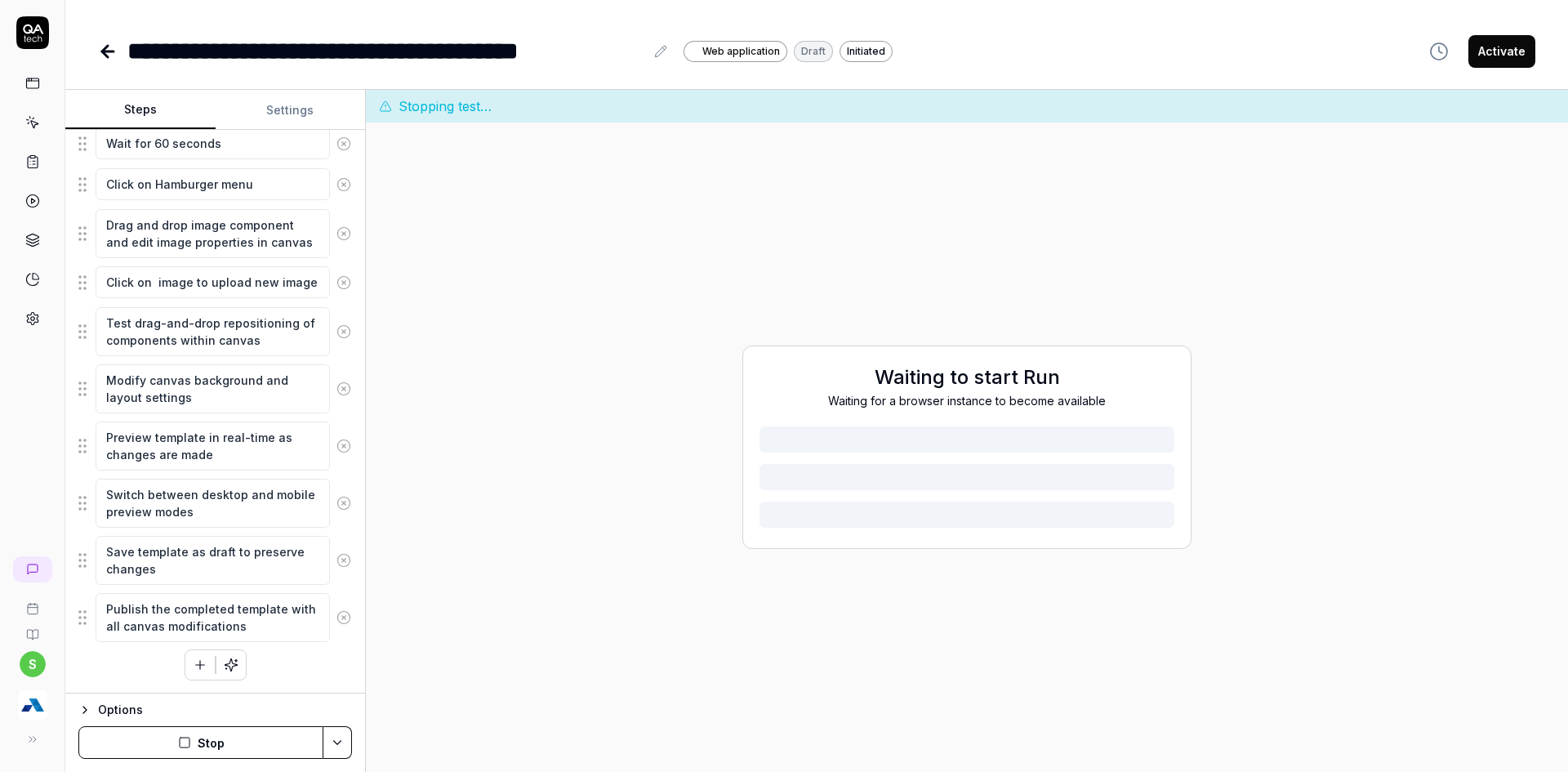
scroll to position [0, 0]
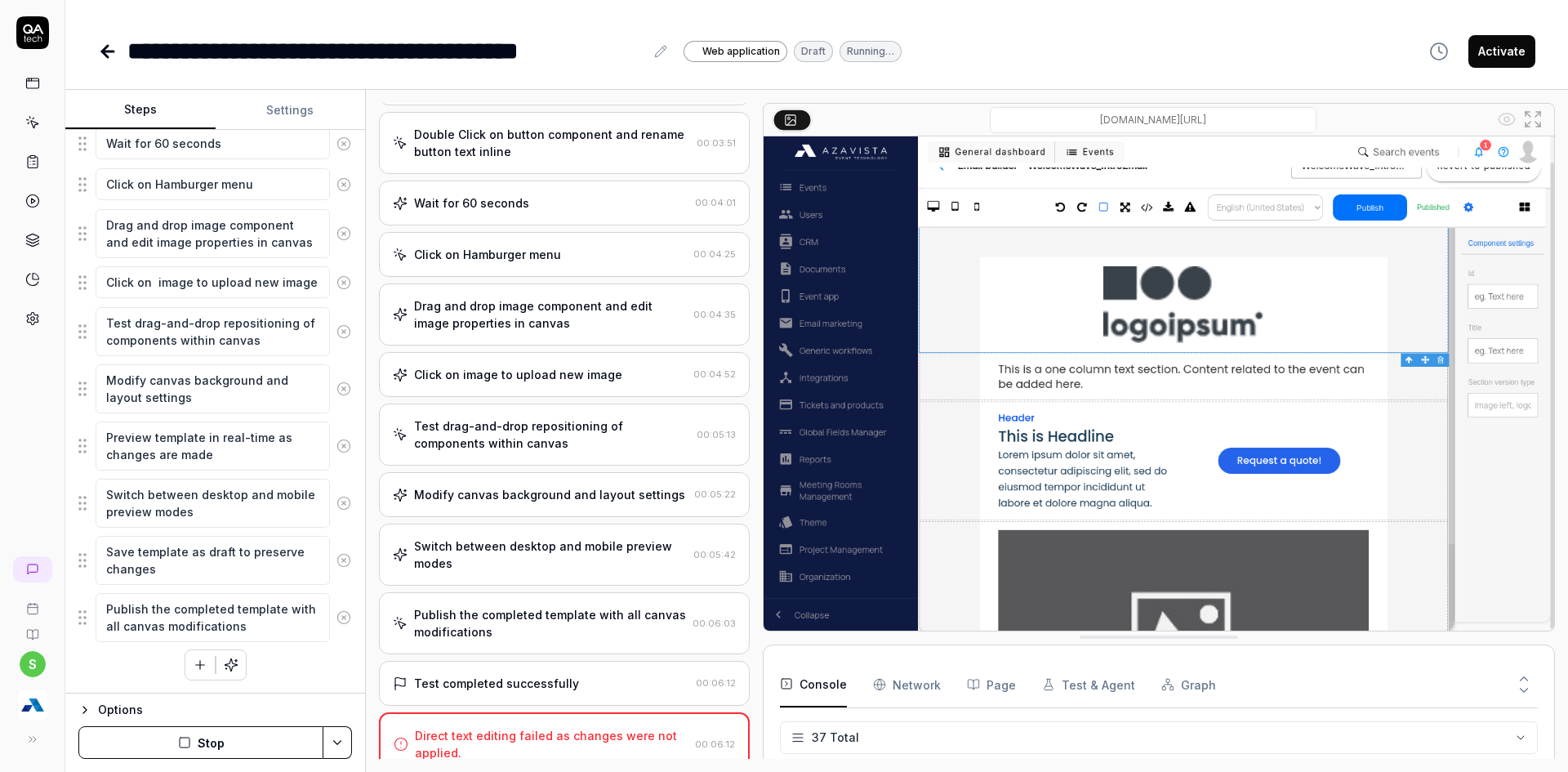
scroll to position [1174, 0]
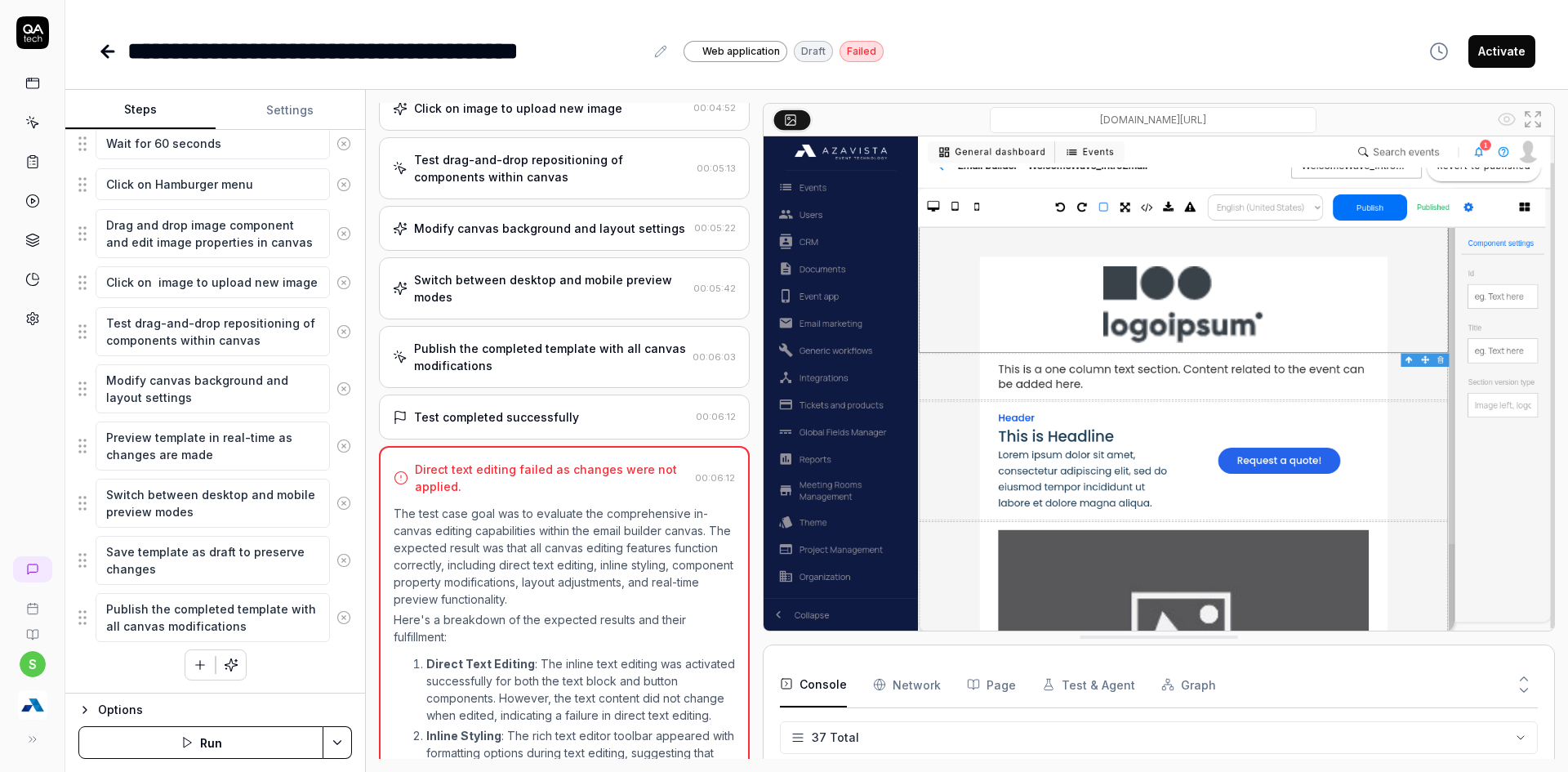
click at [537, 354] on div "Publish the completed template with all canvas modifications" at bounding box center [550, 358] width 272 height 35
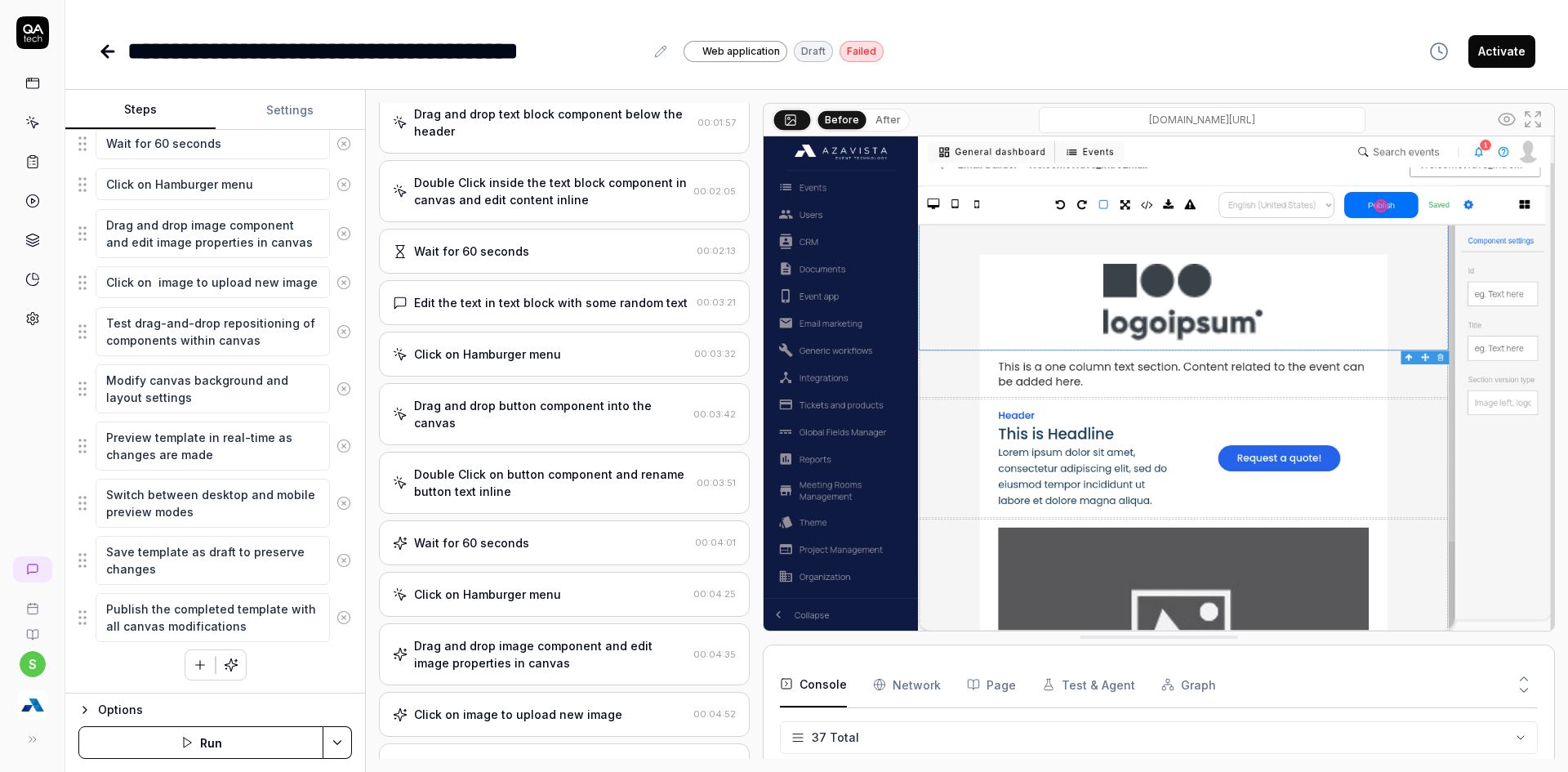
scroll to position [560, 0]
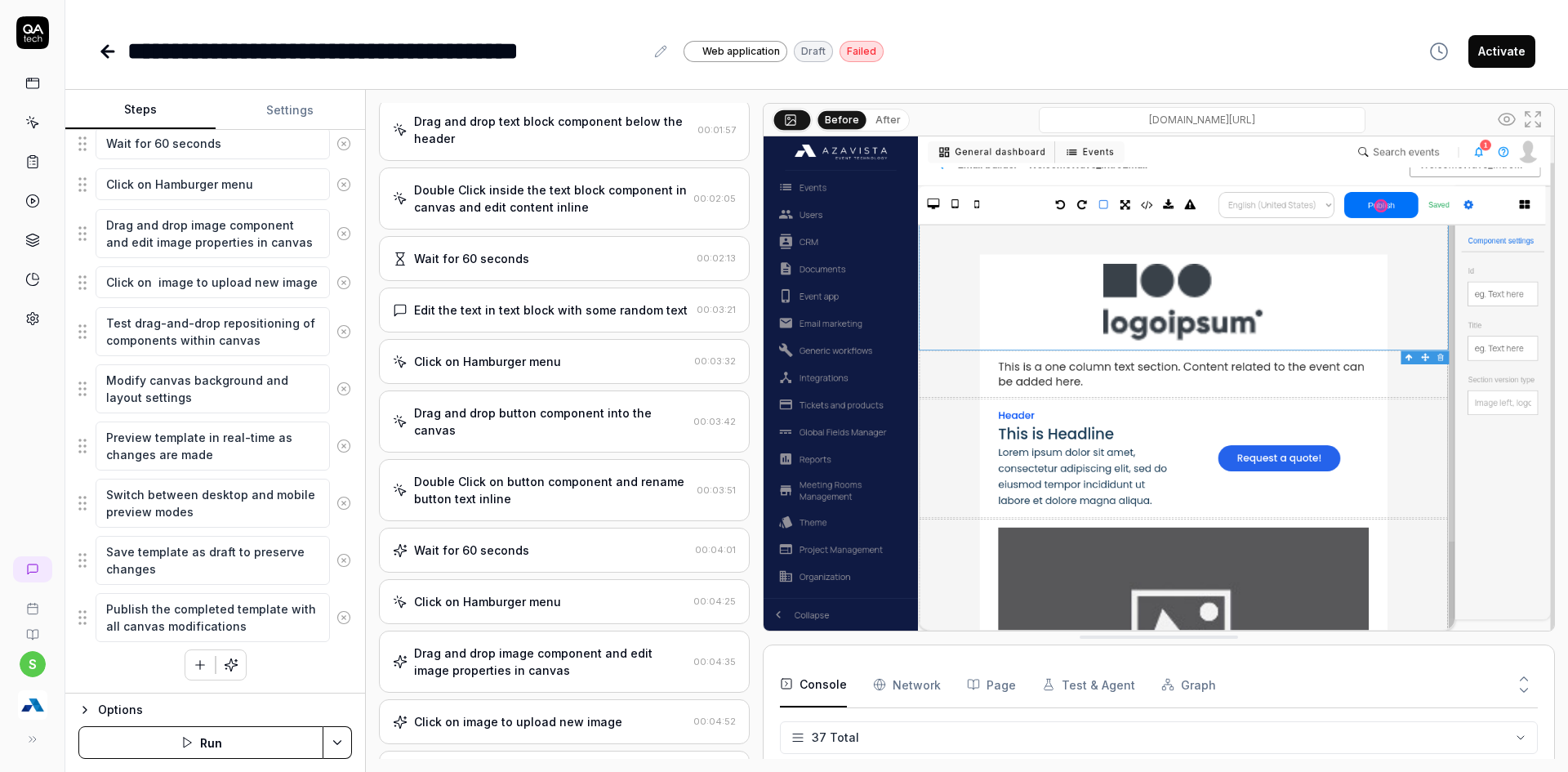
click at [567, 488] on div "Double Click on button component and rename button text inline" at bounding box center [551, 490] width 276 height 35
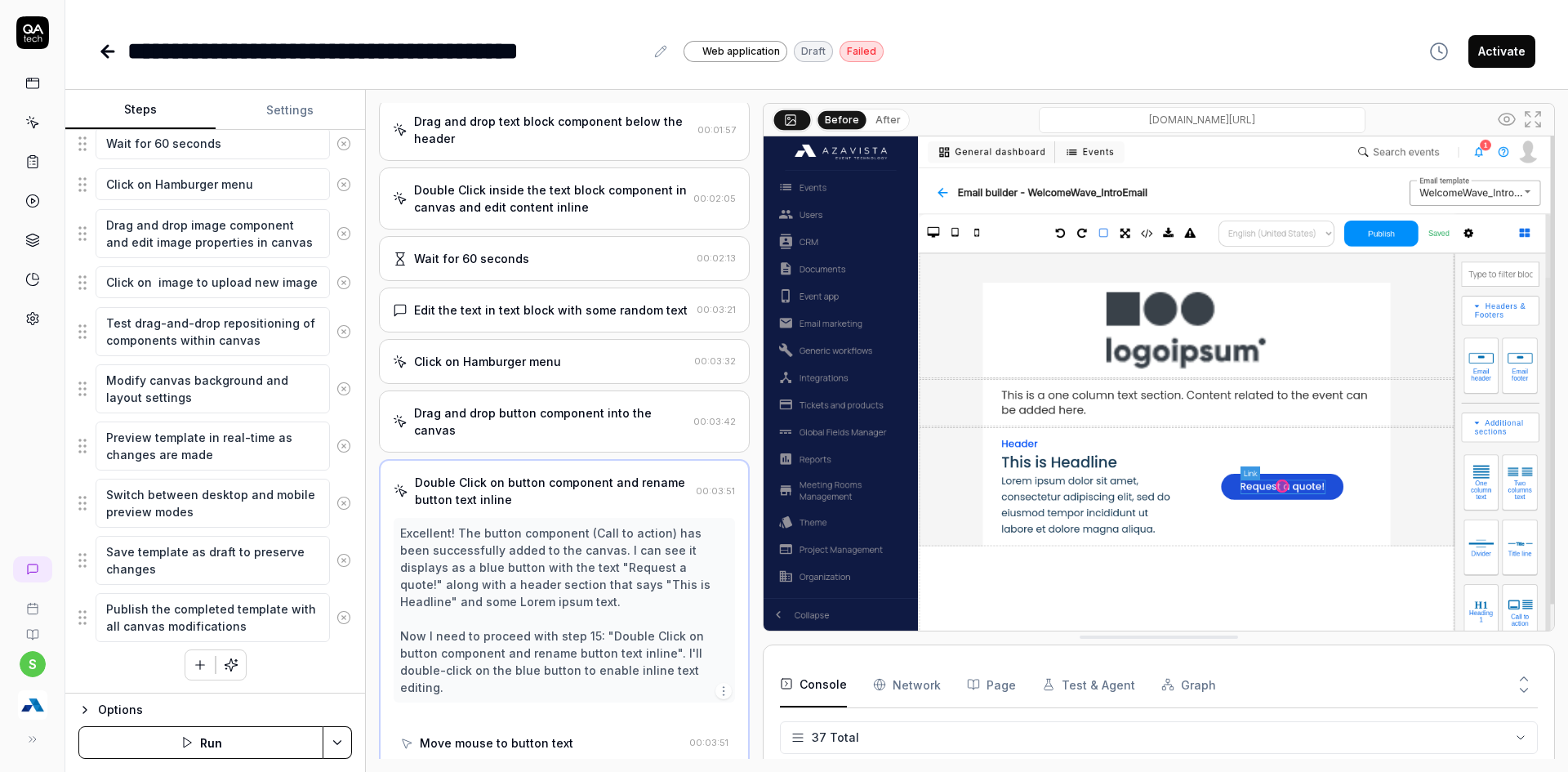
scroll to position [592, 0]
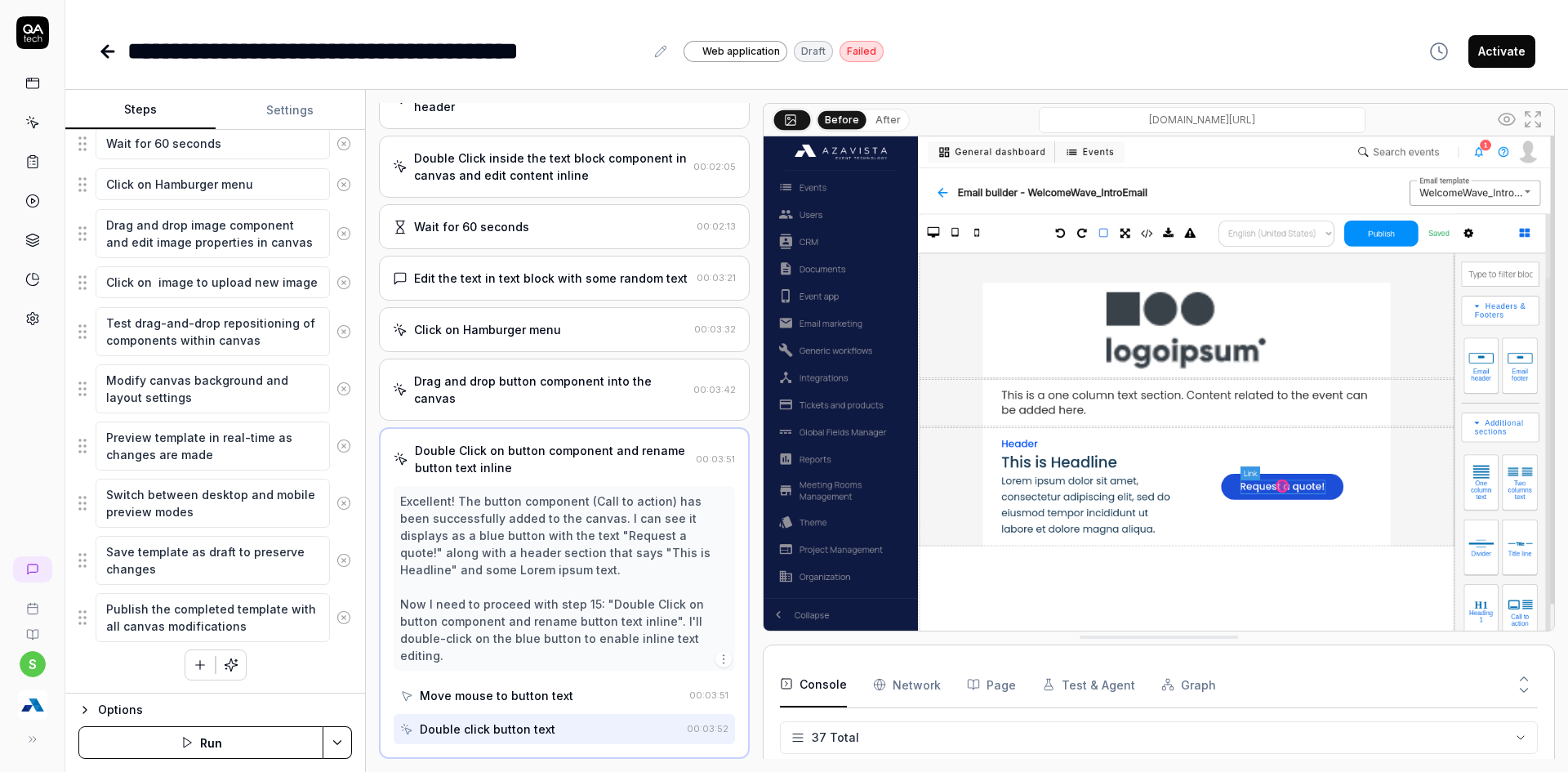
click at [550, 291] on div "Edit the text in text block with some random text 00:03:21" at bounding box center [564, 278] width 371 height 45
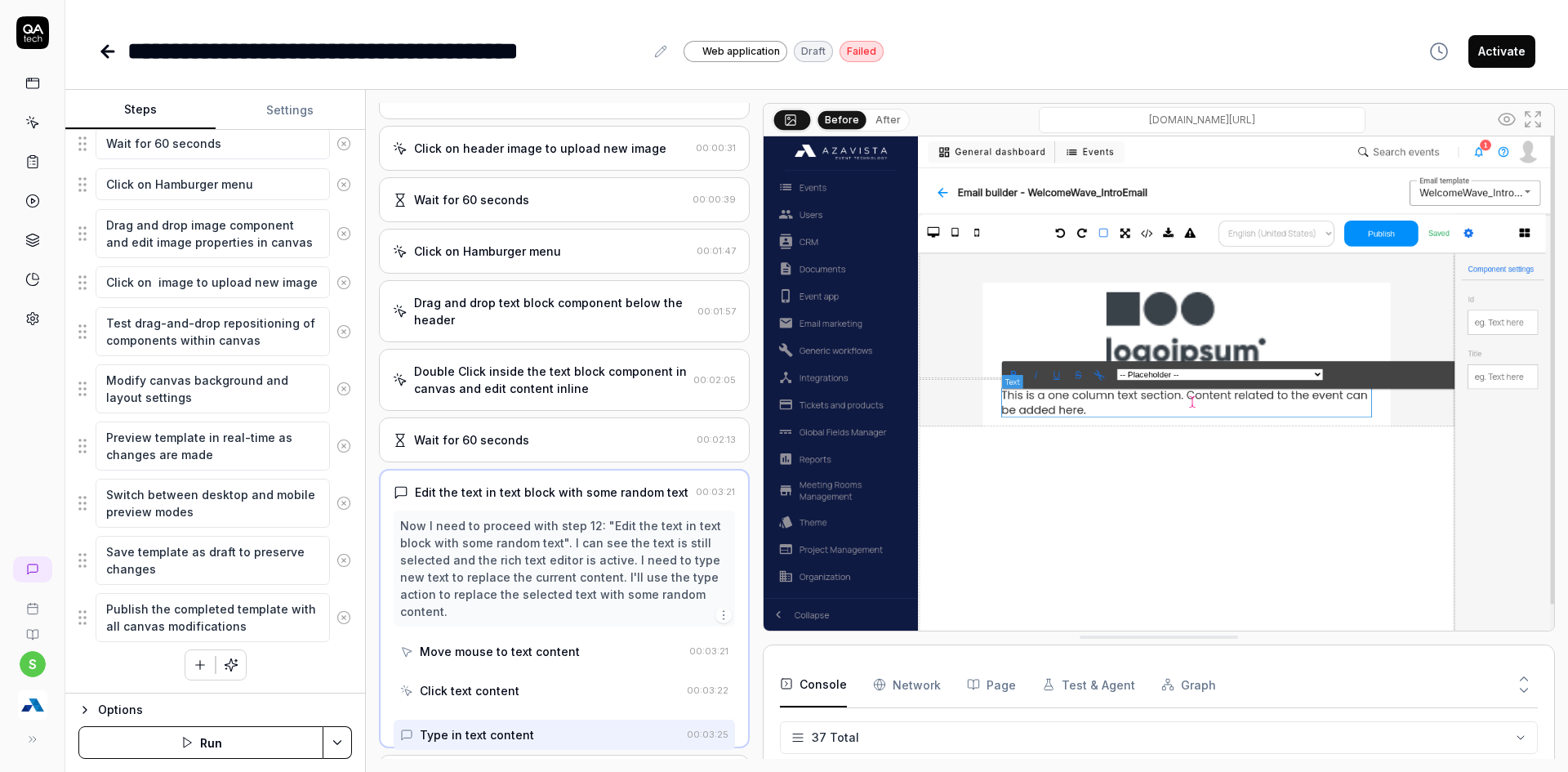
scroll to position [368, 0]
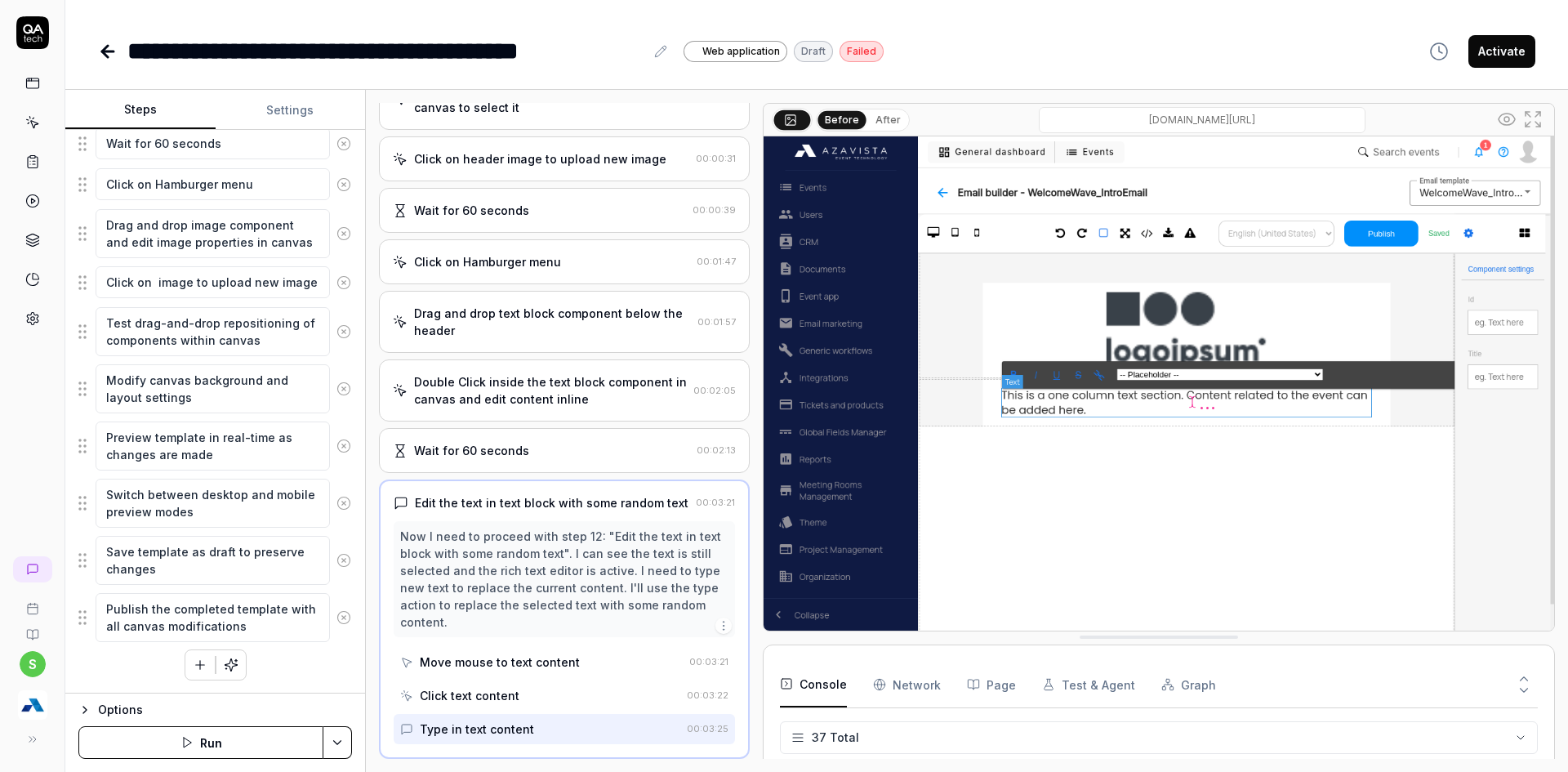
click at [894, 117] on button "After" at bounding box center [888, 120] width 38 height 18
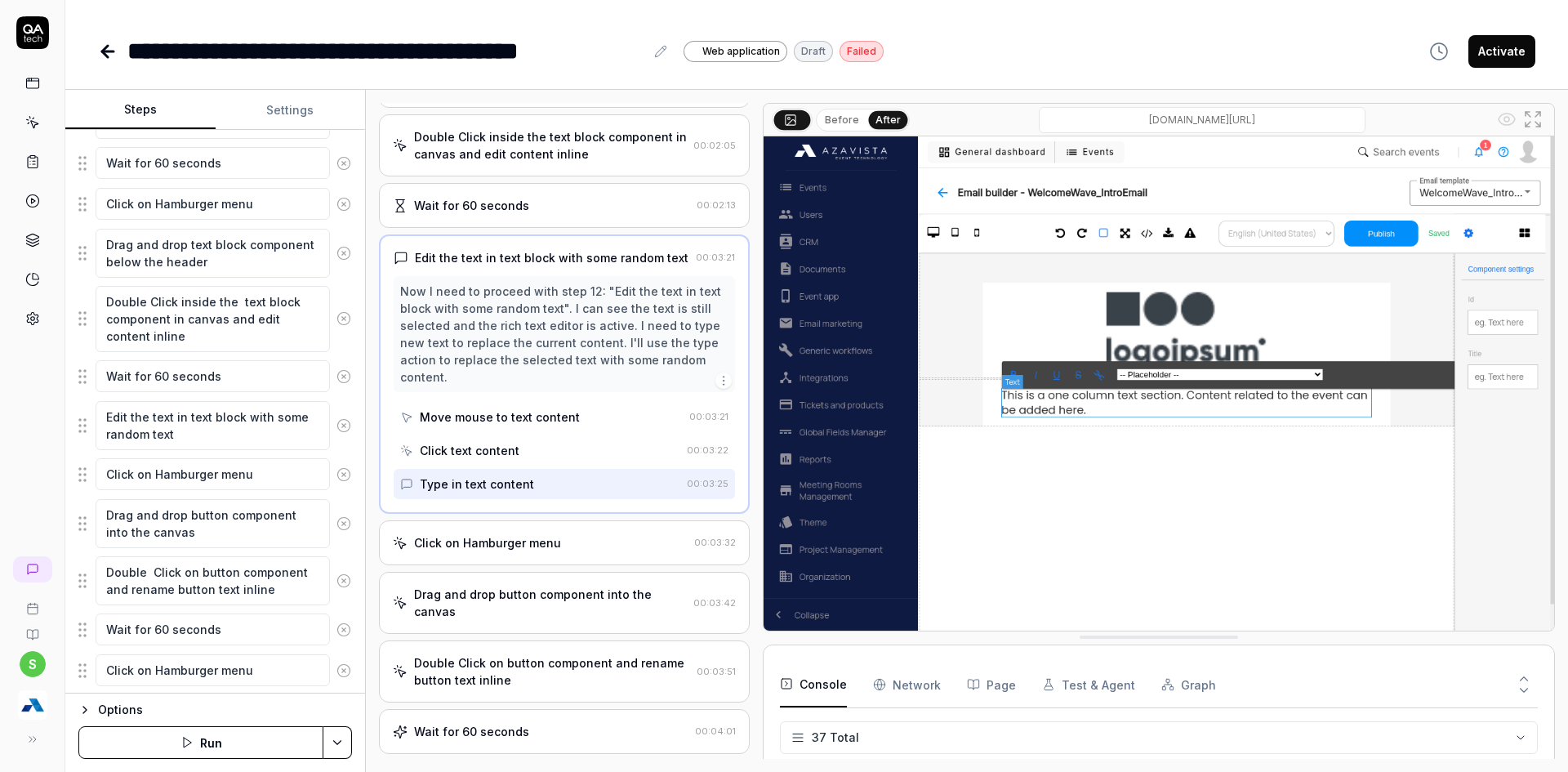
scroll to position [659, 0]
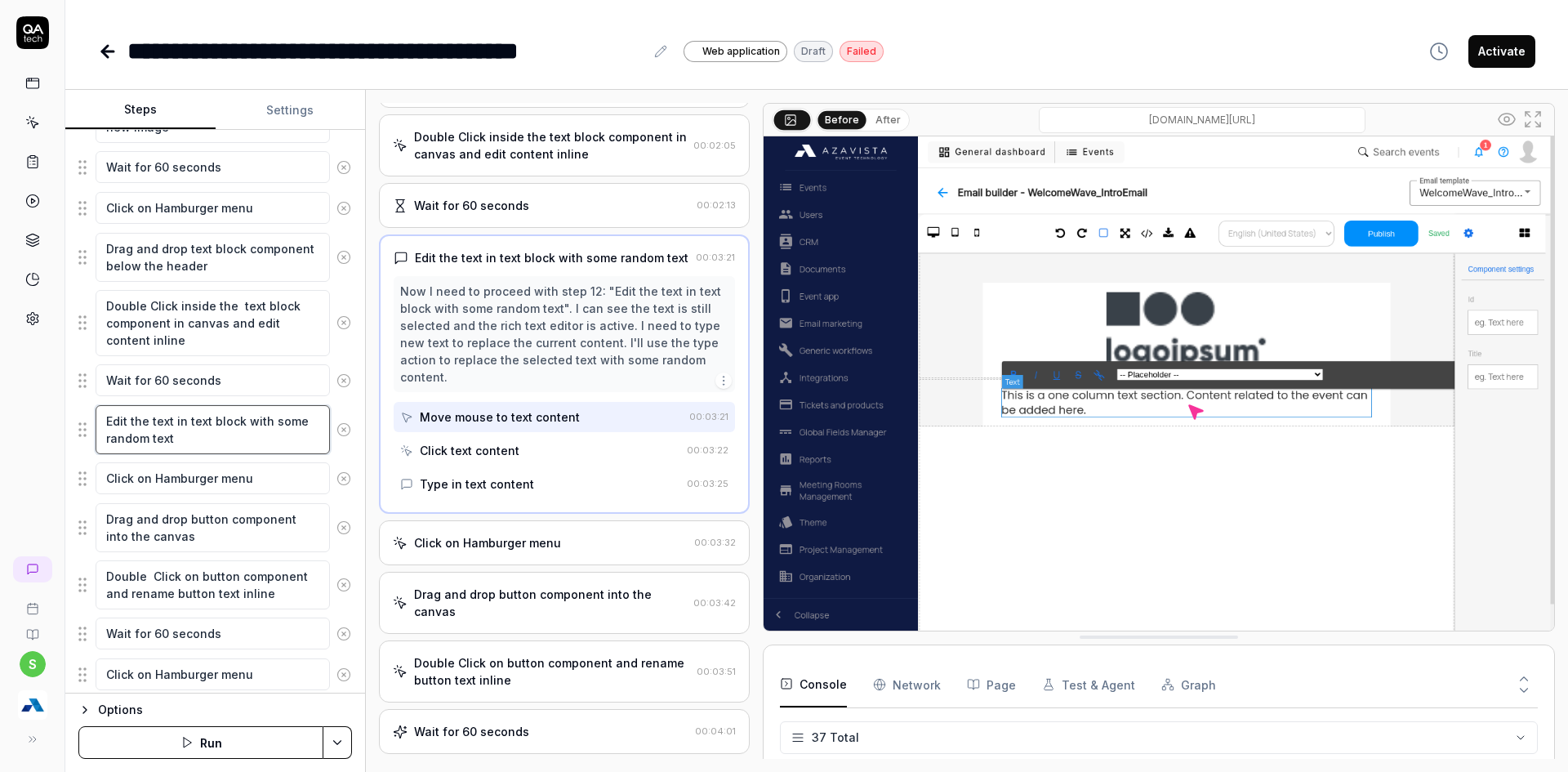
drag, startPoint x: 106, startPoint y: 422, endPoint x: 183, endPoint y: 441, distance: 79.3
click at [183, 441] on textarea "Edit the text in text block with some random text" at bounding box center [212, 430] width 234 height 49
click at [74, 433] on div "Goal Test comprehensive in-canvas editing capabilities including direct text ed…" at bounding box center [215, 411] width 300 height 563
drag, startPoint x: 80, startPoint y: 431, endPoint x: 65, endPoint y: 436, distance: 15.8
click at [79, 436] on fieldset "Scroll down to locate newly created template from dependency Click on the email…" at bounding box center [215, 478] width 274 height 1309
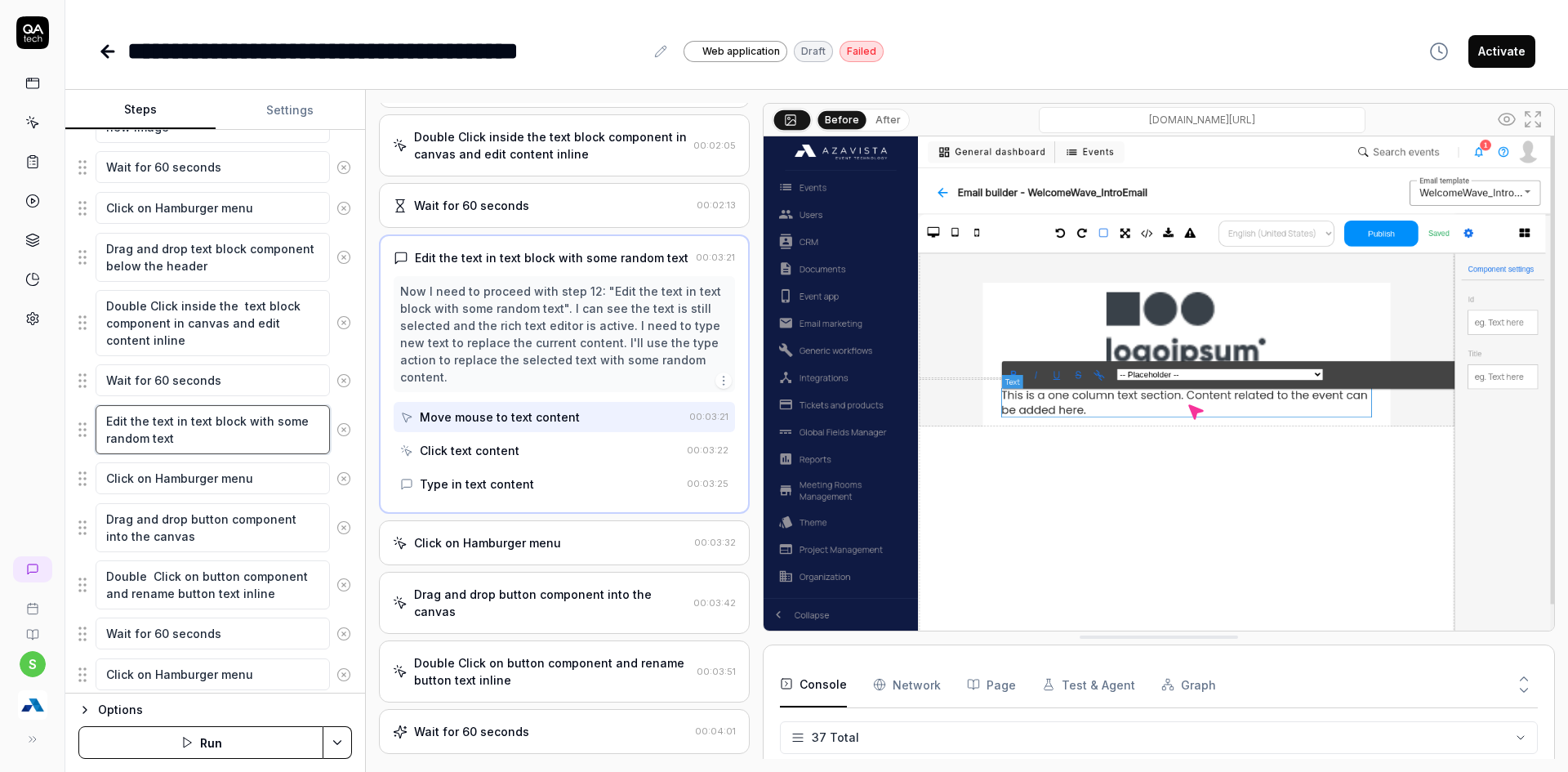
drag, startPoint x: 183, startPoint y: 437, endPoint x: 106, endPoint y: 415, distance: 80.1
click at [102, 414] on textarea "Edit the text in text block with some random text" at bounding box center [212, 430] width 234 height 49
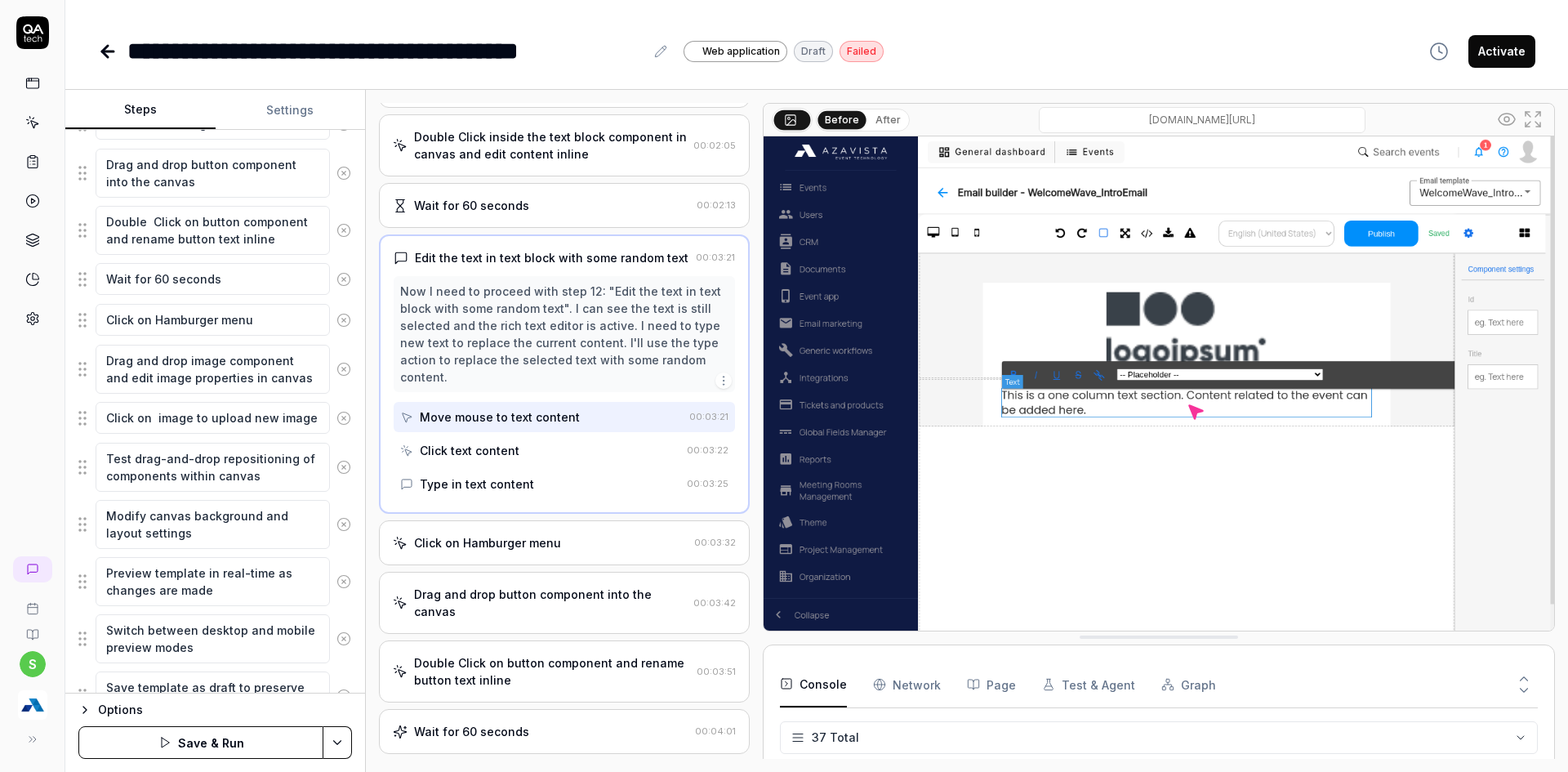
scroll to position [985, 0]
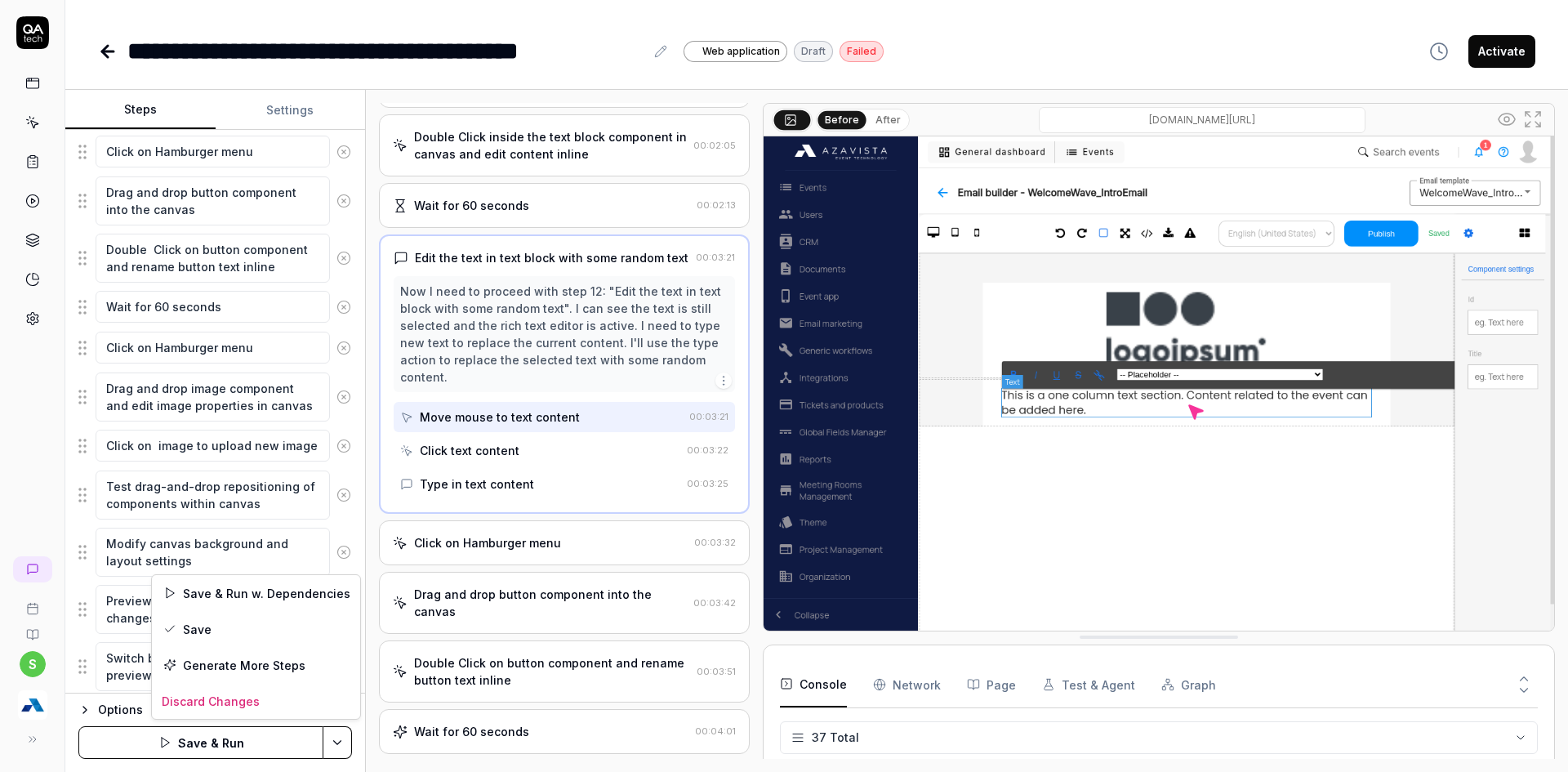
click at [342, 740] on html "**********" at bounding box center [784, 396] width 1568 height 792
click at [206, 629] on div "Save" at bounding box center [256, 629] width 208 height 36
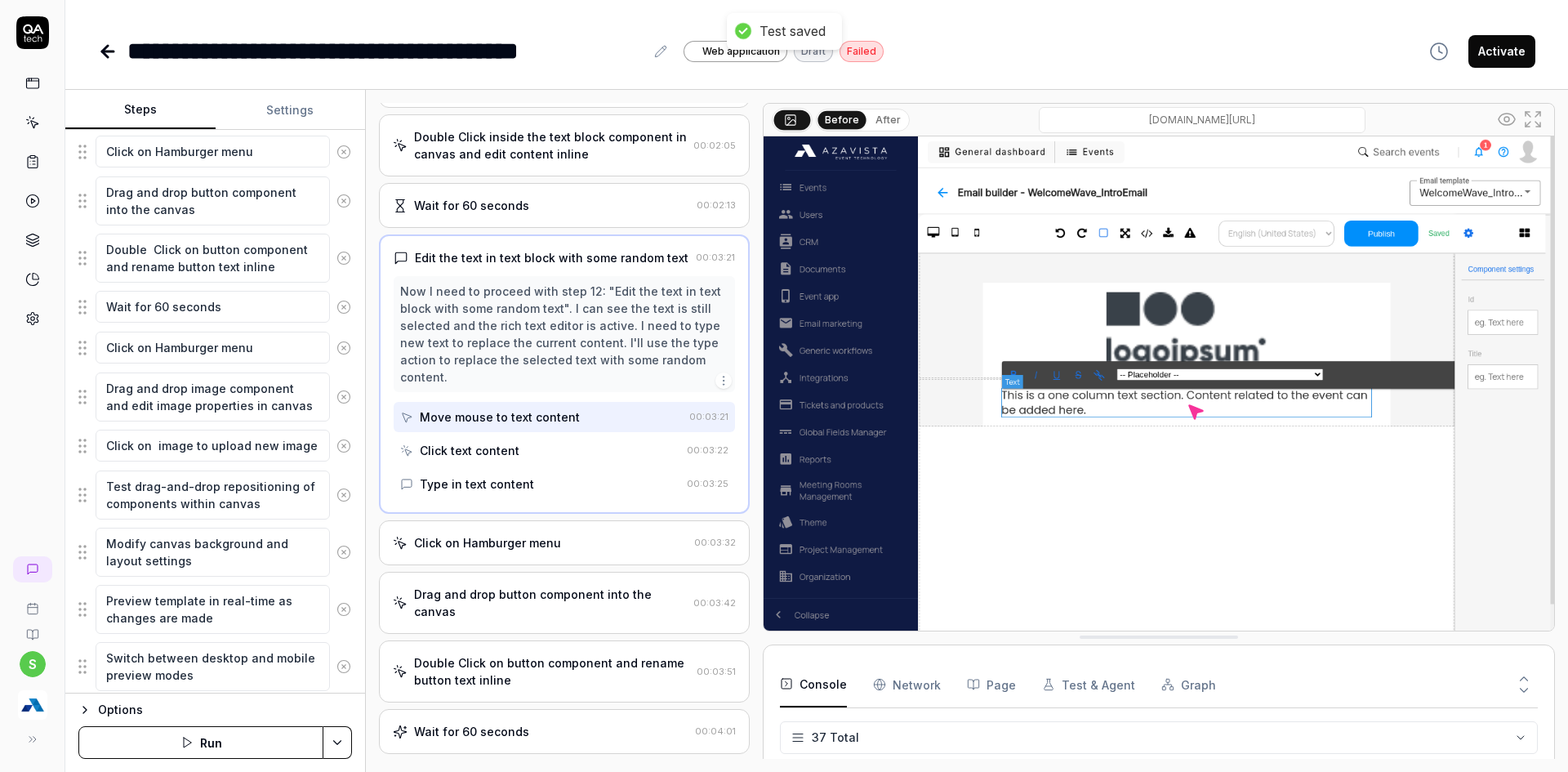
click at [241, 750] on button "Run" at bounding box center [201, 743] width 245 height 33
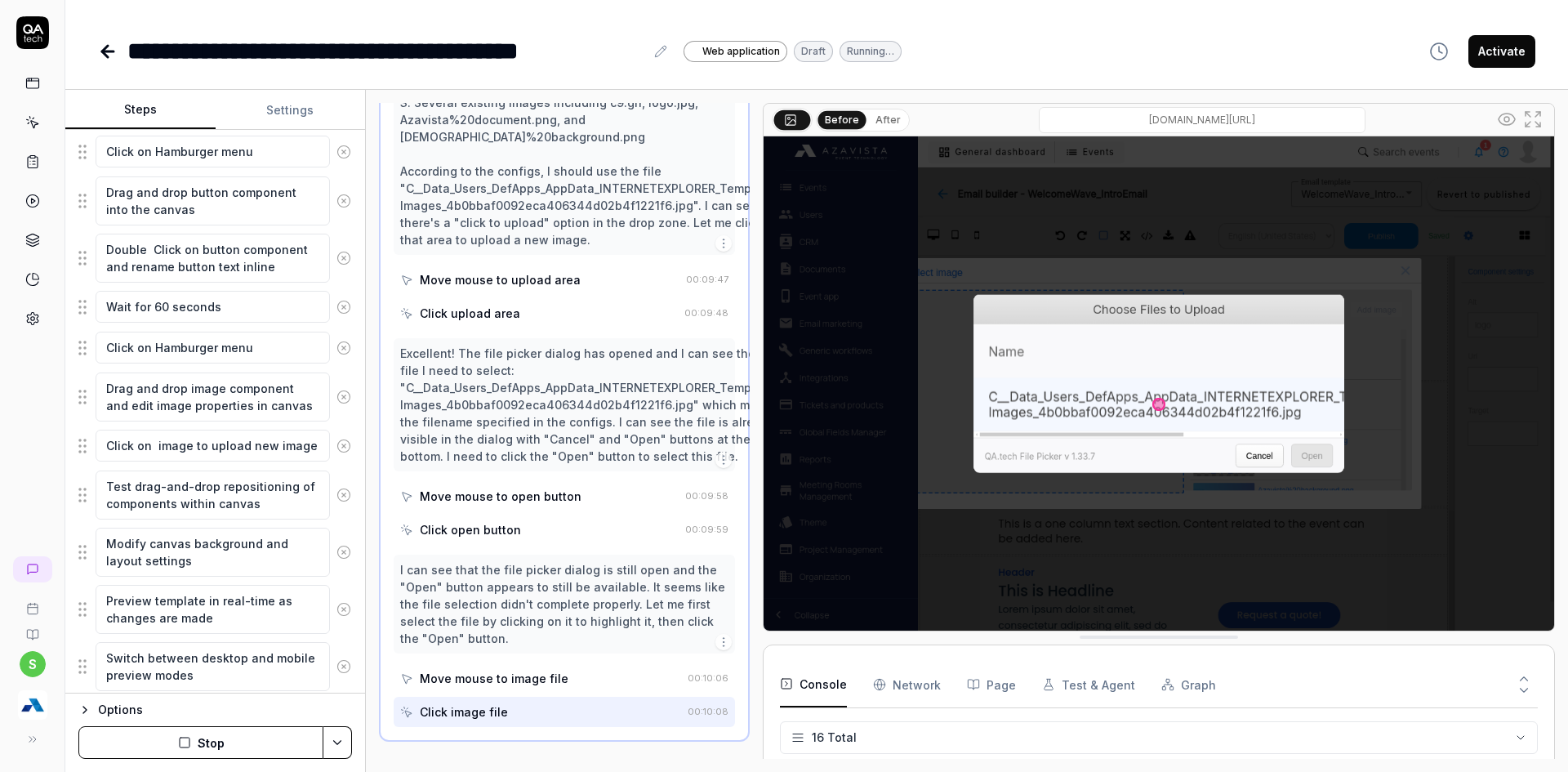
scroll to position [1026, 0]
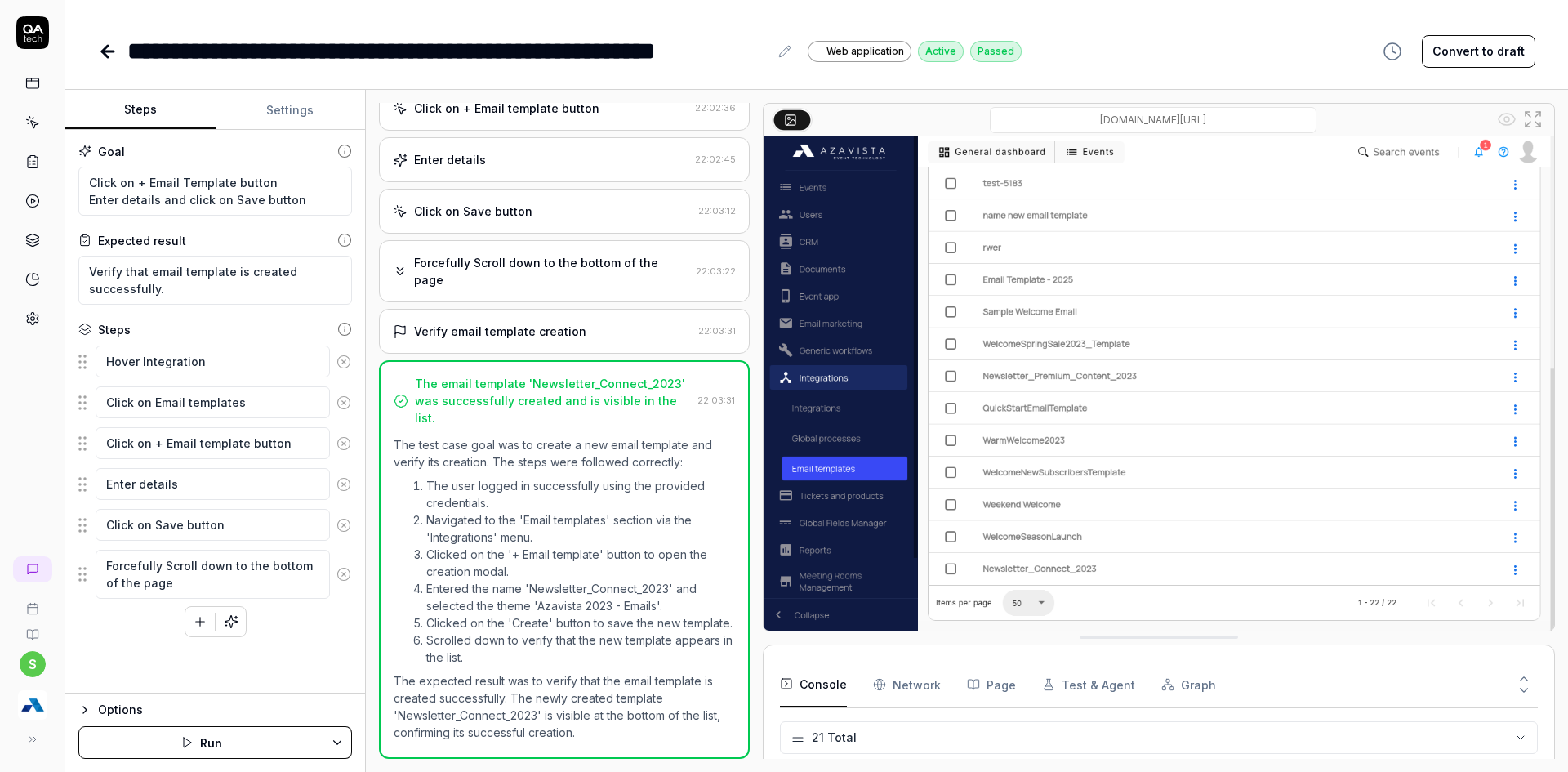
scroll to position [792, 0]
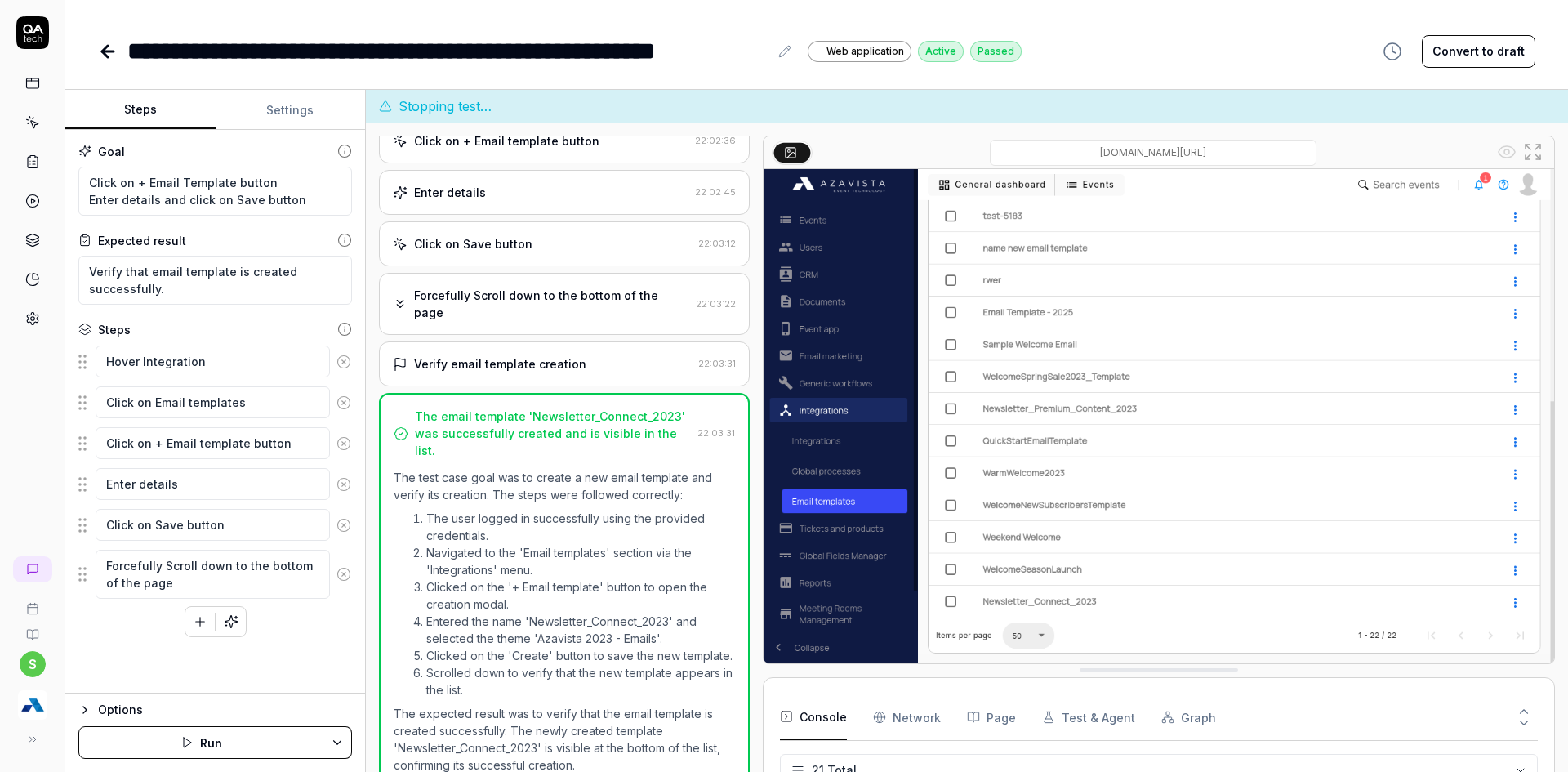
type textarea "*"
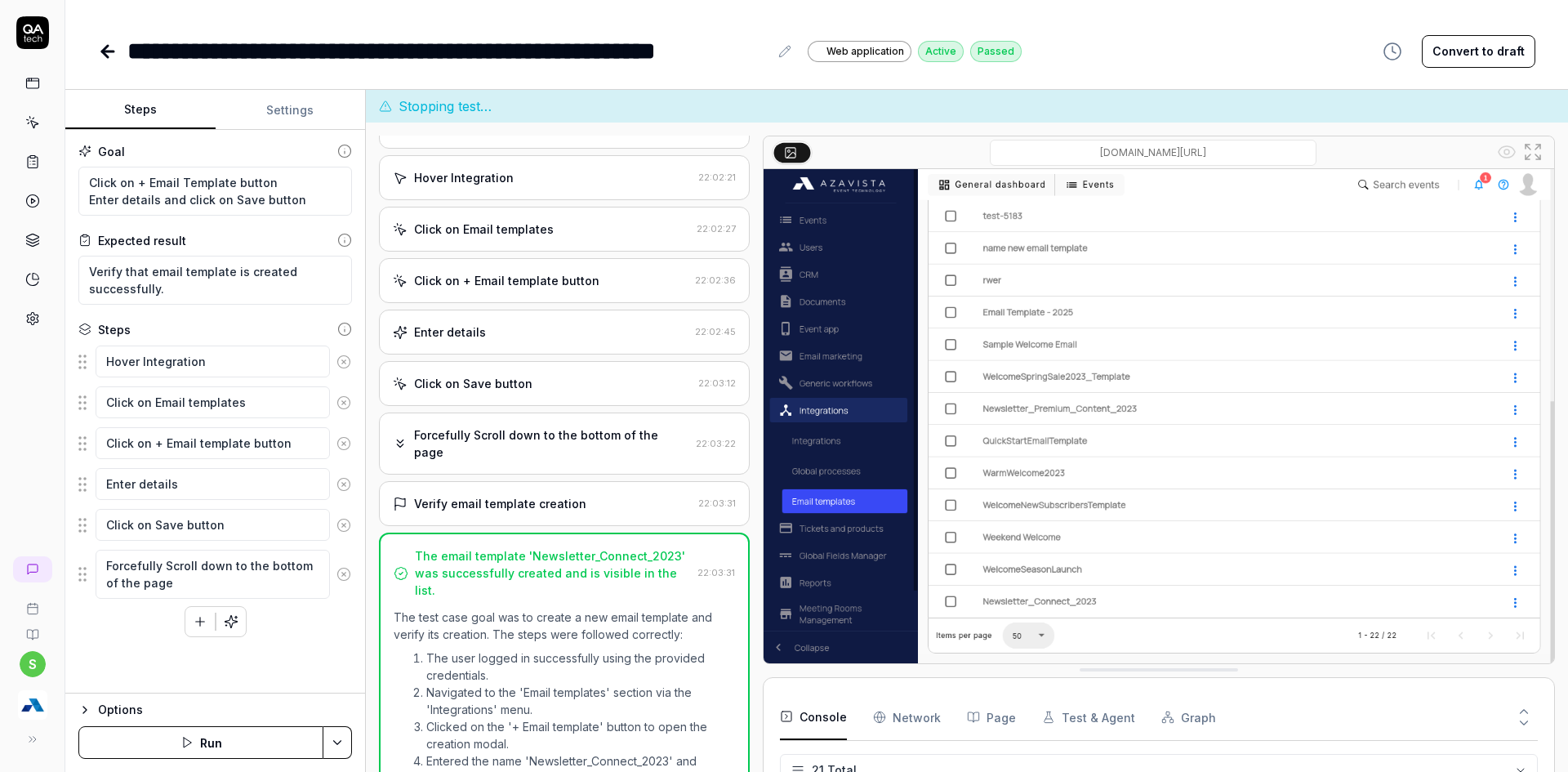
scroll to position [0, 0]
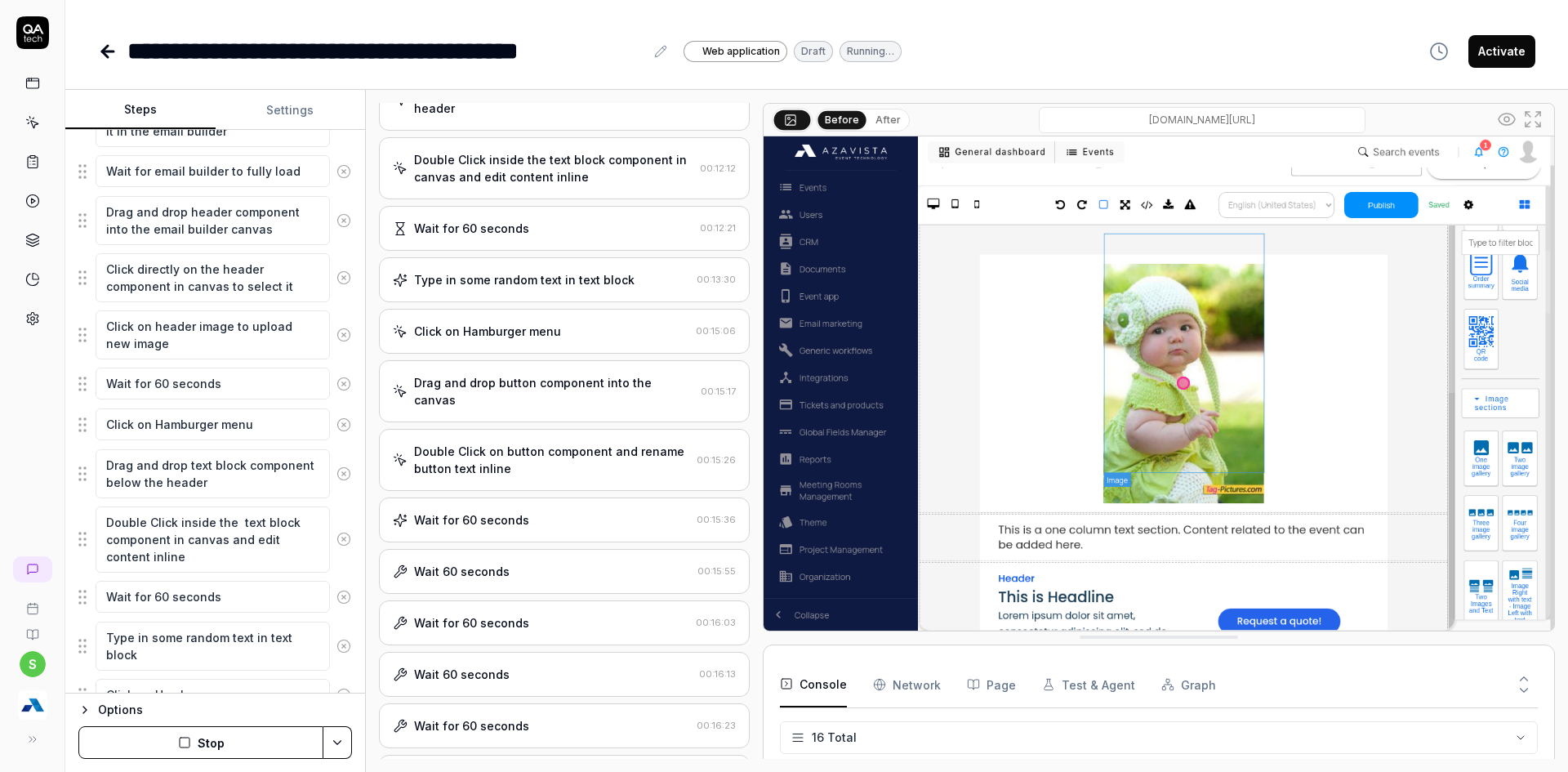
scroll to position [499, 0]
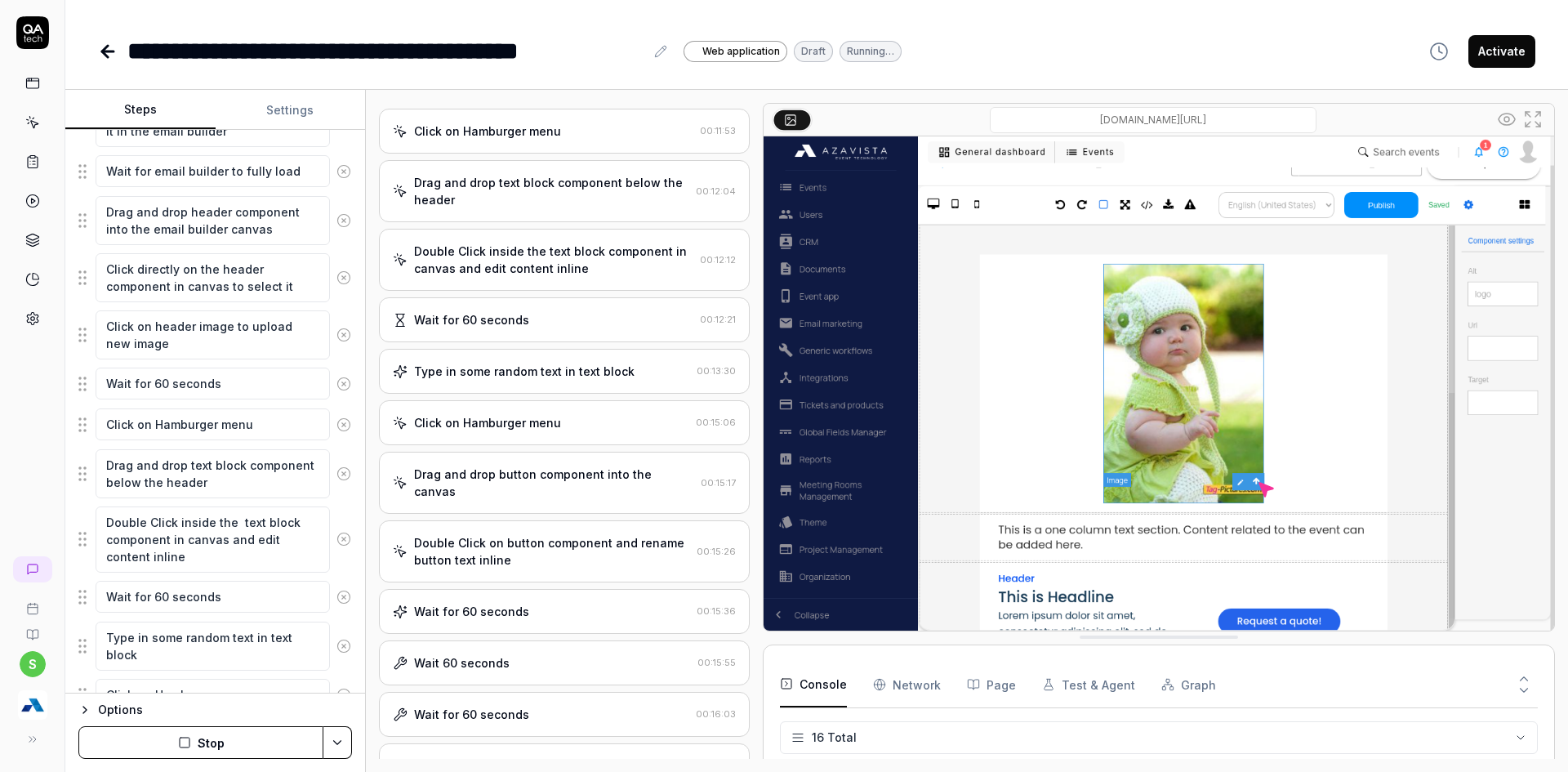
click at [570, 380] on div "Type in some random text in text block 00:13:30" at bounding box center [564, 371] width 371 height 45
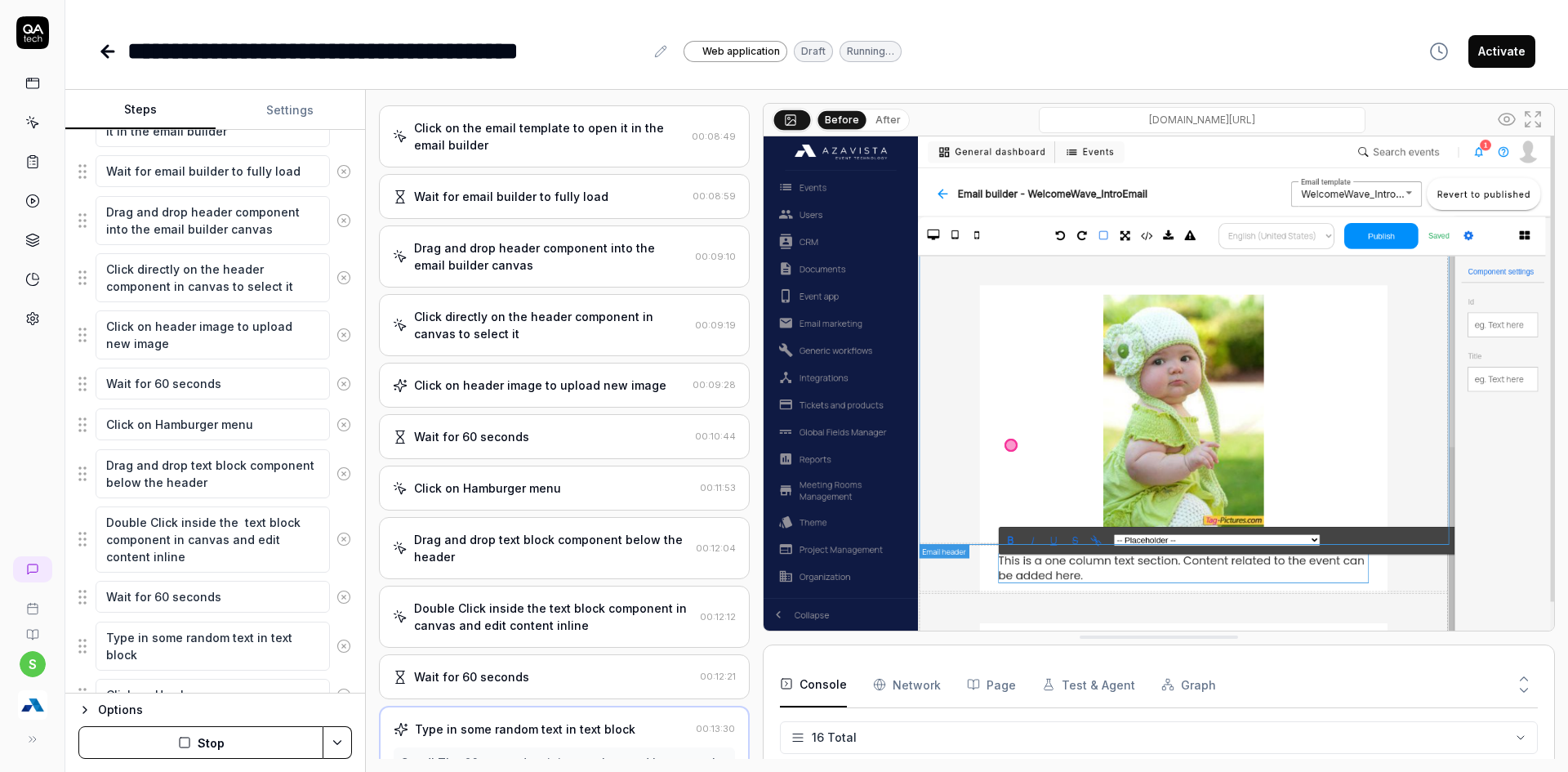
scroll to position [137, 0]
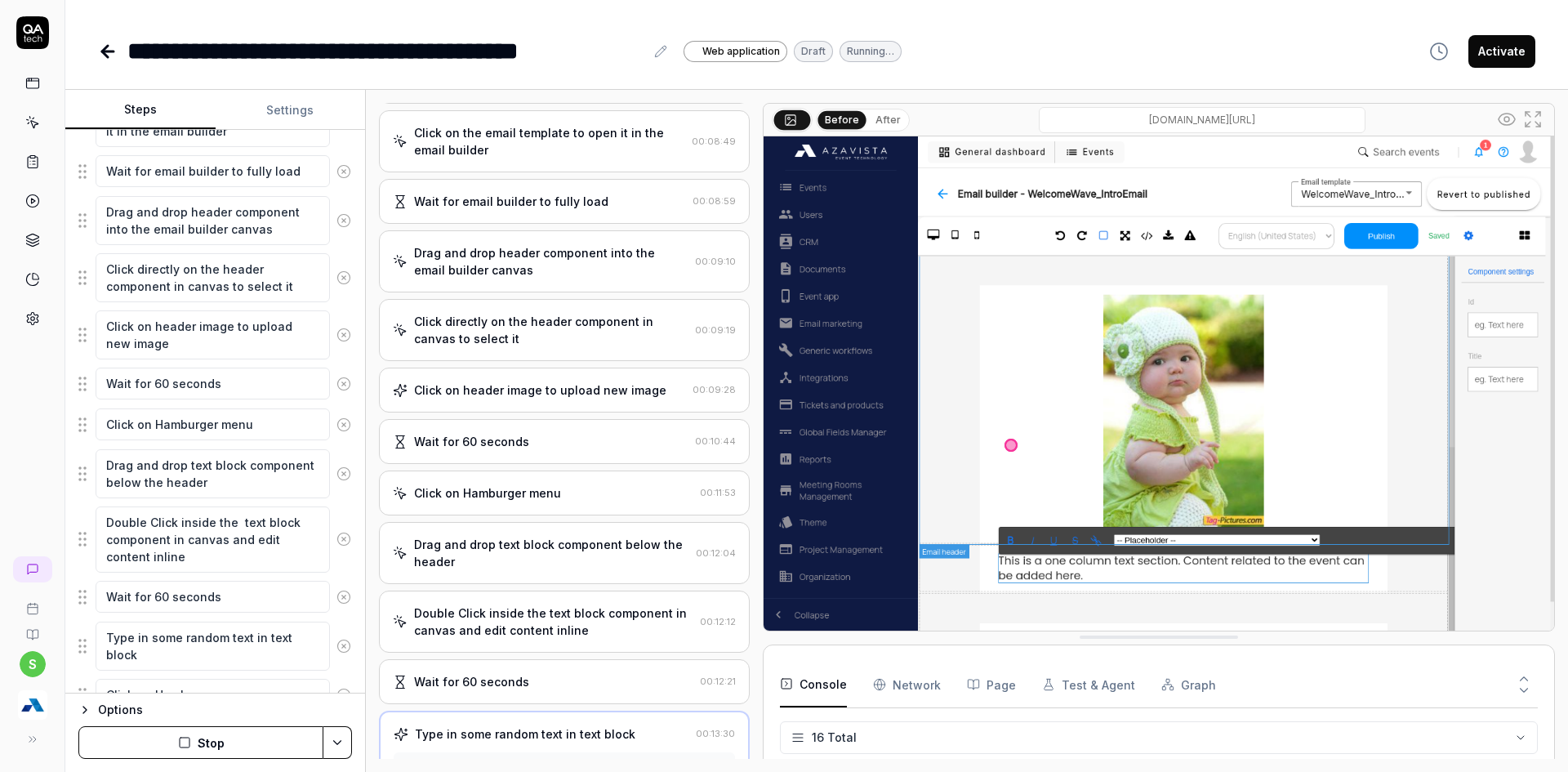
click at [513, 631] on div "Double Click inside the text block component in canvas and edit content inline" at bounding box center [553, 622] width 280 height 35
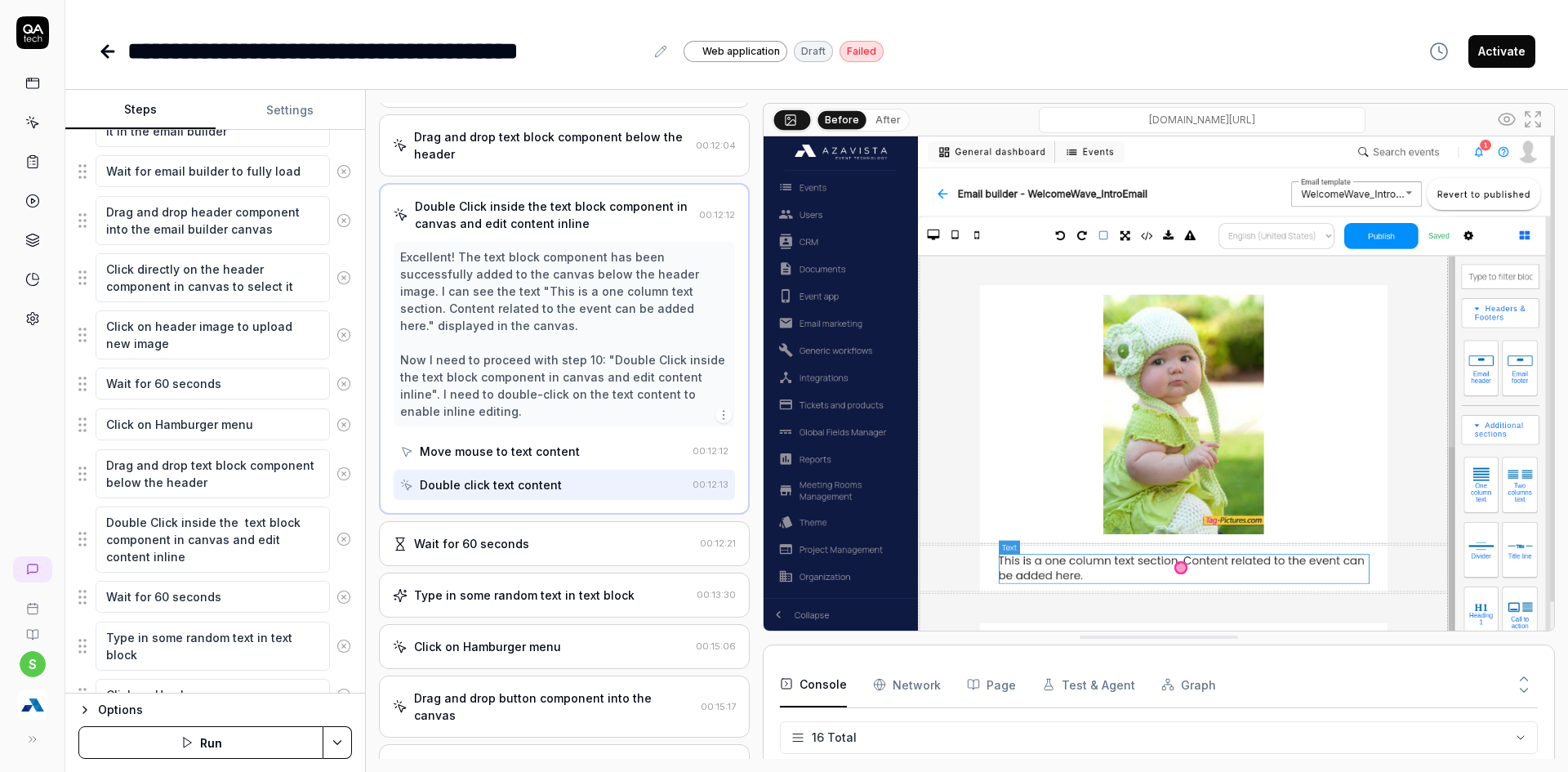
scroll to position [547, 0]
click at [536, 586] on div "Type in some random text in text block" at bounding box center [524, 593] width 220 height 17
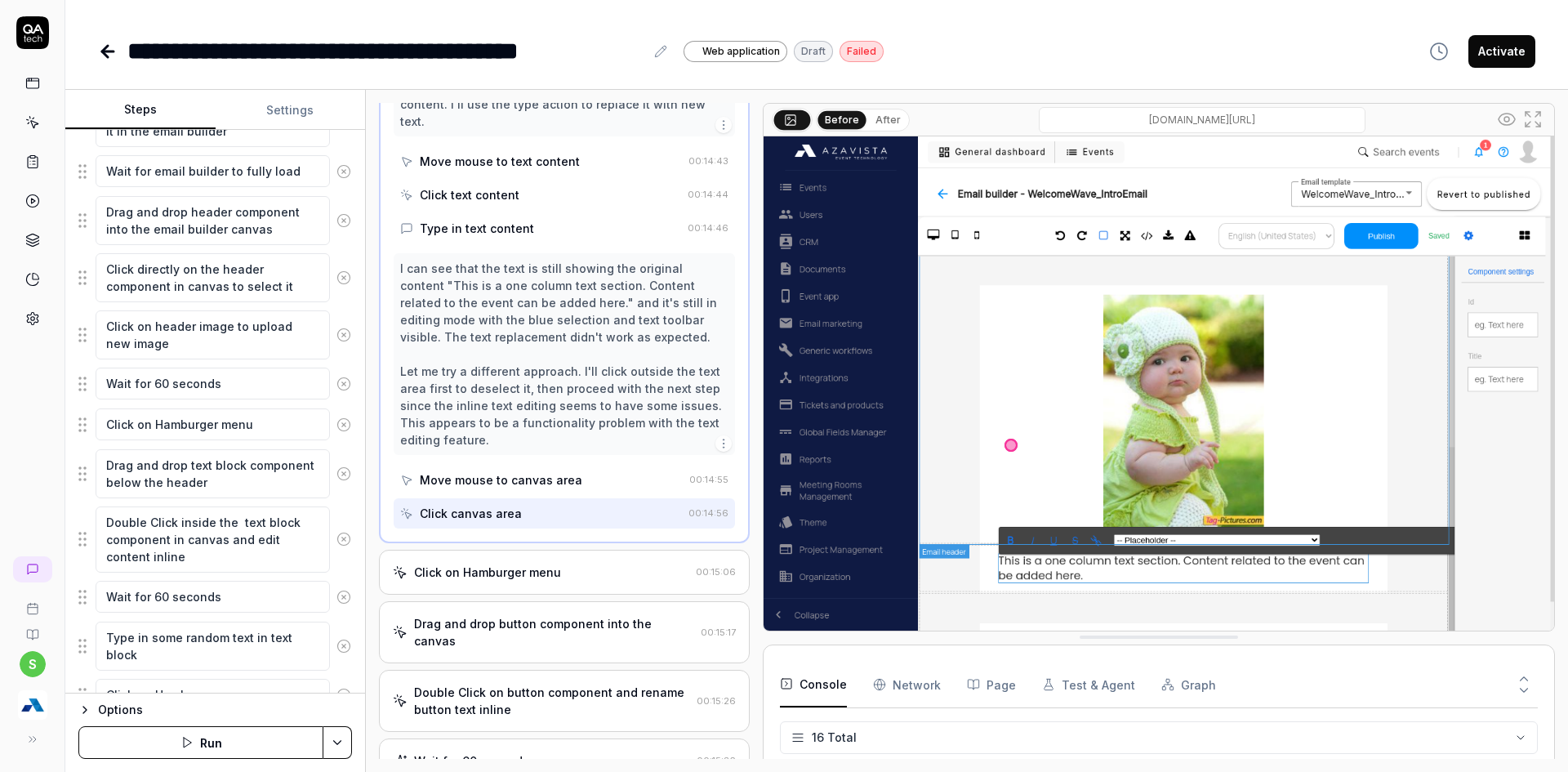
scroll to position [2717, 0]
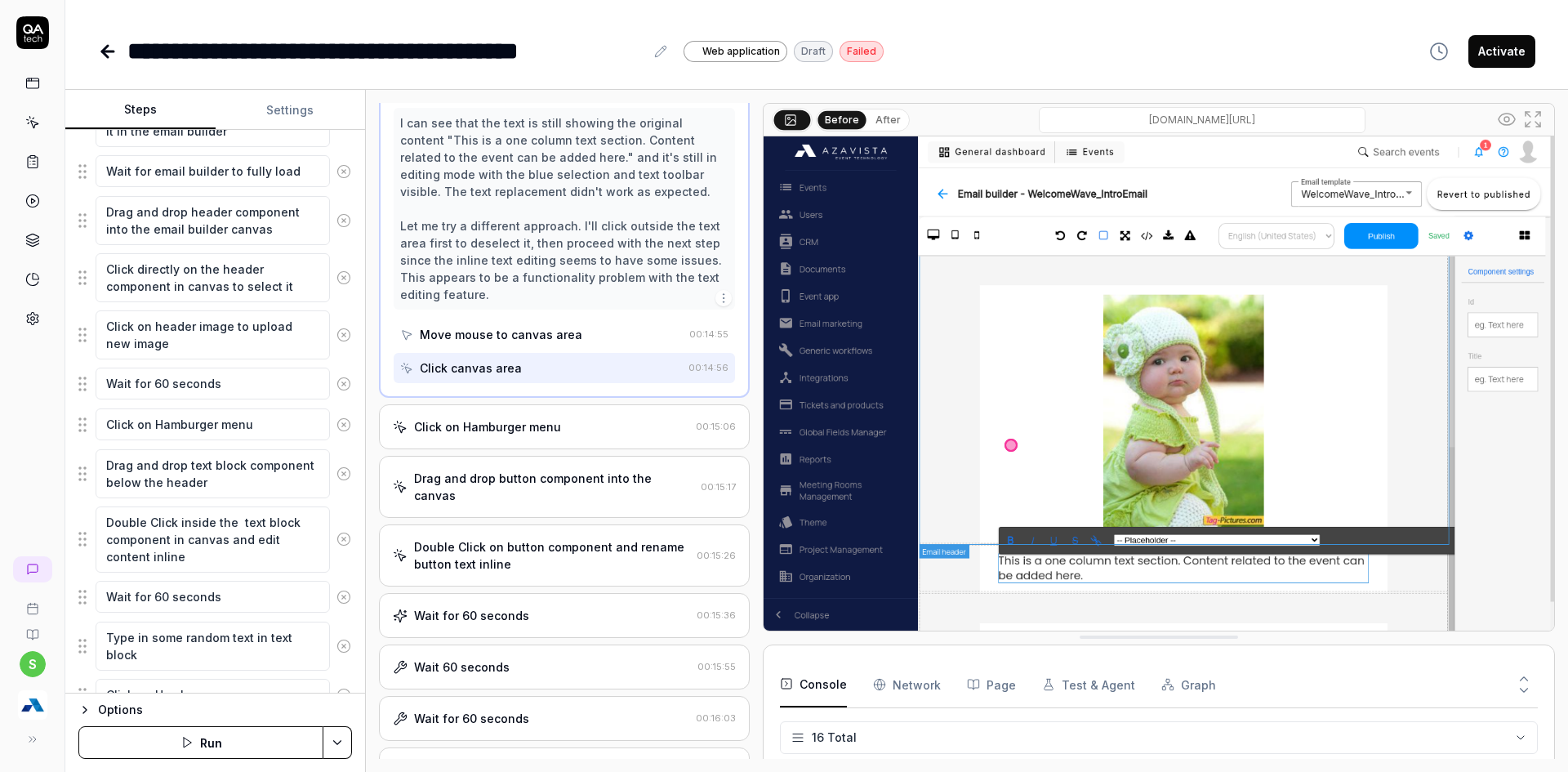
click at [877, 112] on button "After" at bounding box center [888, 120] width 38 height 18
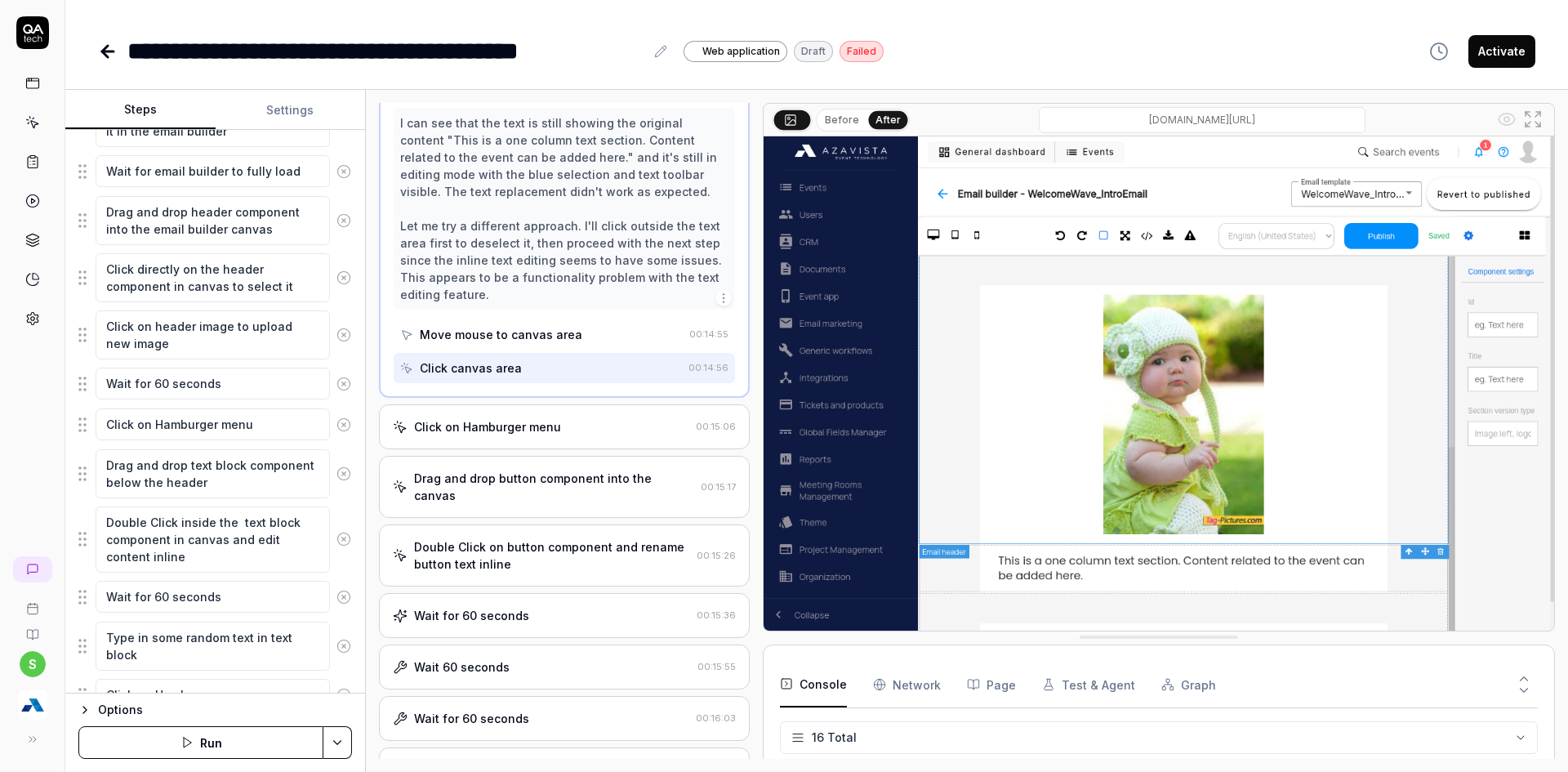
type textarea "*"
